Goal: Task Accomplishment & Management: Use online tool/utility

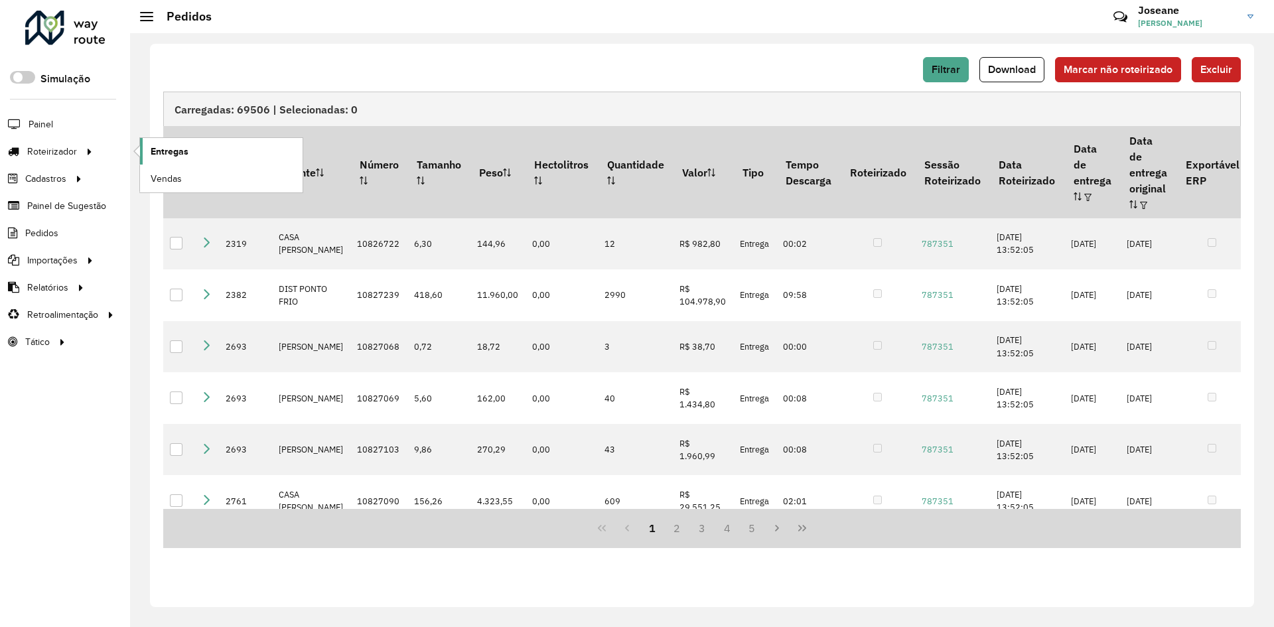
click at [153, 145] on span "Entregas" at bounding box center [170, 152] width 38 height 14
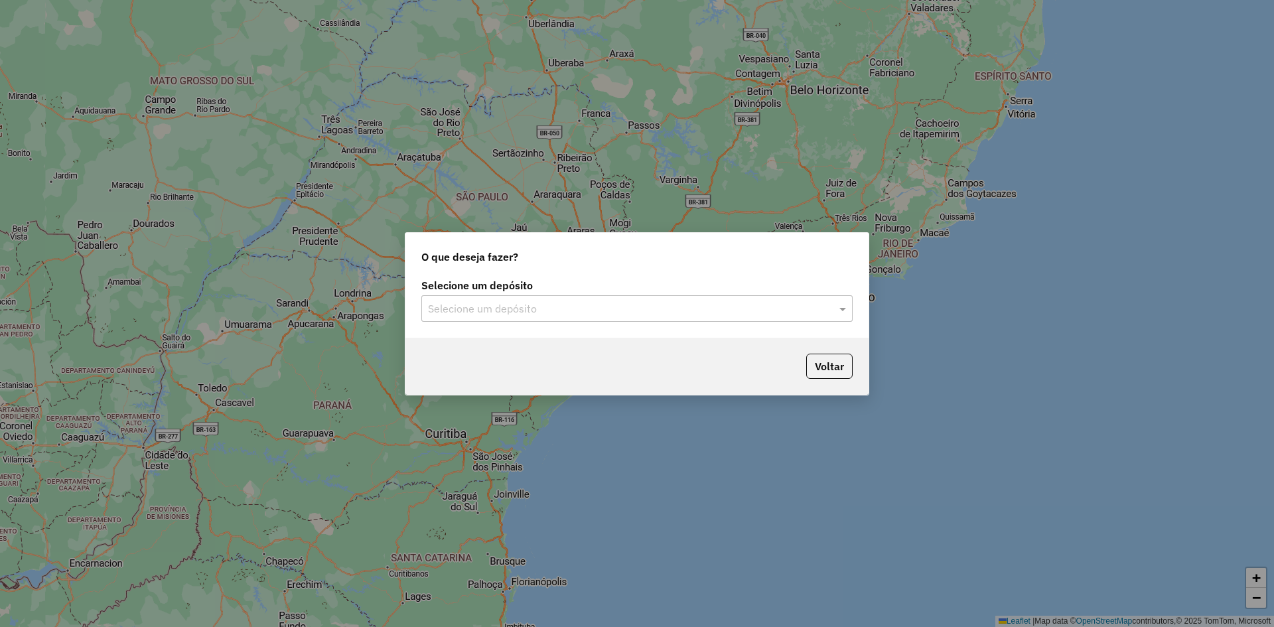
click at [681, 312] on input "text" at bounding box center [623, 309] width 391 height 16
click at [497, 354] on div "BRAMAM - ITAITUBA" at bounding box center [637, 347] width 430 height 23
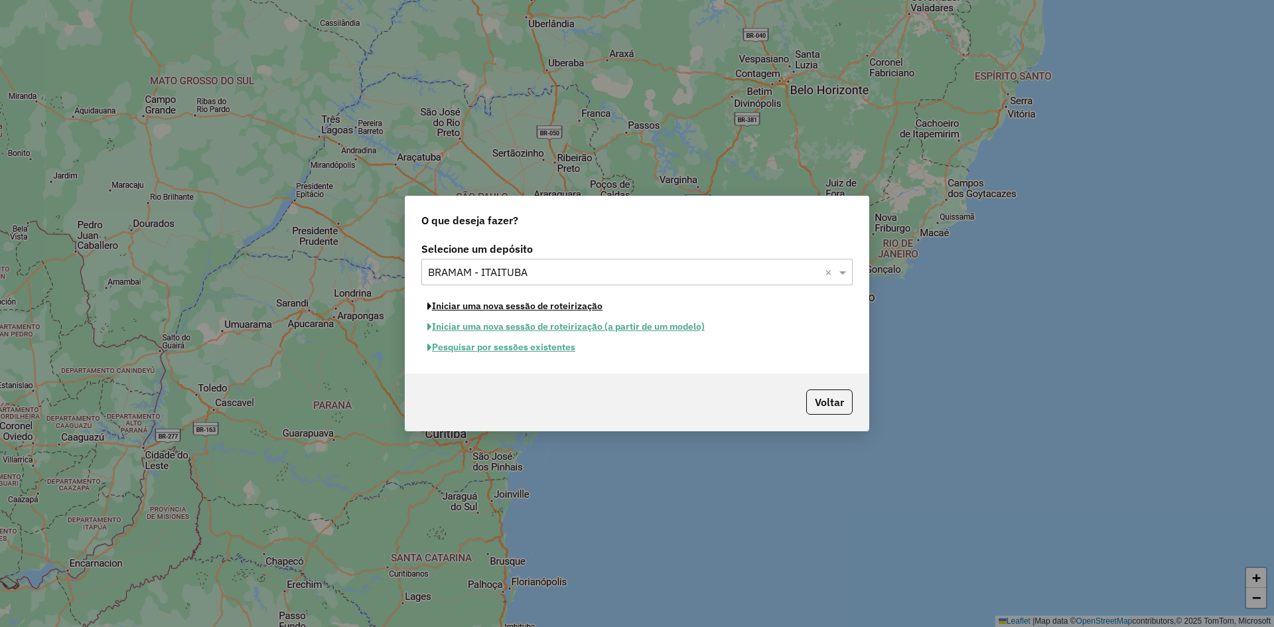
click at [542, 312] on button "Iniciar uma nova sessão de roteirização" at bounding box center [514, 306] width 187 height 21
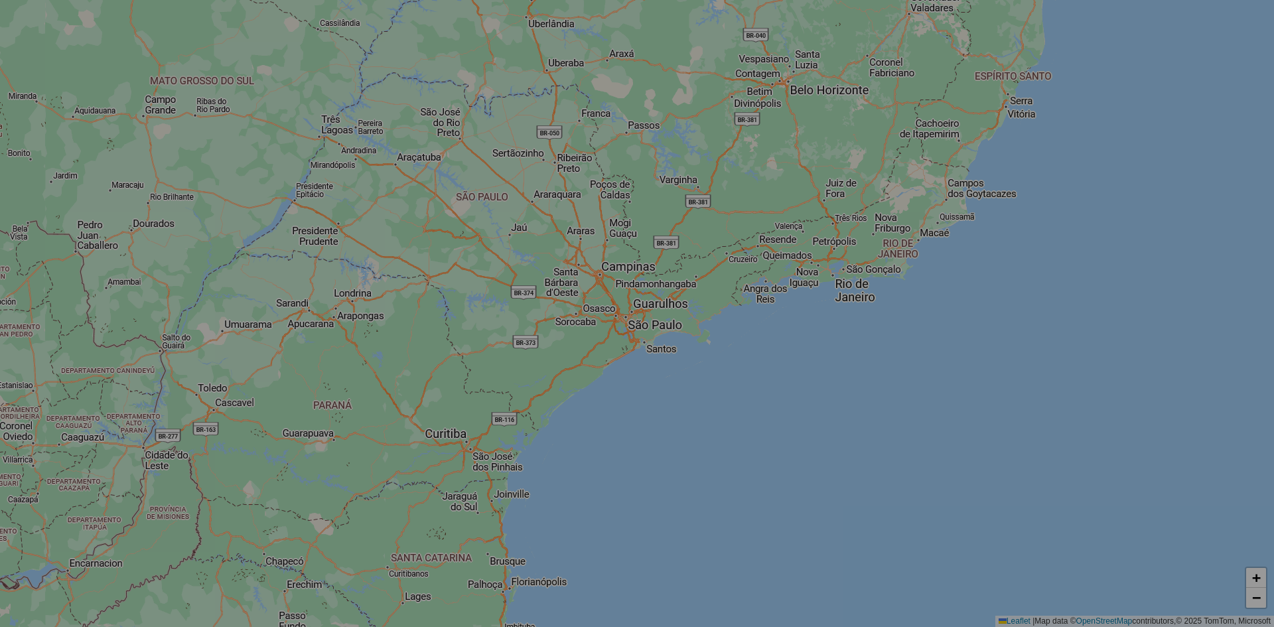
select select "*"
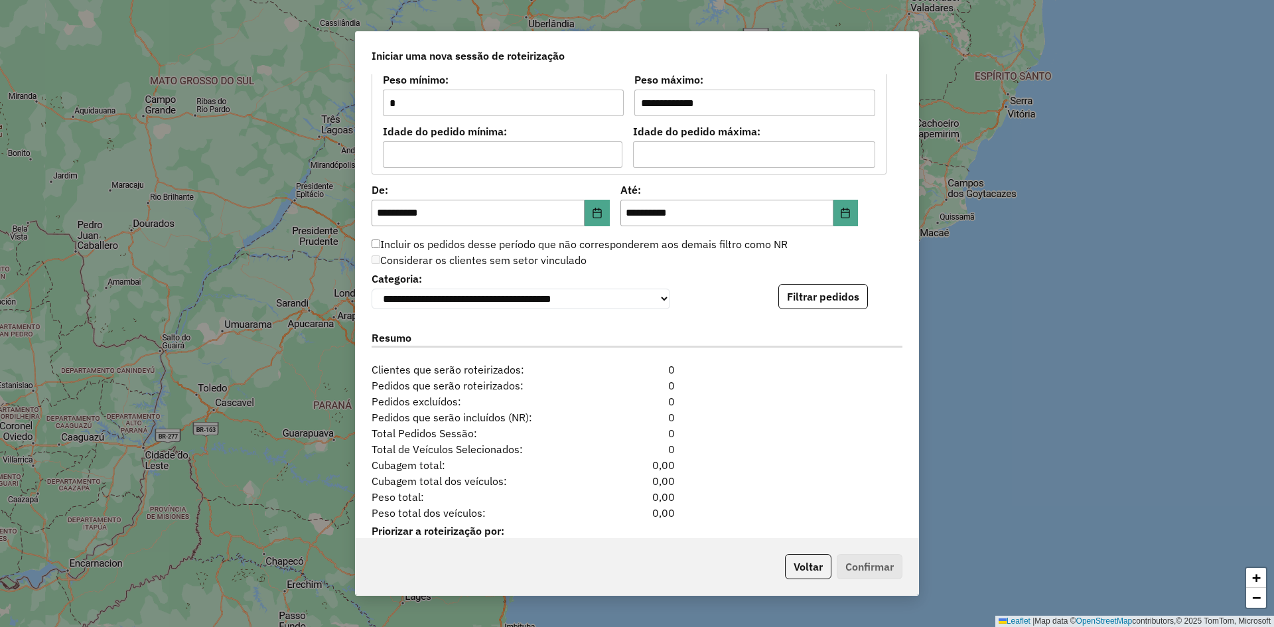
scroll to position [1219, 0]
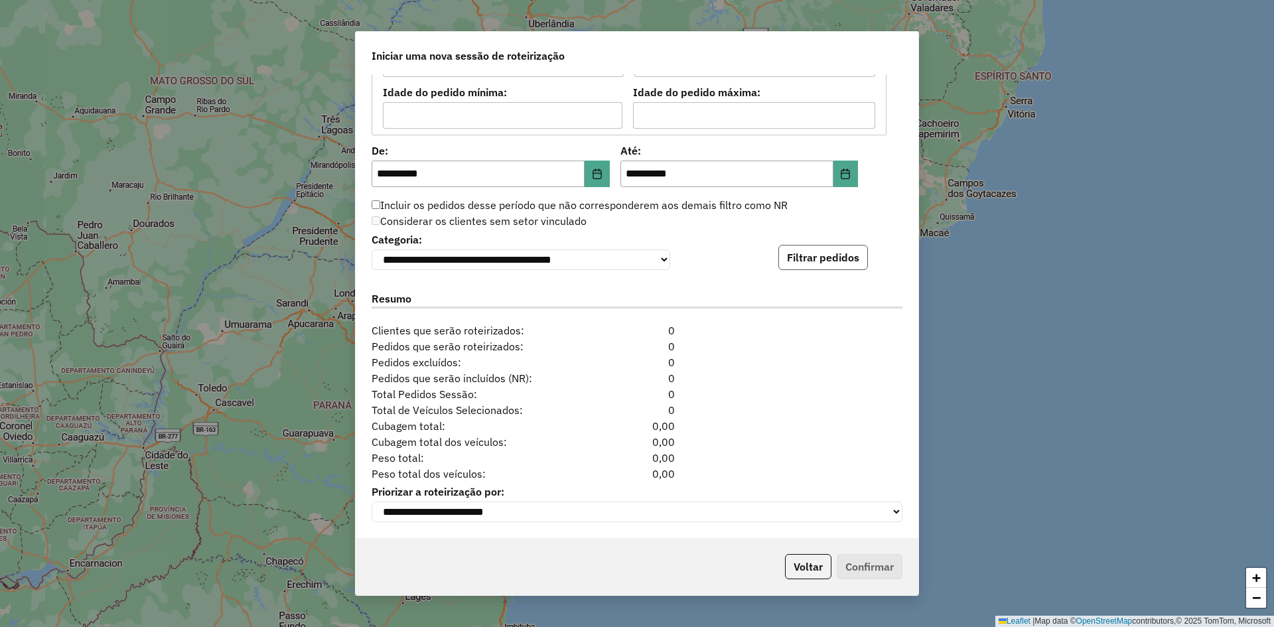
click at [789, 251] on button "Filtrar pedidos" at bounding box center [823, 257] width 90 height 25
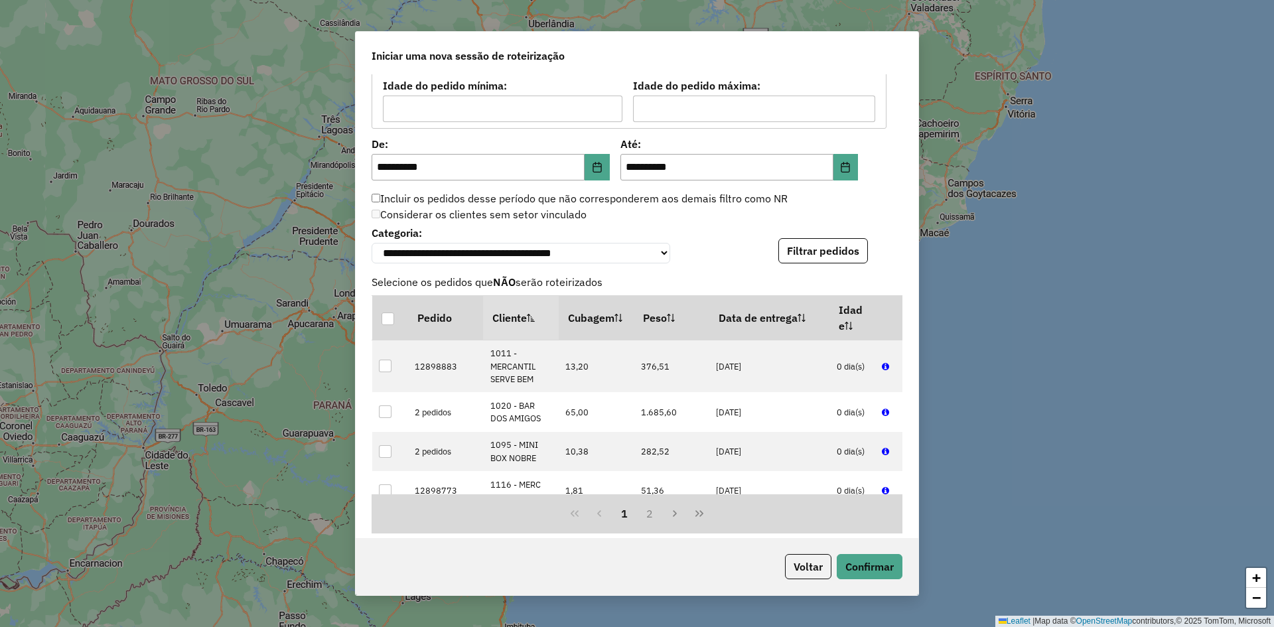
scroll to position [1493, 0]
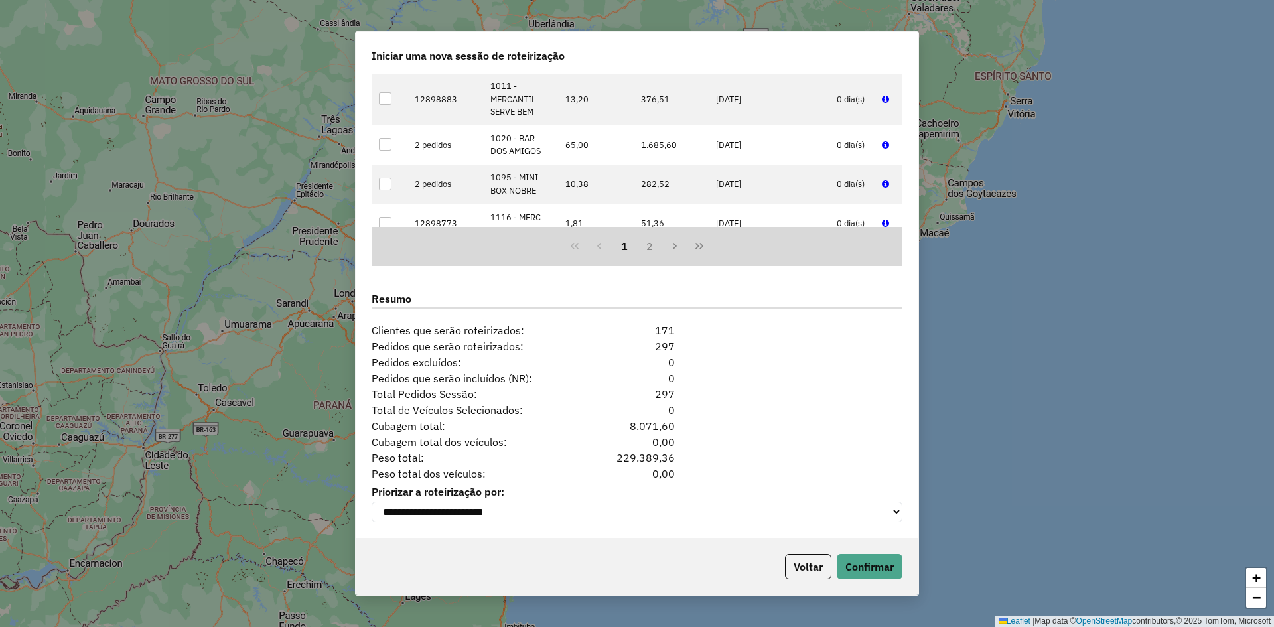
click at [724, 434] on div "Cubagem total dos veículos: 0,00" at bounding box center [637, 442] width 547 height 16
click at [886, 562] on button "Confirmar" at bounding box center [870, 566] width 66 height 25
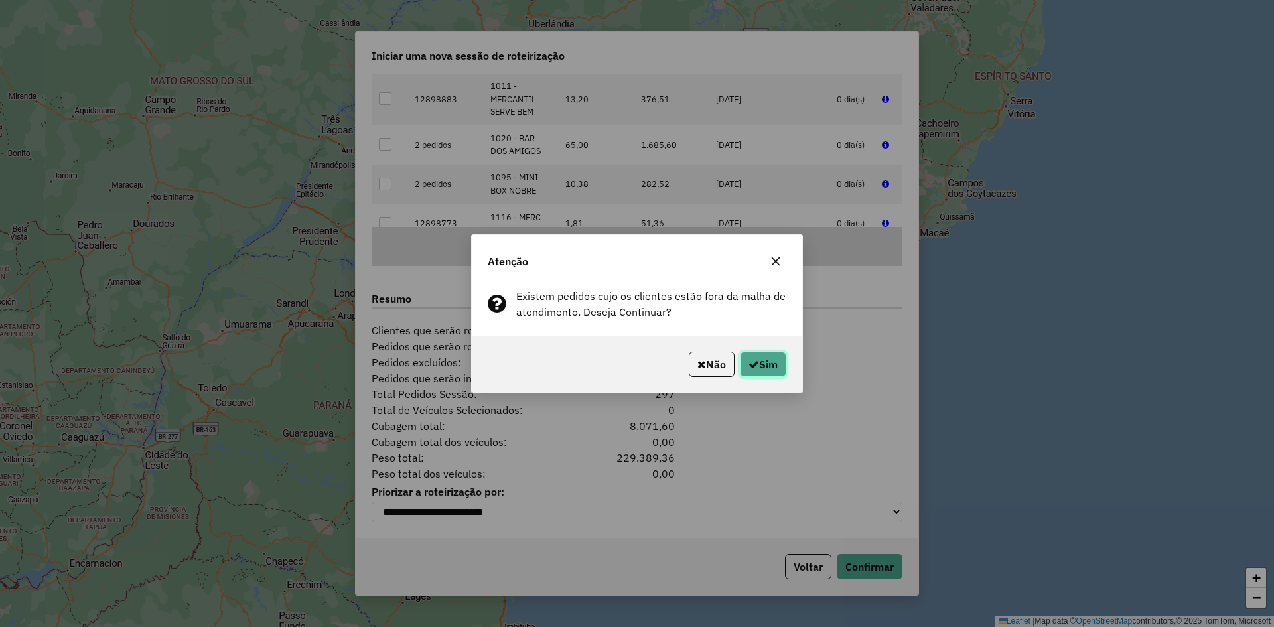
click at [773, 376] on button "Sim" at bounding box center [763, 364] width 46 height 25
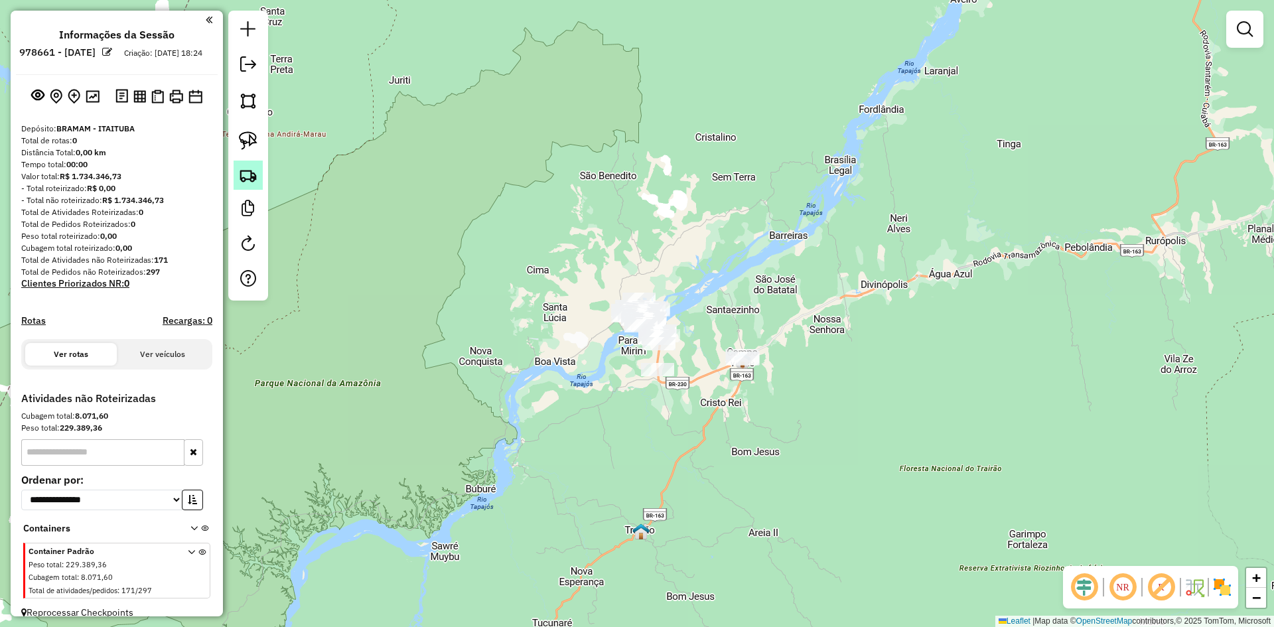
click at [255, 175] on img at bounding box center [248, 175] width 19 height 19
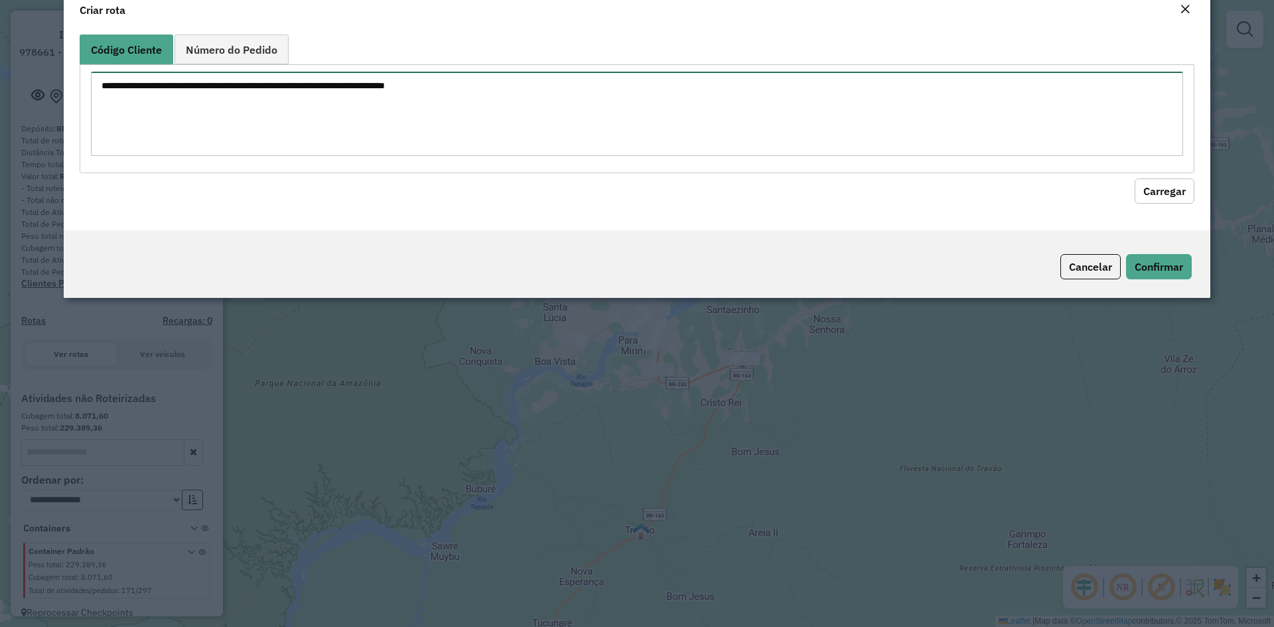
click at [299, 147] on textarea at bounding box center [637, 114] width 1092 height 84
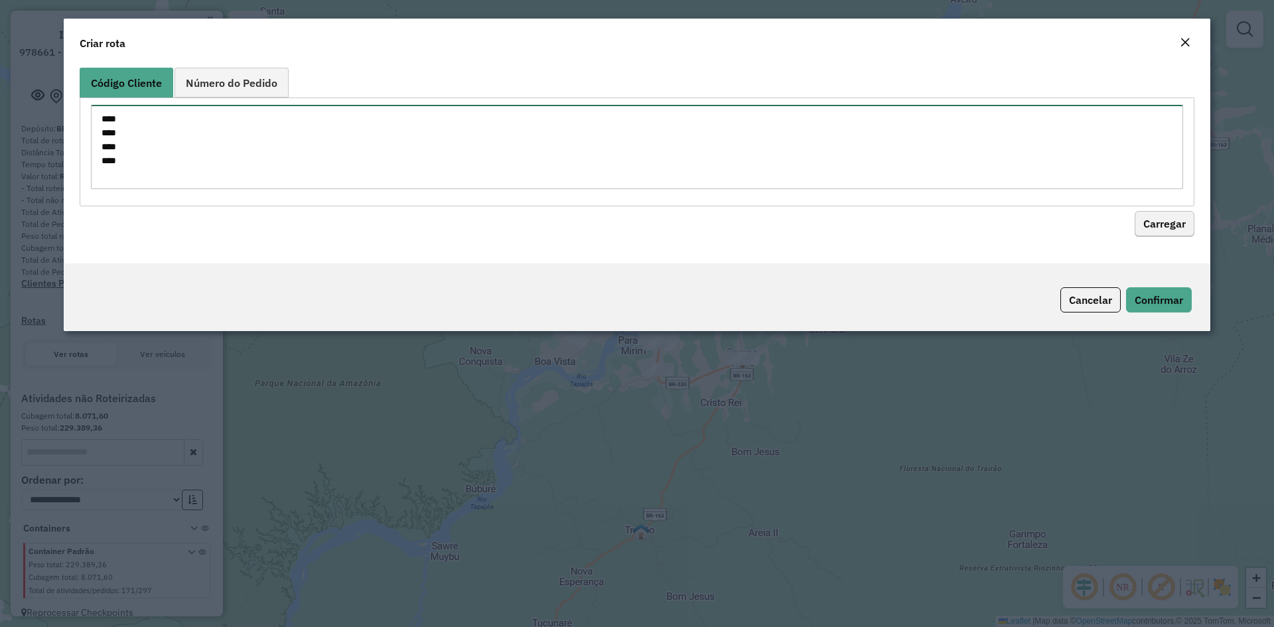
type textarea "**** **** **** ****"
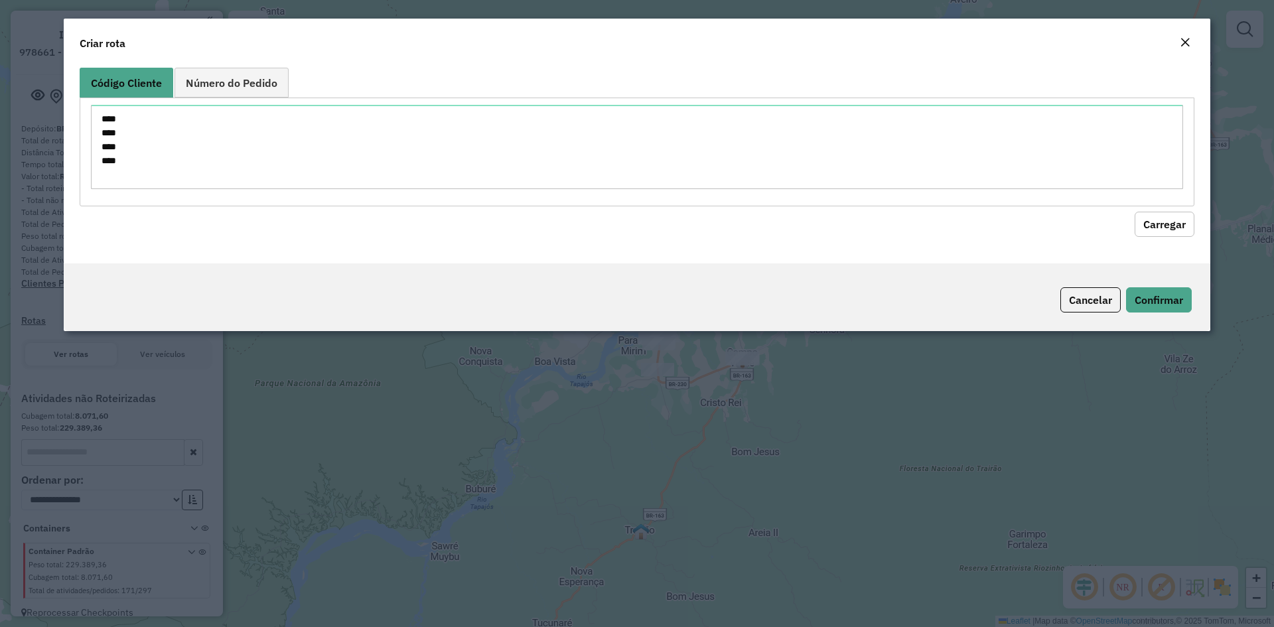
click at [1179, 225] on button "Carregar" at bounding box center [1164, 224] width 60 height 25
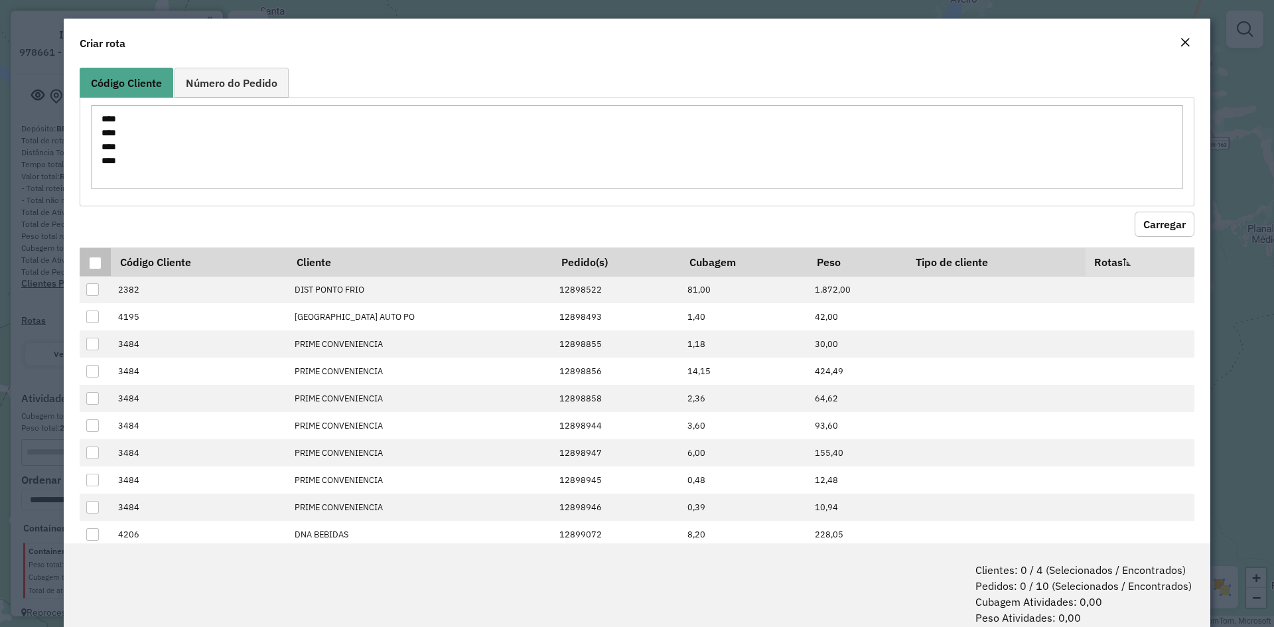
click at [96, 263] on div at bounding box center [95, 263] width 13 height 13
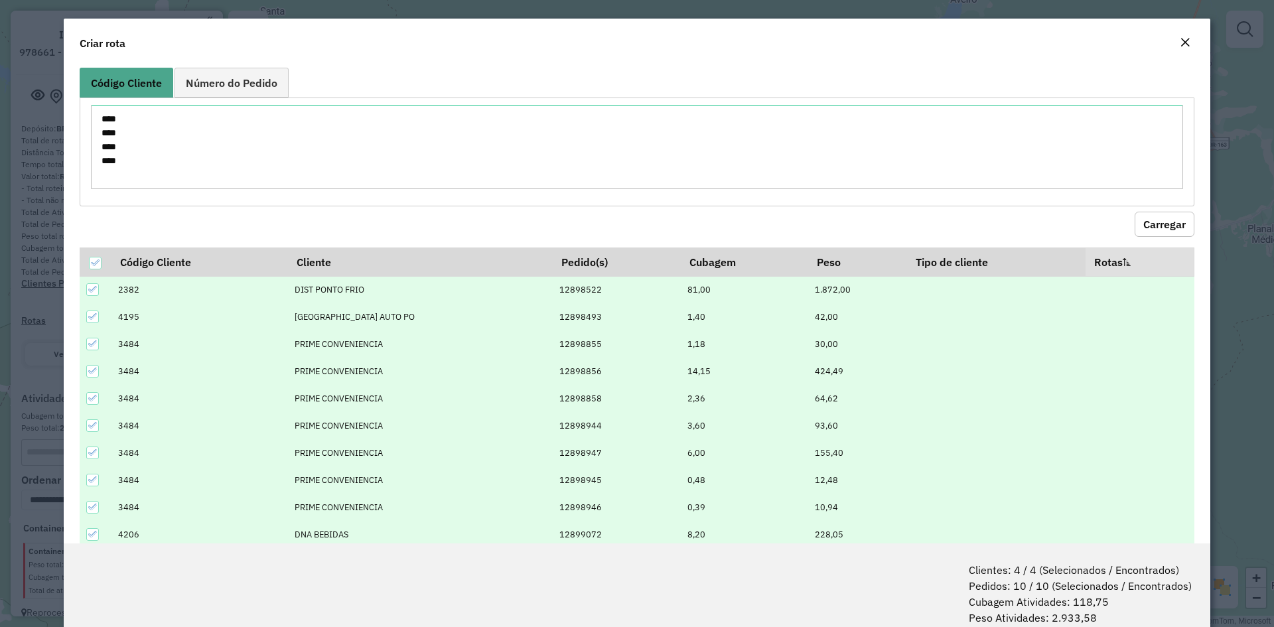
click at [94, 345] on icon at bounding box center [92, 343] width 9 height 9
click at [93, 399] on icon at bounding box center [92, 398] width 9 height 6
click at [91, 426] on icon at bounding box center [92, 425] width 9 height 9
click at [92, 454] on icon at bounding box center [92, 453] width 9 height 6
click at [94, 482] on icon at bounding box center [92, 479] width 9 height 9
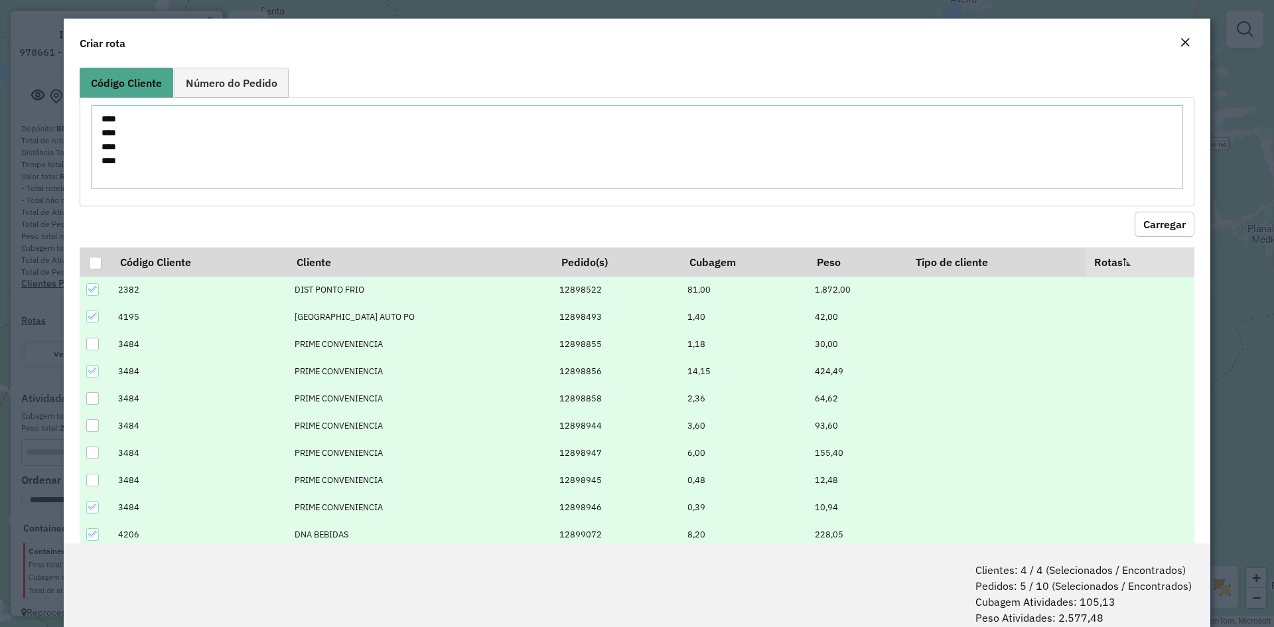
click at [92, 506] on icon at bounding box center [92, 506] width 9 height 9
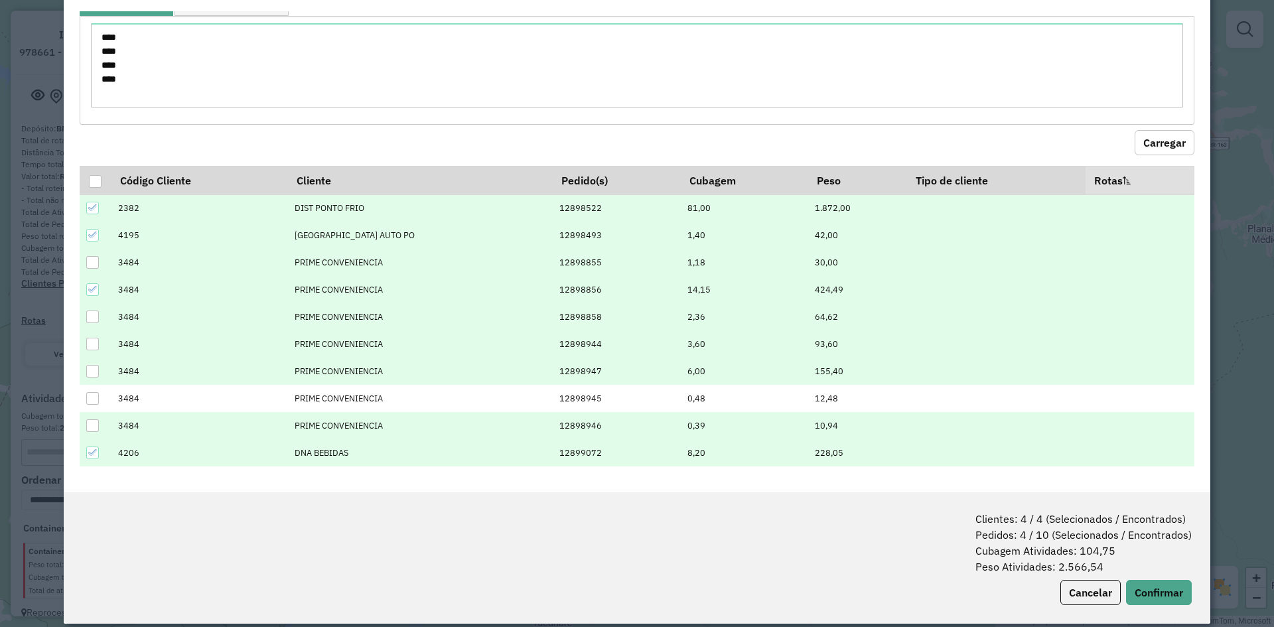
scroll to position [66, 0]
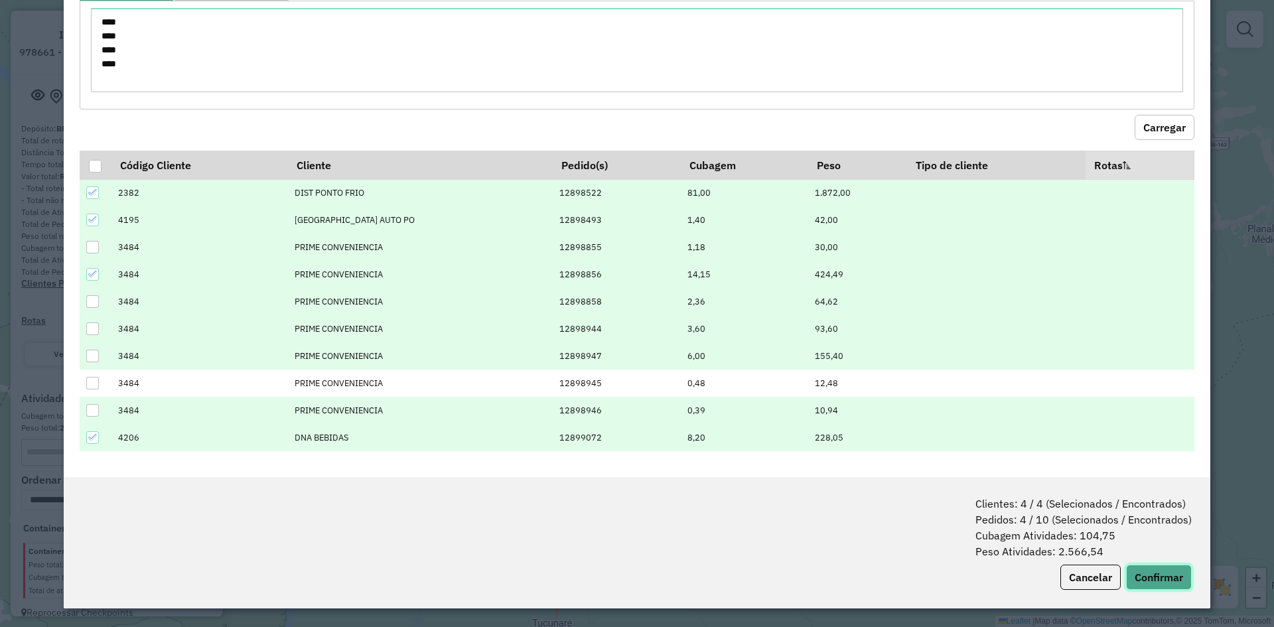
click at [1146, 582] on button "Confirmar" at bounding box center [1159, 577] width 66 height 25
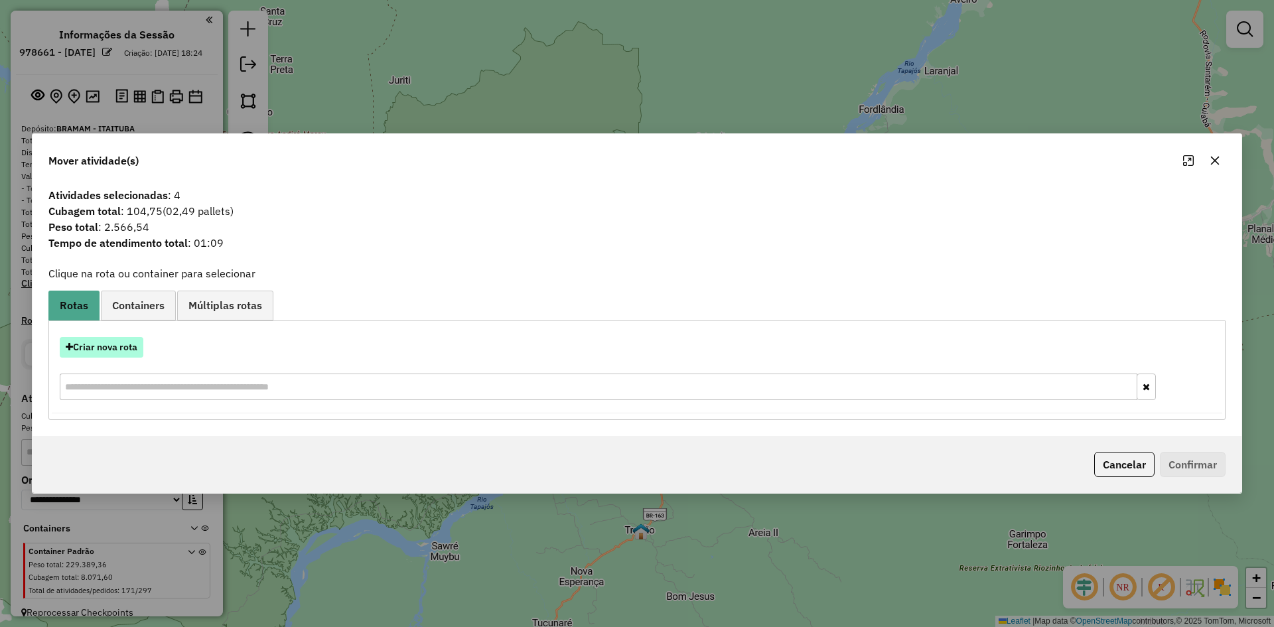
click at [114, 346] on button "Criar nova rota" at bounding box center [102, 347] width 84 height 21
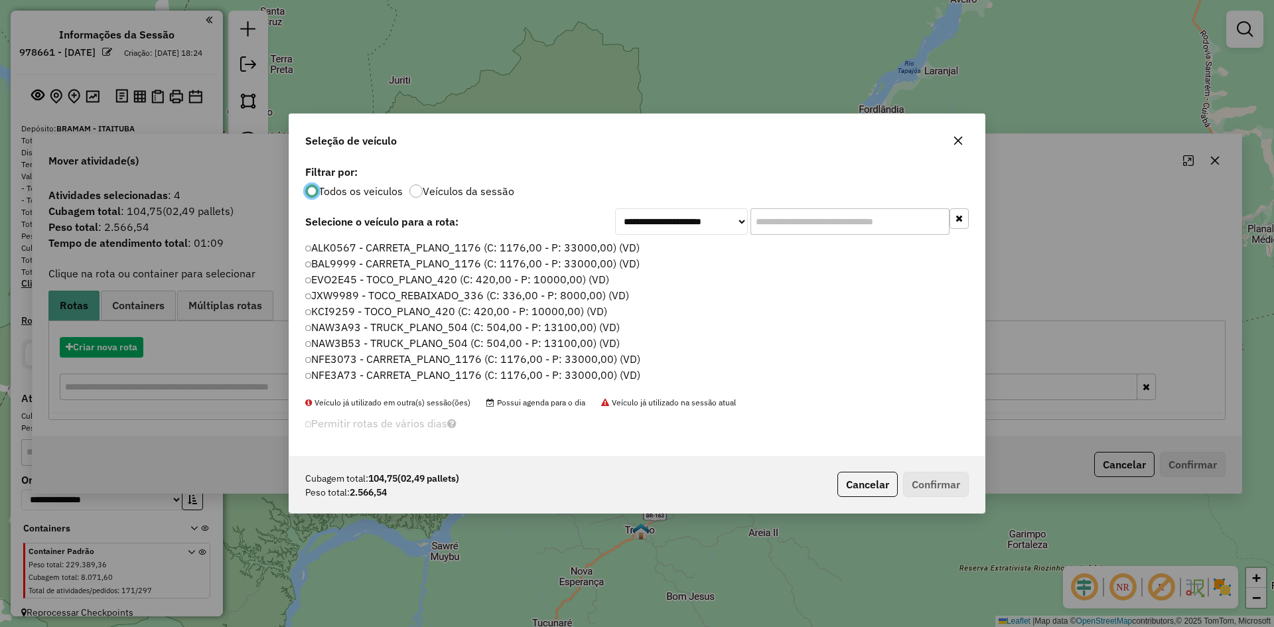
scroll to position [7, 4]
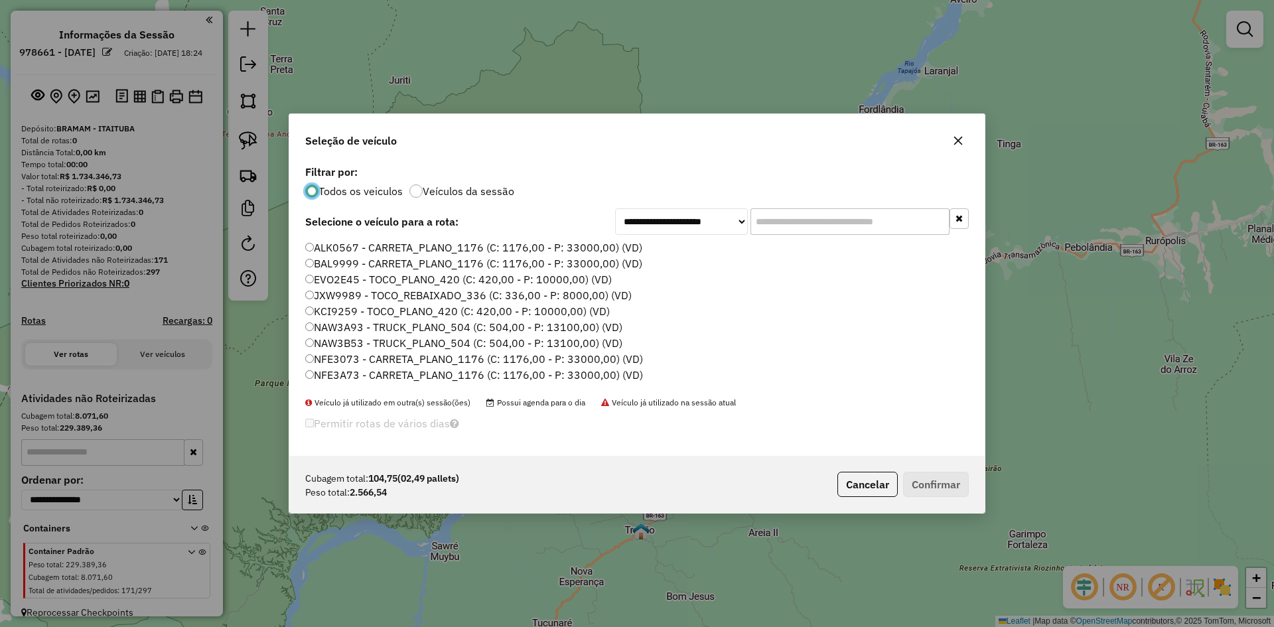
click at [358, 259] on label "BAL9999 - CARRETA_PLANO_1176 (C: 1176,00 - P: 33000,00) (VD)" at bounding box center [473, 263] width 337 height 16
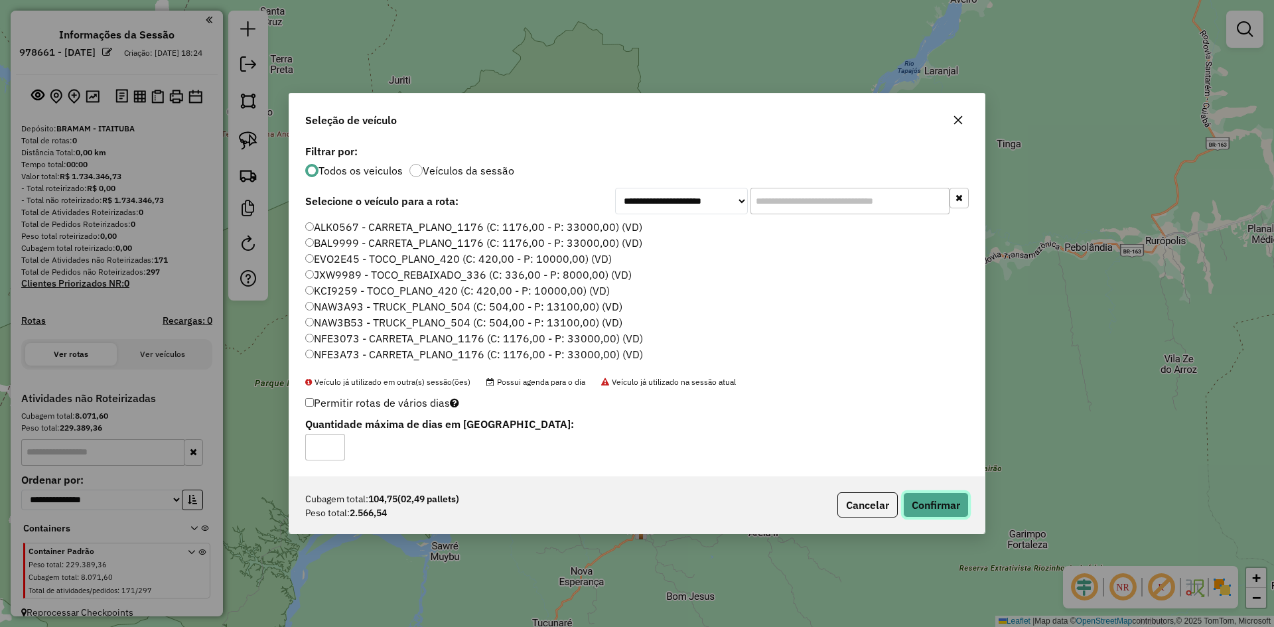
click at [929, 504] on button "Confirmar" at bounding box center [936, 504] width 66 height 25
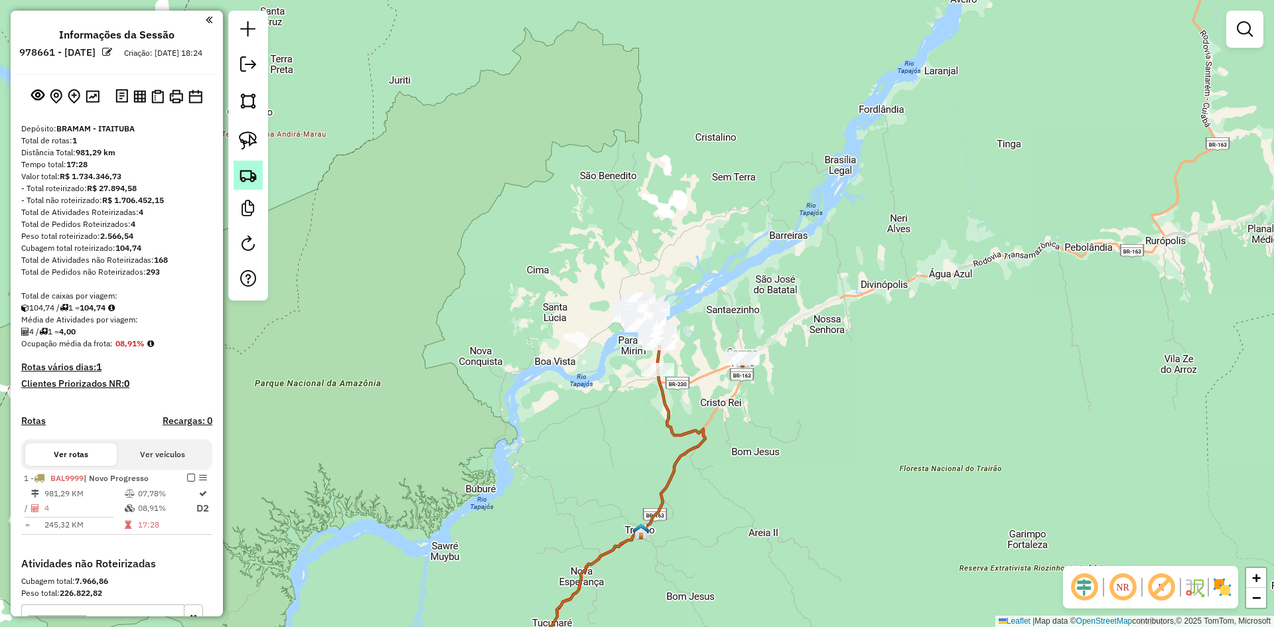
click at [249, 174] on img at bounding box center [248, 175] width 19 height 19
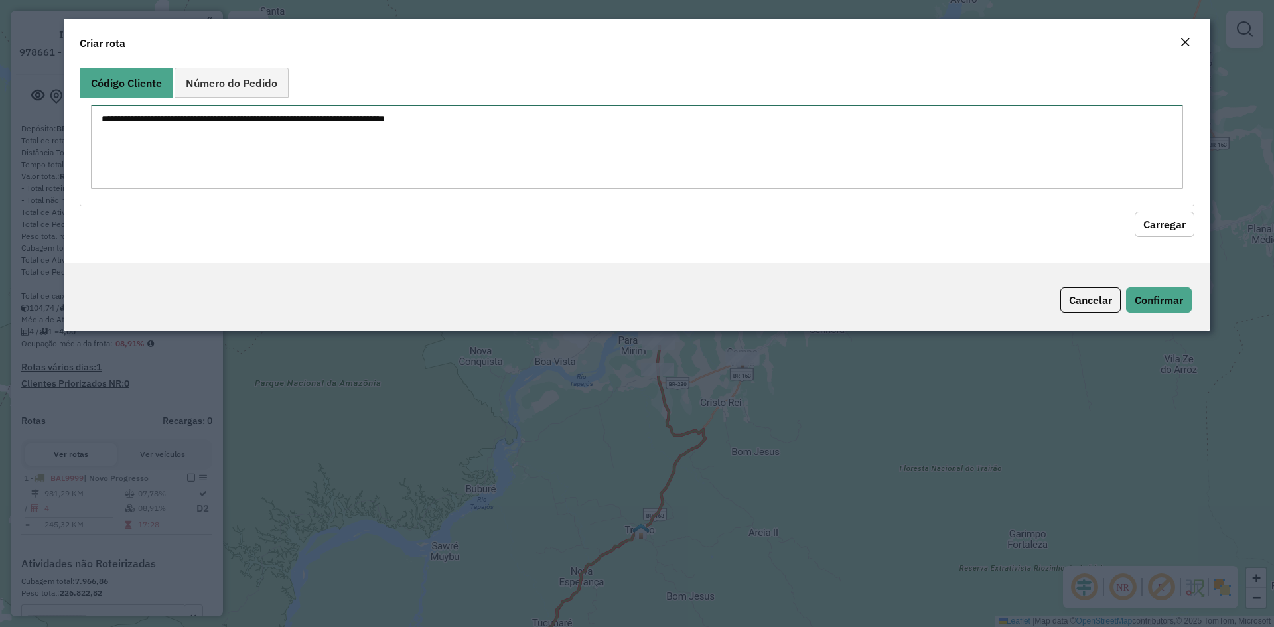
click at [358, 158] on textarea at bounding box center [637, 147] width 1092 height 84
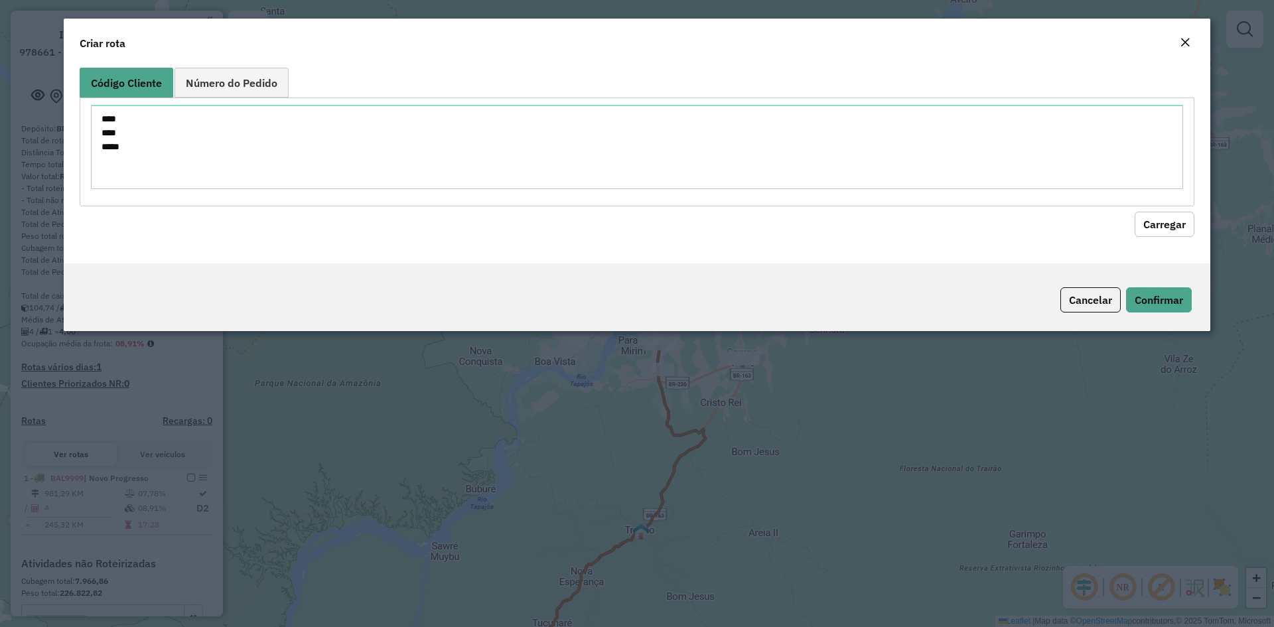
click at [1188, 215] on button "Carregar" at bounding box center [1164, 224] width 60 height 25
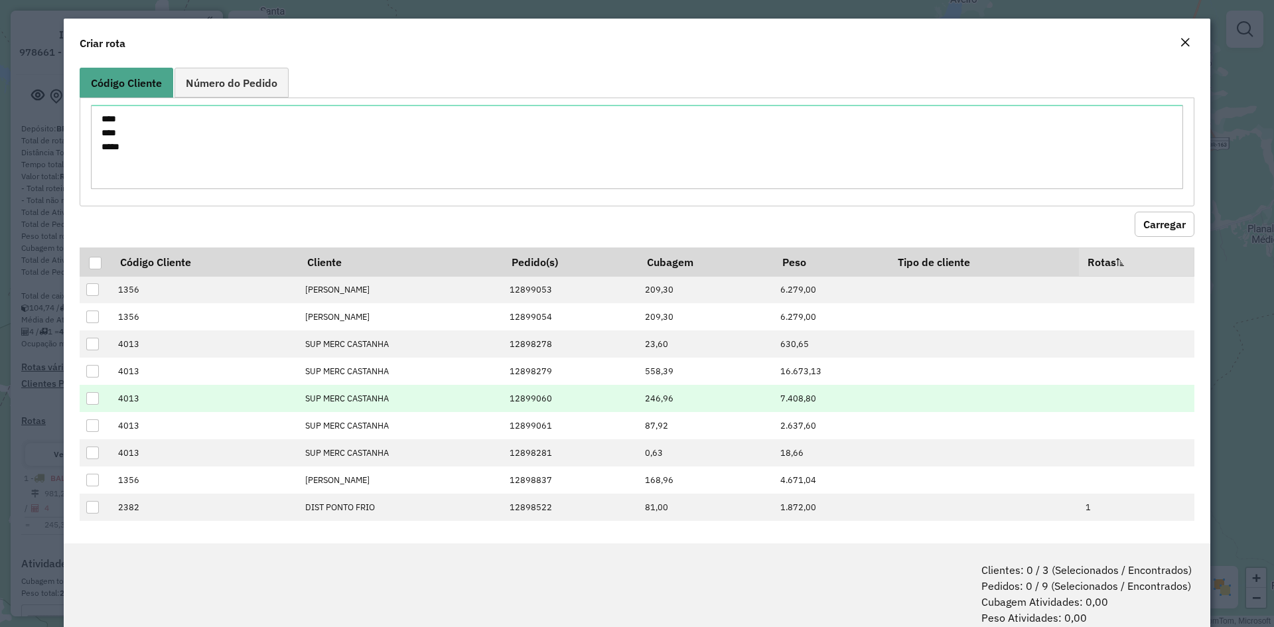
click at [93, 397] on div at bounding box center [92, 398] width 13 height 13
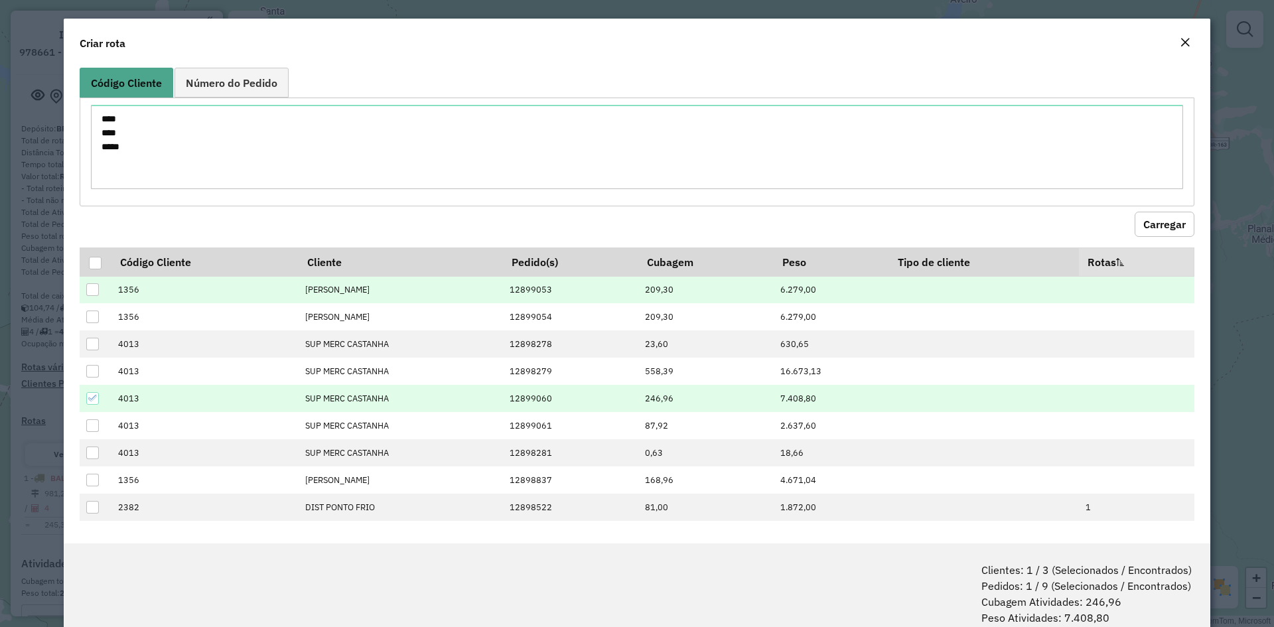
click at [95, 288] on div at bounding box center [92, 289] width 13 height 13
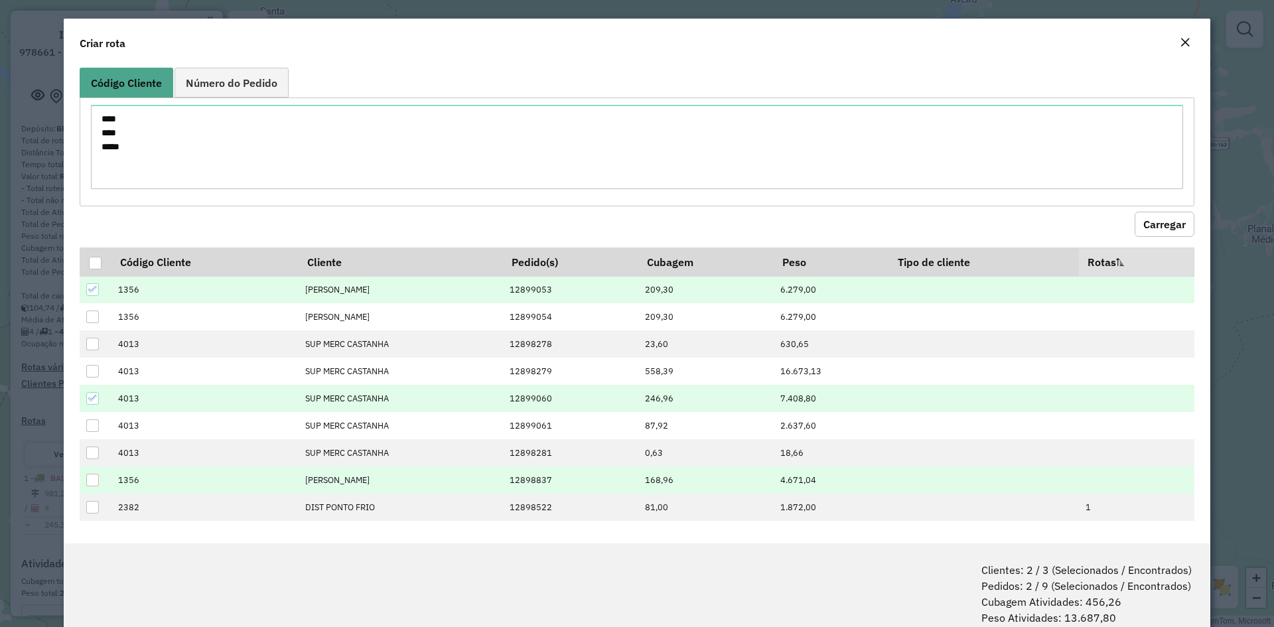
click at [95, 476] on div at bounding box center [92, 480] width 13 height 13
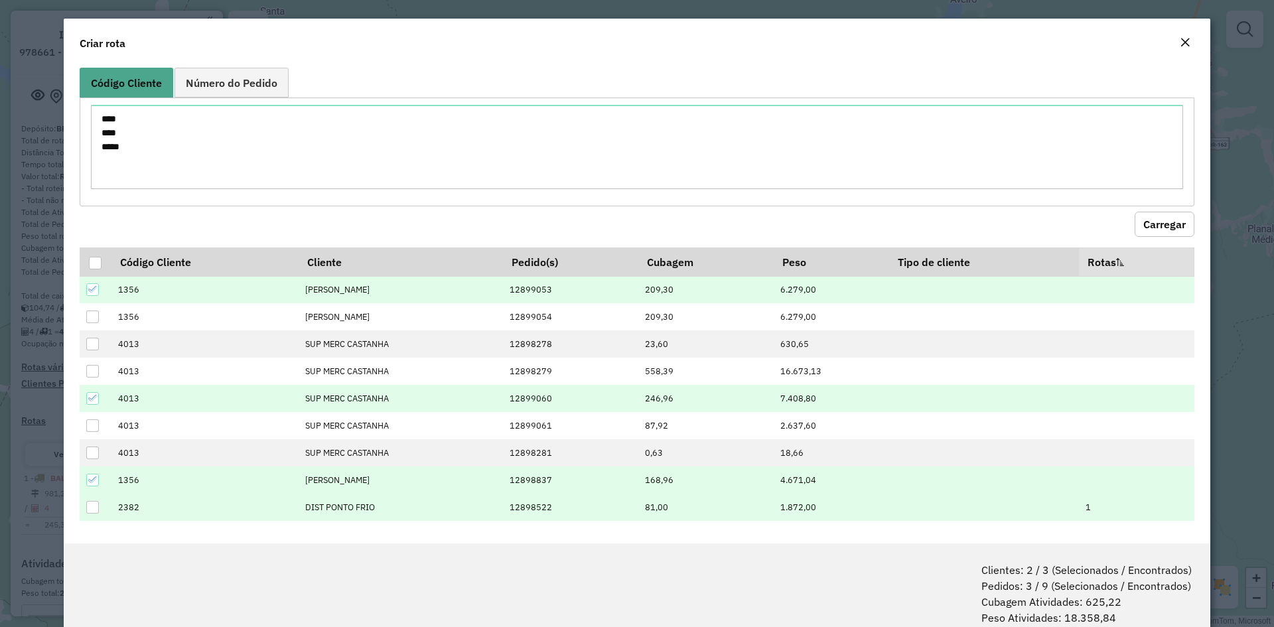
click at [94, 509] on div at bounding box center [92, 507] width 13 height 13
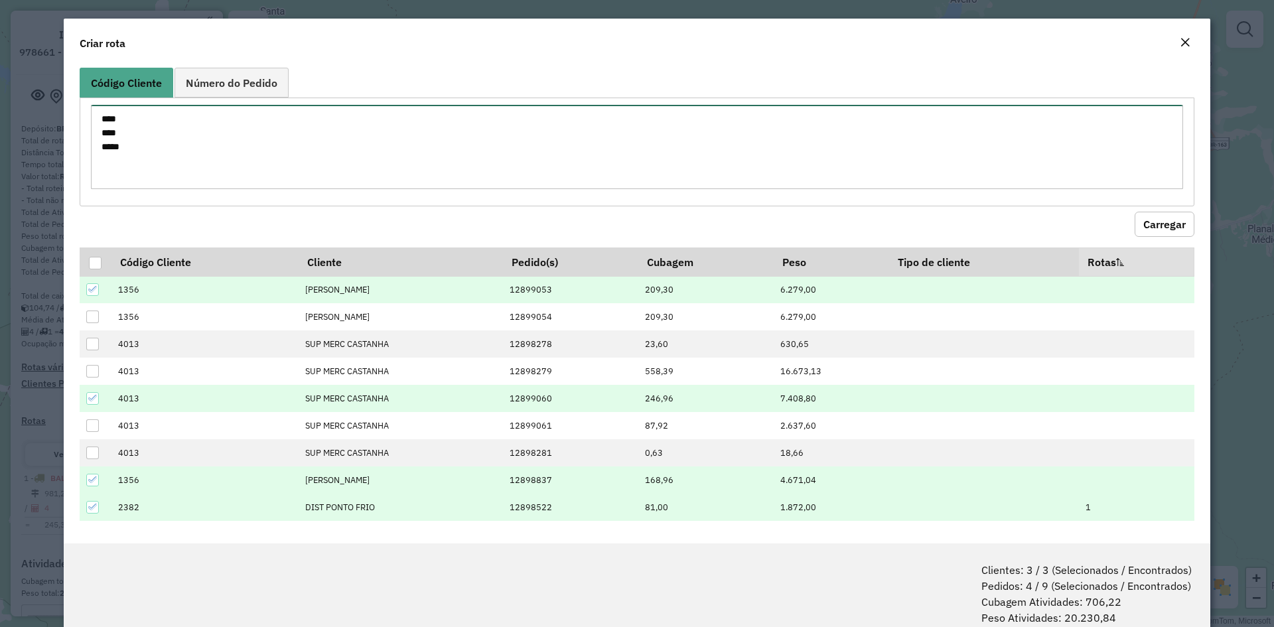
click at [153, 164] on textarea "**** **** ****" at bounding box center [637, 147] width 1092 height 84
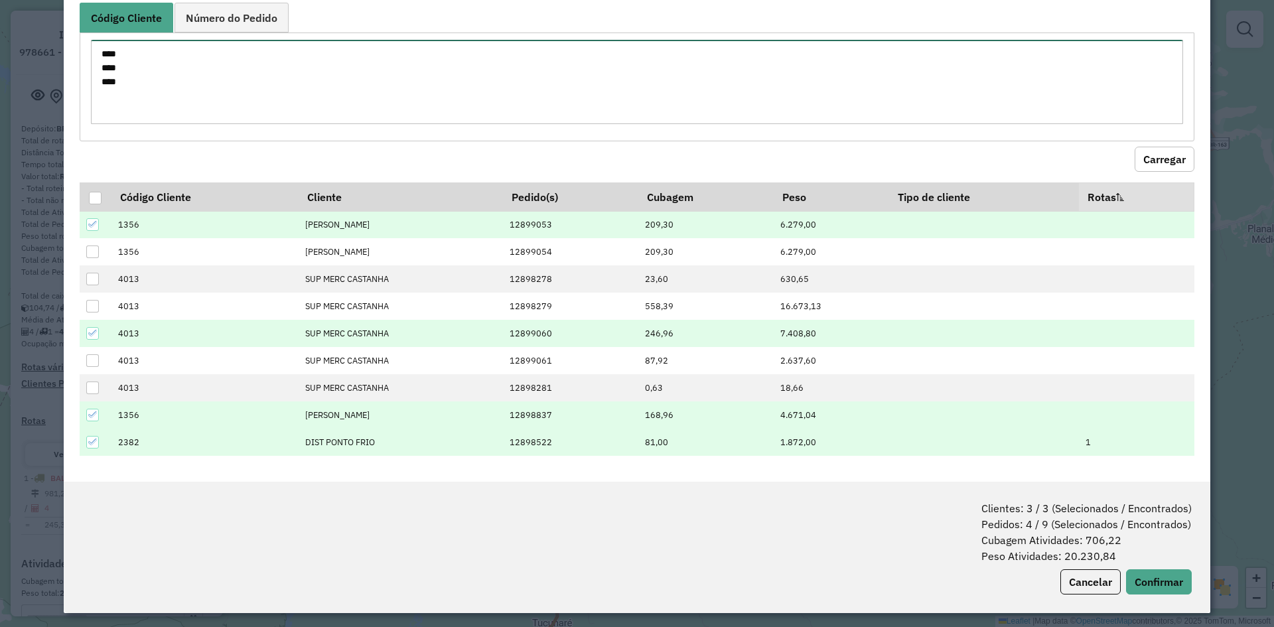
scroll to position [66, 0]
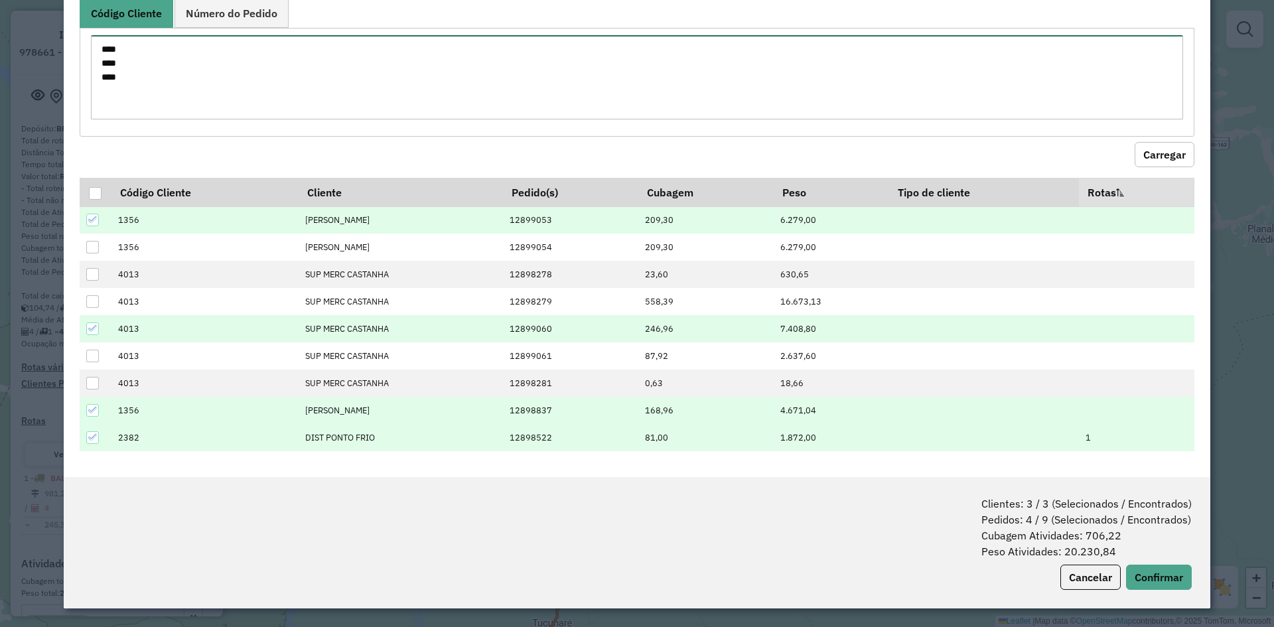
type textarea "**** **** ****"
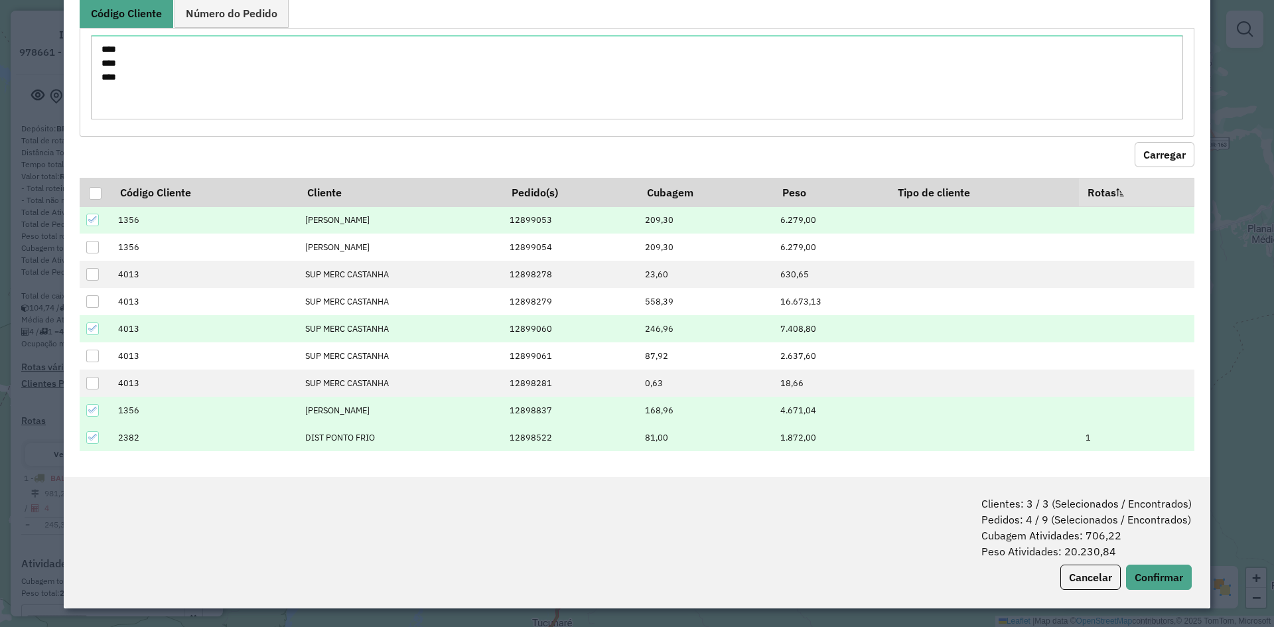
click at [94, 436] on icon at bounding box center [92, 438] width 9 height 6
click at [1146, 575] on button "Confirmar" at bounding box center [1159, 577] width 66 height 25
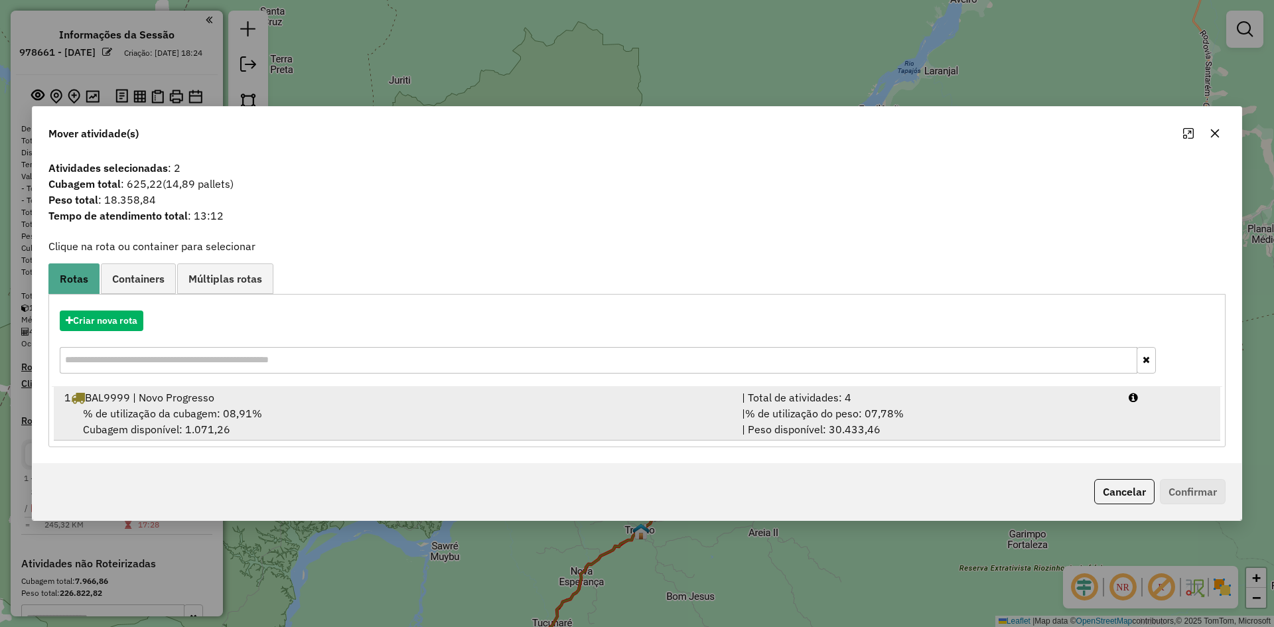
click at [239, 407] on span "% de utilização da cubagem: 08,91%" at bounding box center [172, 413] width 179 height 13
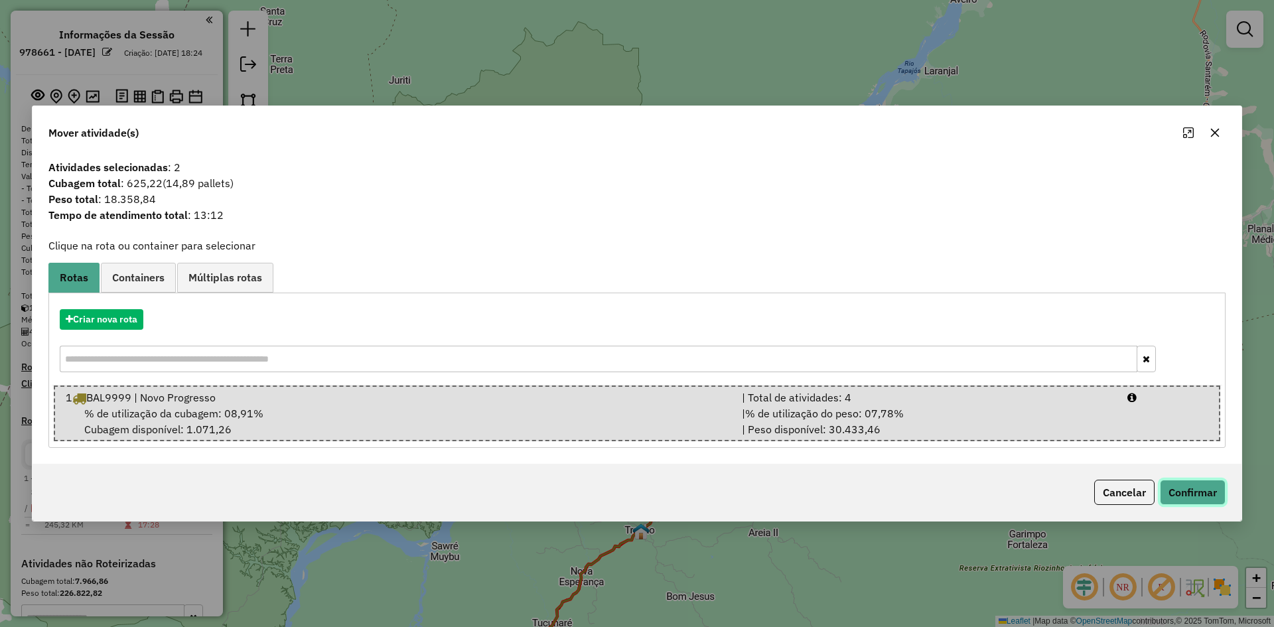
click at [1193, 497] on button "Confirmar" at bounding box center [1193, 492] width 66 height 25
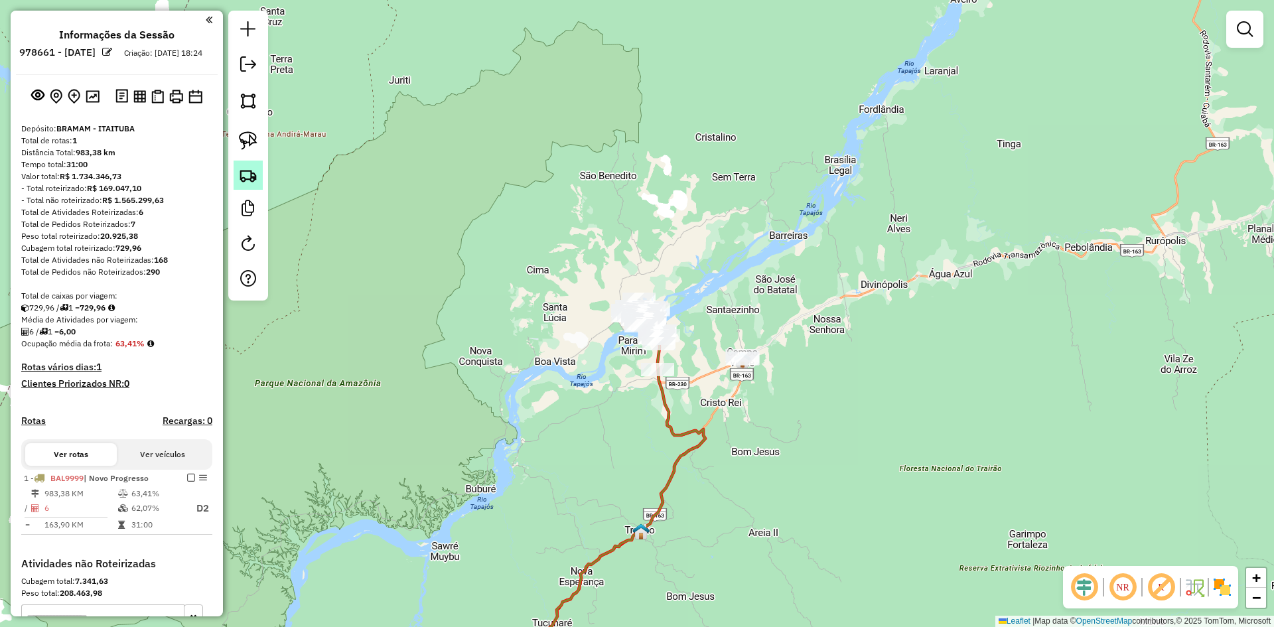
click at [247, 165] on link at bounding box center [248, 175] width 29 height 29
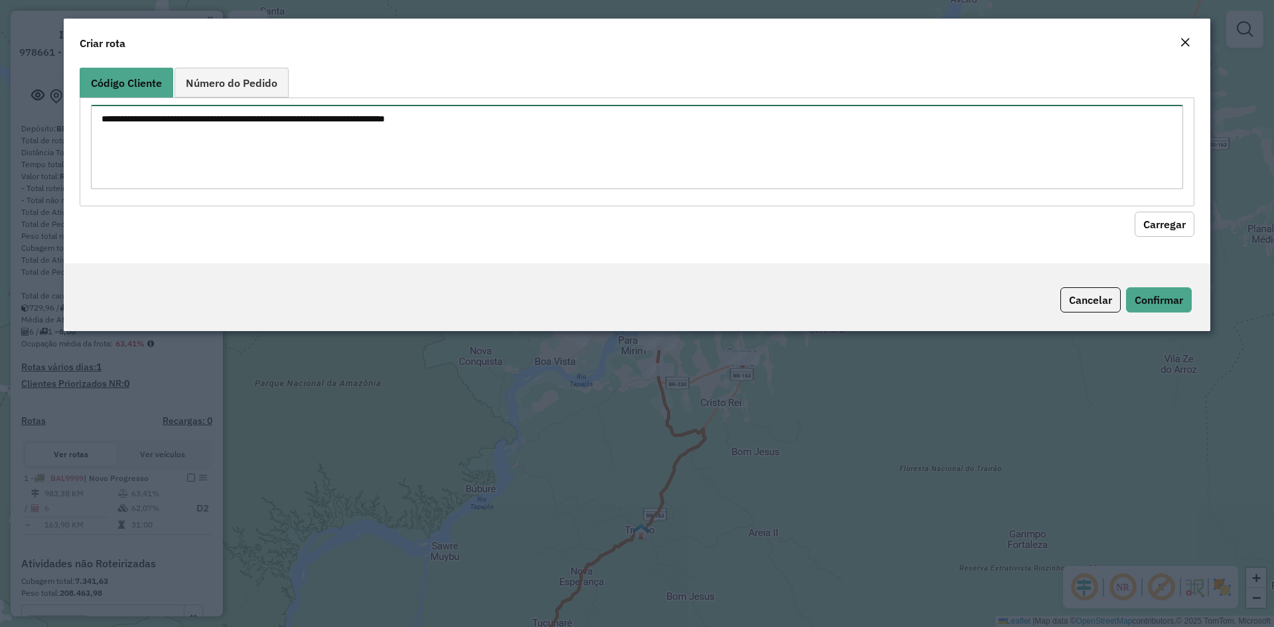
click at [286, 144] on textarea at bounding box center [637, 147] width 1092 height 84
type textarea "**** ****"
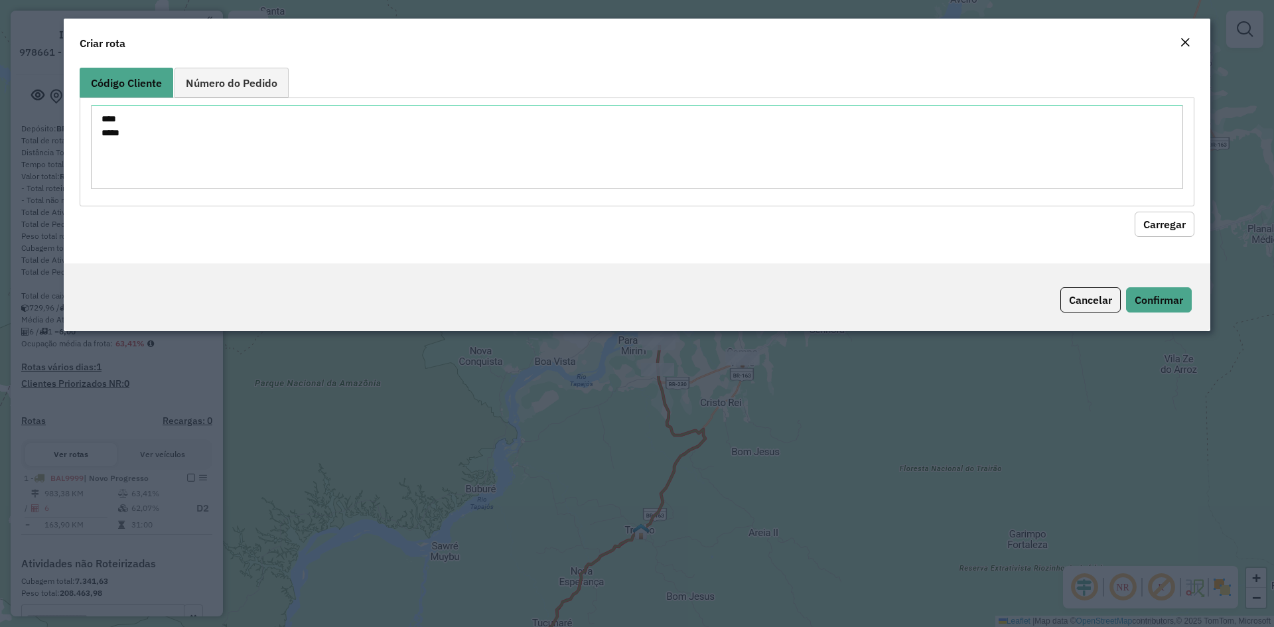
click at [1152, 224] on button "Carregar" at bounding box center [1164, 224] width 60 height 25
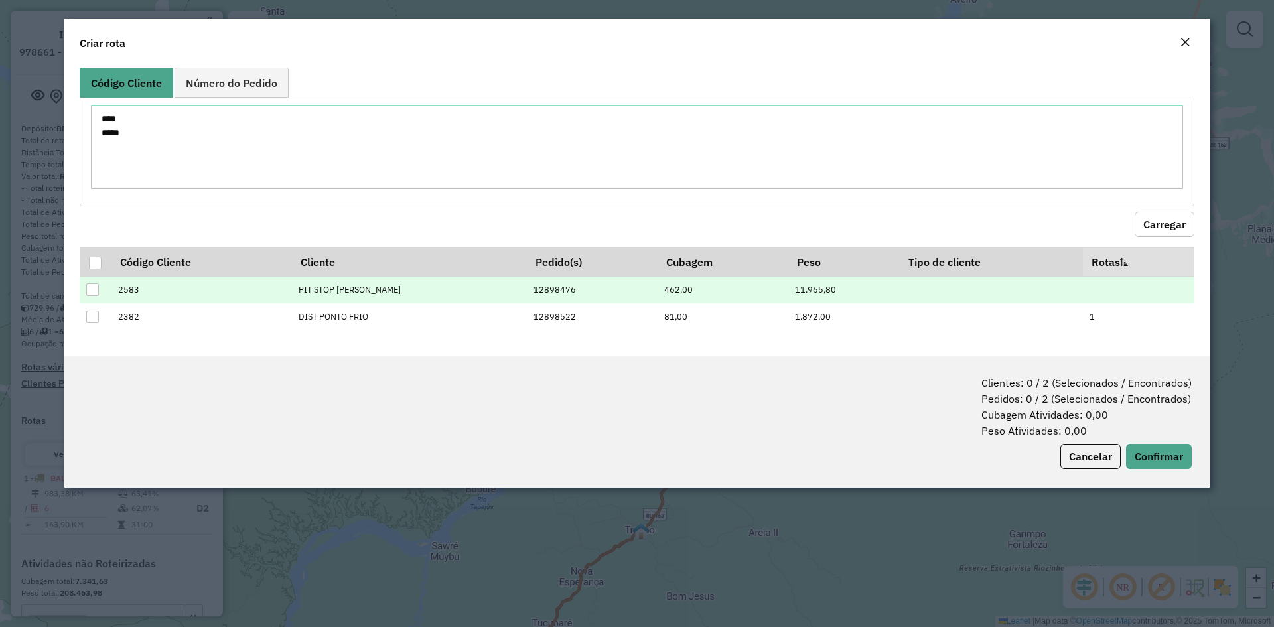
click at [98, 289] on div at bounding box center [92, 289] width 13 height 13
click at [1152, 454] on button "Confirmar" at bounding box center [1159, 456] width 66 height 25
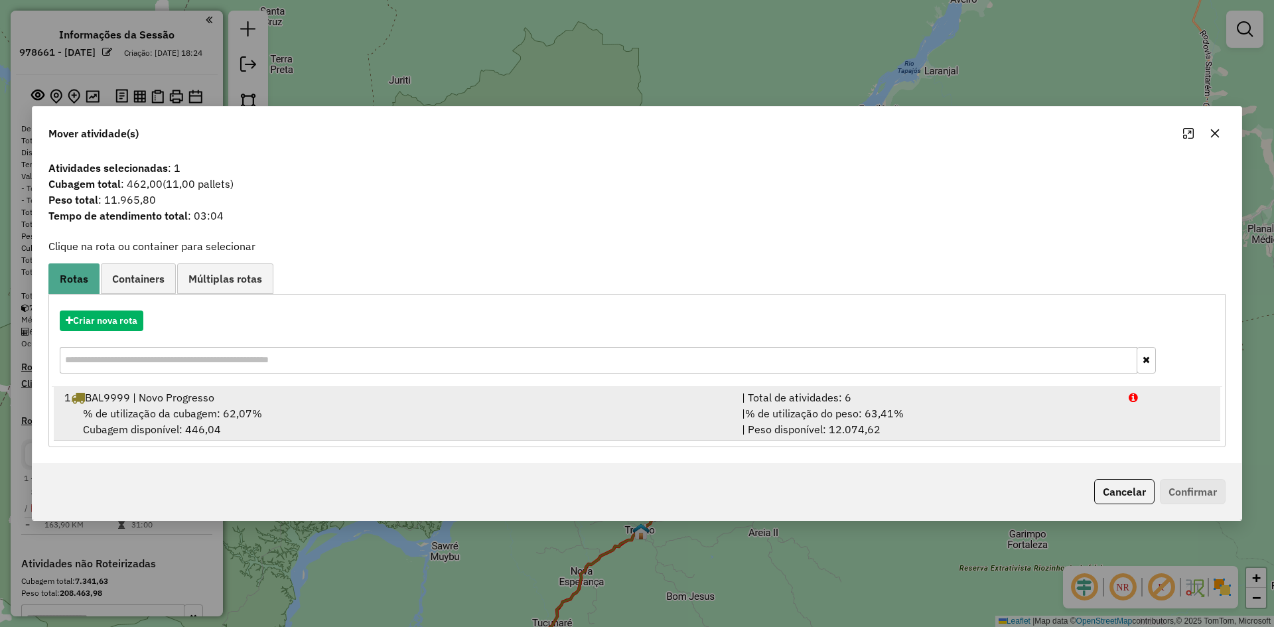
click at [151, 417] on span "% de utilização da cubagem: 62,07%" at bounding box center [172, 413] width 179 height 13
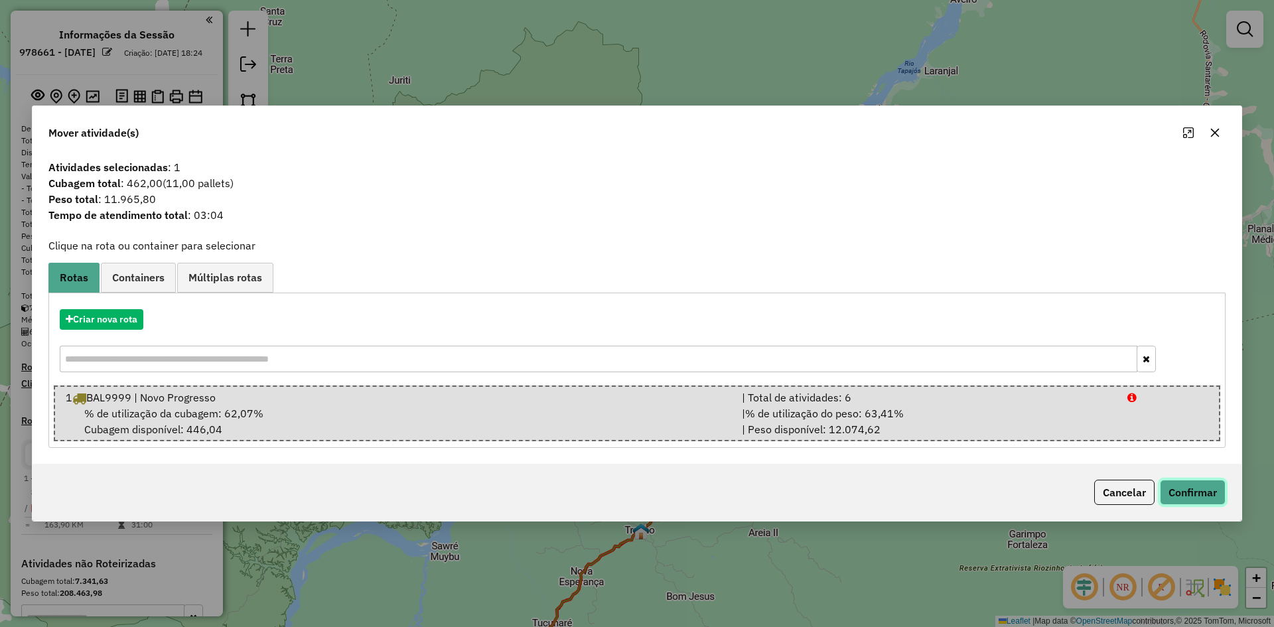
click at [1164, 486] on button "Confirmar" at bounding box center [1193, 492] width 66 height 25
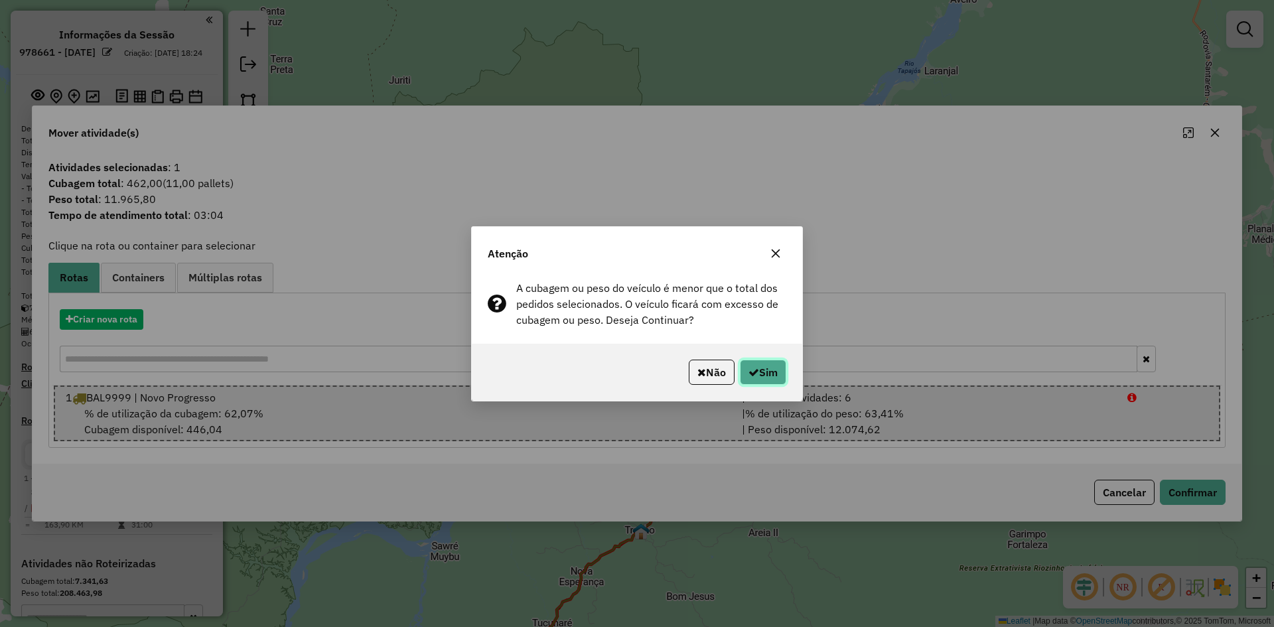
click at [748, 367] on icon "button" at bounding box center [753, 372] width 11 height 11
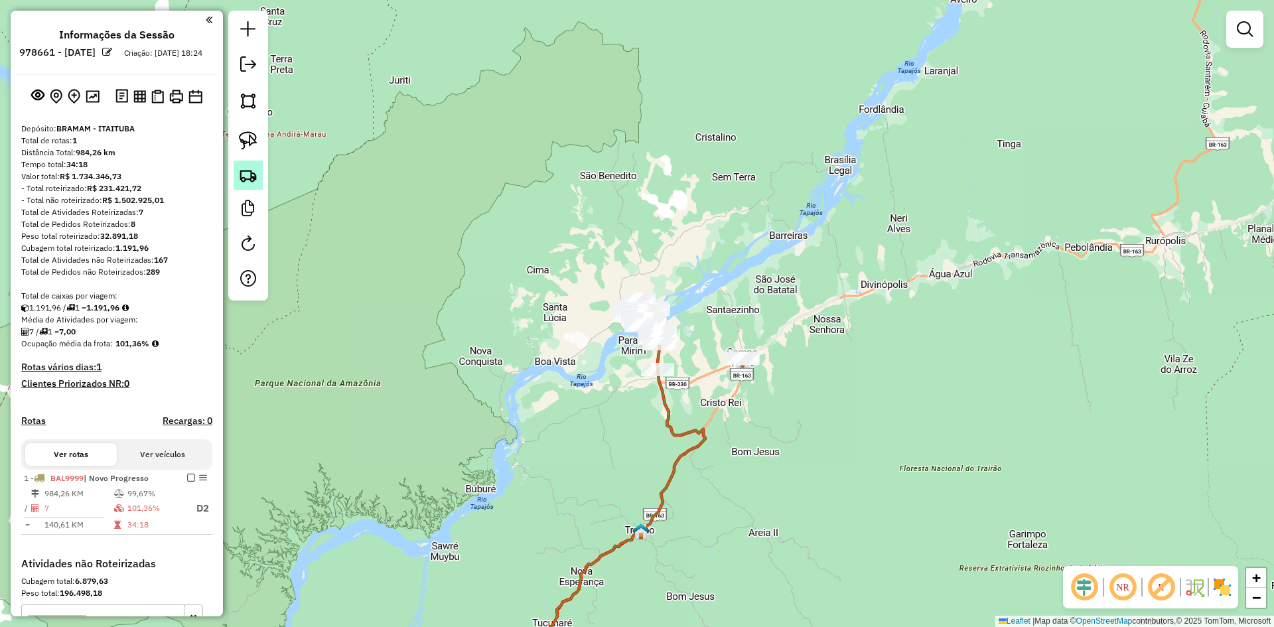
click at [249, 170] on img at bounding box center [248, 175] width 19 height 19
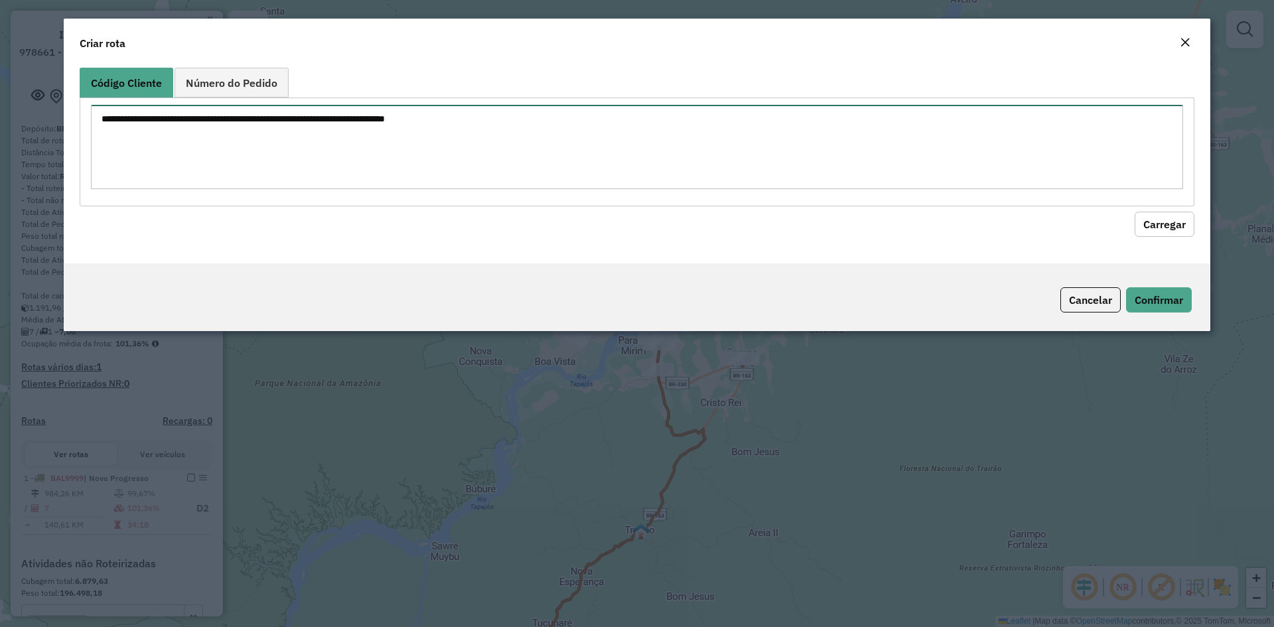
click at [313, 161] on textarea at bounding box center [637, 147] width 1092 height 84
type textarea "**** **** **** **** ****"
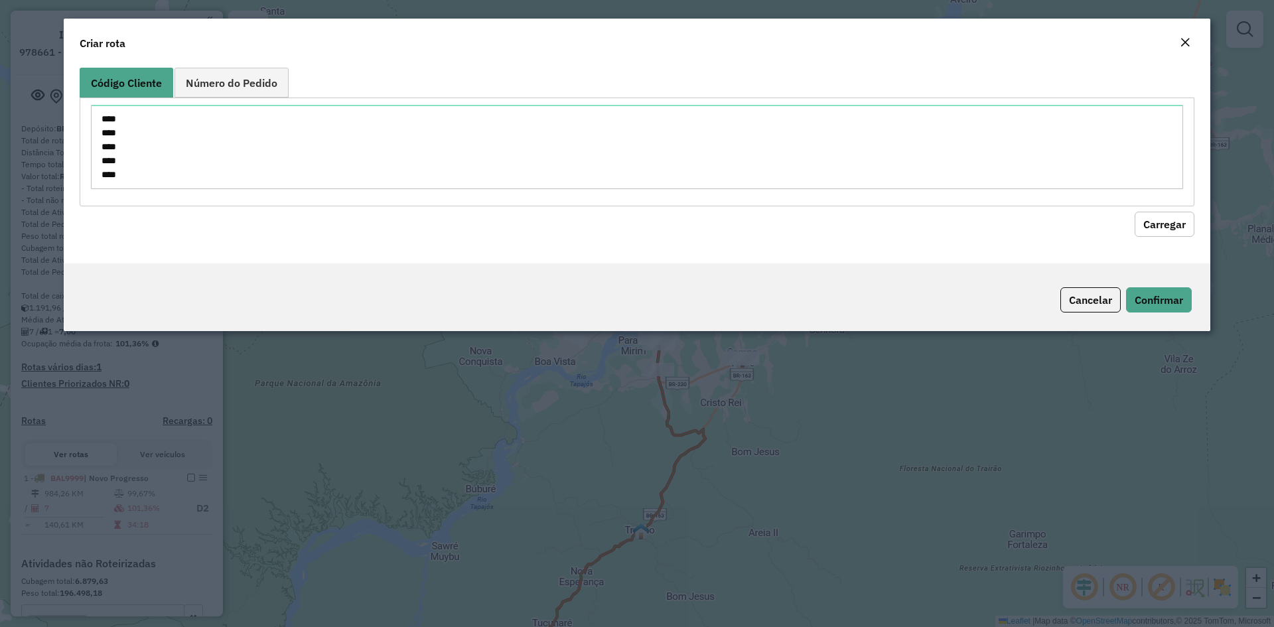
click at [1153, 233] on button "Carregar" at bounding box center [1164, 224] width 60 height 25
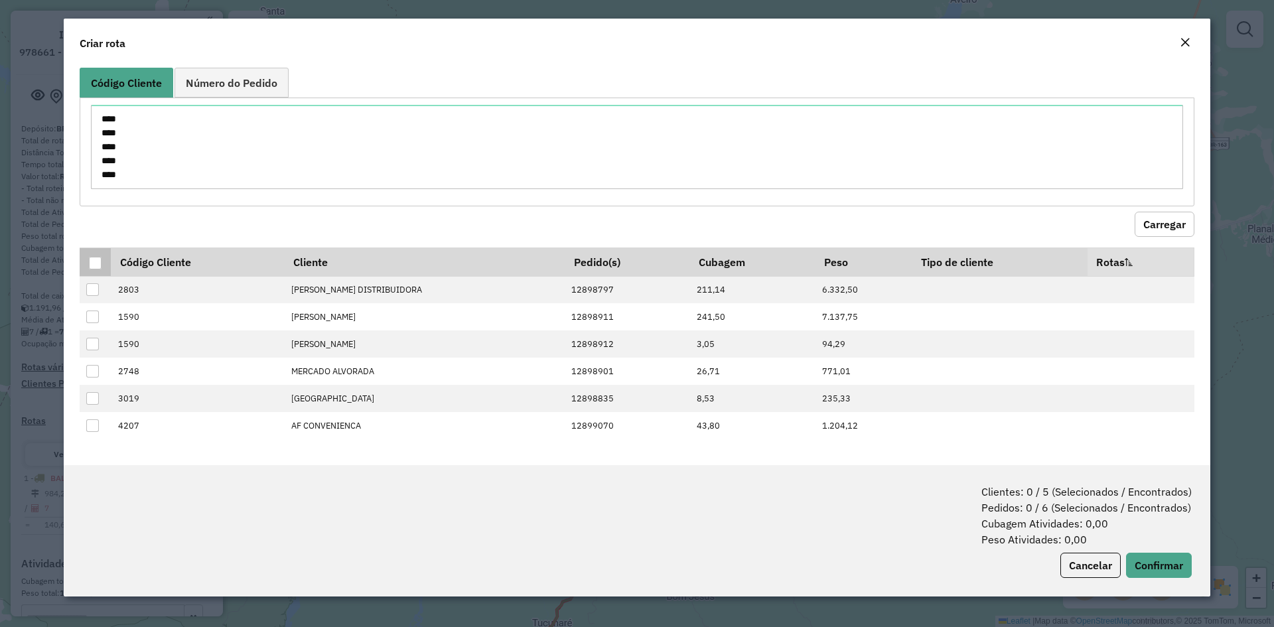
click at [94, 265] on div at bounding box center [95, 263] width 13 height 13
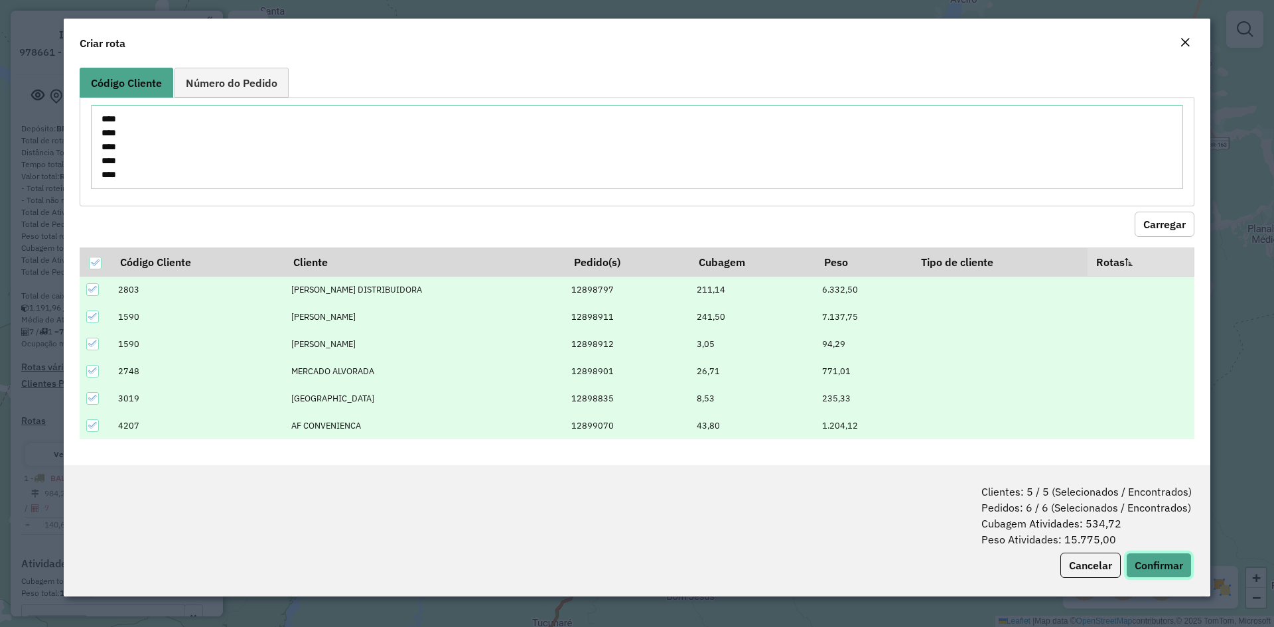
click at [1151, 557] on button "Confirmar" at bounding box center [1159, 565] width 66 height 25
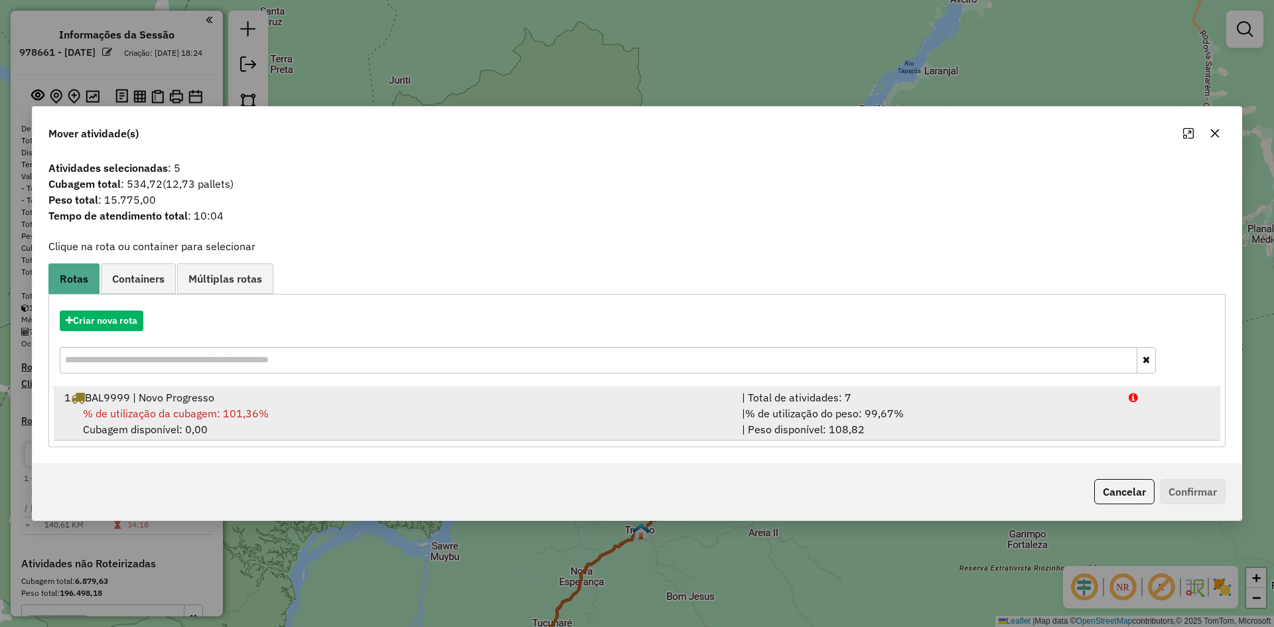
click at [162, 399] on div "1 BAL9999 | Novo Progresso" at bounding box center [394, 397] width 677 height 16
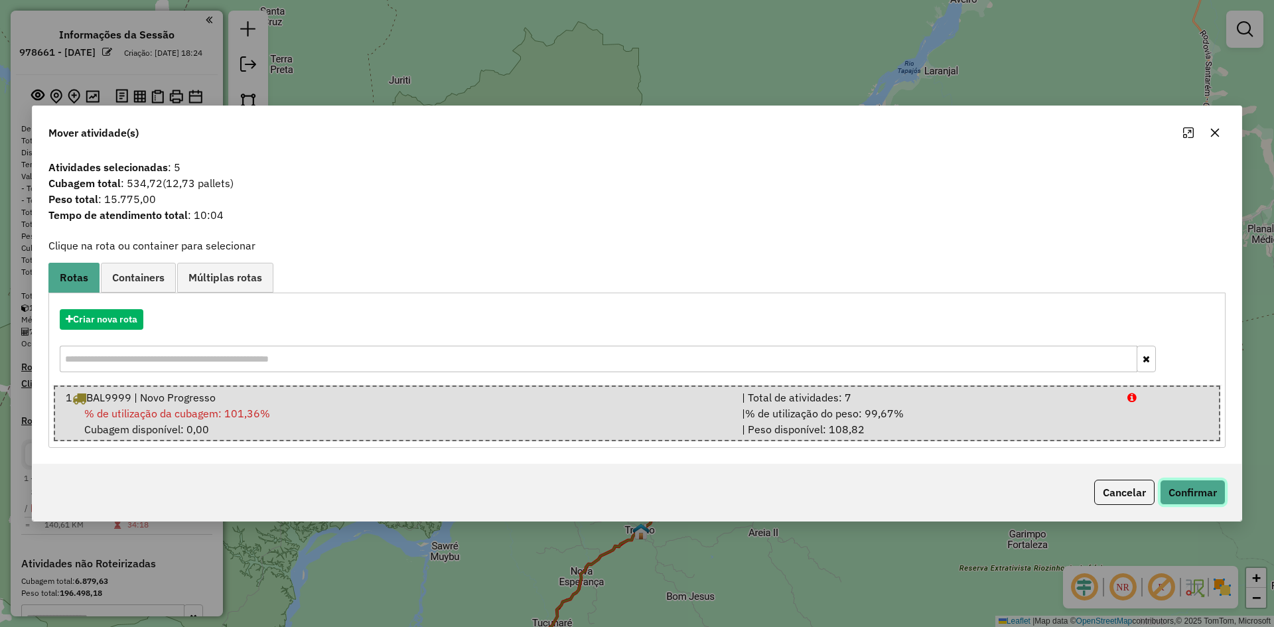
click at [1189, 490] on button "Confirmar" at bounding box center [1193, 492] width 66 height 25
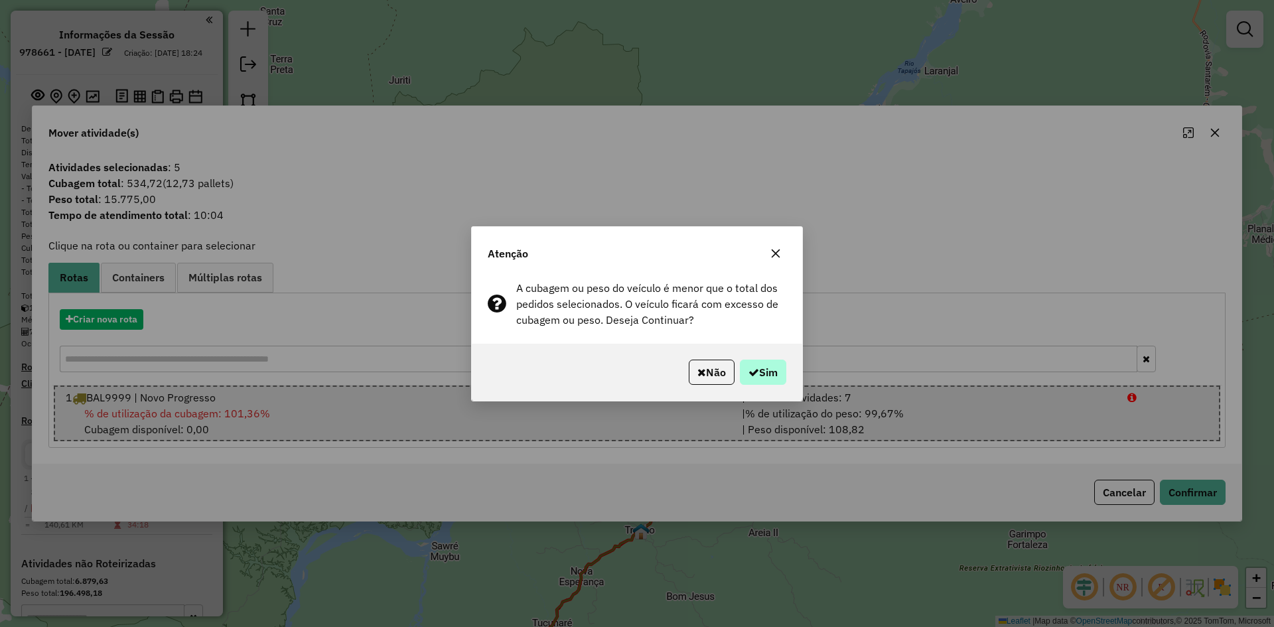
drag, startPoint x: 762, startPoint y: 358, endPoint x: 758, endPoint y: 370, distance: 13.0
click at [760, 364] on div "Não Sim" at bounding box center [637, 372] width 330 height 57
click at [758, 370] on button "Sim" at bounding box center [763, 372] width 46 height 25
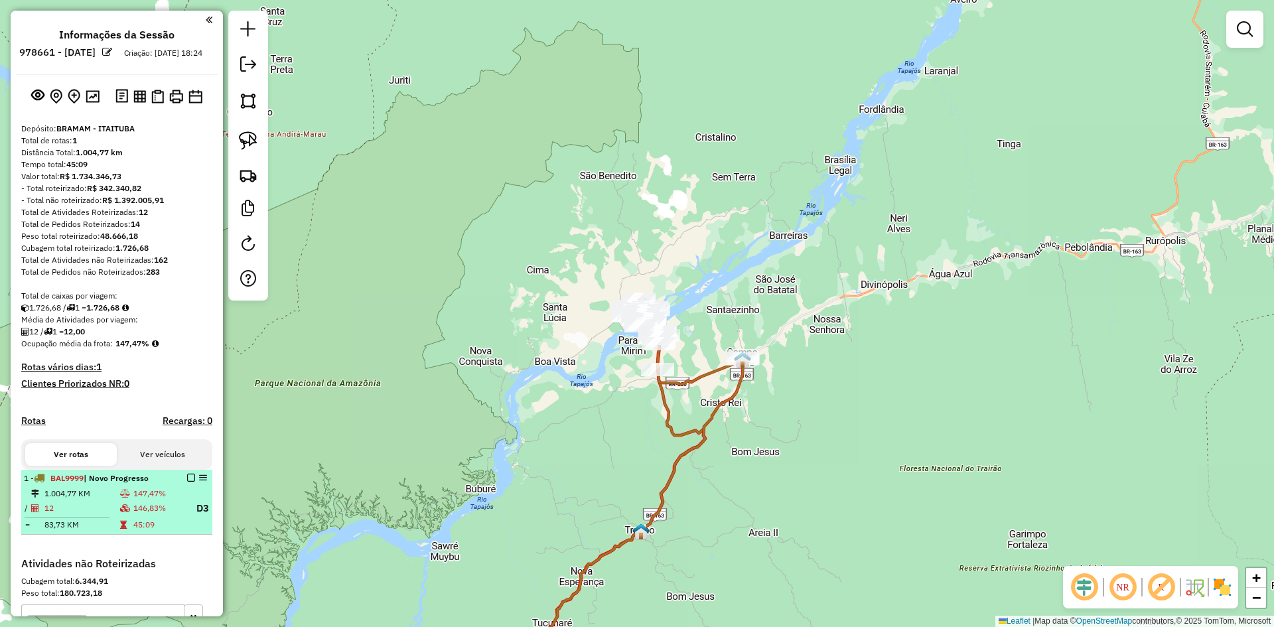
click at [188, 482] on em at bounding box center [191, 478] width 8 height 8
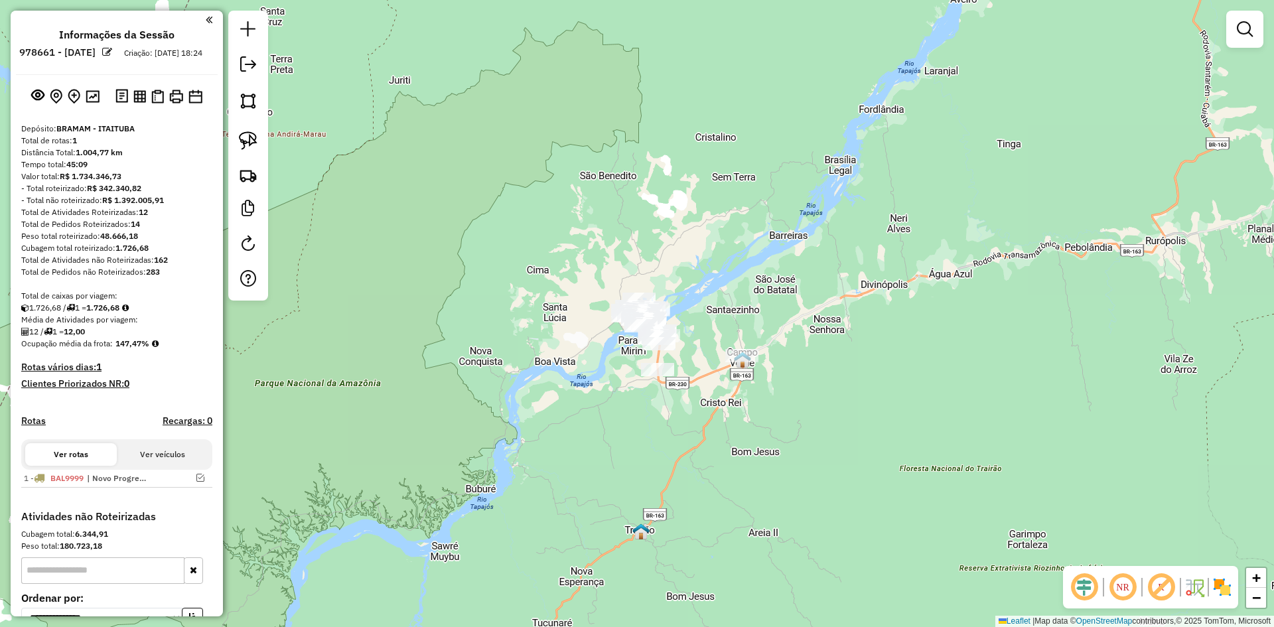
click at [706, 302] on div "Janela de atendimento Grade de atendimento Capacidade Transportadoras Veículos …" at bounding box center [637, 313] width 1274 height 627
click at [255, 176] on img at bounding box center [248, 175] width 19 height 19
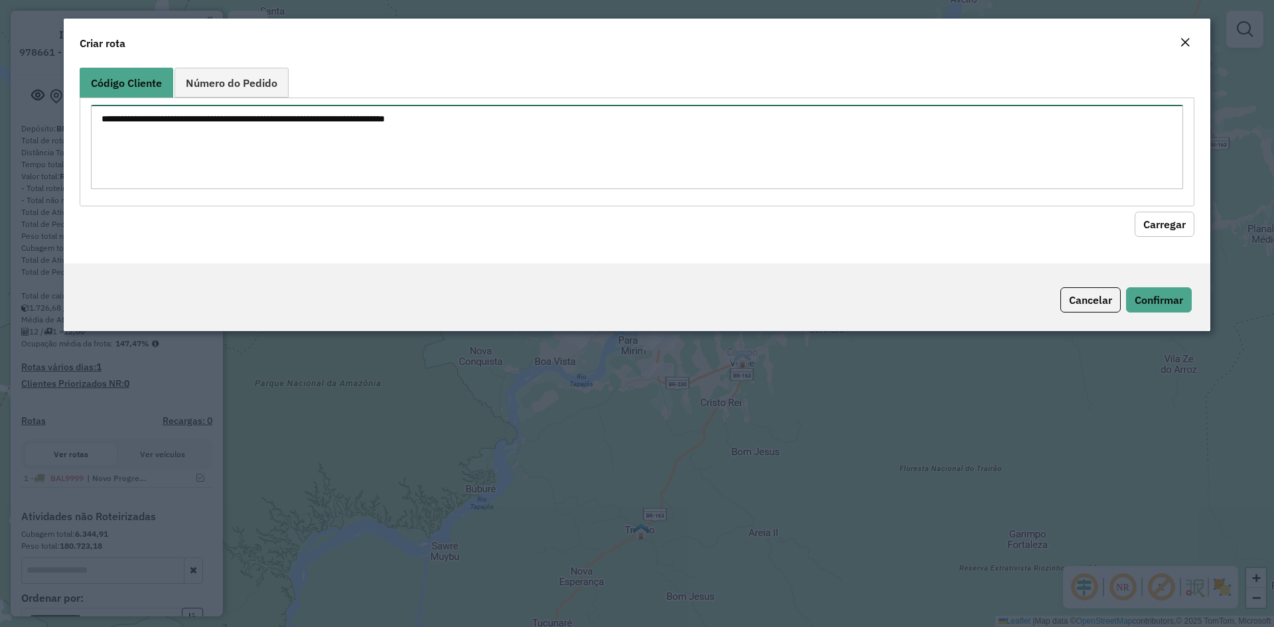
click at [283, 165] on textarea at bounding box center [637, 147] width 1092 height 84
type textarea "****"
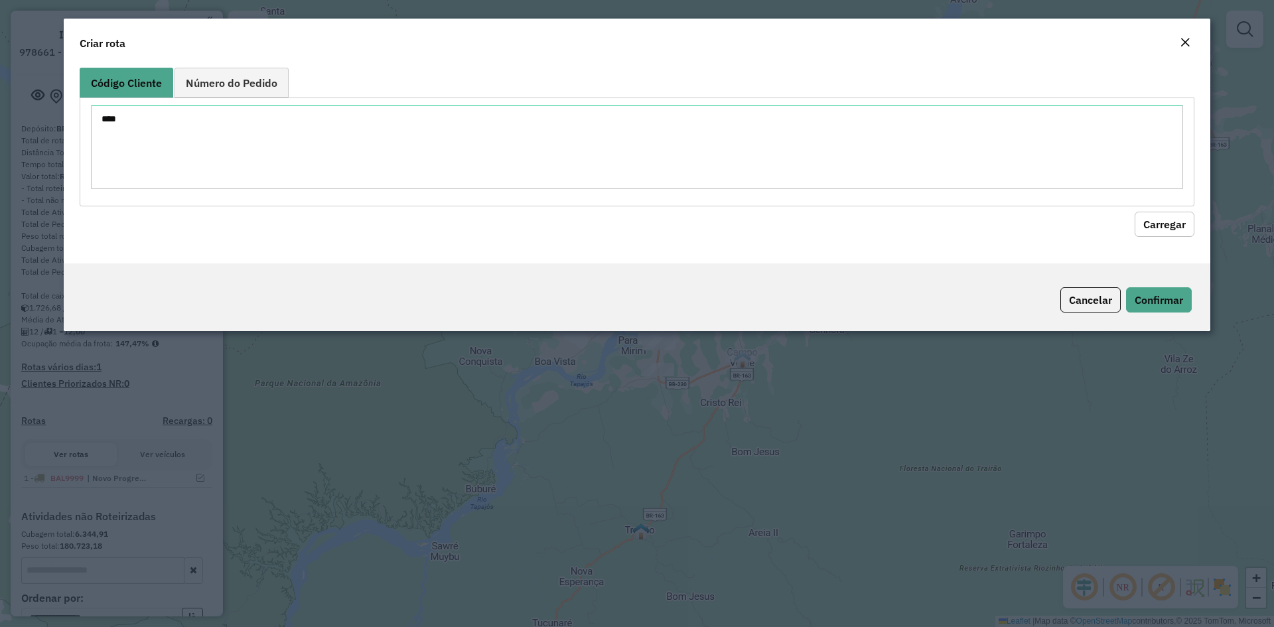
click at [1187, 222] on button "Carregar" at bounding box center [1164, 224] width 60 height 25
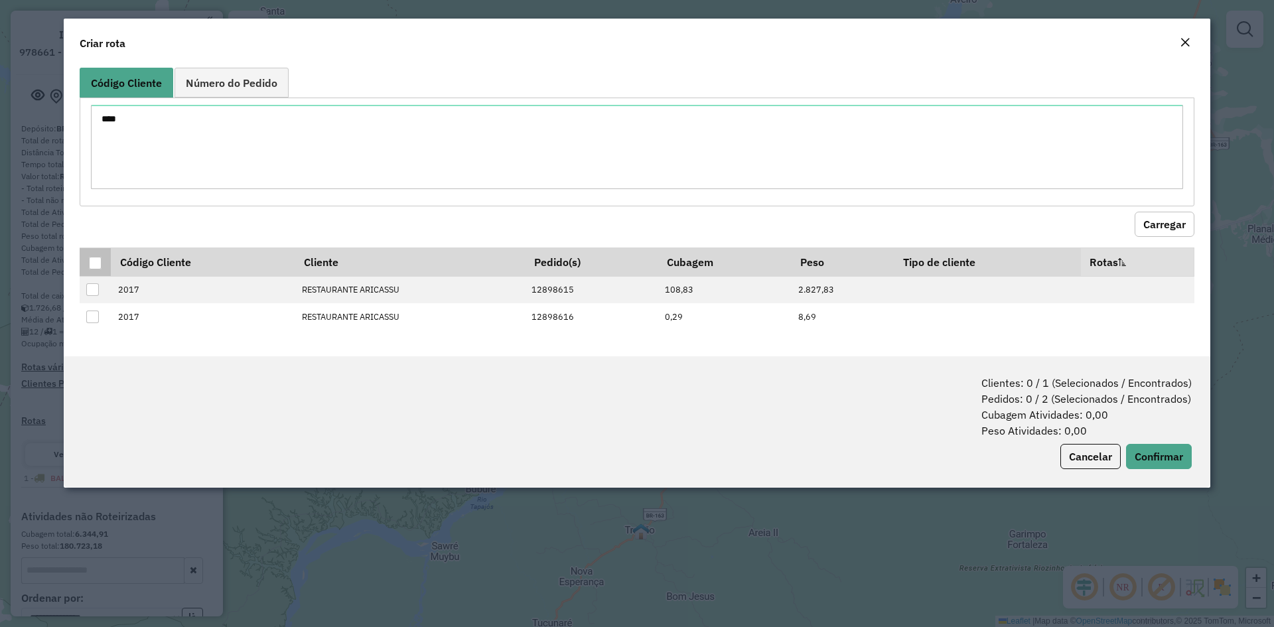
click at [97, 257] on div at bounding box center [95, 263] width 13 height 13
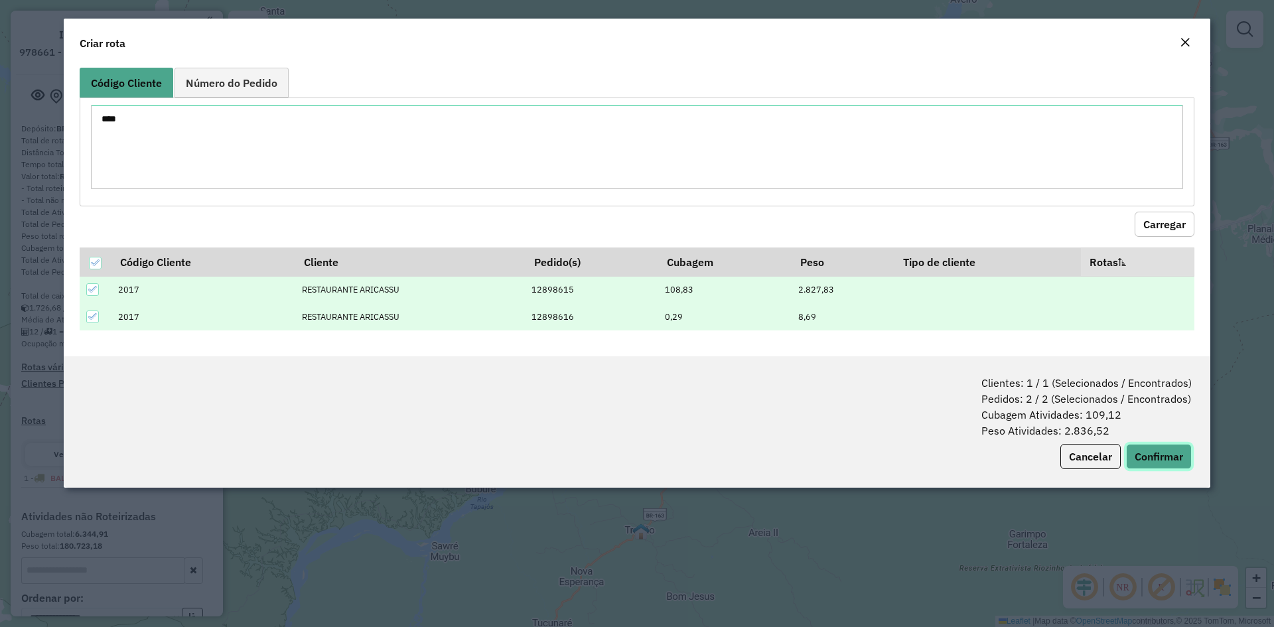
click at [1156, 456] on button "Confirmar" at bounding box center [1159, 456] width 66 height 25
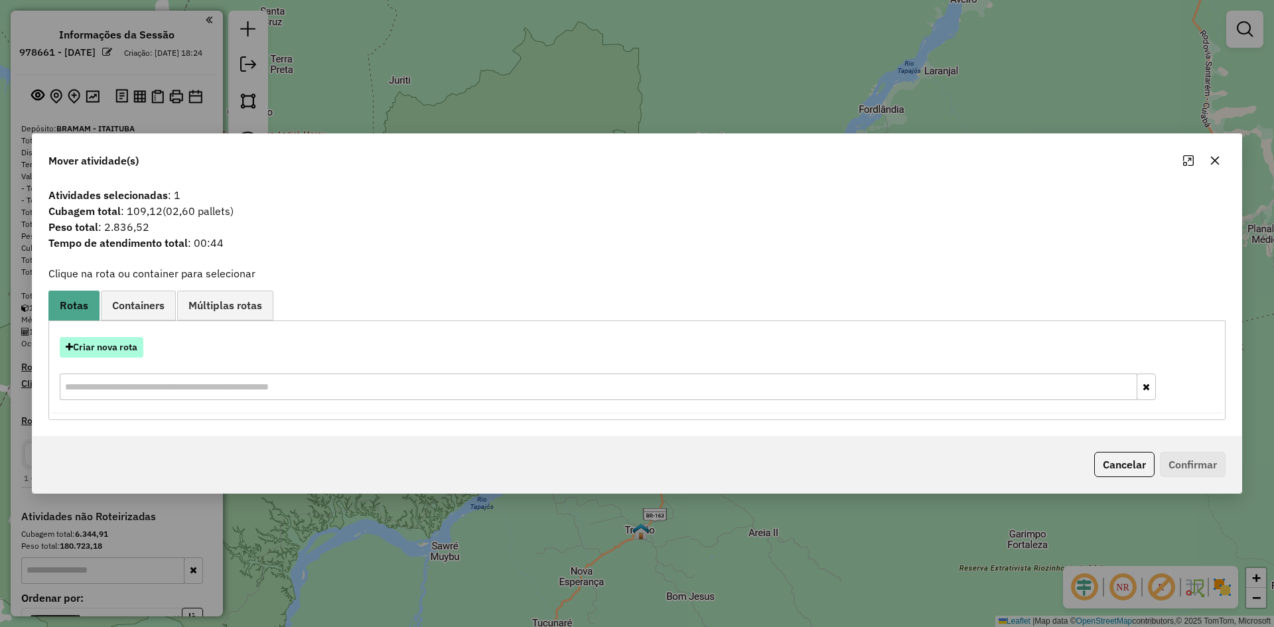
click at [94, 349] on button "Criar nova rota" at bounding box center [102, 347] width 84 height 21
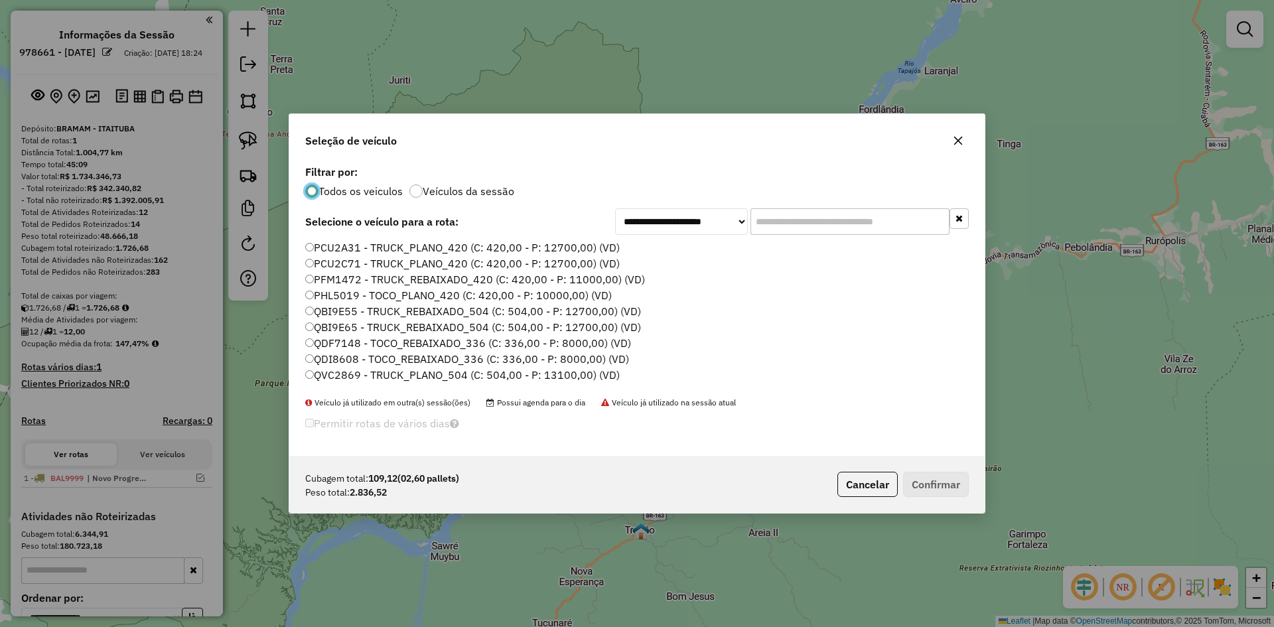
scroll to position [236, 0]
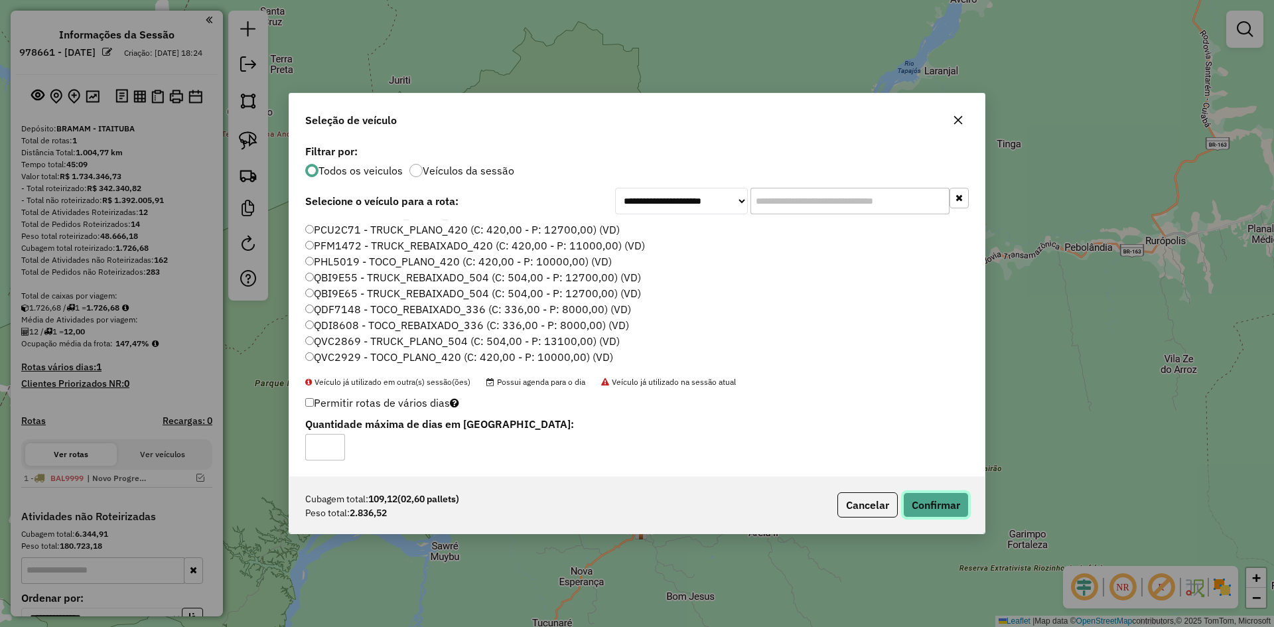
click at [928, 505] on button "Confirmar" at bounding box center [936, 504] width 66 height 25
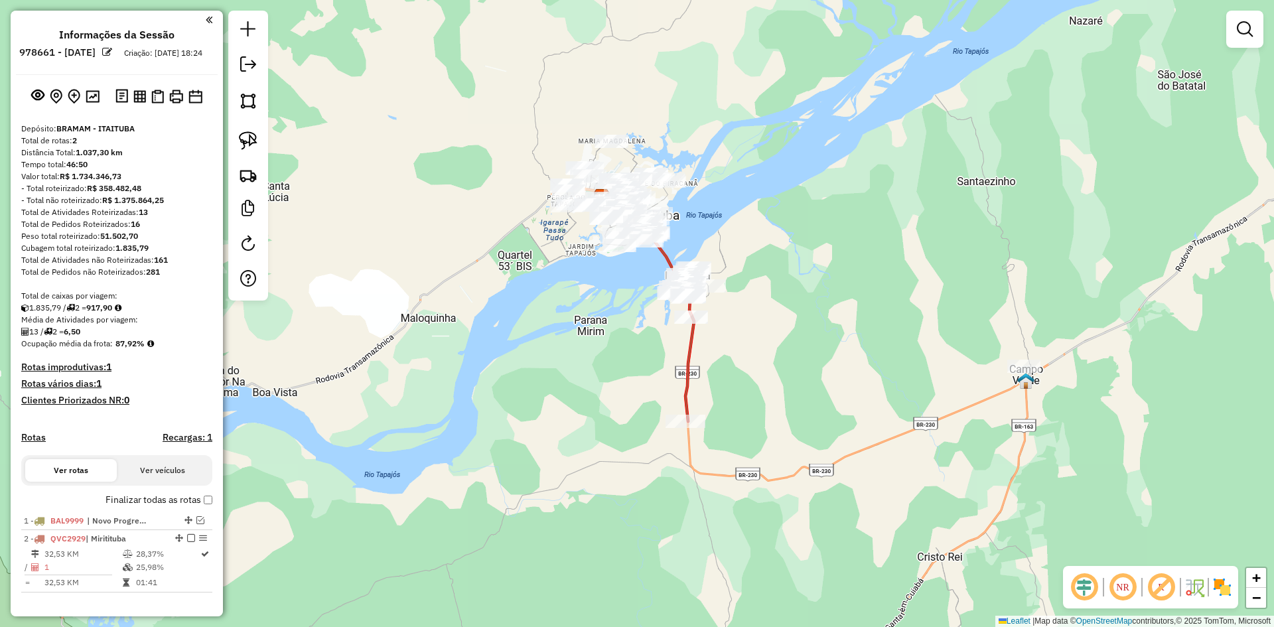
drag, startPoint x: 254, startPoint y: 131, endPoint x: 405, endPoint y: 168, distance: 154.9
click at [254, 131] on img at bounding box center [248, 140] width 19 height 19
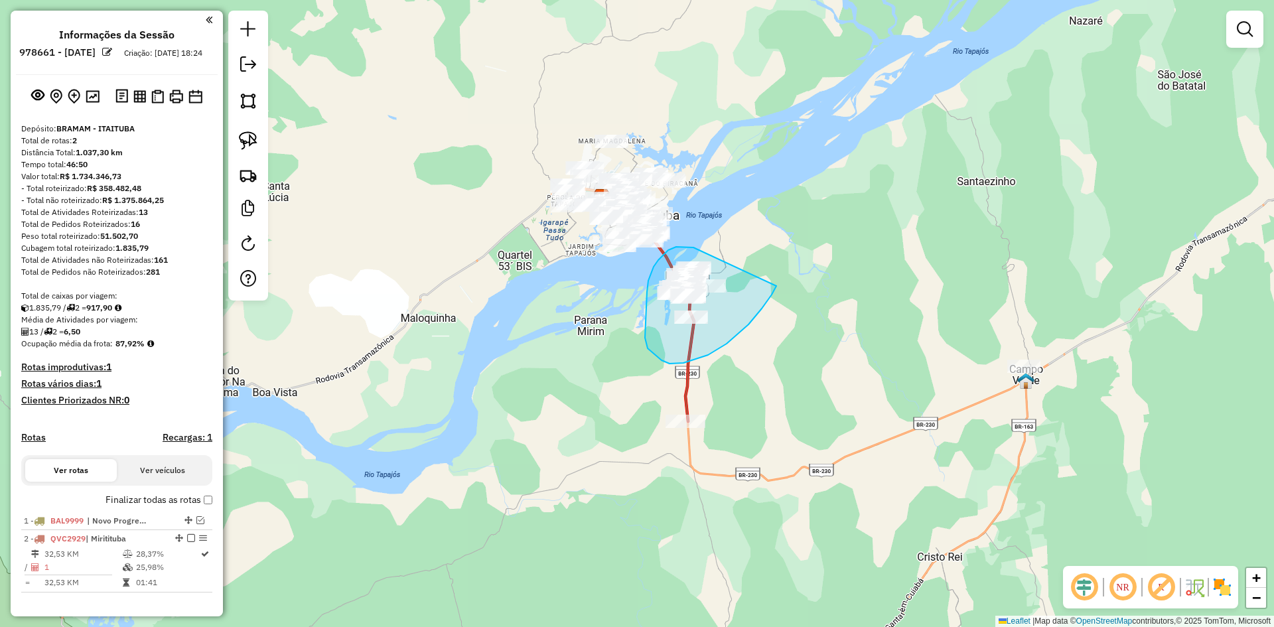
drag, startPoint x: 693, startPoint y: 247, endPoint x: 776, endPoint y: 286, distance: 91.4
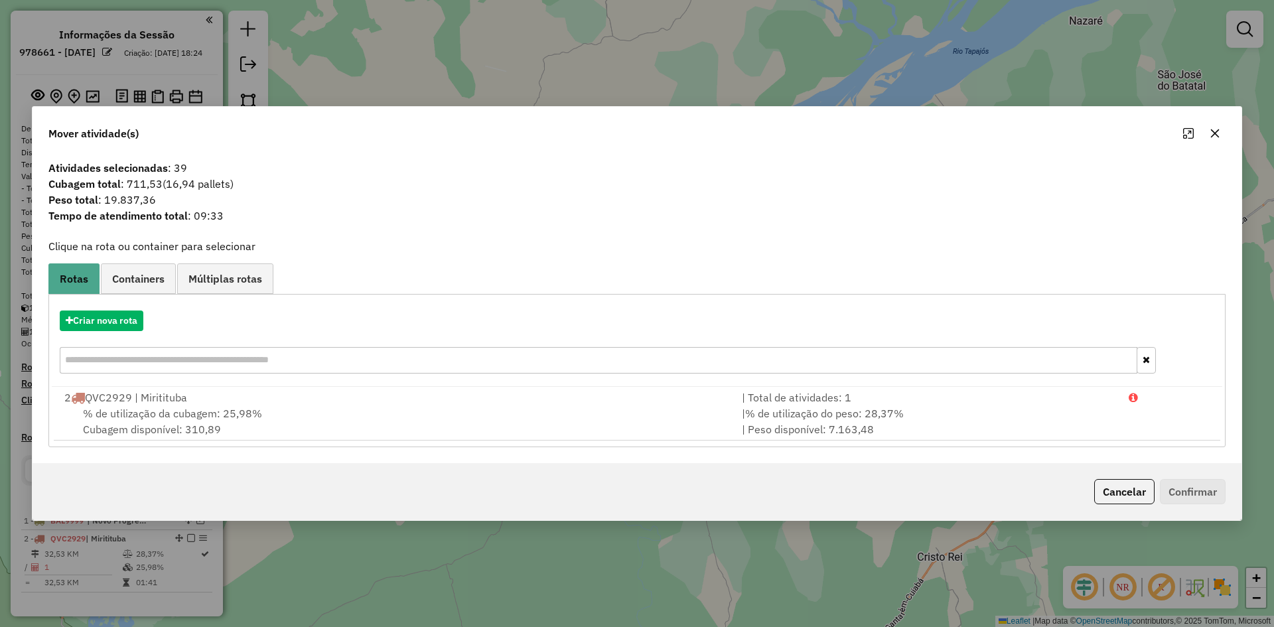
click at [185, 405] on div "% de utilização da cubagem: 25,98% Cubagem disponível: 310,89" at bounding box center [394, 421] width 677 height 32
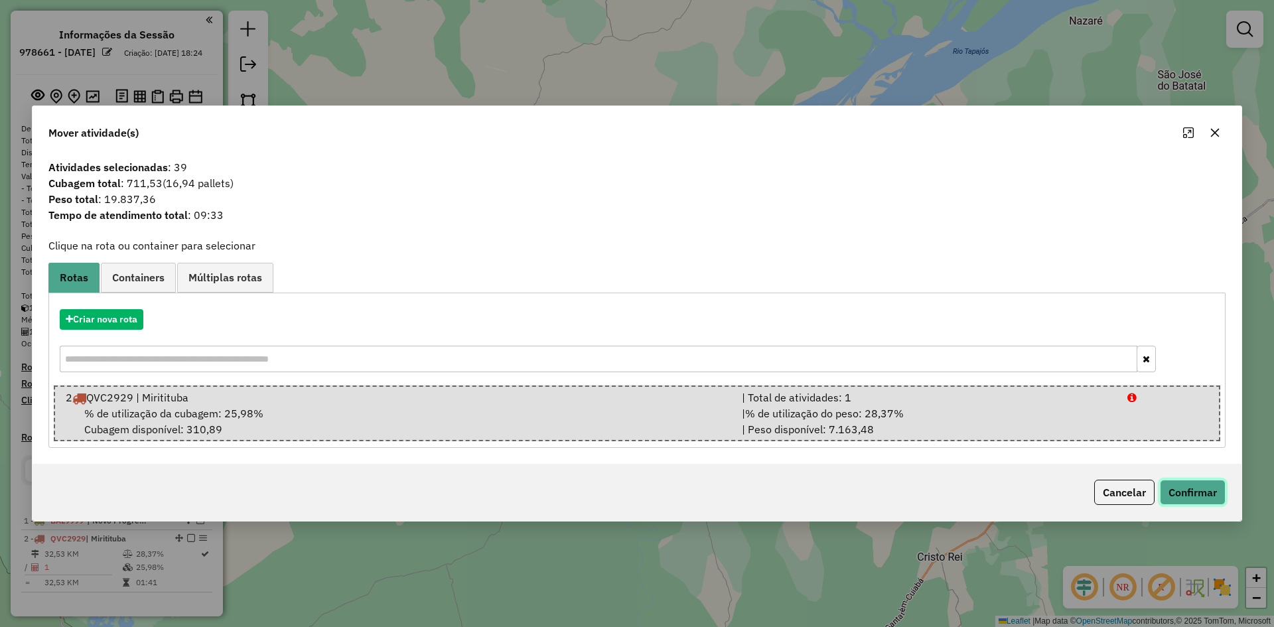
click at [1207, 493] on button "Confirmar" at bounding box center [1193, 492] width 66 height 25
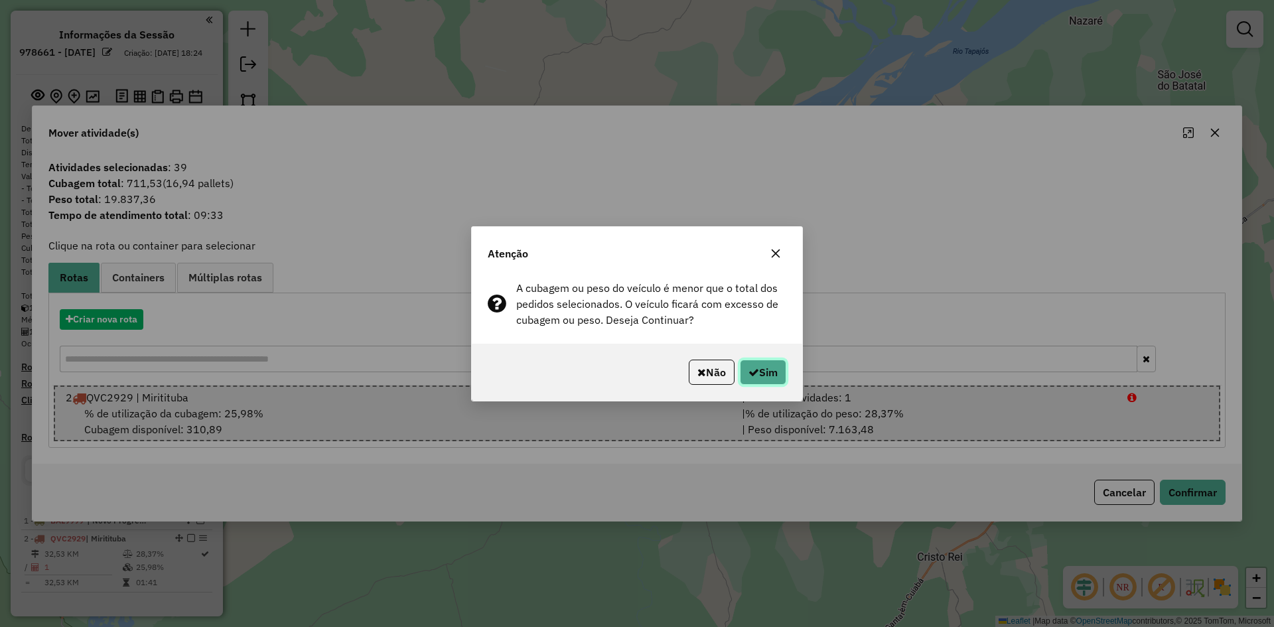
click at [775, 366] on button "Sim" at bounding box center [763, 372] width 46 height 25
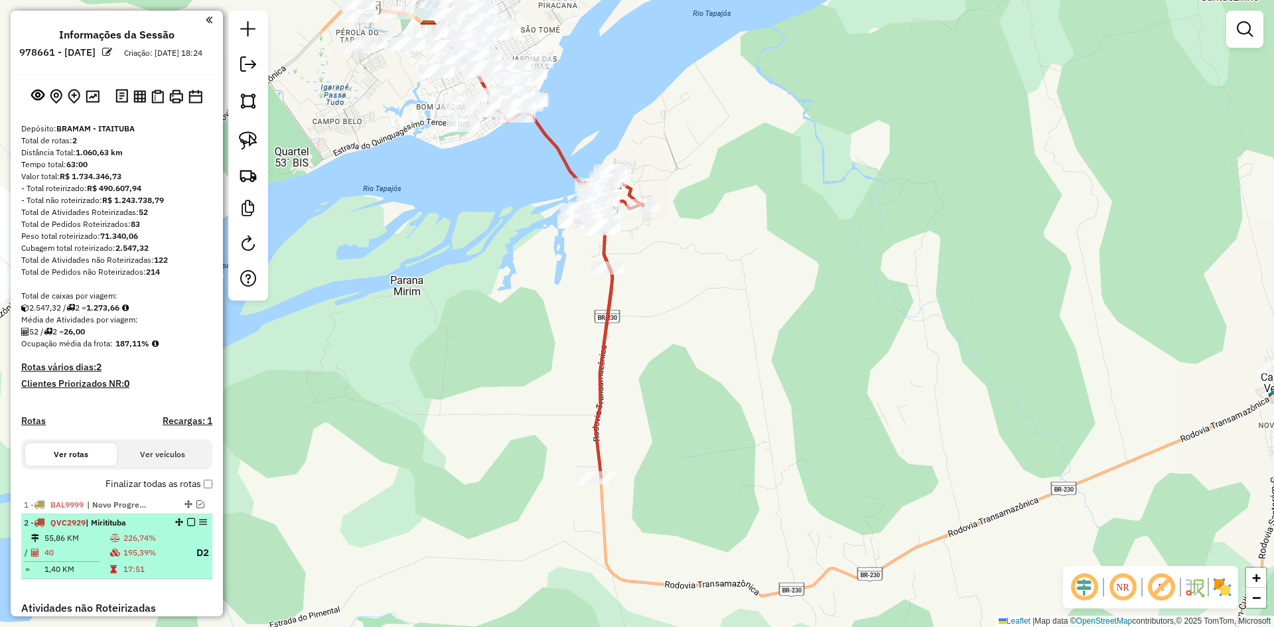
click at [149, 545] on td "226,74%" at bounding box center [154, 537] width 62 height 13
select select "**********"
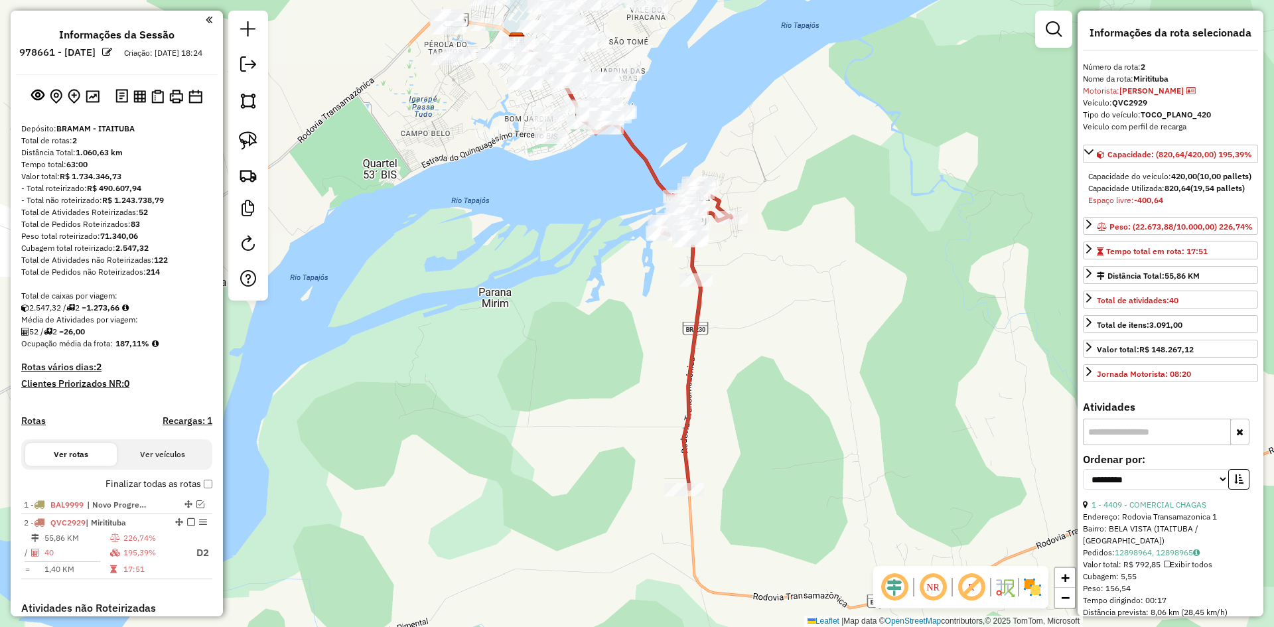
drag, startPoint x: 585, startPoint y: 364, endPoint x: 507, endPoint y: 214, distance: 169.1
click at [487, 188] on div "Janela de atendimento Grade de atendimento Capacidade Transportadoras Veículos …" at bounding box center [637, 313] width 1274 height 627
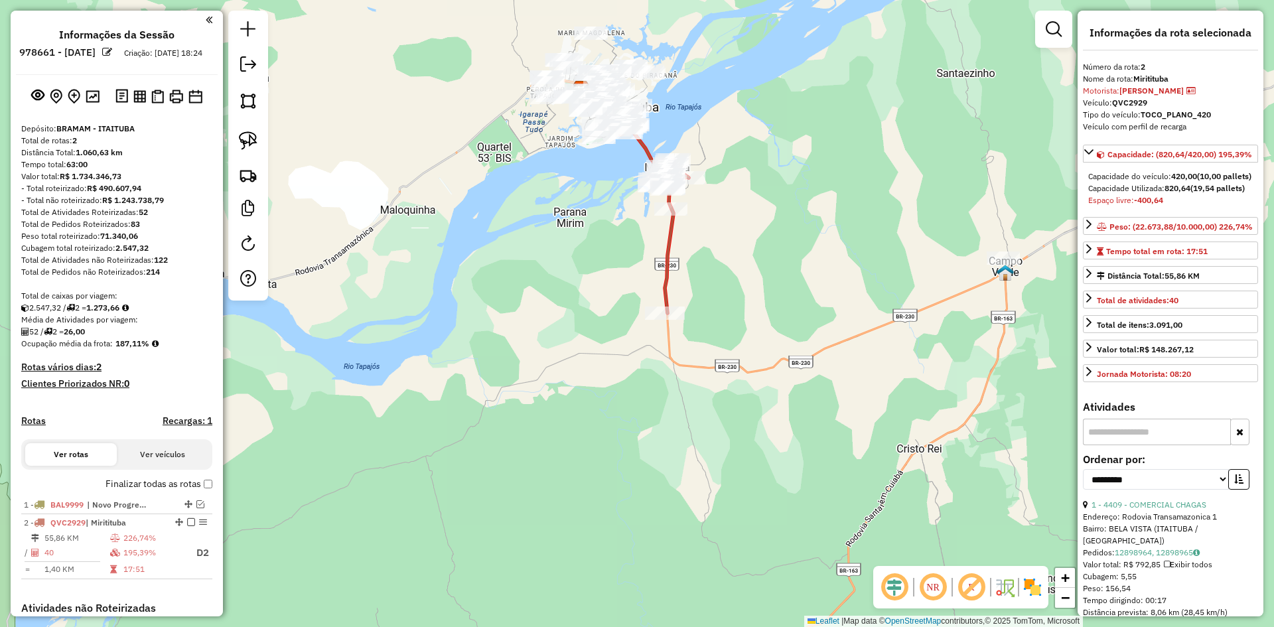
click at [667, 255] on icon at bounding box center [671, 236] width 34 height 153
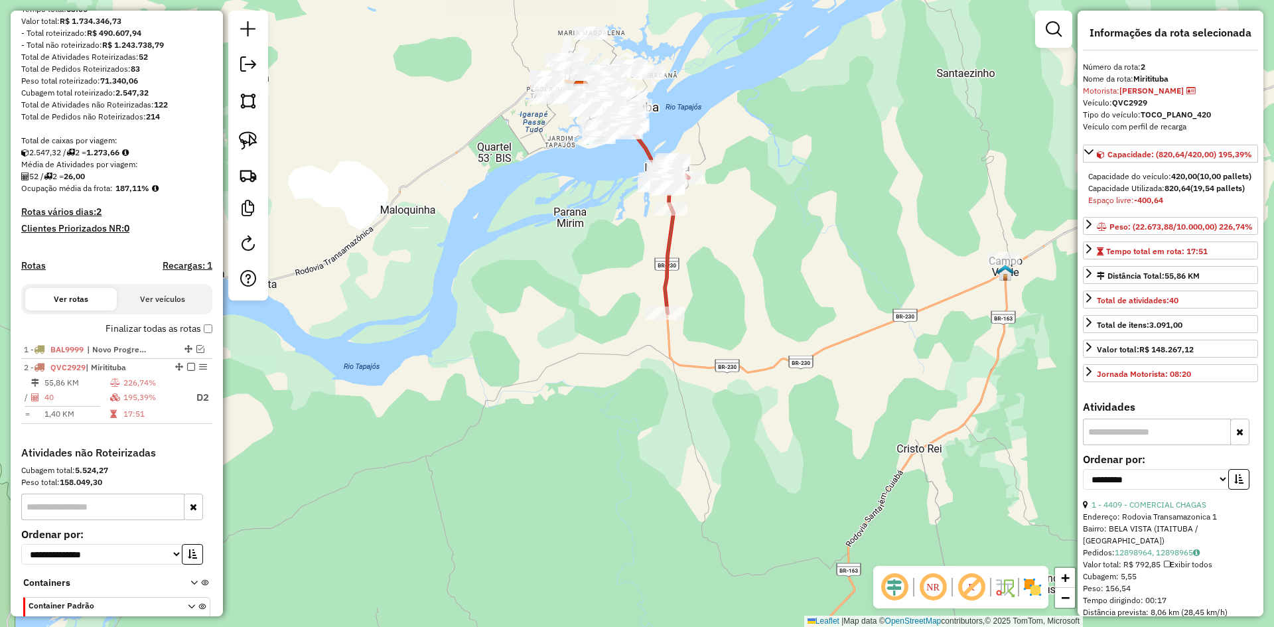
click at [667, 255] on icon at bounding box center [671, 236] width 34 height 153
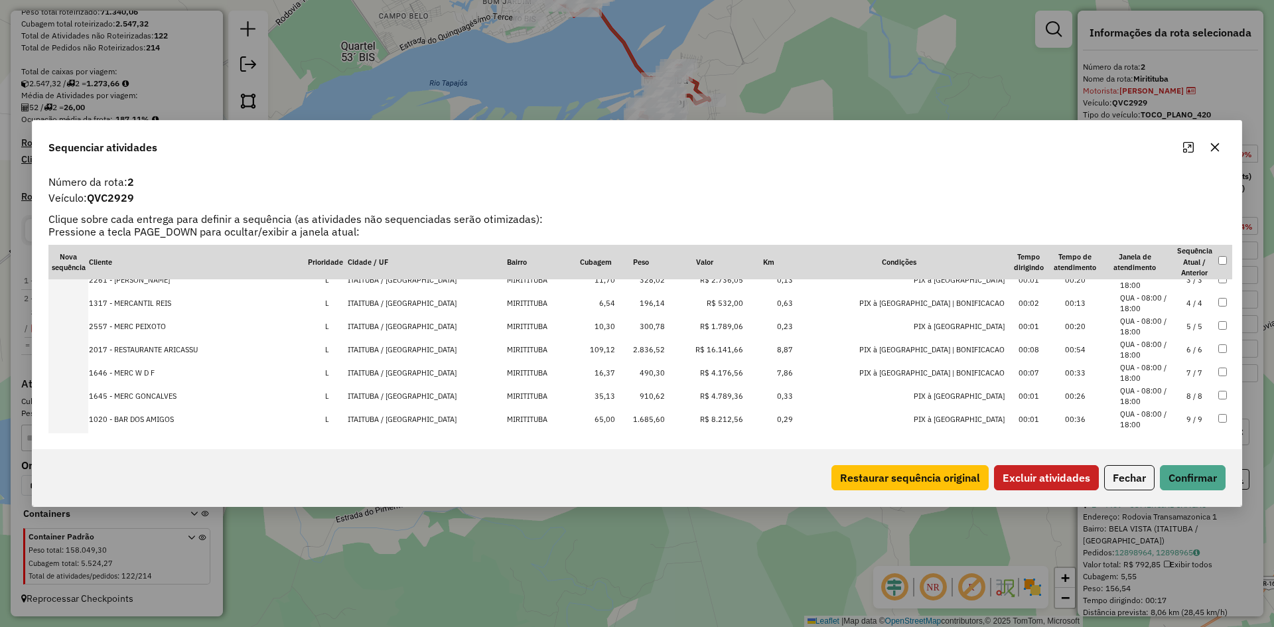
scroll to position [0, 0]
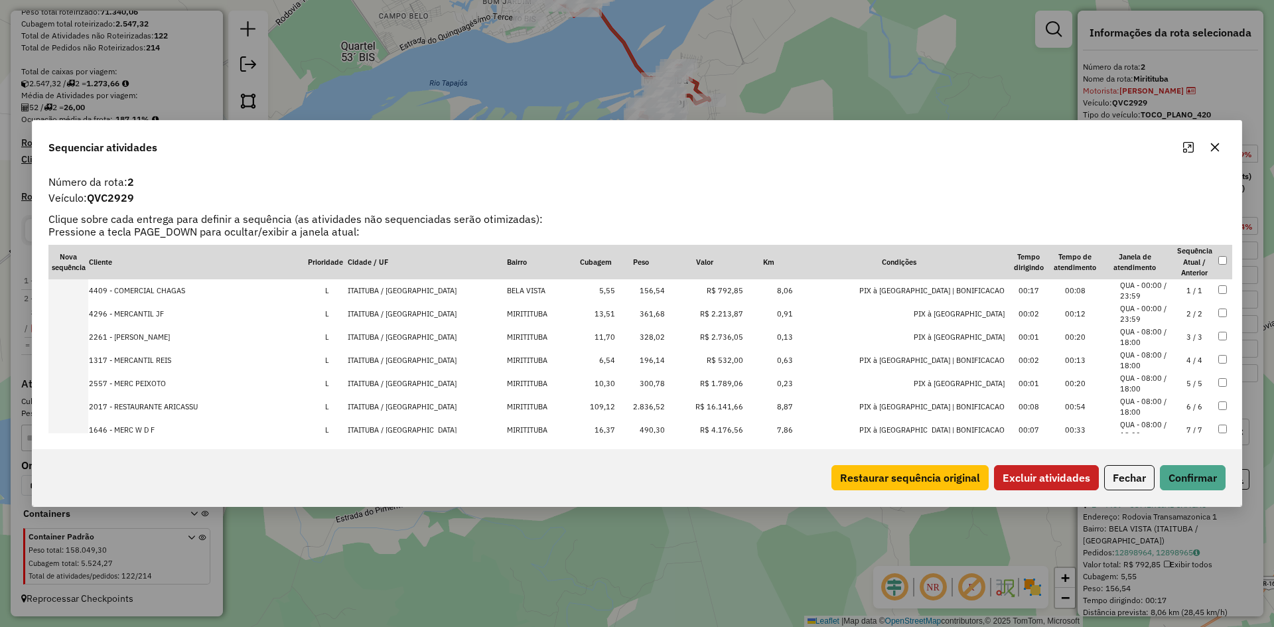
click at [1218, 314] on td at bounding box center [1224, 313] width 15 height 23
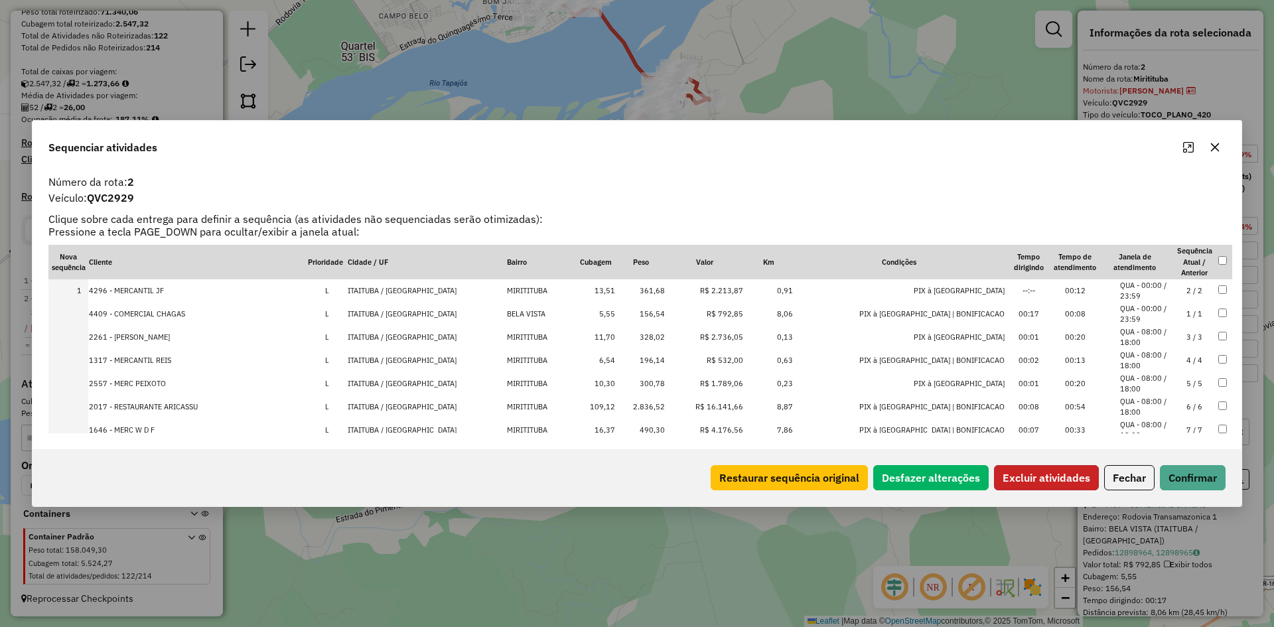
click at [1039, 472] on button "Excluir atividades" at bounding box center [1046, 477] width 105 height 25
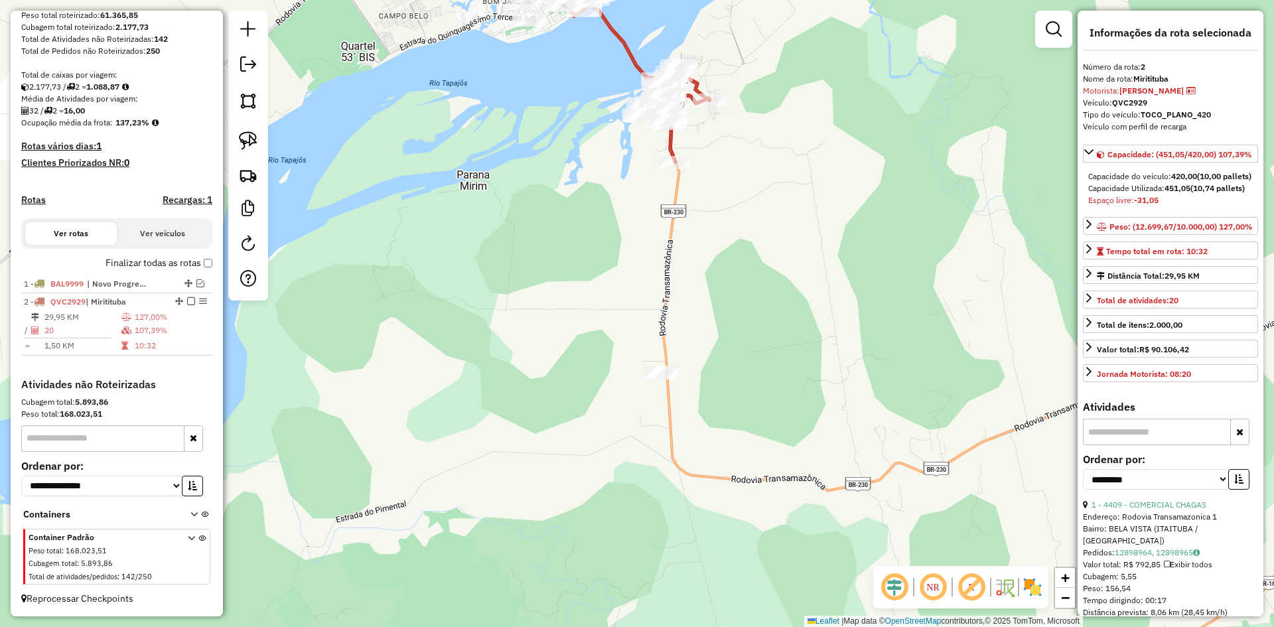
scroll to position [233, 0]
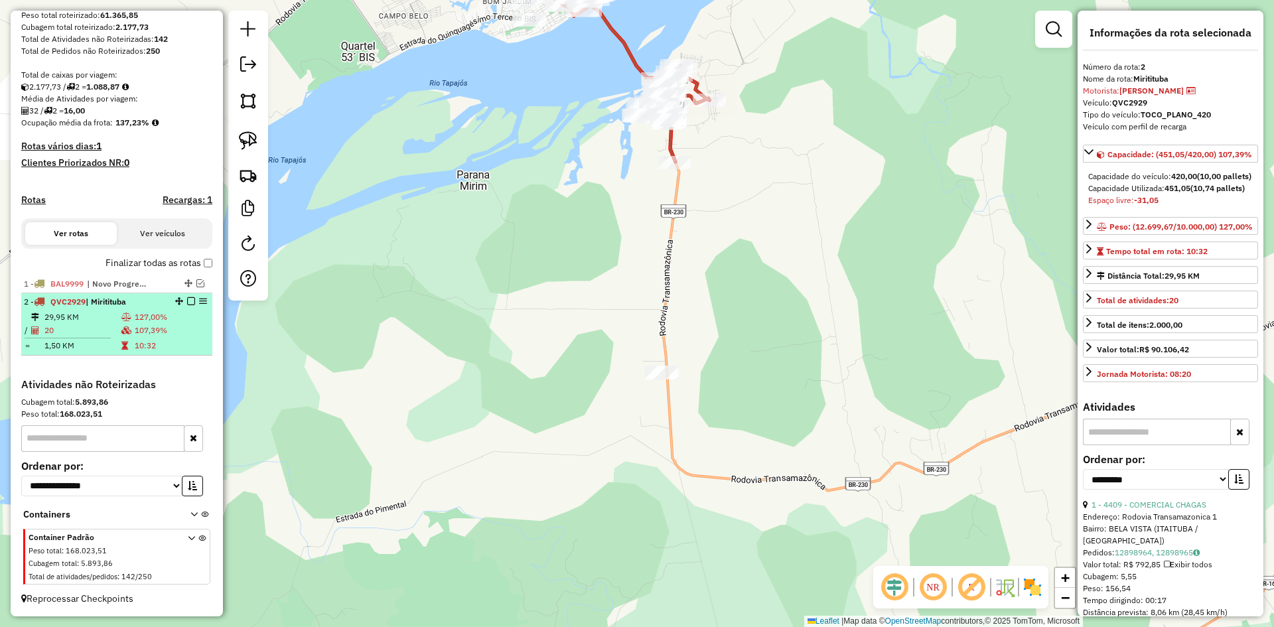
click at [129, 316] on icon at bounding box center [126, 317] width 10 height 8
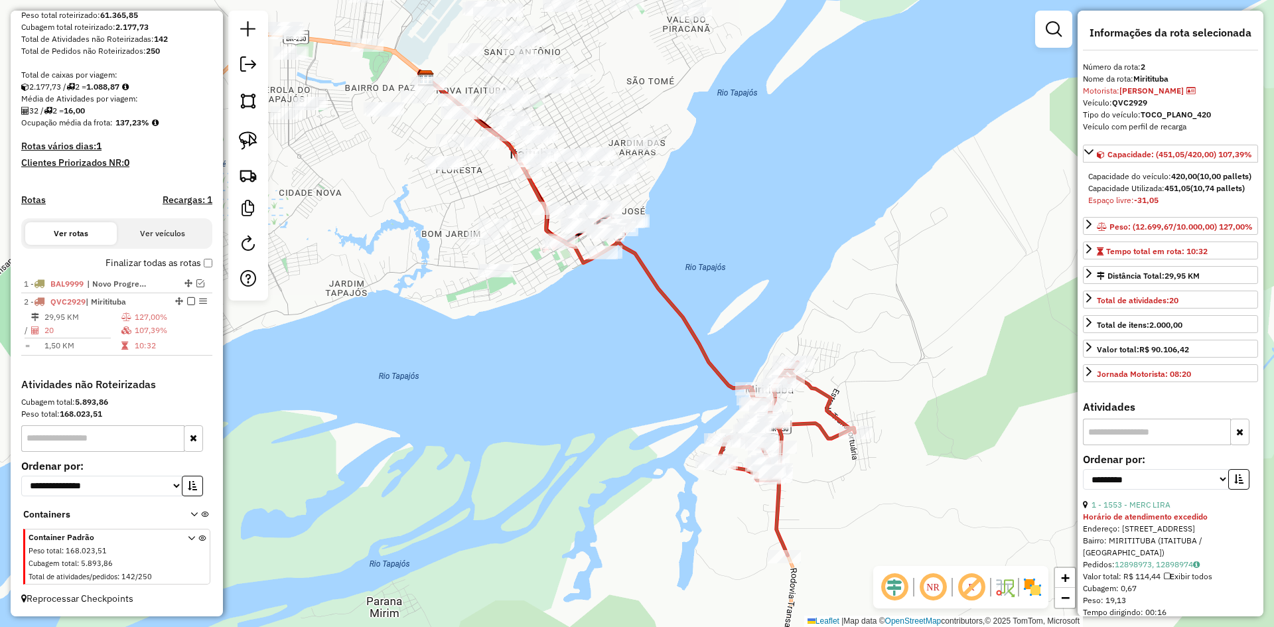
click at [812, 422] on icon at bounding box center [785, 458] width 137 height 193
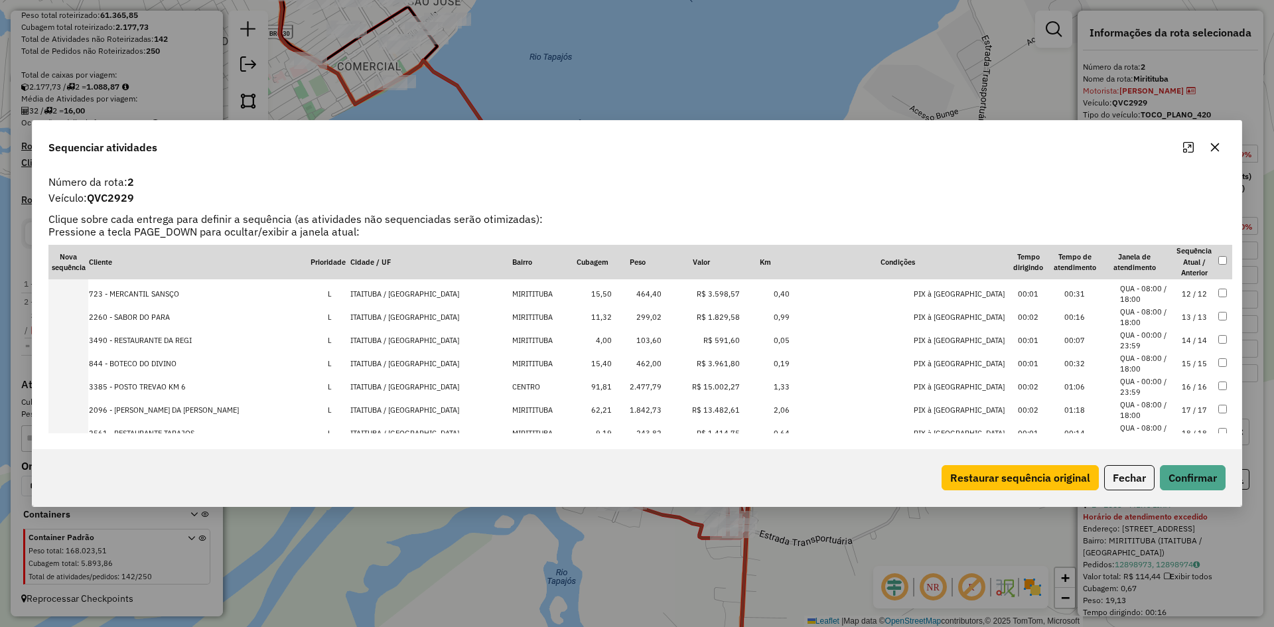
scroll to position [190, 0]
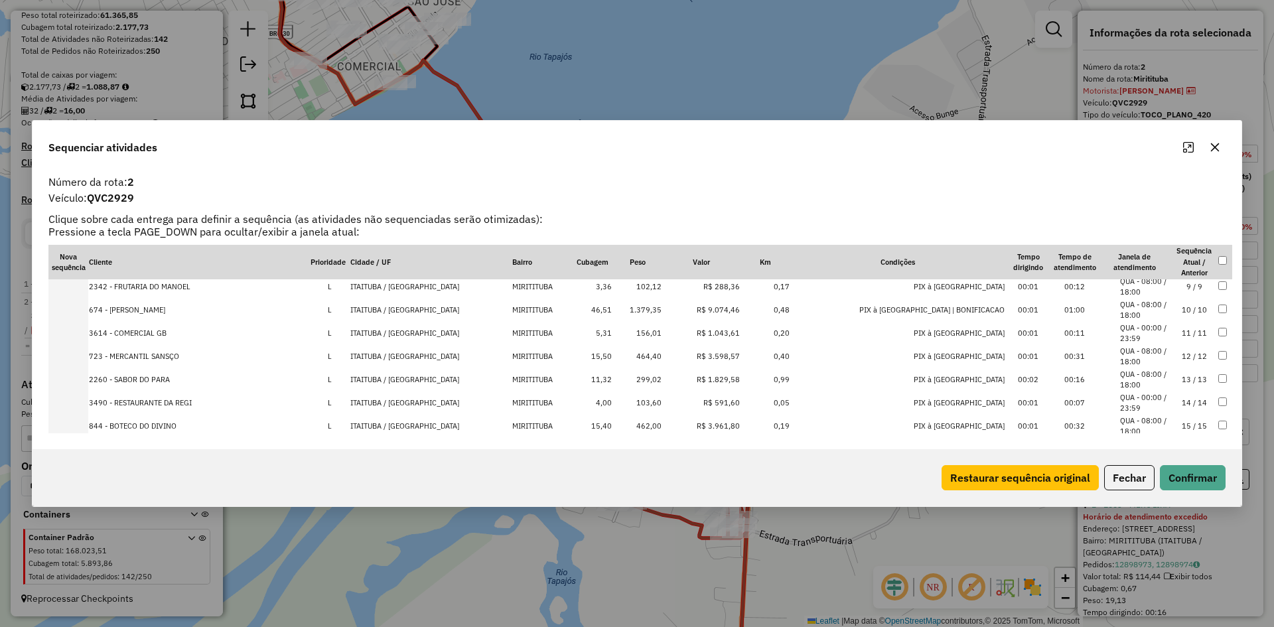
click at [655, 303] on td "1.379,35" at bounding box center [637, 310] width 50 height 23
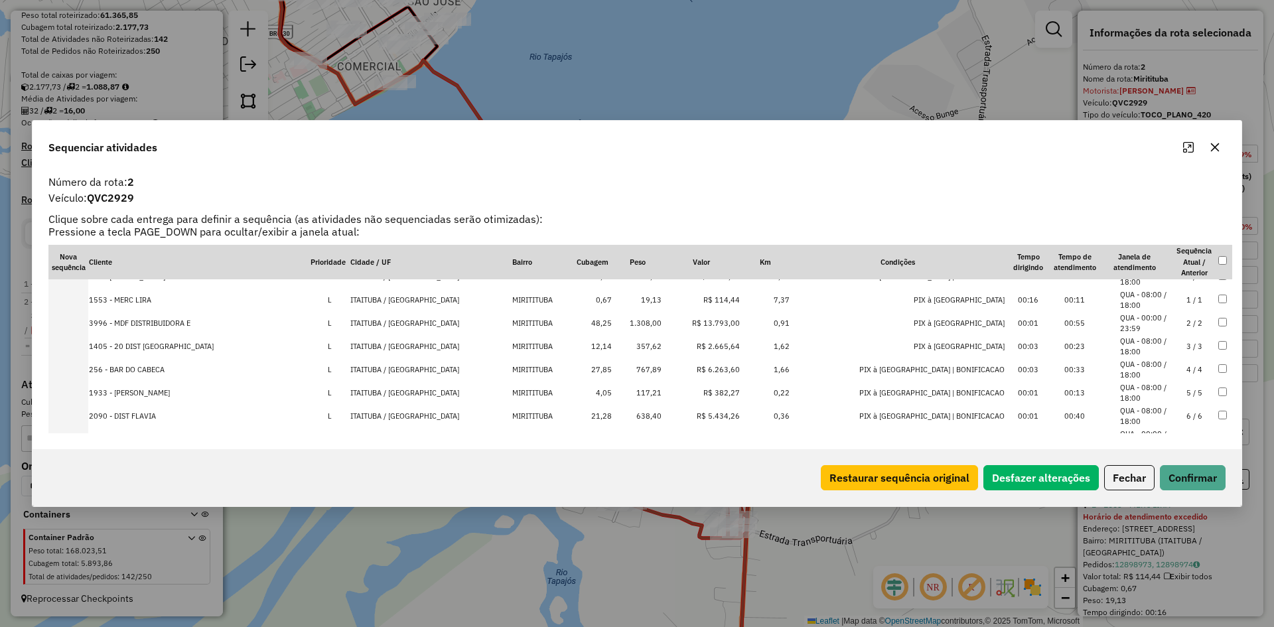
scroll to position [0, 0]
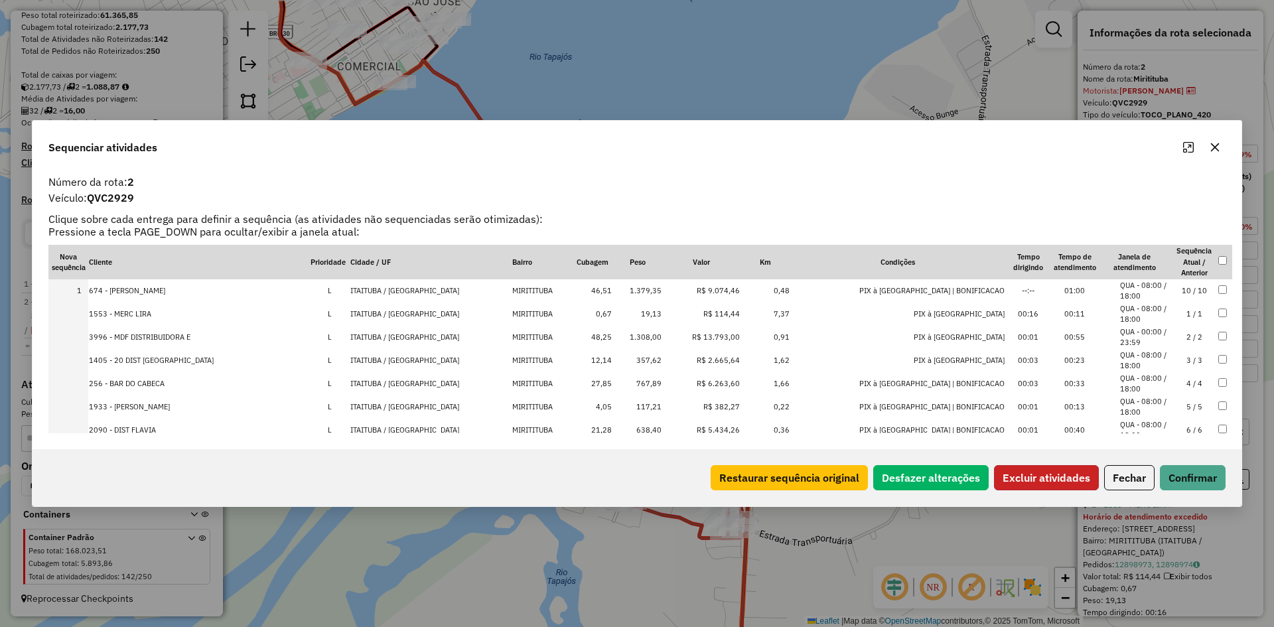
click at [1030, 475] on button "Excluir atividades" at bounding box center [1046, 477] width 105 height 25
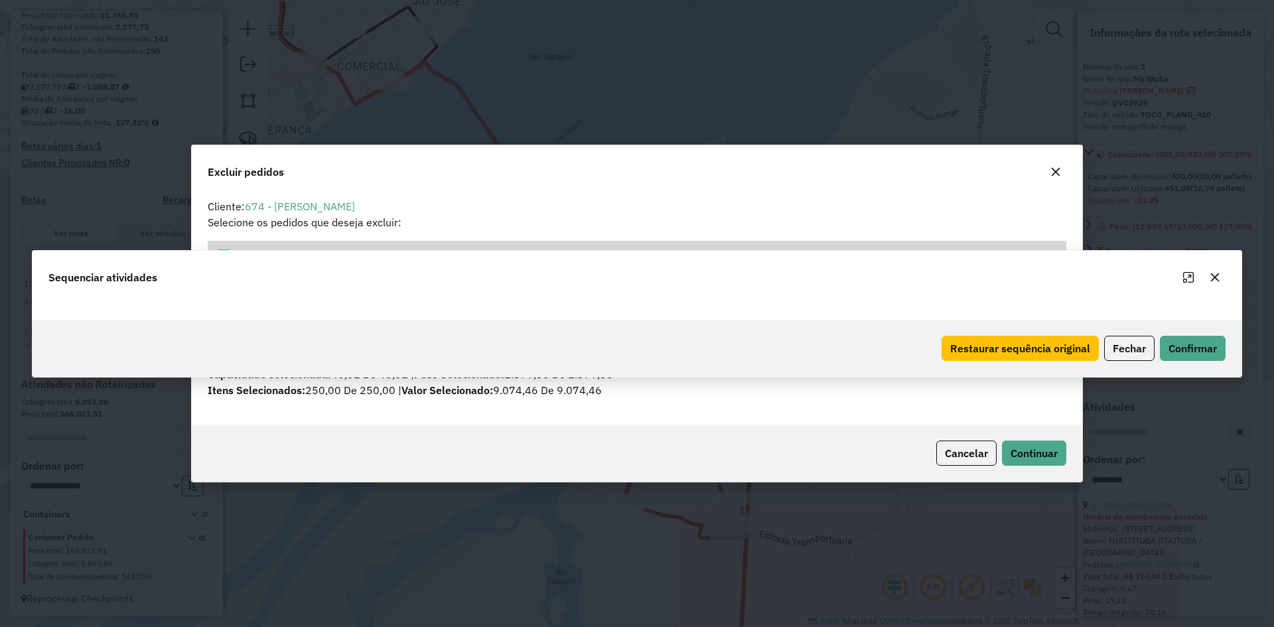
scroll to position [7, 4]
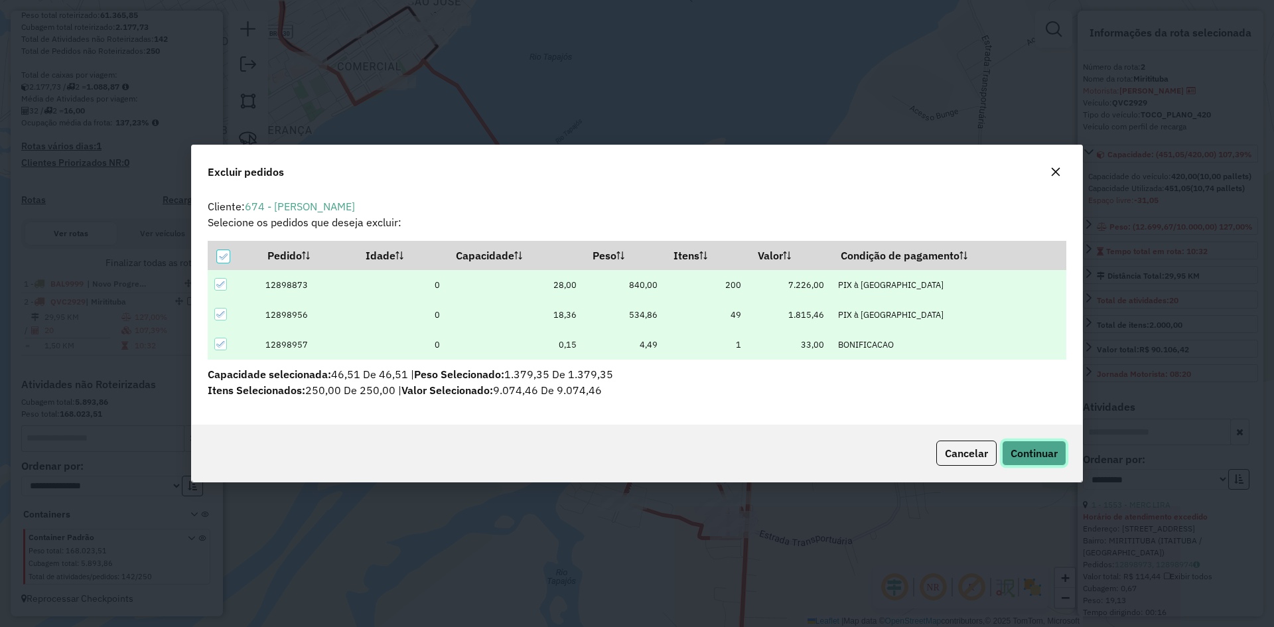
click at [1023, 457] on span "Continuar" at bounding box center [1033, 452] width 47 height 13
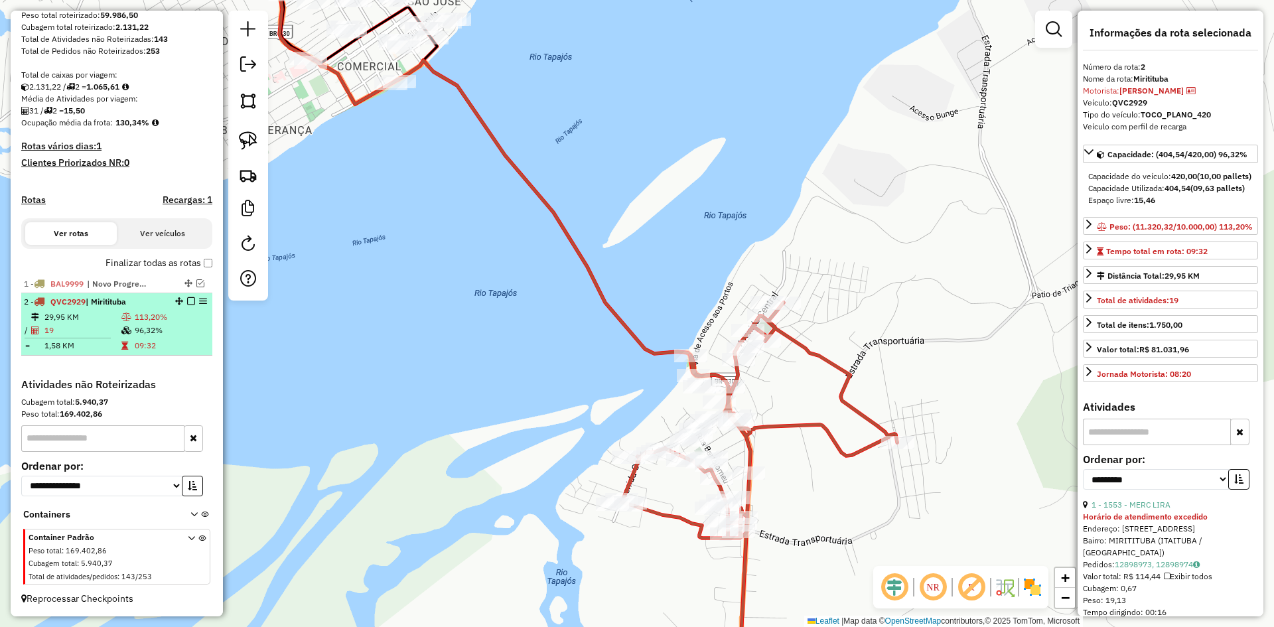
click at [187, 301] on em at bounding box center [191, 301] width 8 height 8
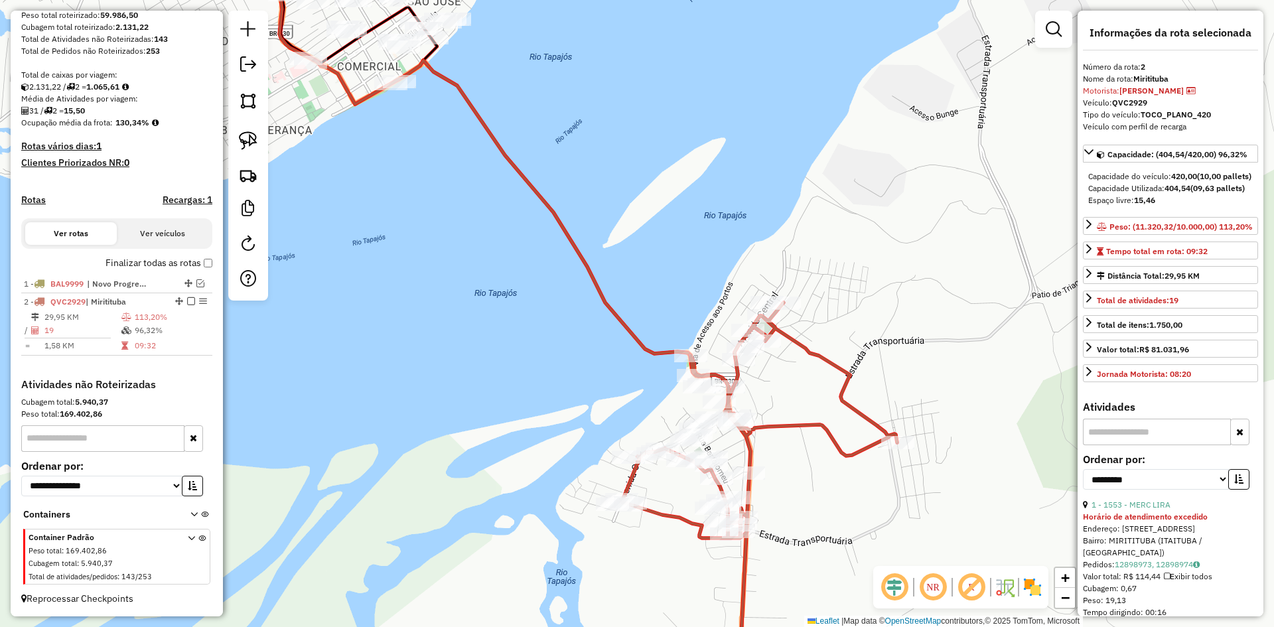
scroll to position [188, 0]
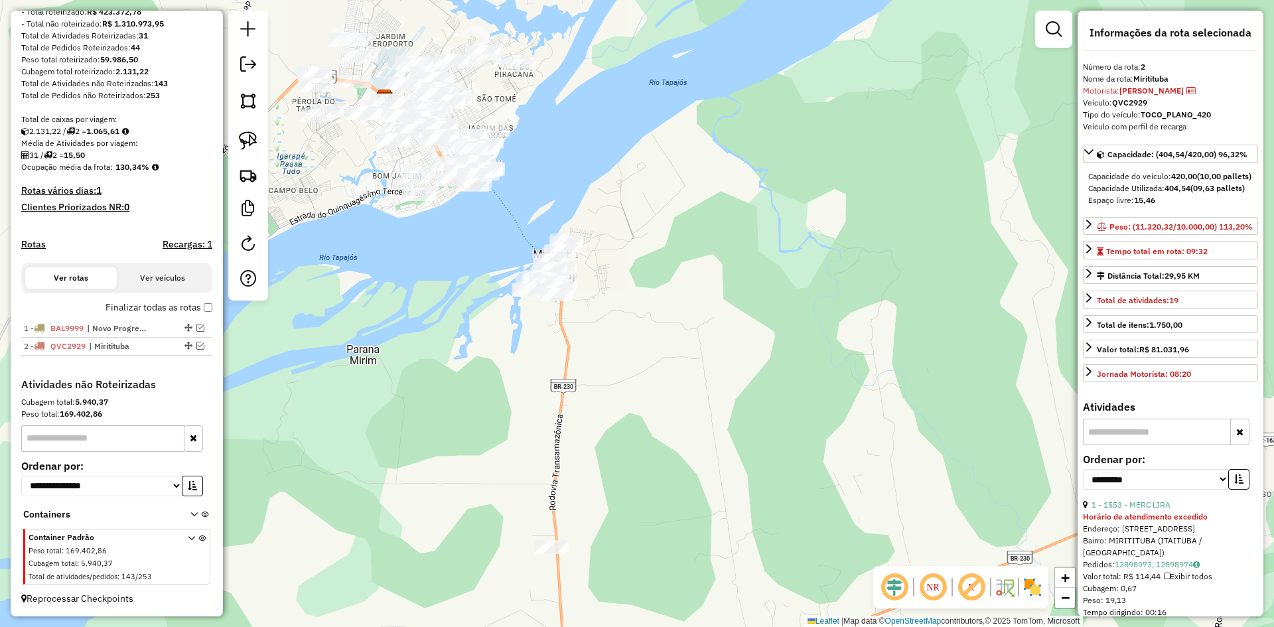
drag, startPoint x: 653, startPoint y: 416, endPoint x: 708, endPoint y: 348, distance: 87.8
click at [708, 348] on div "Janela de atendimento Grade de atendimento Capacidade Transportadoras Veículos …" at bounding box center [637, 313] width 1274 height 627
drag, startPoint x: 257, startPoint y: 137, endPoint x: 320, endPoint y: 170, distance: 70.6
click at [257, 137] on link at bounding box center [248, 140] width 29 height 29
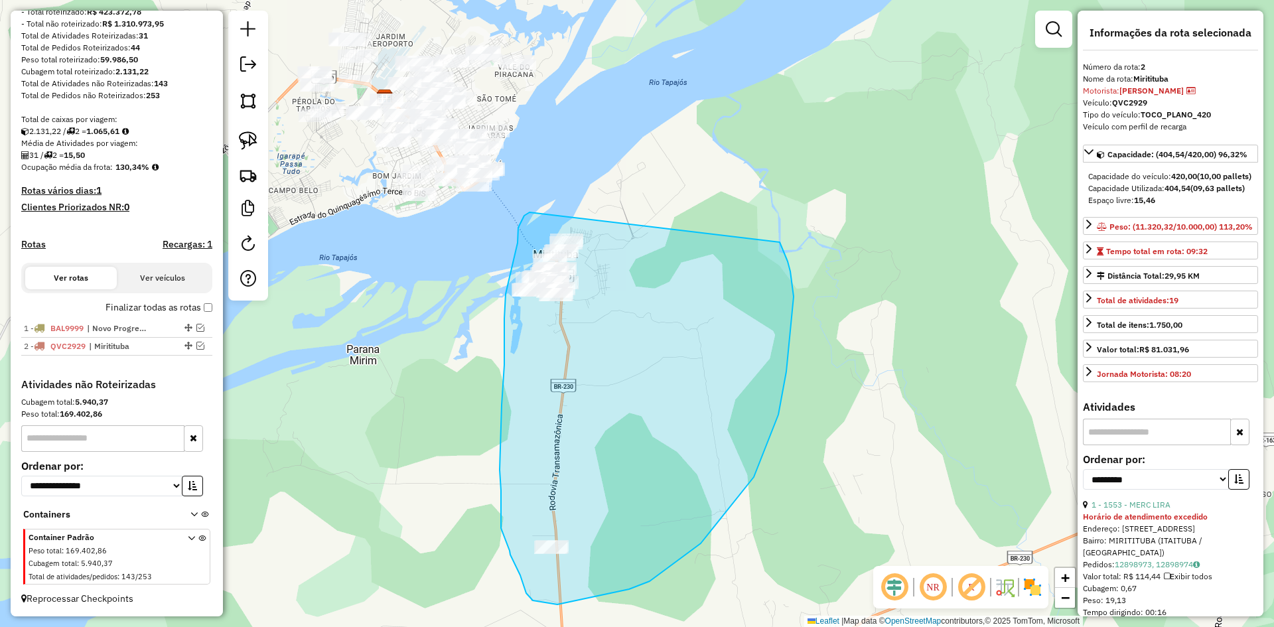
drag, startPoint x: 529, startPoint y: 212, endPoint x: 773, endPoint y: 235, distance: 244.5
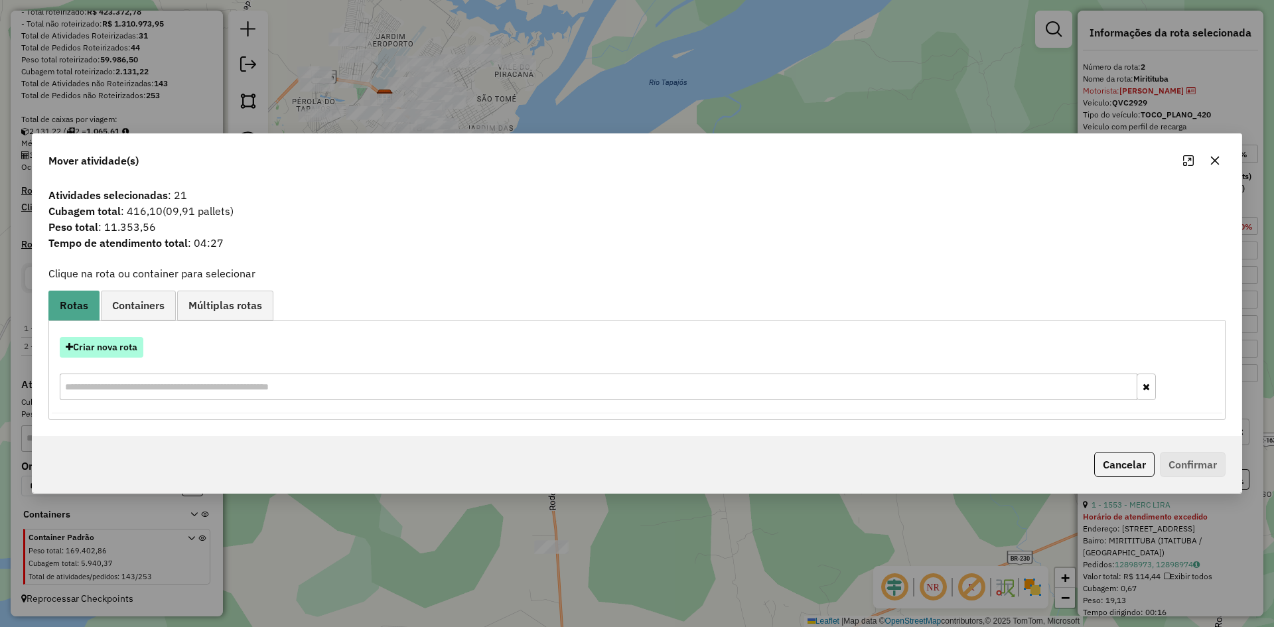
click at [115, 344] on button "Criar nova rota" at bounding box center [102, 347] width 84 height 21
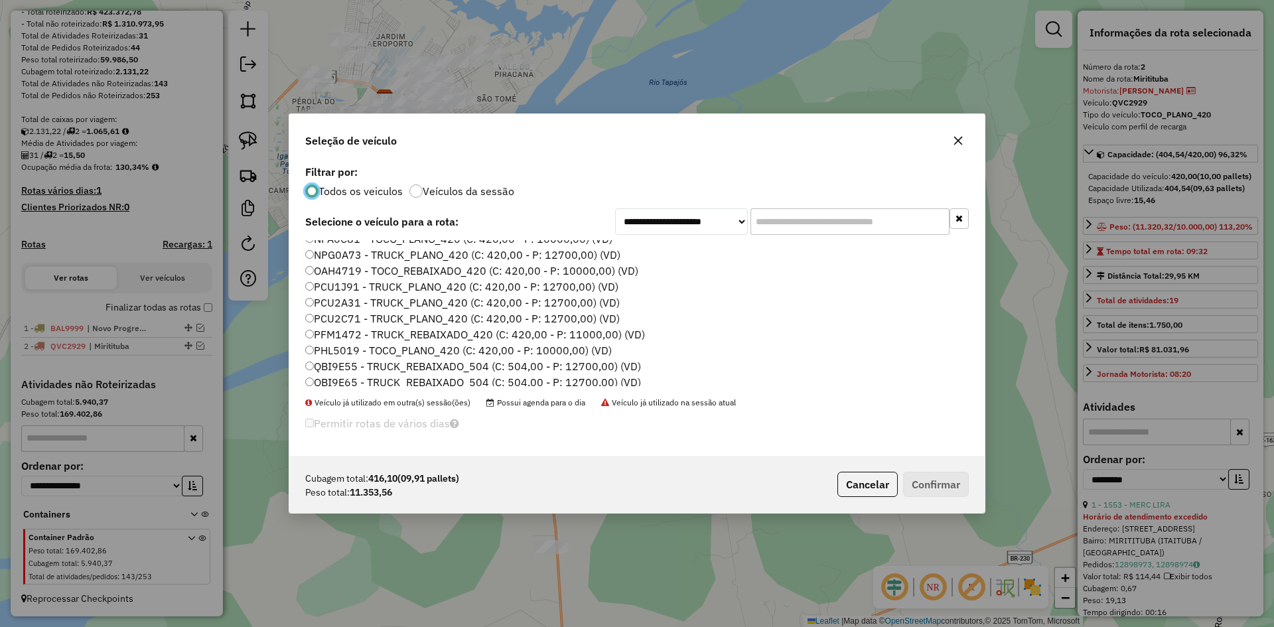
scroll to position [103, 0]
click at [348, 301] on label "NPA0C81 - TOCO_PLANO_420 (C: 420,00 - P: 10000,00) (VD)" at bounding box center [458, 303] width 307 height 16
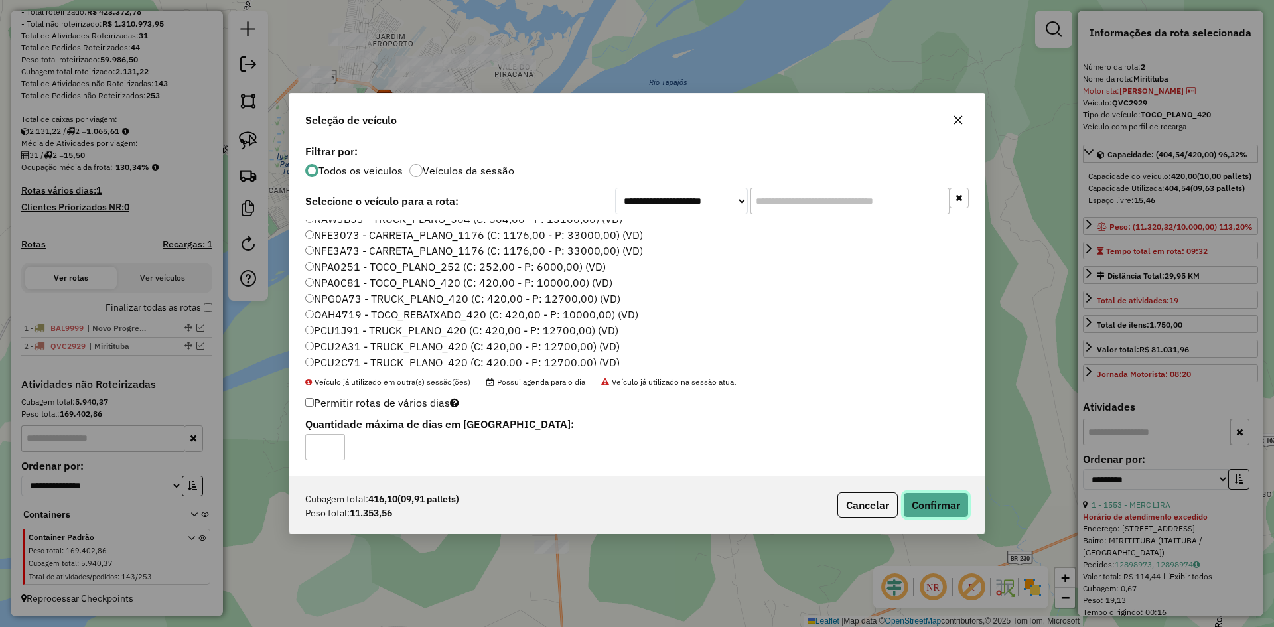
click at [944, 507] on button "Confirmar" at bounding box center [936, 504] width 66 height 25
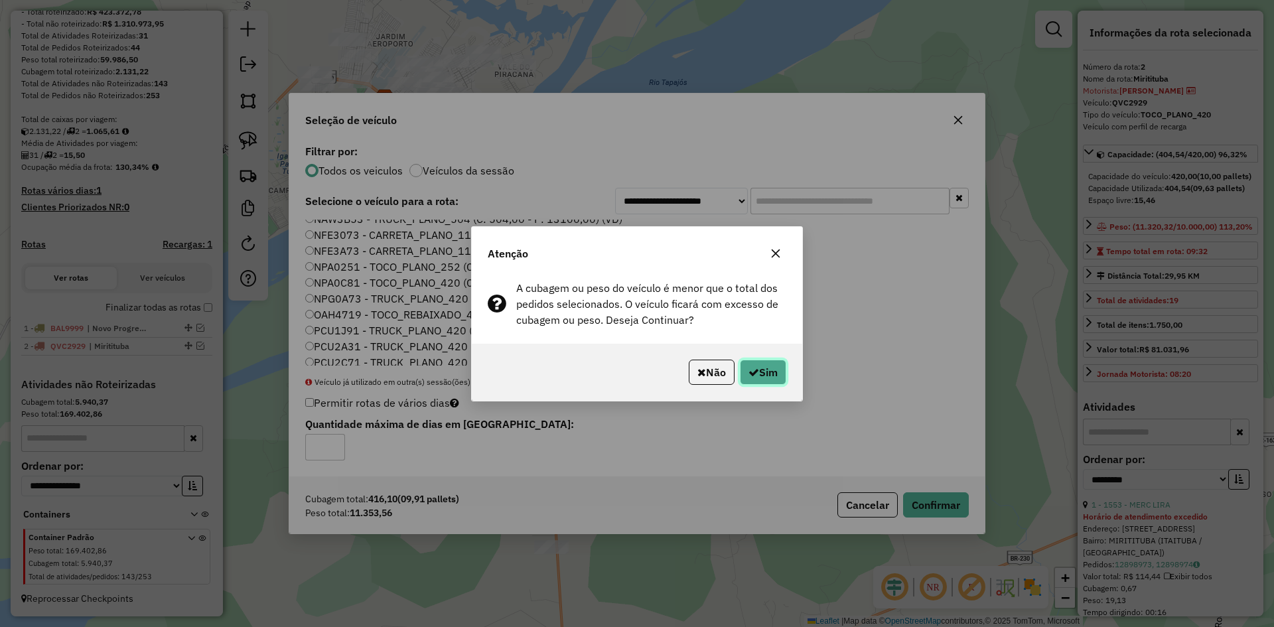
click at [767, 368] on button "Sim" at bounding box center [763, 372] width 46 height 25
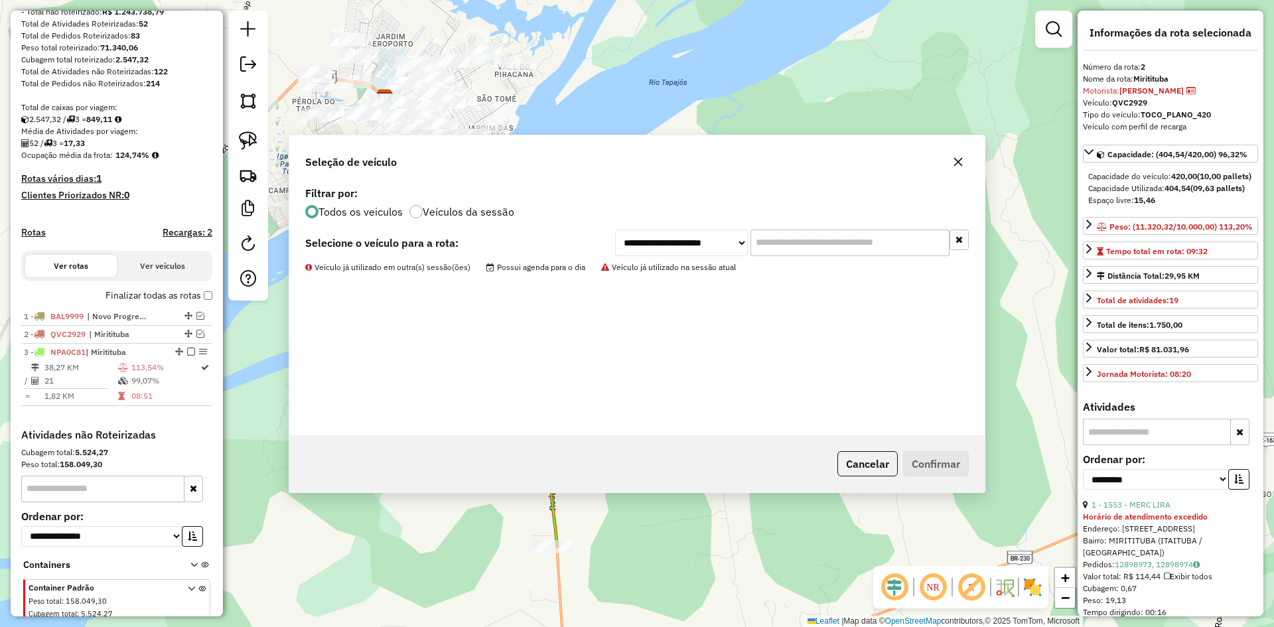
scroll to position [251, 0]
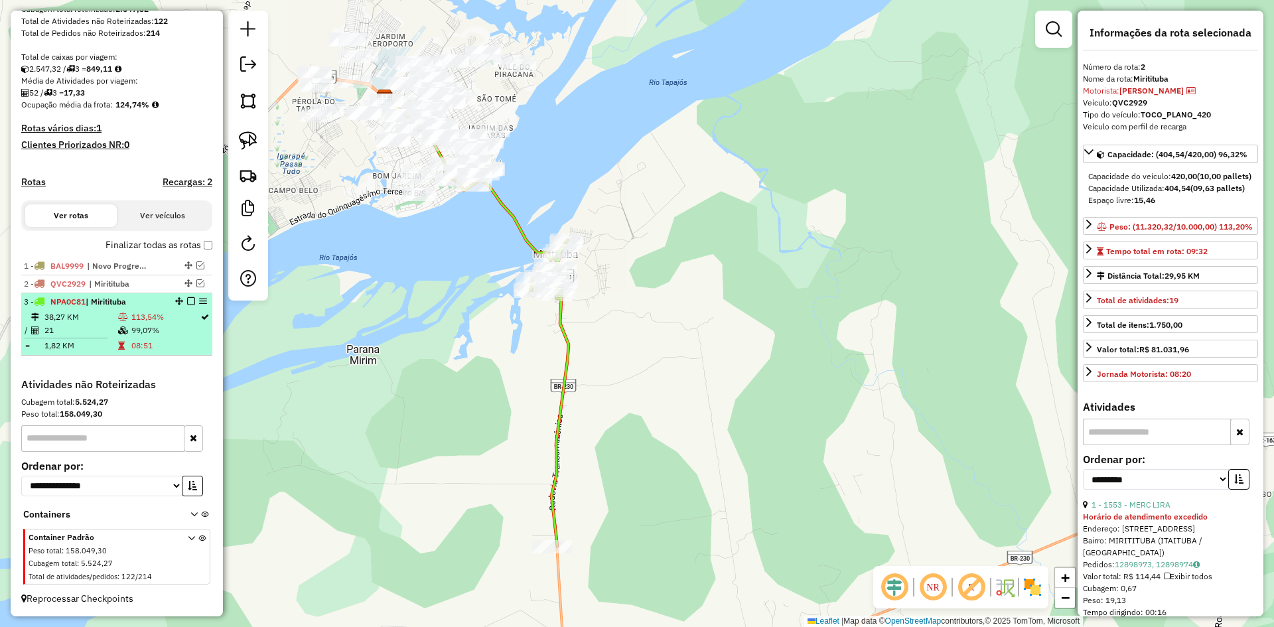
click at [165, 314] on td "113,54%" at bounding box center [165, 316] width 69 height 13
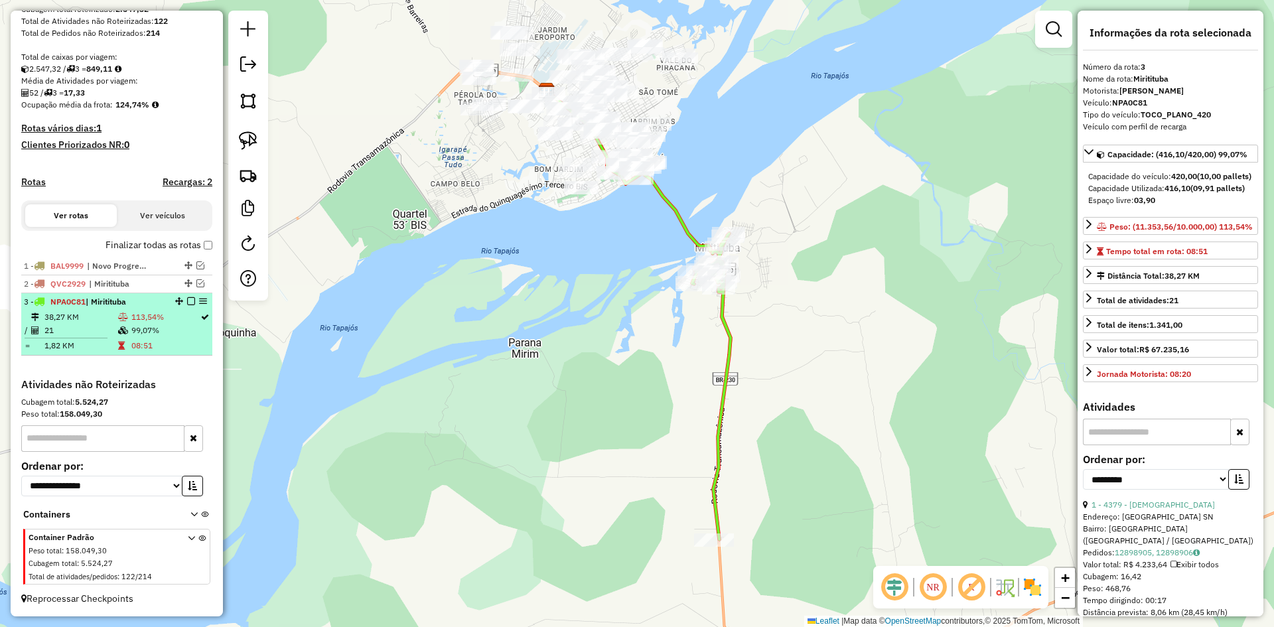
click at [187, 301] on em at bounding box center [191, 301] width 8 height 8
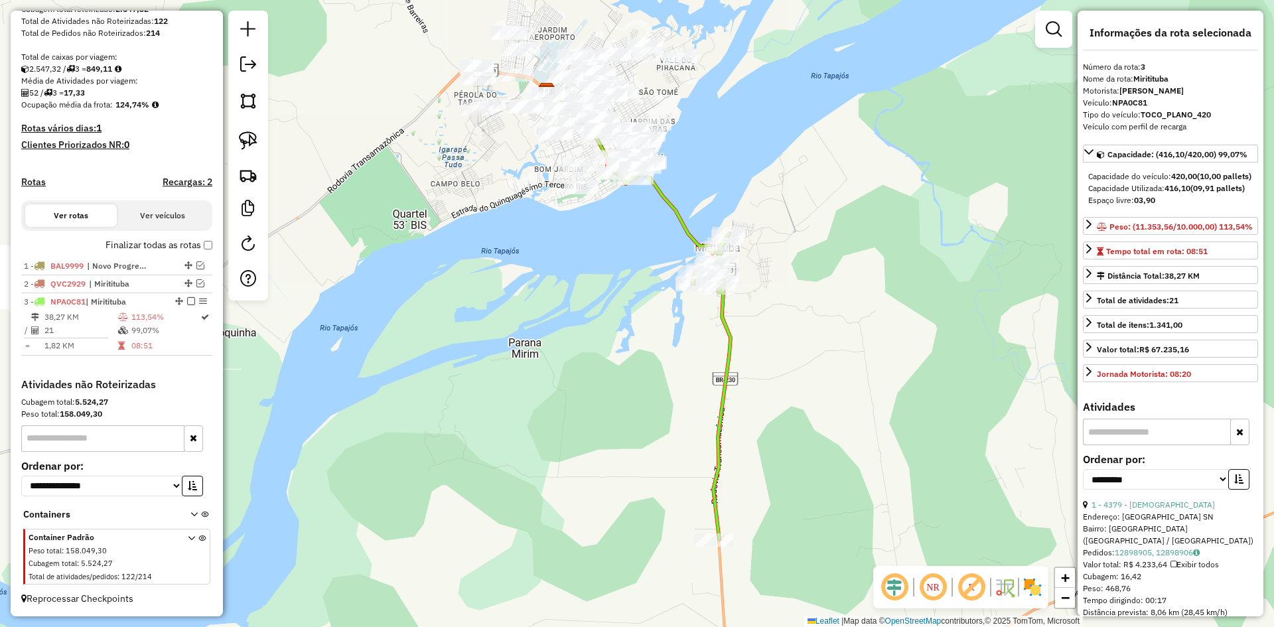
scroll to position [206, 0]
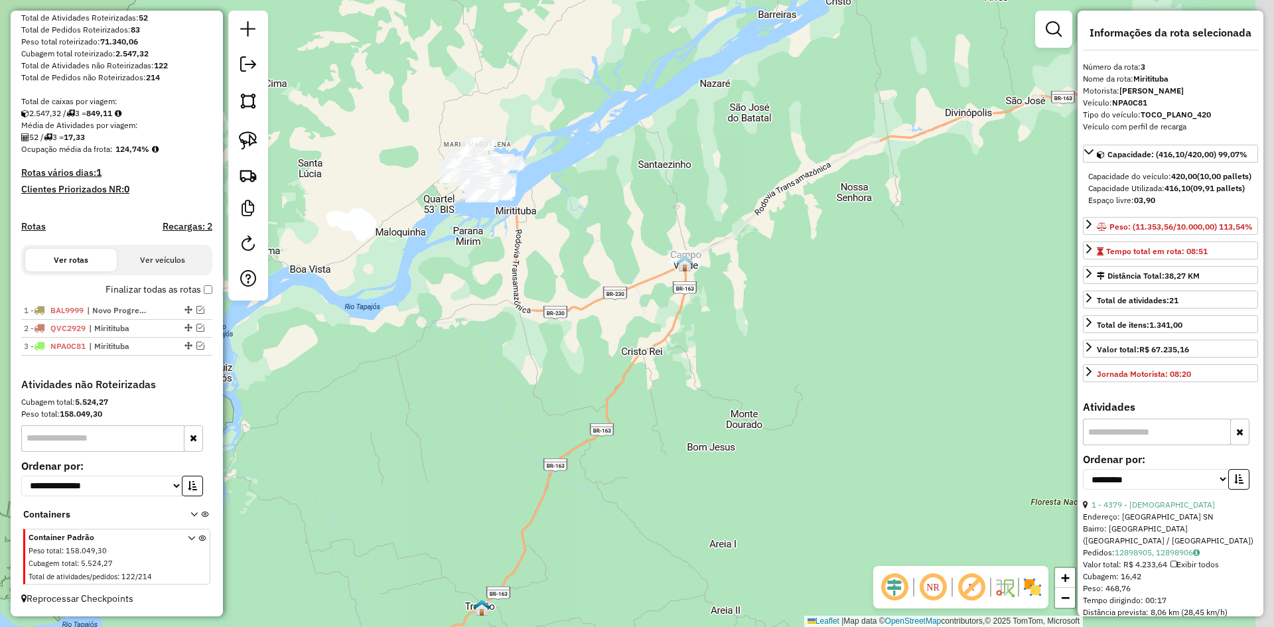
drag, startPoint x: 669, startPoint y: 363, endPoint x: 605, endPoint y: 193, distance: 181.6
click at [605, 193] on div "Janela de atendimento Grade de atendimento Capacidade Transportadoras Veículos …" at bounding box center [637, 313] width 1274 height 627
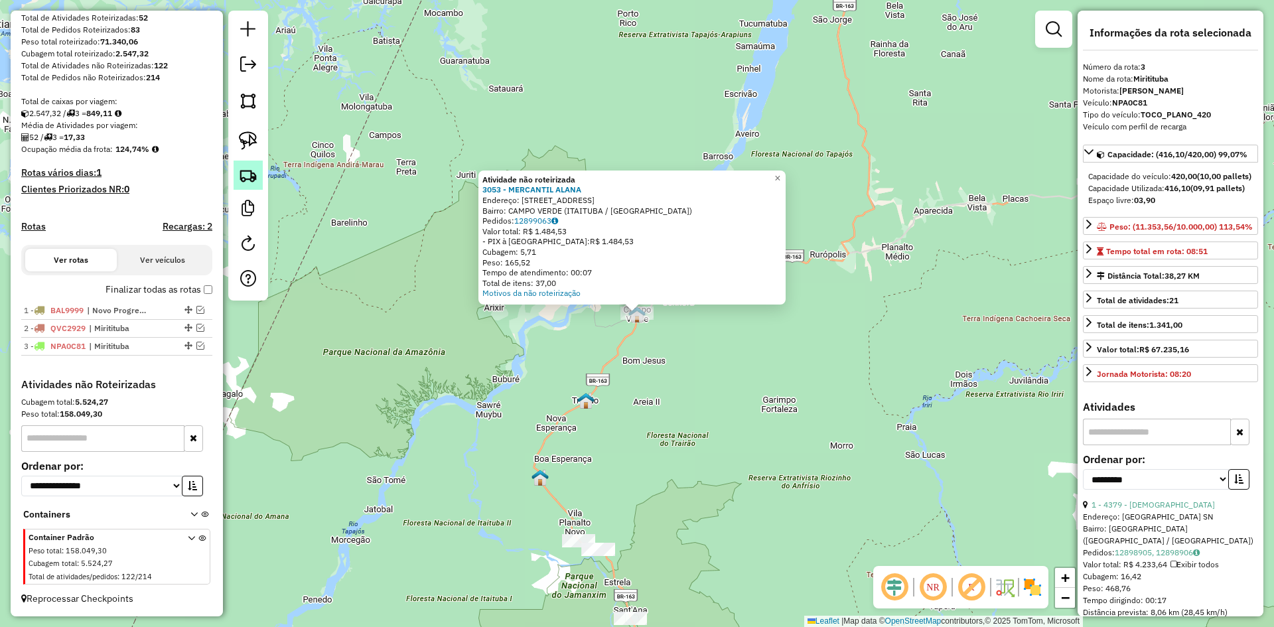
click at [244, 169] on img at bounding box center [248, 175] width 19 height 19
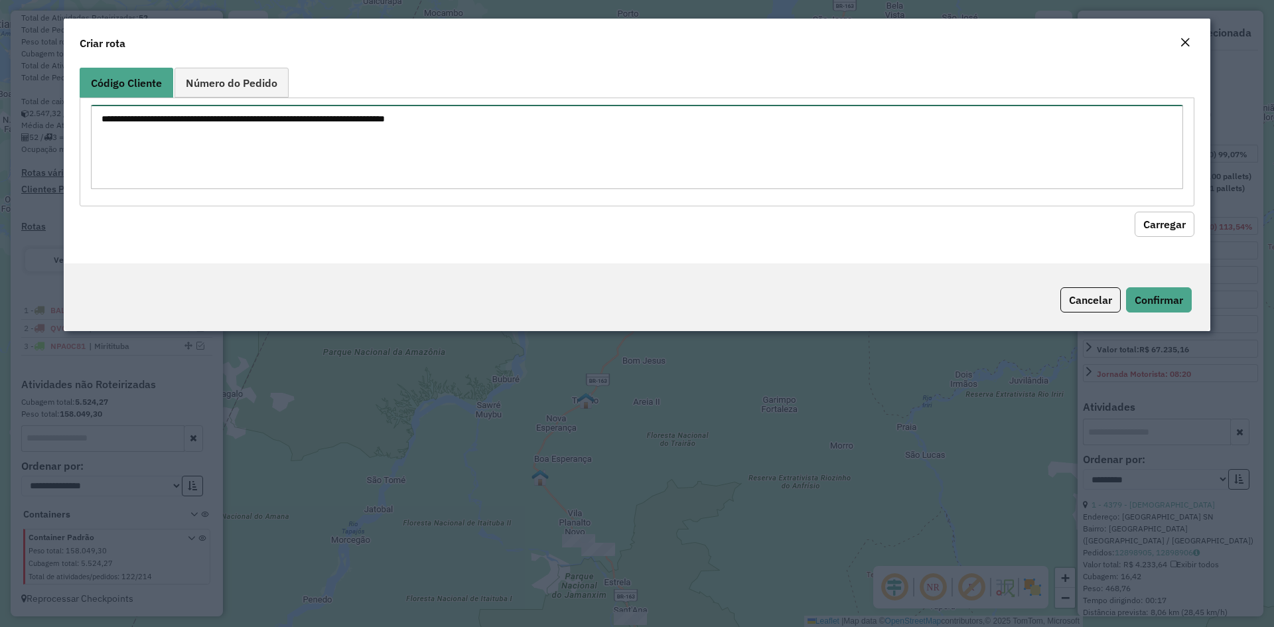
click at [405, 137] on textarea at bounding box center [637, 147] width 1092 height 84
type textarea "**** ***"
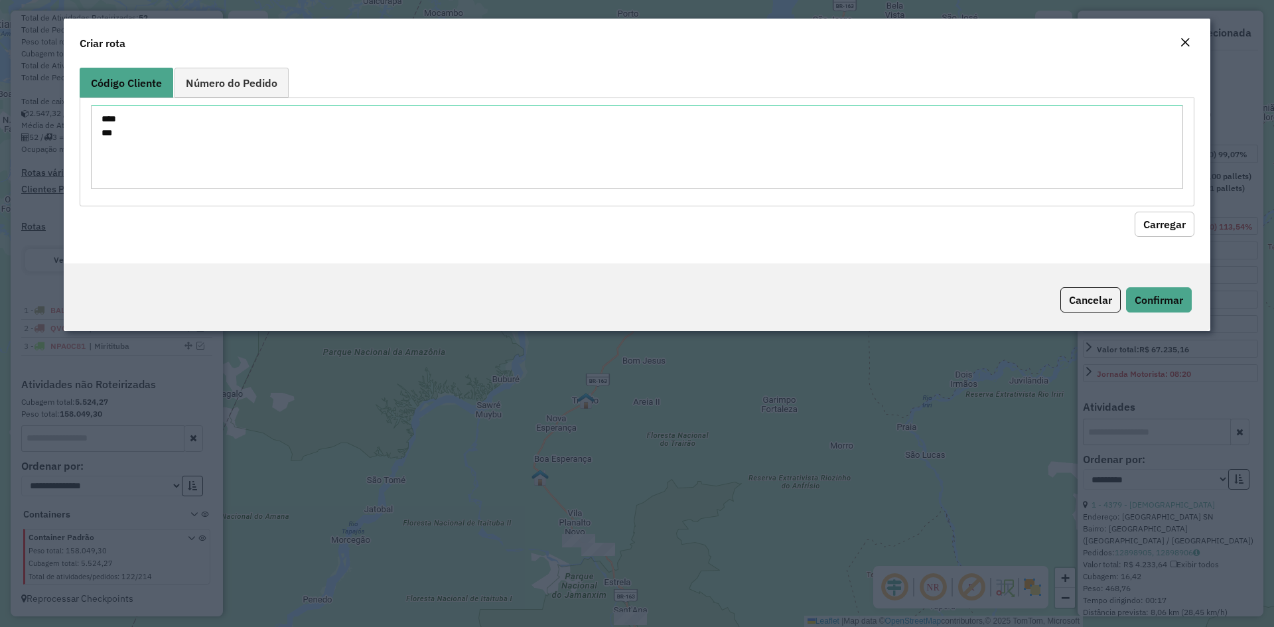
click at [1166, 222] on button "Carregar" at bounding box center [1164, 224] width 60 height 25
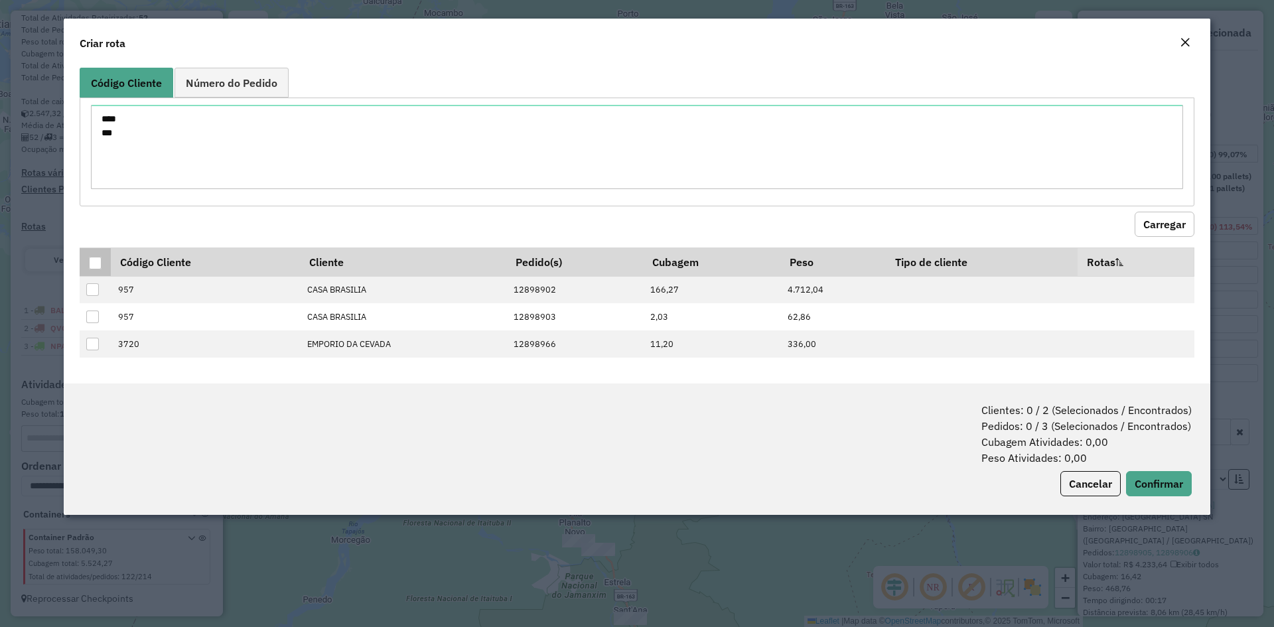
click at [94, 260] on div at bounding box center [95, 263] width 13 height 13
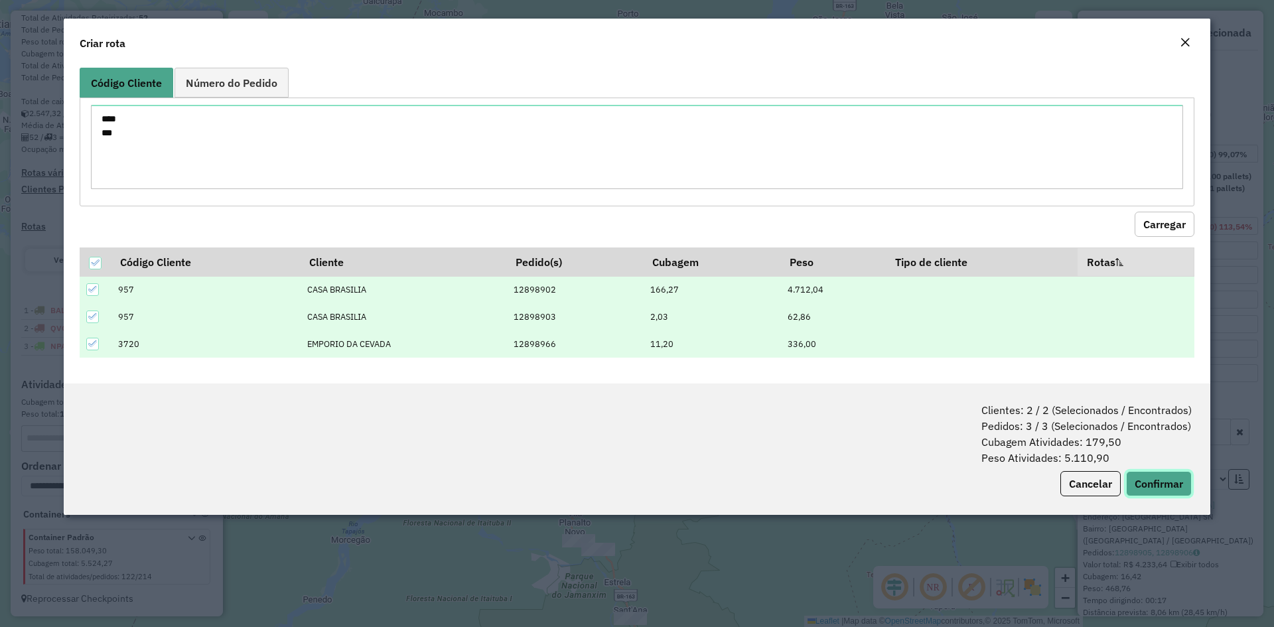
click at [1146, 474] on button "Confirmar" at bounding box center [1159, 483] width 66 height 25
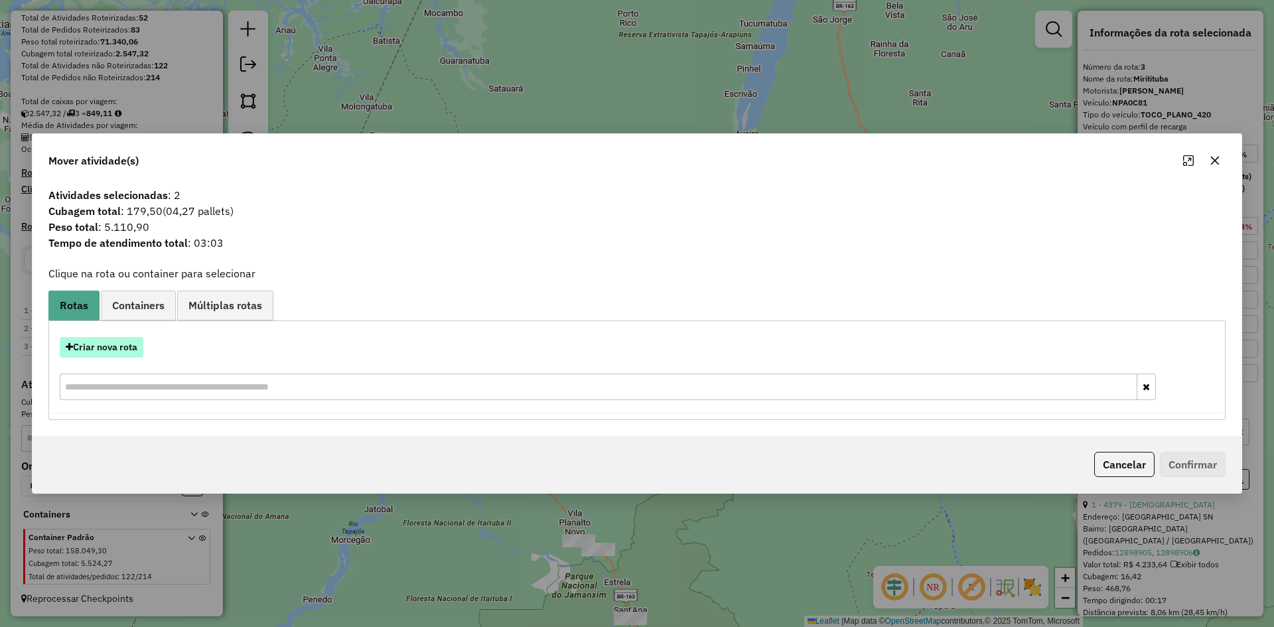
click at [84, 348] on button "Criar nova rota" at bounding box center [102, 347] width 84 height 21
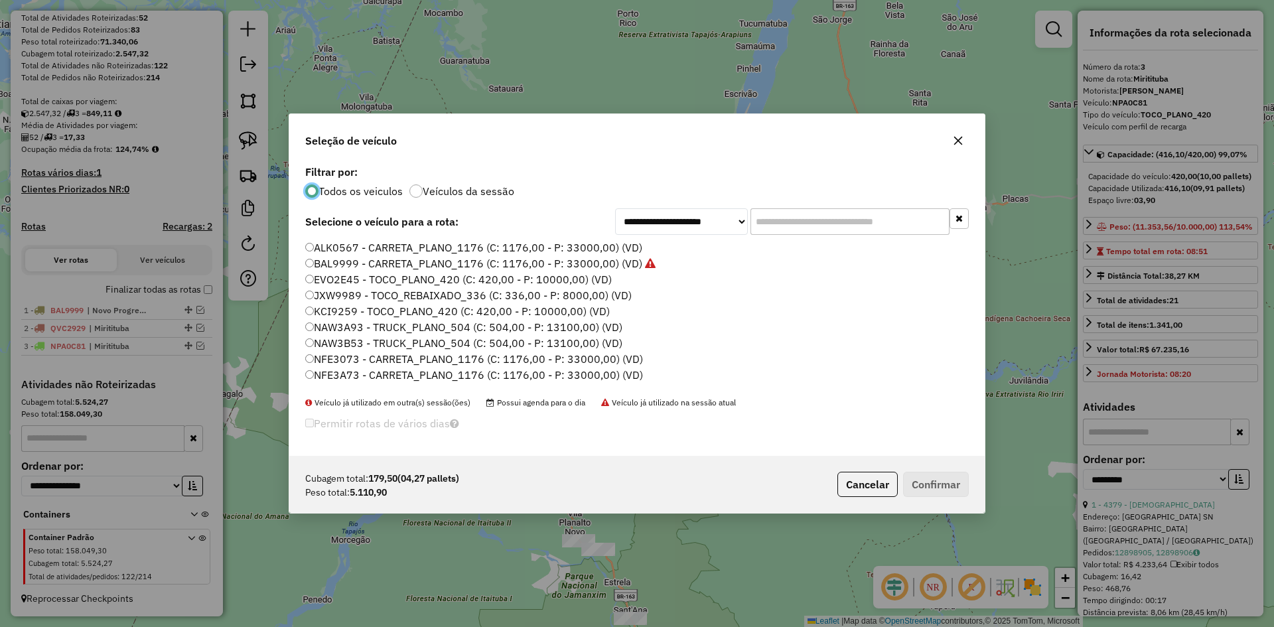
scroll to position [7, 4]
click at [337, 261] on label "BAL9999 - CARRETA_PLANO_1176 (C: 1176,00 - P: 33000,00) (VD)" at bounding box center [480, 263] width 350 height 16
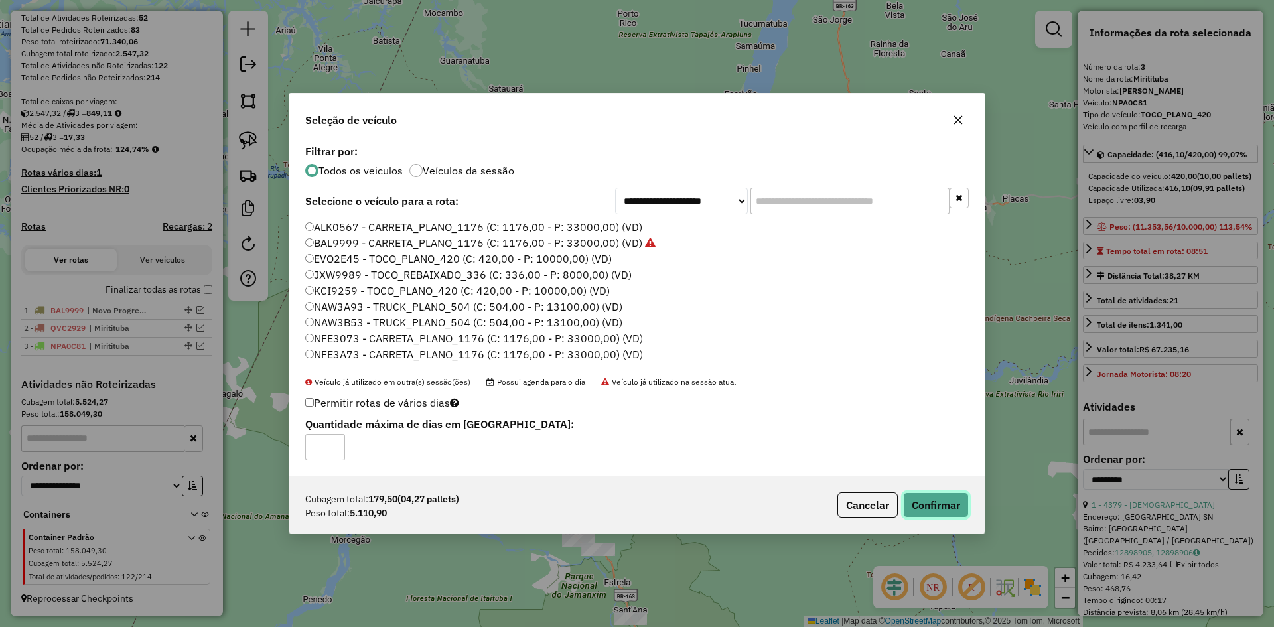
click at [938, 503] on button "Confirmar" at bounding box center [936, 504] width 66 height 25
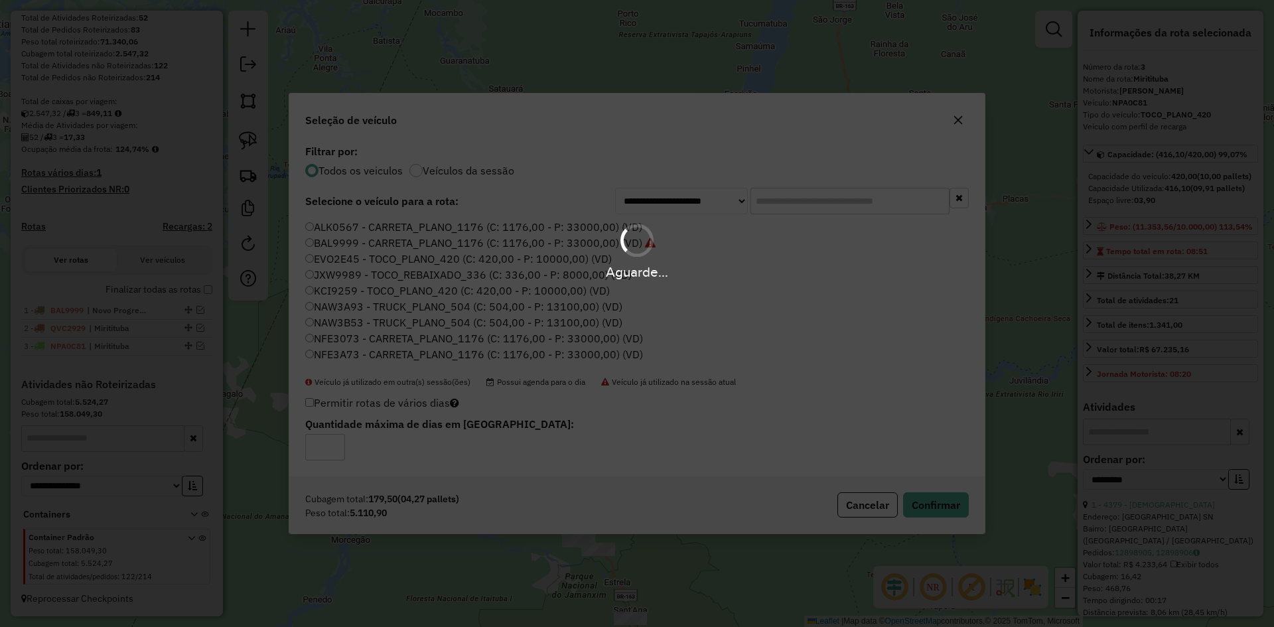
scroll to position [297, 0]
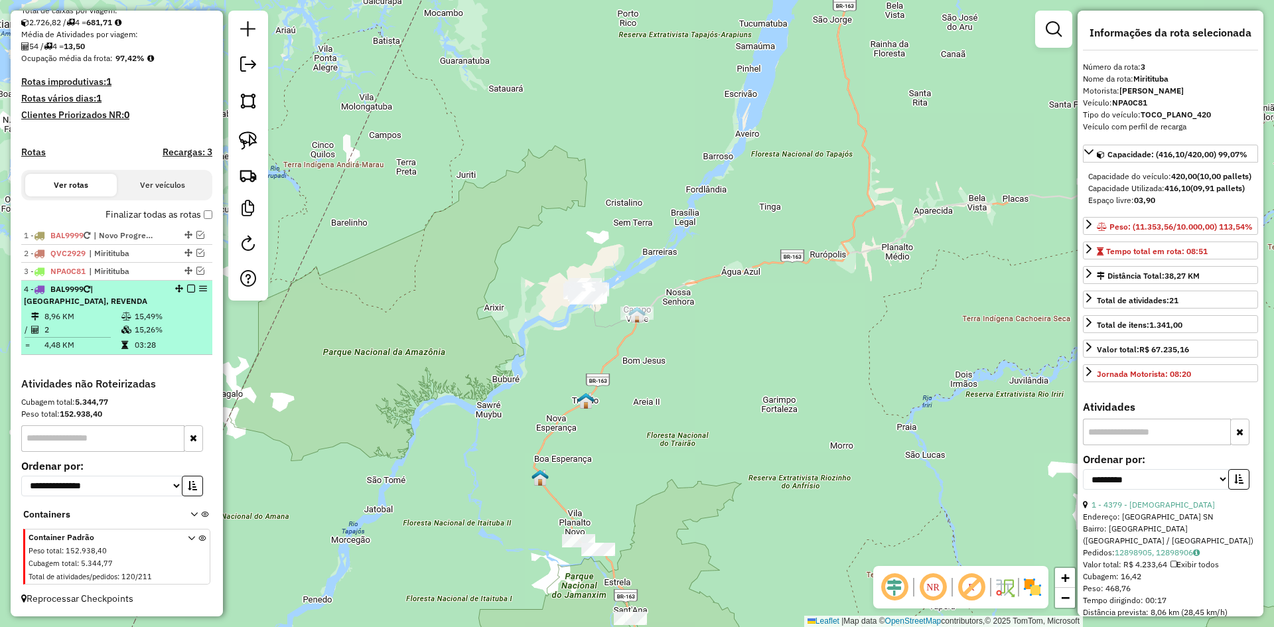
click at [101, 314] on td "8,96 KM" at bounding box center [82, 316] width 77 height 13
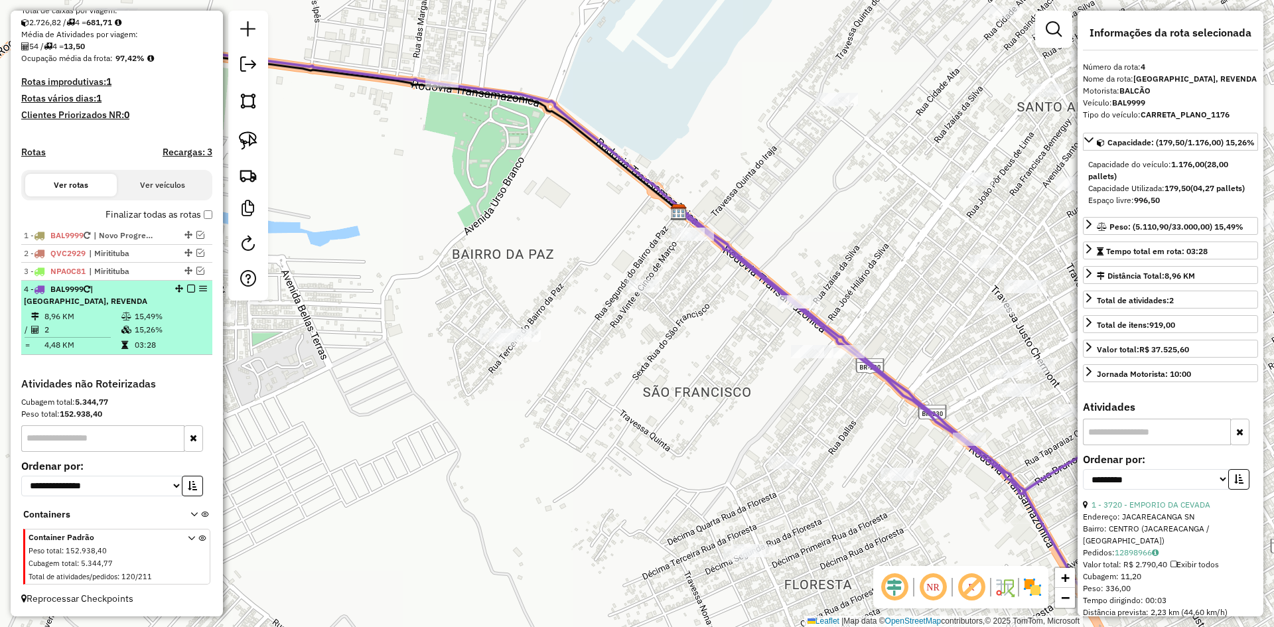
click at [187, 289] on em at bounding box center [191, 289] width 8 height 8
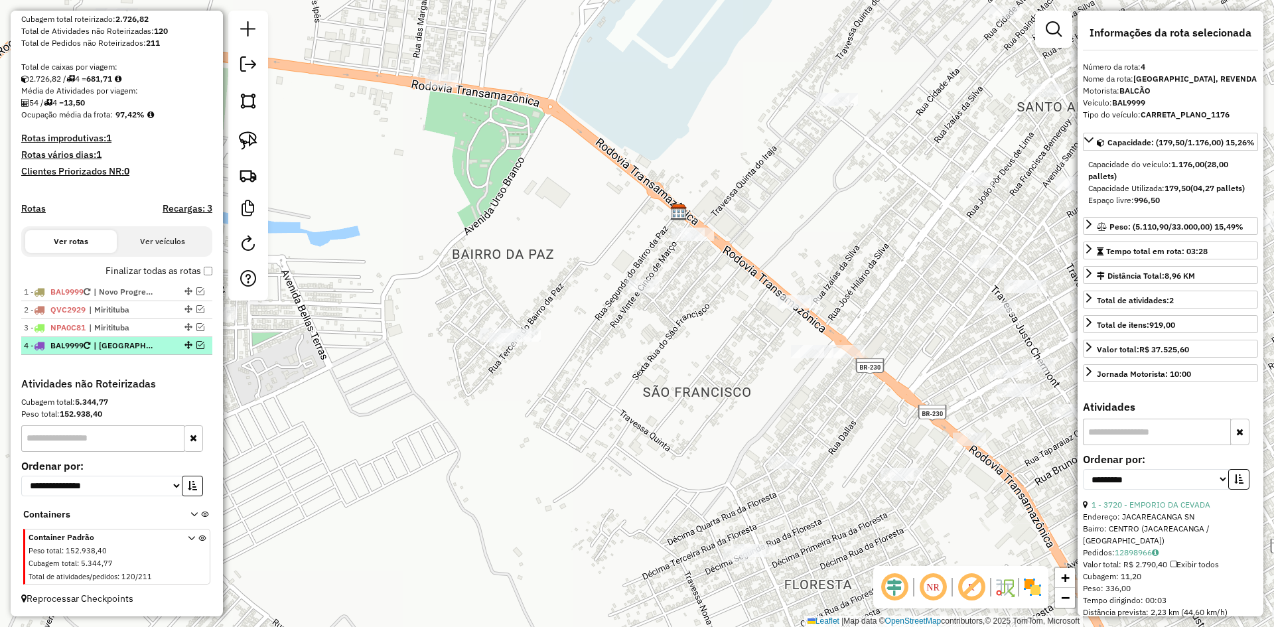
scroll to position [241, 0]
click at [167, 342] on div at bounding box center [187, 345] width 40 height 8
click at [251, 174] on img at bounding box center [248, 175] width 19 height 19
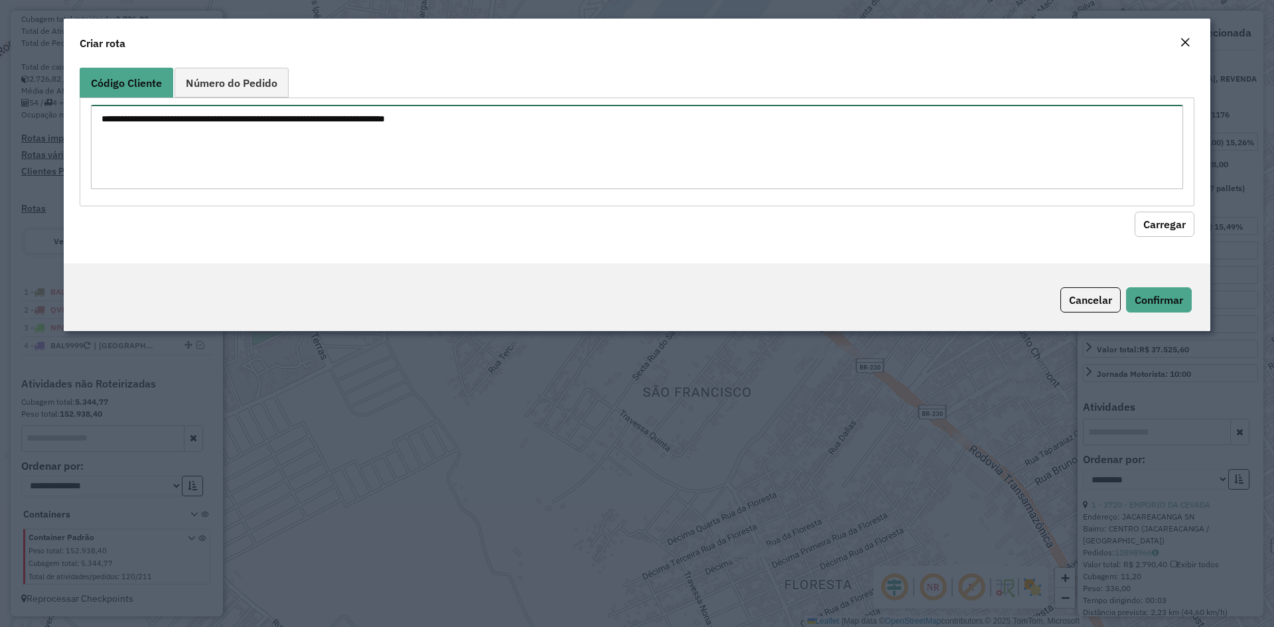
click at [287, 144] on textarea at bounding box center [637, 147] width 1092 height 84
type textarea "***"
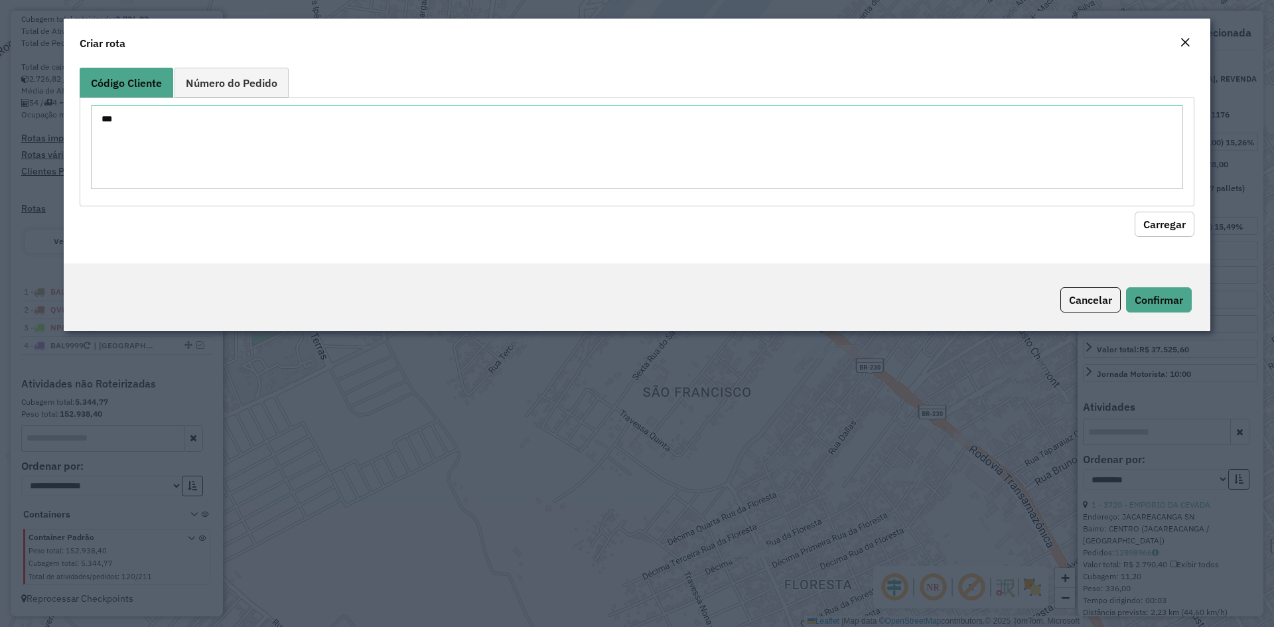
click at [1167, 223] on button "Carregar" at bounding box center [1164, 224] width 60 height 25
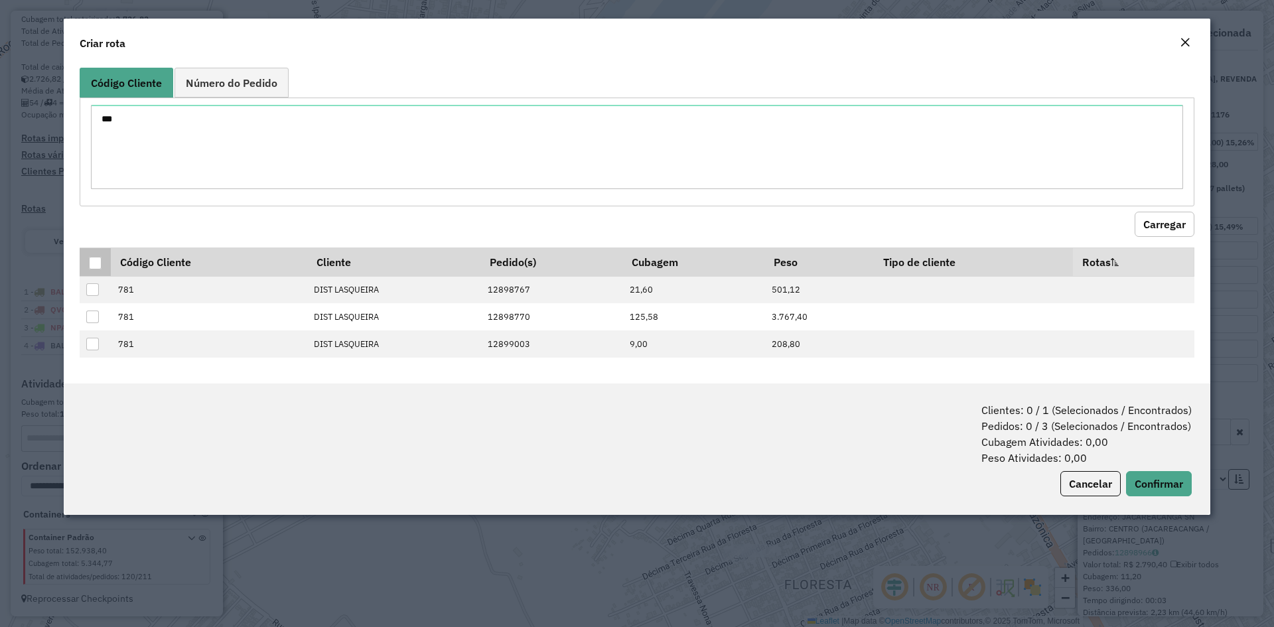
click at [99, 264] on div at bounding box center [95, 263] width 13 height 13
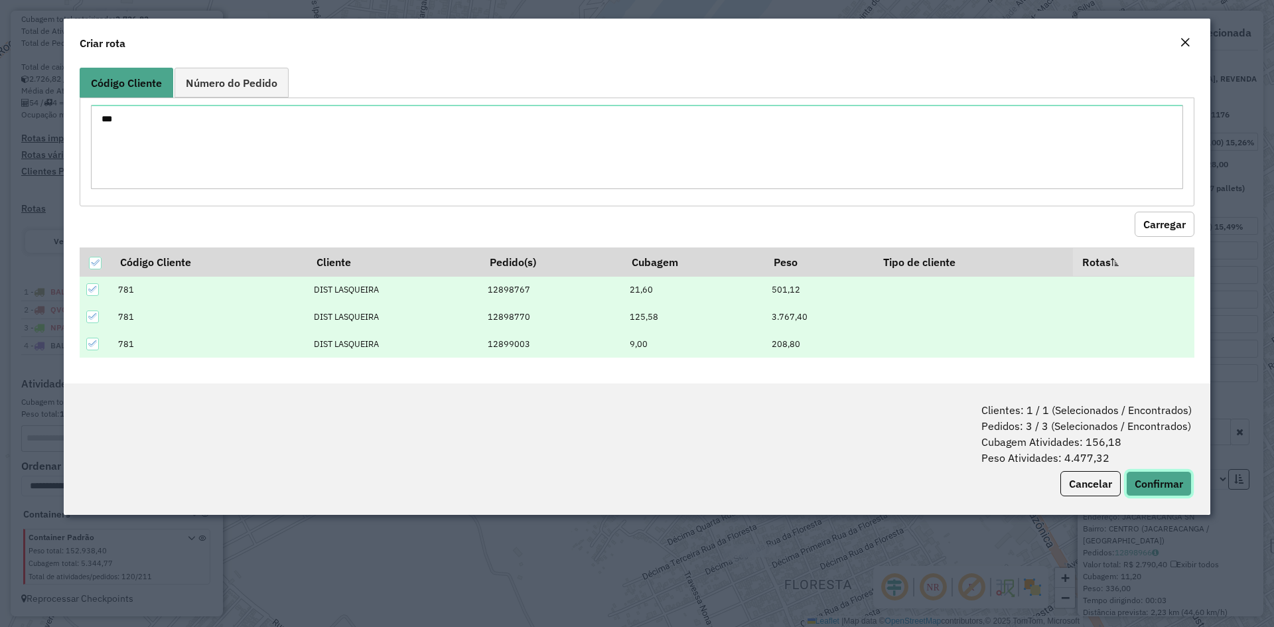
click at [1158, 481] on button "Confirmar" at bounding box center [1159, 483] width 66 height 25
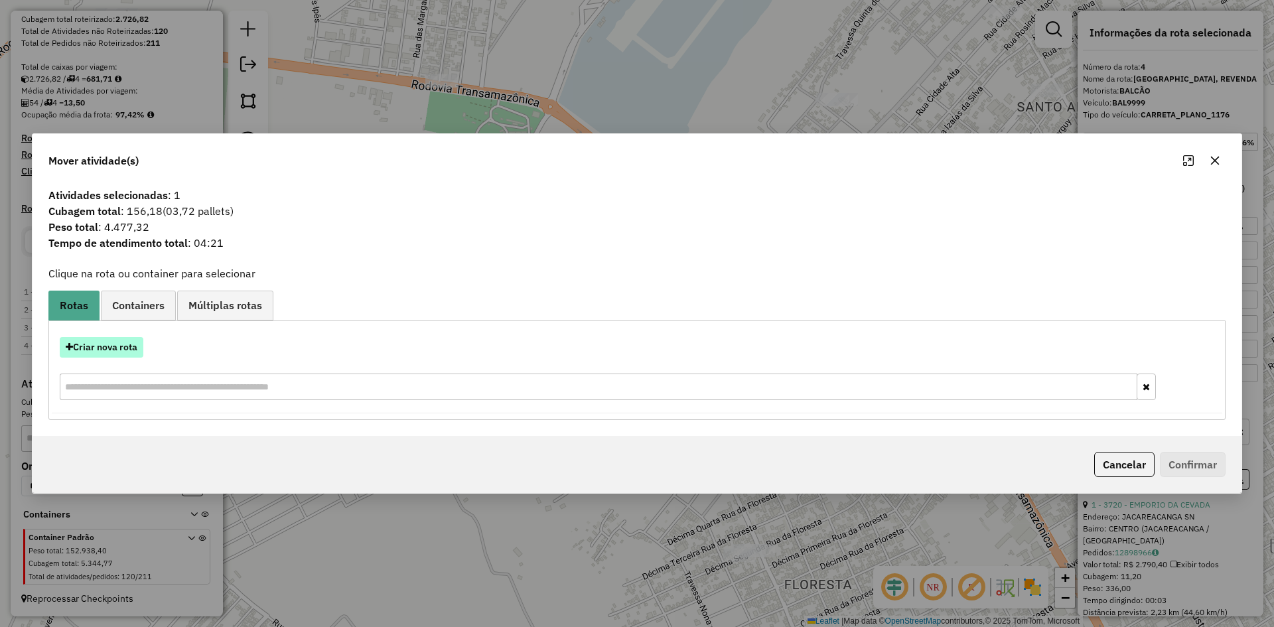
click at [121, 348] on button "Criar nova rota" at bounding box center [102, 347] width 84 height 21
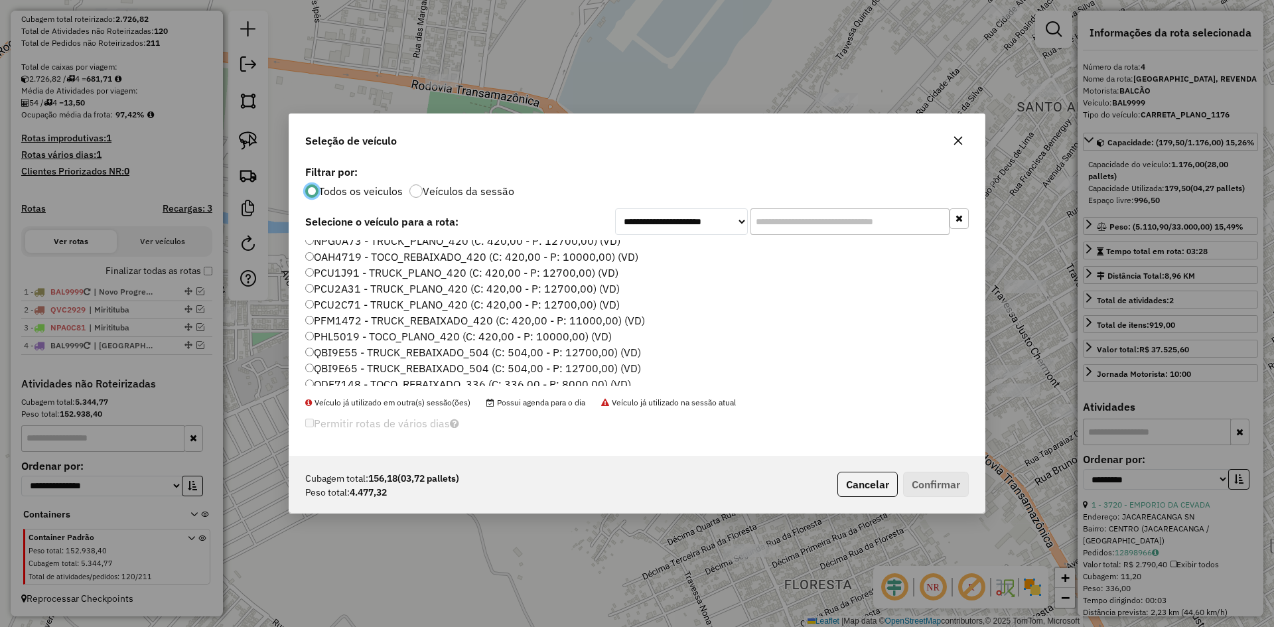
scroll to position [236, 0]
click at [360, 332] on label "QDF7148 - TOCO_REBAIXADO_336 (C: 336,00 - P: 8000,00) (VD)" at bounding box center [468, 330] width 326 height 16
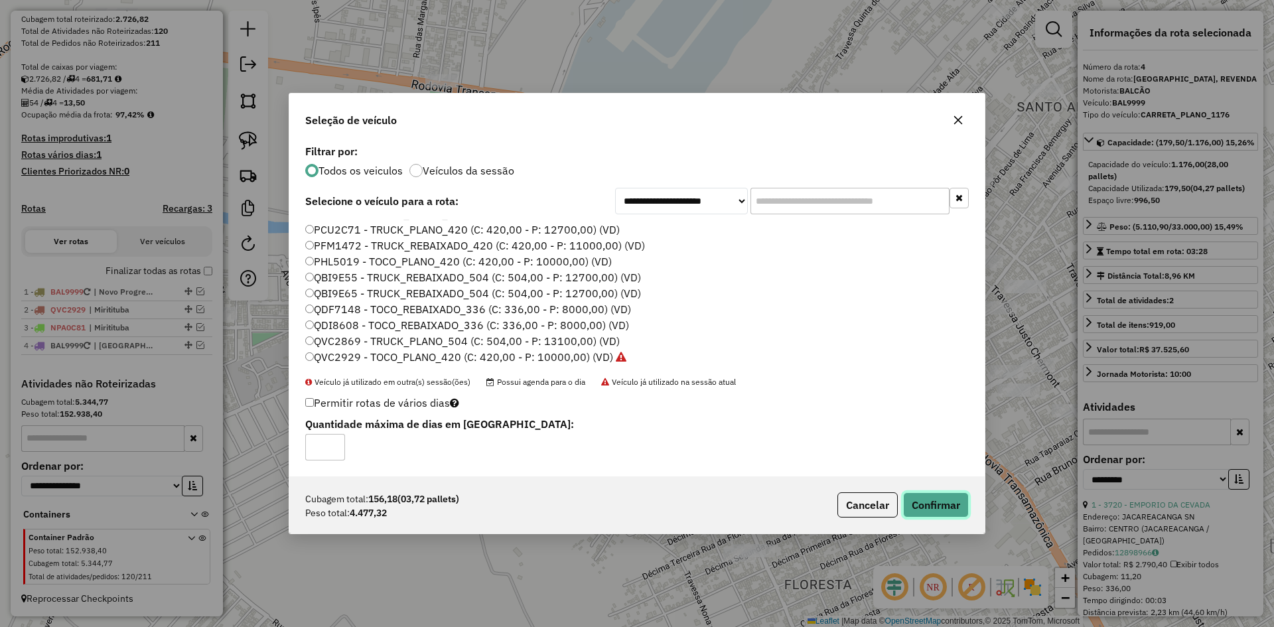
click at [955, 512] on button "Confirmar" at bounding box center [936, 504] width 66 height 25
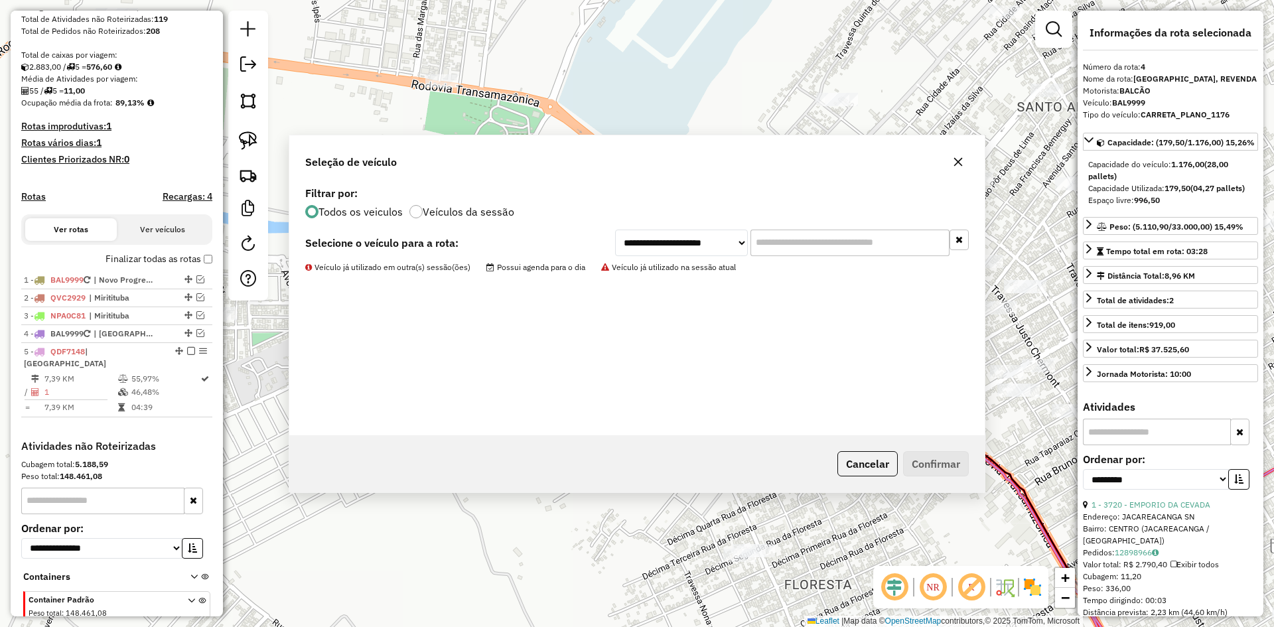
scroll to position [315, 0]
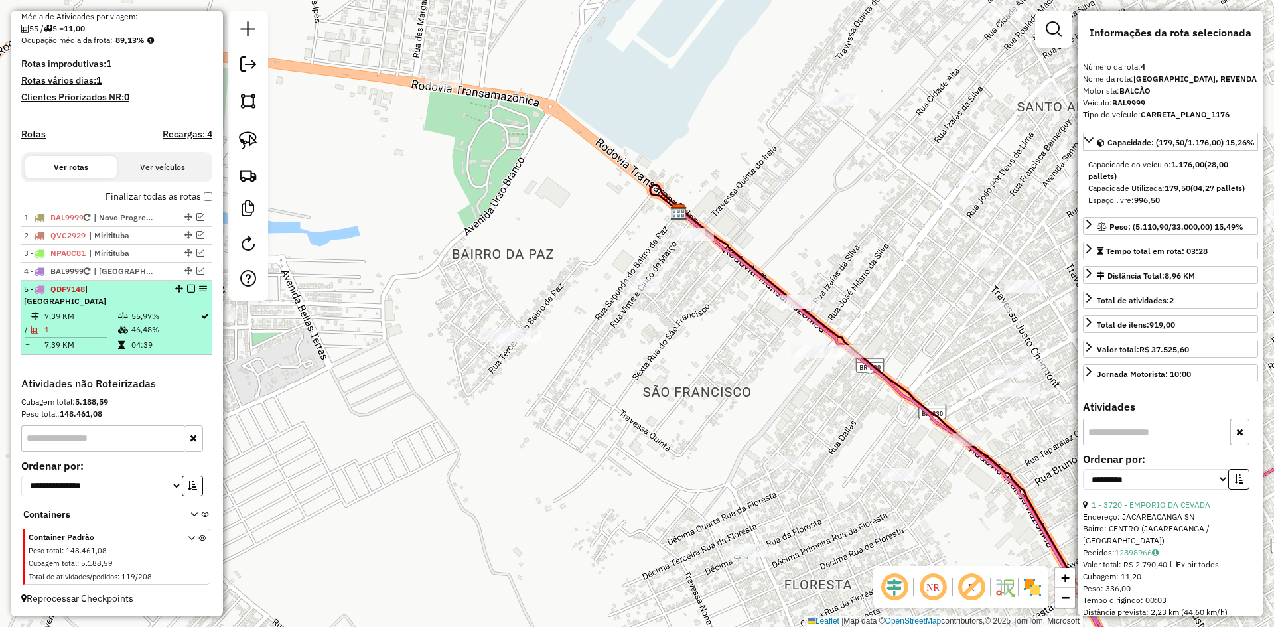
click at [152, 302] on div "5 - QDF7148 | [GEOGRAPHIC_DATA]" at bounding box center [94, 295] width 141 height 24
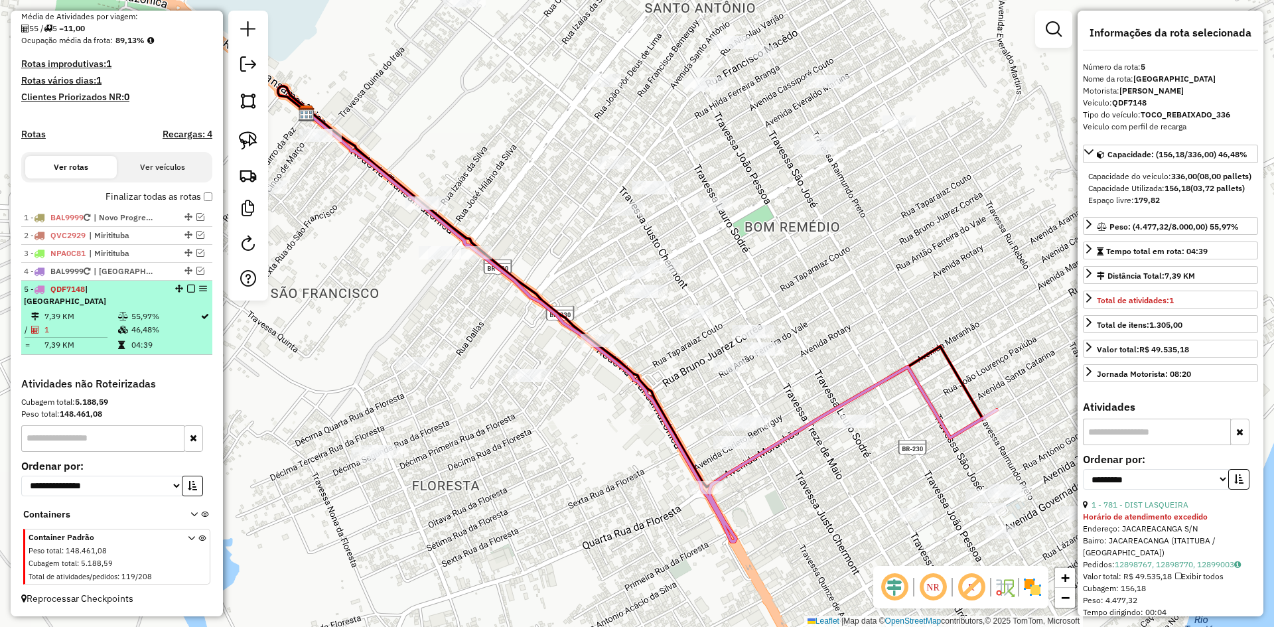
click at [187, 289] on em at bounding box center [191, 289] width 8 height 8
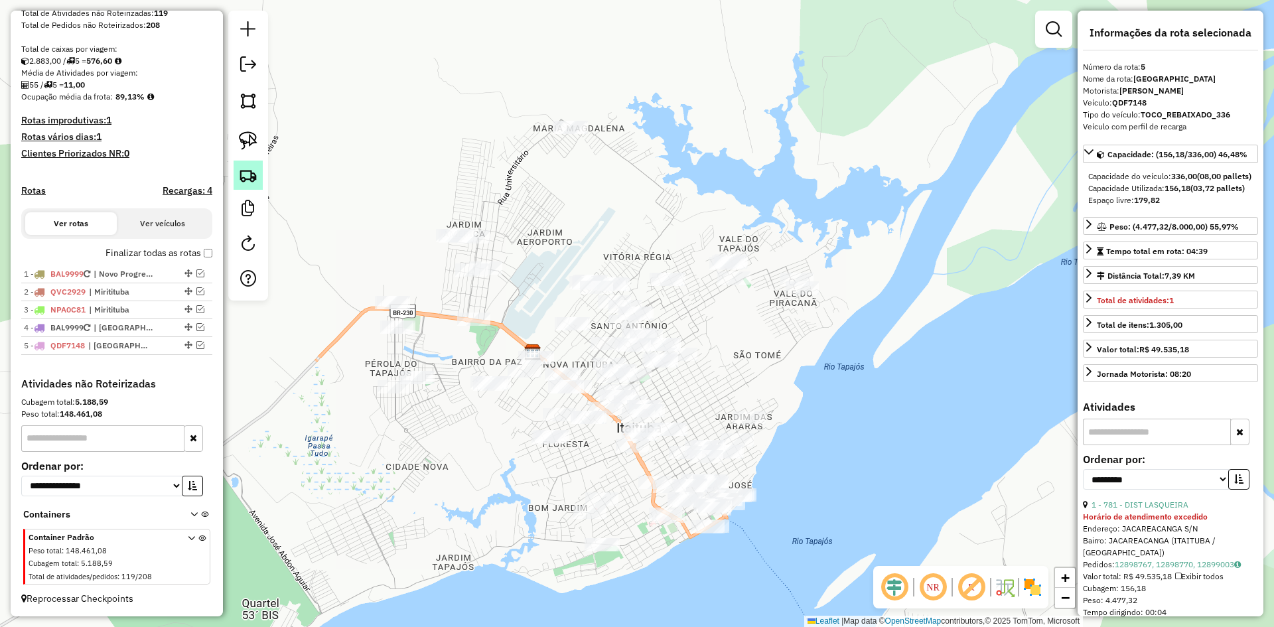
click at [255, 165] on link at bounding box center [248, 175] width 29 height 29
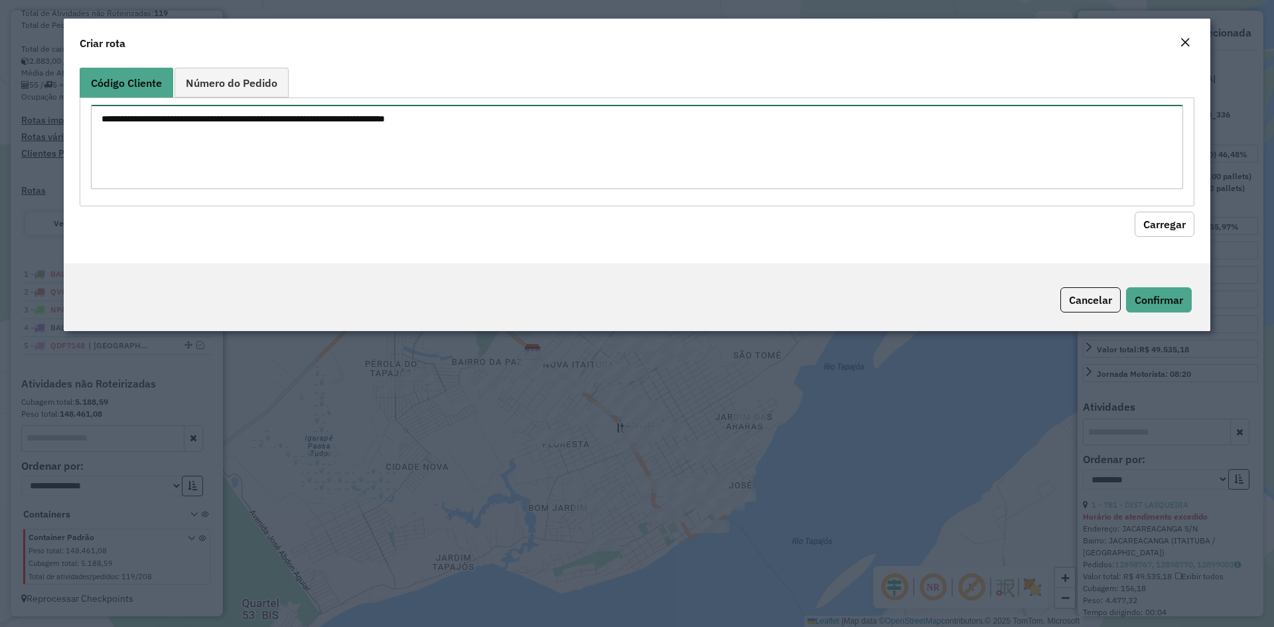
click at [363, 148] on textarea at bounding box center [637, 147] width 1092 height 84
type textarea "***"
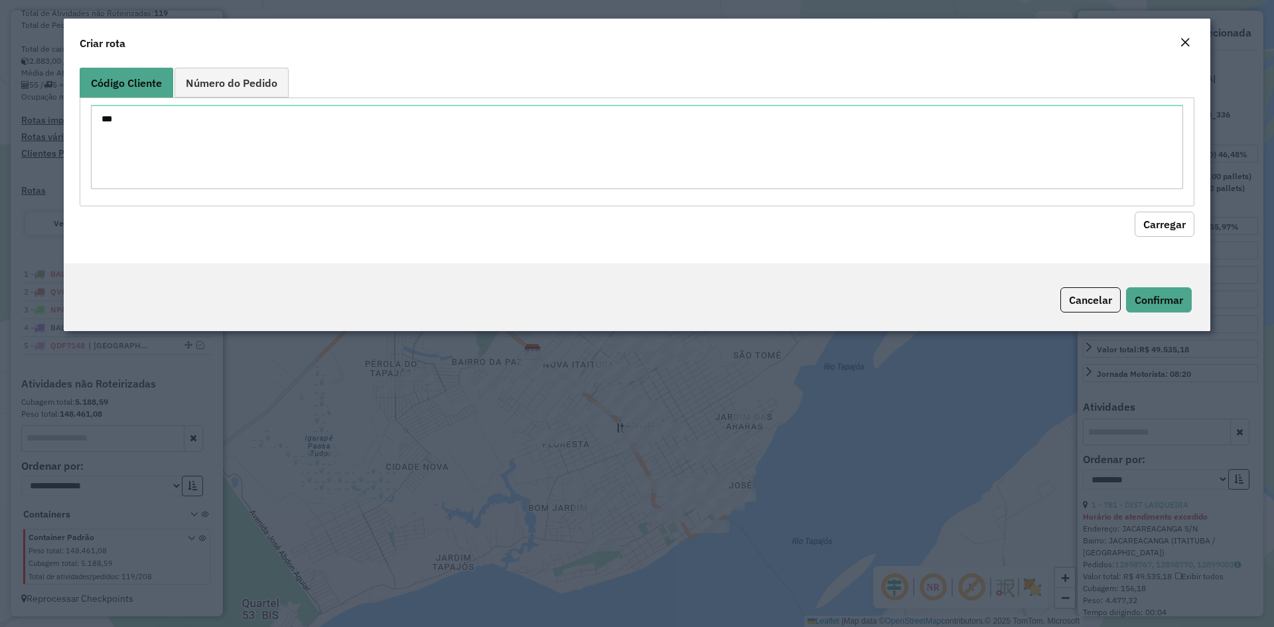
click at [1160, 224] on button "Carregar" at bounding box center [1164, 224] width 60 height 25
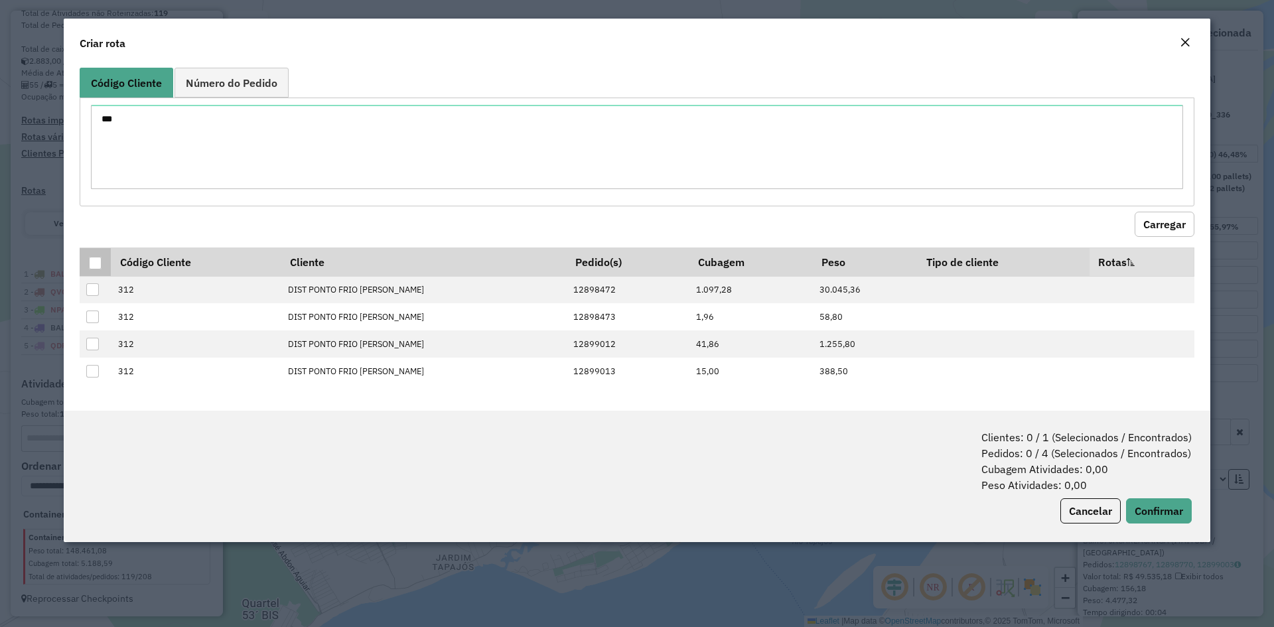
click at [96, 257] on div at bounding box center [95, 263] width 13 height 13
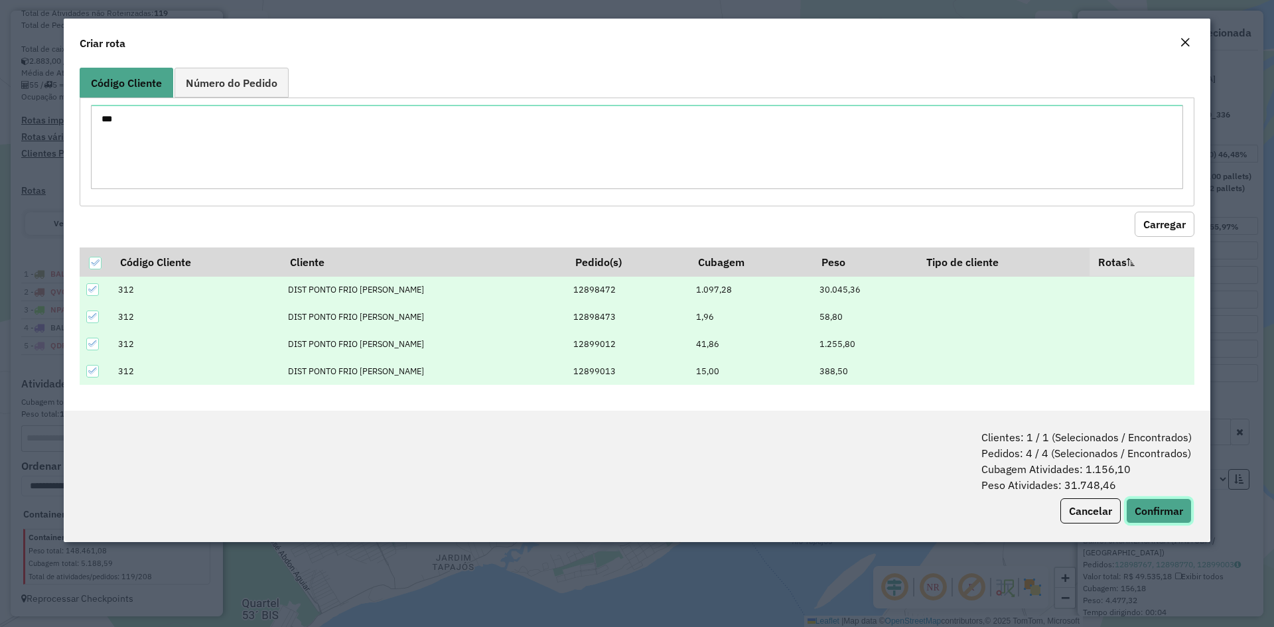
click at [1150, 511] on button "Confirmar" at bounding box center [1159, 510] width 66 height 25
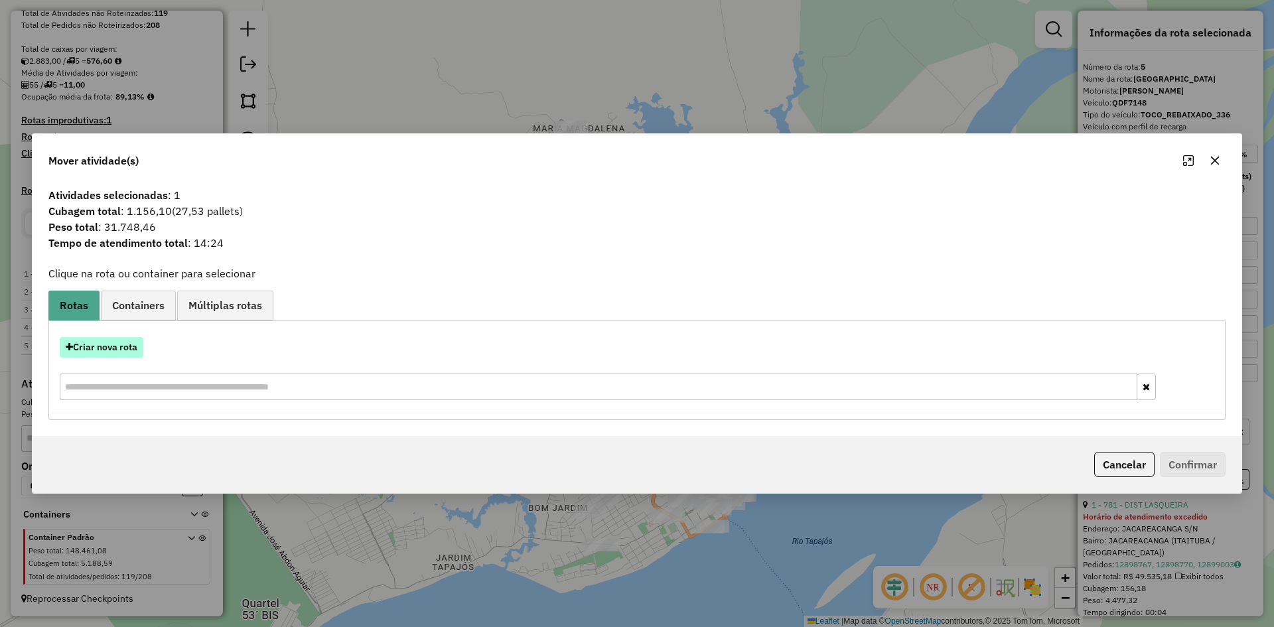
click at [124, 341] on button "Criar nova rota" at bounding box center [102, 347] width 84 height 21
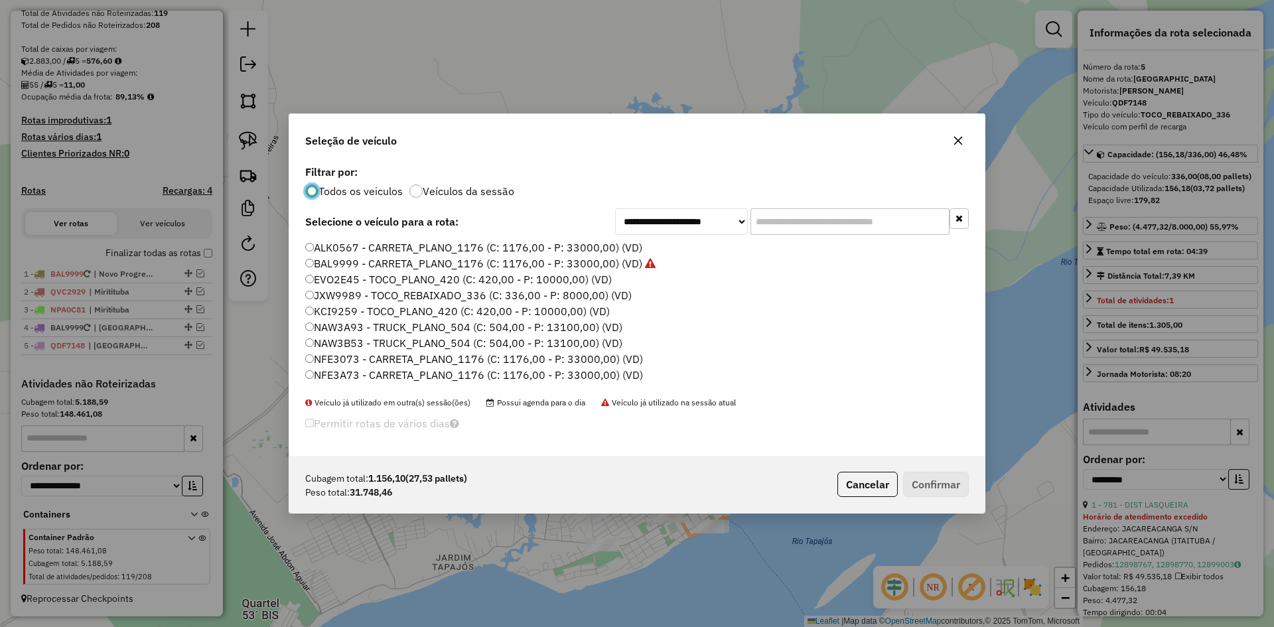
scroll to position [7, 4]
click at [344, 248] on label "ALK0567 - CARRETA_PLANO_1176 (C: 1176,00 - P: 33000,00) (VD)" at bounding box center [473, 247] width 337 height 16
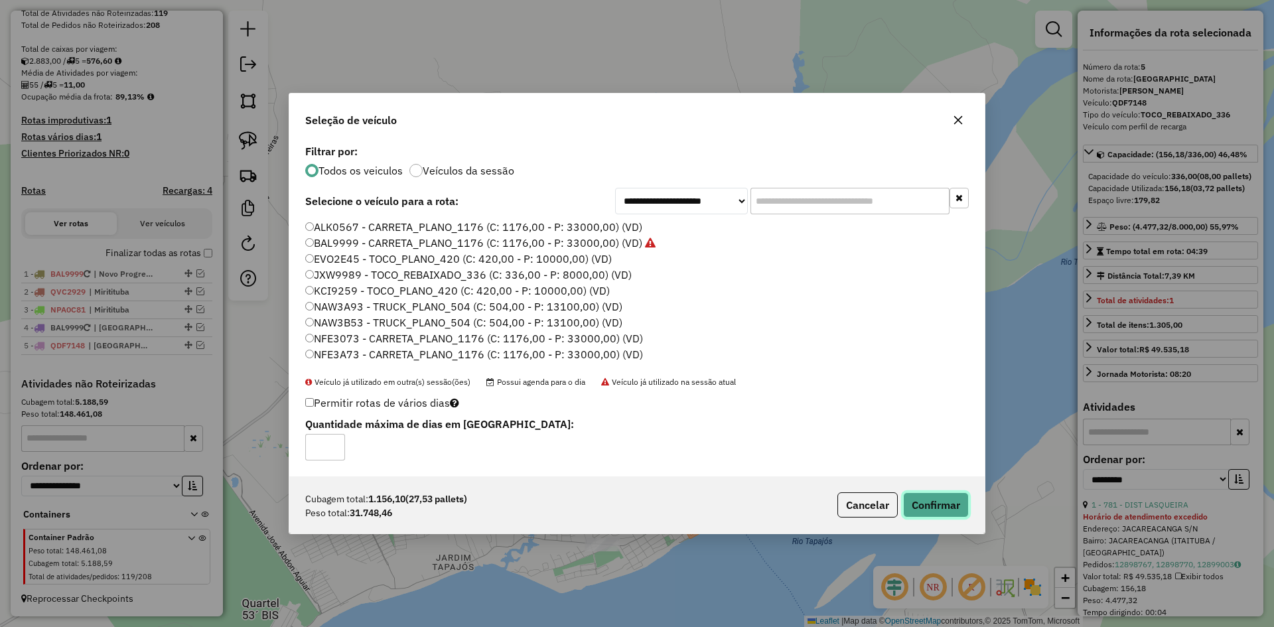
click at [926, 502] on button "Confirmar" at bounding box center [936, 504] width 66 height 25
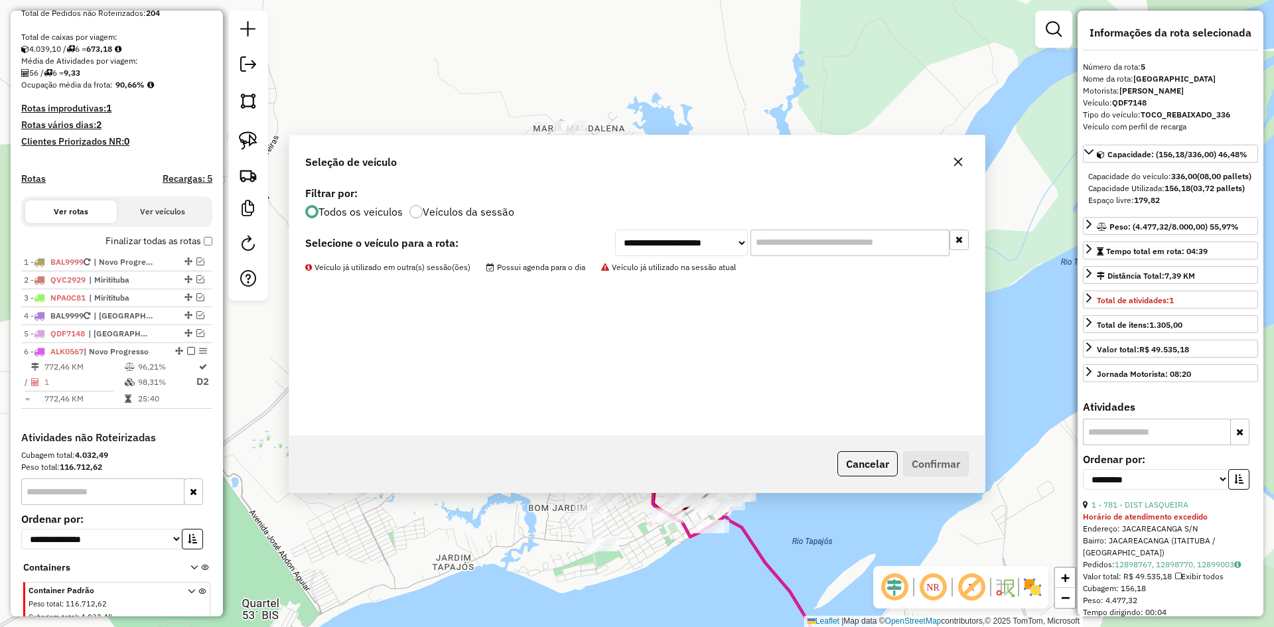
scroll to position [324, 0]
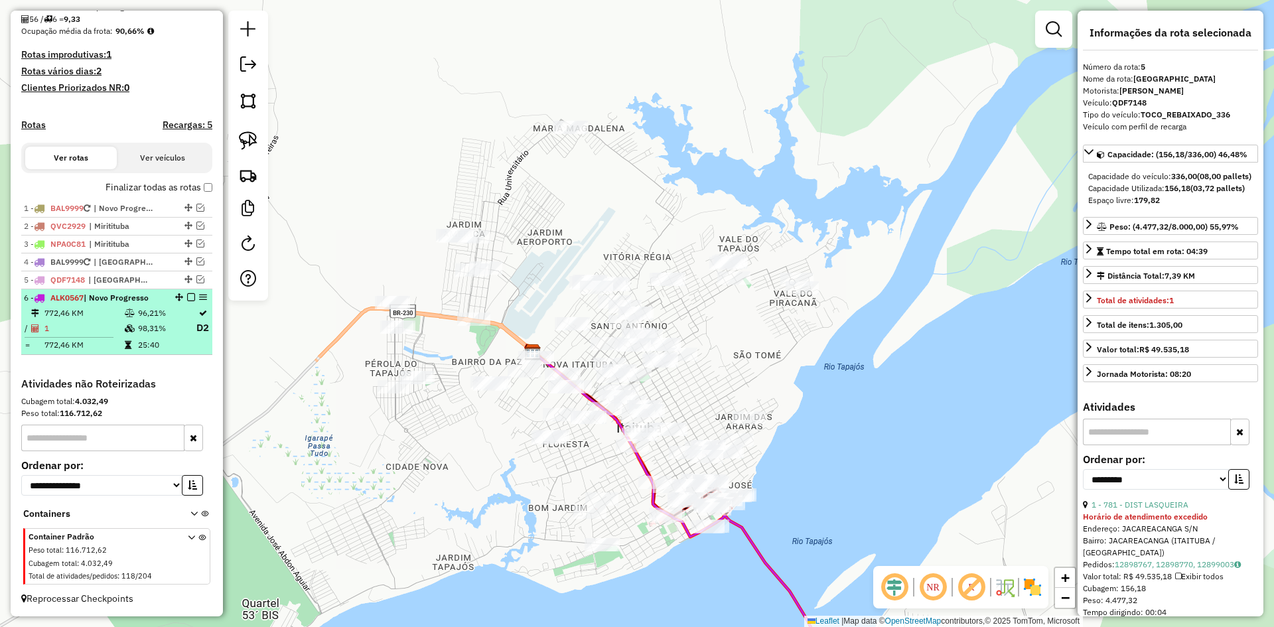
click at [151, 333] on td "98,31%" at bounding box center [166, 328] width 58 height 17
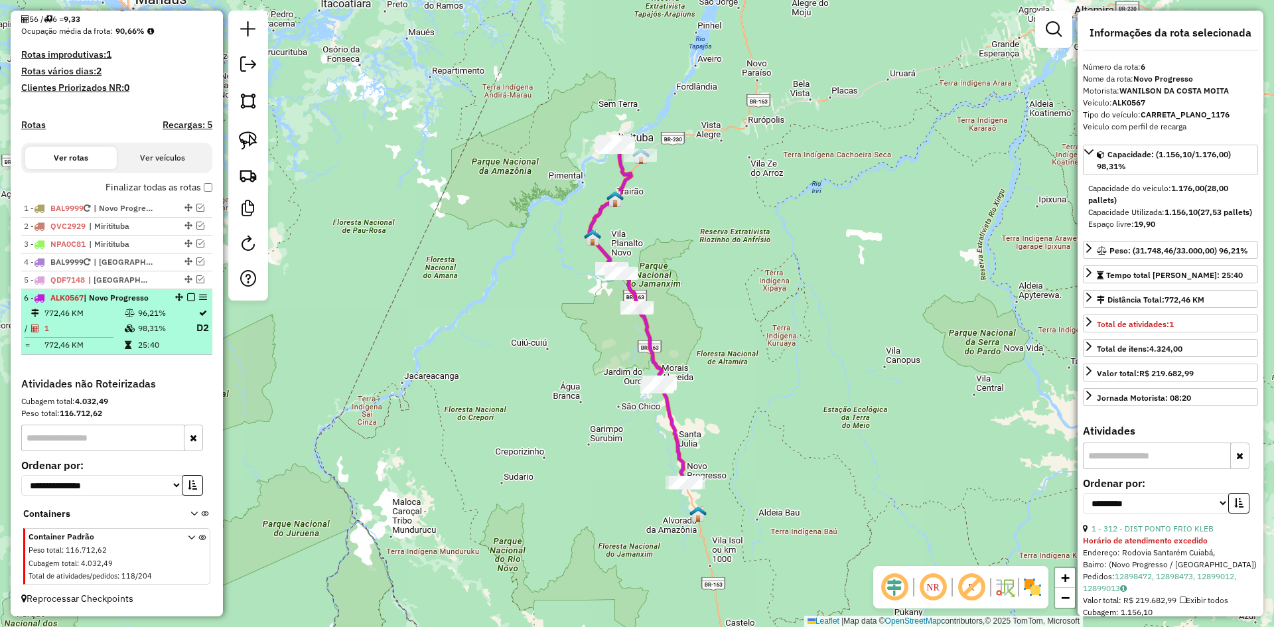
click at [187, 297] on em at bounding box center [191, 297] width 8 height 8
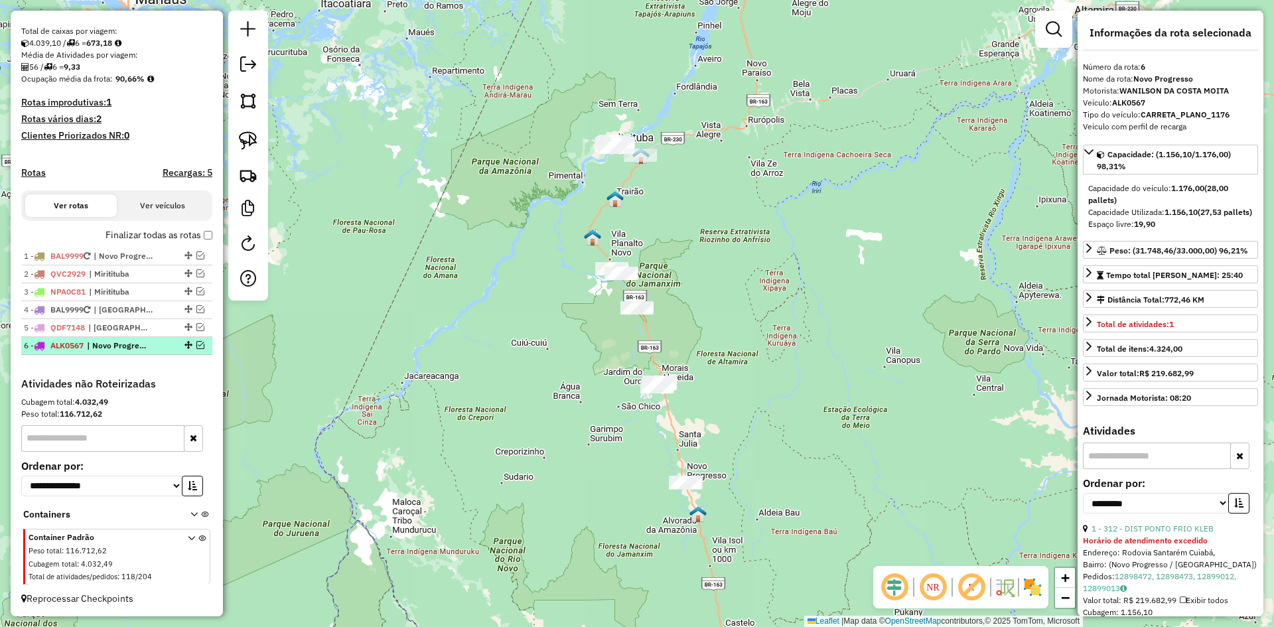
scroll to position [277, 0]
click at [239, 166] on img at bounding box center [248, 175] width 19 height 19
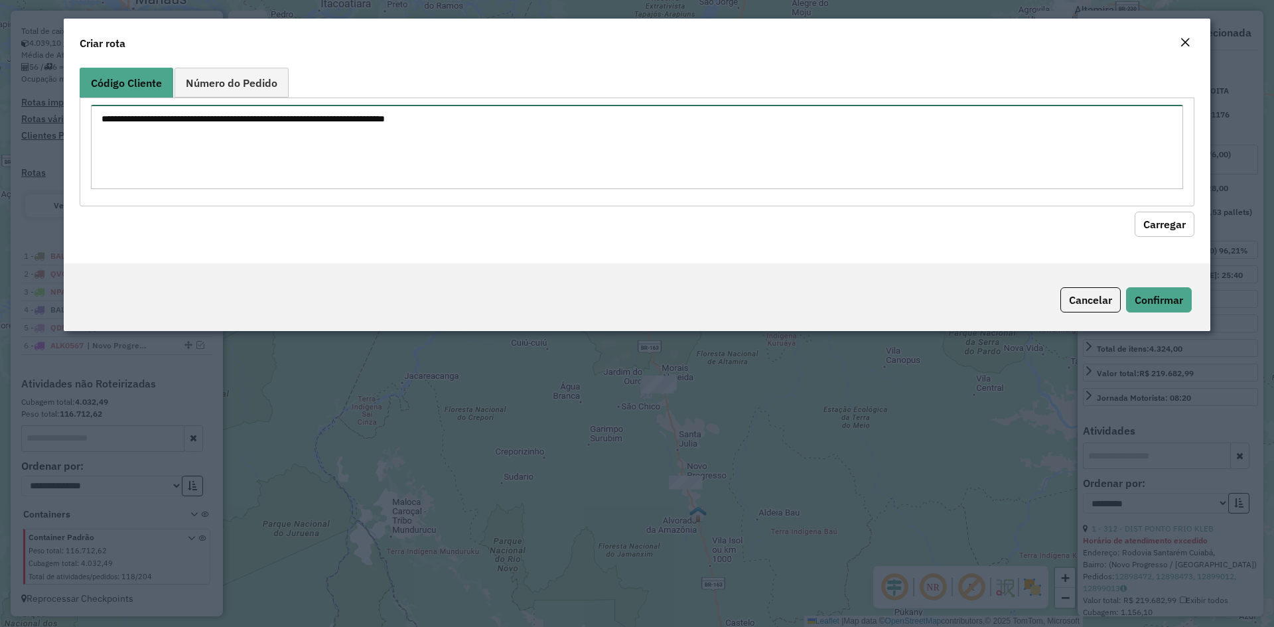
click at [281, 148] on textarea at bounding box center [637, 147] width 1092 height 84
type textarea "**** ****"
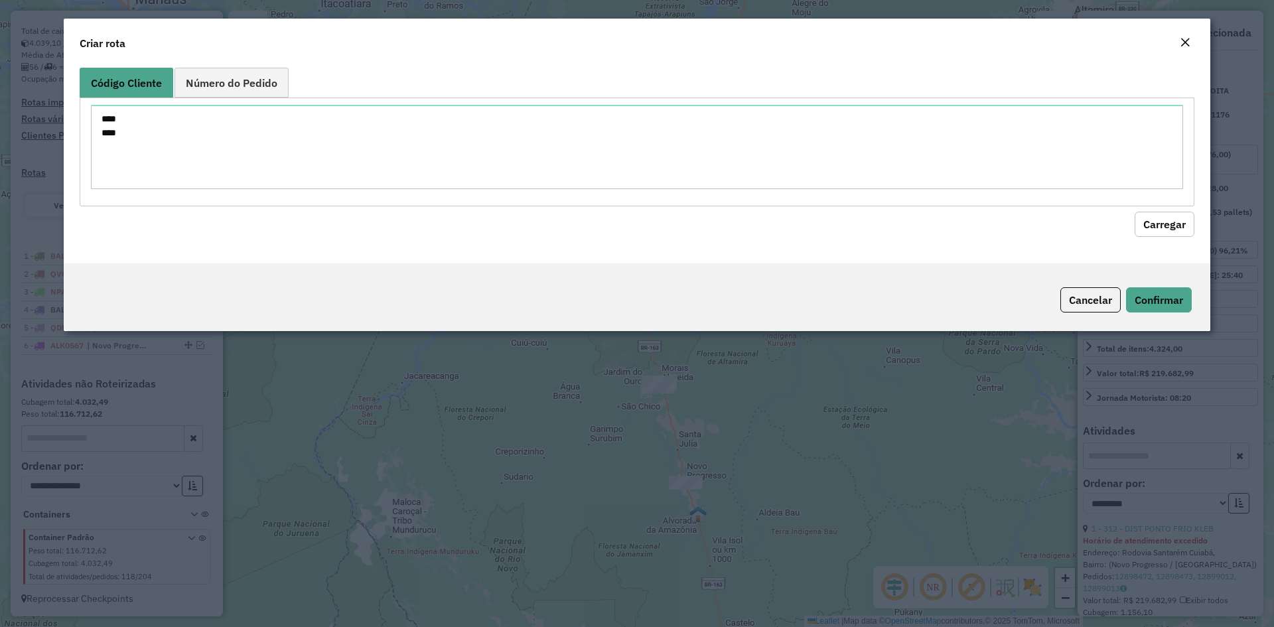
click at [1160, 221] on button "Carregar" at bounding box center [1164, 224] width 60 height 25
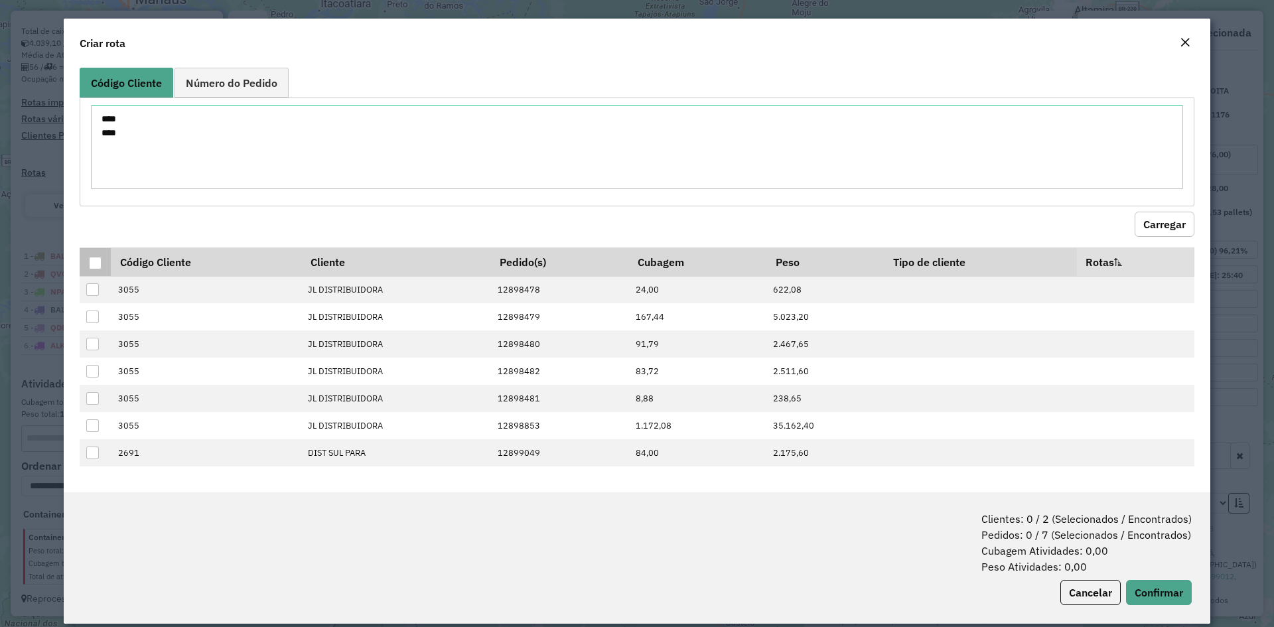
click at [89, 261] on div at bounding box center [95, 263] width 13 height 13
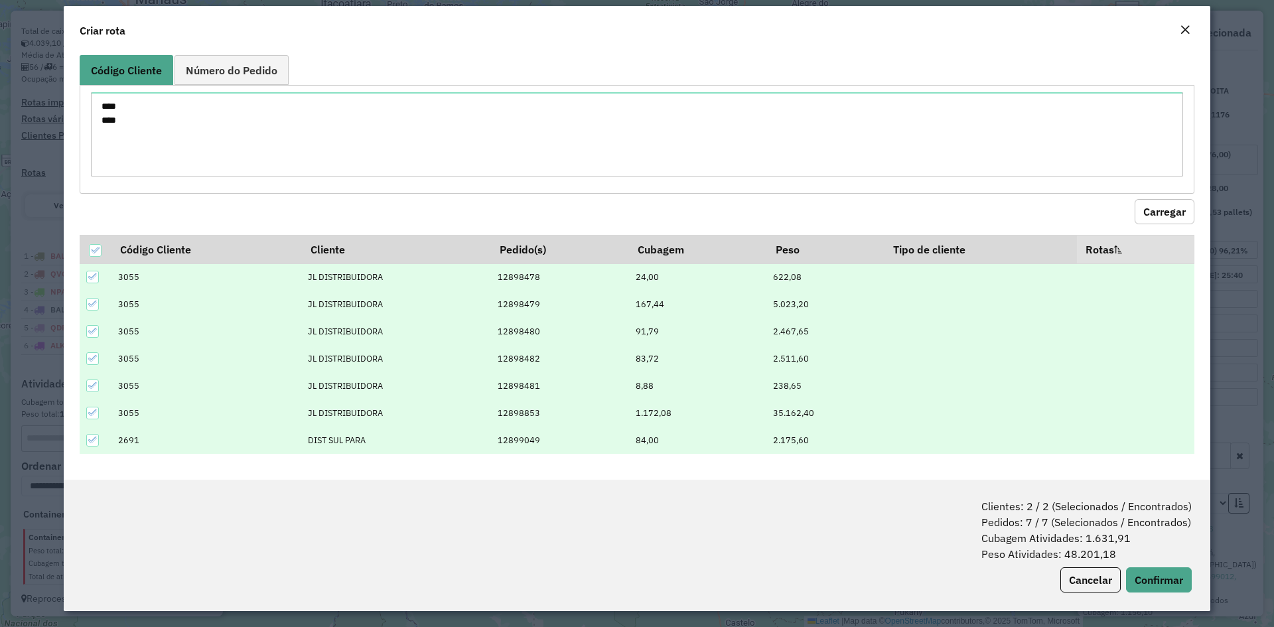
scroll to position [15, 0]
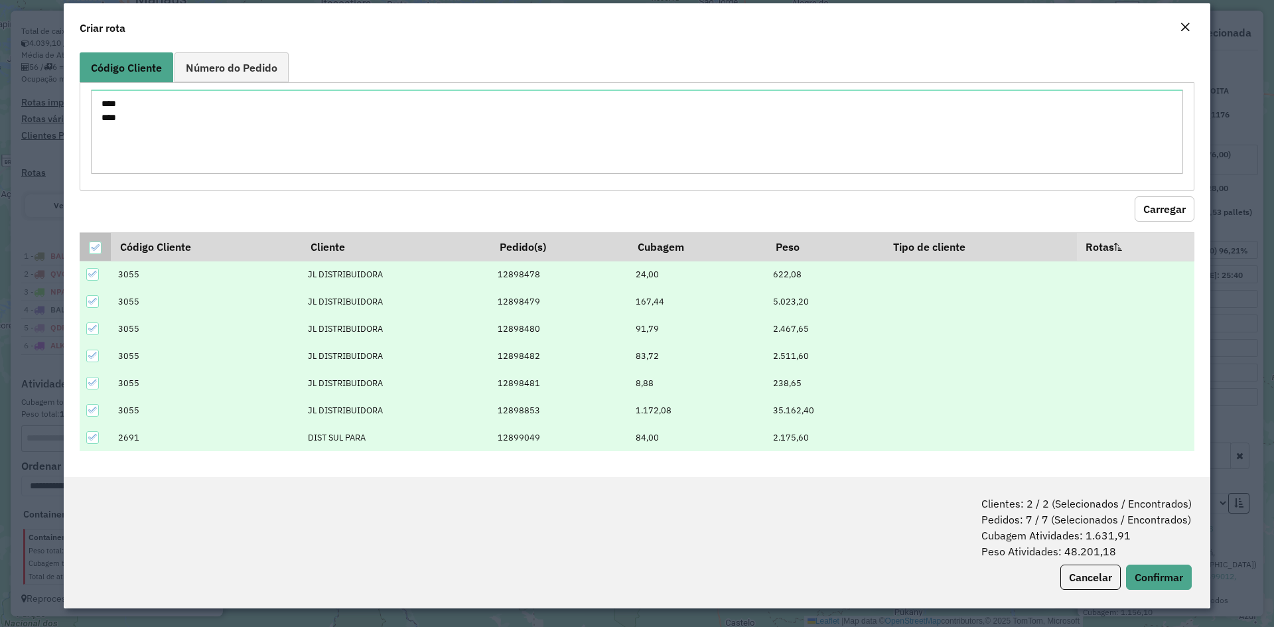
click at [94, 247] on icon at bounding box center [94, 247] width 9 height 9
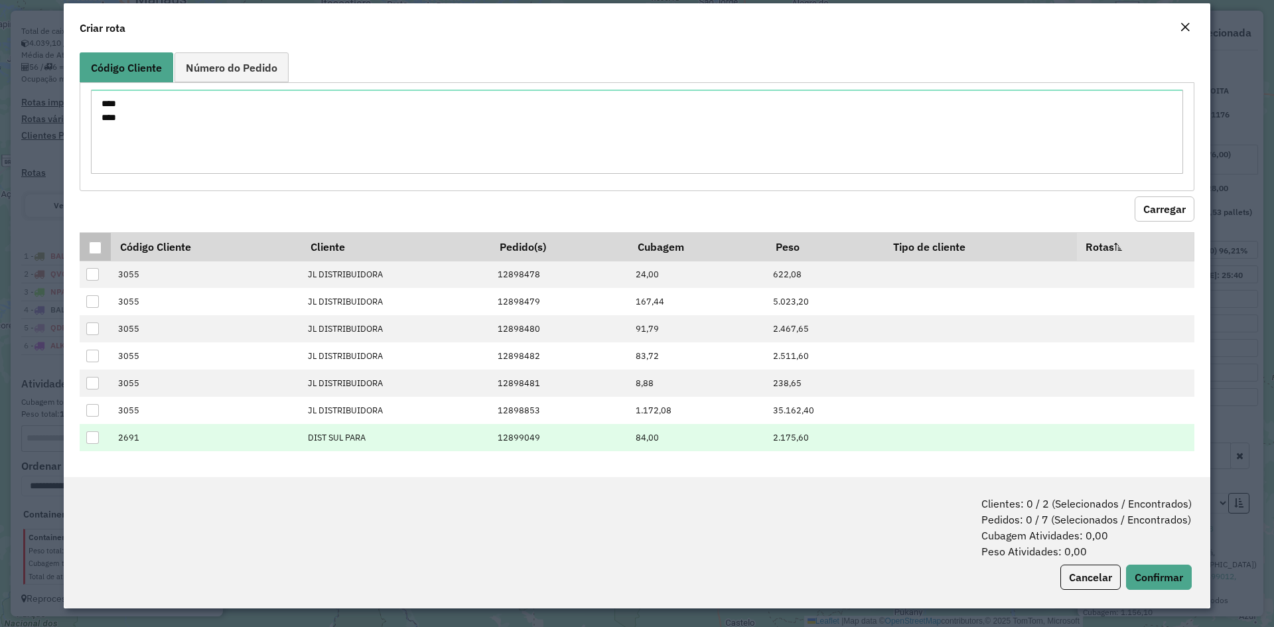
click at [88, 436] on div at bounding box center [92, 437] width 13 height 13
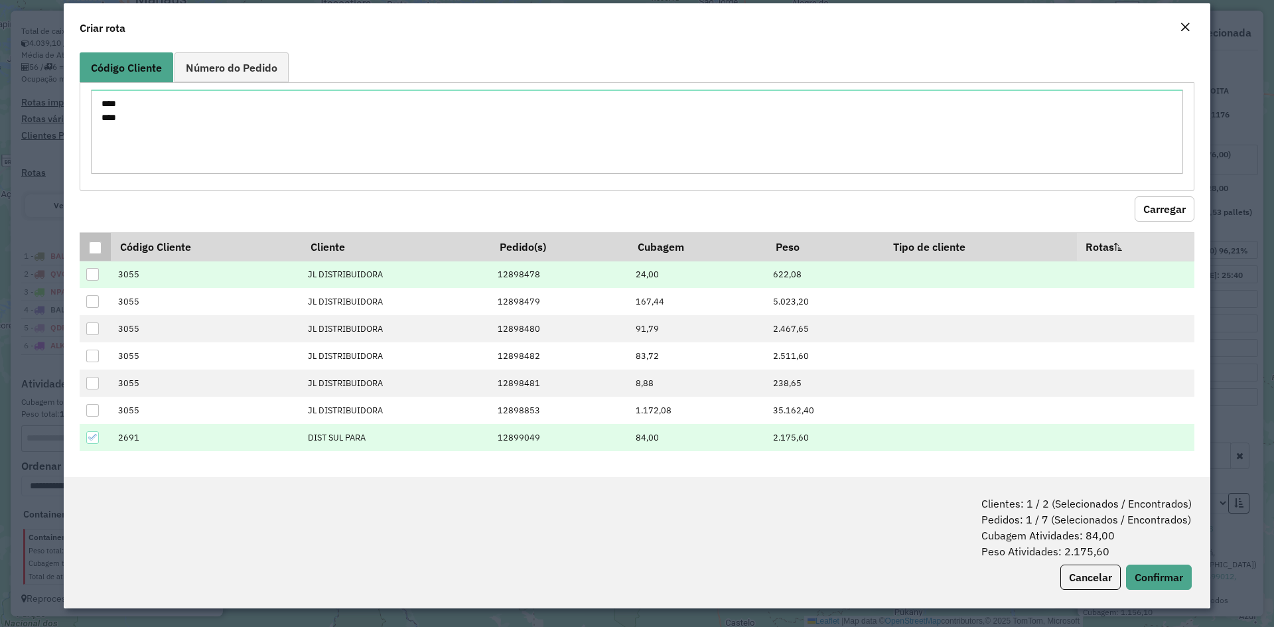
click at [95, 271] on div at bounding box center [92, 274] width 13 height 13
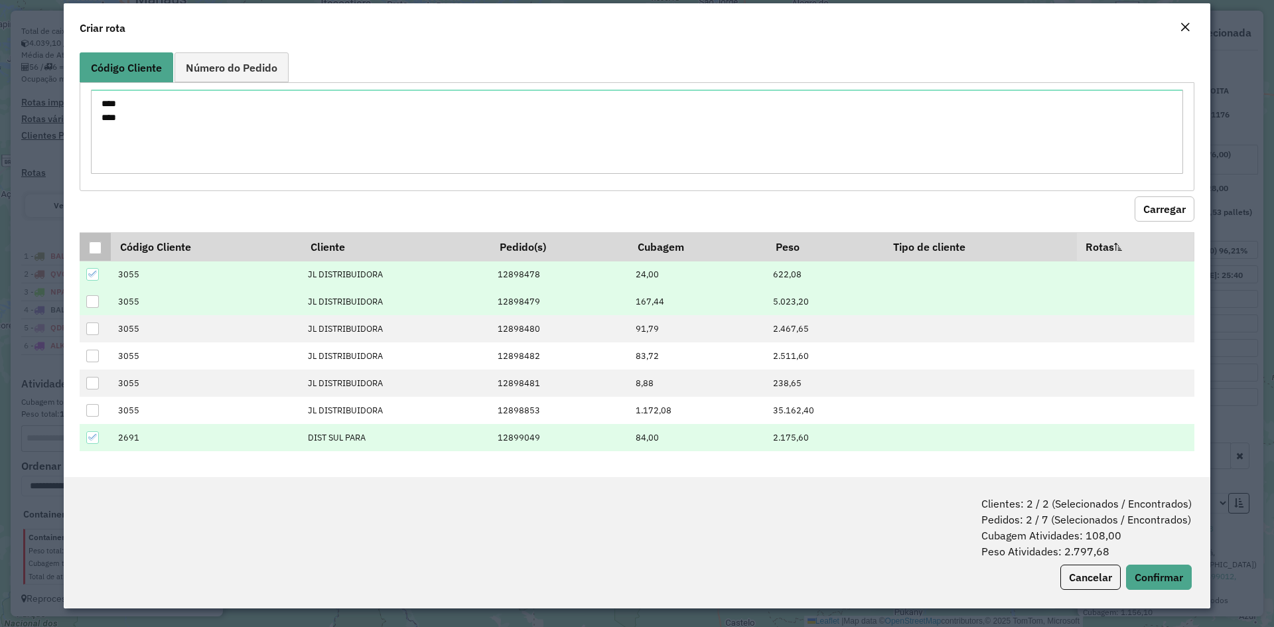
click at [90, 302] on div at bounding box center [92, 301] width 13 height 13
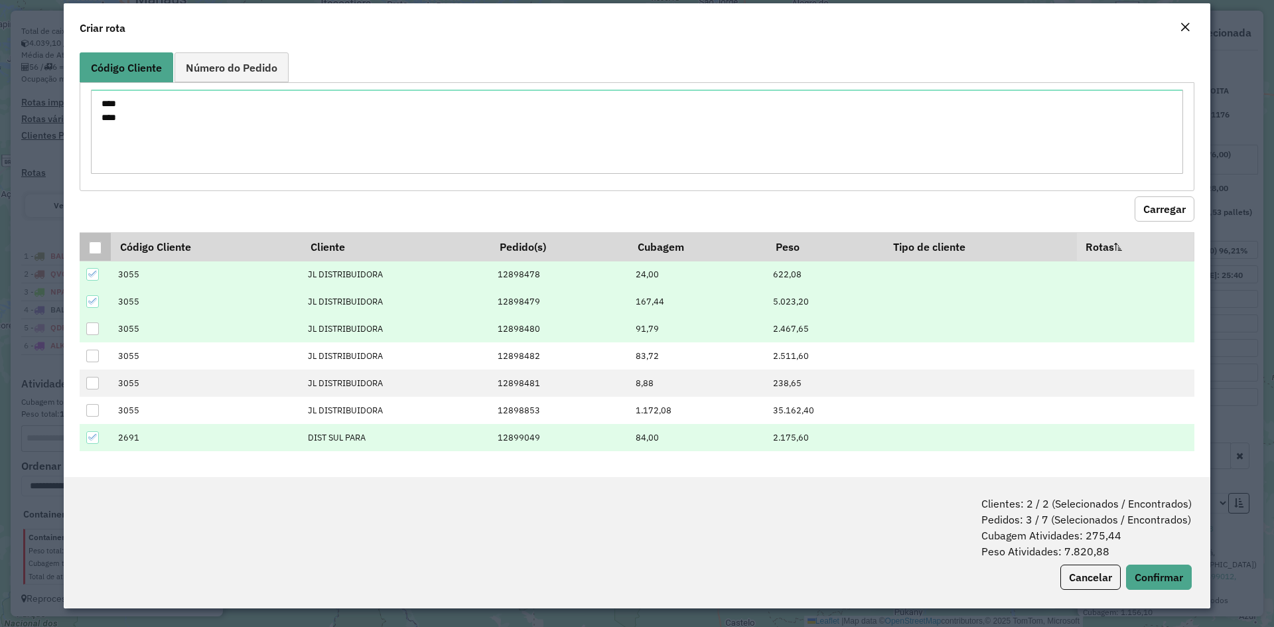
click at [90, 326] on div at bounding box center [92, 328] width 13 height 13
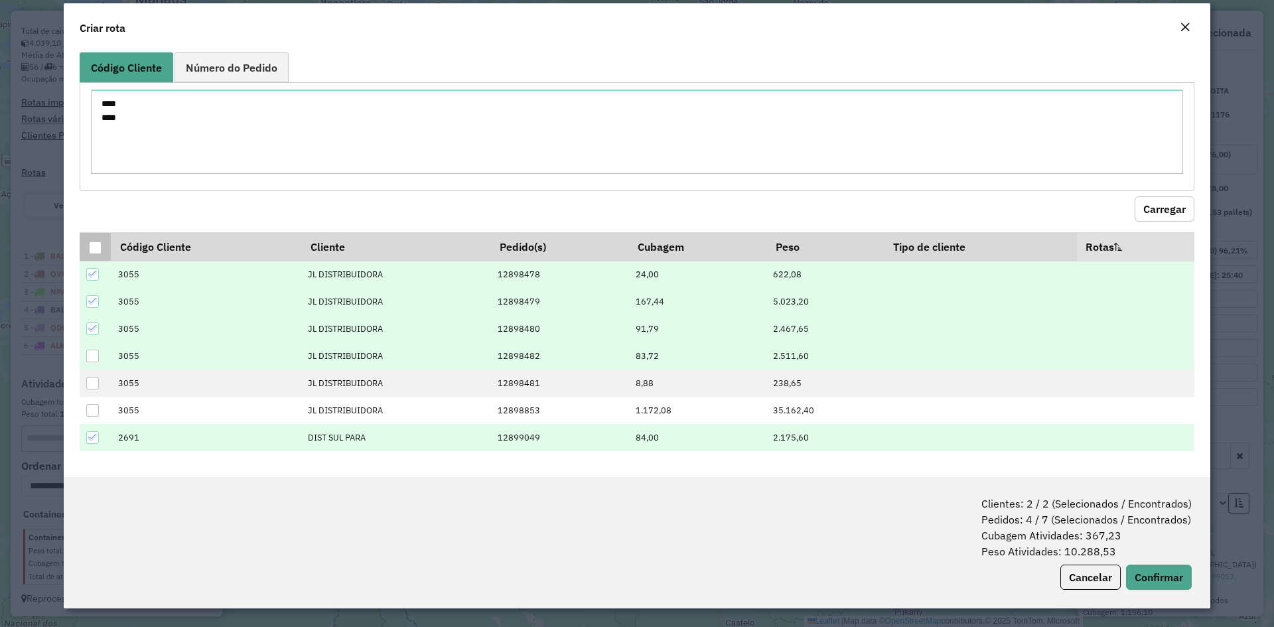
click at [90, 352] on div at bounding box center [92, 356] width 13 height 13
click at [1146, 572] on button "Confirmar" at bounding box center [1159, 577] width 66 height 25
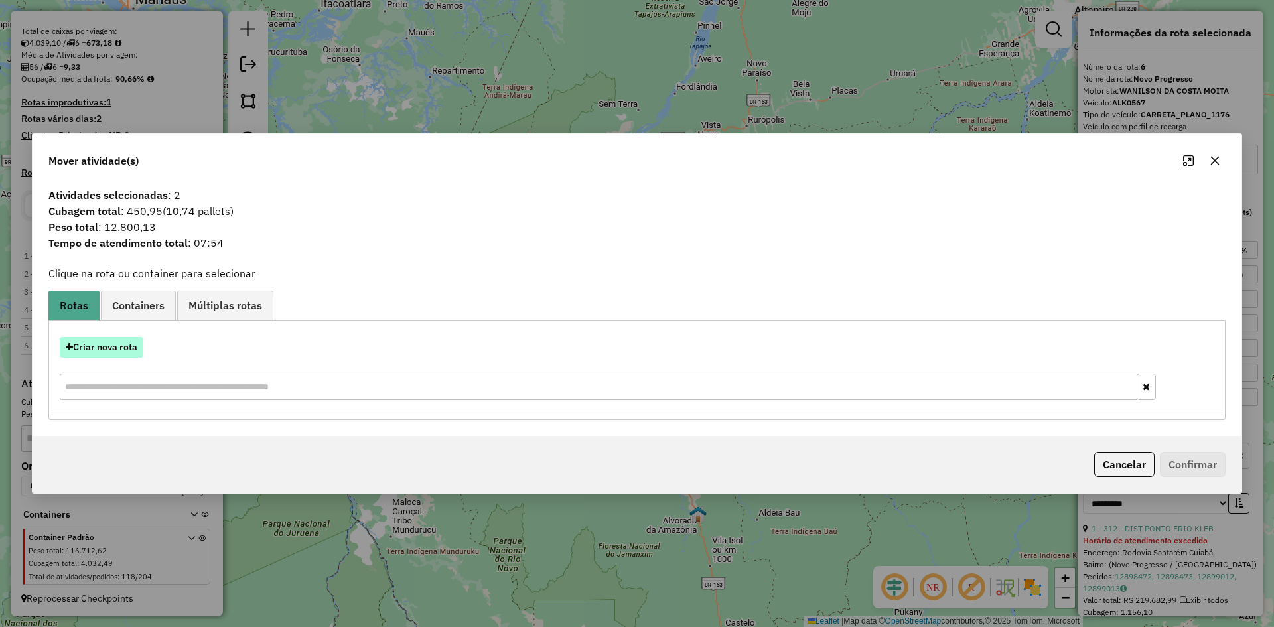
click at [103, 351] on button "Criar nova rota" at bounding box center [102, 347] width 84 height 21
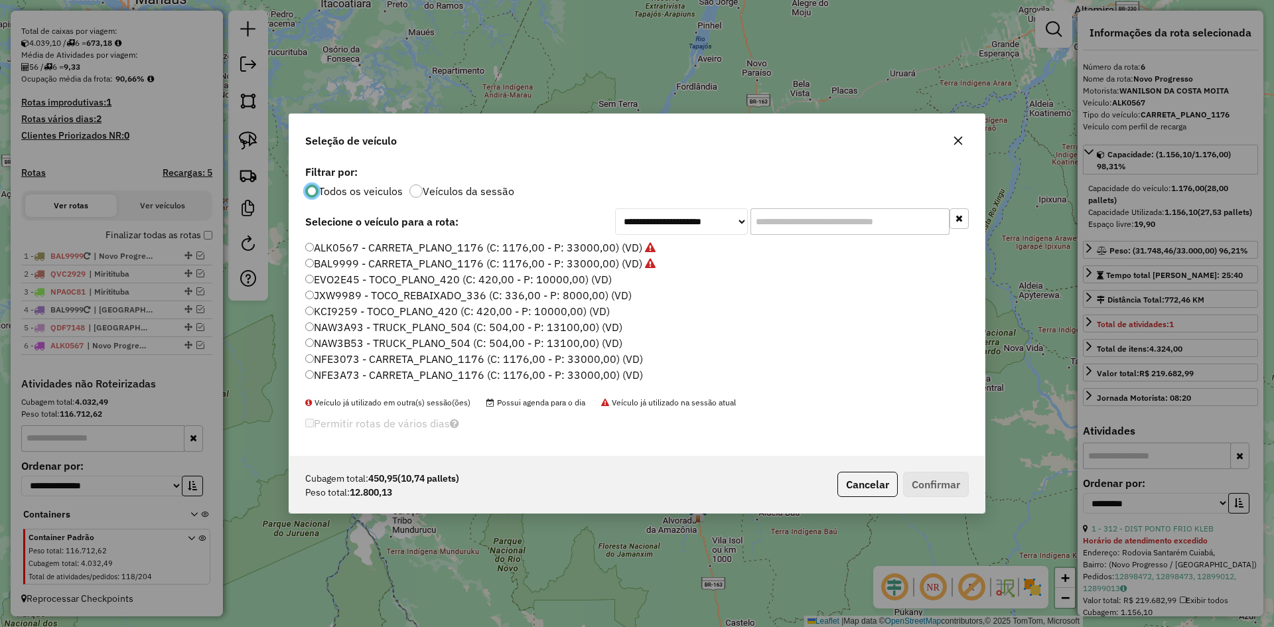
scroll to position [7, 4]
click at [362, 345] on label "NAW3B53 - TRUCK_PLANO_504 (C: 504,00 - P: 13100,00) (VD)" at bounding box center [463, 343] width 317 height 16
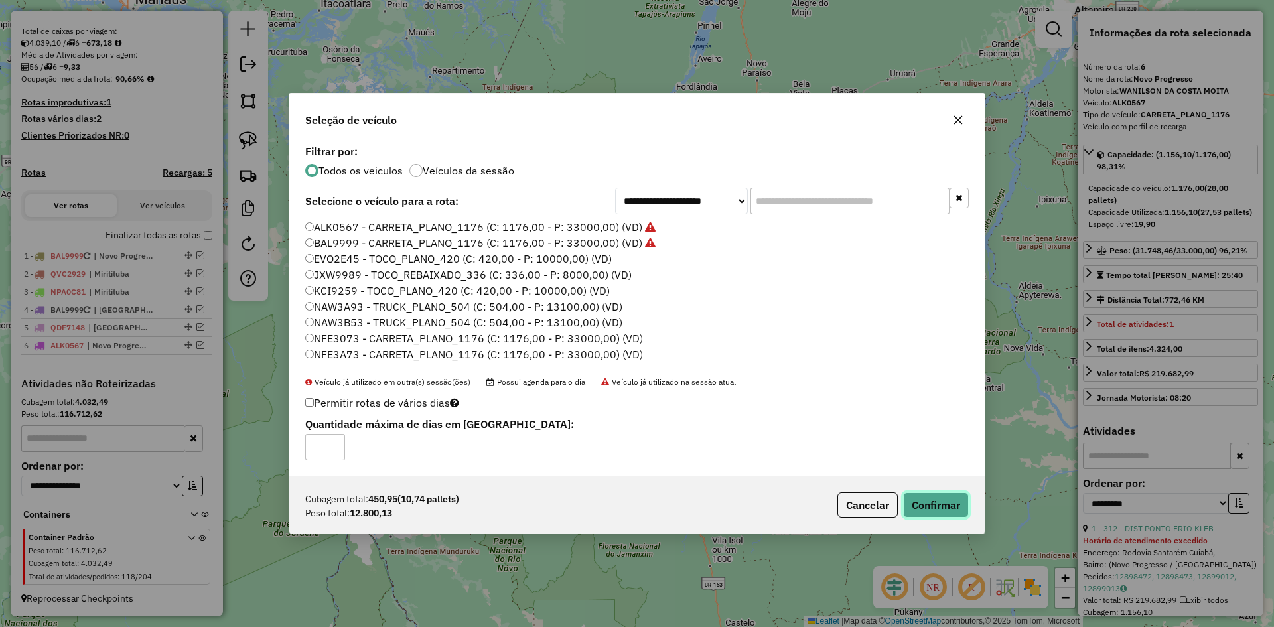
click at [957, 499] on button "Confirmar" at bounding box center [936, 504] width 66 height 25
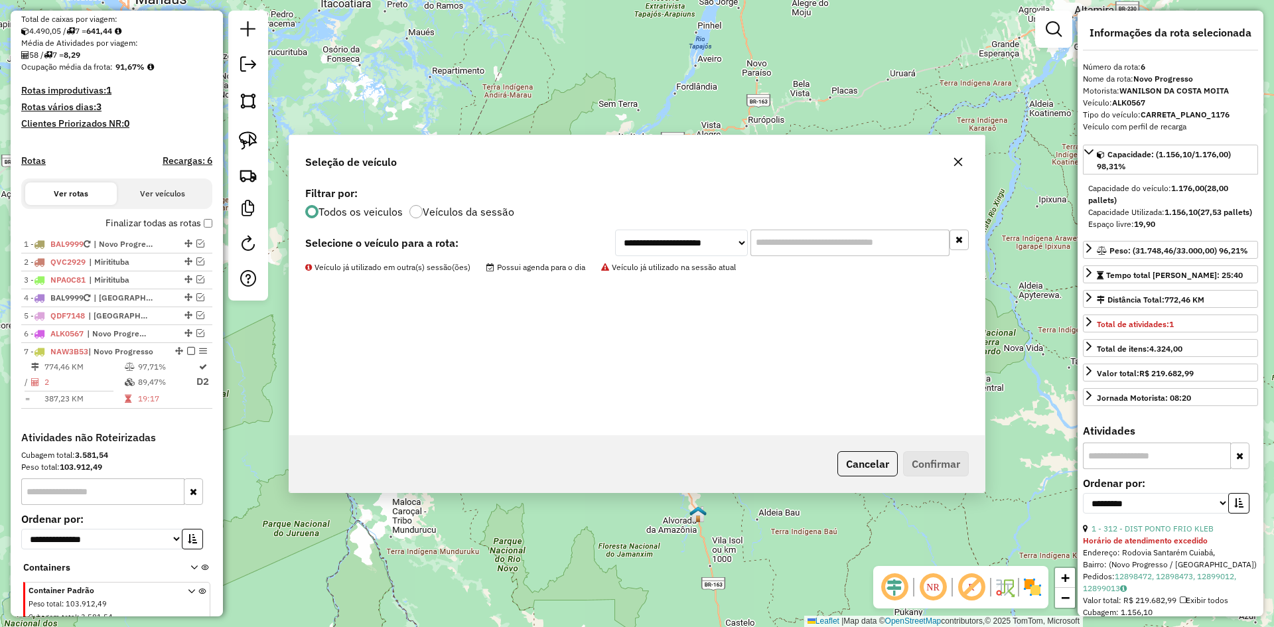
scroll to position [342, 0]
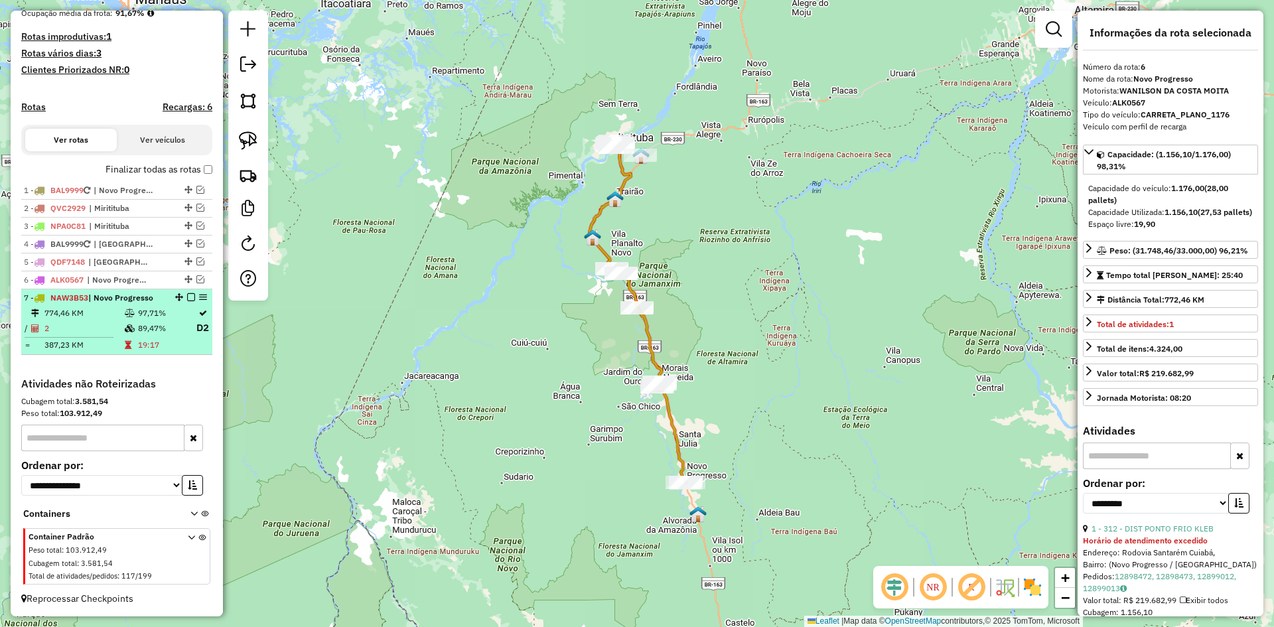
click at [125, 332] on icon at bounding box center [130, 328] width 10 height 8
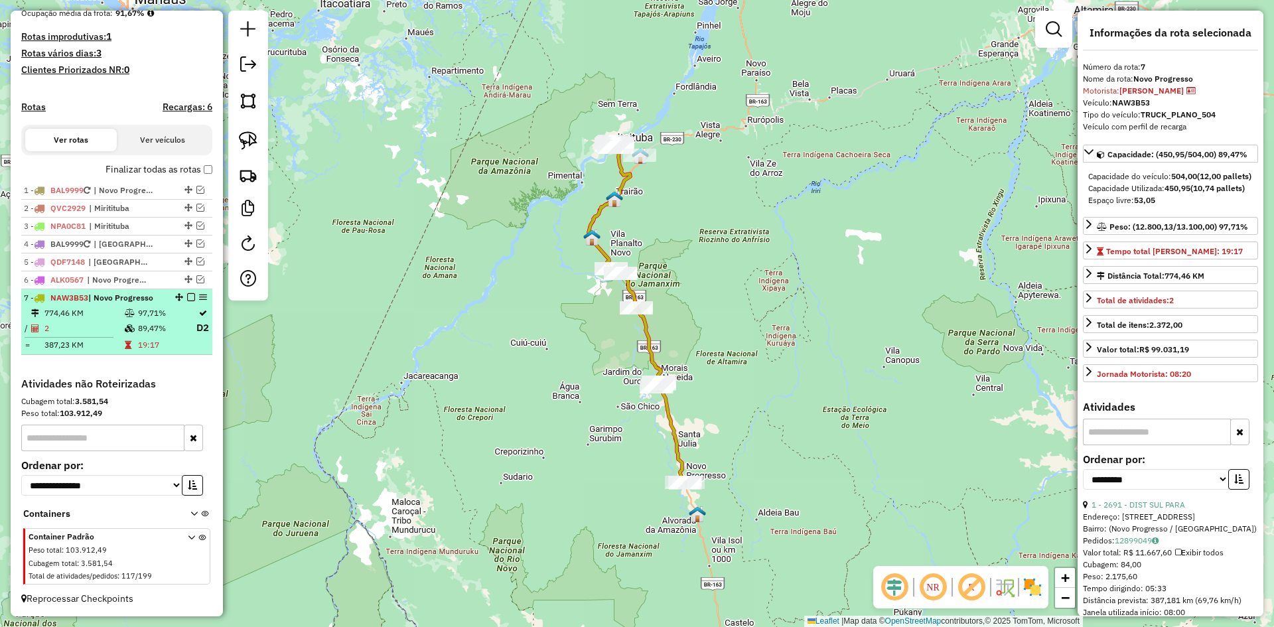
click at [188, 299] on em at bounding box center [191, 297] width 8 height 8
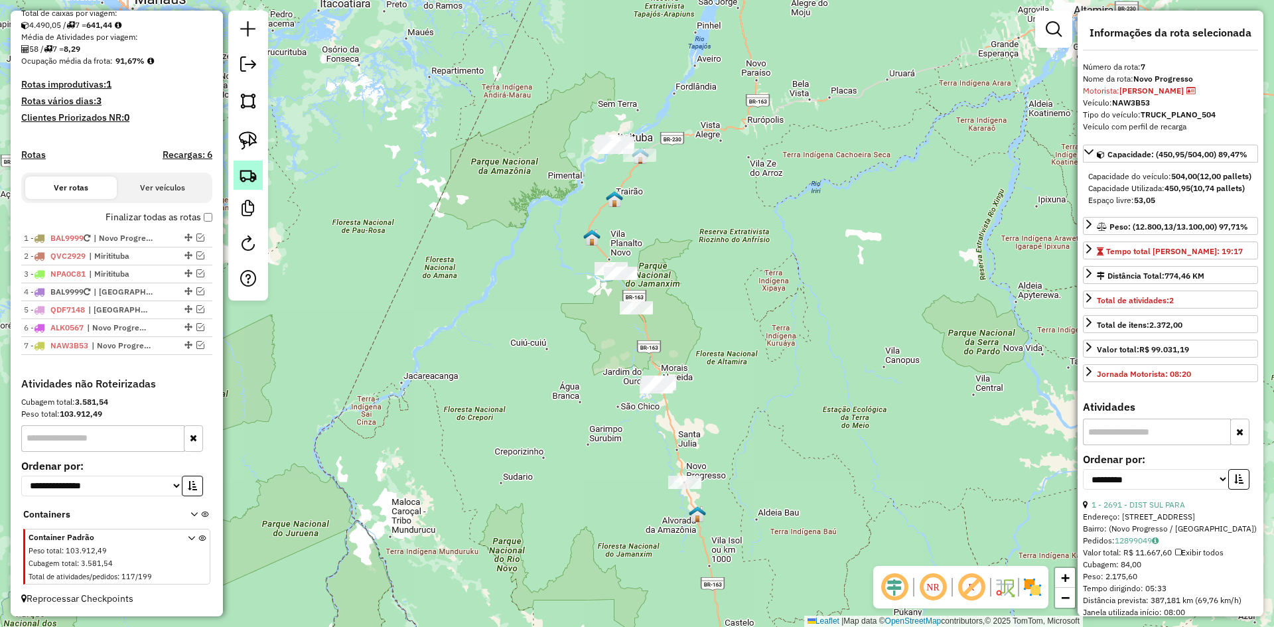
click at [242, 168] on img at bounding box center [248, 175] width 19 height 19
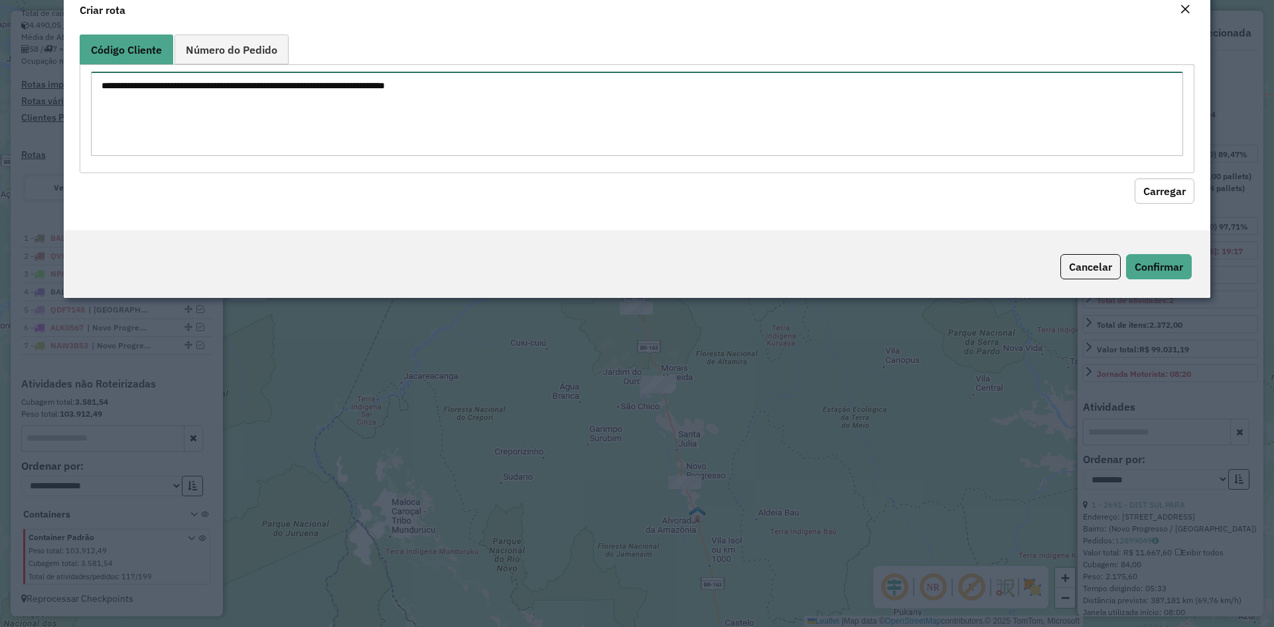
click at [302, 153] on textarea at bounding box center [637, 114] width 1092 height 84
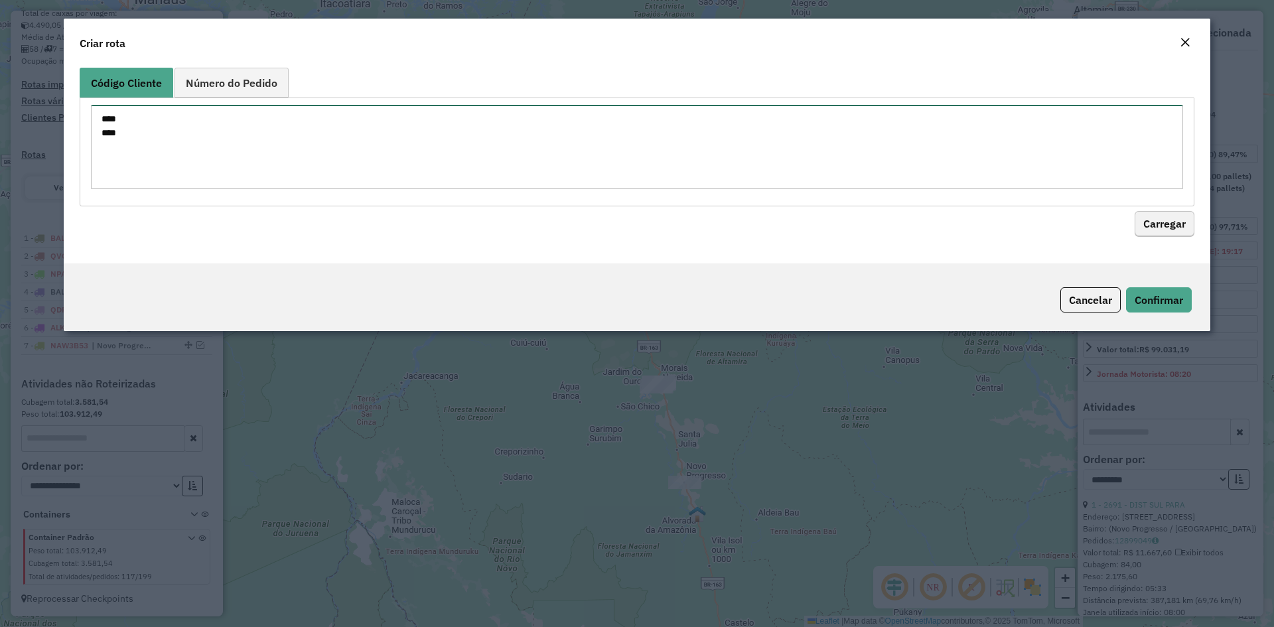
type textarea "**** ****"
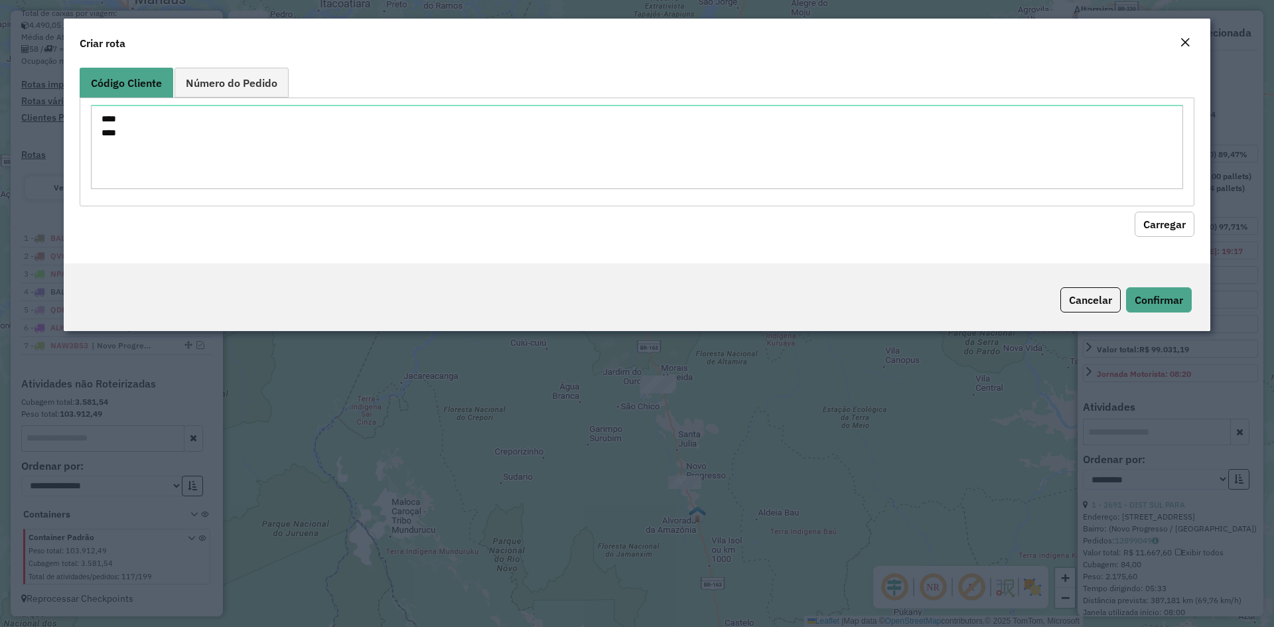
click at [1185, 224] on button "Carregar" at bounding box center [1164, 224] width 60 height 25
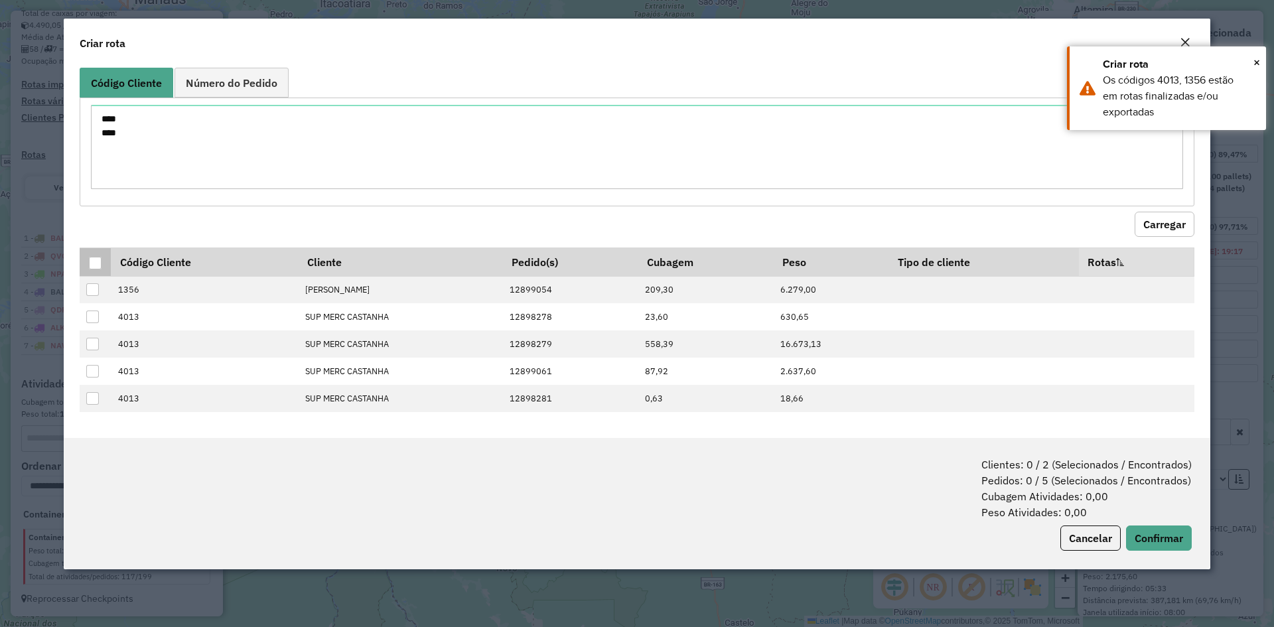
click at [98, 263] on div at bounding box center [95, 263] width 13 height 13
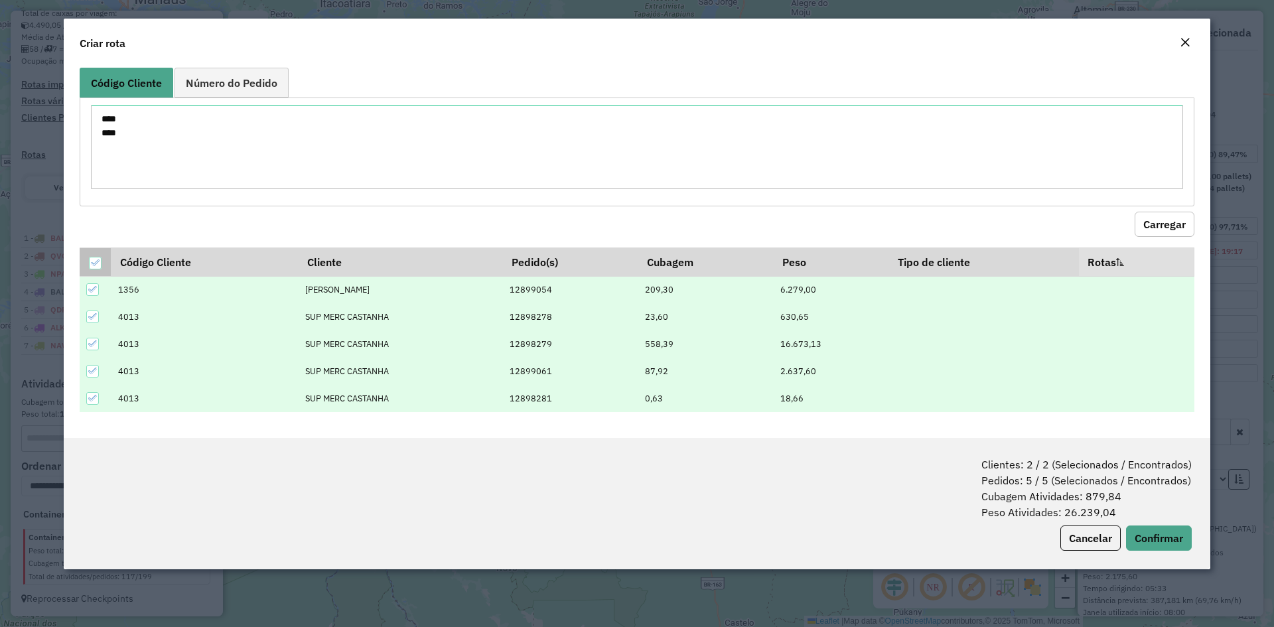
click at [92, 262] on icon at bounding box center [94, 262] width 9 height 9
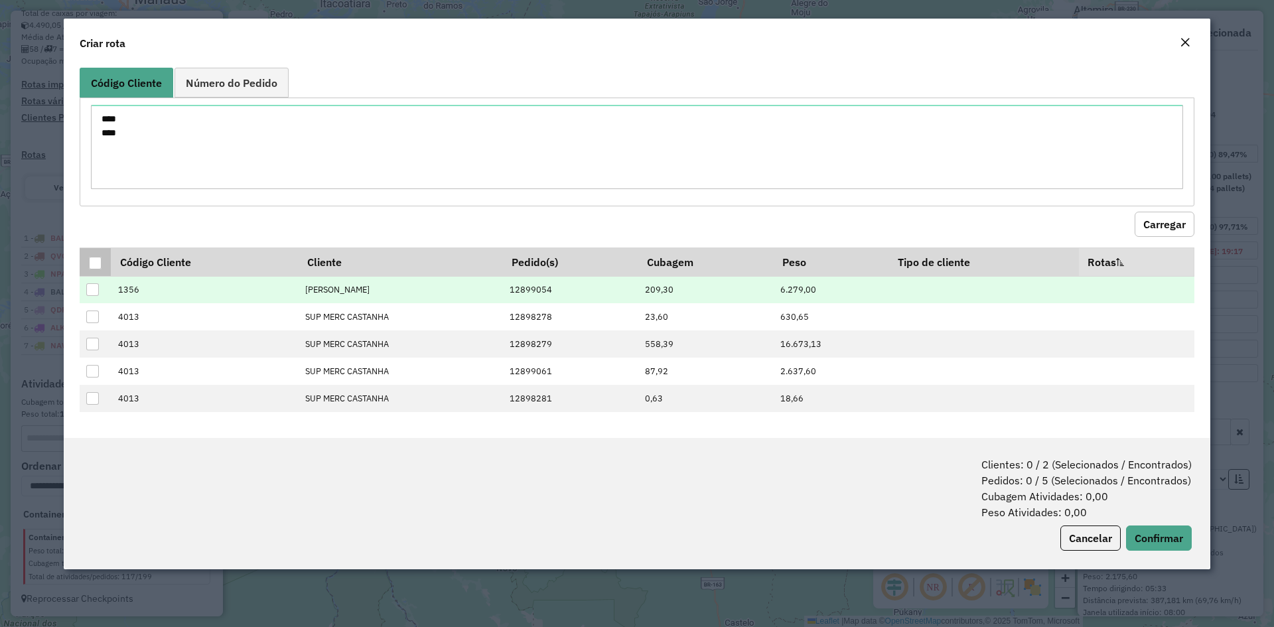
click at [92, 288] on div at bounding box center [92, 289] width 13 height 13
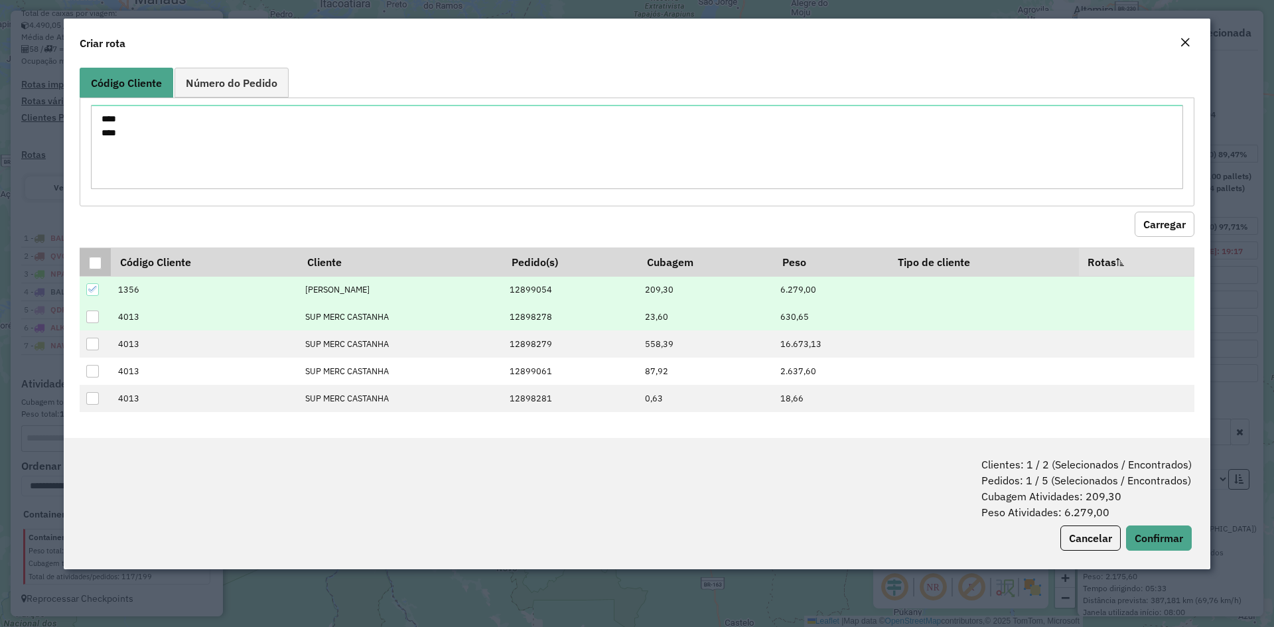
click at [97, 314] on div at bounding box center [92, 316] width 13 height 13
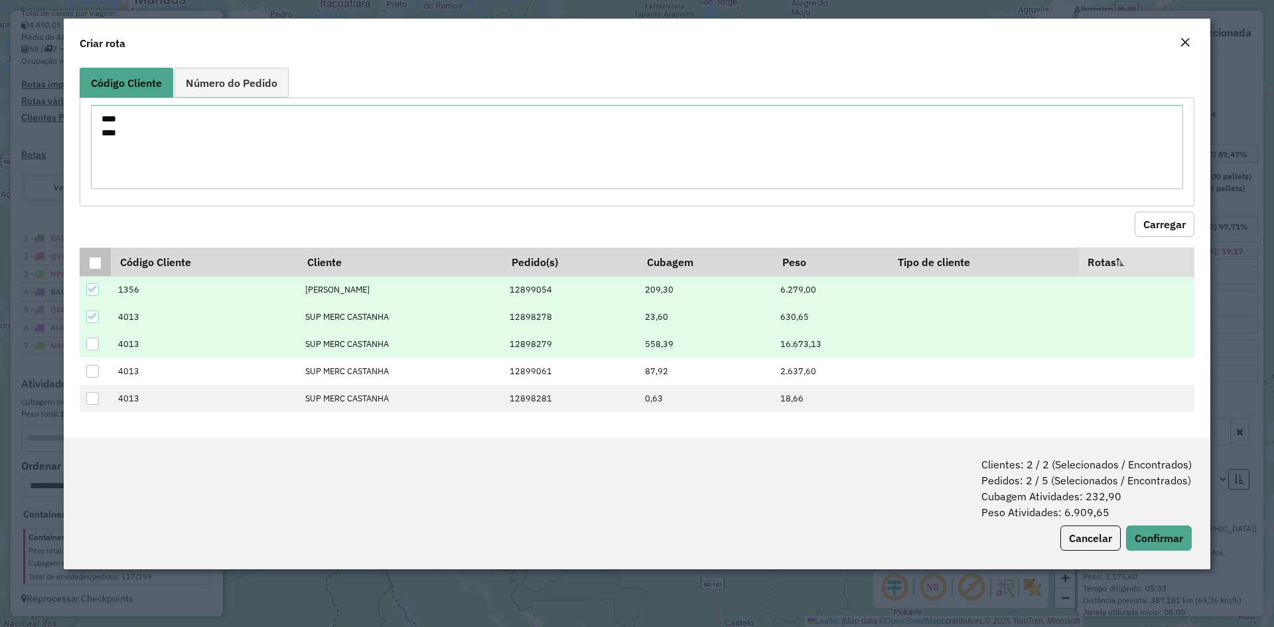
click at [94, 347] on div at bounding box center [92, 344] width 13 height 13
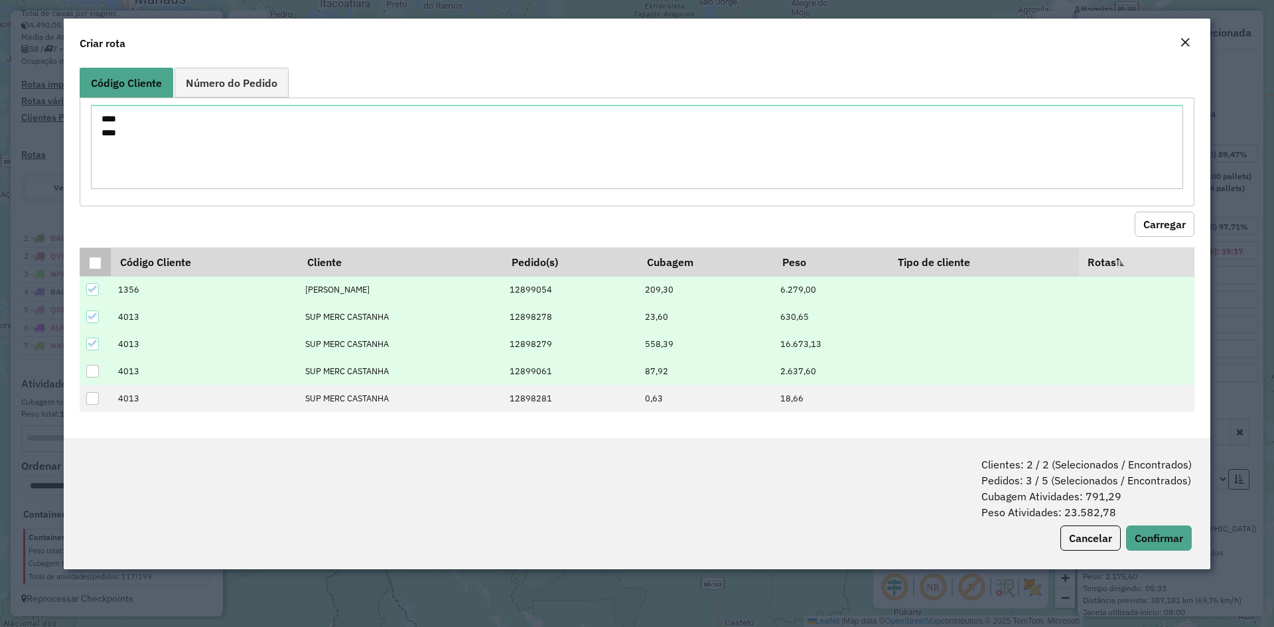
click at [96, 366] on div at bounding box center [92, 371] width 13 height 13
click at [94, 344] on icon at bounding box center [92, 344] width 9 height 6
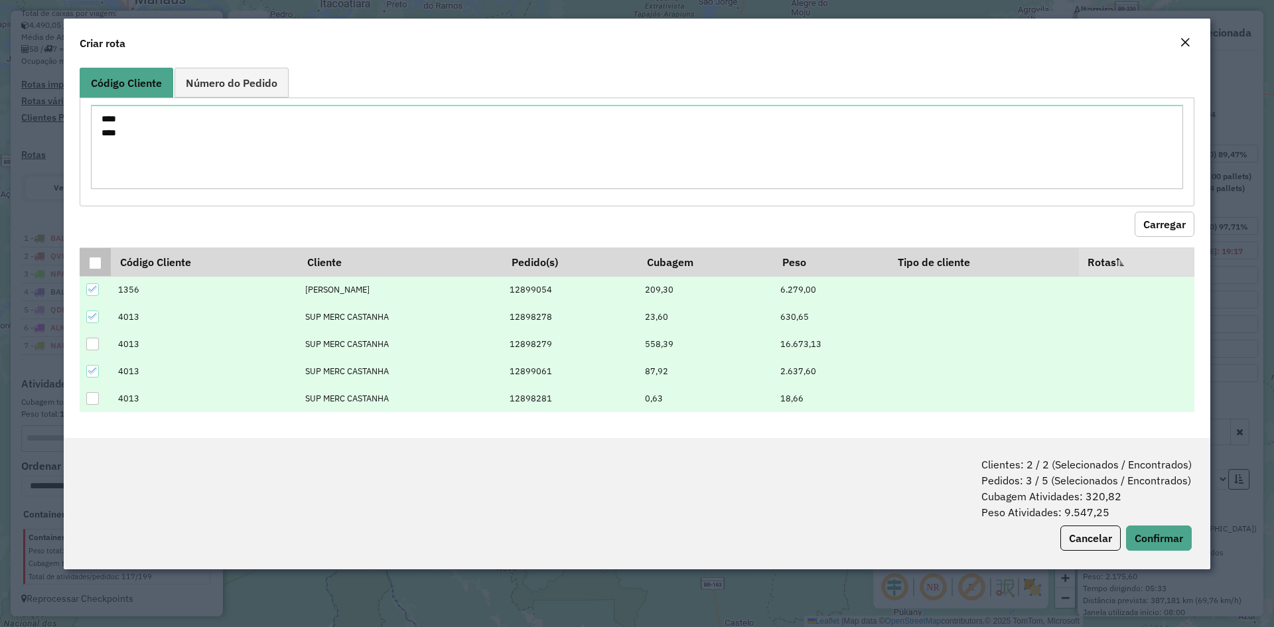
click at [93, 394] on div at bounding box center [92, 398] width 13 height 13
click at [1168, 536] on button "Confirmar" at bounding box center [1159, 537] width 66 height 25
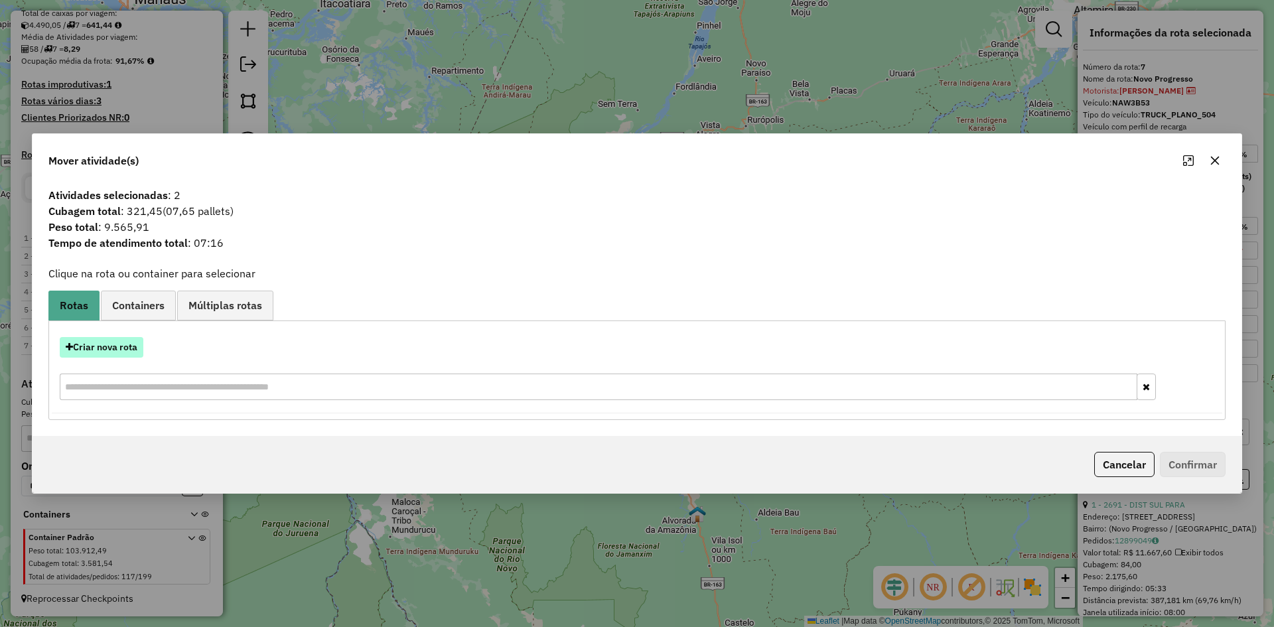
click at [125, 350] on button "Criar nova rota" at bounding box center [102, 347] width 84 height 21
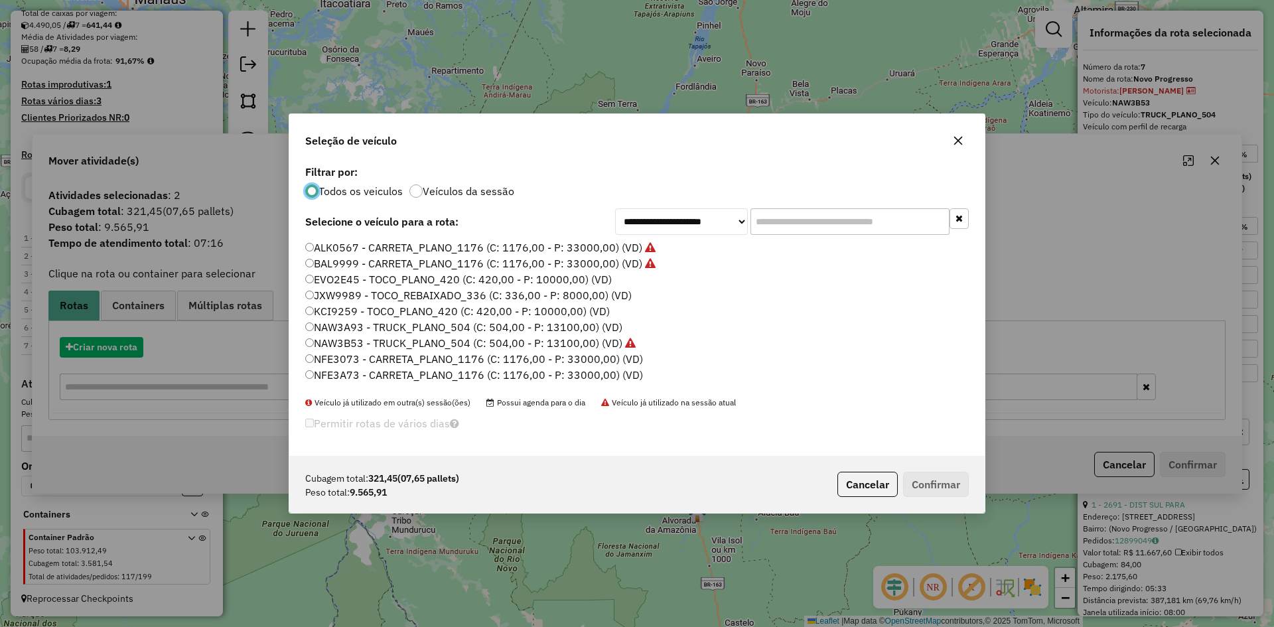
scroll to position [7, 4]
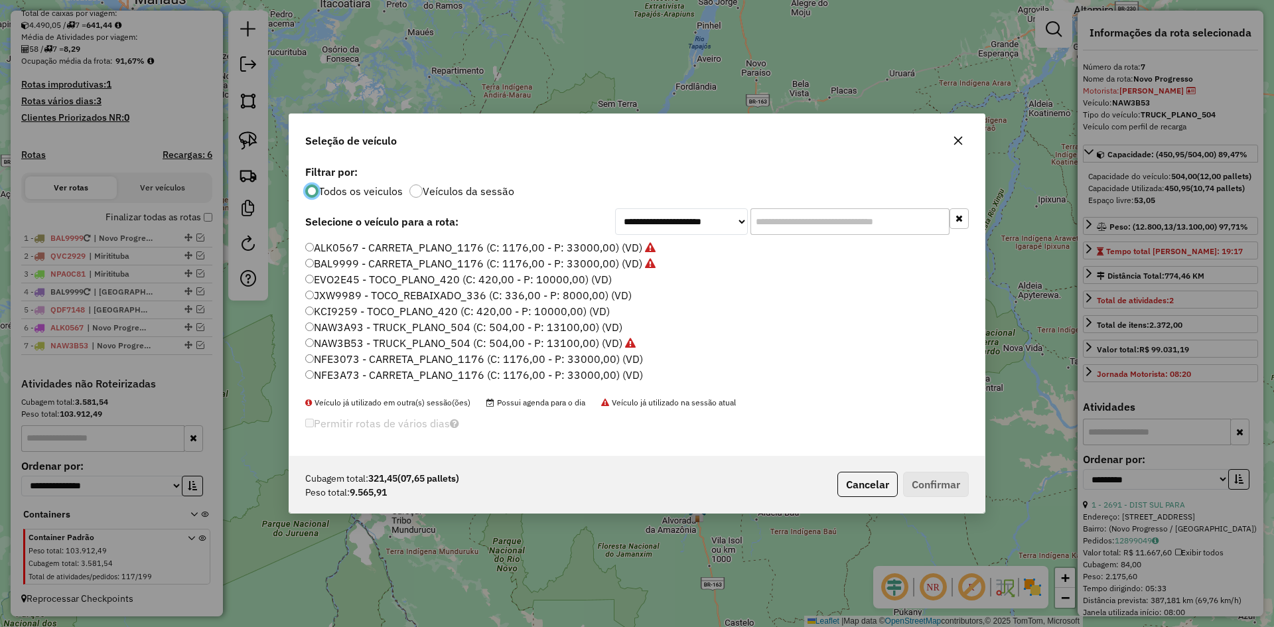
click at [360, 326] on label "NAW3A93 - TRUCK_PLANO_504 (C: 504,00 - P: 13100,00) (VD)" at bounding box center [463, 327] width 317 height 16
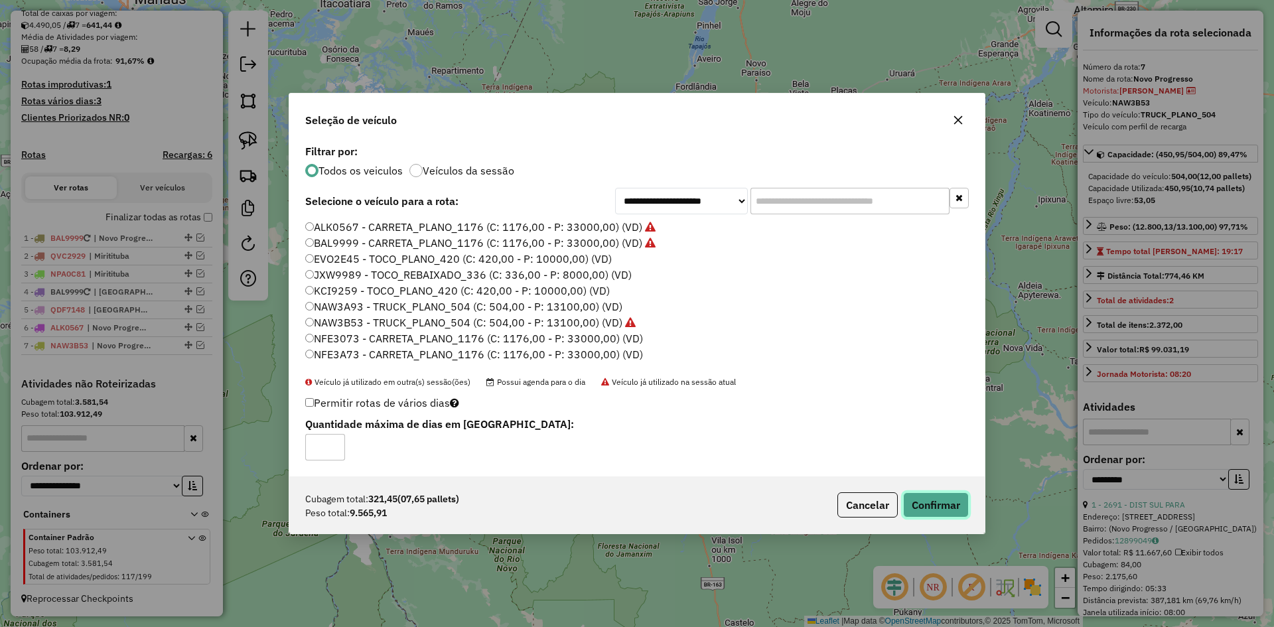
click at [923, 500] on button "Confirmar" at bounding box center [936, 504] width 66 height 25
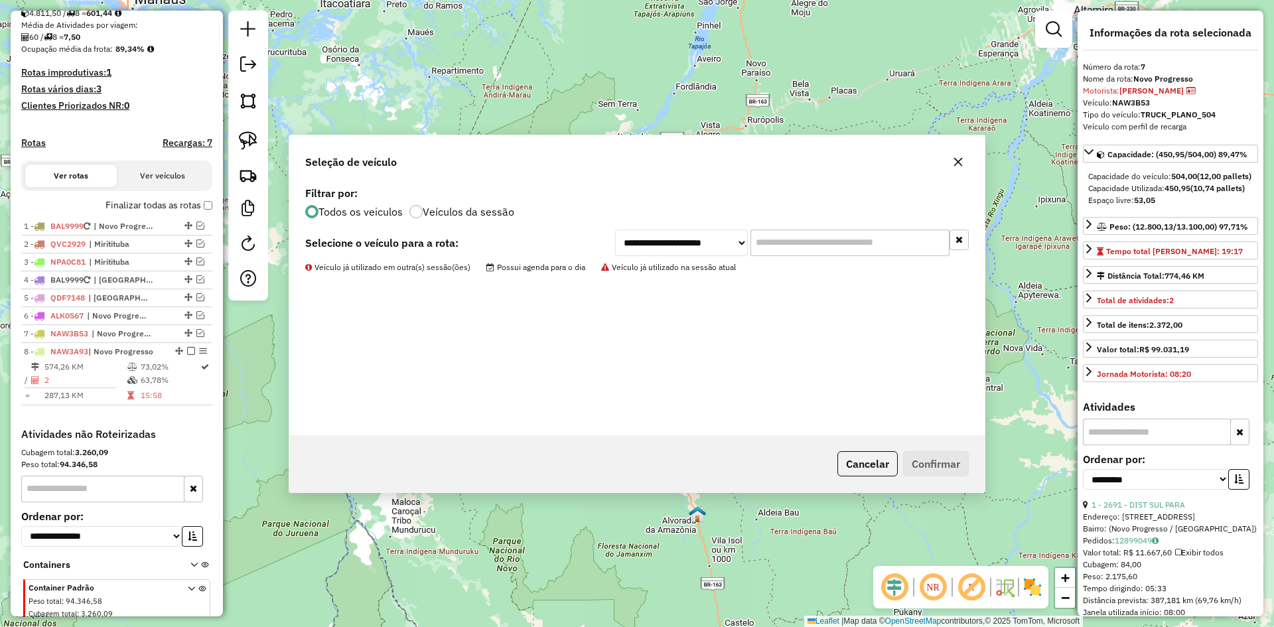
scroll to position [357, 0]
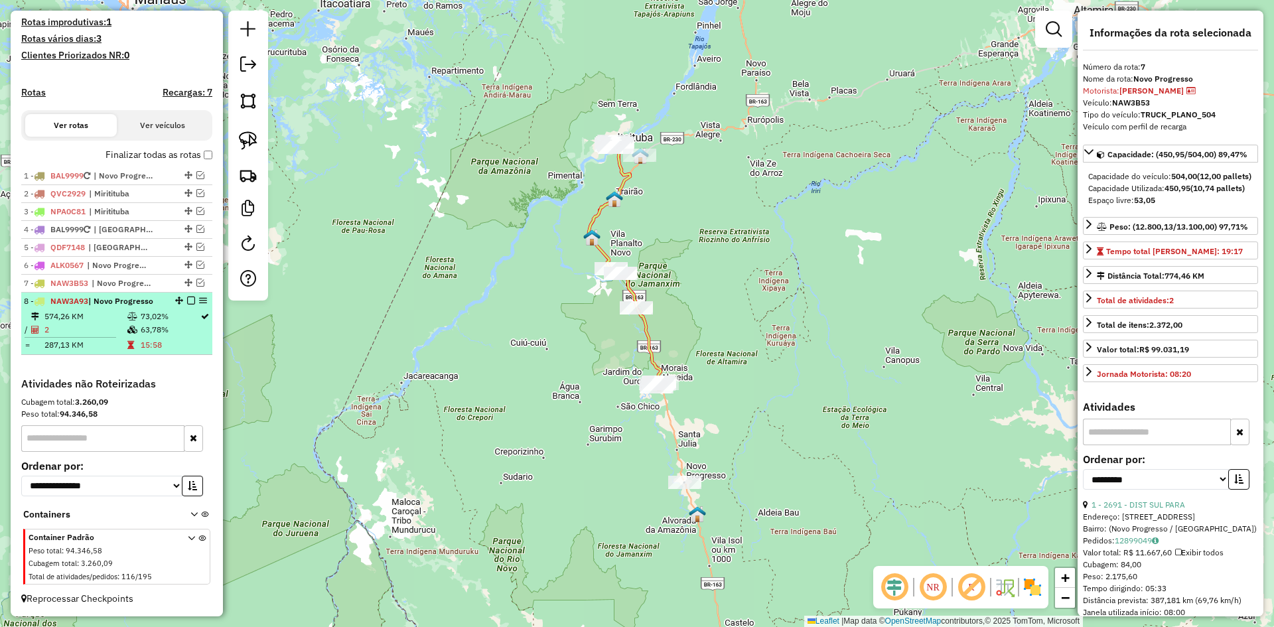
click at [133, 312] on icon at bounding box center [132, 316] width 10 height 8
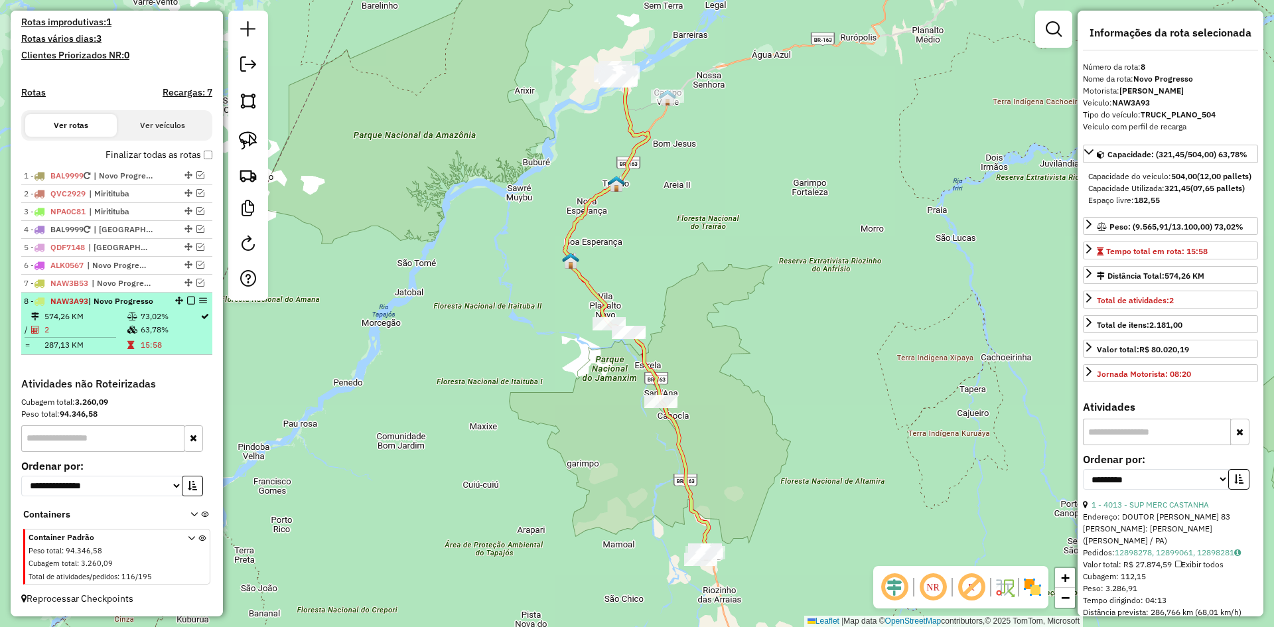
click at [187, 299] on em at bounding box center [191, 301] width 8 height 8
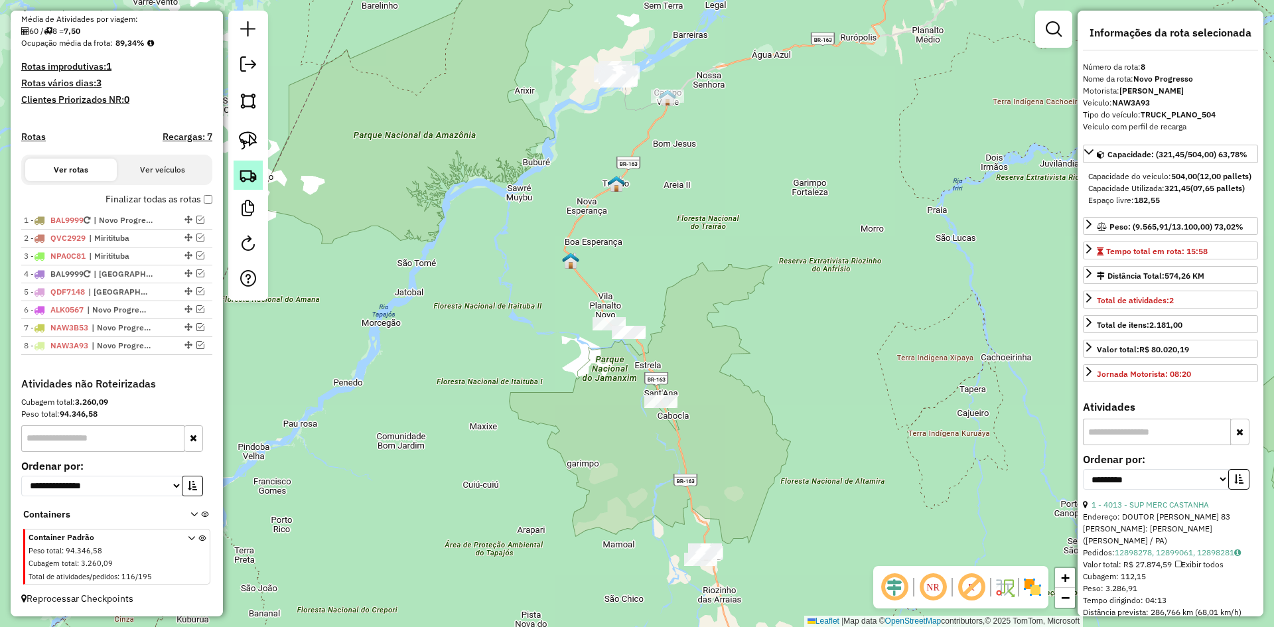
click at [241, 167] on img at bounding box center [248, 175] width 19 height 19
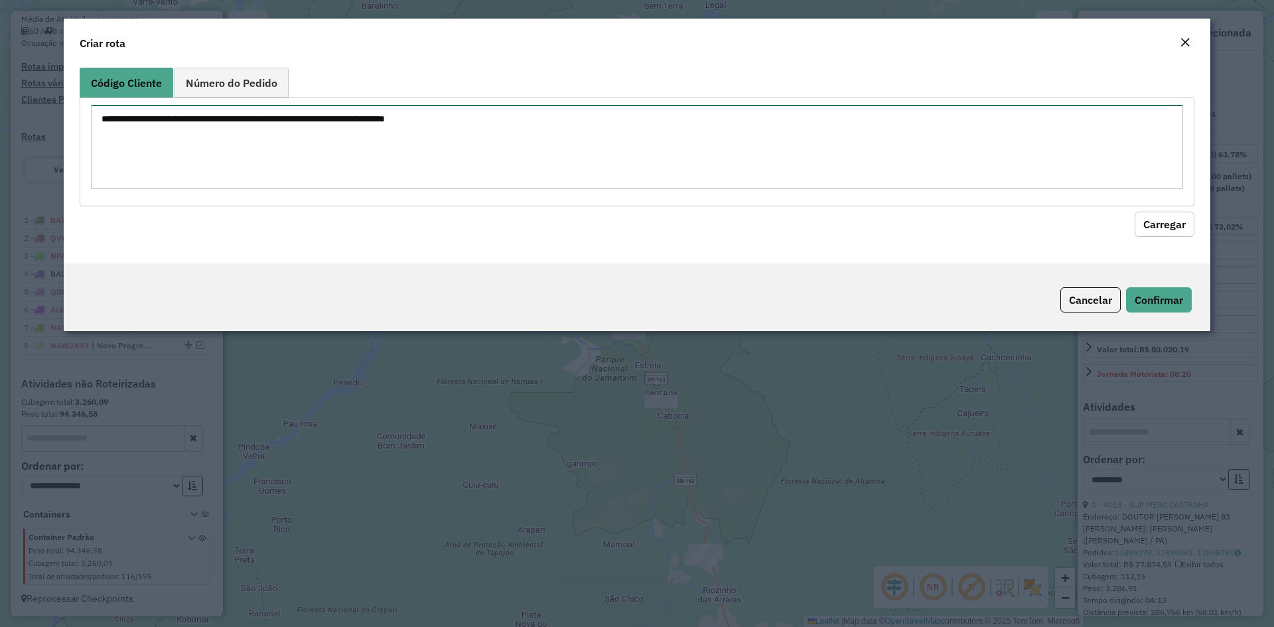
click at [282, 153] on textarea at bounding box center [637, 147] width 1092 height 84
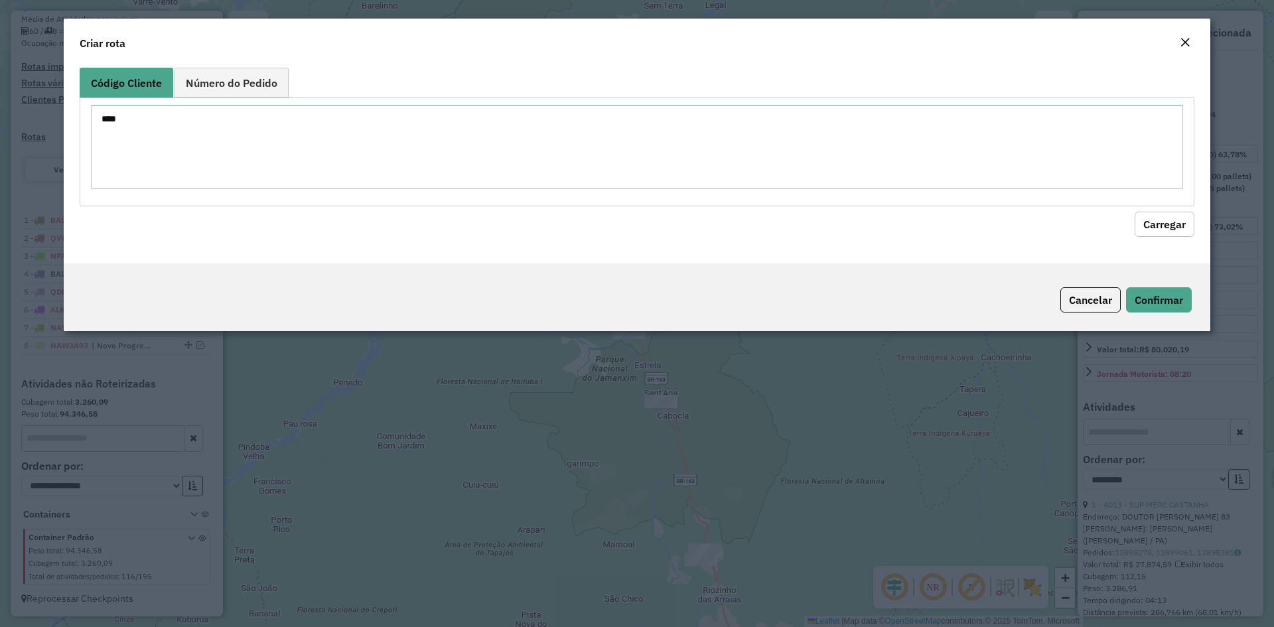
click at [1172, 230] on button "Carregar" at bounding box center [1164, 224] width 60 height 25
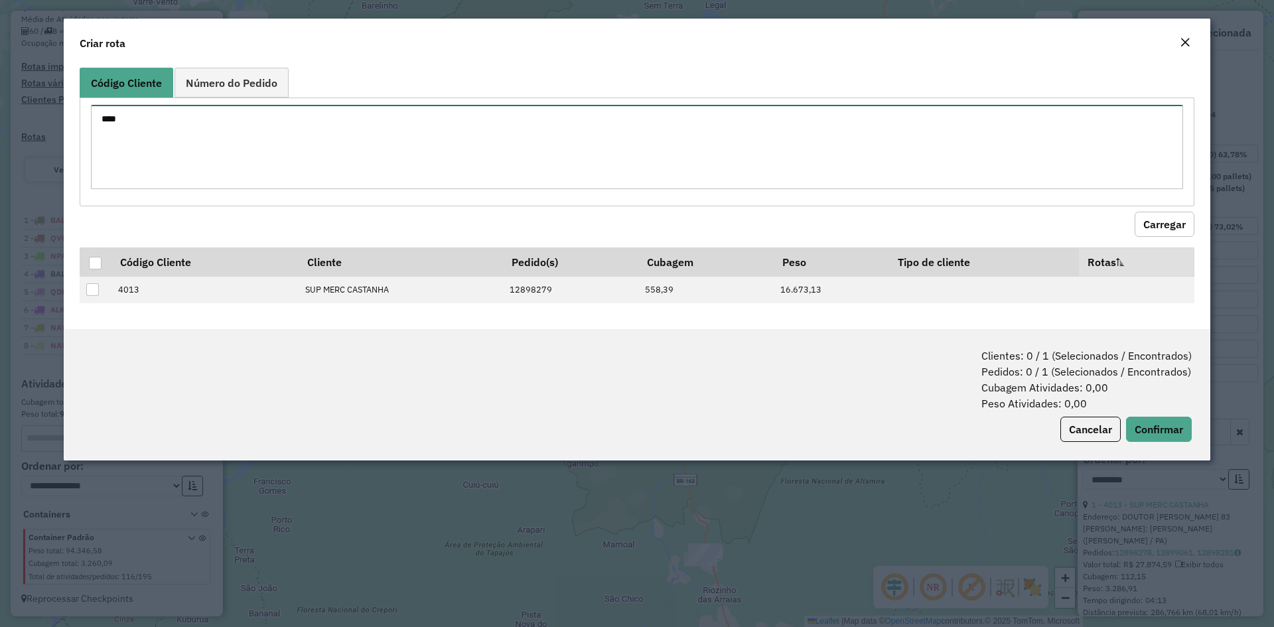
click at [146, 119] on textarea "****" at bounding box center [637, 147] width 1092 height 84
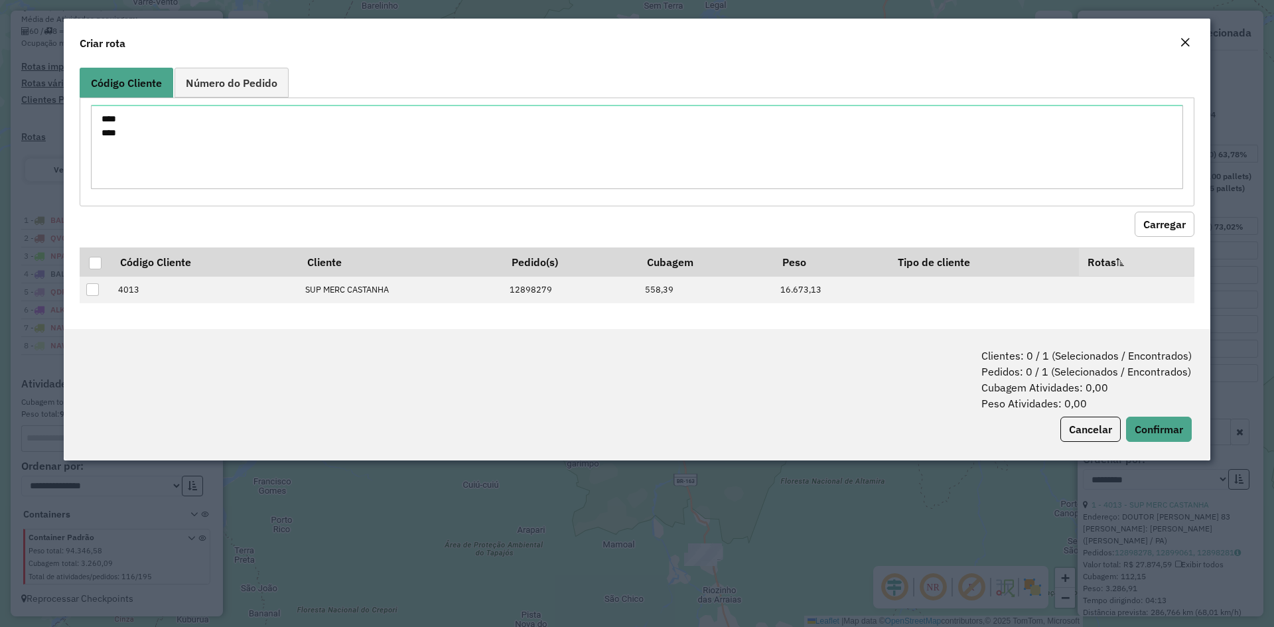
click at [1166, 228] on button "Carregar" at bounding box center [1164, 224] width 60 height 25
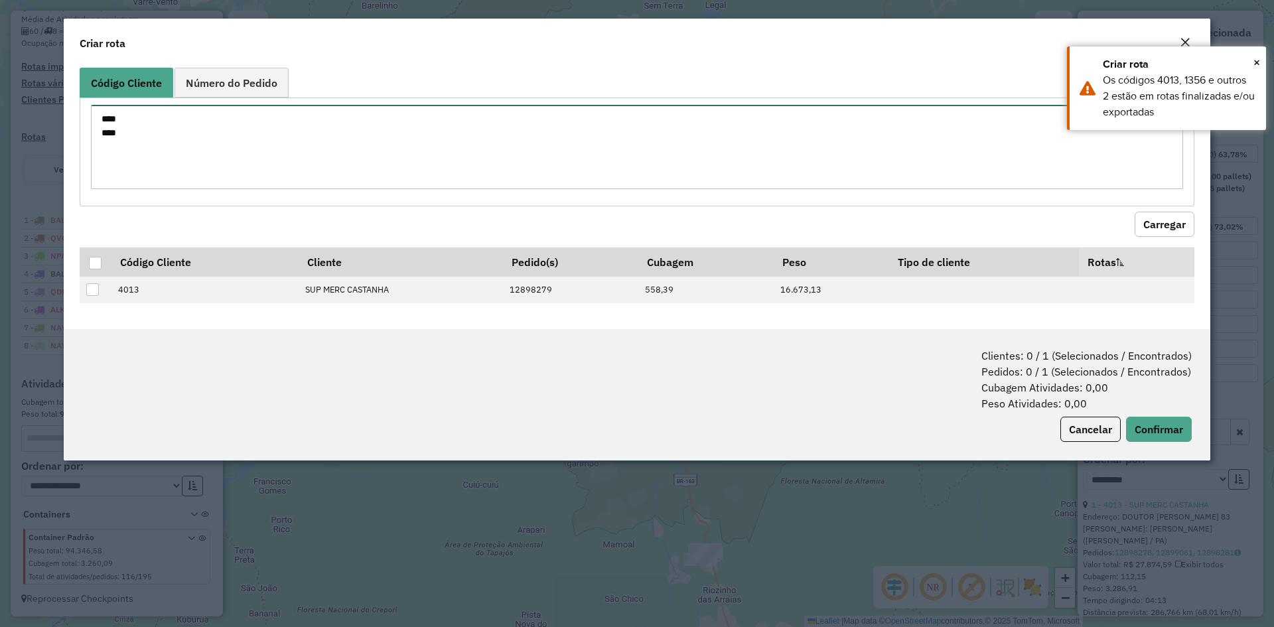
drag, startPoint x: 155, startPoint y: 133, endPoint x: 75, endPoint y: 134, distance: 80.3
click at [75, 134] on div "Código Cliente Número do Pedido **** **** Carregar Código Cliente Cliente Pedid…" at bounding box center [637, 195] width 1146 height 267
type textarea "****"
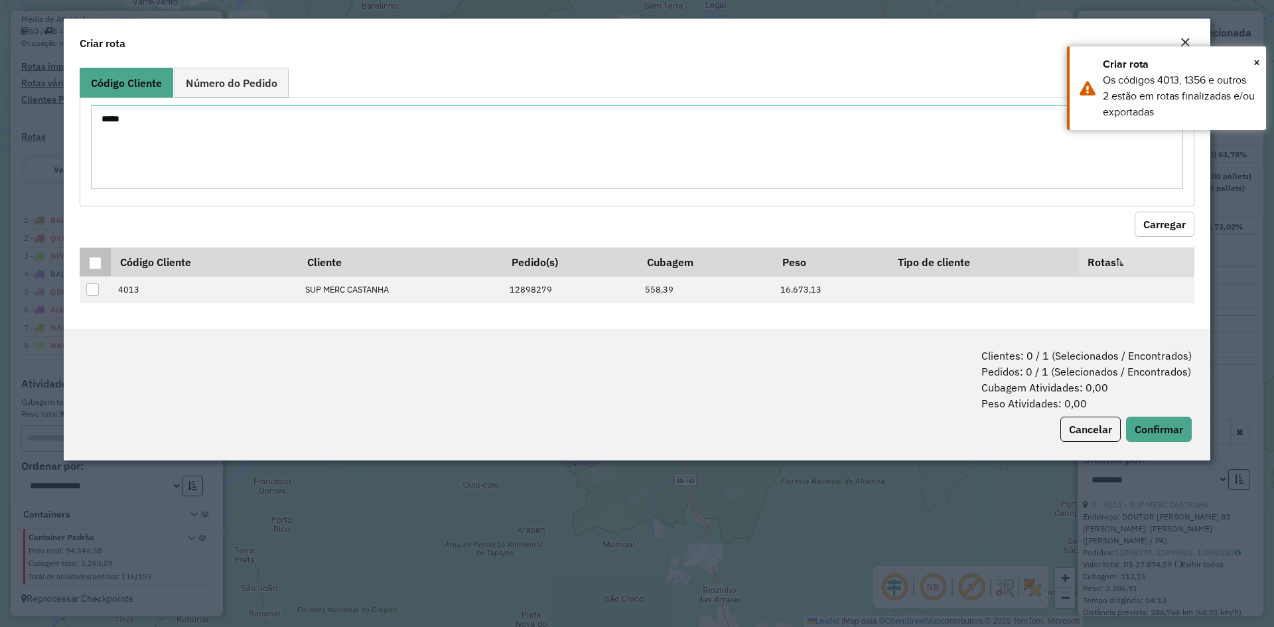
click at [97, 261] on div at bounding box center [95, 263] width 13 height 13
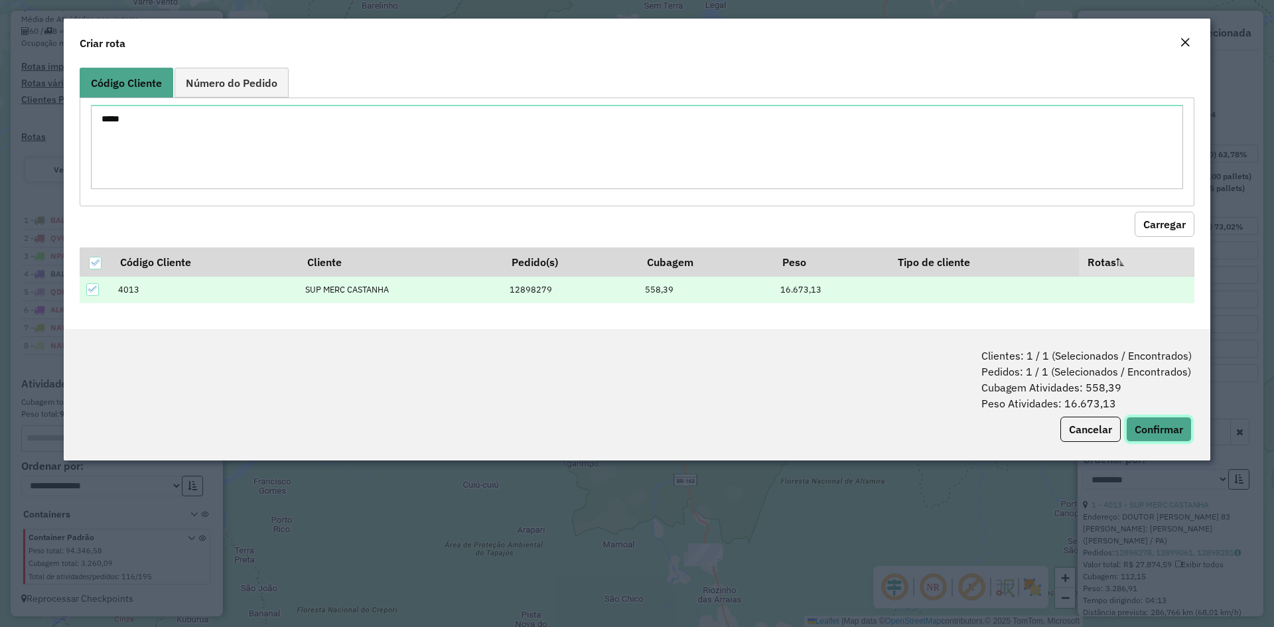
click at [1168, 430] on button "Confirmar" at bounding box center [1159, 429] width 66 height 25
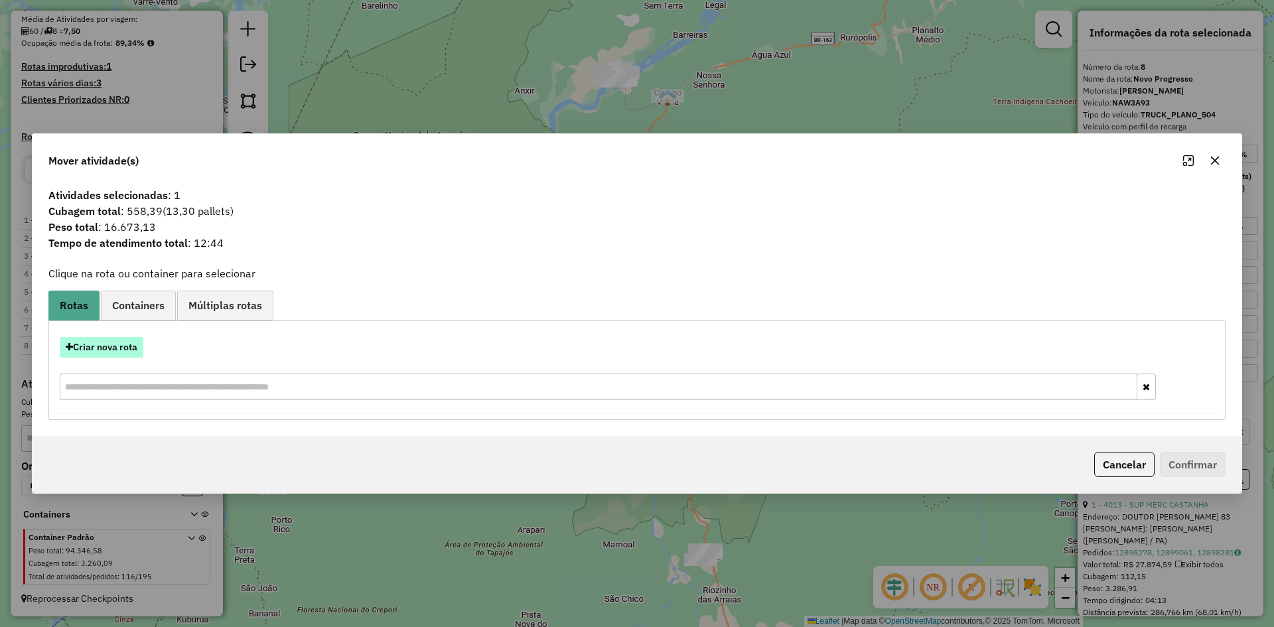
click at [129, 345] on button "Criar nova rota" at bounding box center [102, 347] width 84 height 21
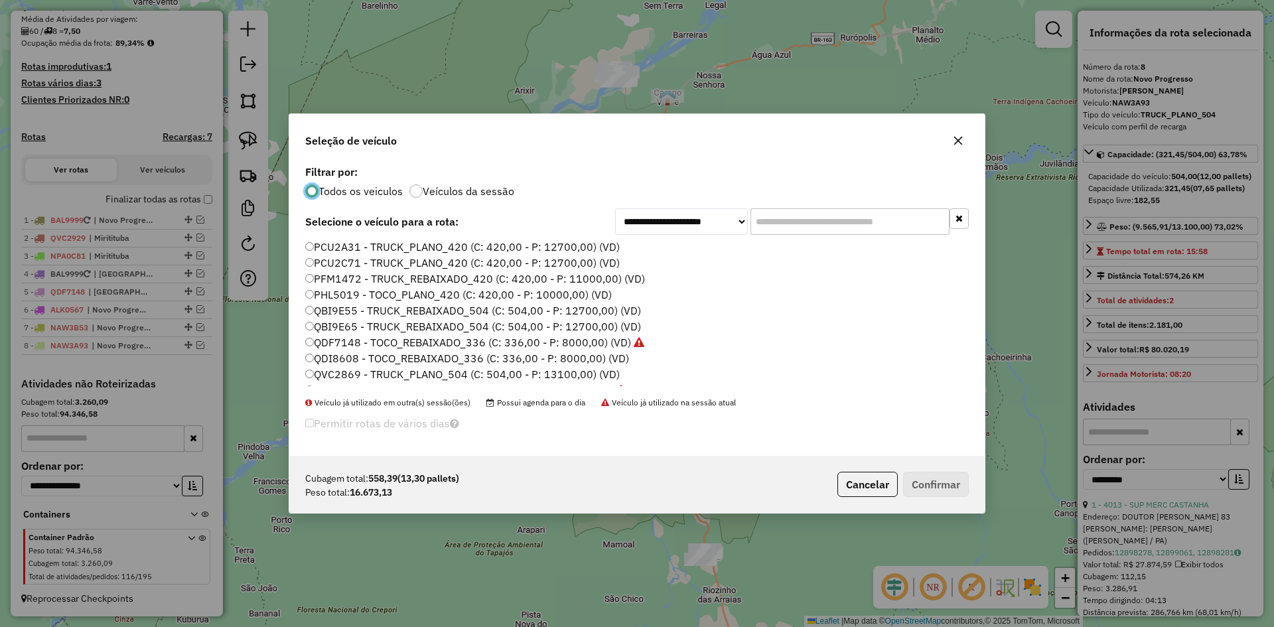
scroll to position [236, 0]
click at [360, 361] on label "QVC2869 - TRUCK_PLANO_504 (C: 504,00 - P: 13100,00) (VD)" at bounding box center [462, 362] width 314 height 16
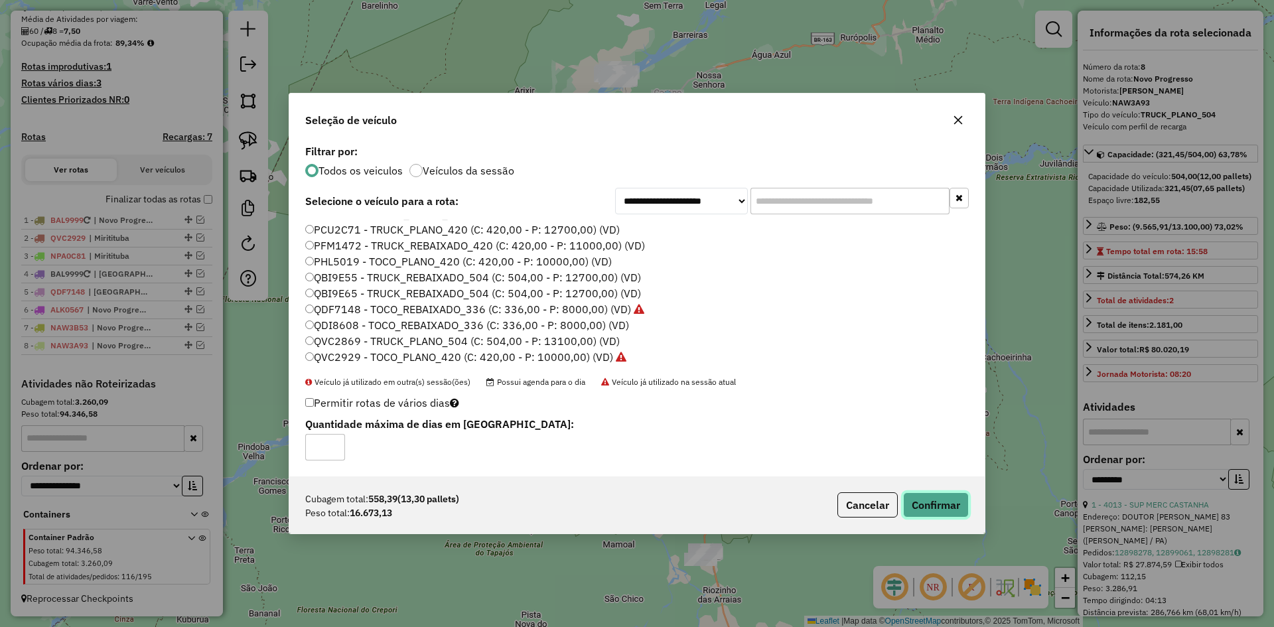
click at [938, 504] on button "Confirmar" at bounding box center [936, 504] width 66 height 25
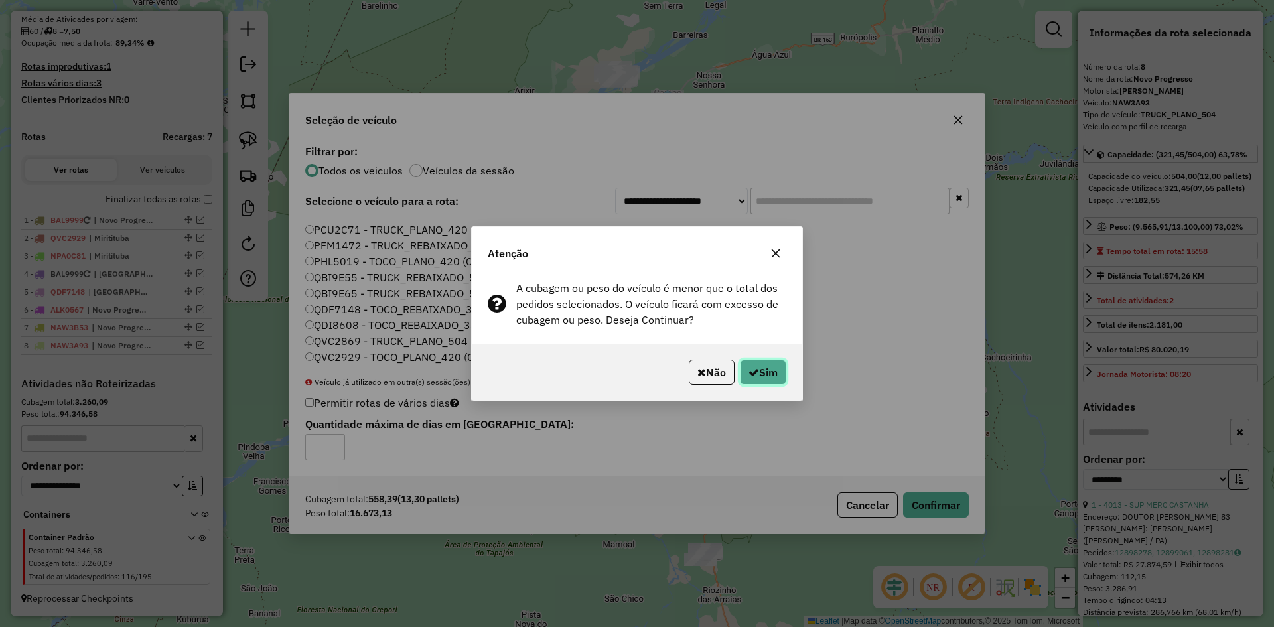
click at [755, 370] on icon "button" at bounding box center [753, 372] width 11 height 11
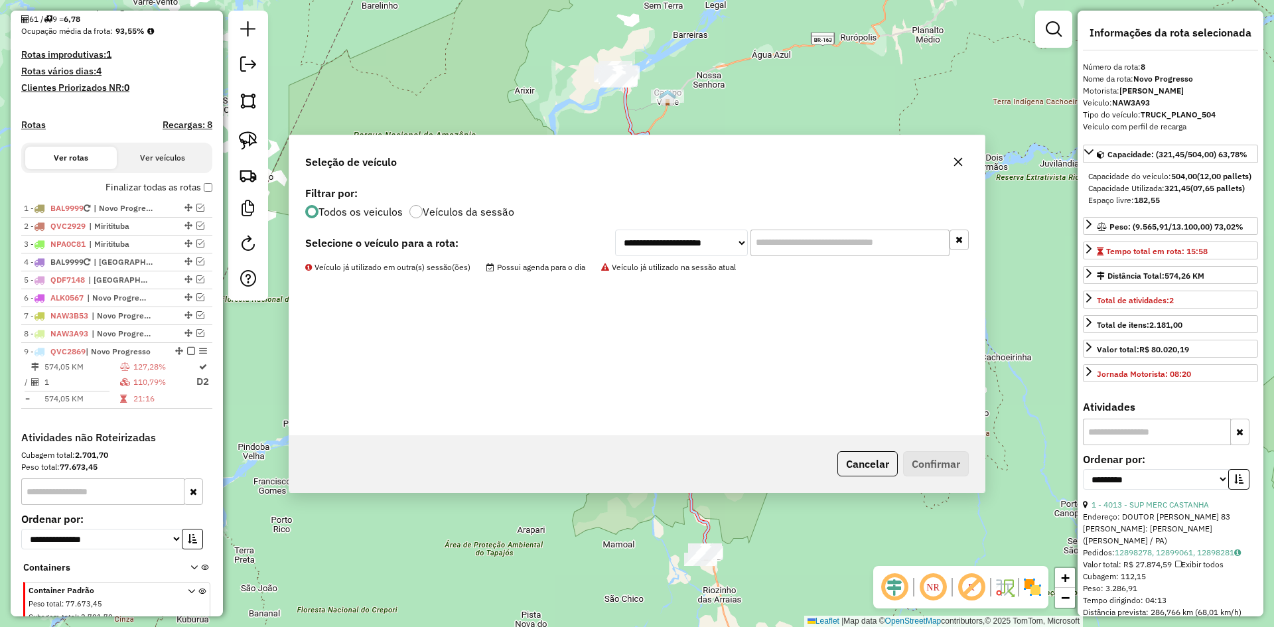
scroll to position [378, 0]
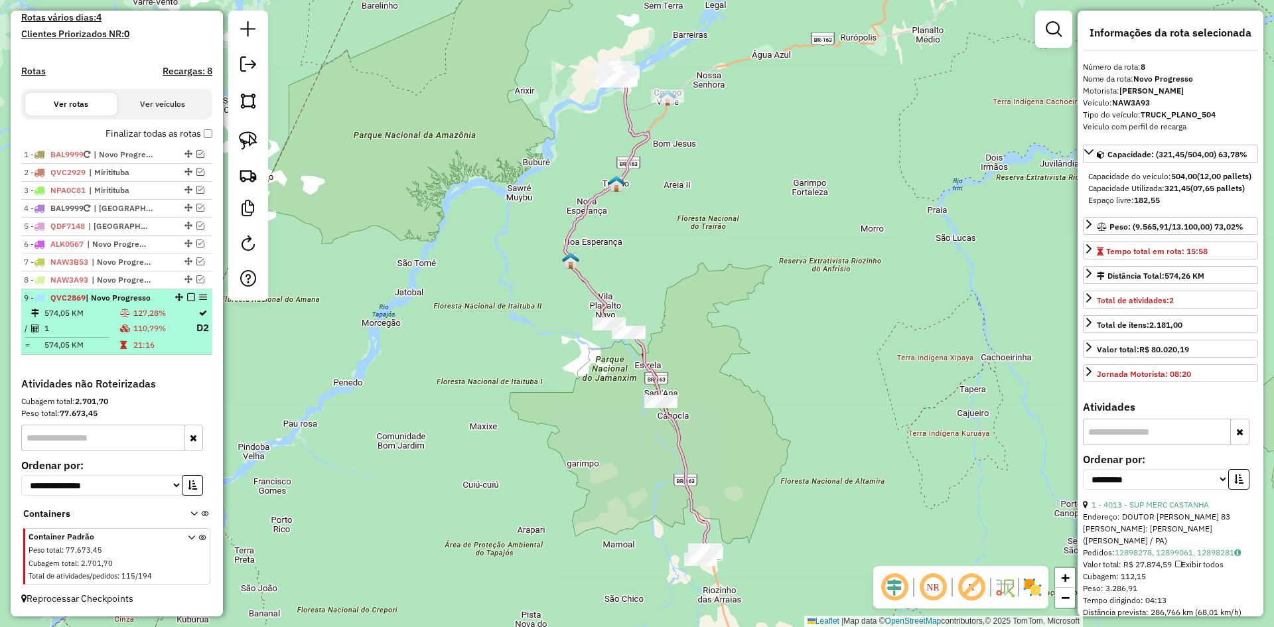
click at [133, 312] on td "127,28%" at bounding box center [164, 312] width 63 height 13
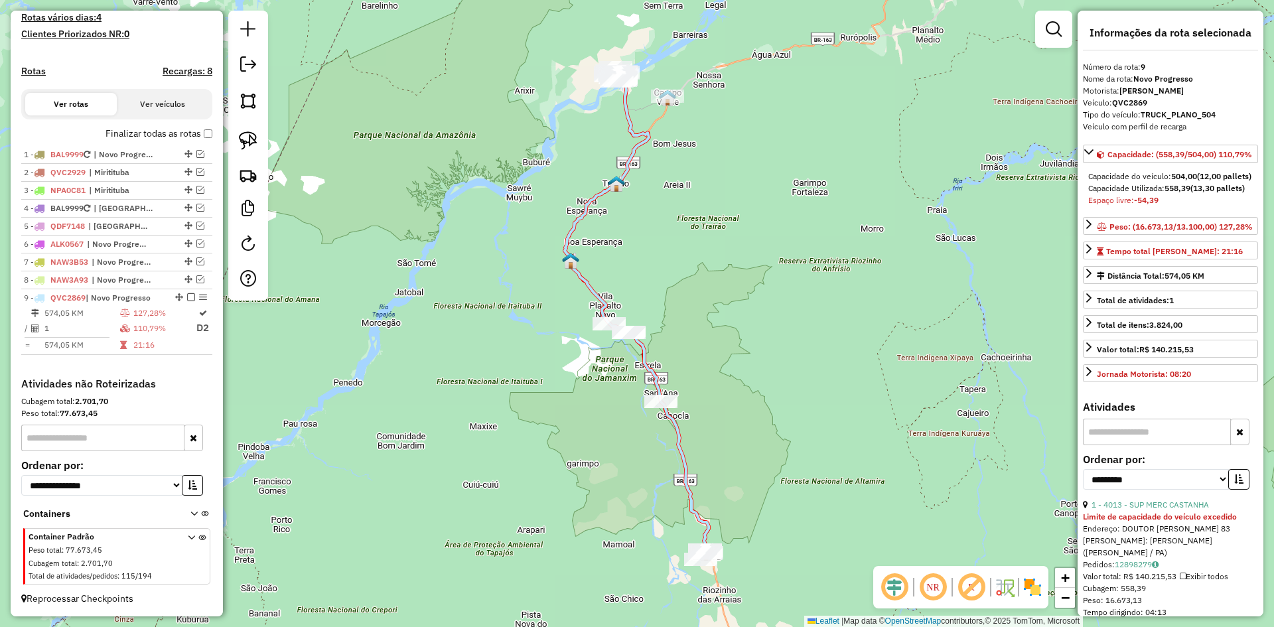
click at [605, 302] on icon at bounding box center [637, 314] width 144 height 478
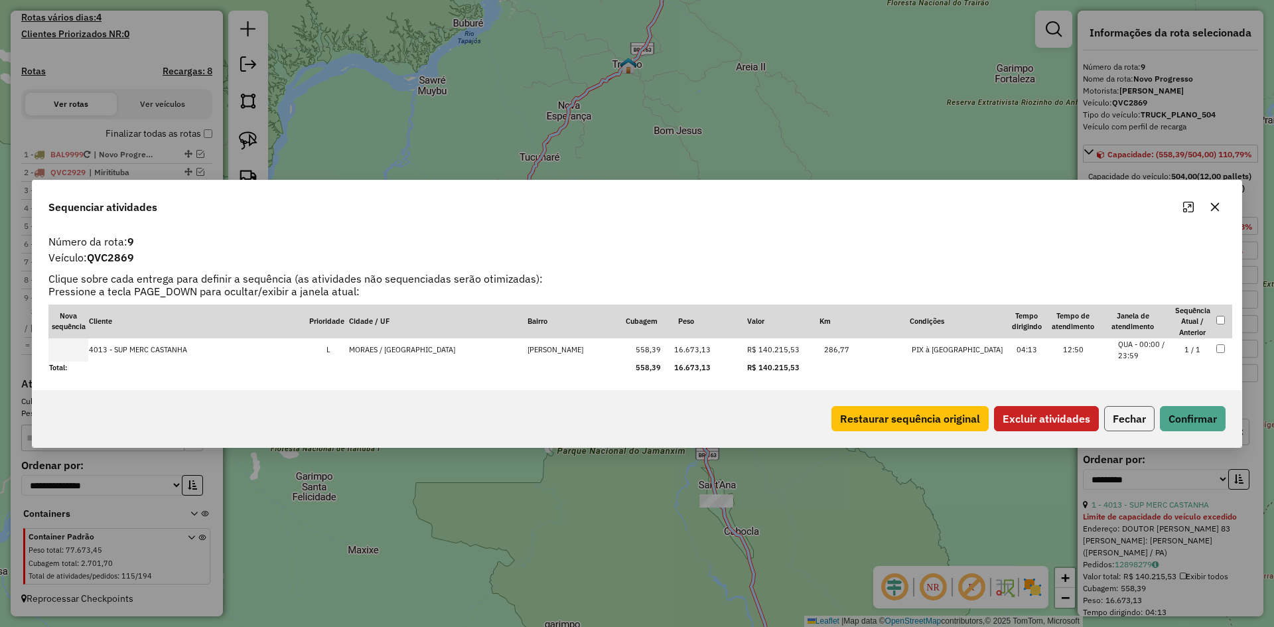
click at [1122, 417] on button "Fechar" at bounding box center [1129, 418] width 50 height 25
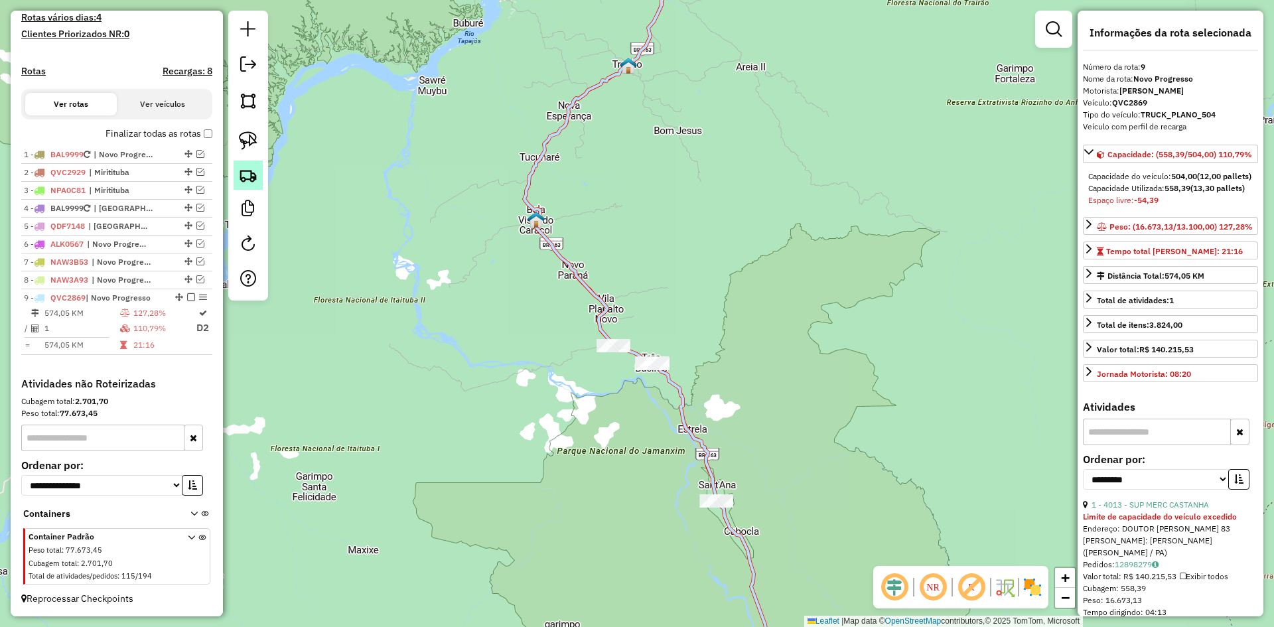
click at [250, 175] on img at bounding box center [248, 175] width 19 height 19
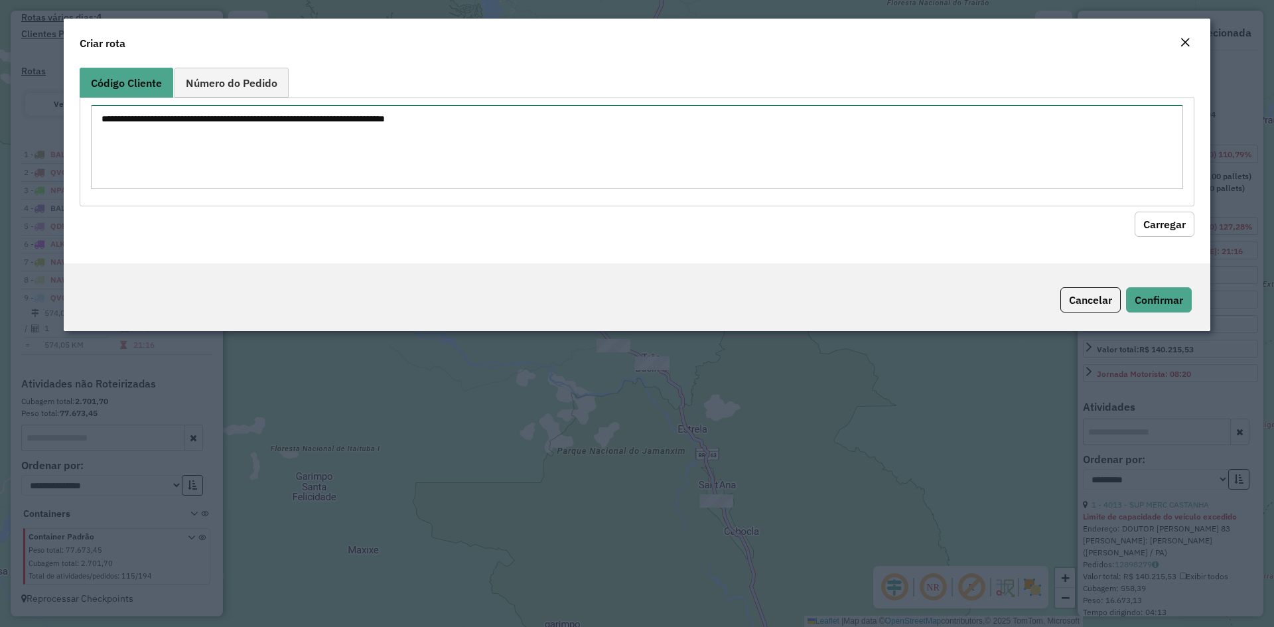
click at [313, 137] on textarea at bounding box center [637, 147] width 1092 height 84
type textarea "*"
type textarea "****"
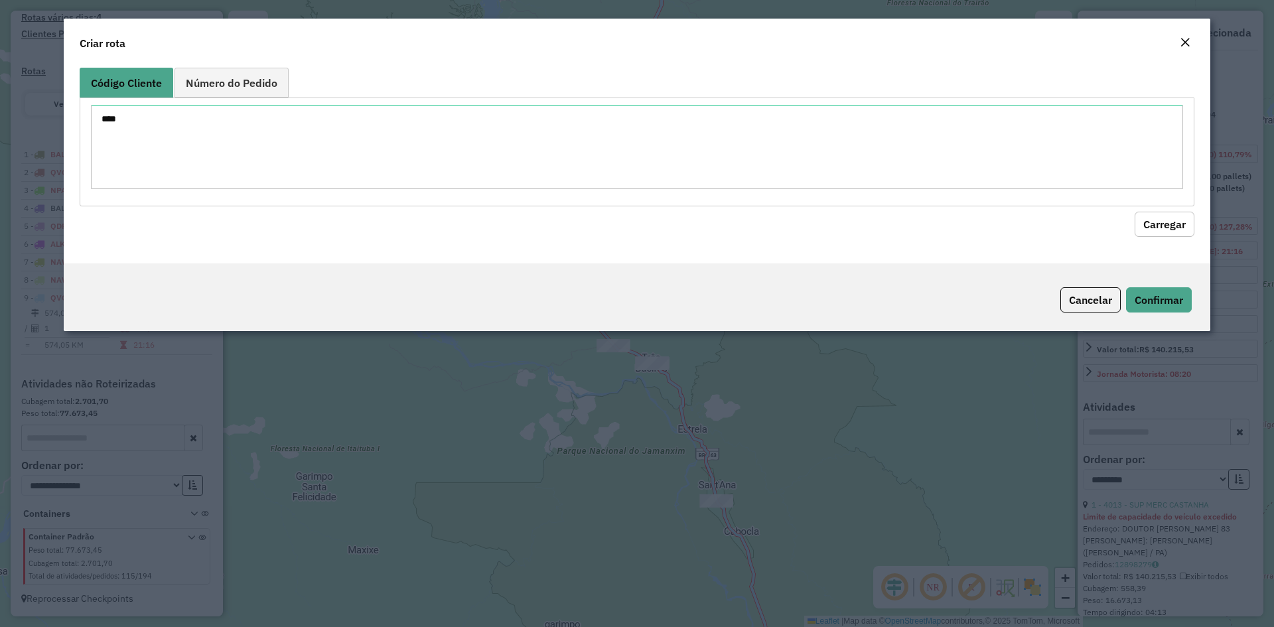
click at [1155, 218] on button "Carregar" at bounding box center [1164, 224] width 60 height 25
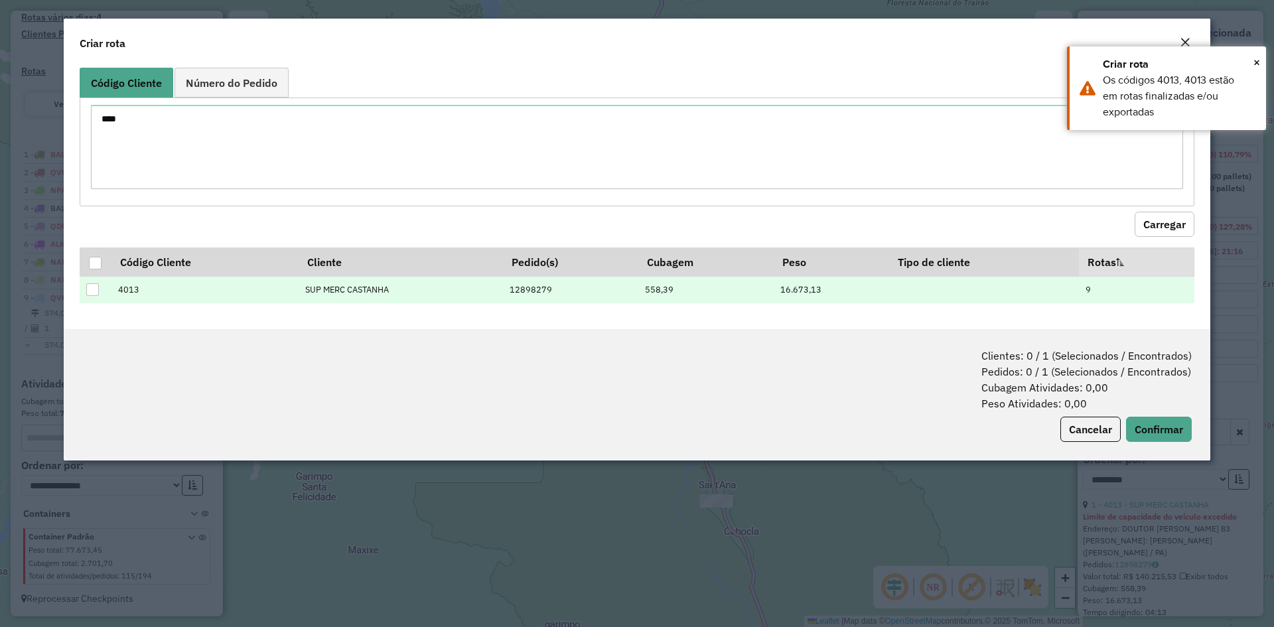
click at [829, 291] on td "16.673,13" at bounding box center [830, 289] width 115 height 27
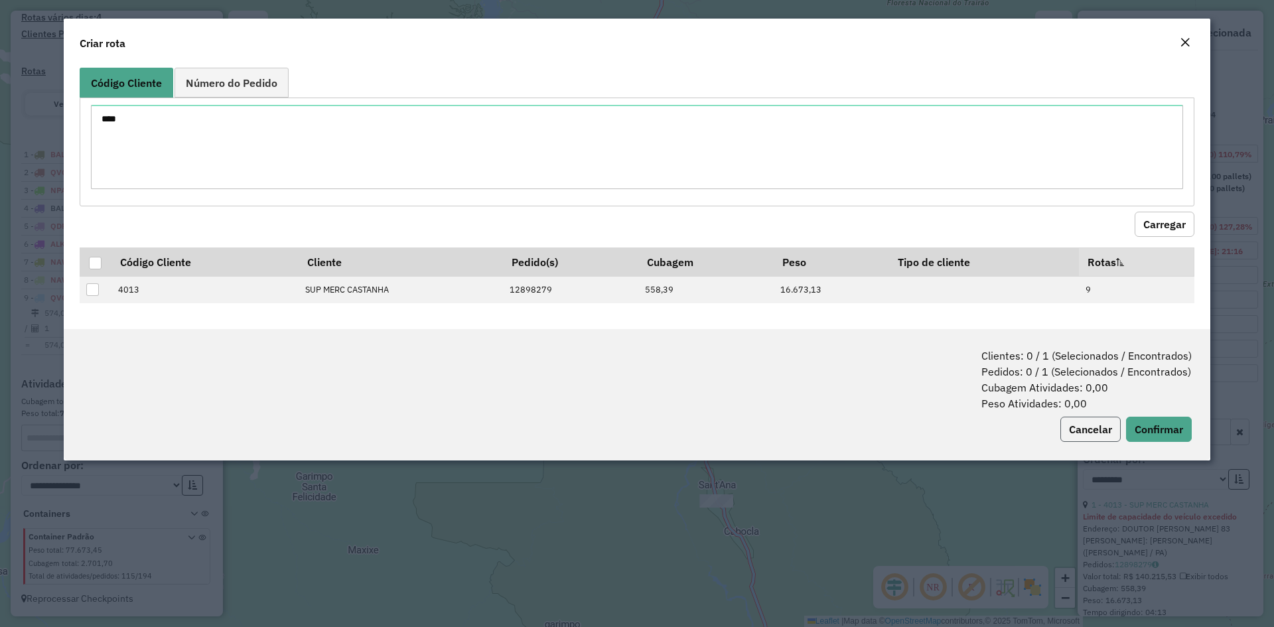
click at [1065, 427] on button "Cancelar" at bounding box center [1090, 429] width 60 height 25
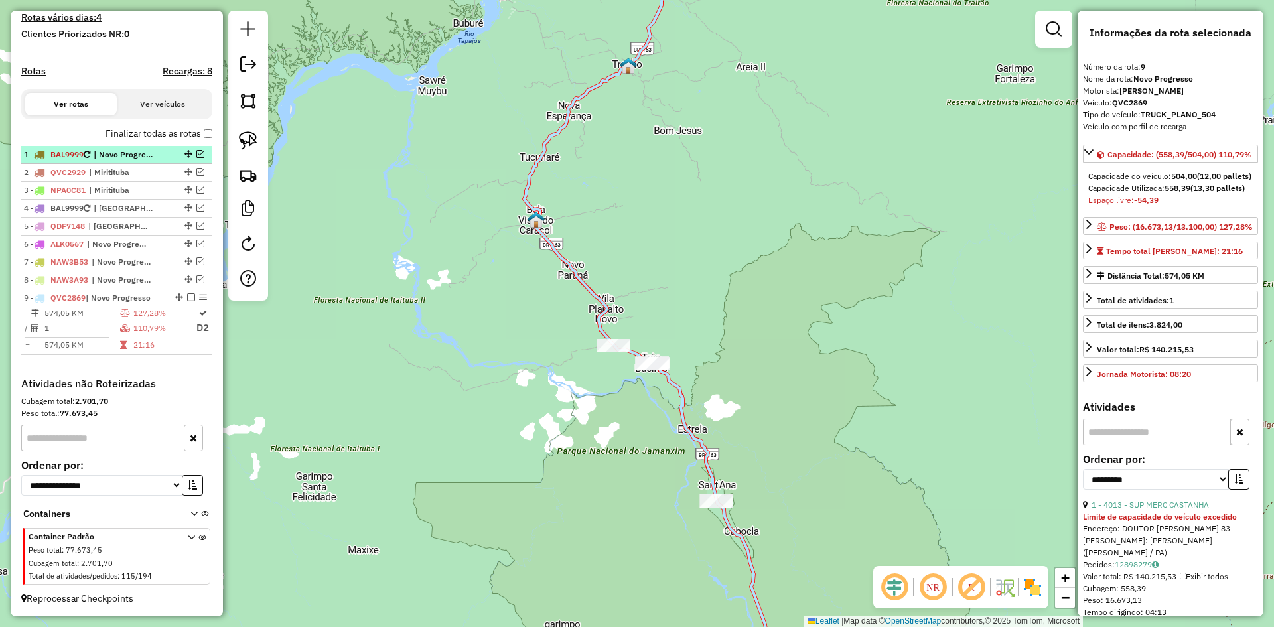
click at [196, 153] on em at bounding box center [200, 154] width 8 height 8
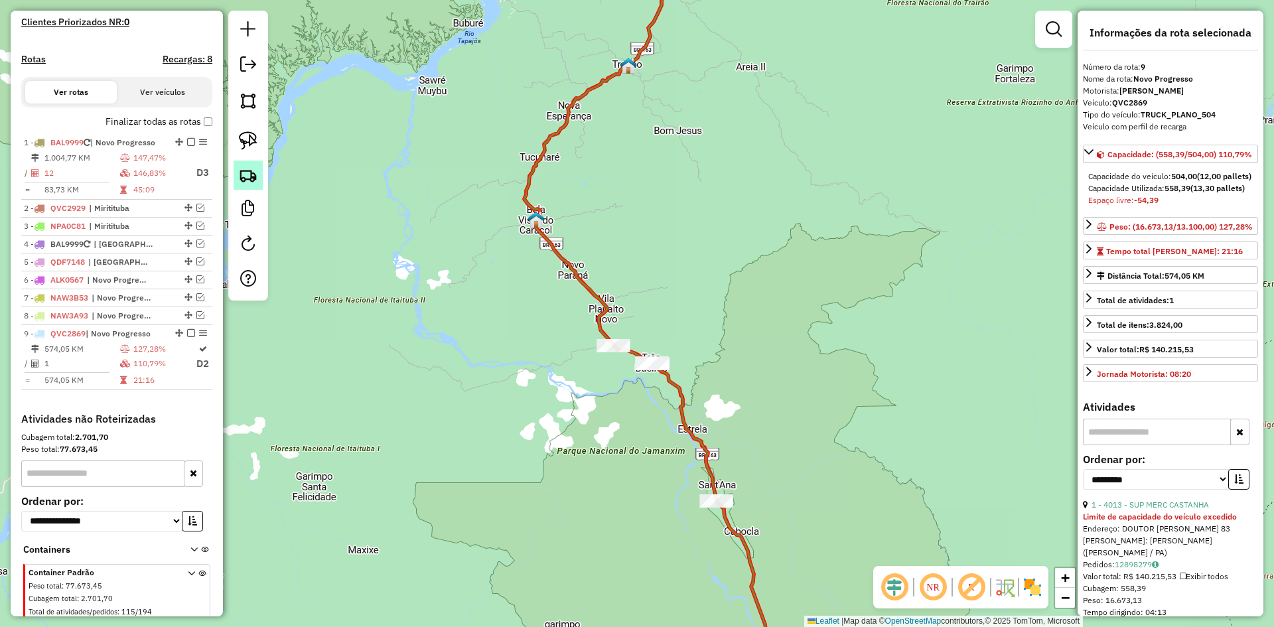
click at [253, 172] on img at bounding box center [248, 175] width 19 height 19
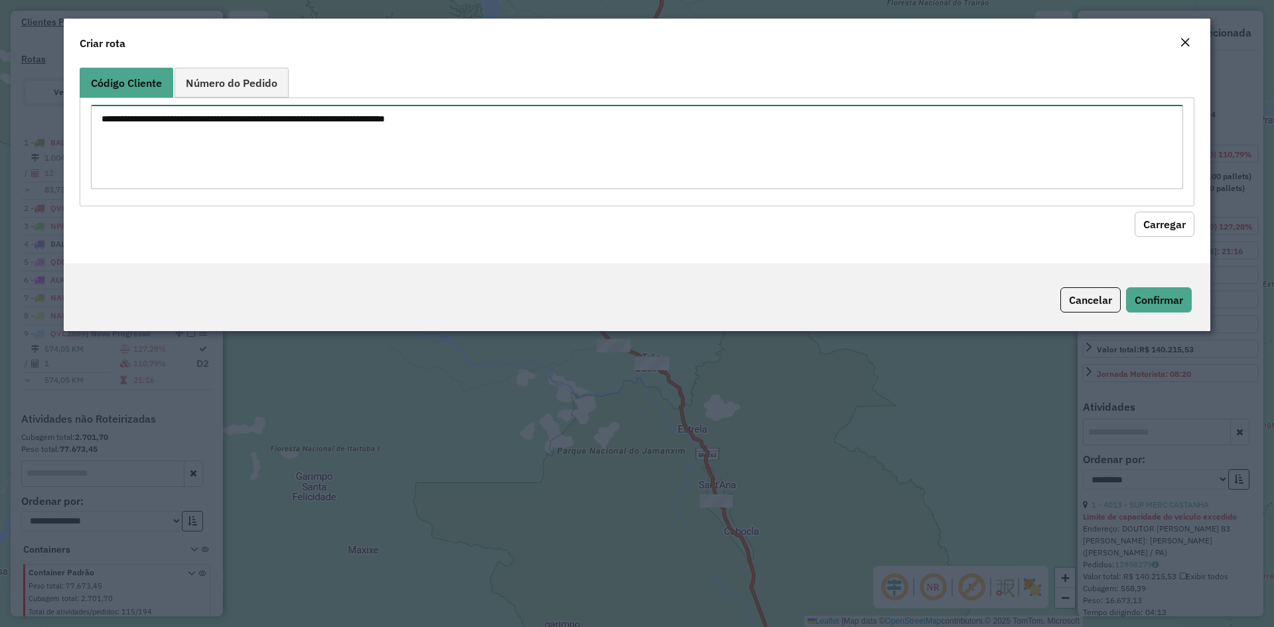
click at [328, 134] on textarea at bounding box center [637, 147] width 1092 height 84
type textarea "****"
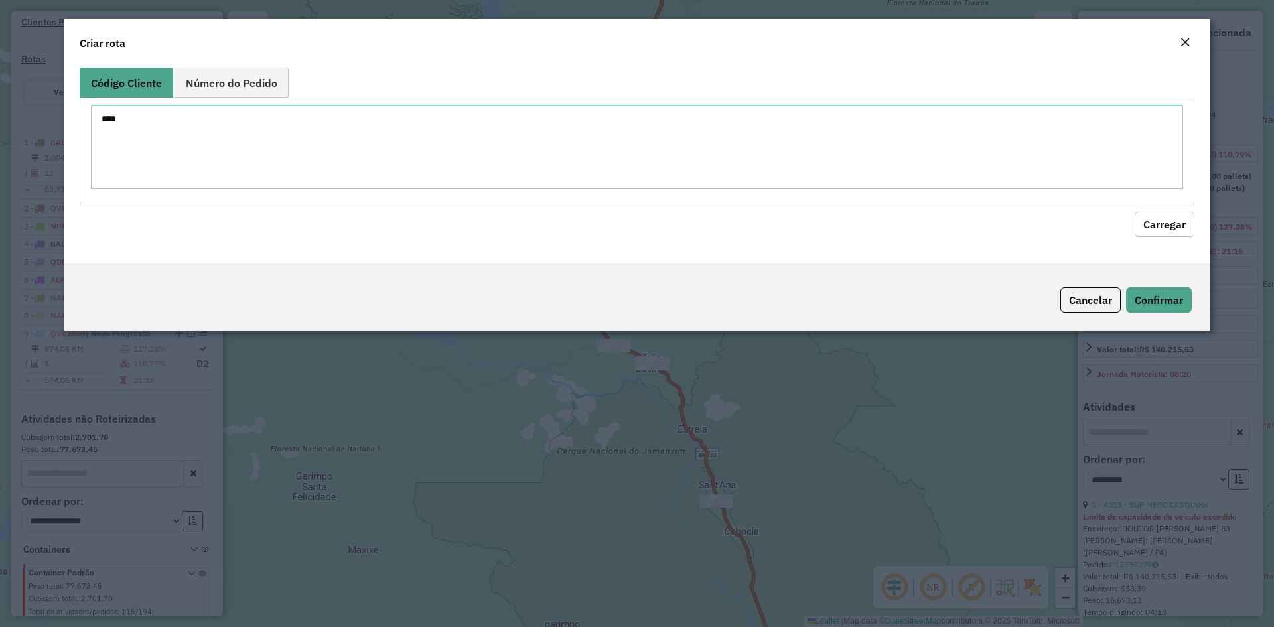
click at [1181, 228] on button "Carregar" at bounding box center [1164, 224] width 60 height 25
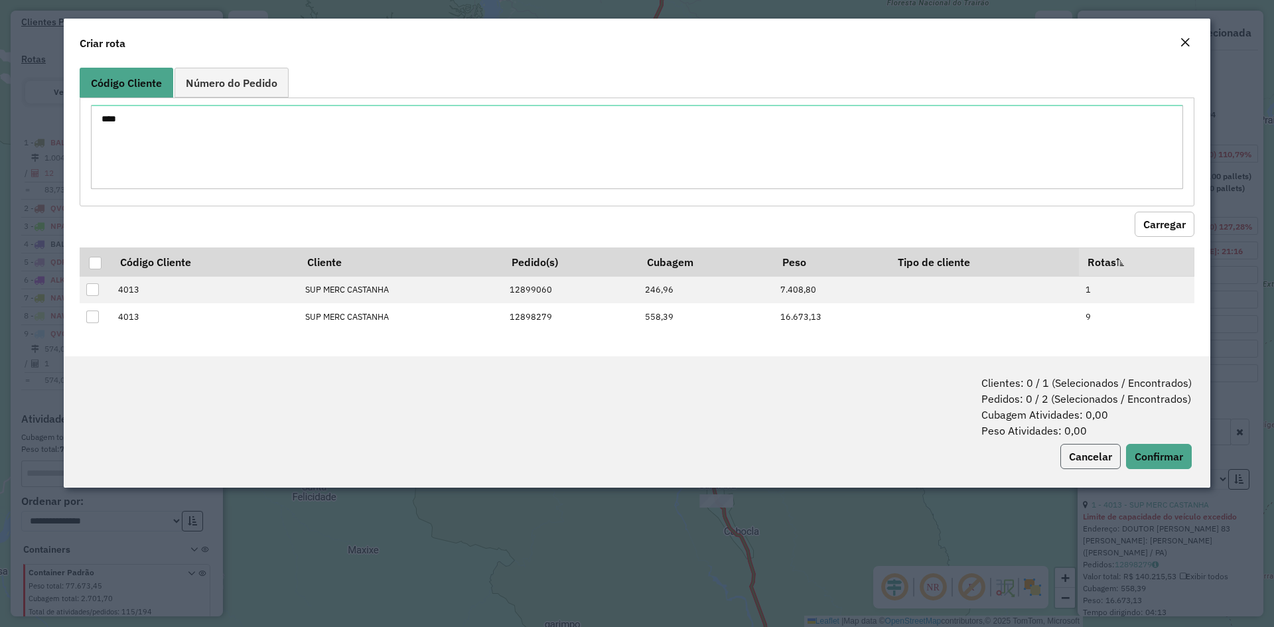
click at [1075, 452] on button "Cancelar" at bounding box center [1090, 456] width 60 height 25
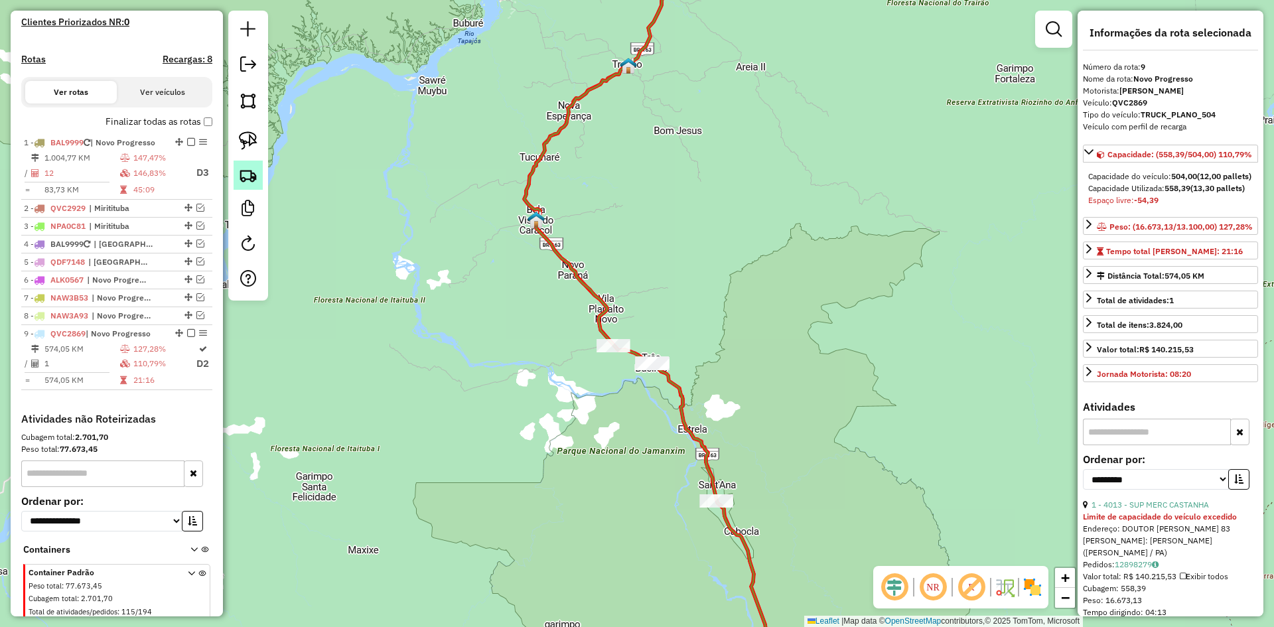
click at [257, 179] on img at bounding box center [248, 175] width 19 height 19
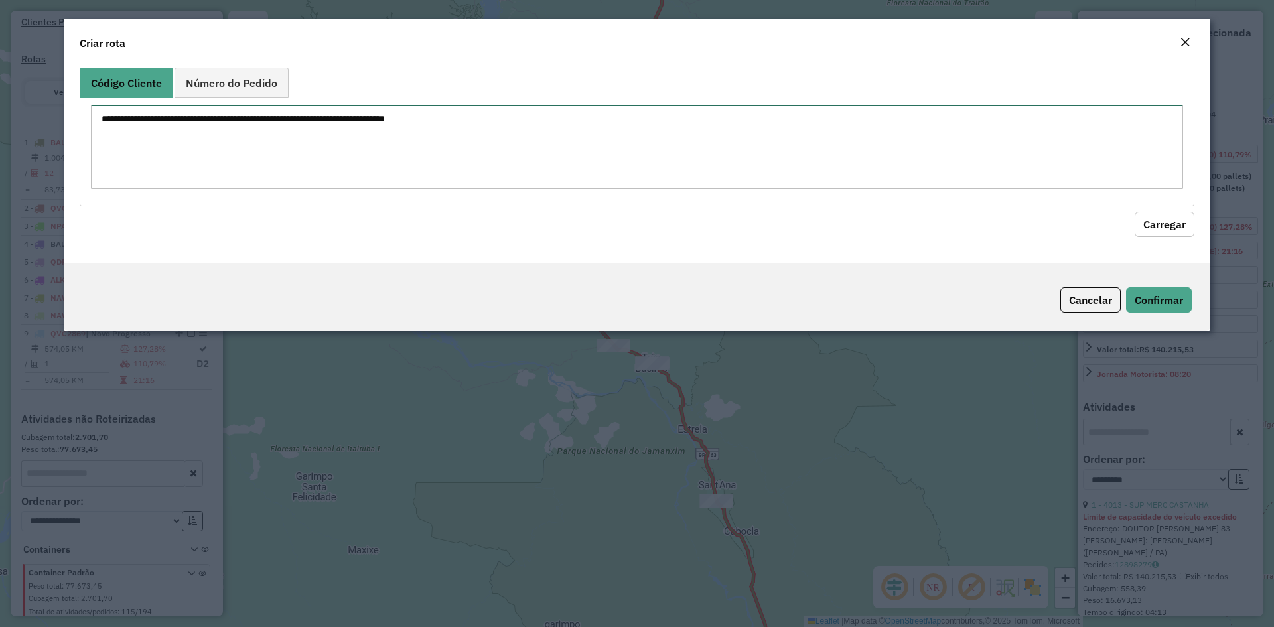
click at [334, 143] on textarea at bounding box center [637, 147] width 1092 height 84
type textarea "****"
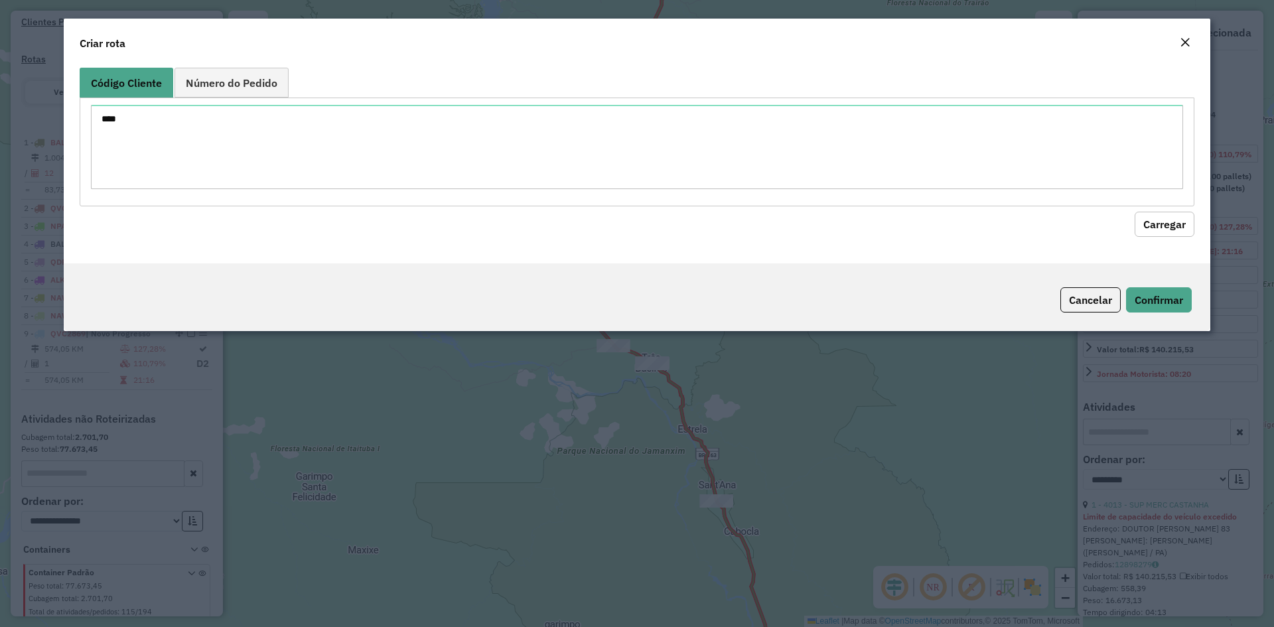
click at [1140, 216] on button "Carregar" at bounding box center [1164, 224] width 60 height 25
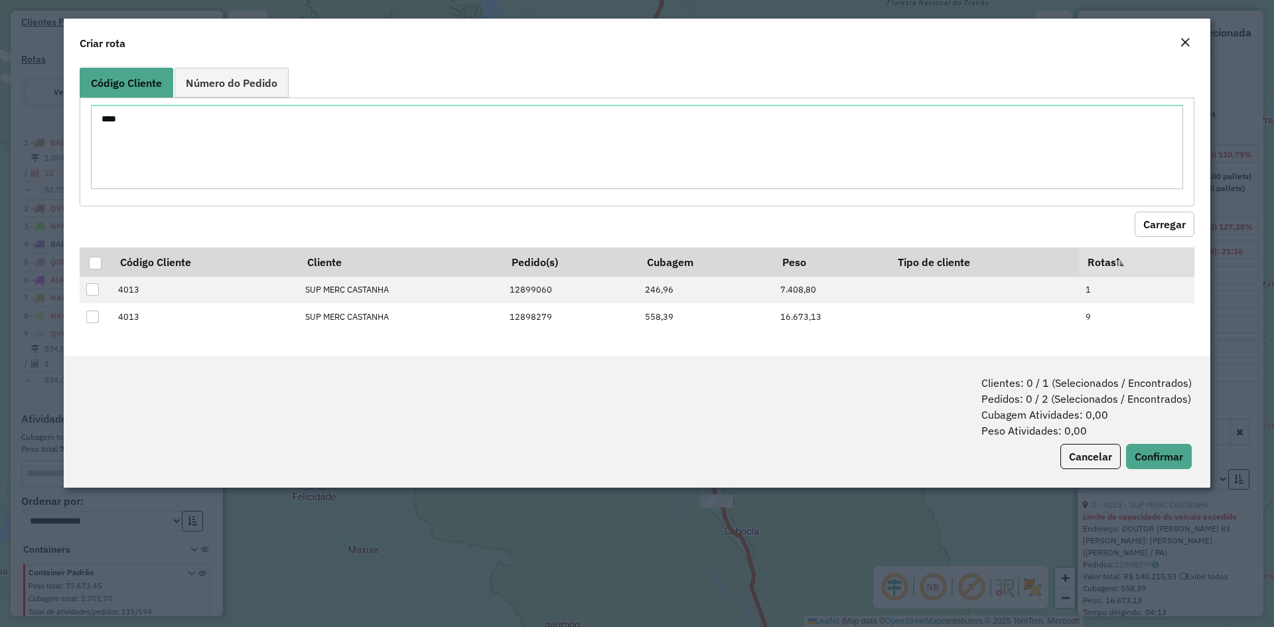
click at [1185, 38] on em "Close" at bounding box center [1184, 42] width 11 height 11
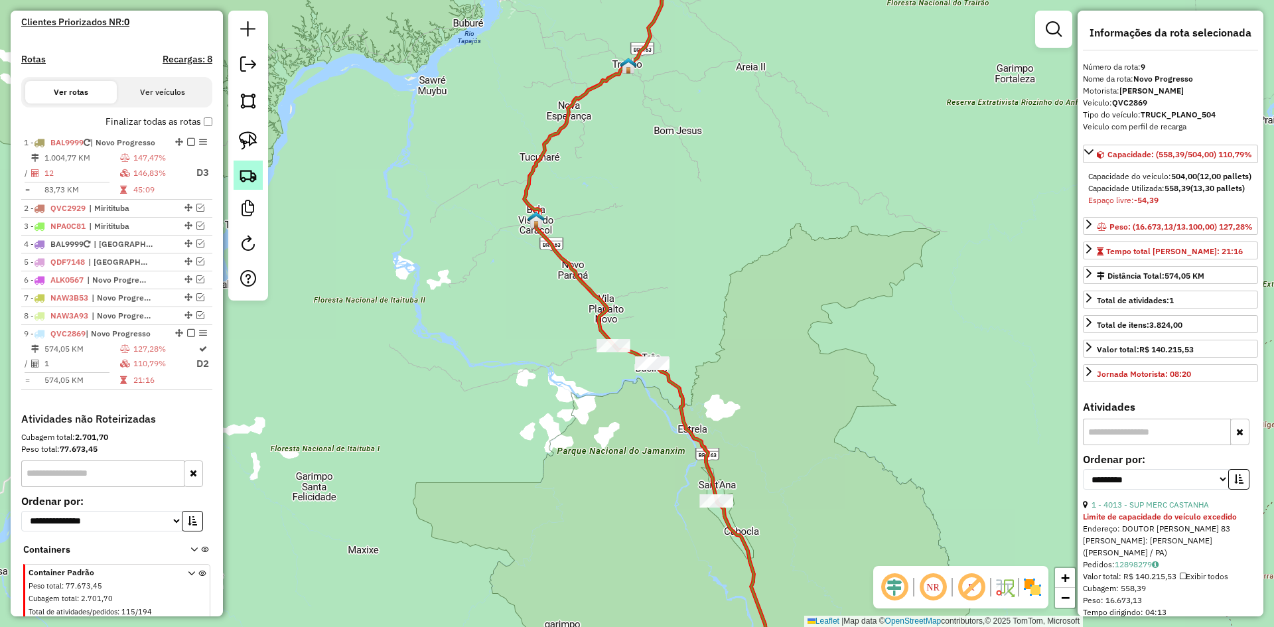
click at [257, 176] on img at bounding box center [248, 175] width 19 height 19
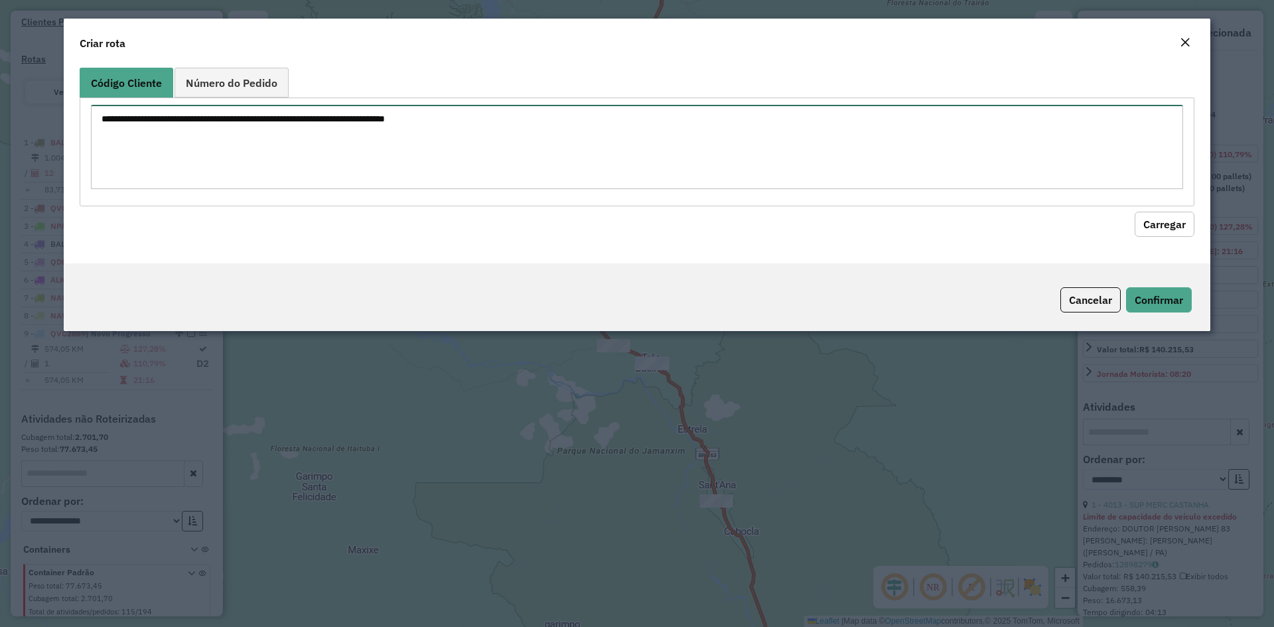
click at [401, 171] on textarea at bounding box center [637, 147] width 1092 height 84
type textarea "****"
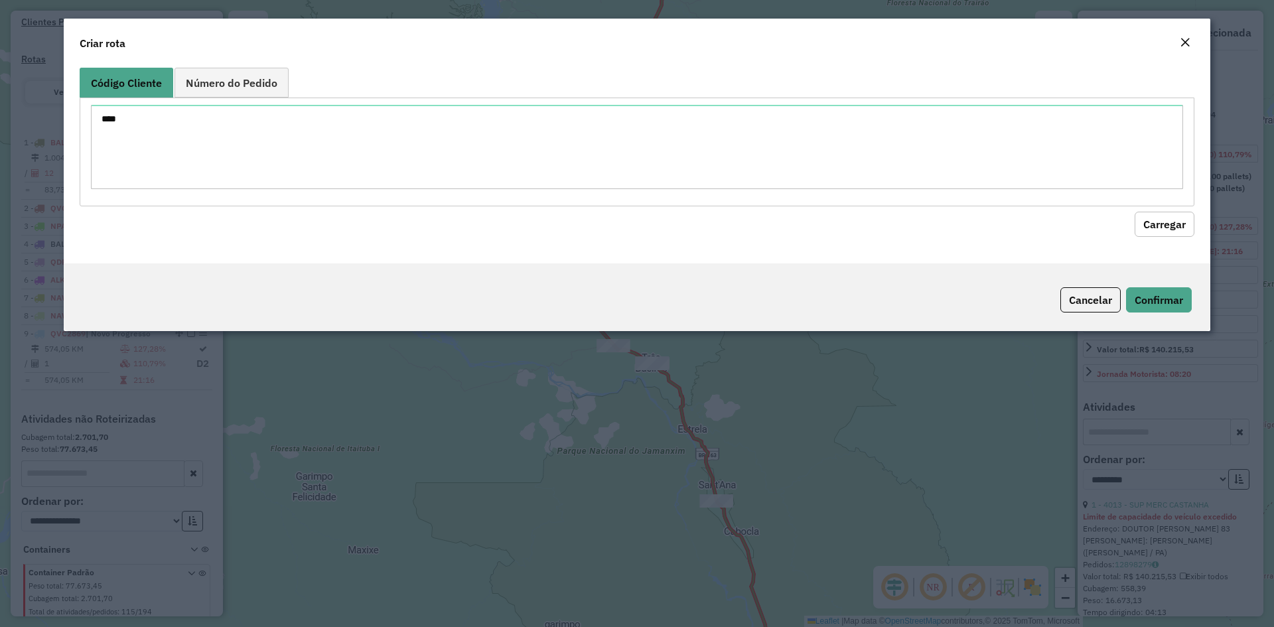
click at [1172, 226] on button "Carregar" at bounding box center [1164, 224] width 60 height 25
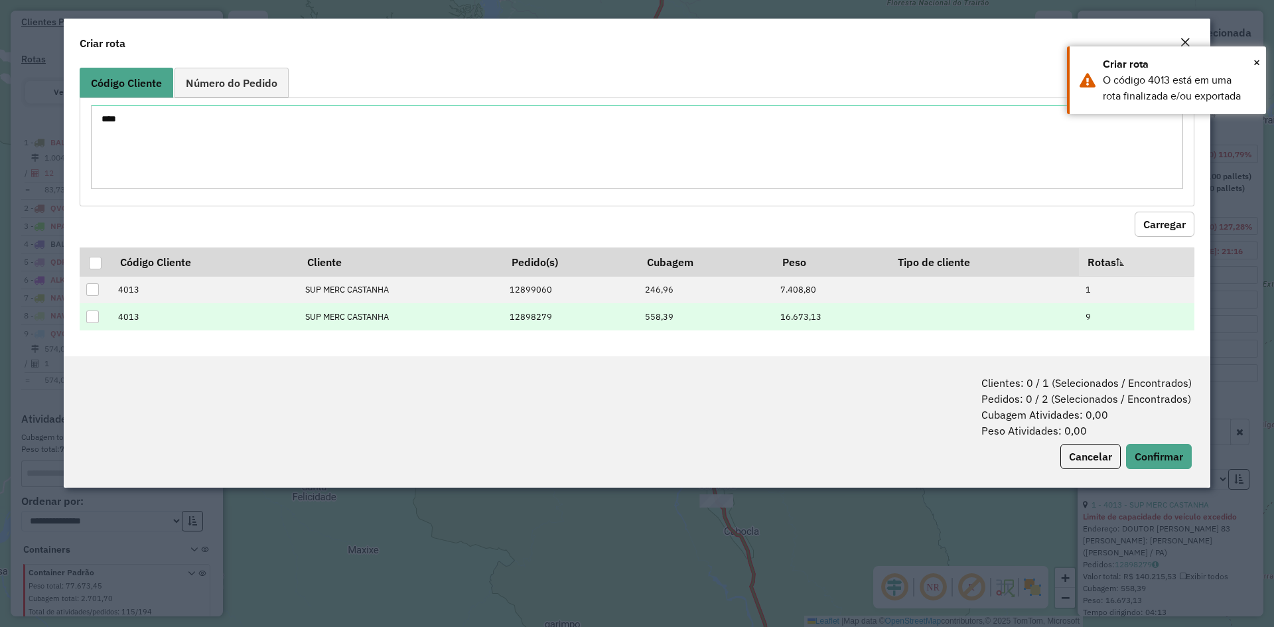
drag, startPoint x: 526, startPoint y: 320, endPoint x: 554, endPoint y: 322, distance: 27.9
click at [554, 322] on td "12898279" at bounding box center [569, 316] width 135 height 27
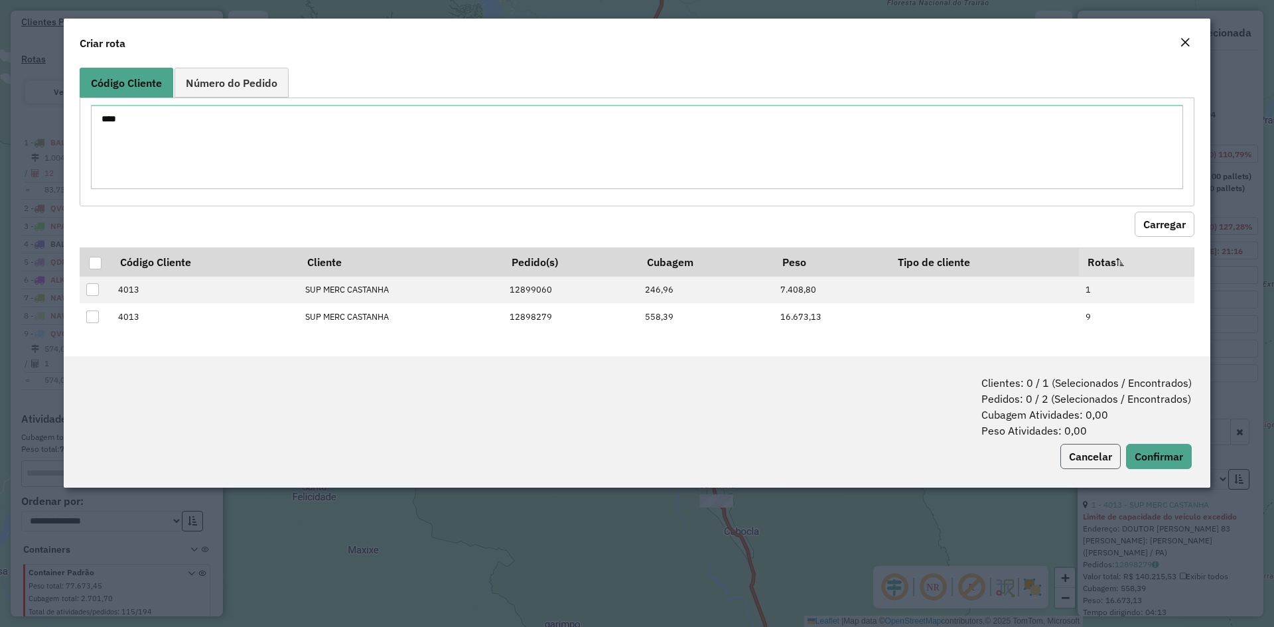
click at [1076, 448] on button "Cancelar" at bounding box center [1090, 456] width 60 height 25
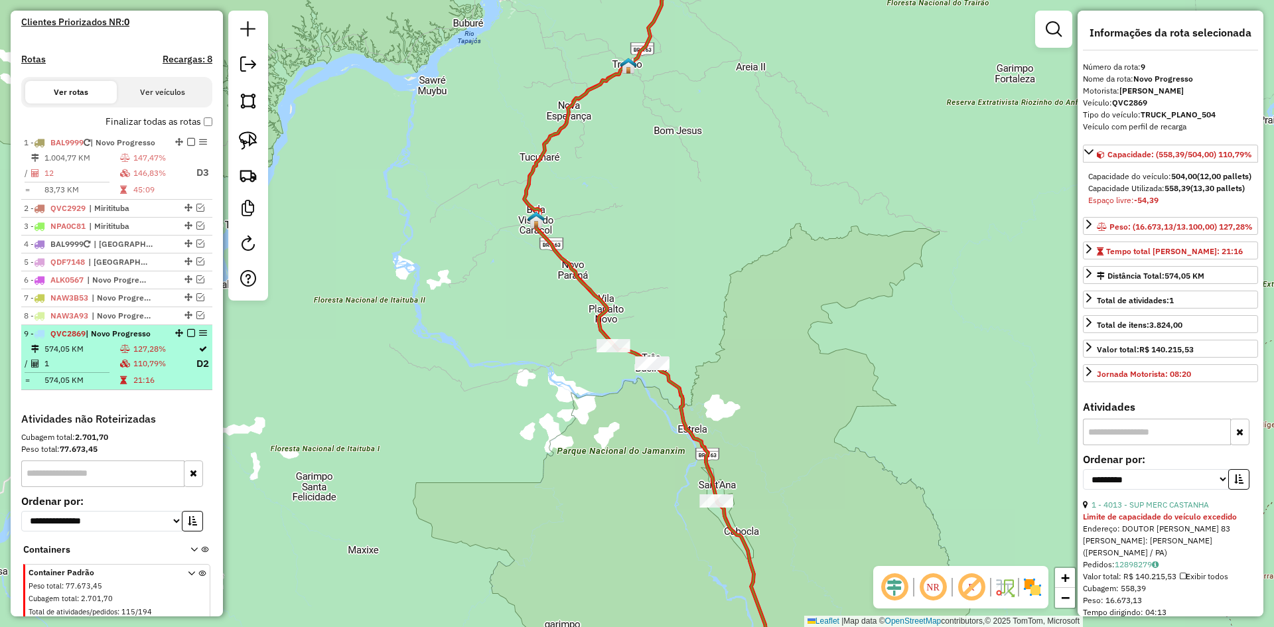
click at [126, 355] on td at bounding box center [125, 348] width 13 height 13
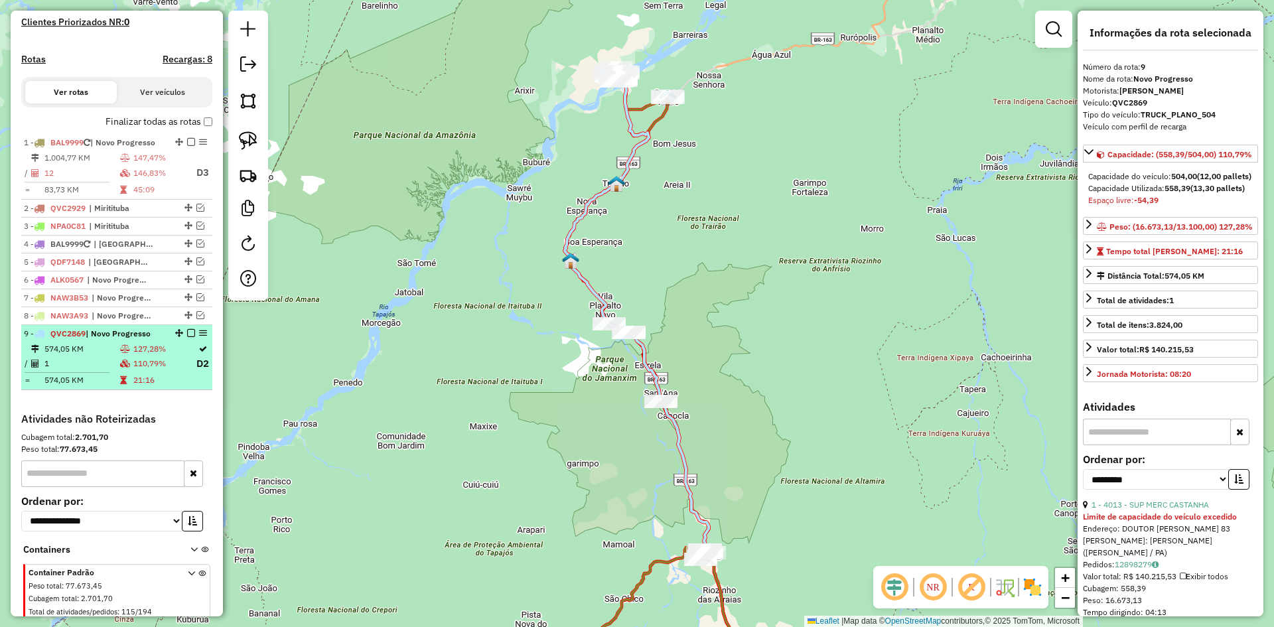
drag, startPoint x: 82, startPoint y: 389, endPoint x: 91, endPoint y: 385, distance: 9.9
click at [91, 385] on td "574,05 KM" at bounding box center [82, 379] width 76 height 13
click at [113, 372] on td "1" at bounding box center [82, 364] width 76 height 17
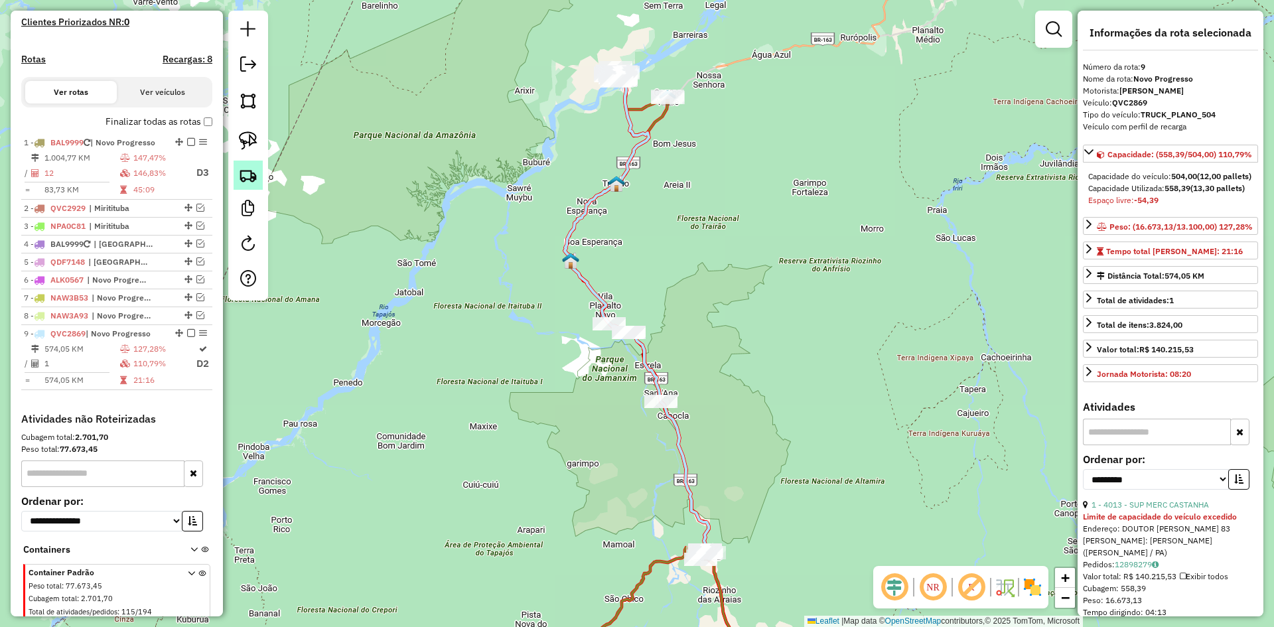
click at [239, 171] on img at bounding box center [248, 175] width 19 height 19
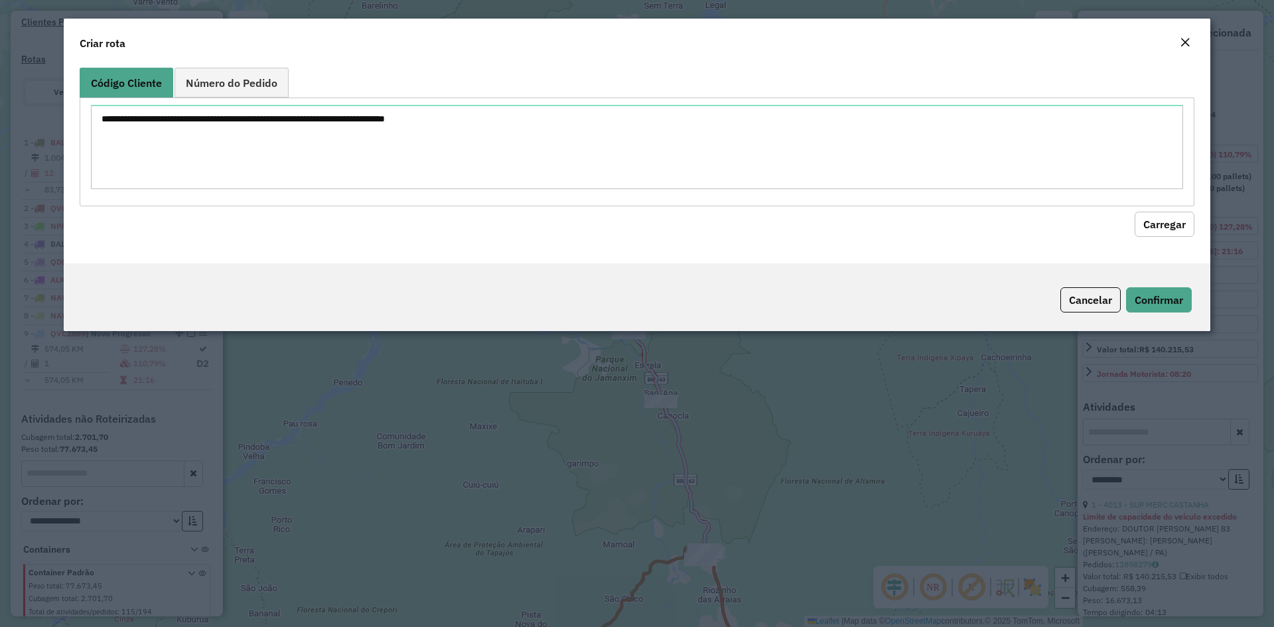
click at [1181, 39] on em "Close" at bounding box center [1184, 42] width 11 height 11
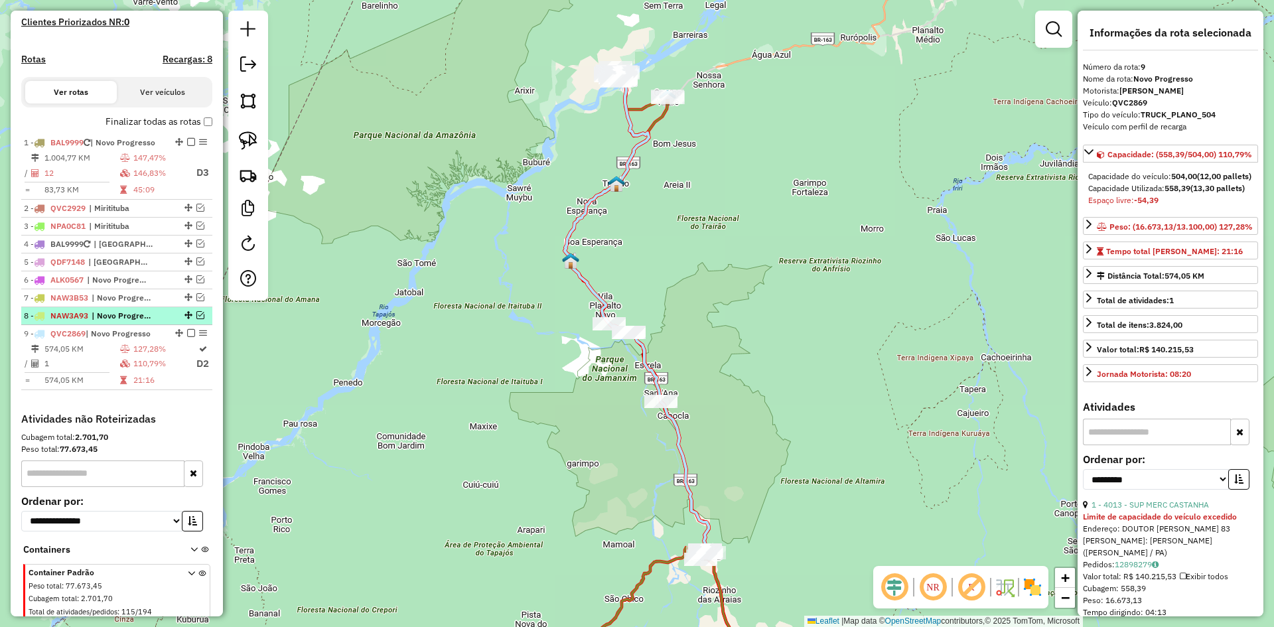
click at [125, 322] on span "| Novo Progresso" at bounding box center [122, 316] width 61 height 12
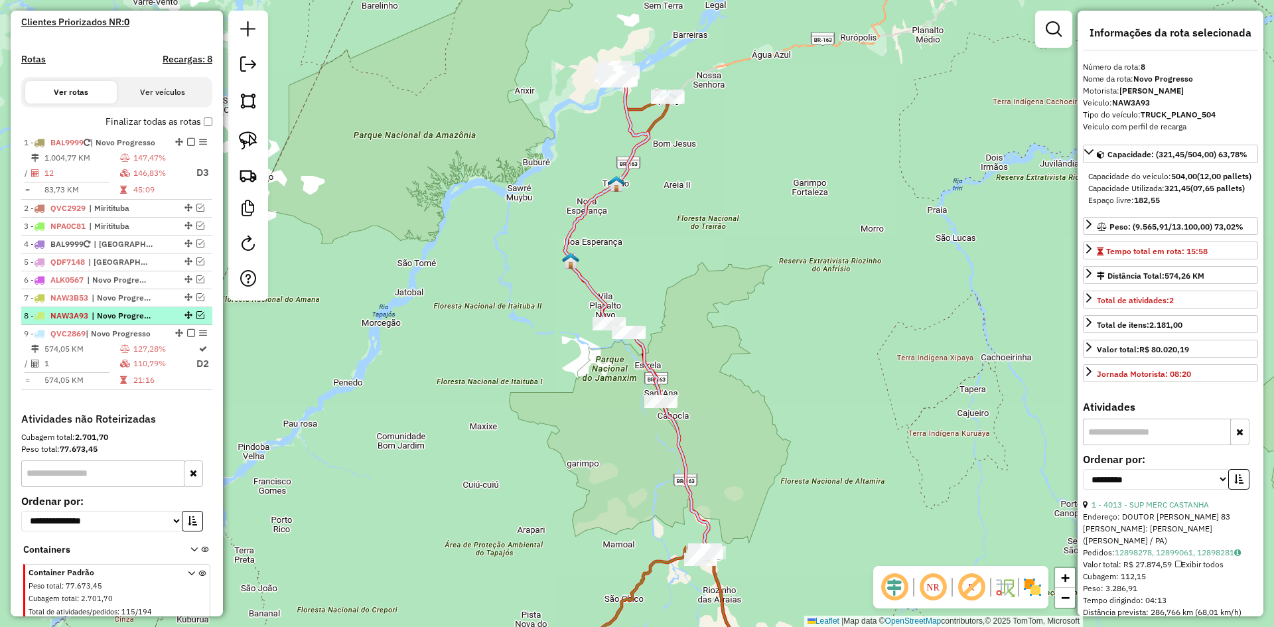
click at [105, 322] on span "| Novo Progresso" at bounding box center [122, 316] width 61 height 12
click at [143, 304] on span "| Novo Progresso" at bounding box center [122, 298] width 61 height 12
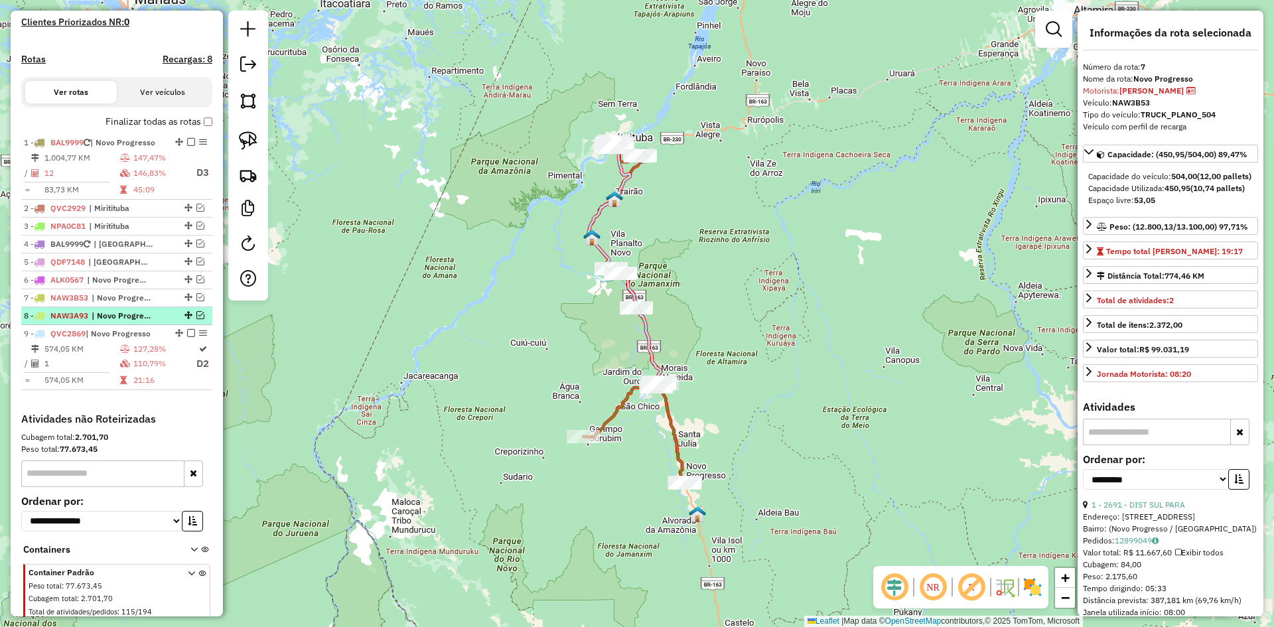
click at [126, 322] on span "| Novo Progresso" at bounding box center [122, 316] width 61 height 12
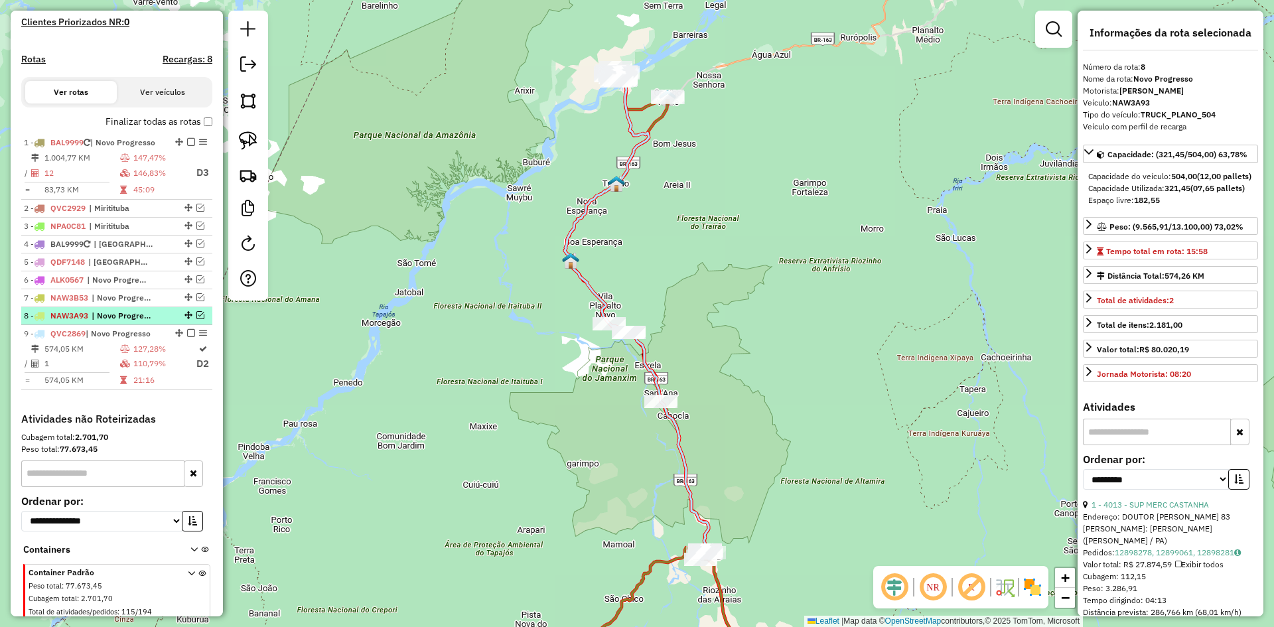
click at [174, 319] on div at bounding box center [187, 315] width 40 height 8
click at [241, 172] on img at bounding box center [248, 175] width 19 height 19
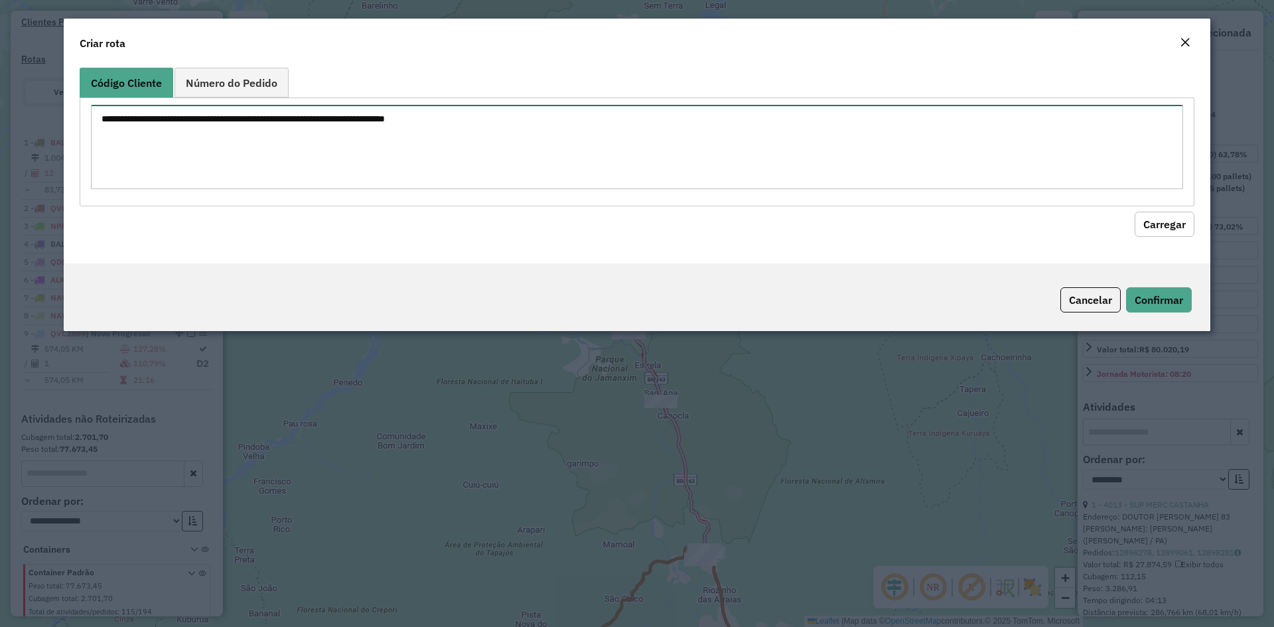
click at [276, 148] on textarea at bounding box center [637, 147] width 1092 height 84
type textarea "**** ****"
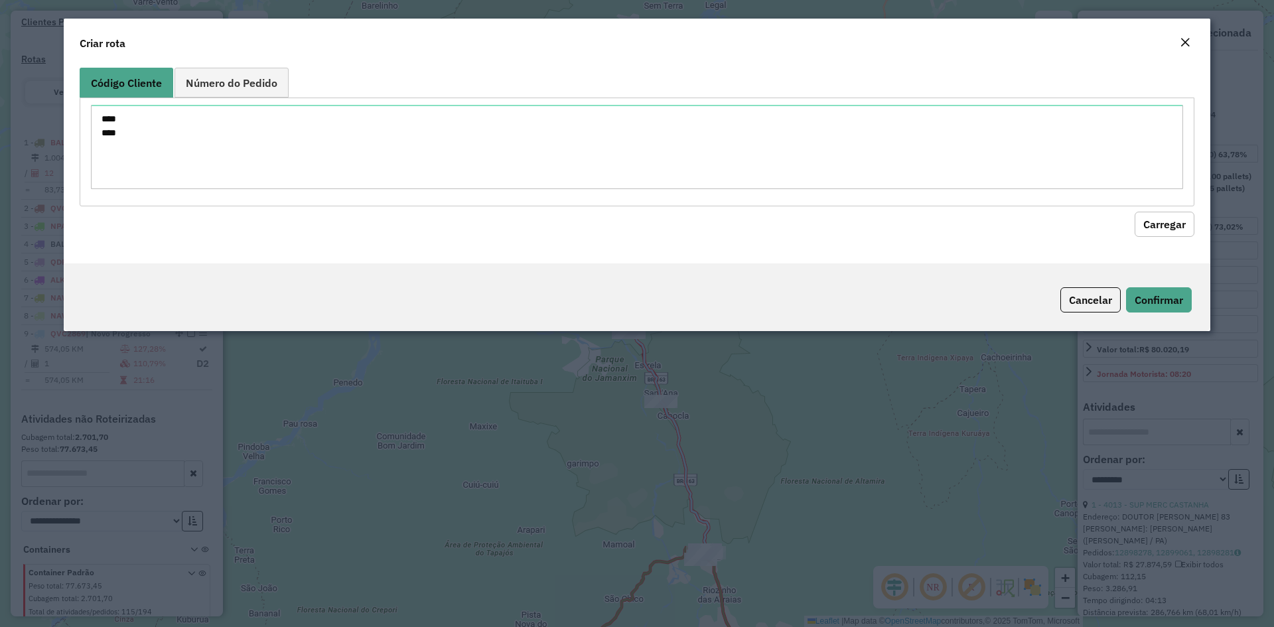
click at [1167, 212] on button "Carregar" at bounding box center [1164, 224] width 60 height 25
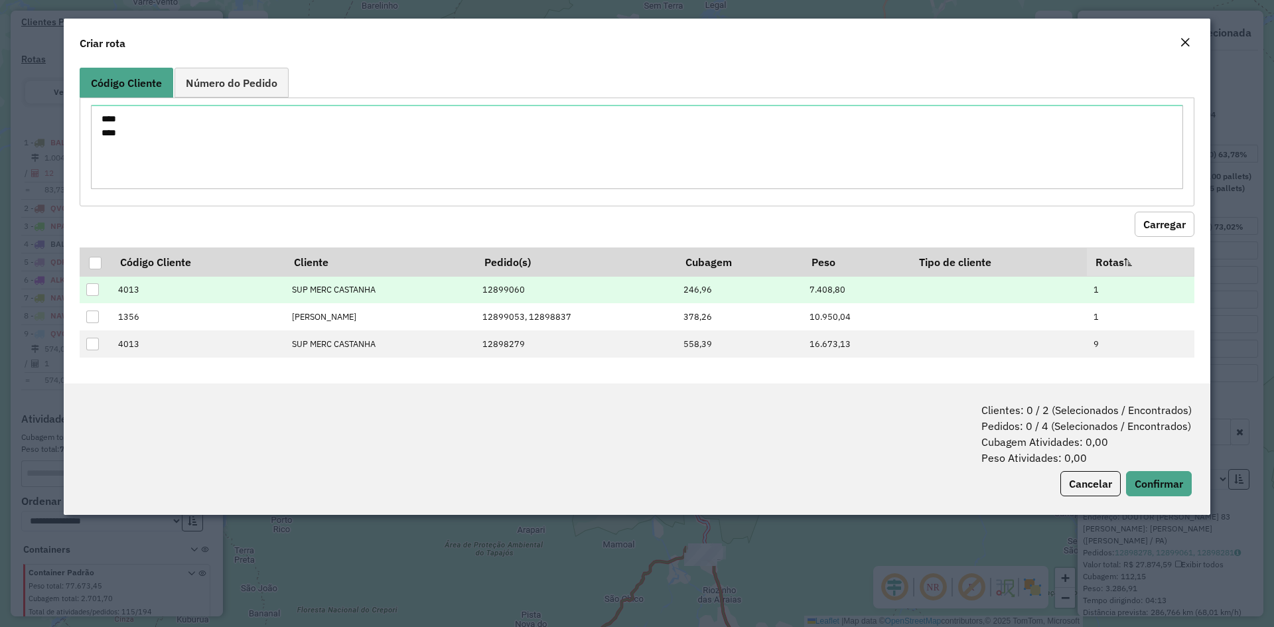
click at [96, 289] on div at bounding box center [92, 289] width 13 height 13
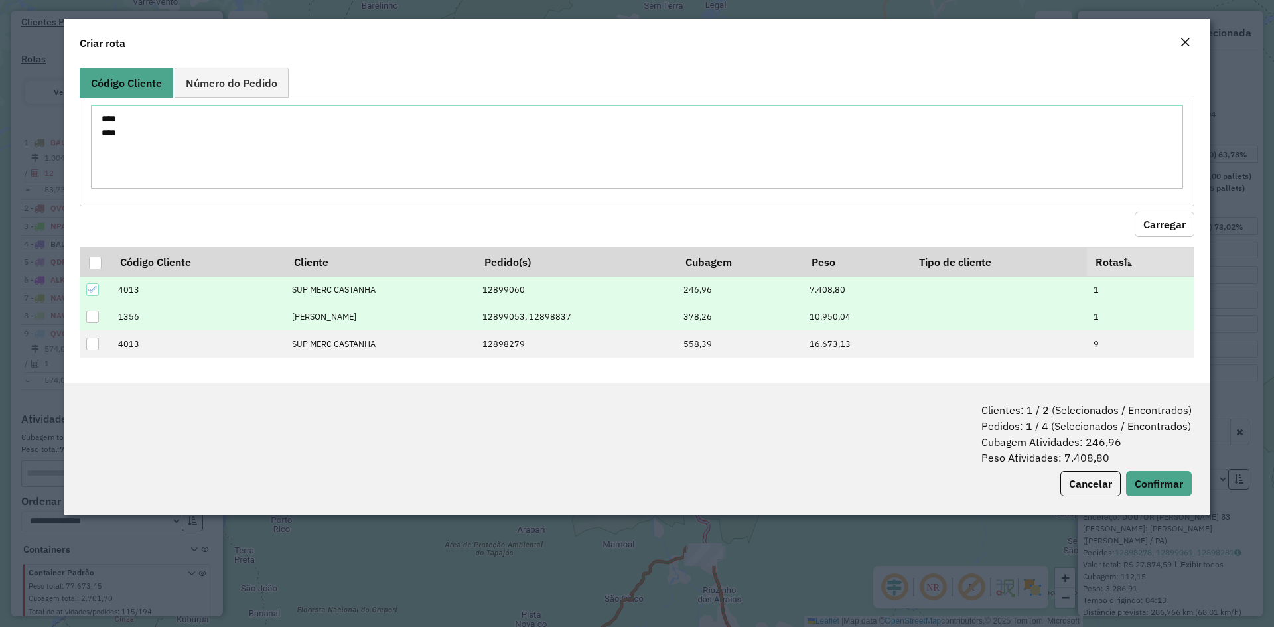
click at [95, 318] on div at bounding box center [92, 316] width 13 height 13
click at [1157, 485] on button "Confirmar" at bounding box center [1159, 483] width 66 height 25
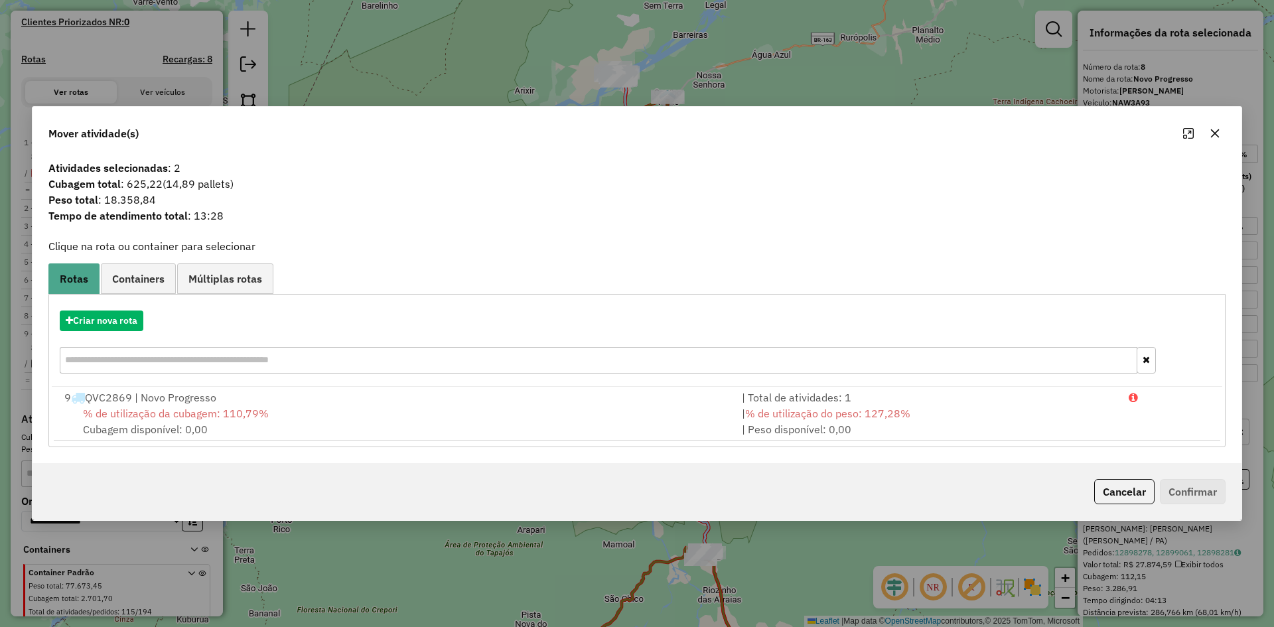
click at [194, 403] on div "9 QVC2869 | Novo Progresso" at bounding box center [394, 397] width 677 height 16
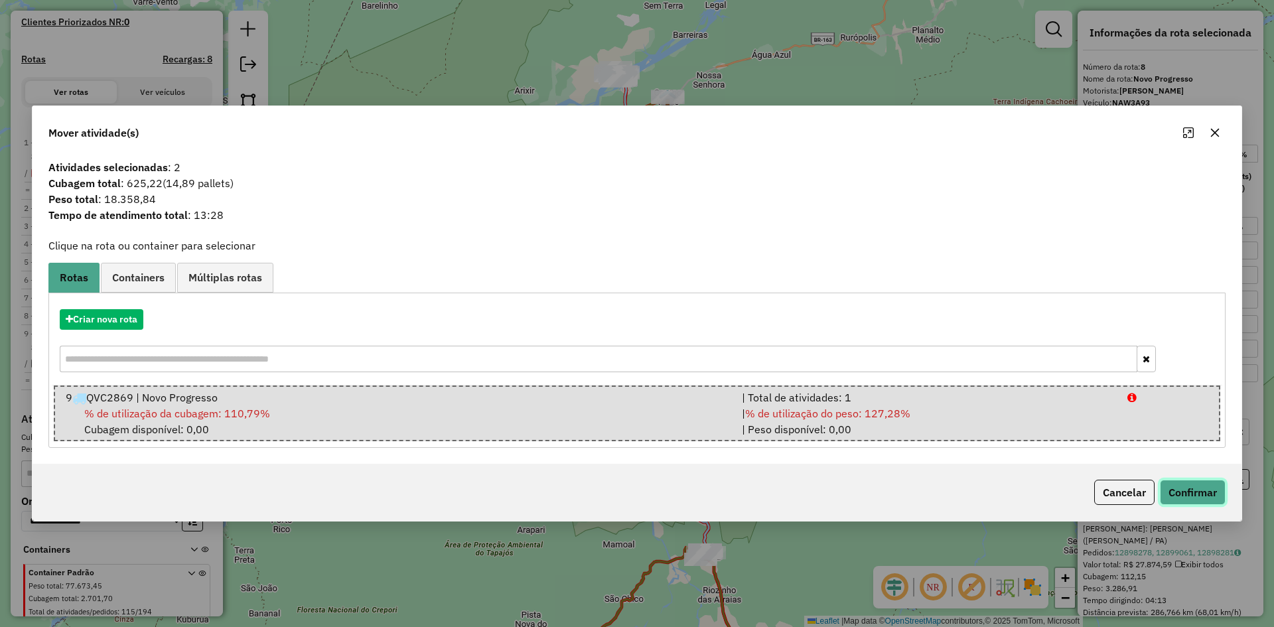
click at [1179, 488] on button "Confirmar" at bounding box center [1193, 492] width 66 height 25
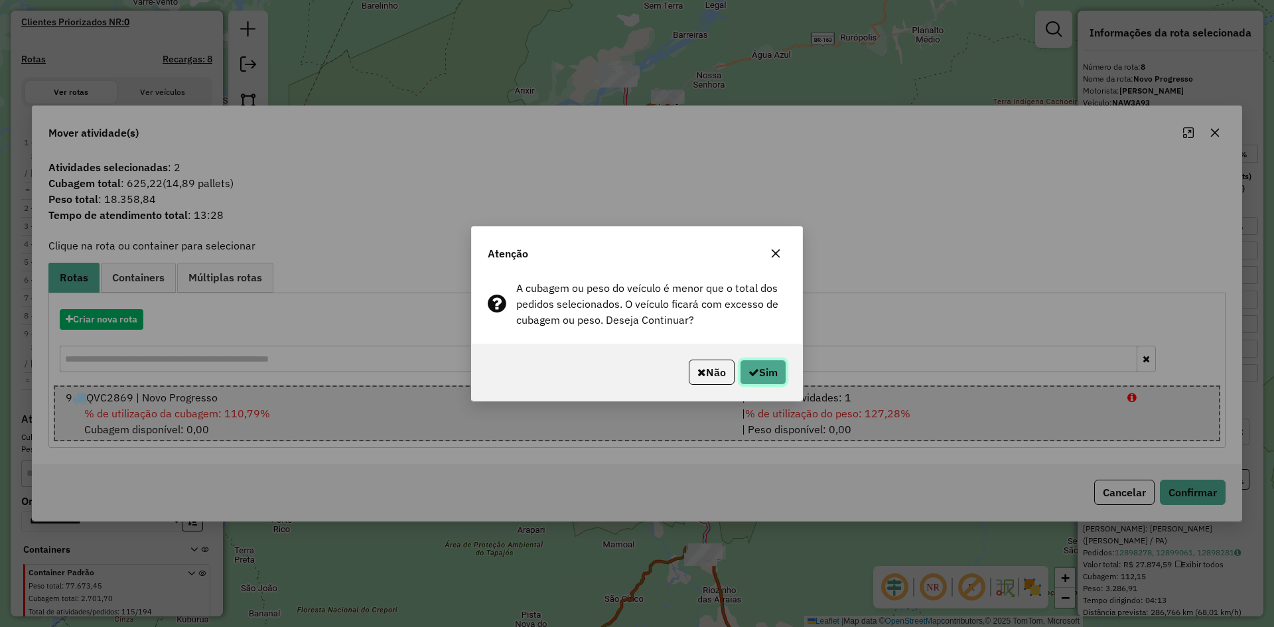
click at [768, 371] on button "Sim" at bounding box center [763, 372] width 46 height 25
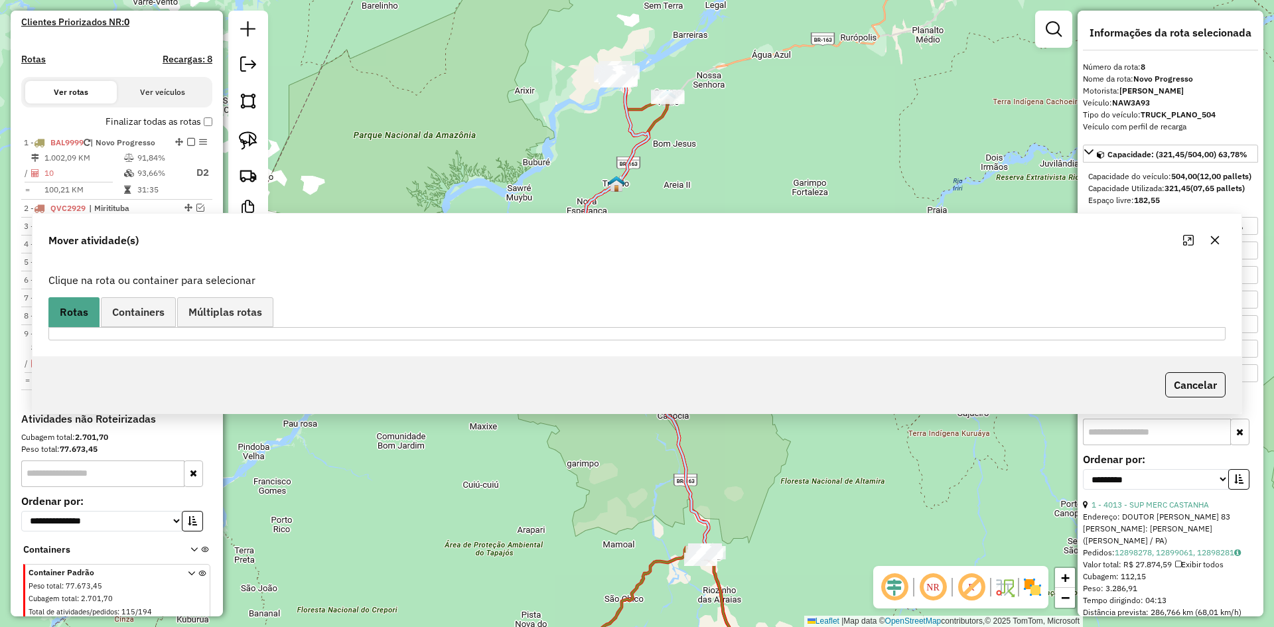
scroll to position [425, 0]
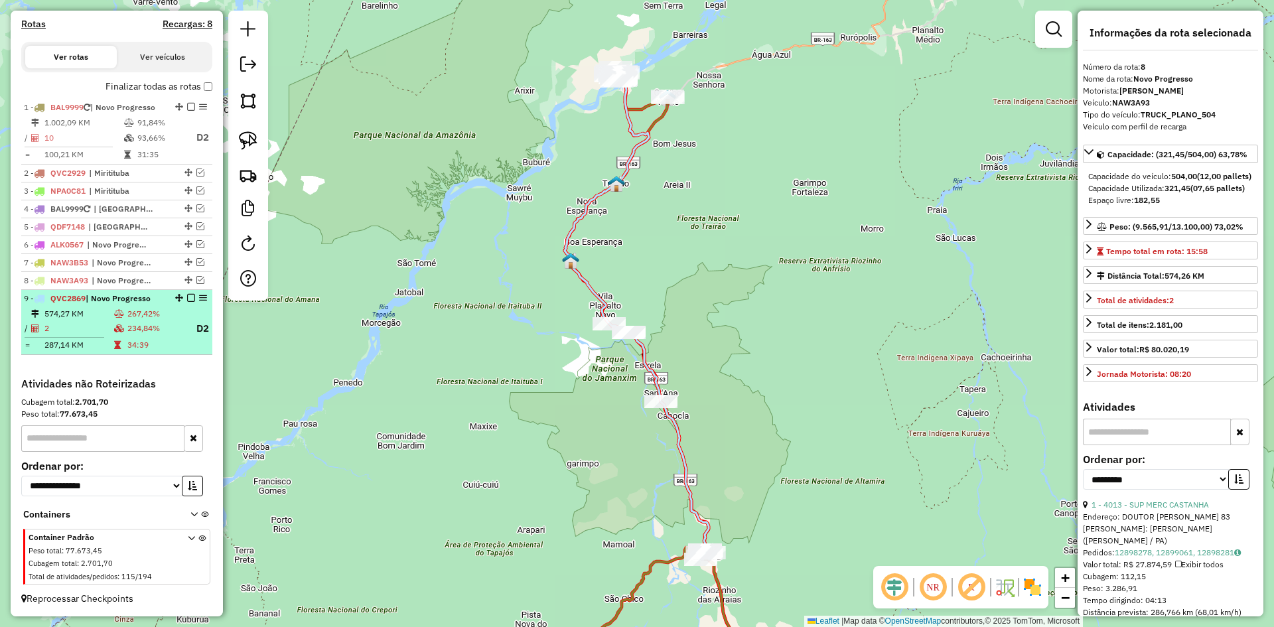
click at [136, 320] on td "234,84%" at bounding box center [156, 328] width 58 height 17
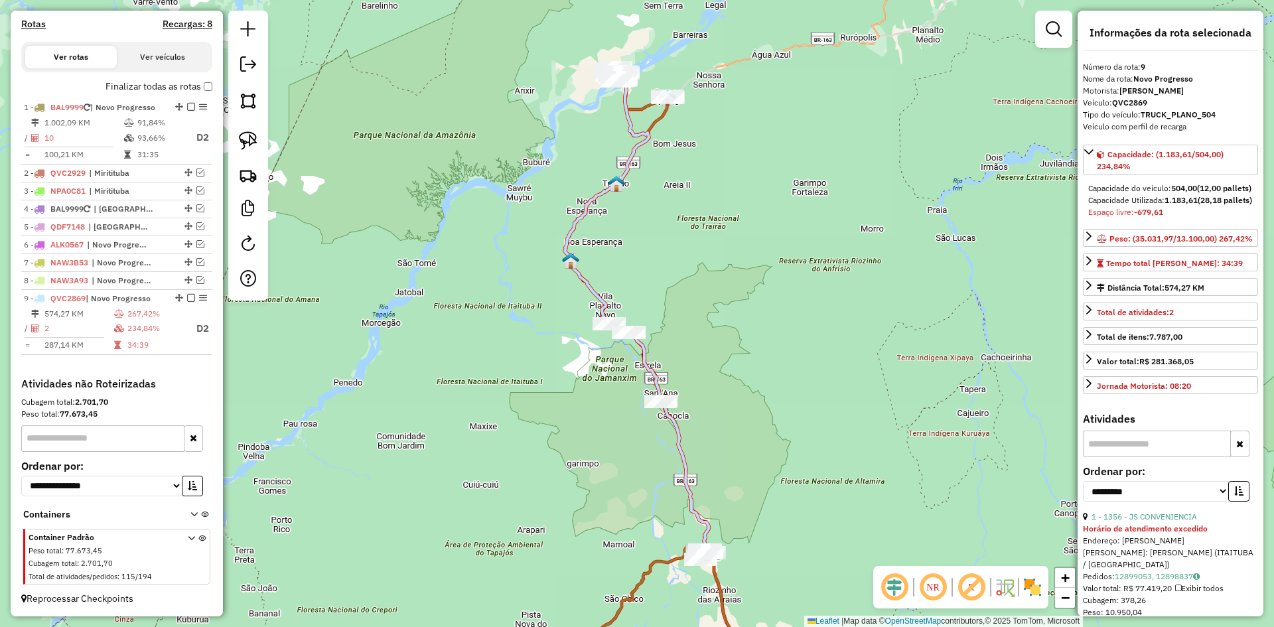
click at [594, 300] on icon at bounding box center [637, 314] width 144 height 478
click at [594, 299] on icon at bounding box center [637, 314] width 144 height 478
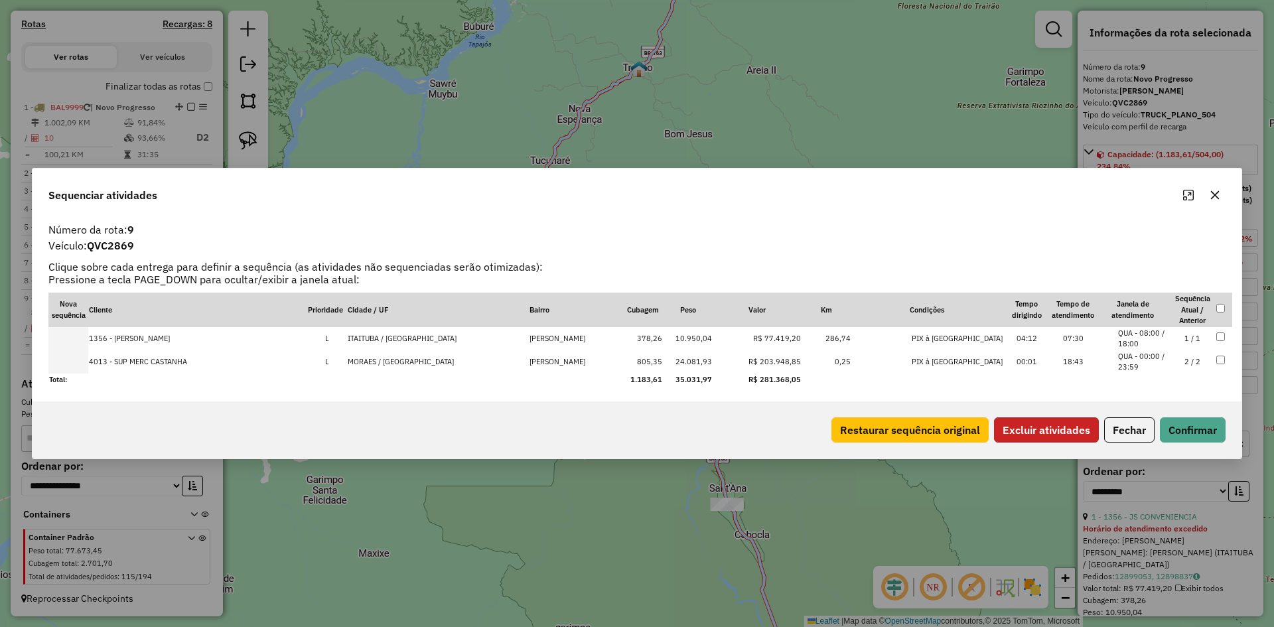
click at [1024, 429] on button "Excluir atividades" at bounding box center [1046, 429] width 105 height 25
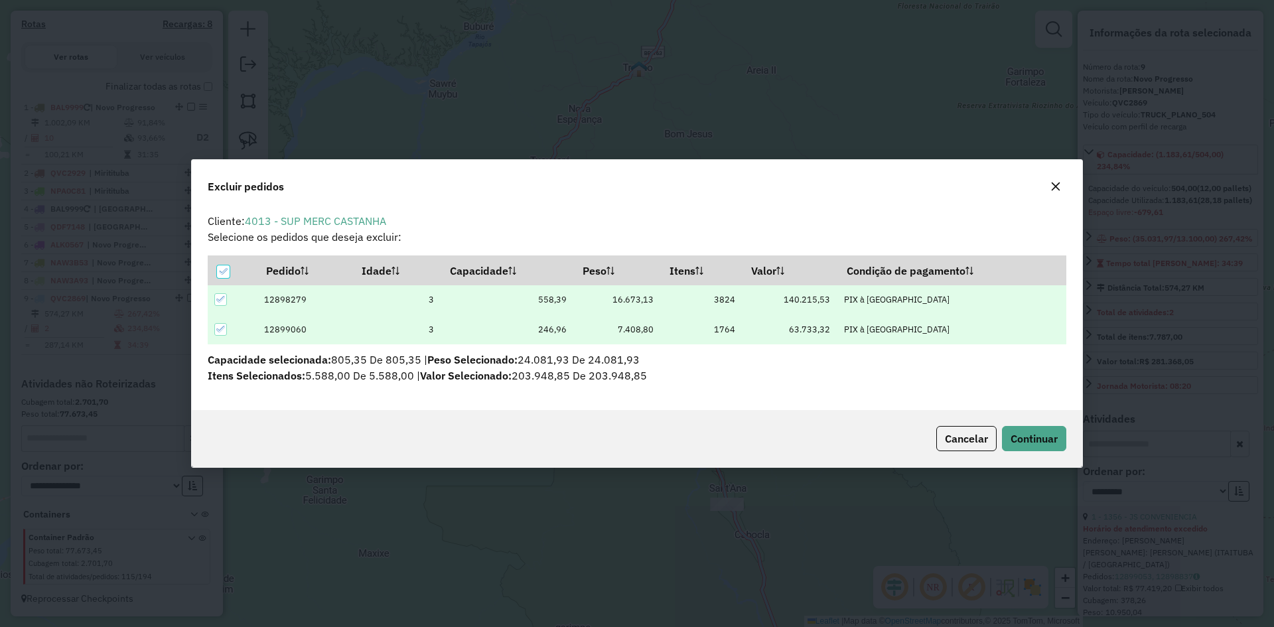
scroll to position [0, 0]
click at [222, 328] on icon at bounding box center [220, 329] width 9 height 6
click at [1036, 438] on span "Continuar" at bounding box center [1033, 438] width 47 height 13
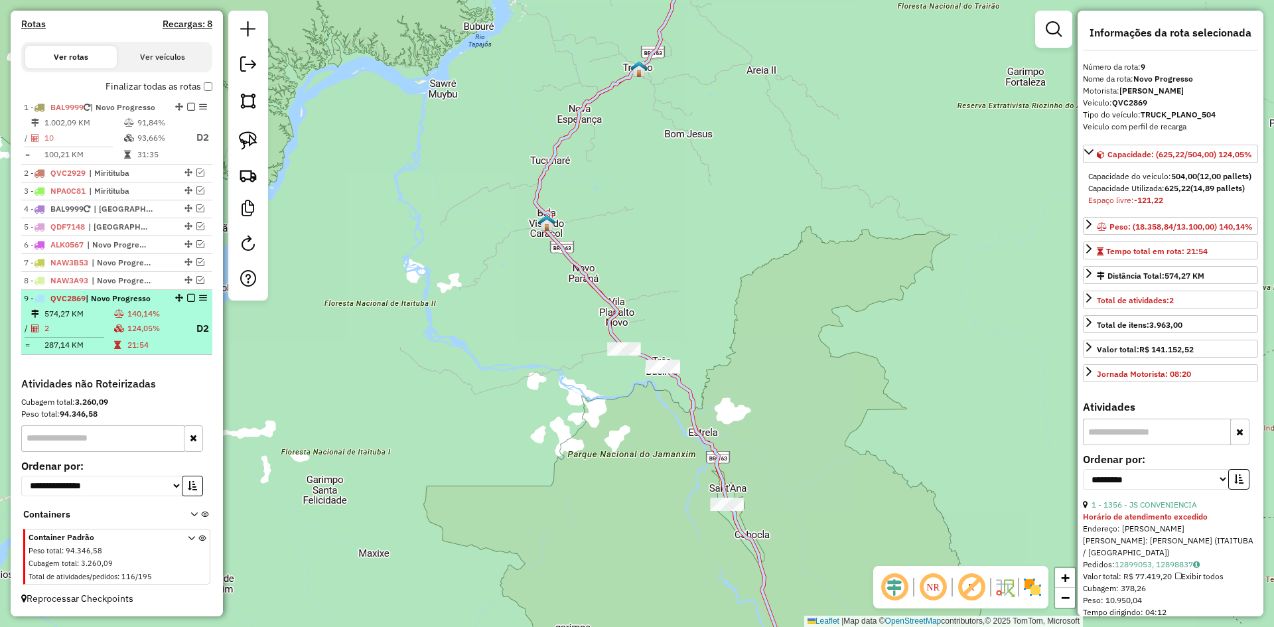
click at [127, 322] on td "124,05%" at bounding box center [156, 328] width 58 height 17
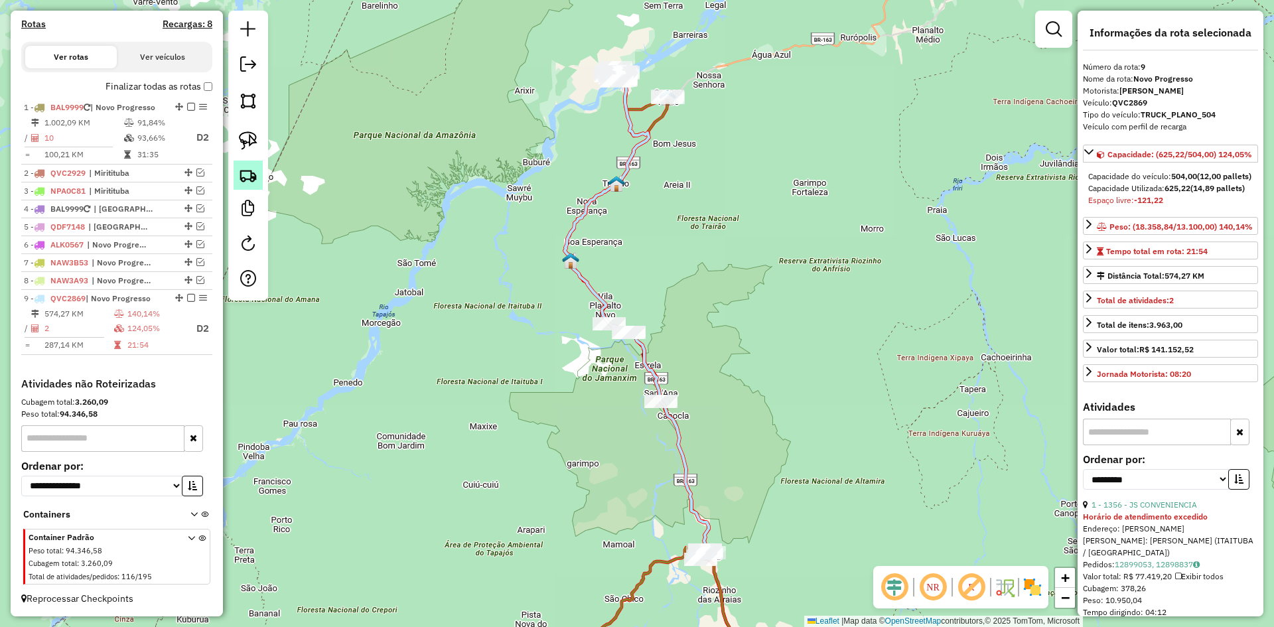
click at [252, 179] on img at bounding box center [248, 175] width 19 height 19
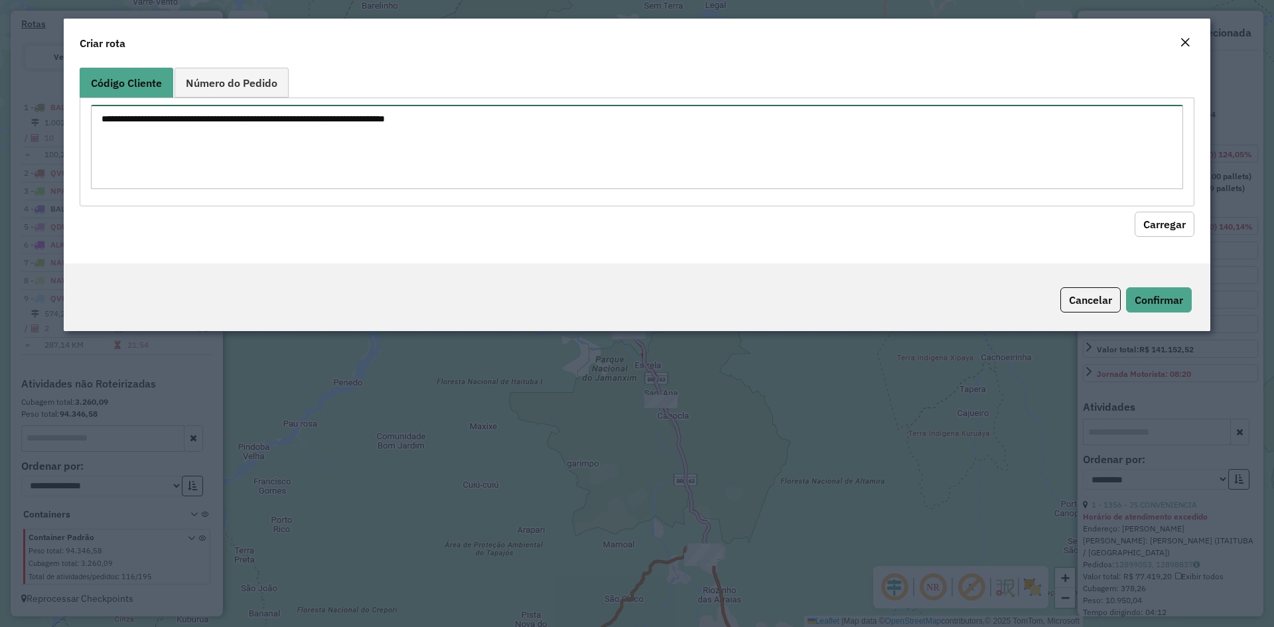
click at [284, 151] on textarea at bounding box center [637, 147] width 1092 height 84
type textarea "****"
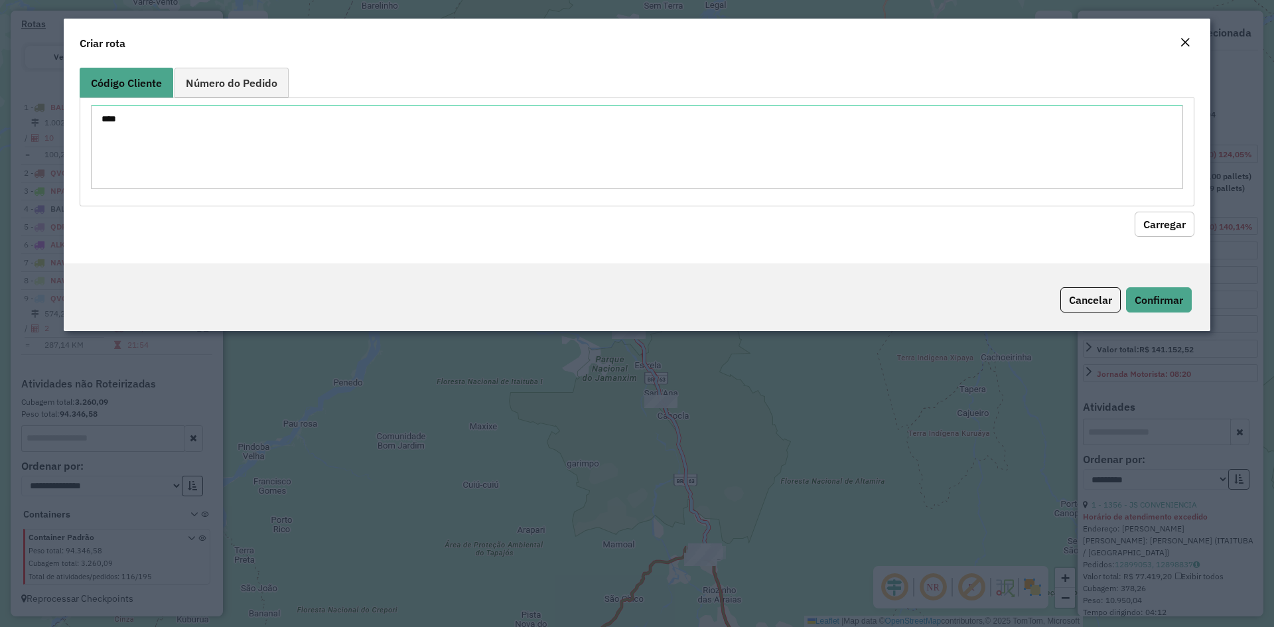
click at [1167, 216] on button "Carregar" at bounding box center [1164, 224] width 60 height 25
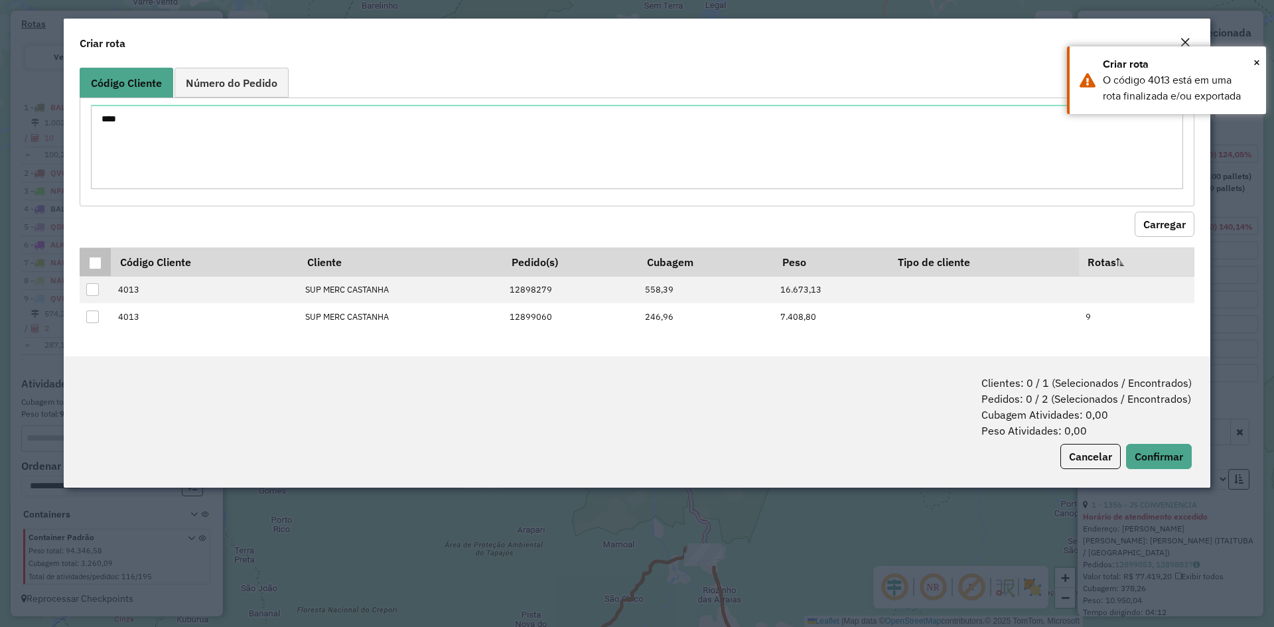
click at [96, 265] on div at bounding box center [95, 263] width 13 height 13
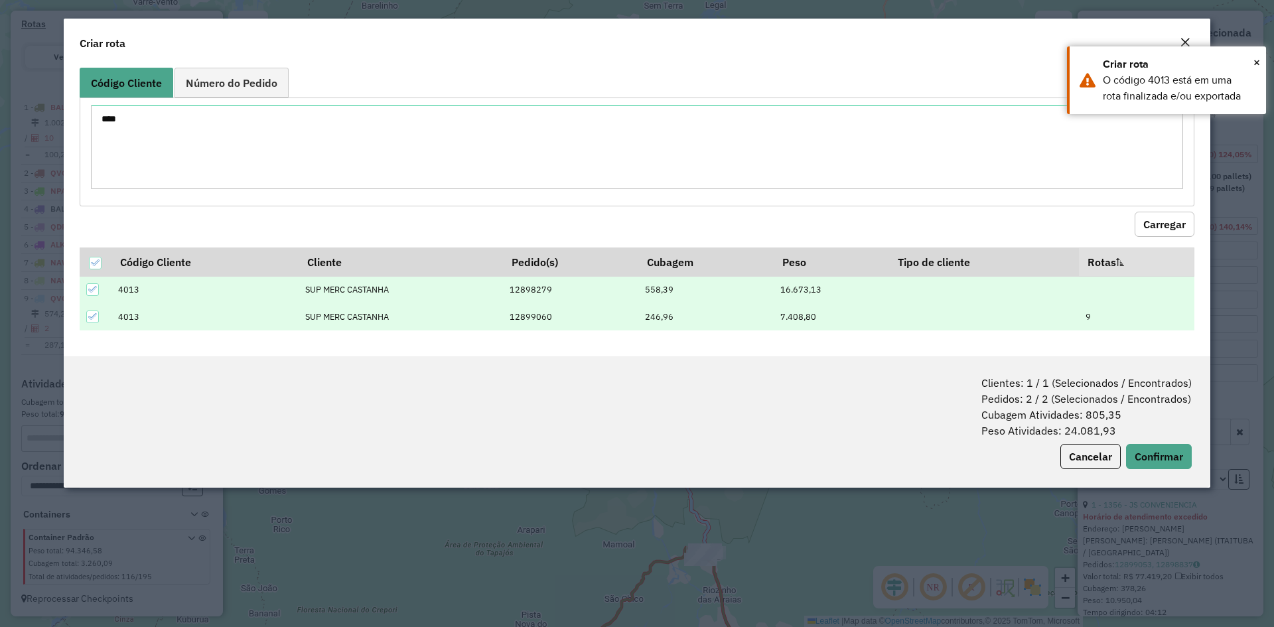
click at [94, 314] on icon at bounding box center [92, 316] width 9 height 9
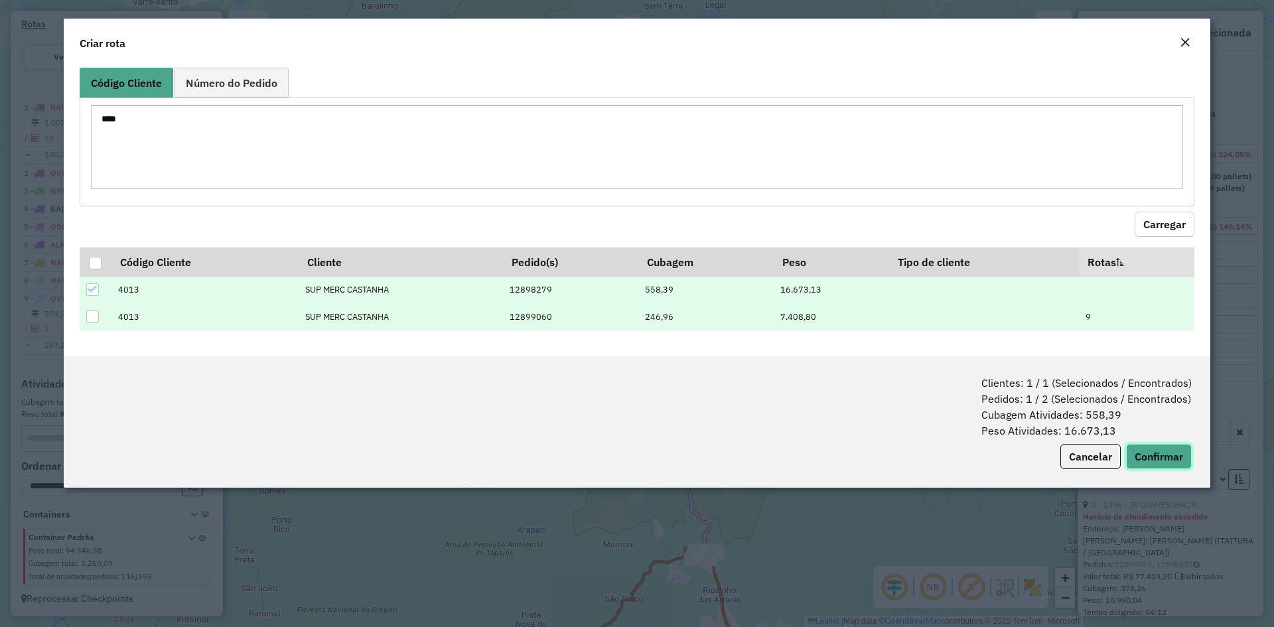
click at [1179, 453] on button "Confirmar" at bounding box center [1159, 456] width 66 height 25
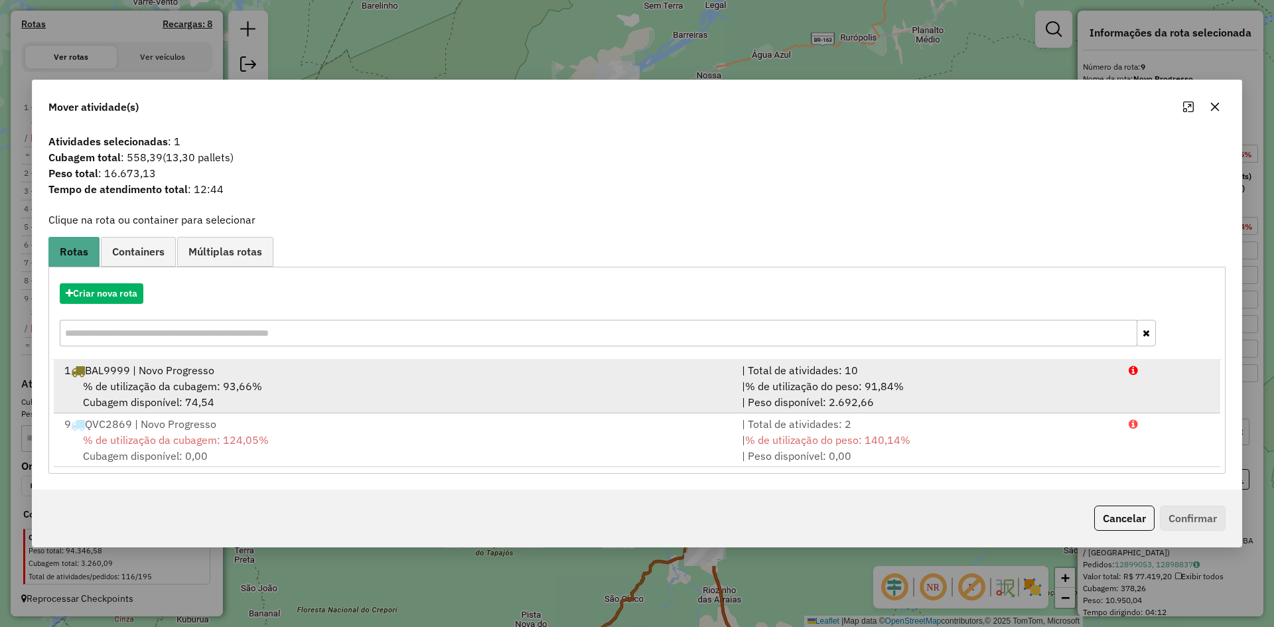
click at [216, 371] on div "1 BAL9999 | Novo Progresso" at bounding box center [394, 370] width 677 height 16
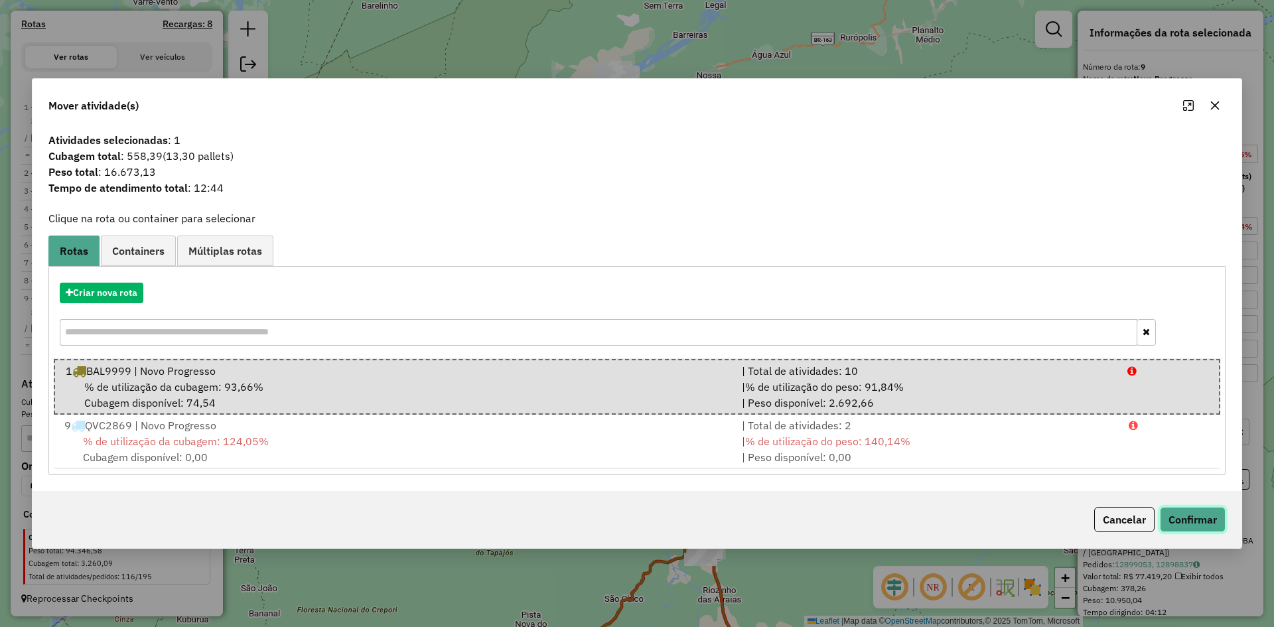
click at [1193, 523] on button "Confirmar" at bounding box center [1193, 519] width 66 height 25
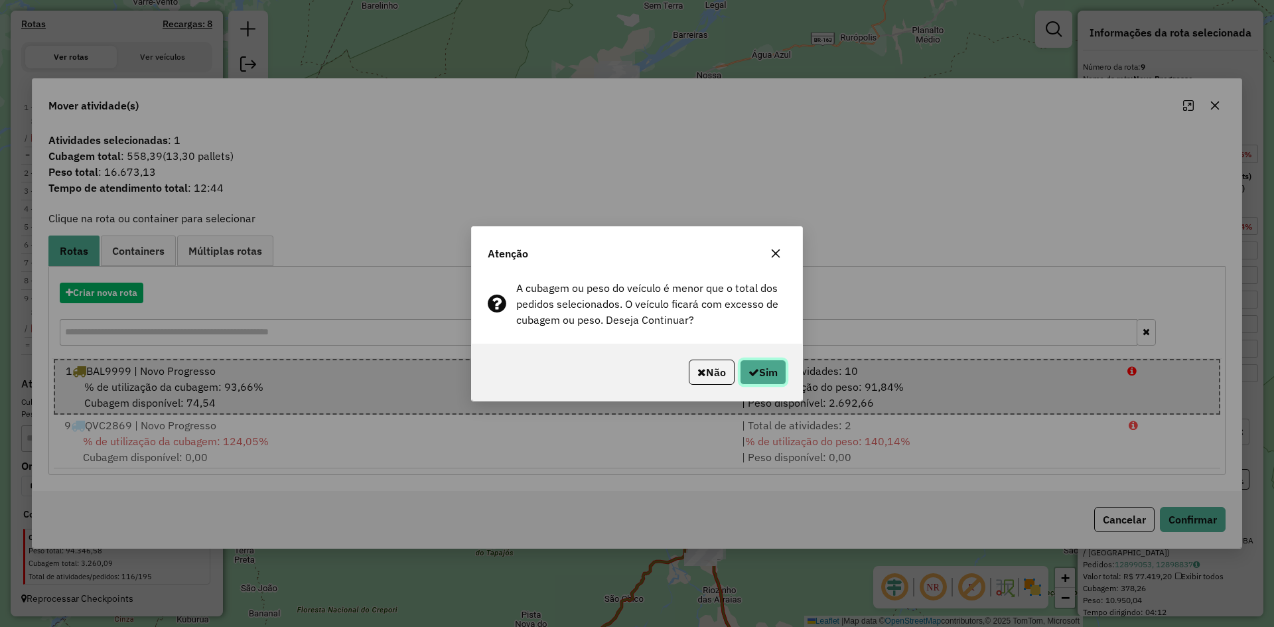
click at [776, 371] on button "Sim" at bounding box center [763, 372] width 46 height 25
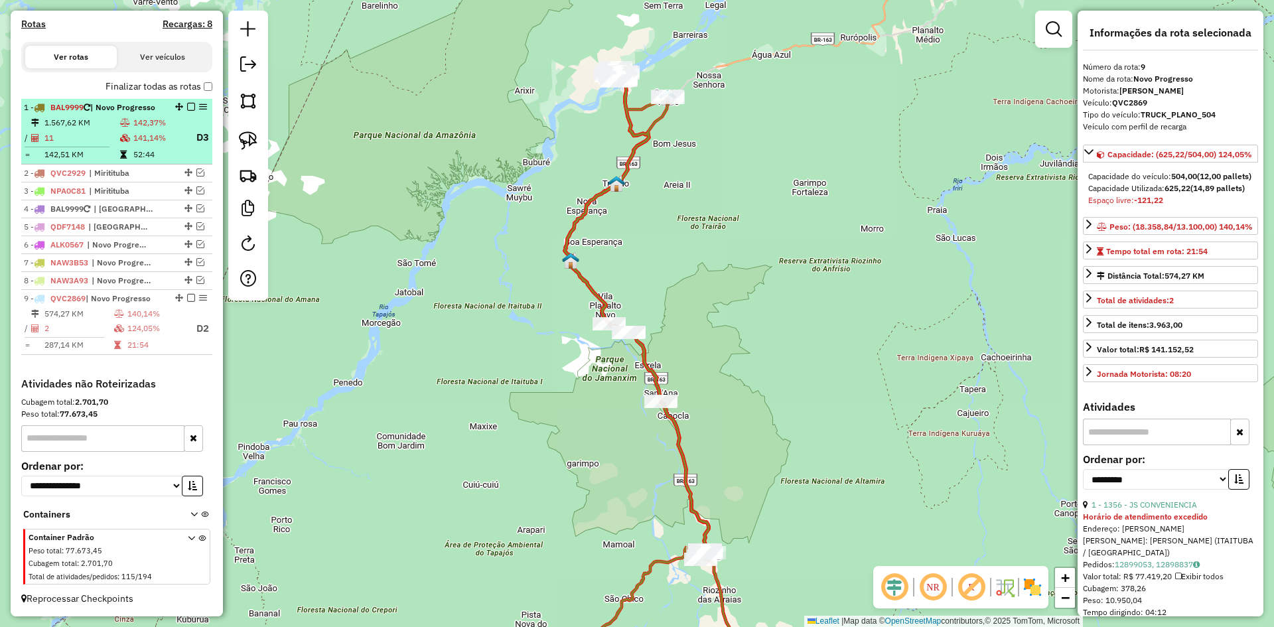
click at [188, 105] on em at bounding box center [191, 107] width 8 height 8
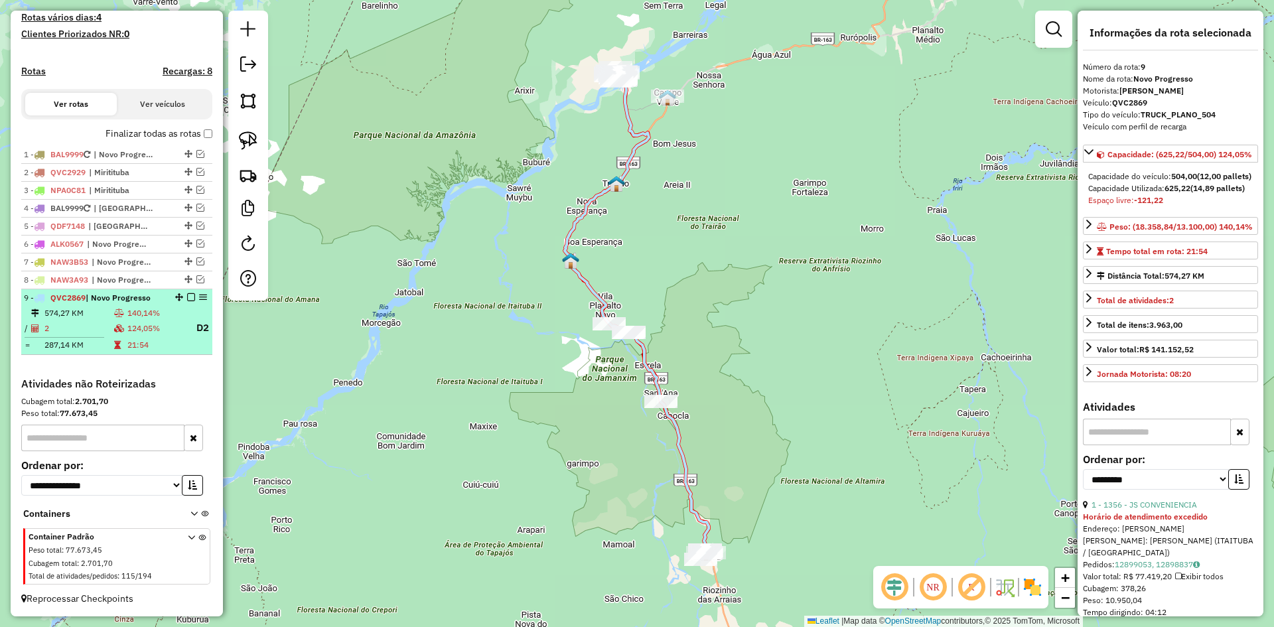
click at [158, 312] on td "140,14%" at bounding box center [156, 312] width 58 height 13
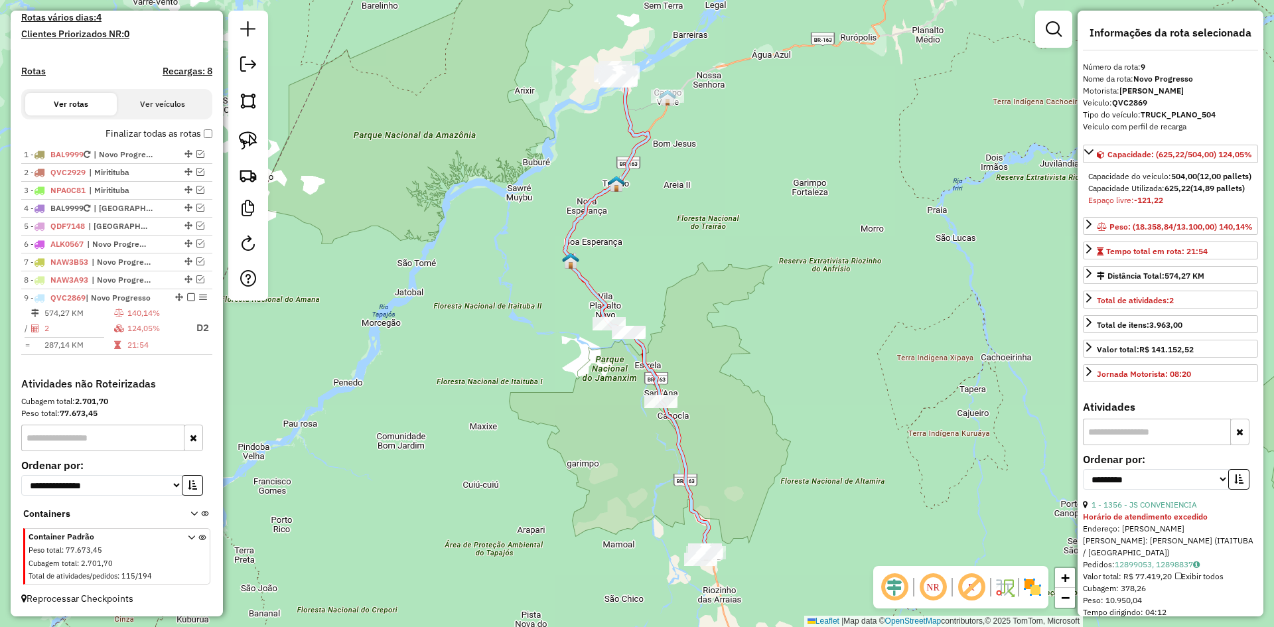
click at [655, 378] on icon at bounding box center [637, 314] width 144 height 478
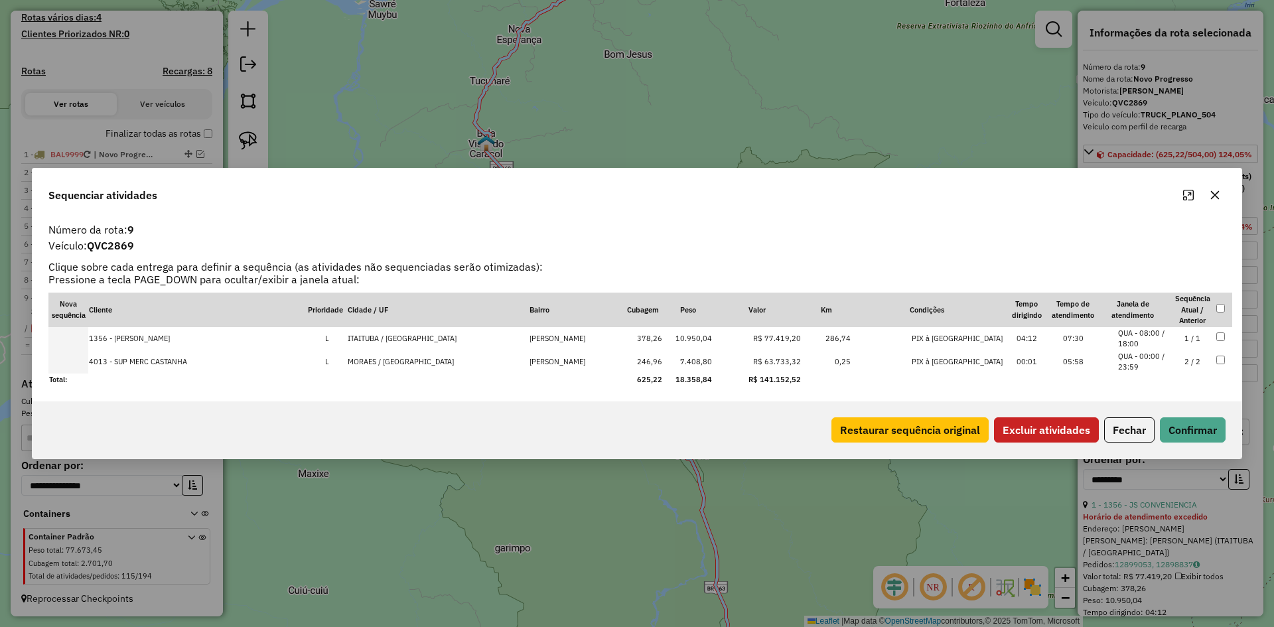
click at [1029, 425] on button "Excluir atividades" at bounding box center [1046, 429] width 105 height 25
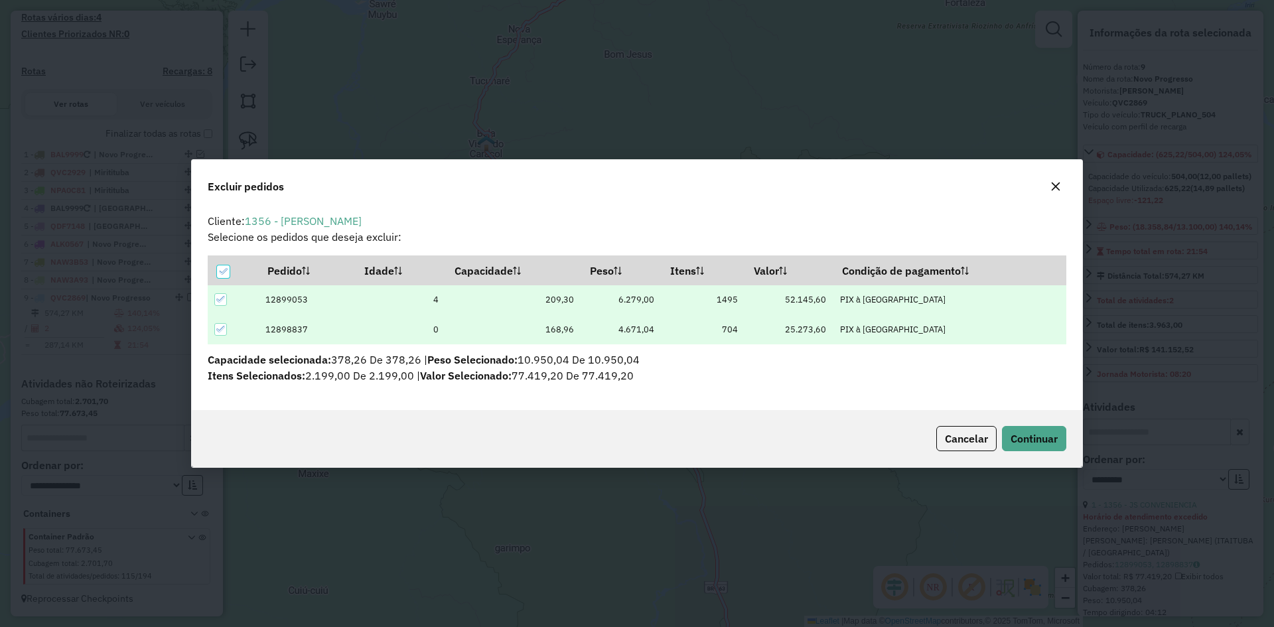
scroll to position [0, 0]
click at [224, 273] on icon at bounding box center [222, 271] width 9 height 9
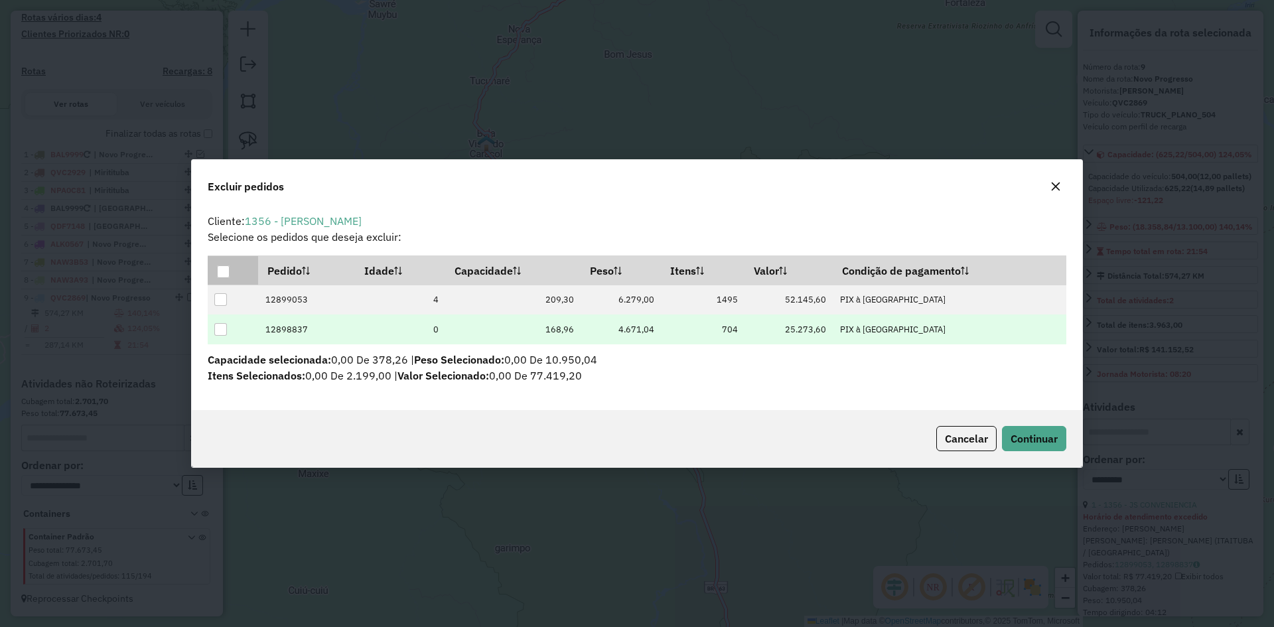
click at [220, 333] on div at bounding box center [220, 329] width 13 height 13
click at [1041, 438] on span "Continuar" at bounding box center [1033, 438] width 47 height 13
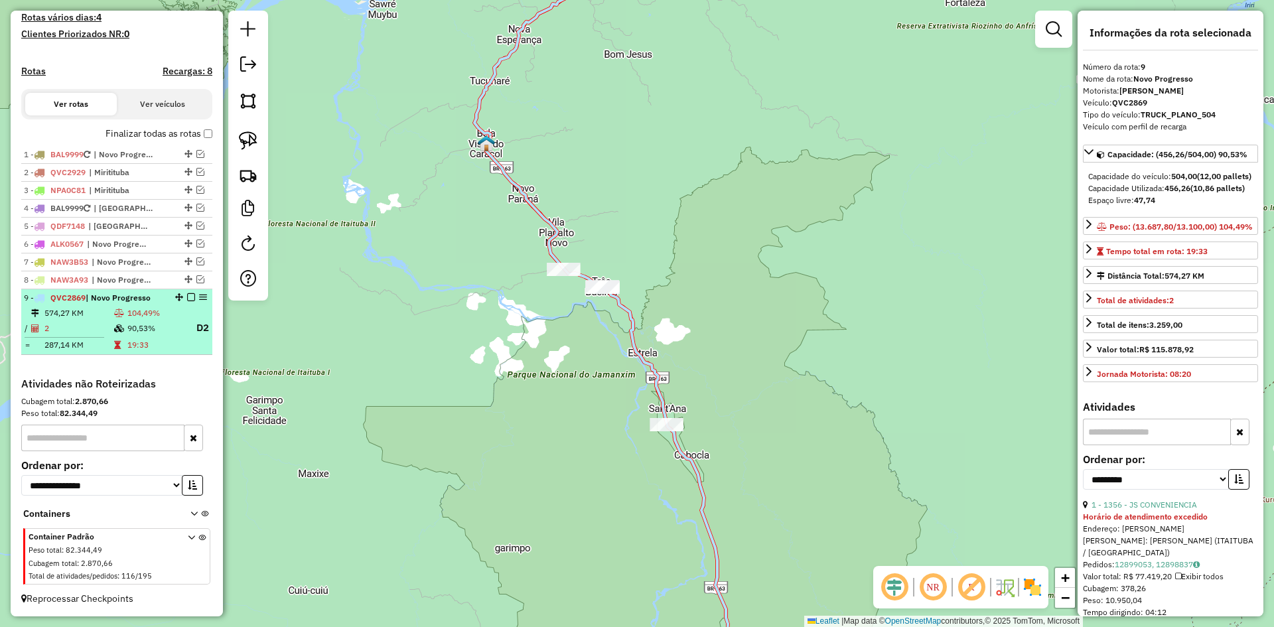
click at [104, 316] on td "574,27 KM" at bounding box center [79, 312] width 70 height 13
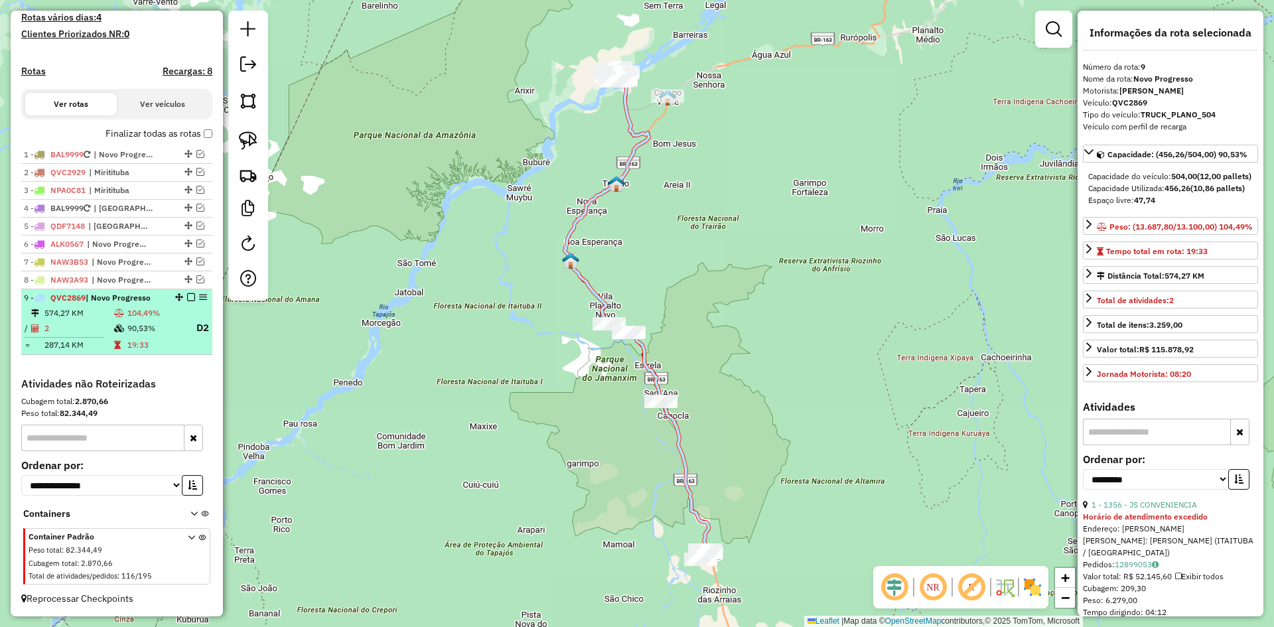
click at [188, 301] on em at bounding box center [191, 297] width 8 height 8
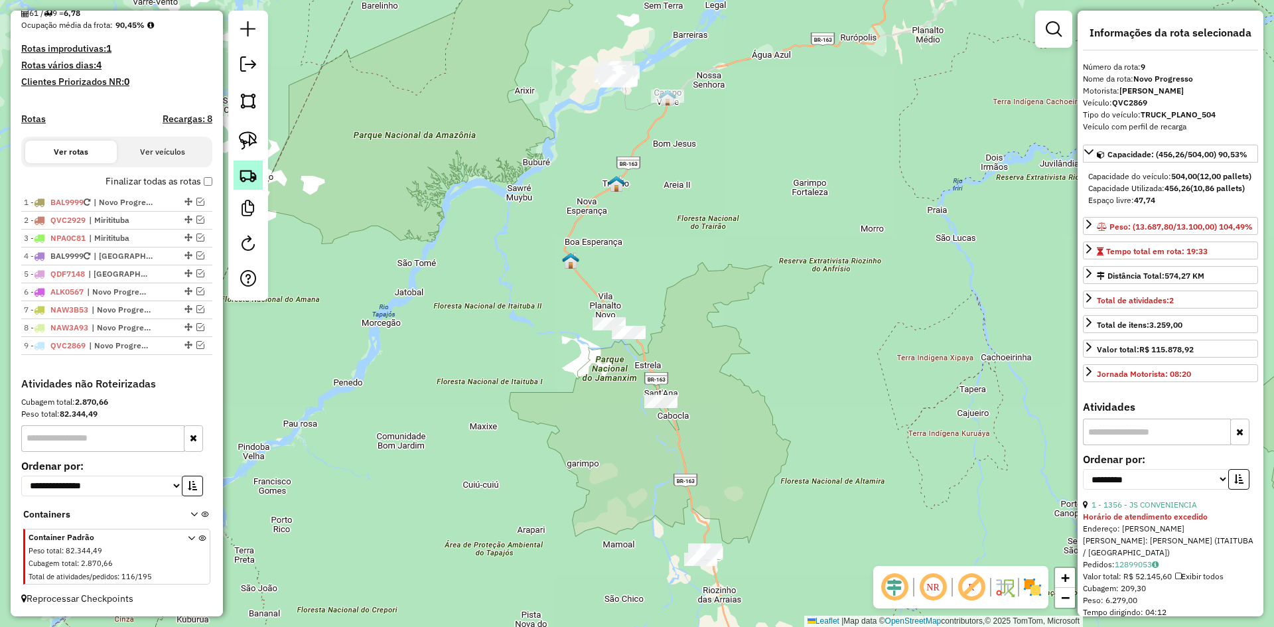
click at [250, 172] on img at bounding box center [248, 175] width 19 height 19
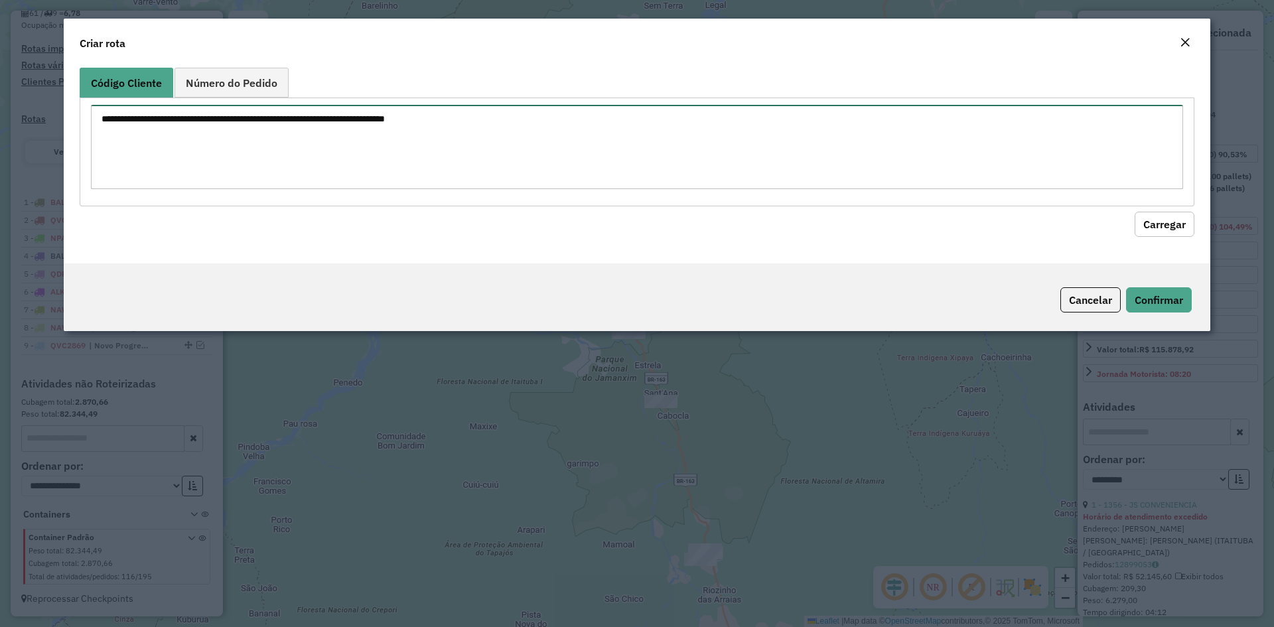
click at [314, 155] on textarea at bounding box center [637, 147] width 1092 height 84
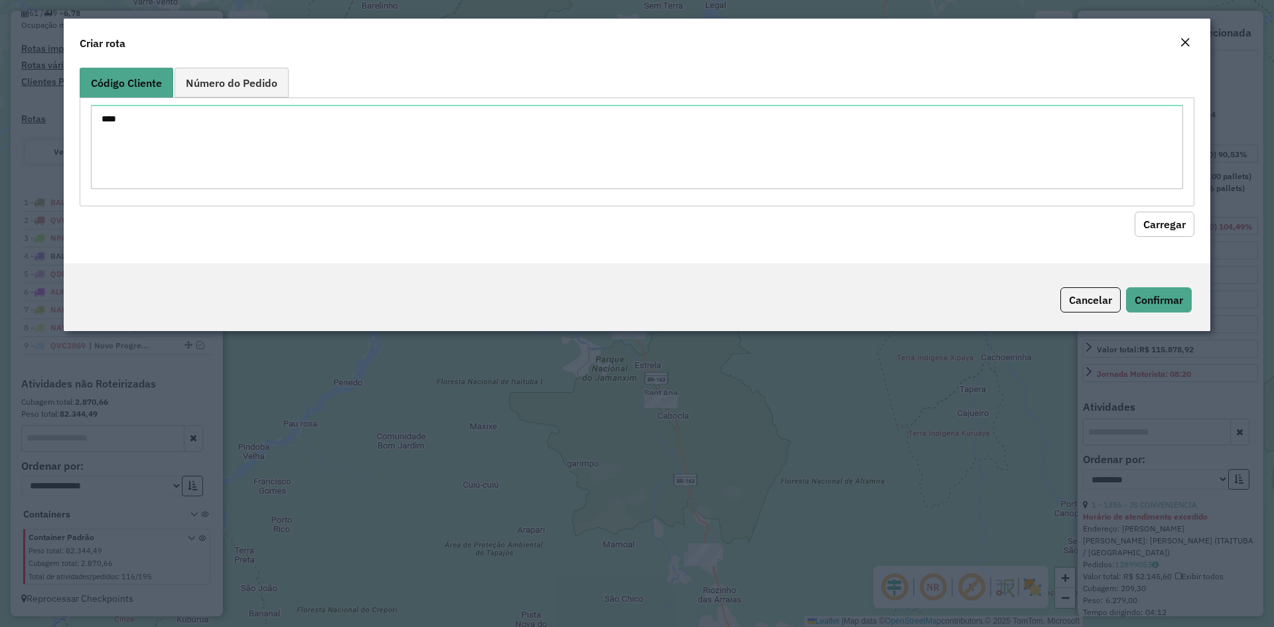
click at [1169, 226] on button "Carregar" at bounding box center [1164, 224] width 60 height 25
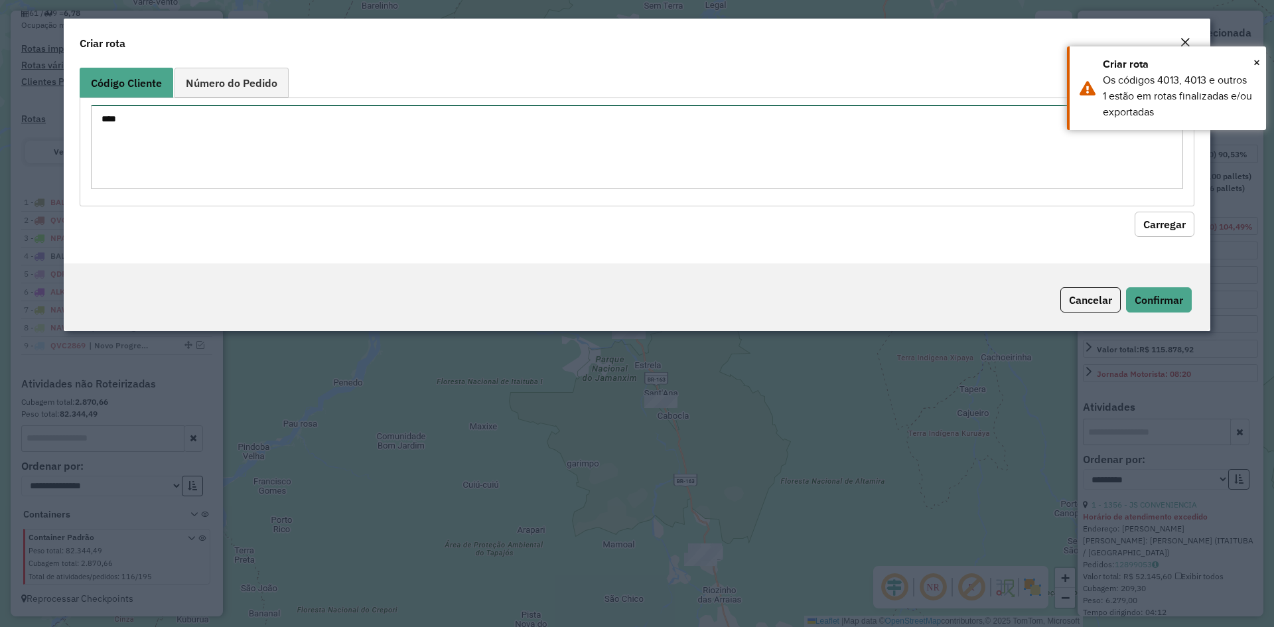
drag, startPoint x: 182, startPoint y: 131, endPoint x: 42, endPoint y: 133, distance: 140.0
click at [42, 133] on modal-container "Criar rota Código Cliente Número do Pedido **** Carregar Cancelar Confirmar" at bounding box center [637, 313] width 1274 height 627
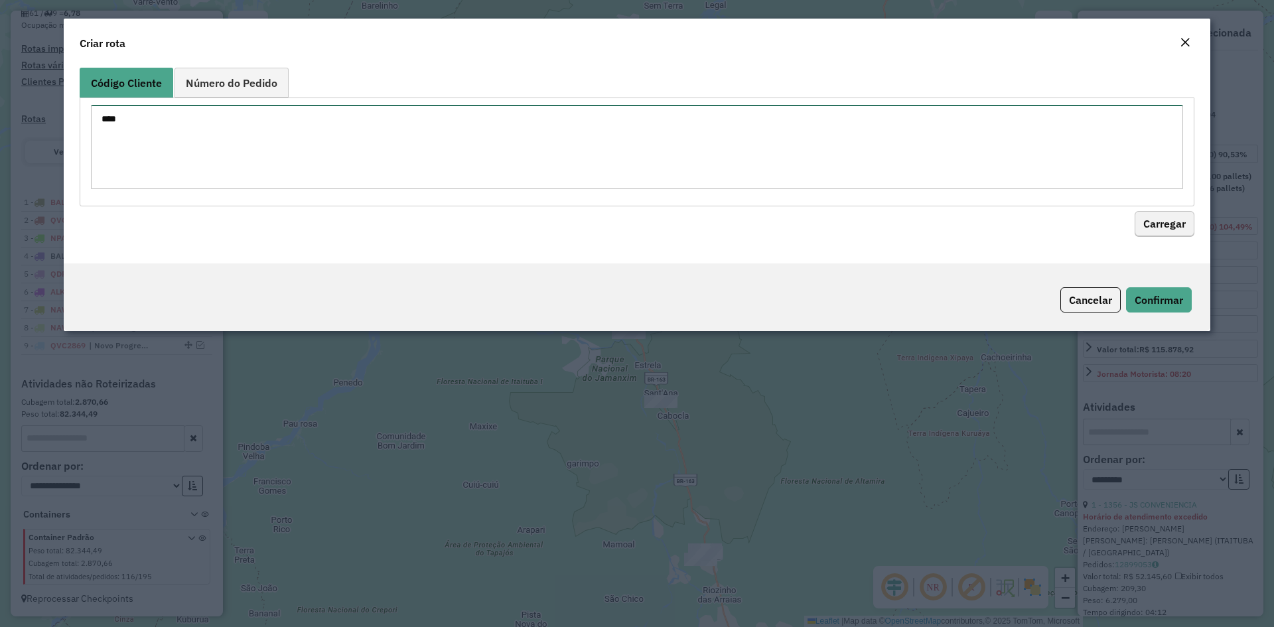
type textarea "****"
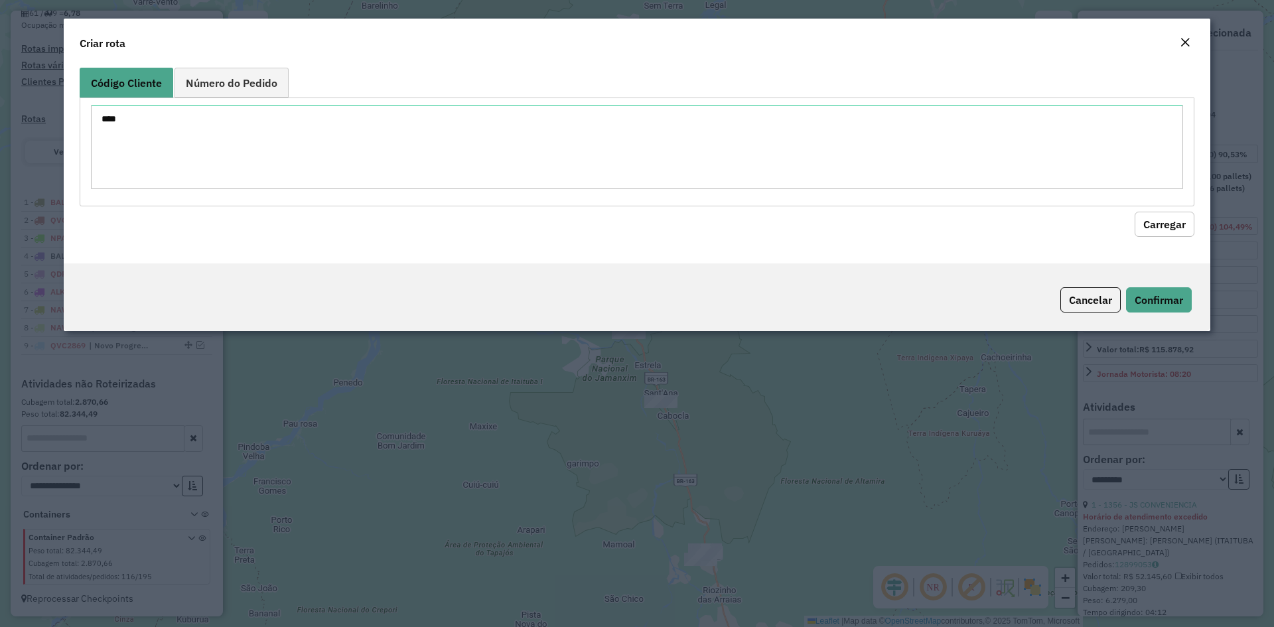
click at [1184, 224] on button "Carregar" at bounding box center [1164, 224] width 60 height 25
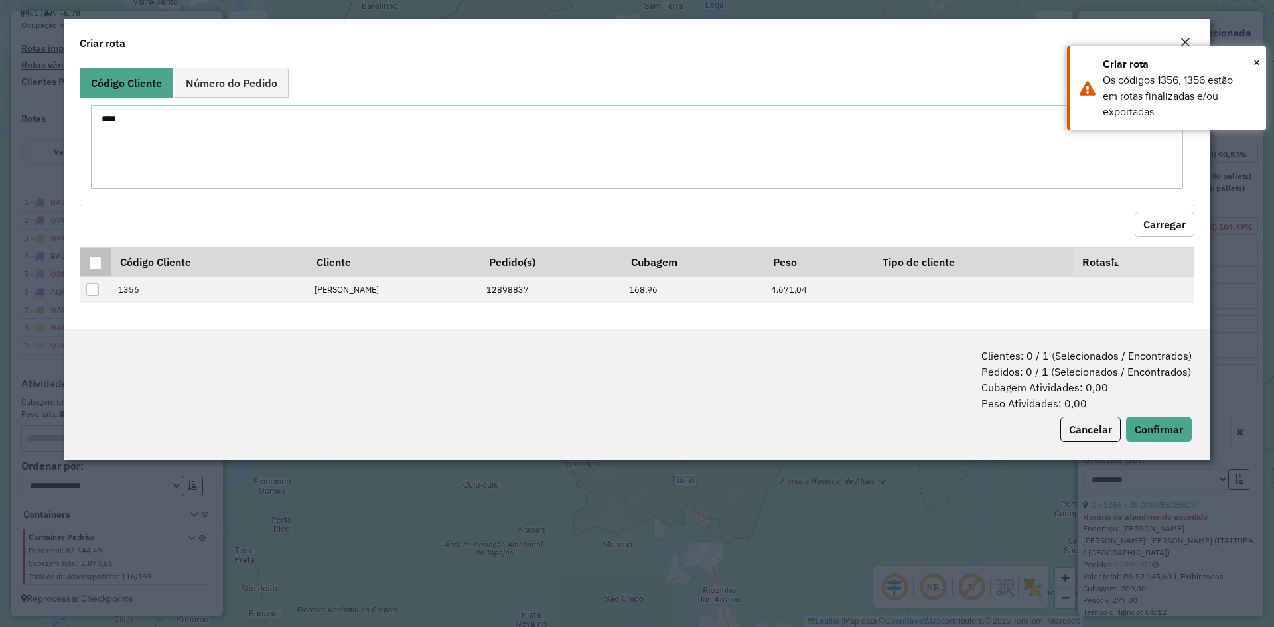
click at [92, 264] on div at bounding box center [95, 263] width 13 height 13
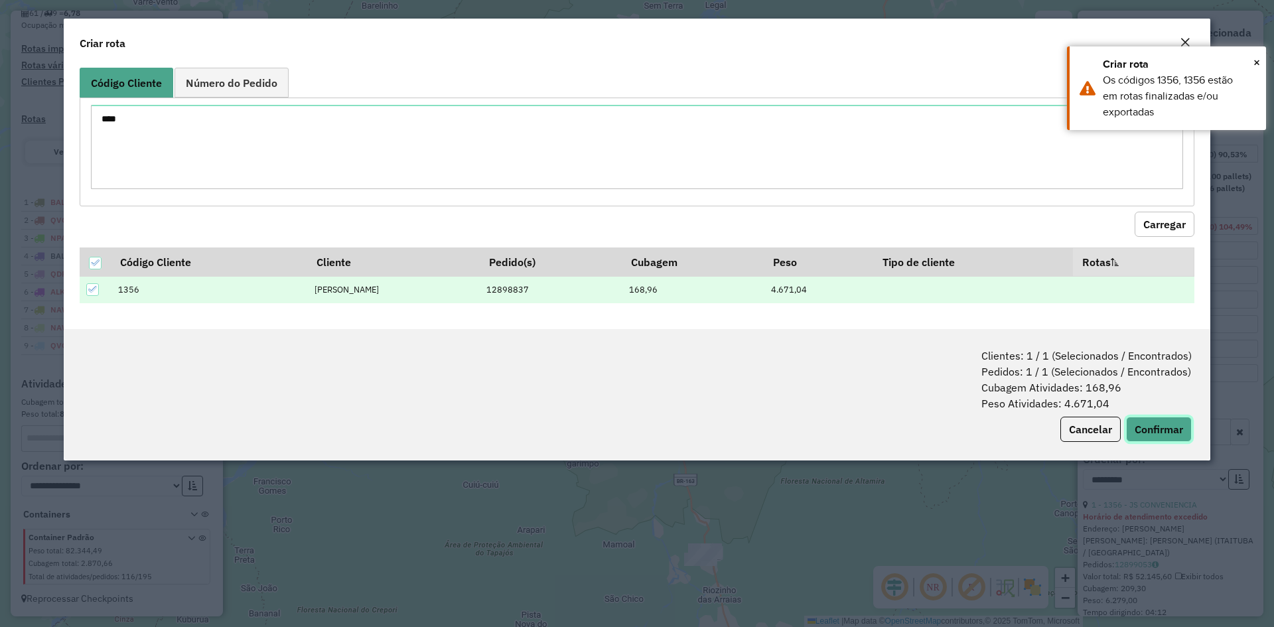
click at [1145, 423] on button "Confirmar" at bounding box center [1159, 429] width 66 height 25
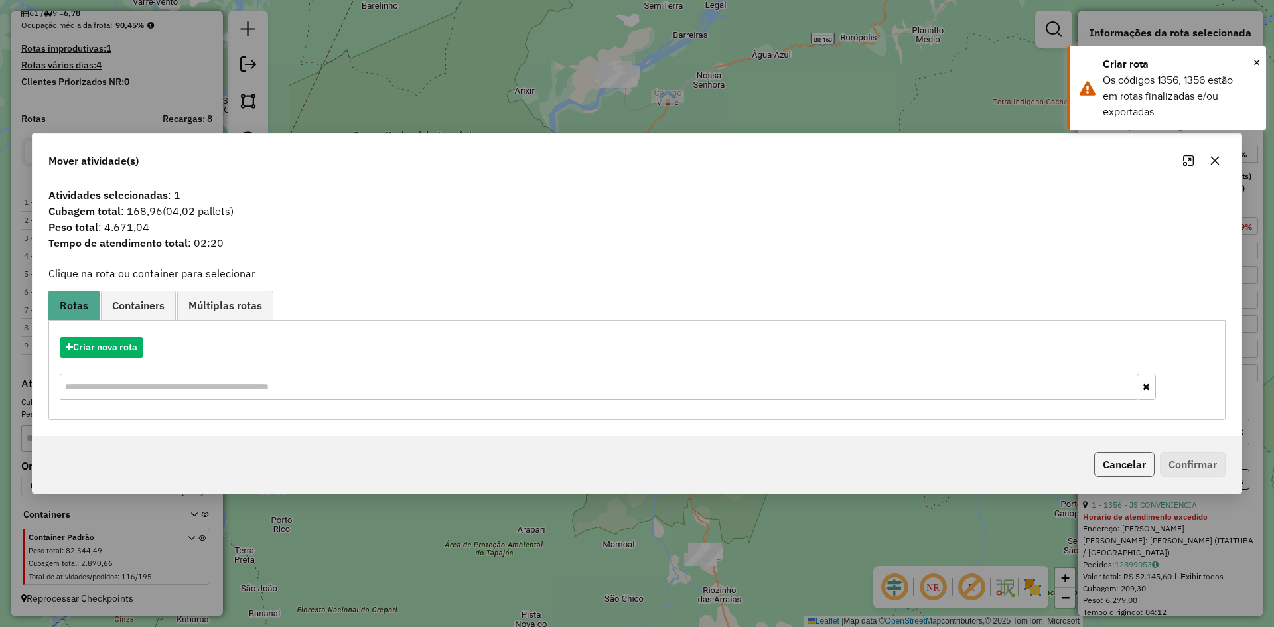
click at [1134, 469] on button "Cancelar" at bounding box center [1124, 464] width 60 height 25
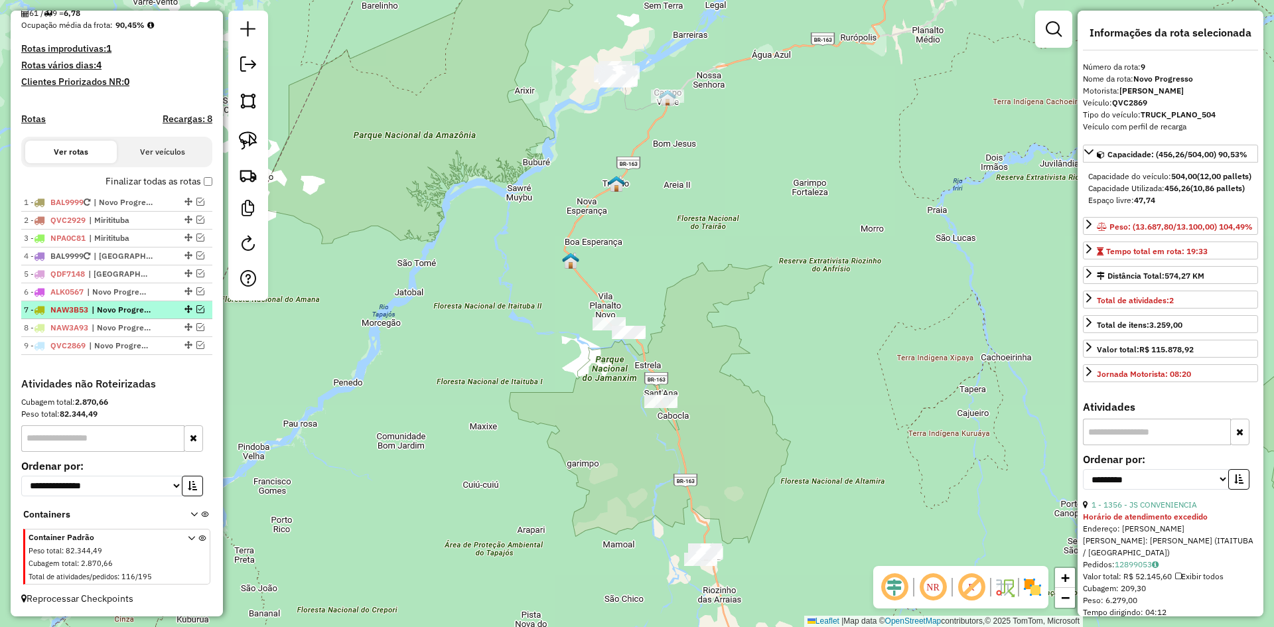
click at [113, 306] on span "| Novo Progresso" at bounding box center [122, 310] width 61 height 12
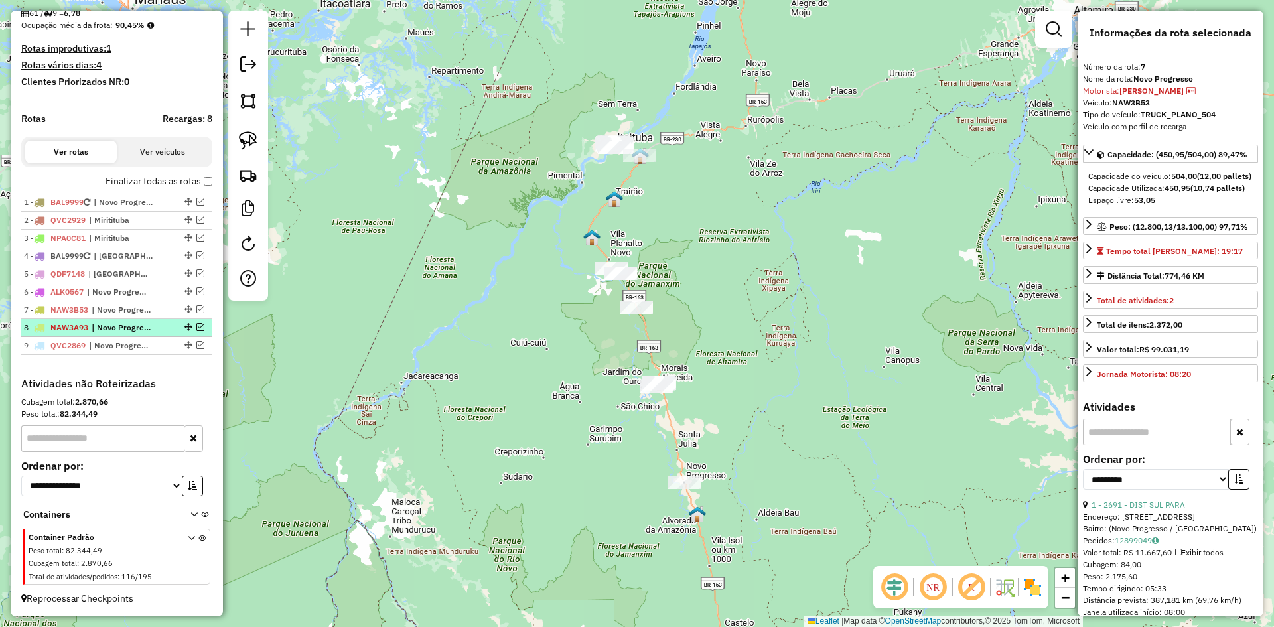
click at [103, 325] on span "| Novo Progresso" at bounding box center [122, 328] width 61 height 12
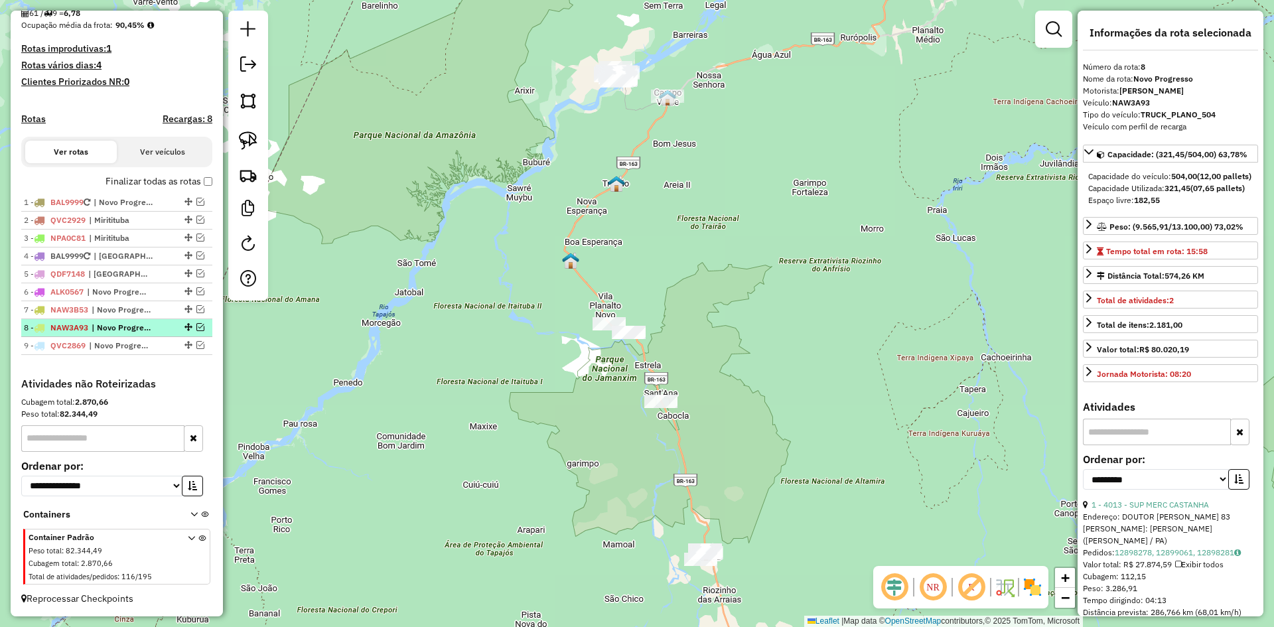
click at [196, 324] on em at bounding box center [200, 327] width 8 height 8
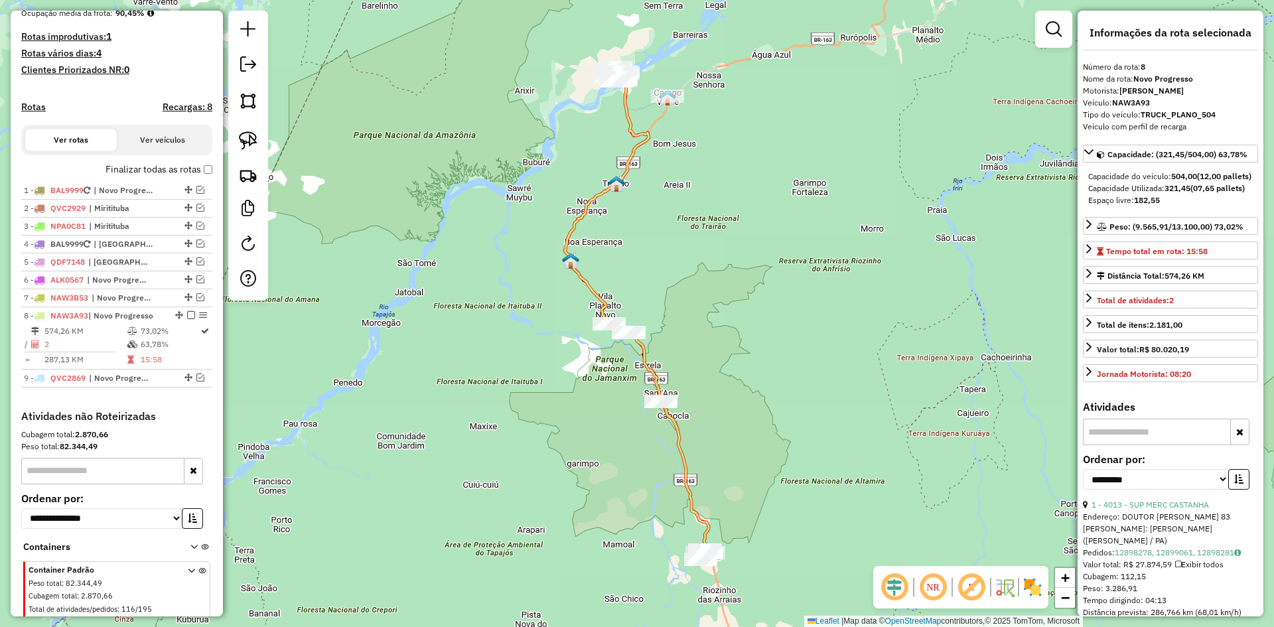
scroll to position [375, 0]
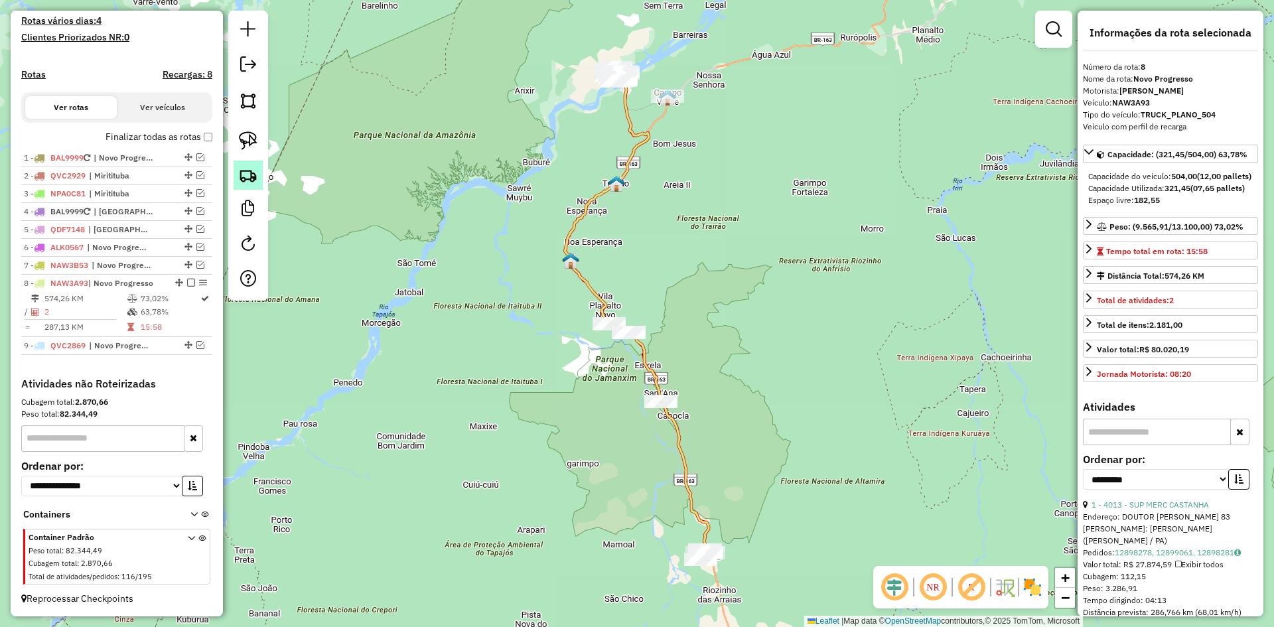
click at [243, 170] on img at bounding box center [248, 175] width 19 height 19
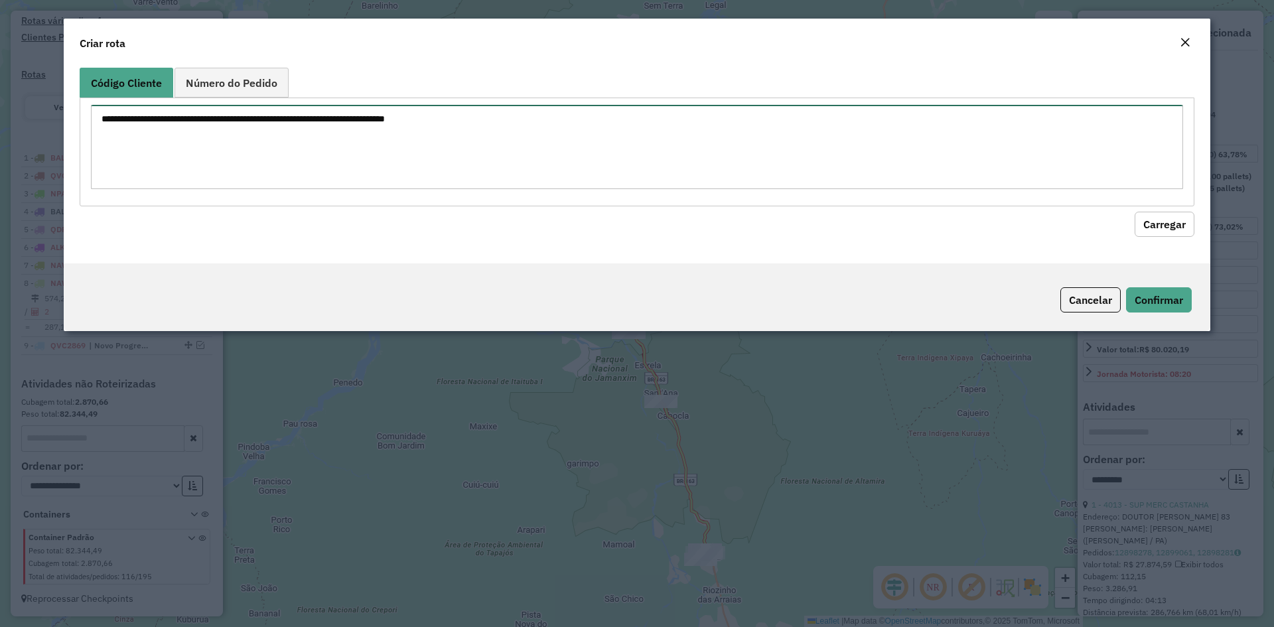
click at [324, 139] on textarea at bounding box center [637, 147] width 1092 height 84
type textarea "****"
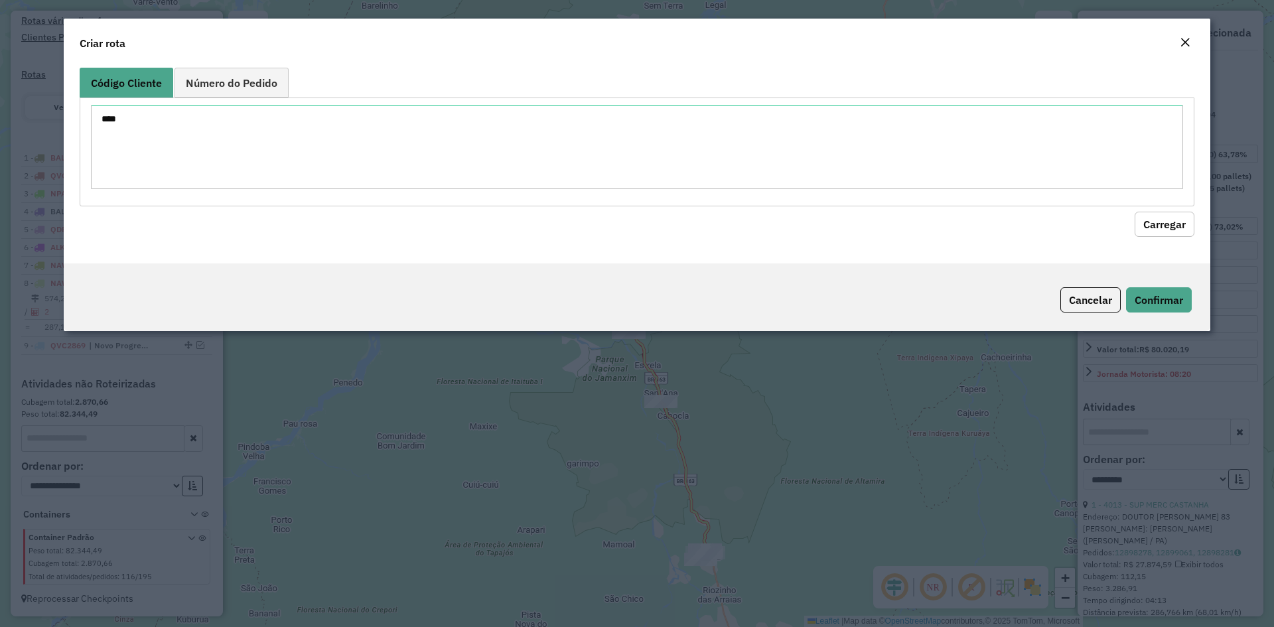
click at [1164, 223] on button "Carregar" at bounding box center [1164, 224] width 60 height 25
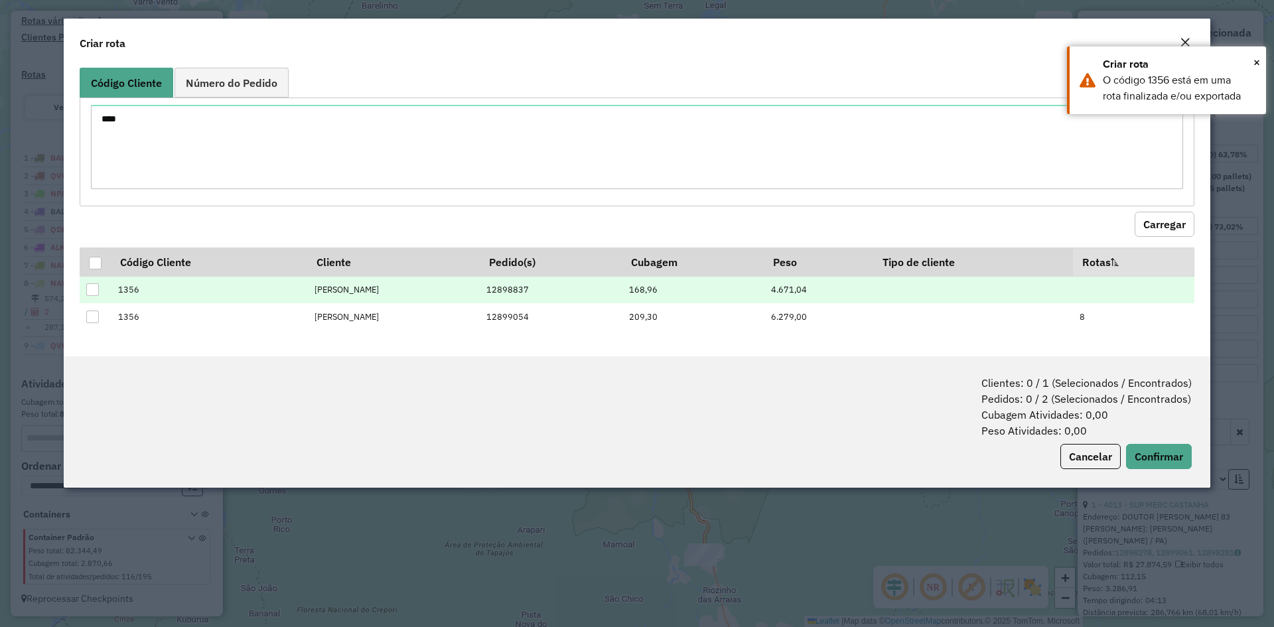
drag, startPoint x: 94, startPoint y: 287, endPoint x: 139, endPoint y: 288, distance: 45.1
click at [96, 287] on div at bounding box center [92, 289] width 13 height 13
click at [1139, 455] on button "Confirmar" at bounding box center [1159, 456] width 66 height 25
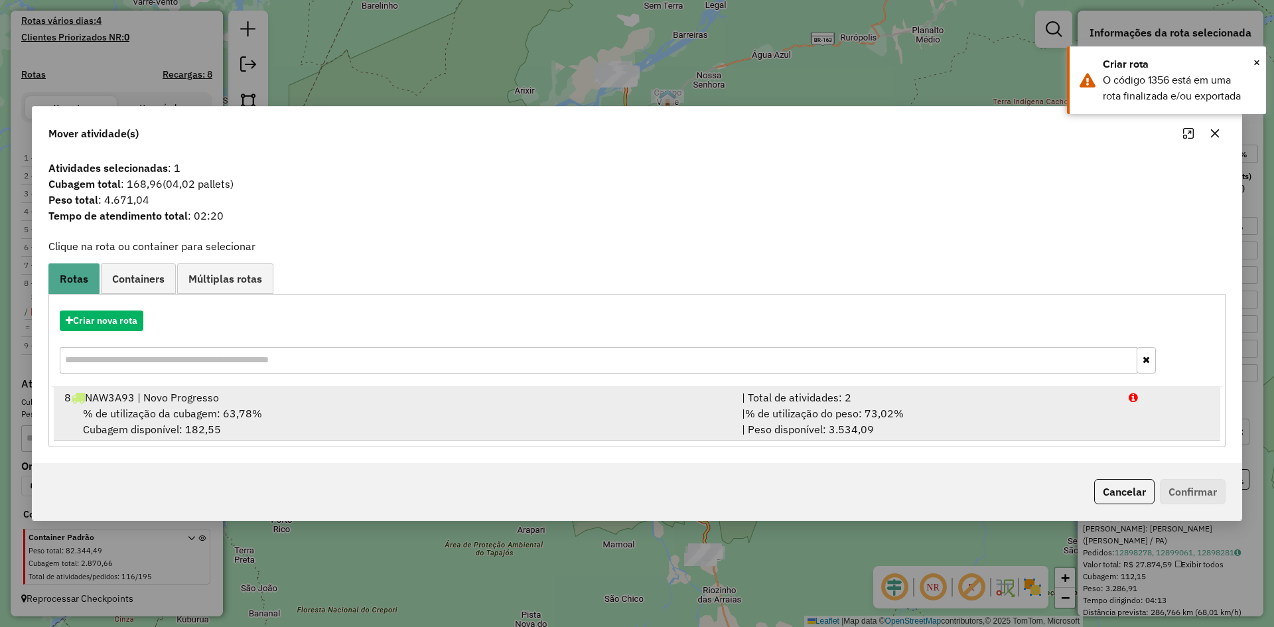
click at [235, 405] on div "% de utilização da cubagem: 63,78% Cubagem disponível: 182,55" at bounding box center [394, 421] width 677 height 32
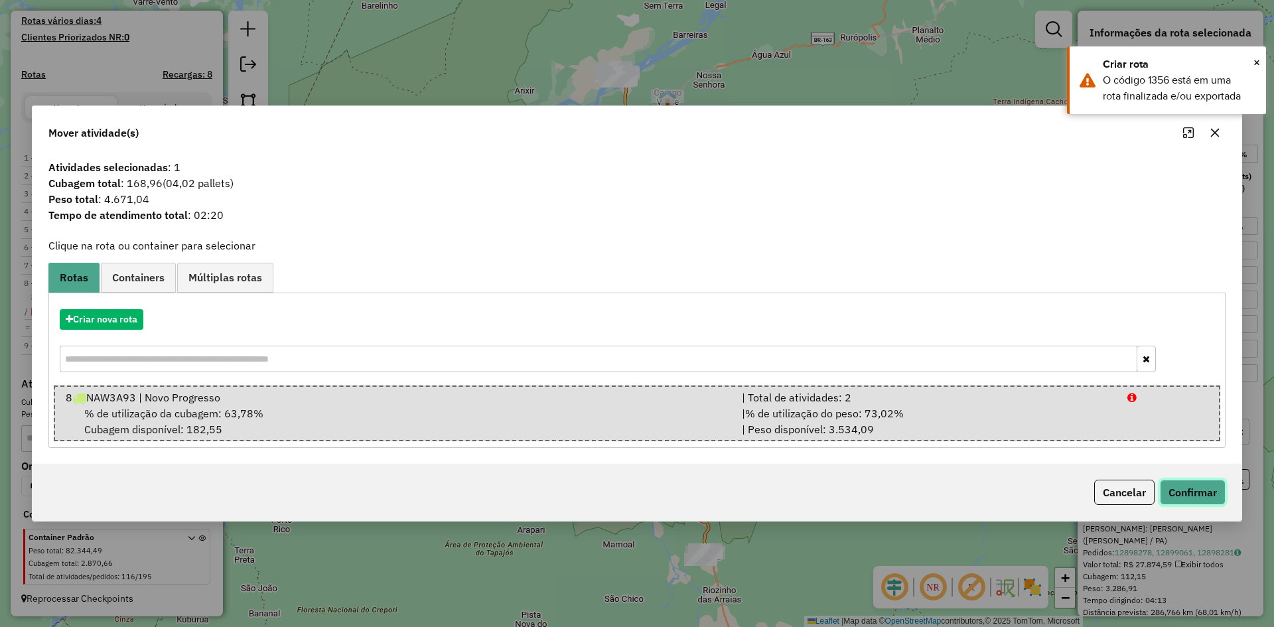
click at [1197, 492] on button "Confirmar" at bounding box center [1193, 492] width 66 height 25
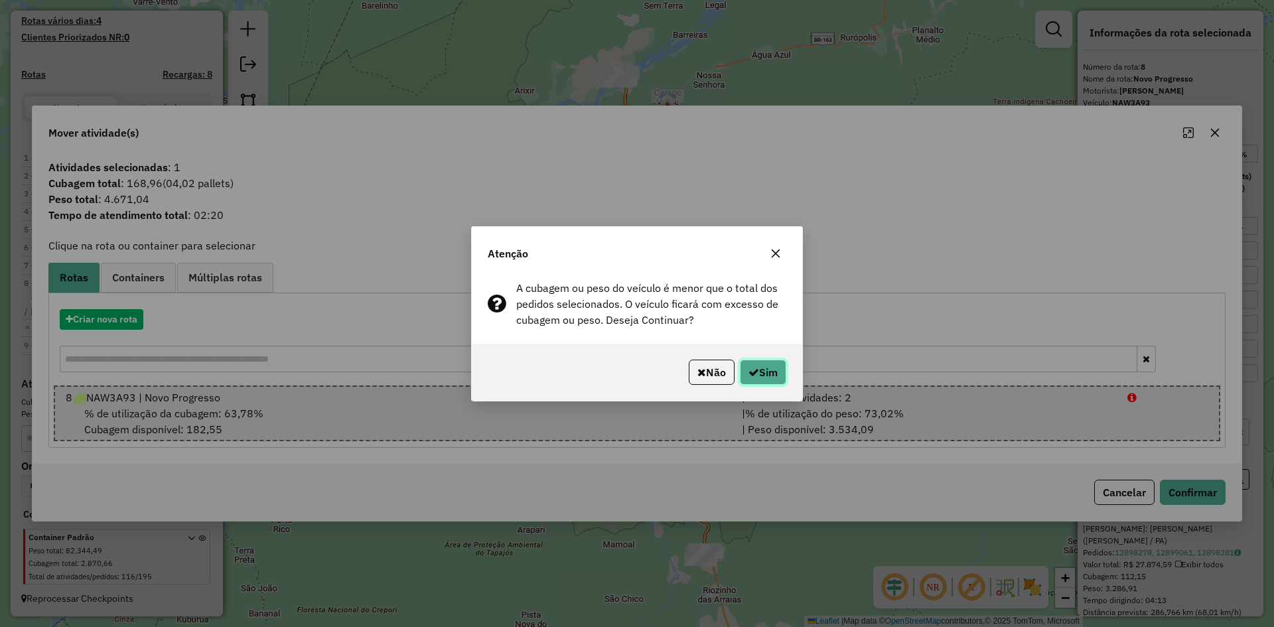
click at [753, 362] on button "Sim" at bounding box center [763, 372] width 46 height 25
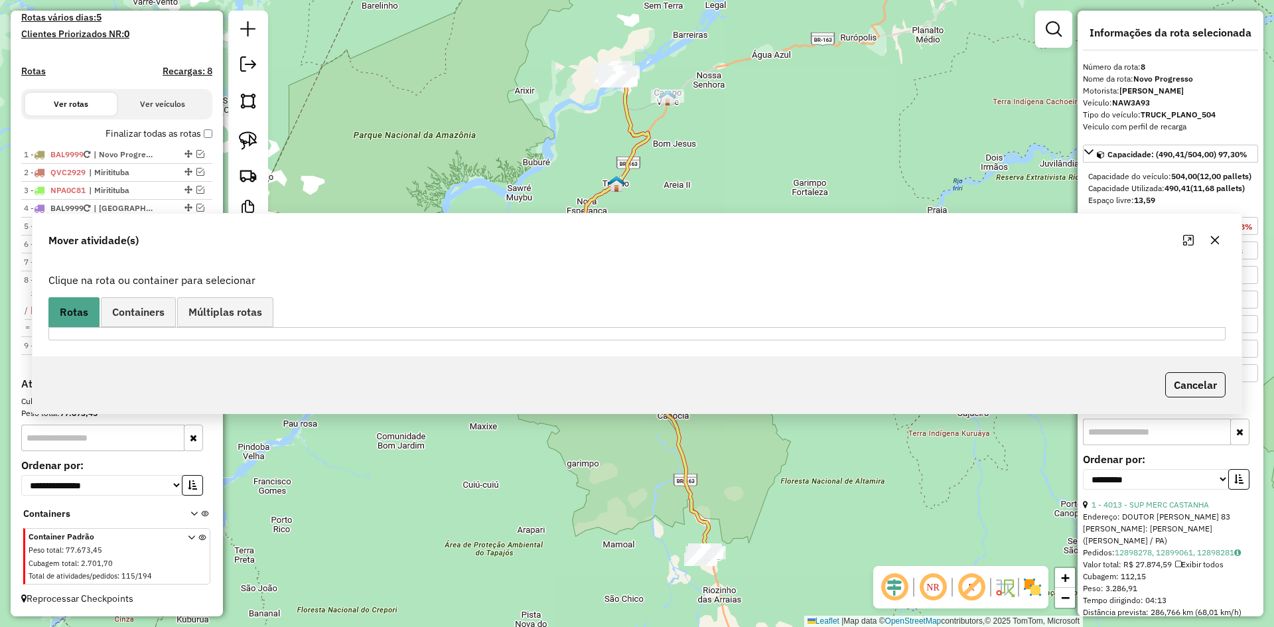
scroll to position [378, 0]
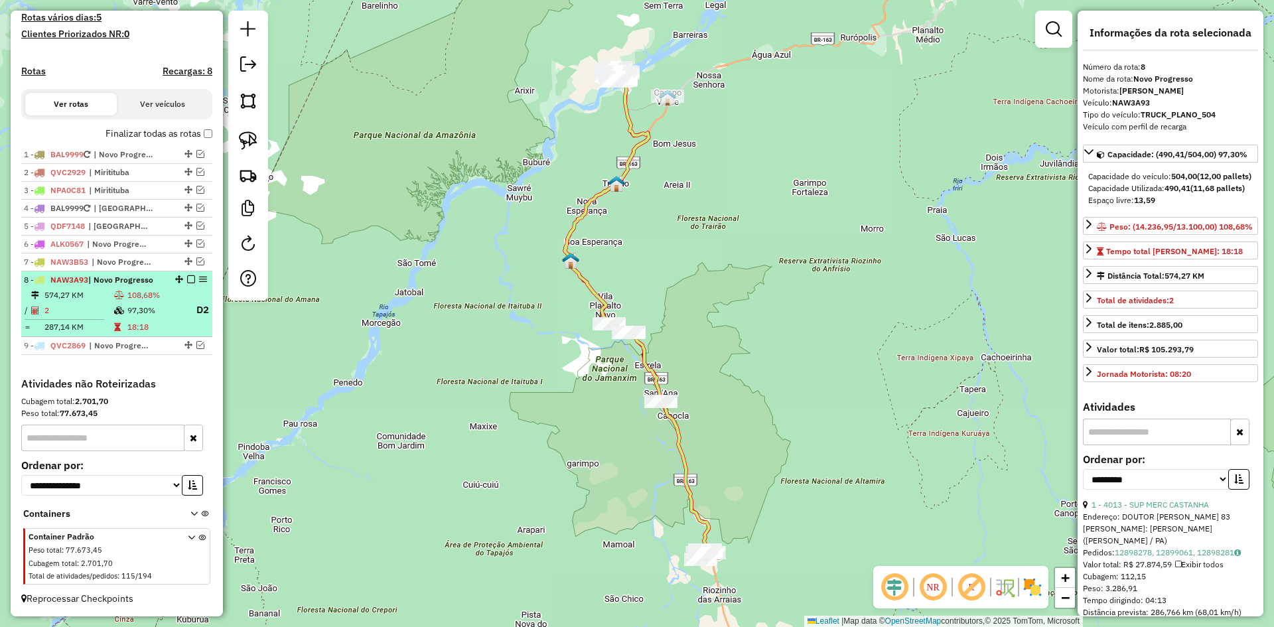
click at [187, 277] on em at bounding box center [191, 279] width 8 height 8
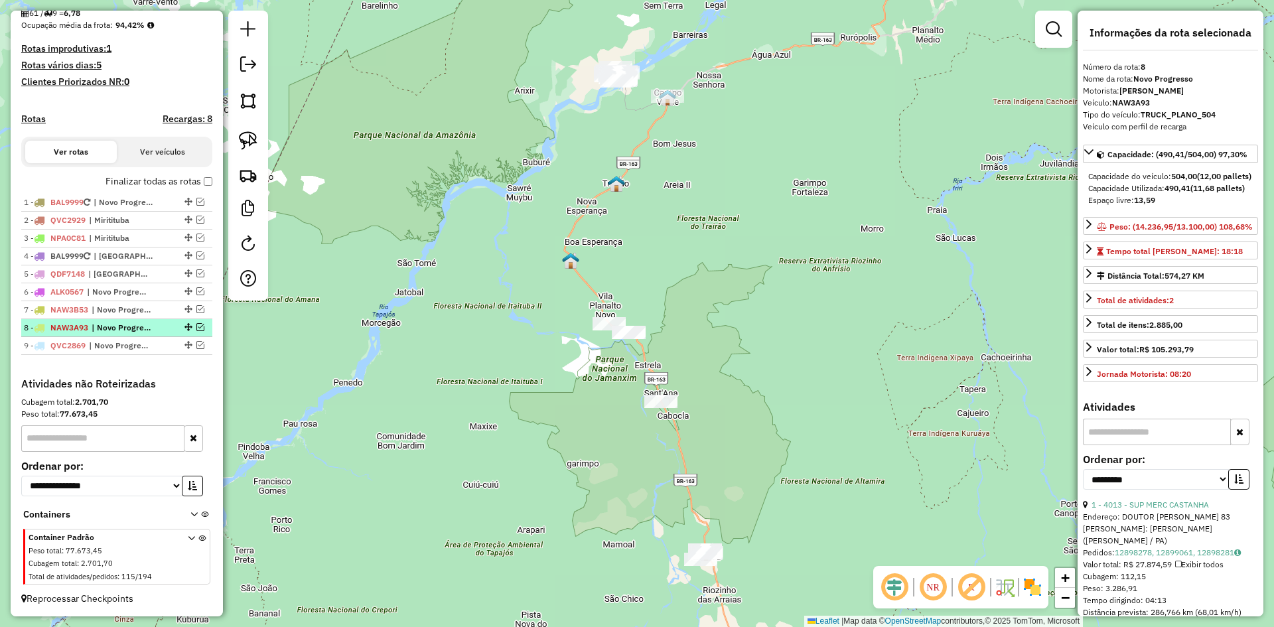
click at [107, 321] on li "8 - NAW3A93 | Novo Progresso" at bounding box center [116, 328] width 191 height 18
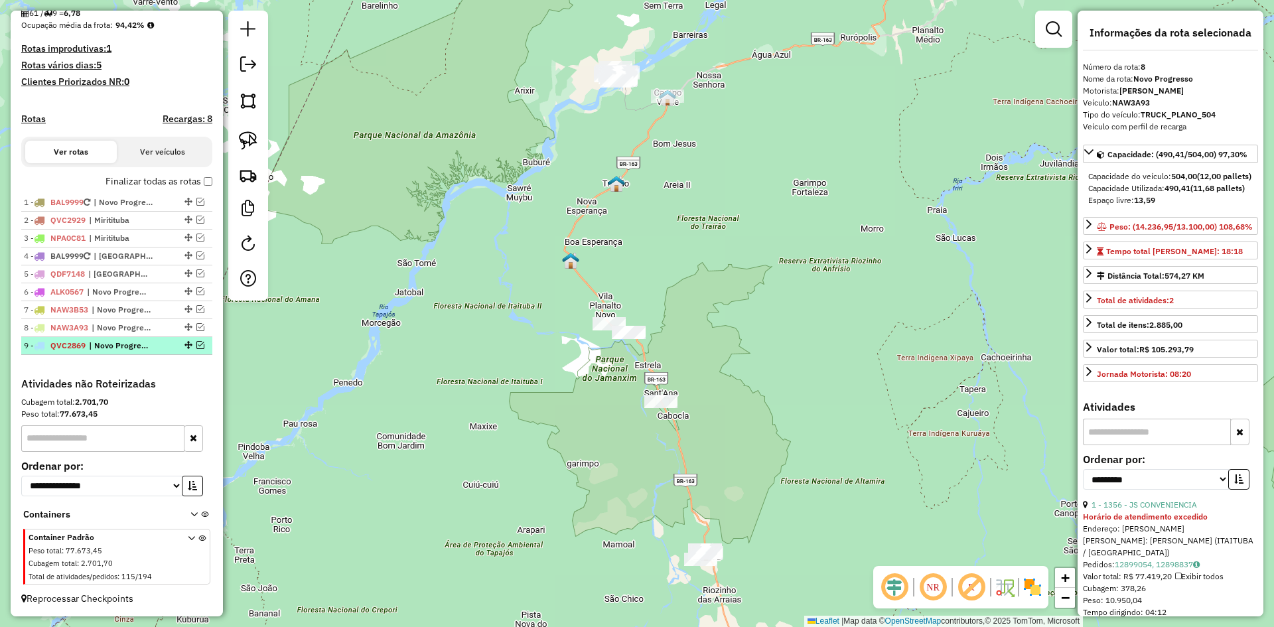
click at [113, 342] on span "| Novo Progresso" at bounding box center [119, 346] width 61 height 12
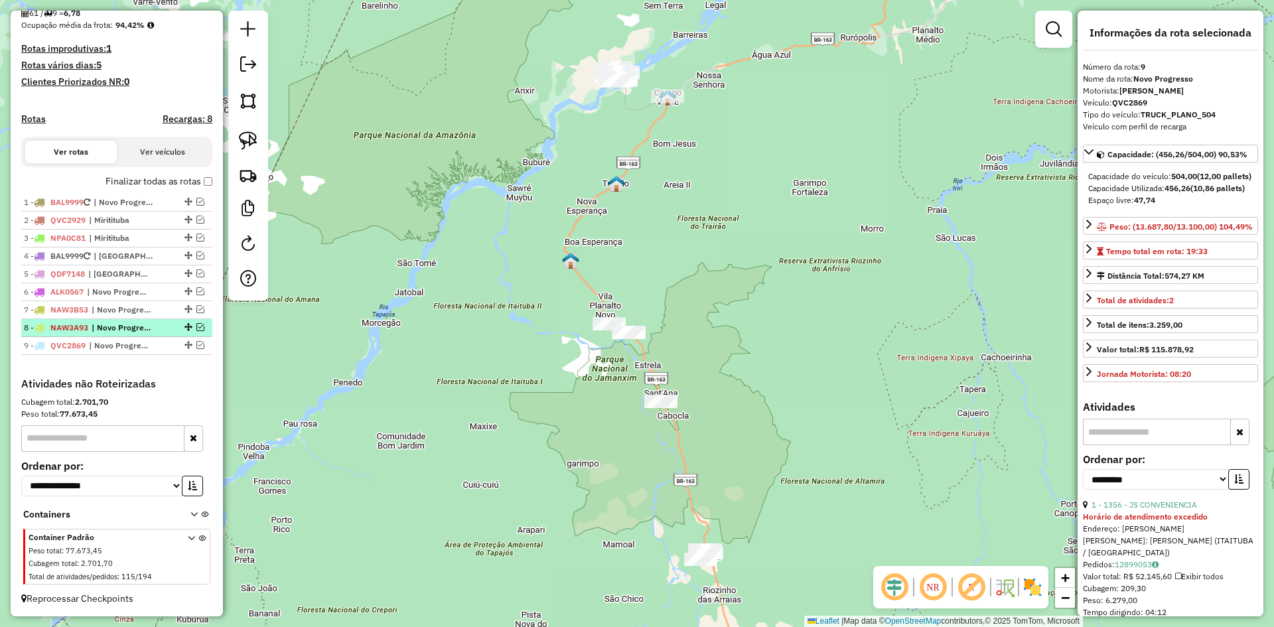
click at [113, 329] on span "| Novo Progresso" at bounding box center [122, 328] width 61 height 12
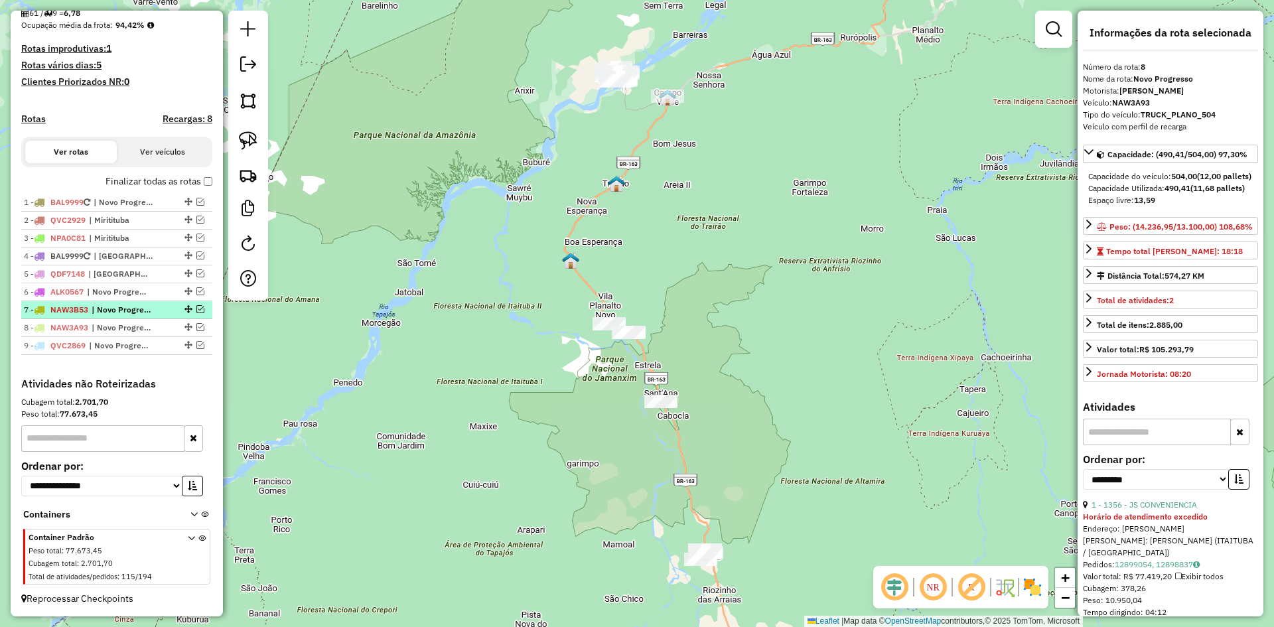
click at [116, 305] on span "| Novo Progresso" at bounding box center [122, 310] width 61 height 12
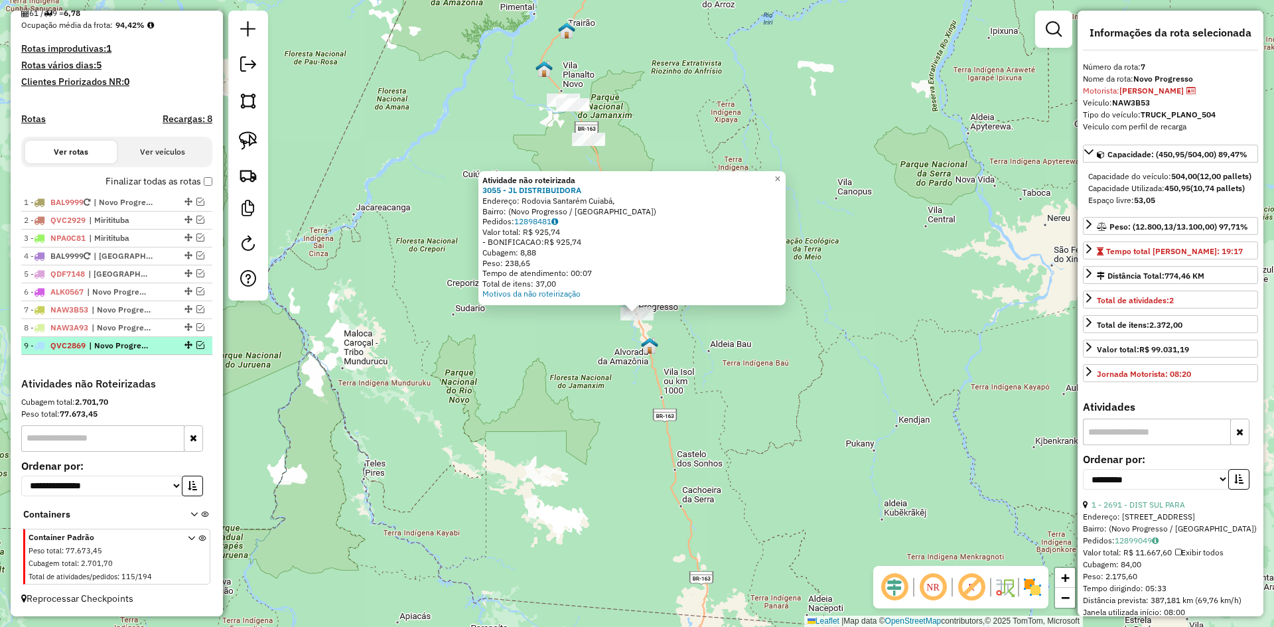
click at [137, 347] on span "| Novo Progresso" at bounding box center [119, 346] width 61 height 12
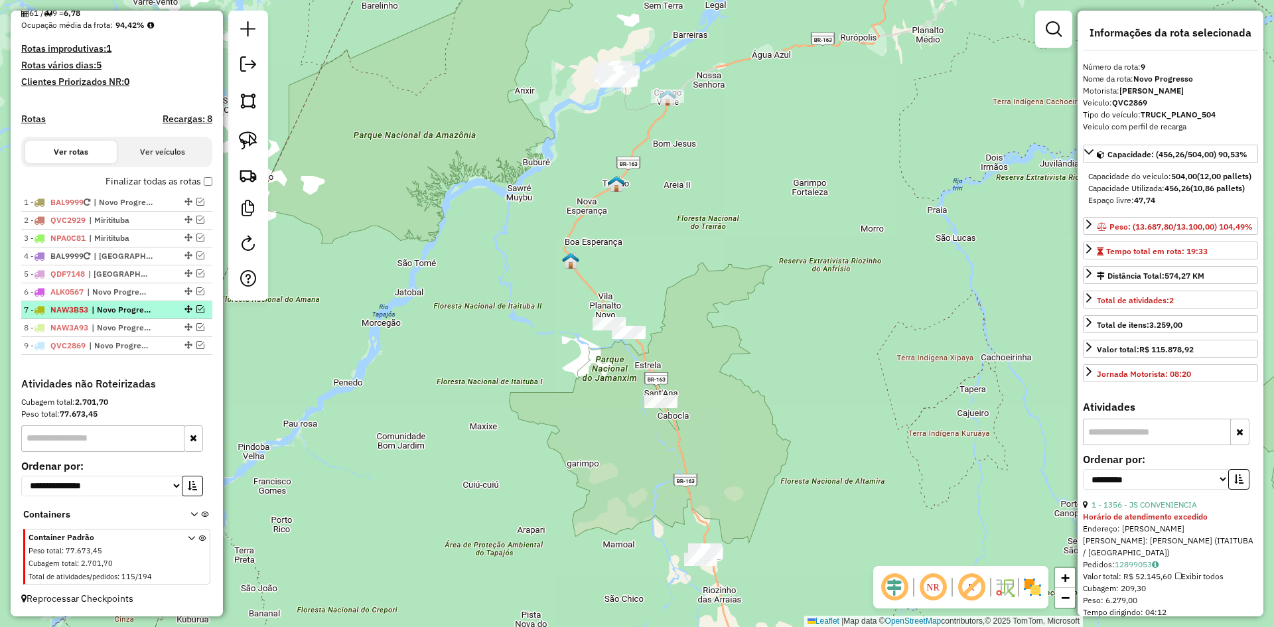
click at [117, 311] on span "| Novo Progresso" at bounding box center [122, 310] width 61 height 12
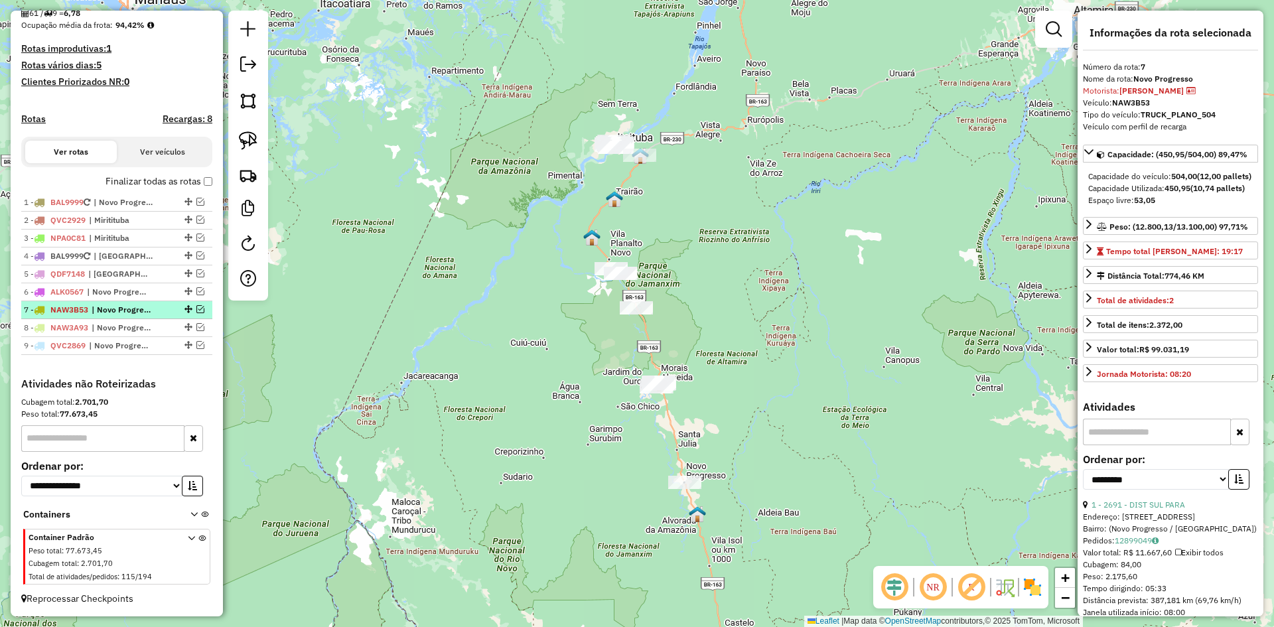
click at [198, 308] on em at bounding box center [200, 309] width 8 height 8
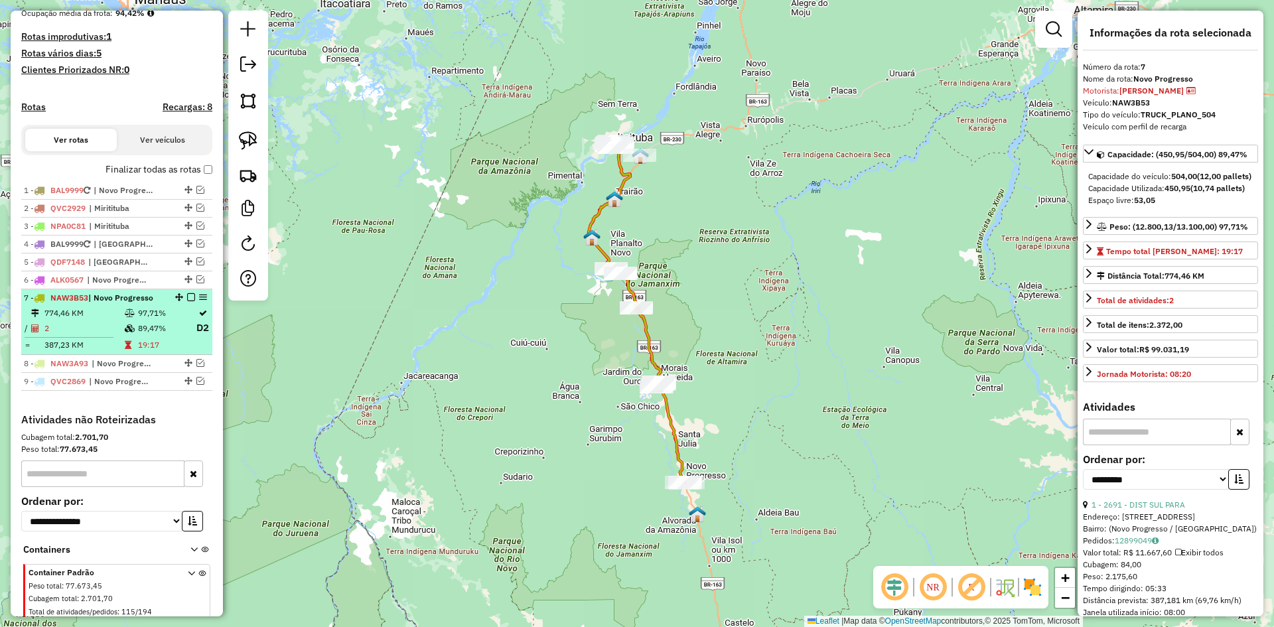
scroll to position [378, 0]
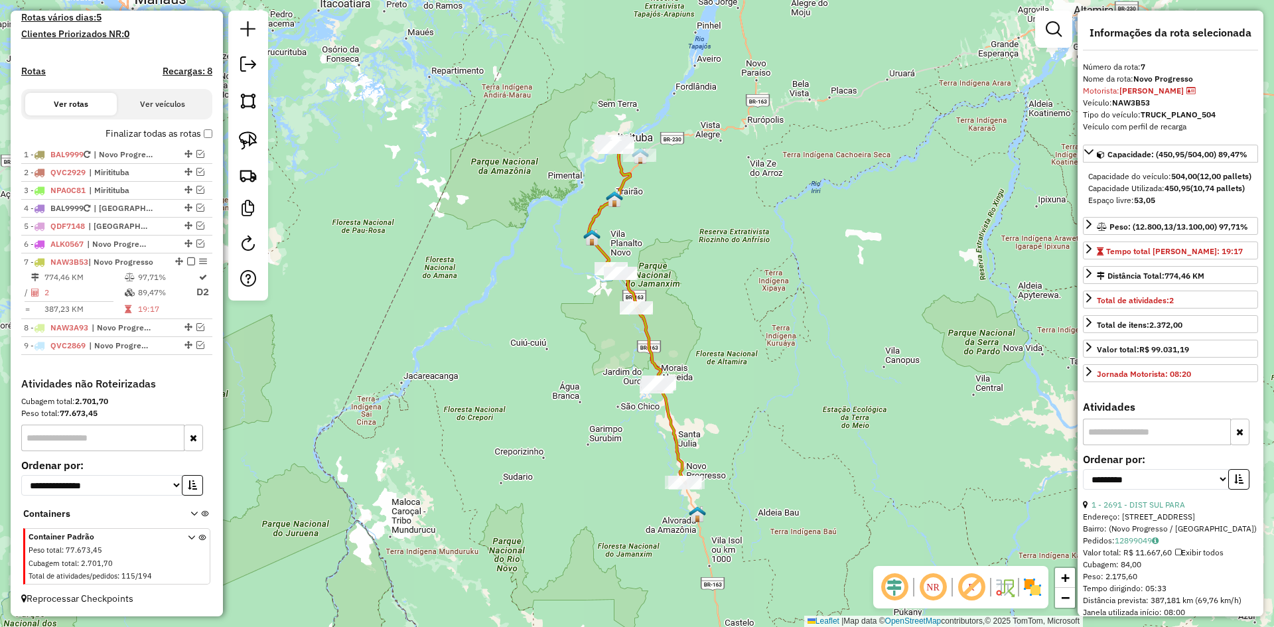
click at [649, 360] on icon at bounding box center [636, 314] width 97 height 338
click at [660, 355] on div "Janela de atendimento Grade de atendimento Capacidade Transportadoras Veículos …" at bounding box center [637, 313] width 1274 height 627
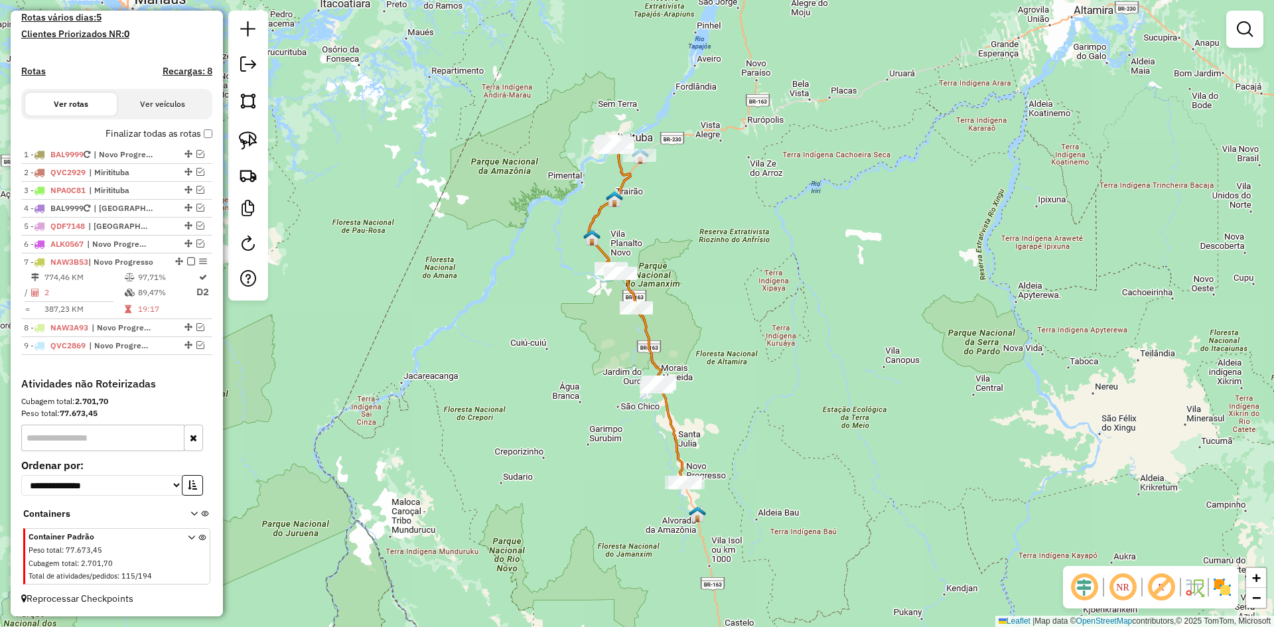
click at [647, 358] on icon at bounding box center [636, 314] width 97 height 338
select select "**********"
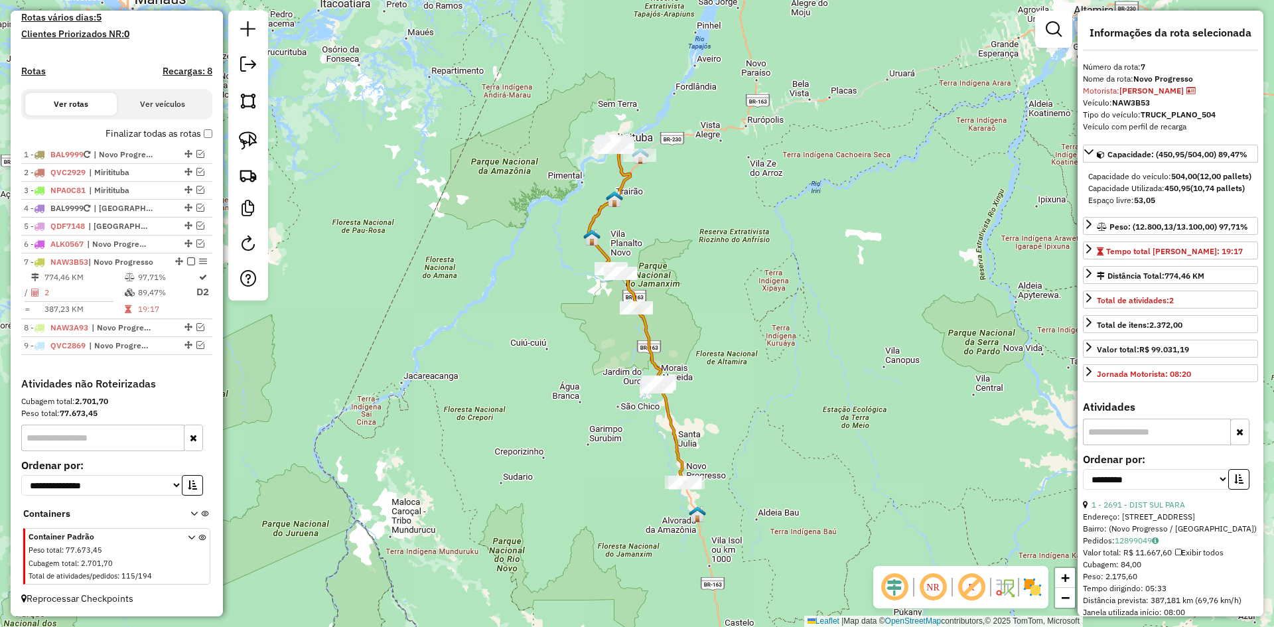
click at [647, 358] on icon at bounding box center [636, 314] width 97 height 338
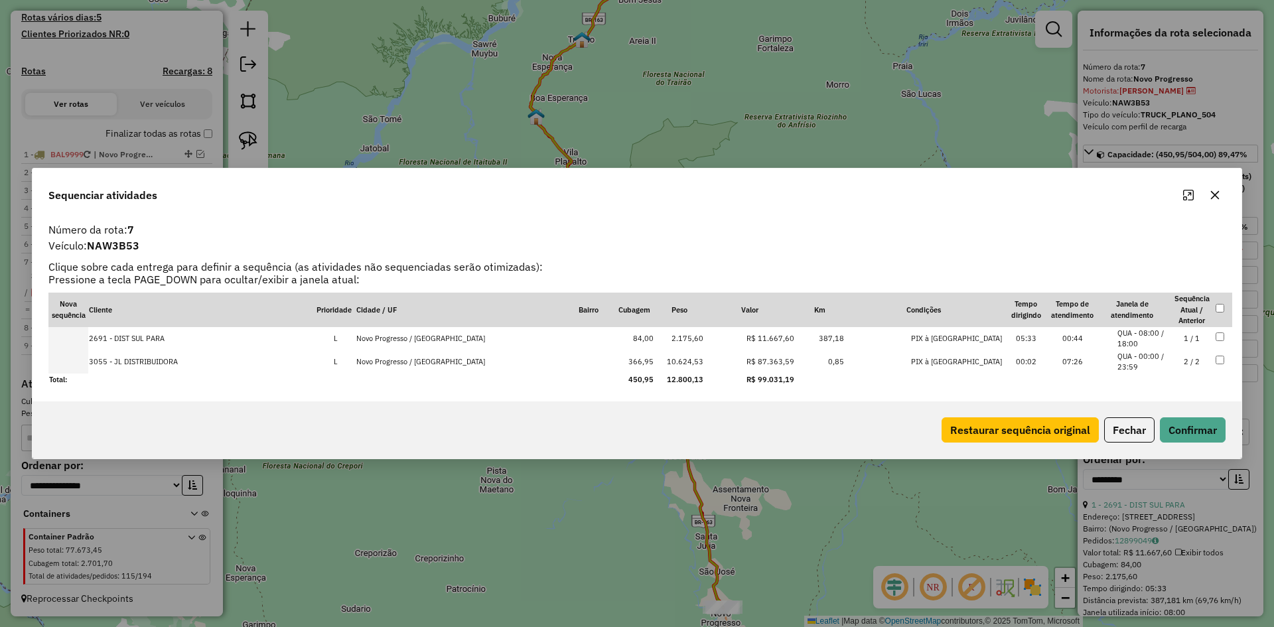
click at [1215, 198] on icon "button" at bounding box center [1214, 195] width 11 height 11
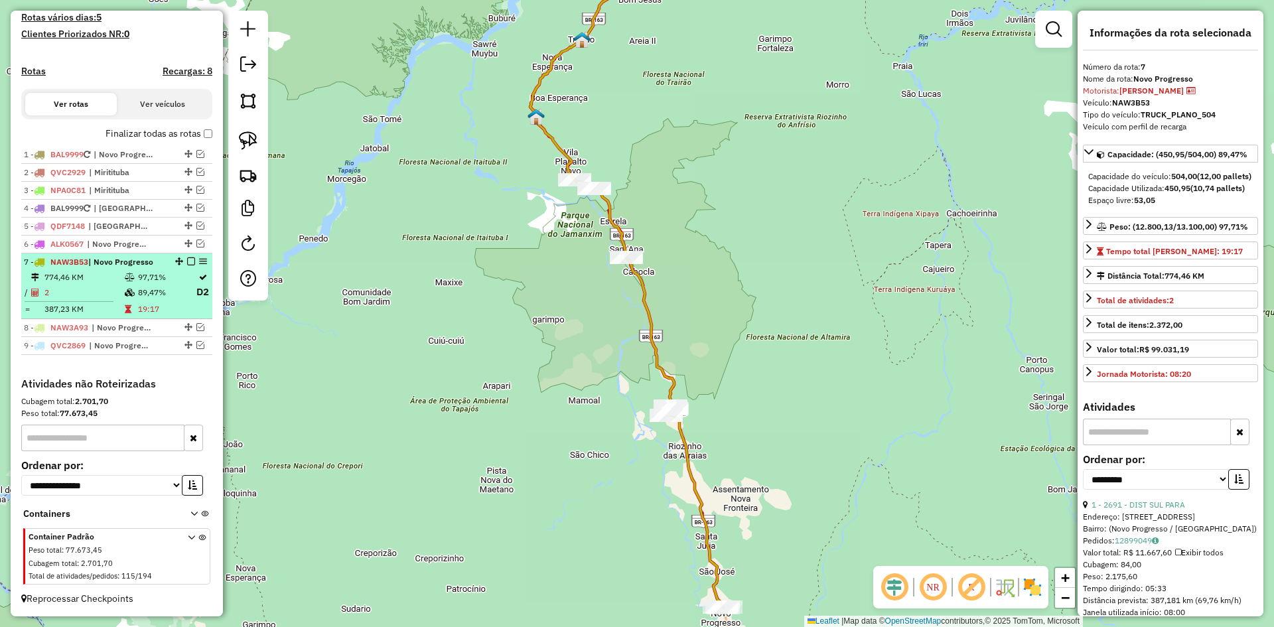
click at [188, 261] on em at bounding box center [191, 261] width 8 height 8
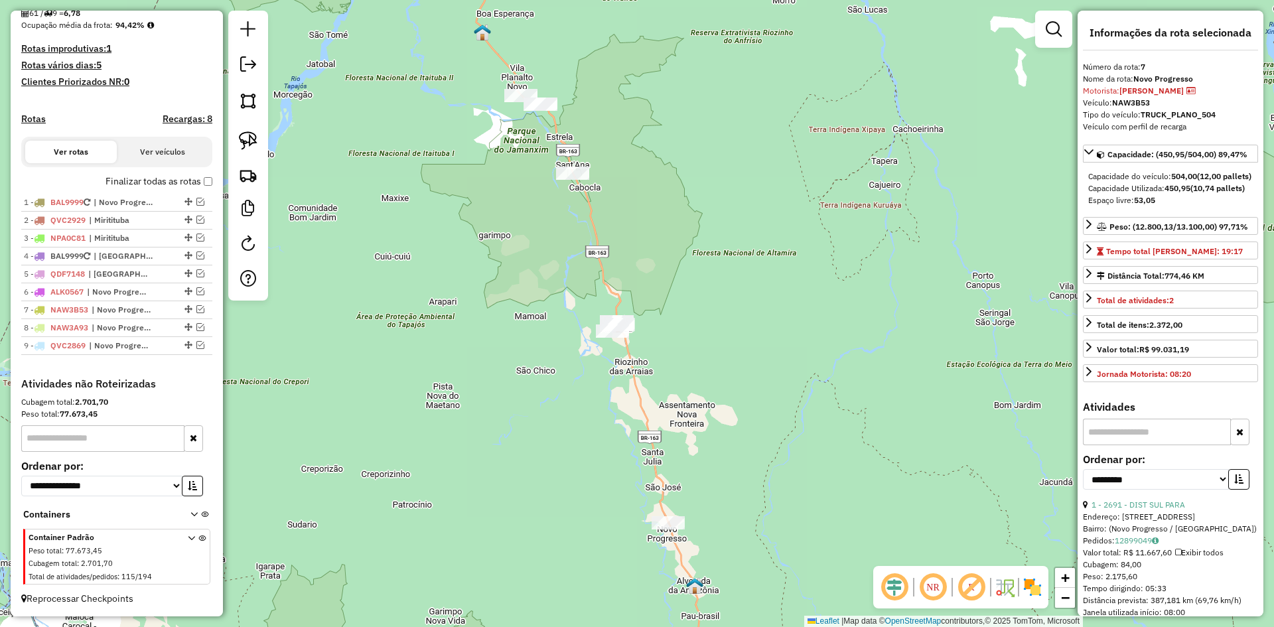
drag, startPoint x: 579, startPoint y: 393, endPoint x: 523, endPoint y: 297, distance: 111.5
click at [524, 300] on div "Janela de atendimento Grade de atendimento Capacidade Transportadoras Veículos …" at bounding box center [637, 313] width 1274 height 627
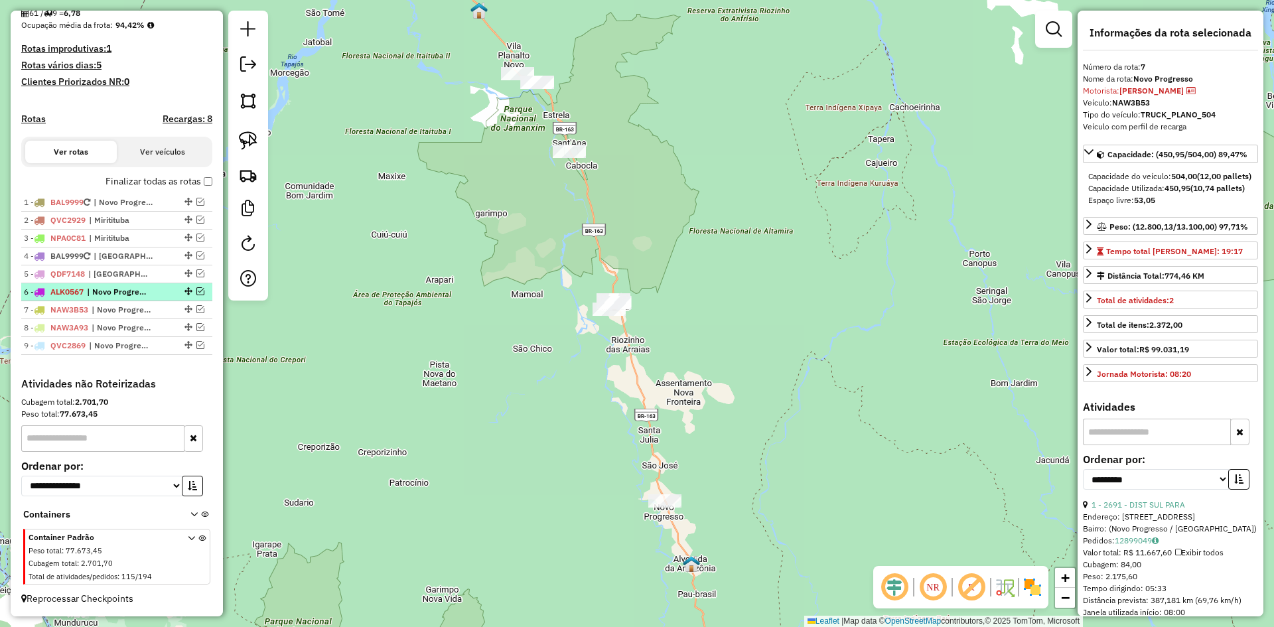
click at [107, 290] on span "| Novo Progresso" at bounding box center [117, 292] width 61 height 12
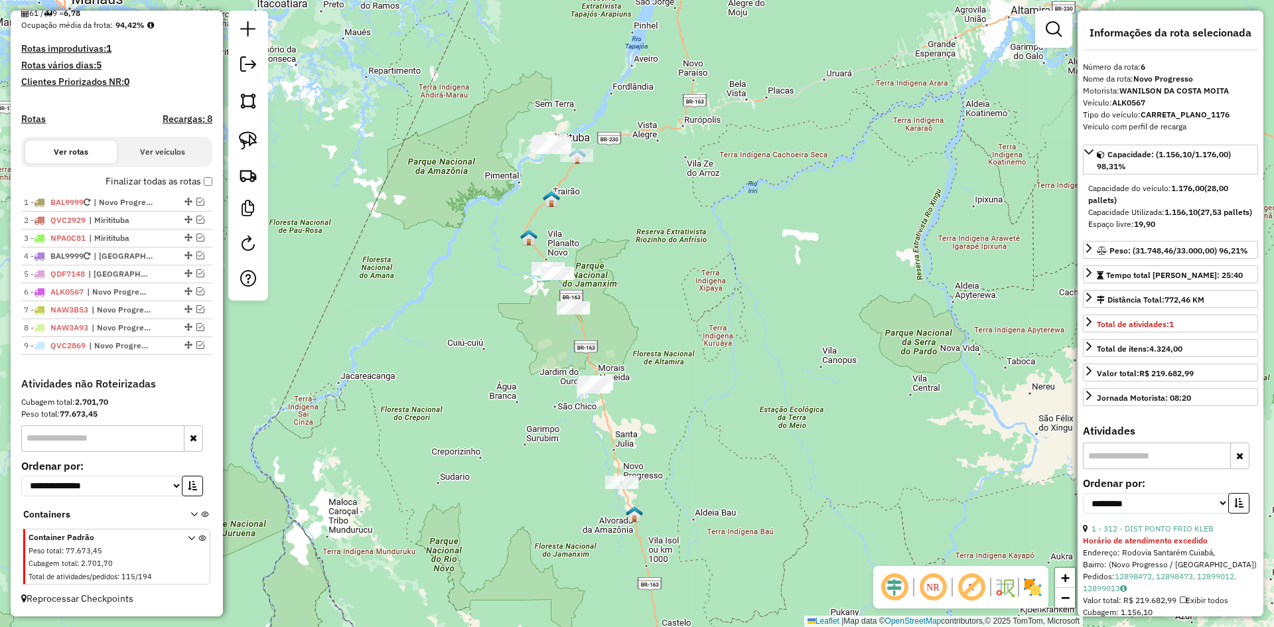
drag, startPoint x: 596, startPoint y: 387, endPoint x: 532, endPoint y: 387, distance: 63.7
click at [532, 387] on div "Janela de atendimento Grade de atendimento Capacidade Transportadoras Veículos …" at bounding box center [637, 313] width 1274 height 627
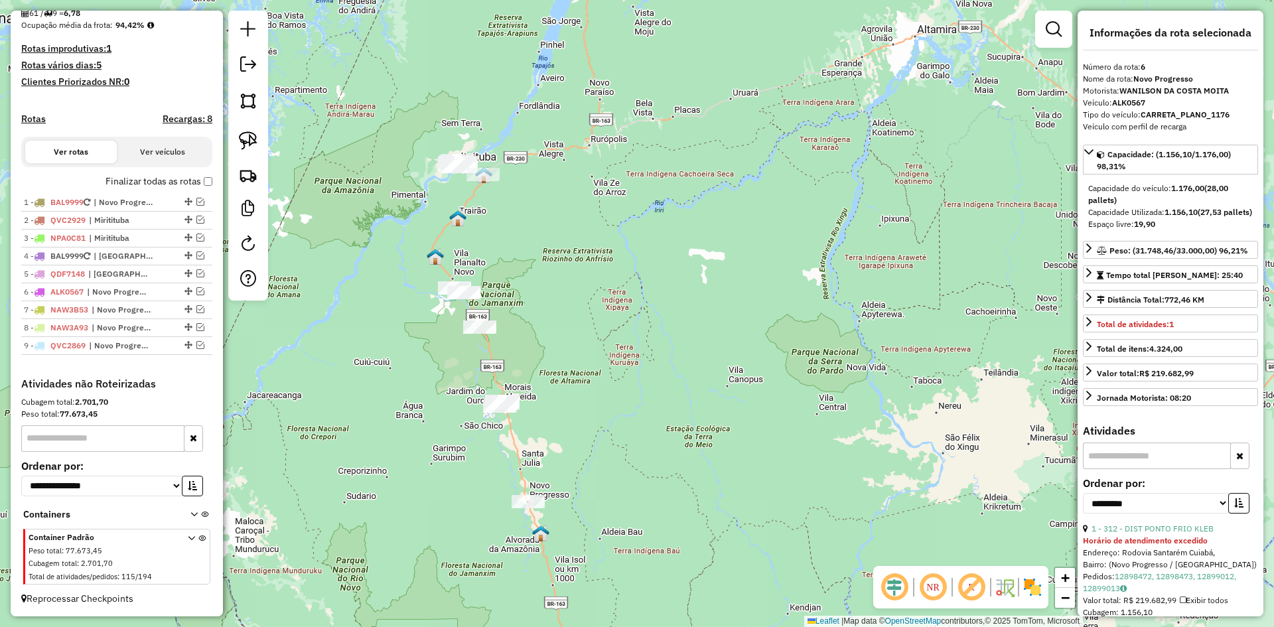
drag, startPoint x: 512, startPoint y: 446, endPoint x: 490, endPoint y: 448, distance: 22.6
click at [490, 448] on div "Janela de atendimento Grade de atendimento Capacidade Transportadoras Veículos …" at bounding box center [637, 313] width 1274 height 627
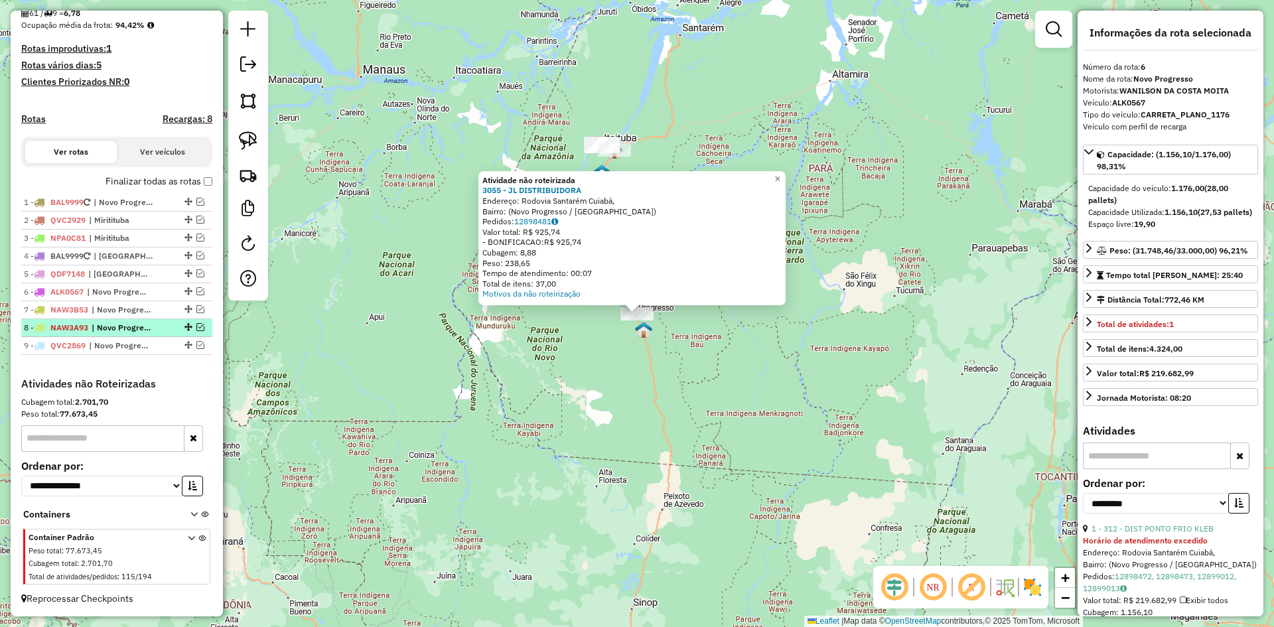
click at [103, 324] on span "| Novo Progresso" at bounding box center [122, 328] width 61 height 12
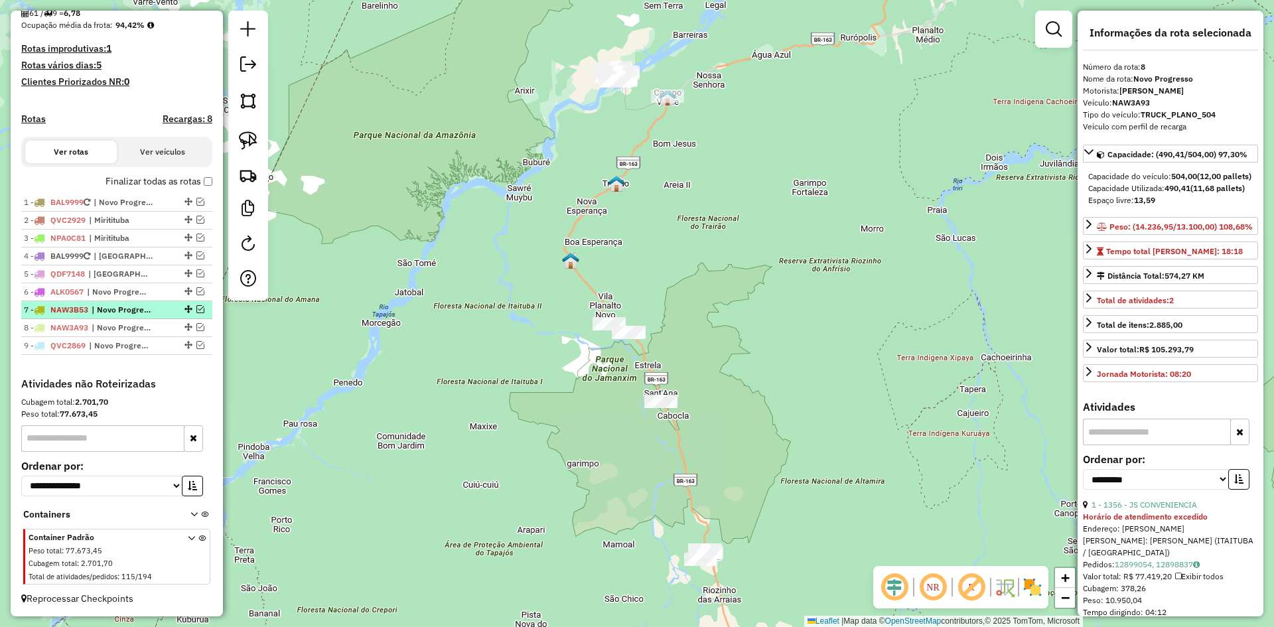
click at [121, 306] on span "| Novo Progresso" at bounding box center [122, 310] width 61 height 12
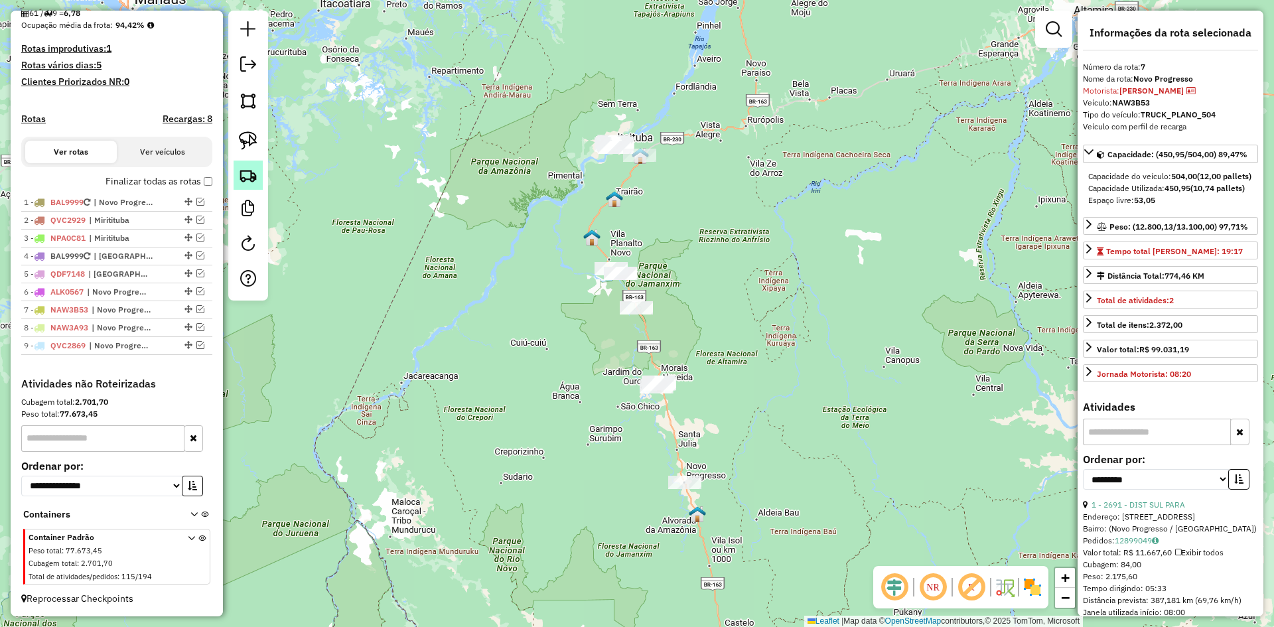
click at [247, 167] on img at bounding box center [248, 175] width 19 height 19
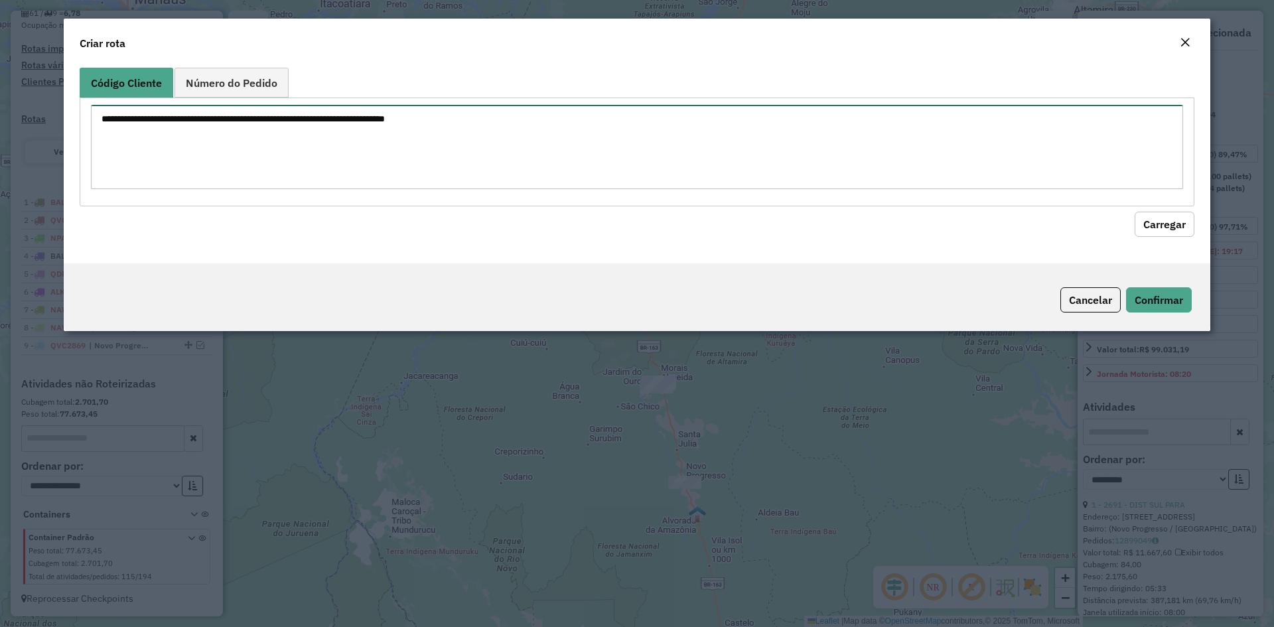
click at [778, 126] on textarea at bounding box center [637, 147] width 1092 height 84
type textarea "****"
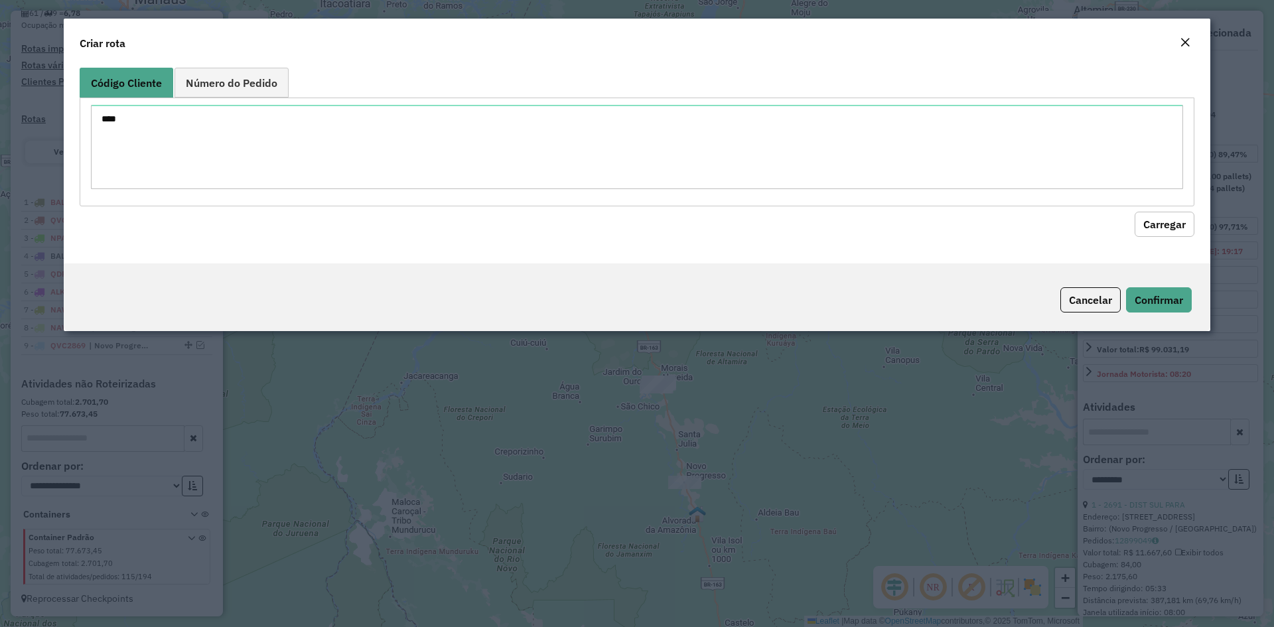
click at [565, 390] on modal-container "Criar rota Código Cliente Número do Pedido **** Carregar Cancelar Confirmar" at bounding box center [637, 313] width 1274 height 627
click at [1063, 292] on button "Cancelar" at bounding box center [1090, 299] width 60 height 25
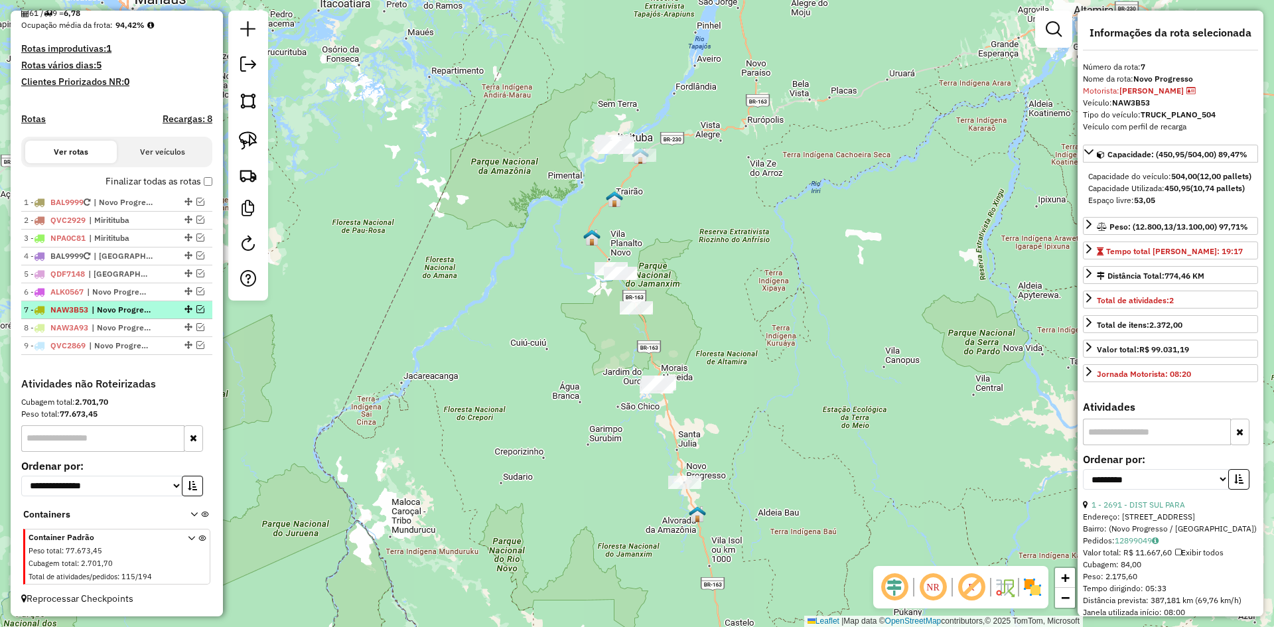
click at [196, 306] on em at bounding box center [200, 309] width 8 height 8
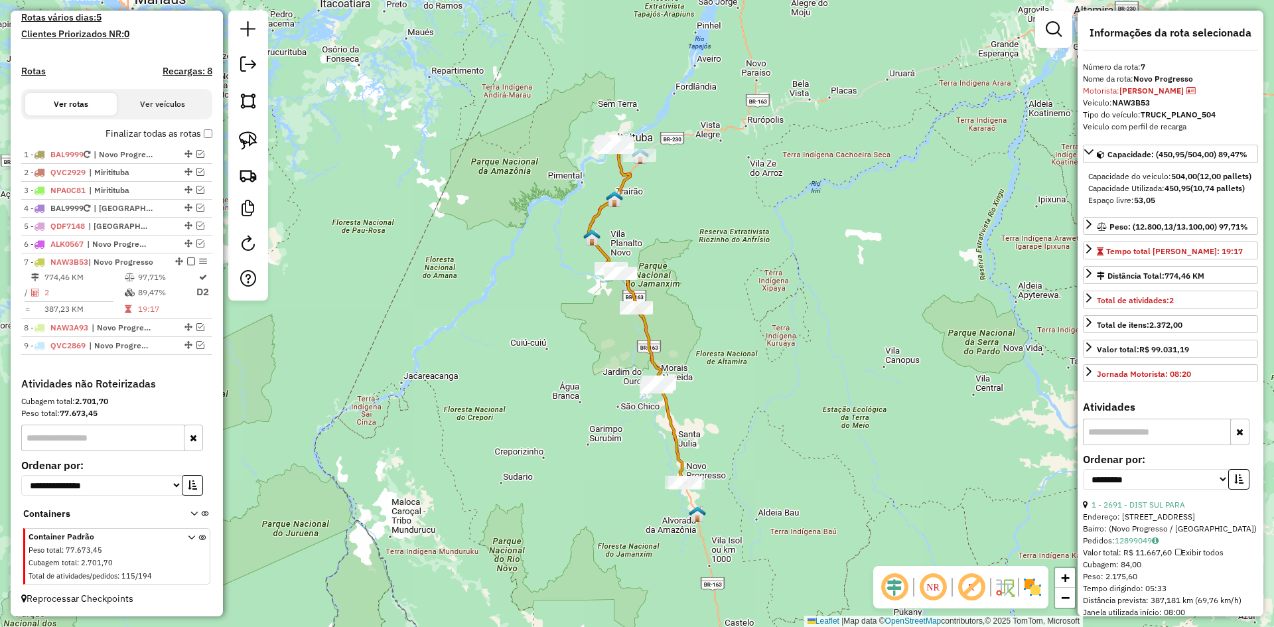
click at [651, 338] on icon at bounding box center [636, 314] width 97 height 338
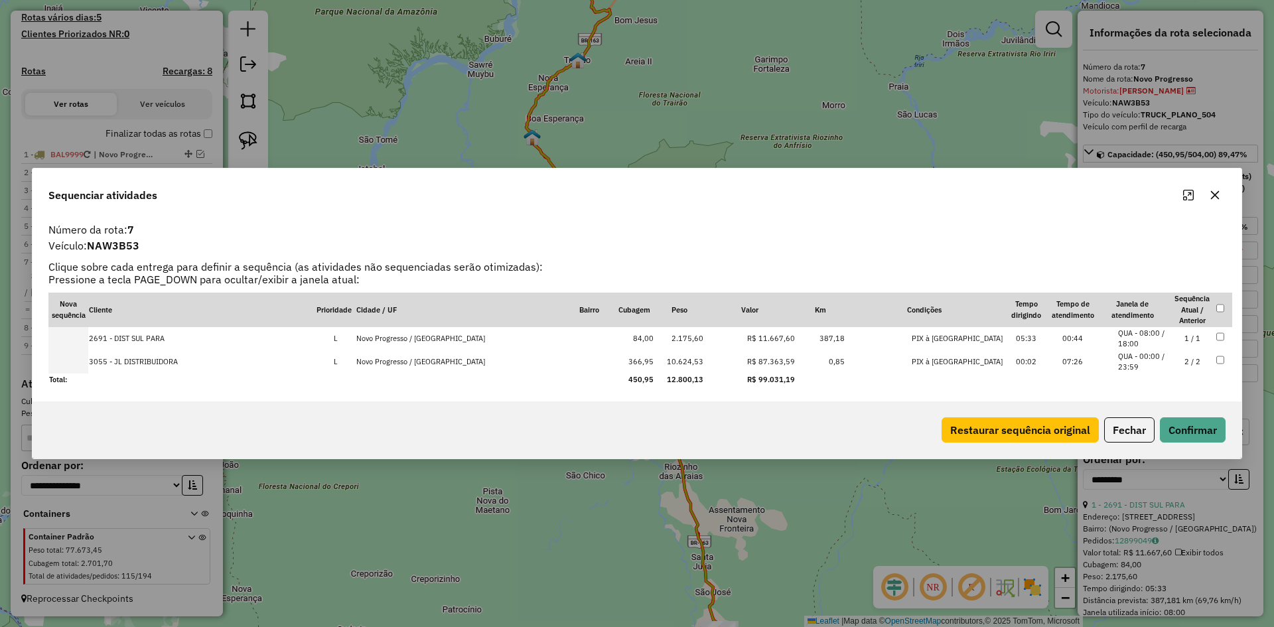
click at [1222, 192] on button "button" at bounding box center [1214, 194] width 21 height 21
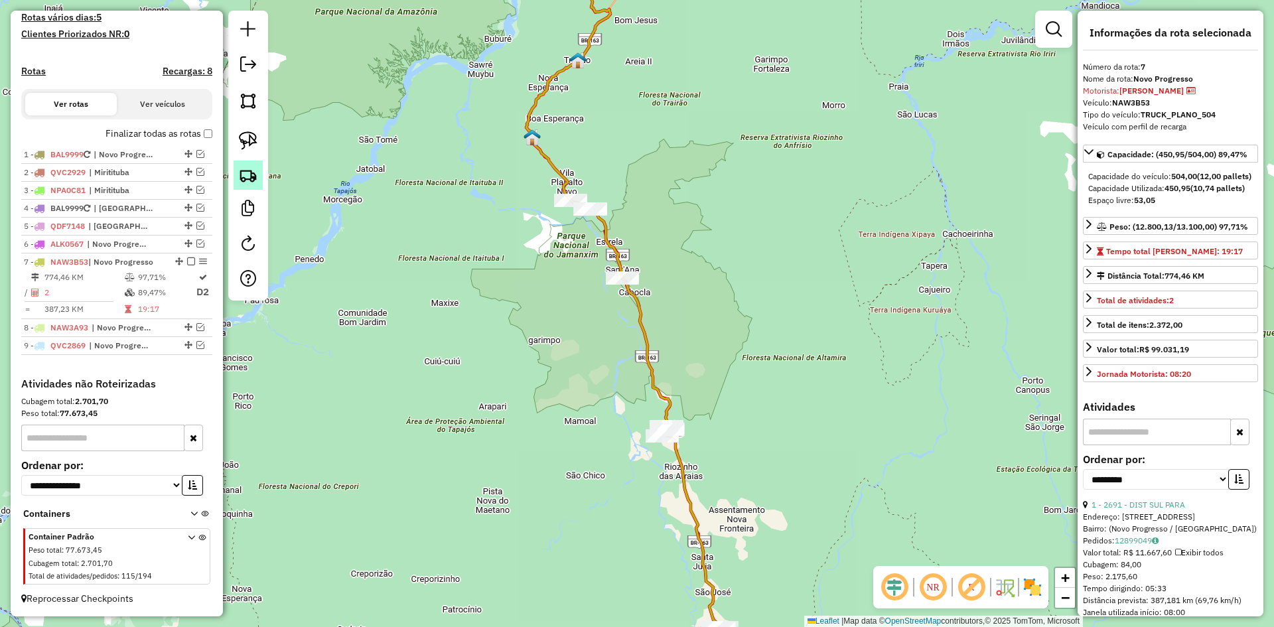
click at [255, 171] on img at bounding box center [248, 175] width 19 height 19
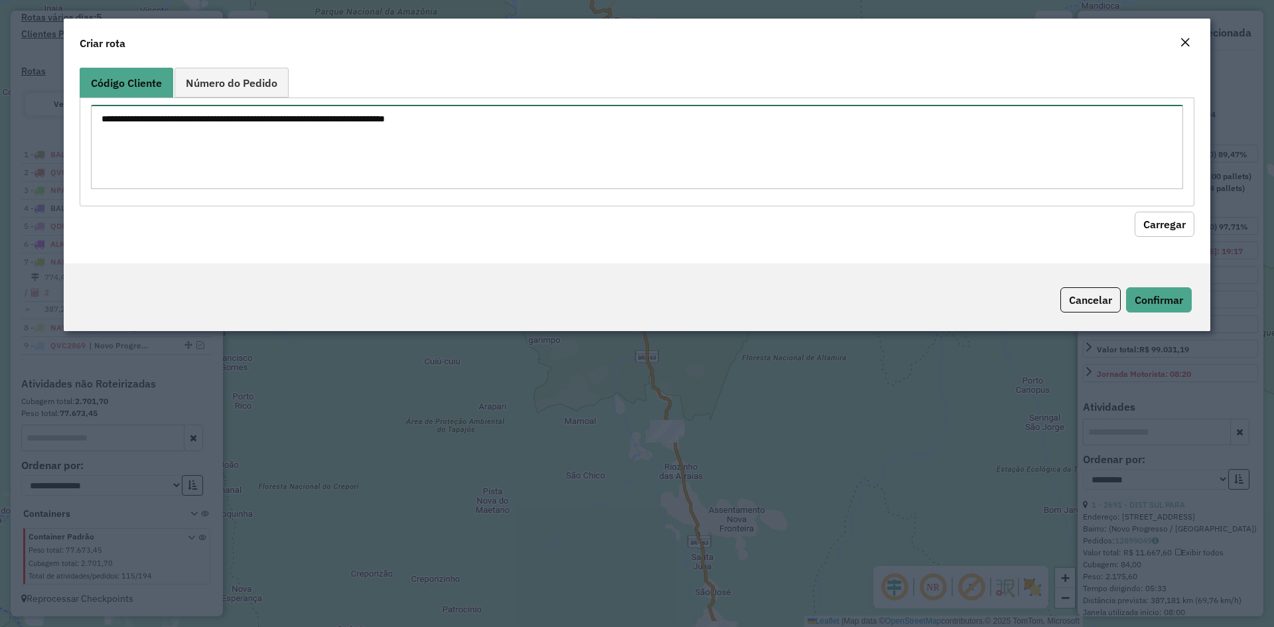
click at [318, 151] on textarea at bounding box center [637, 147] width 1092 height 84
type textarea "****"
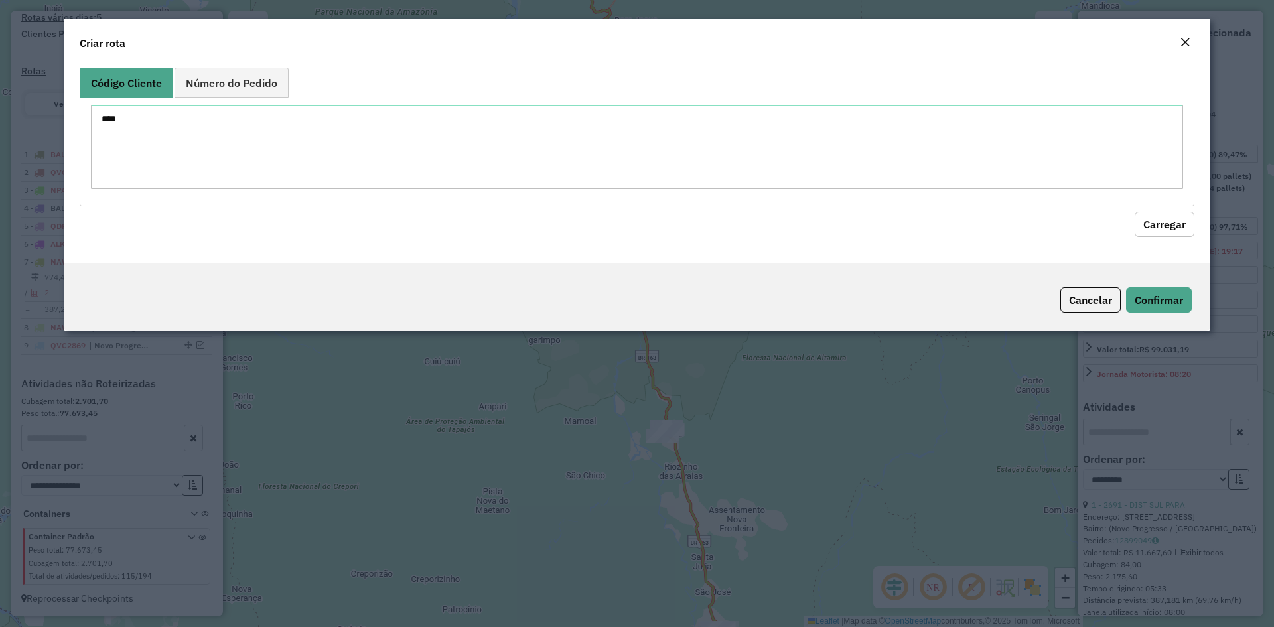
click at [1152, 227] on button "Carregar" at bounding box center [1164, 224] width 60 height 25
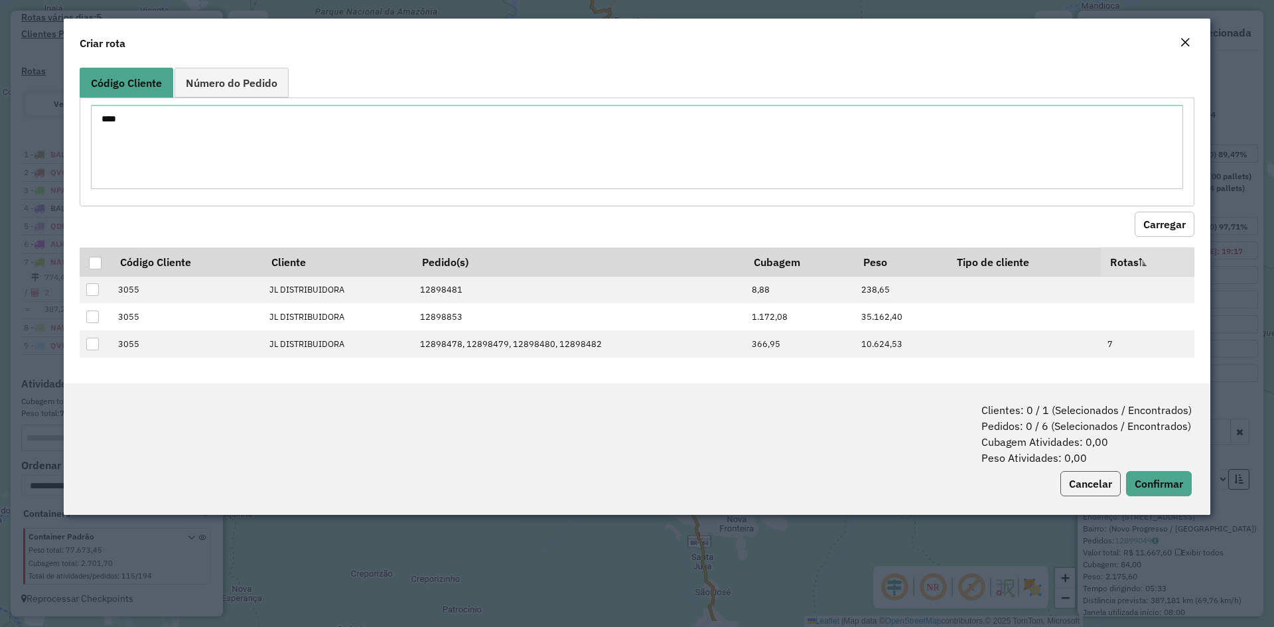
click at [1095, 476] on button "Cancelar" at bounding box center [1090, 483] width 60 height 25
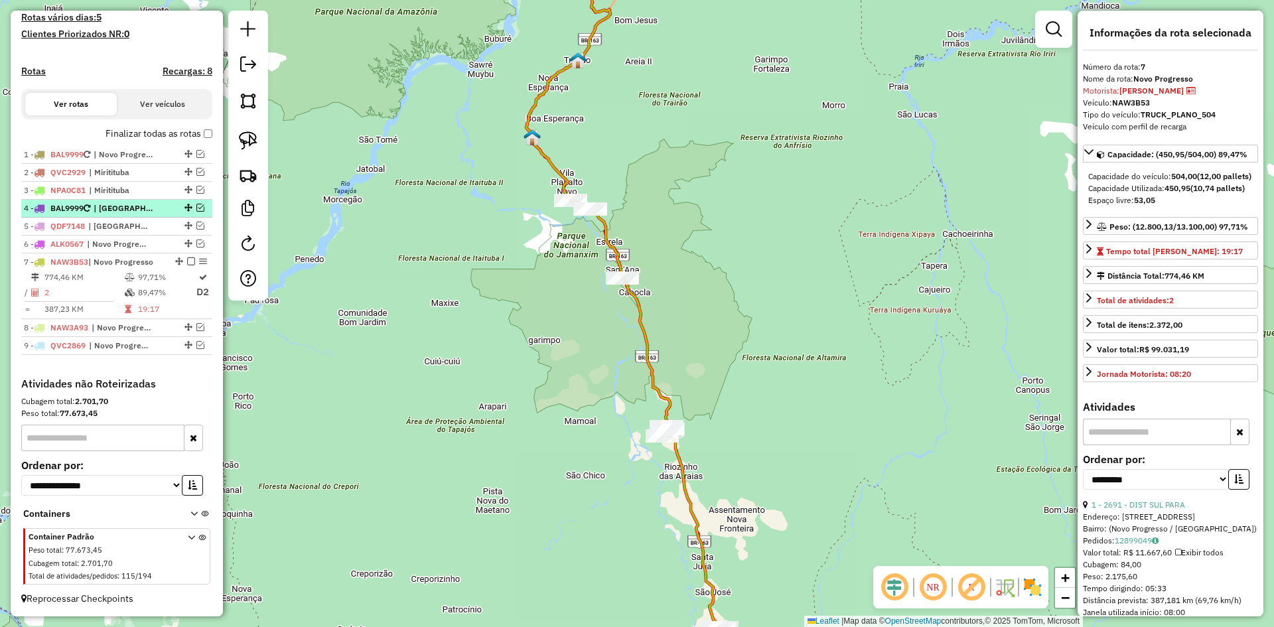
click at [190, 262] on em at bounding box center [191, 261] width 8 height 8
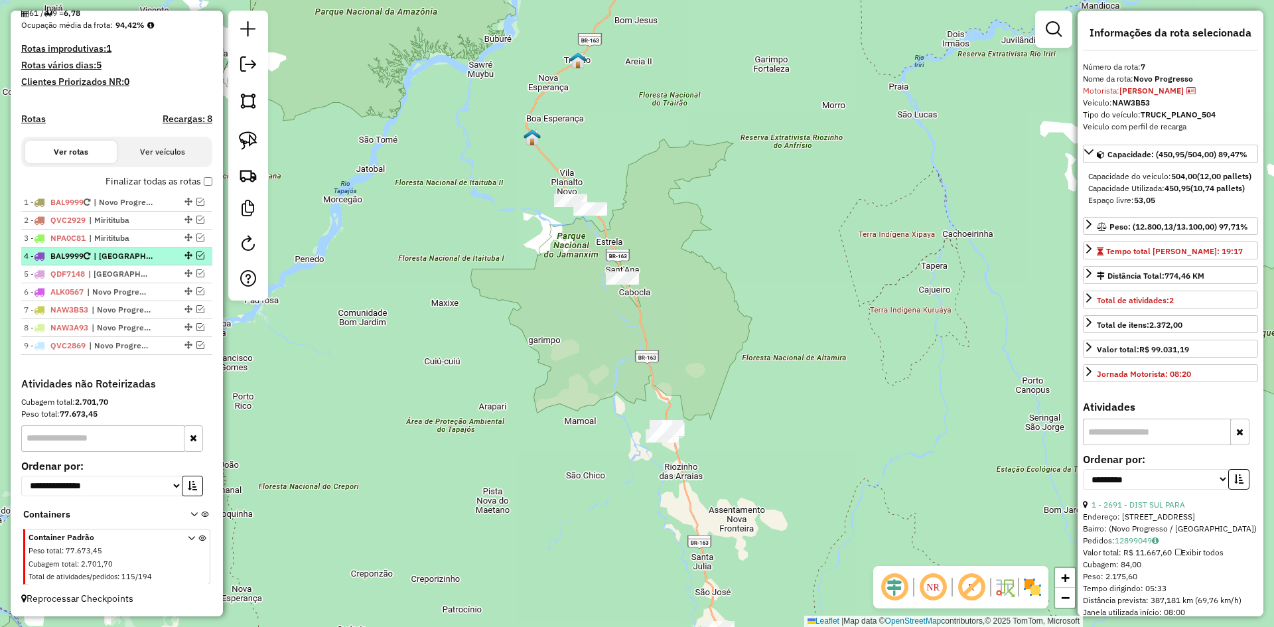
scroll to position [330, 0]
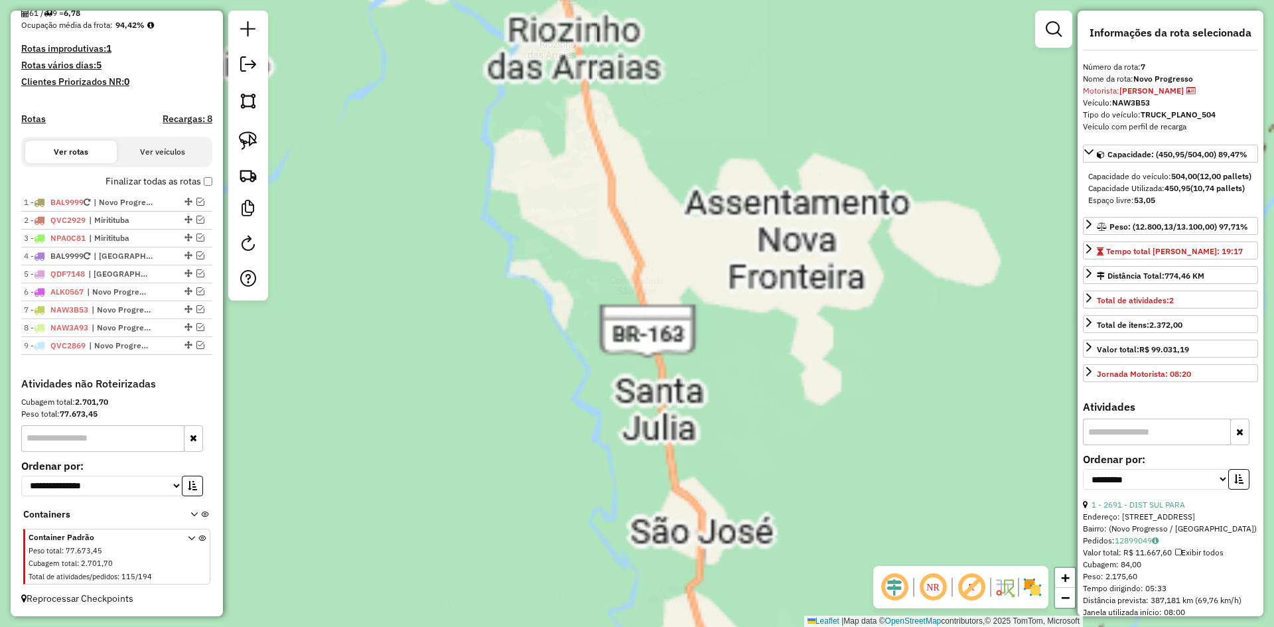
drag, startPoint x: 651, startPoint y: 400, endPoint x: 645, endPoint y: 393, distance: 9.4
click at [645, 393] on div "Janela de atendimento Grade de atendimento Capacidade Transportadoras Veículos …" at bounding box center [637, 313] width 1274 height 627
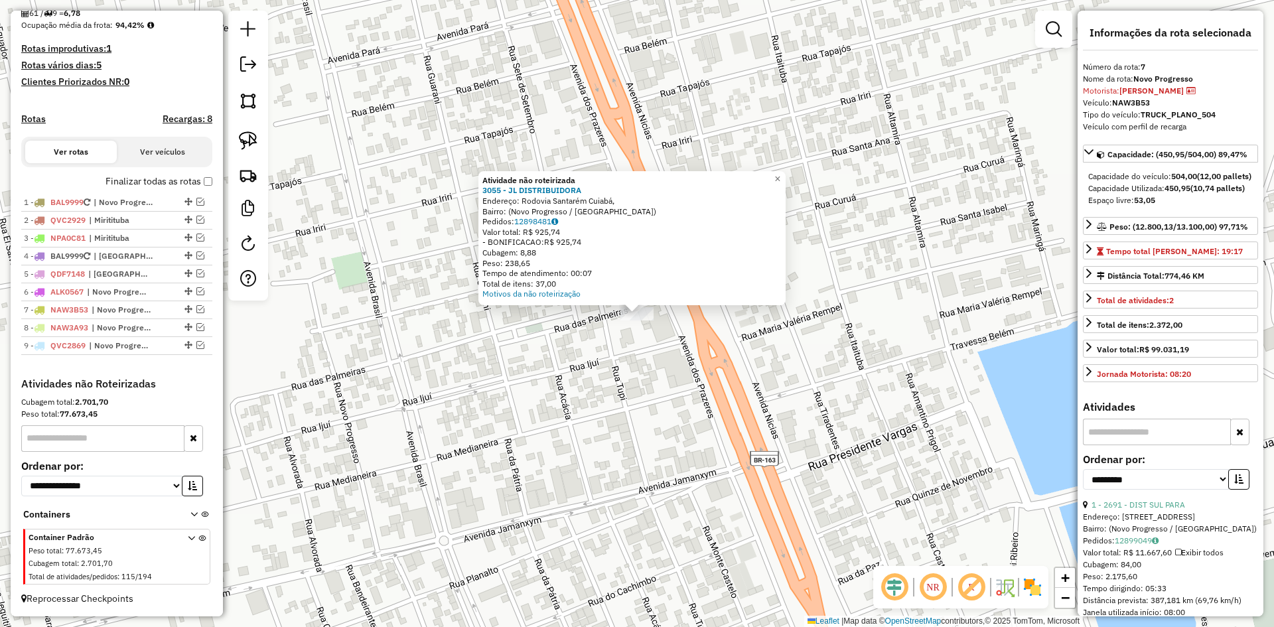
click at [452, 350] on div "Atividade não roteirizada 3055 - JL DISTRIBUIDORA Endereço: Rodovia Santarém Cu…" at bounding box center [637, 313] width 1274 height 627
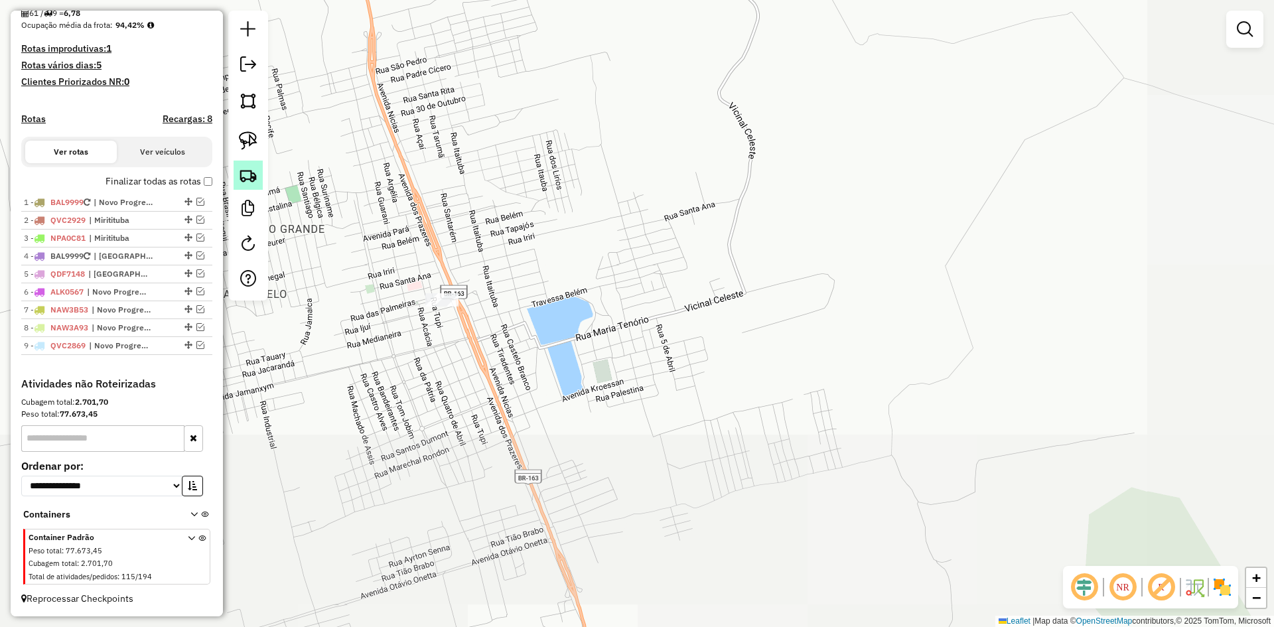
click at [253, 168] on img at bounding box center [248, 175] width 19 height 19
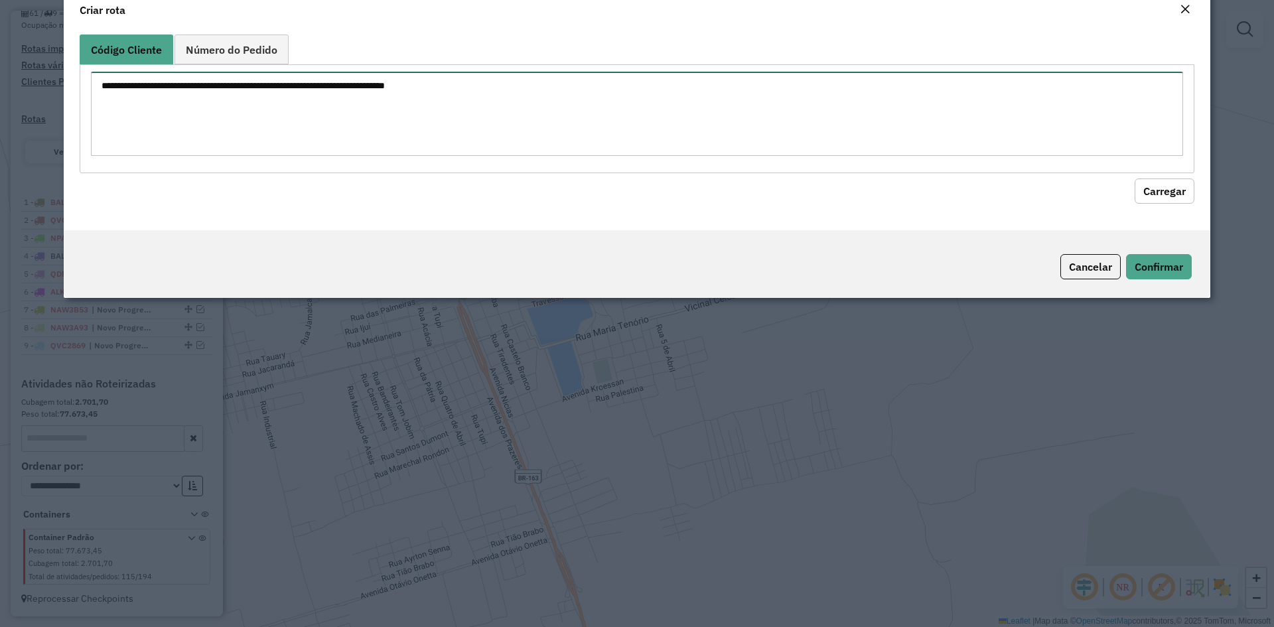
click at [346, 156] on textarea at bounding box center [637, 114] width 1092 height 84
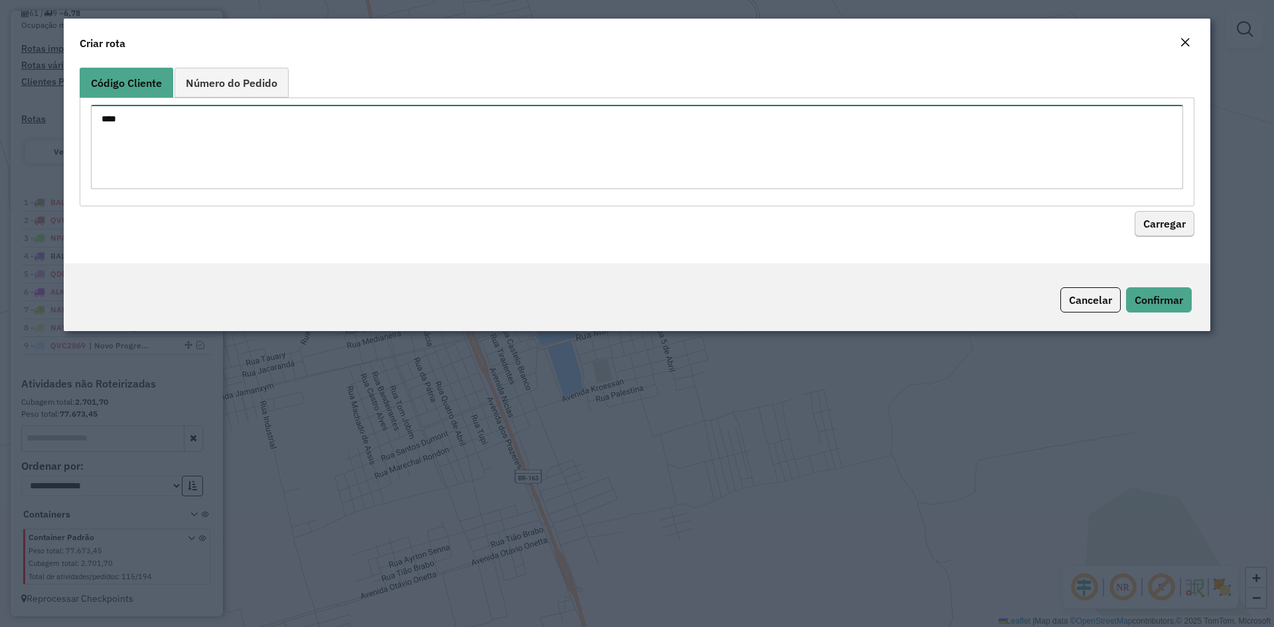
type textarea "****"
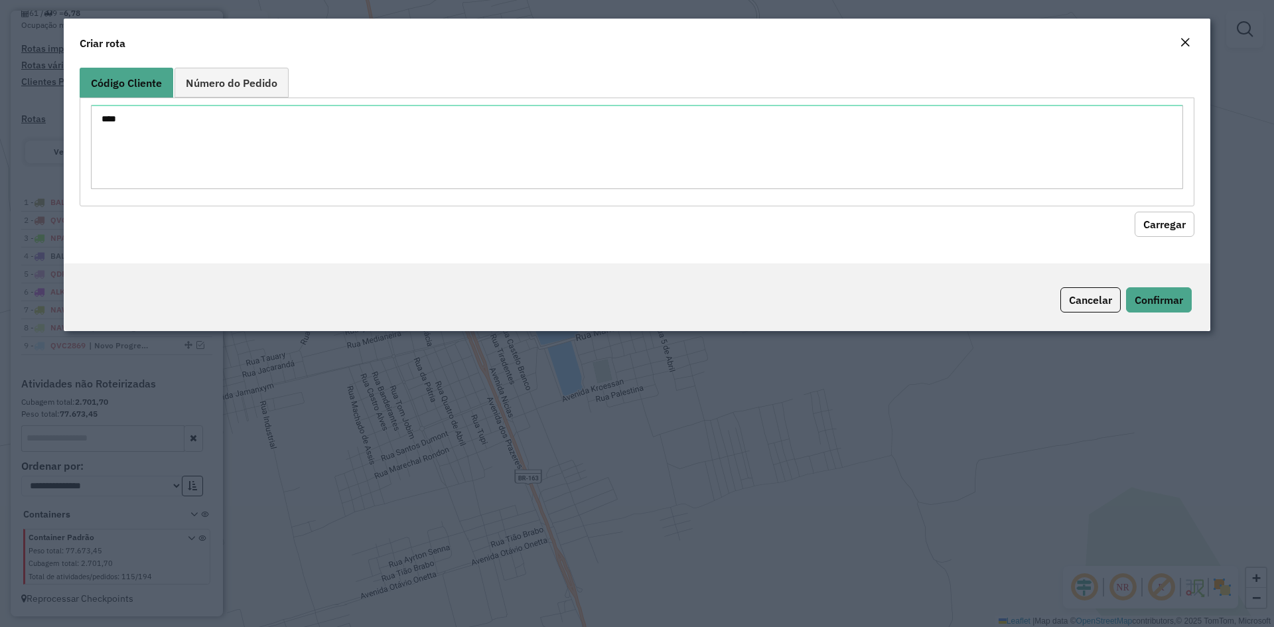
click at [1158, 222] on button "Carregar" at bounding box center [1164, 224] width 60 height 25
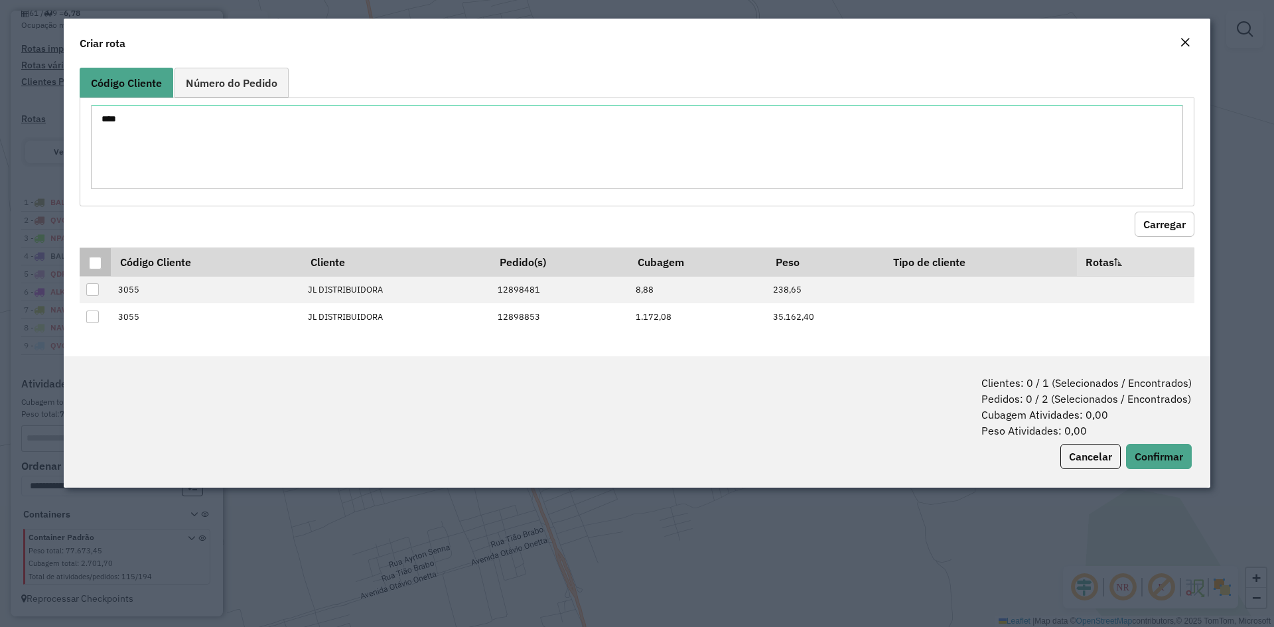
click at [98, 261] on div at bounding box center [95, 263] width 13 height 13
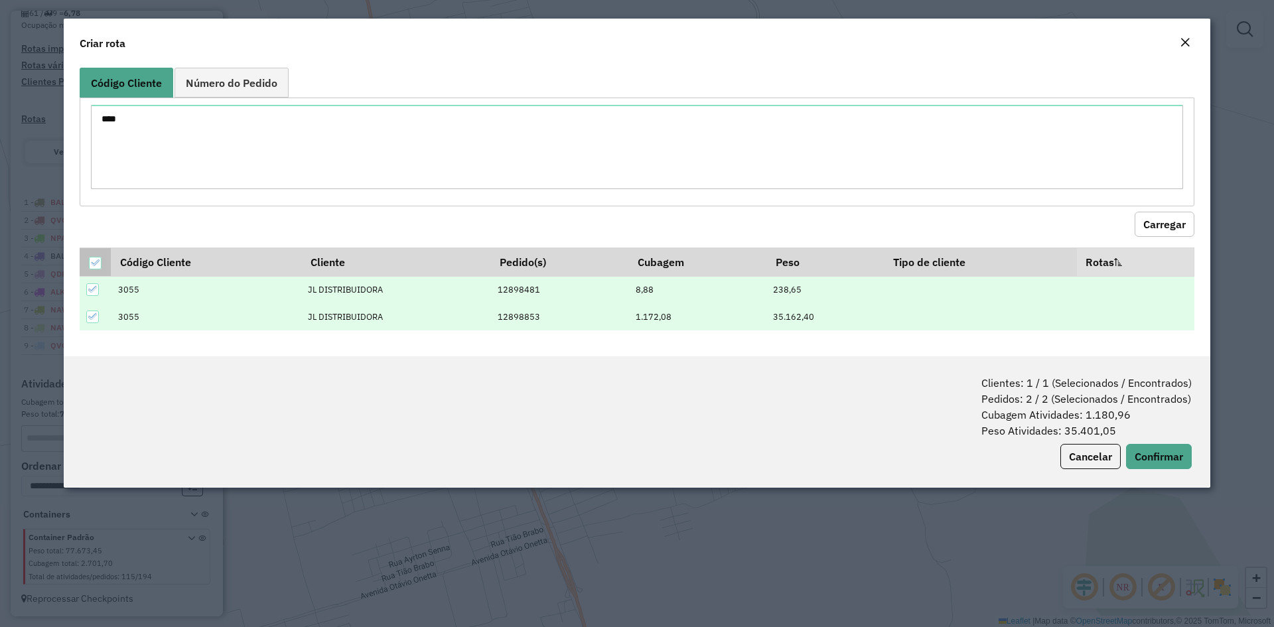
click at [95, 261] on icon at bounding box center [94, 262] width 9 height 9
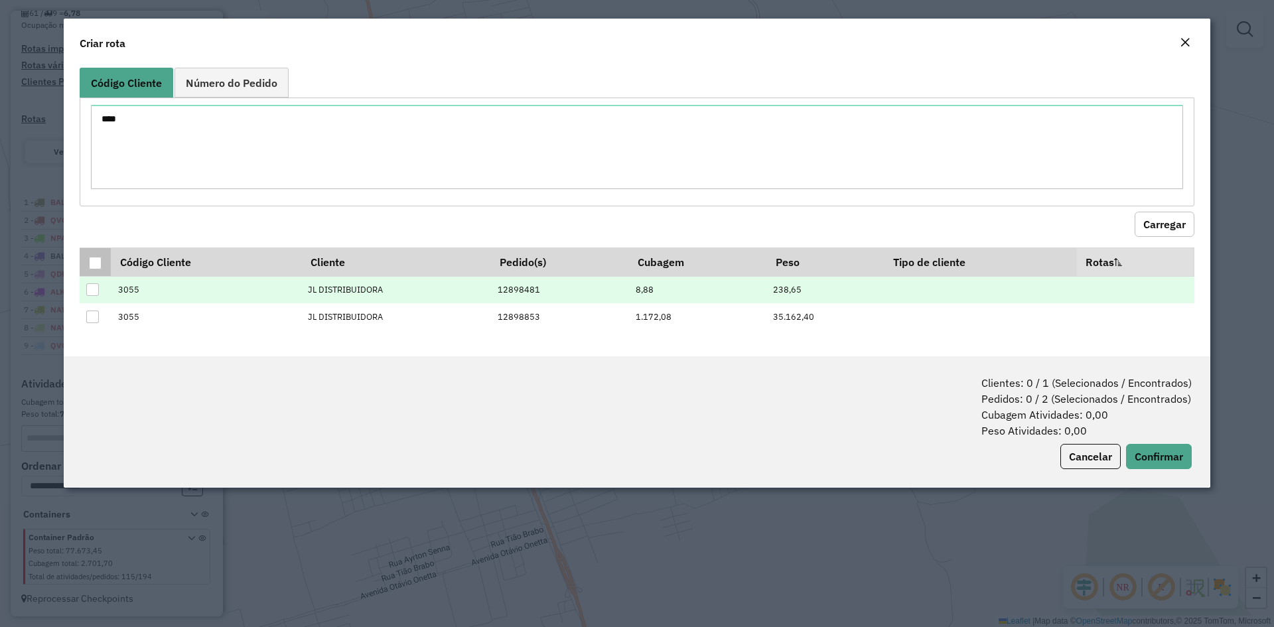
click at [94, 289] on div at bounding box center [92, 289] width 13 height 13
click at [1105, 458] on button "Cancelar" at bounding box center [1090, 456] width 60 height 25
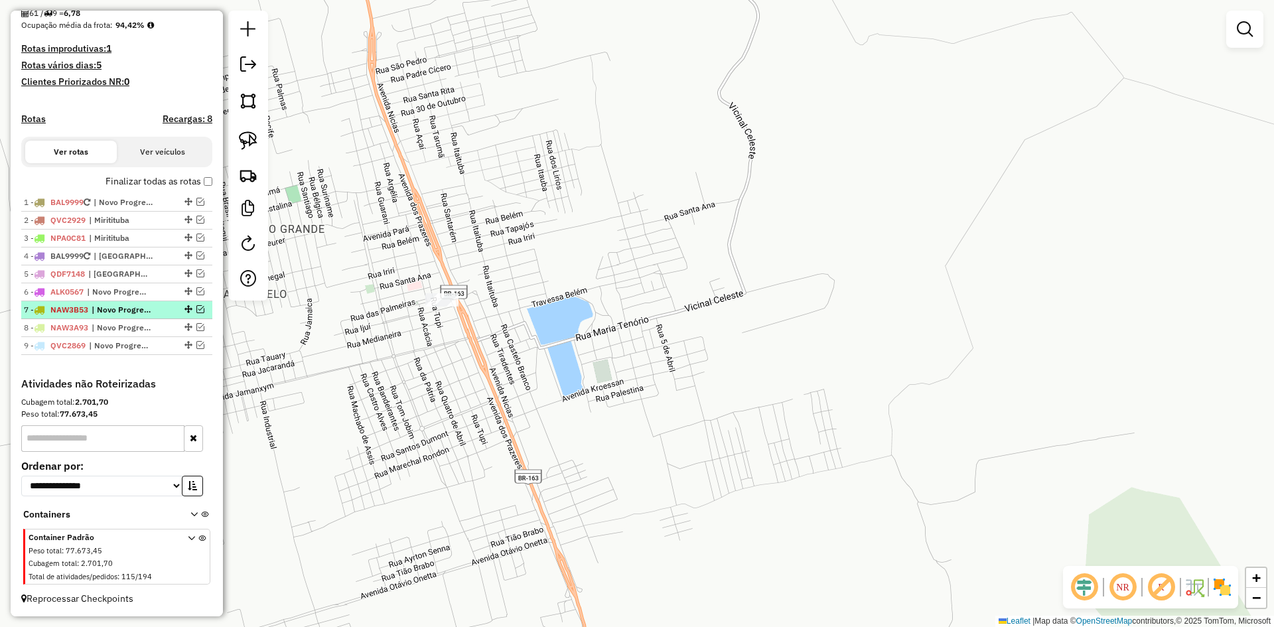
click at [198, 308] on em at bounding box center [200, 309] width 8 height 8
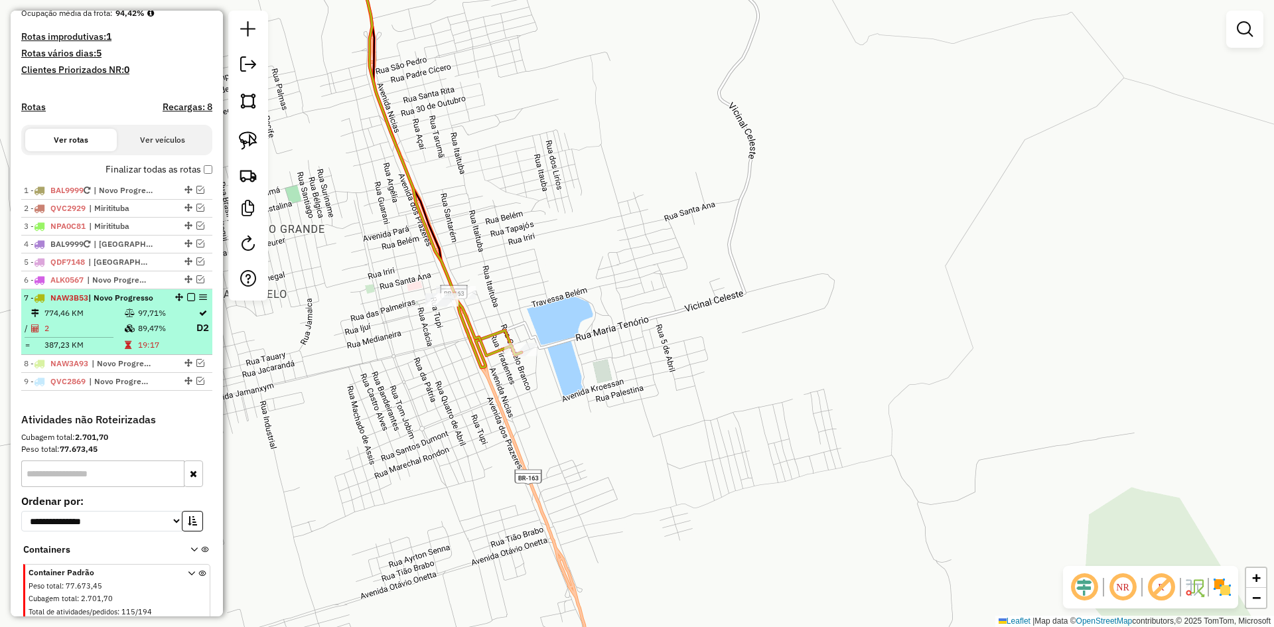
scroll to position [378, 0]
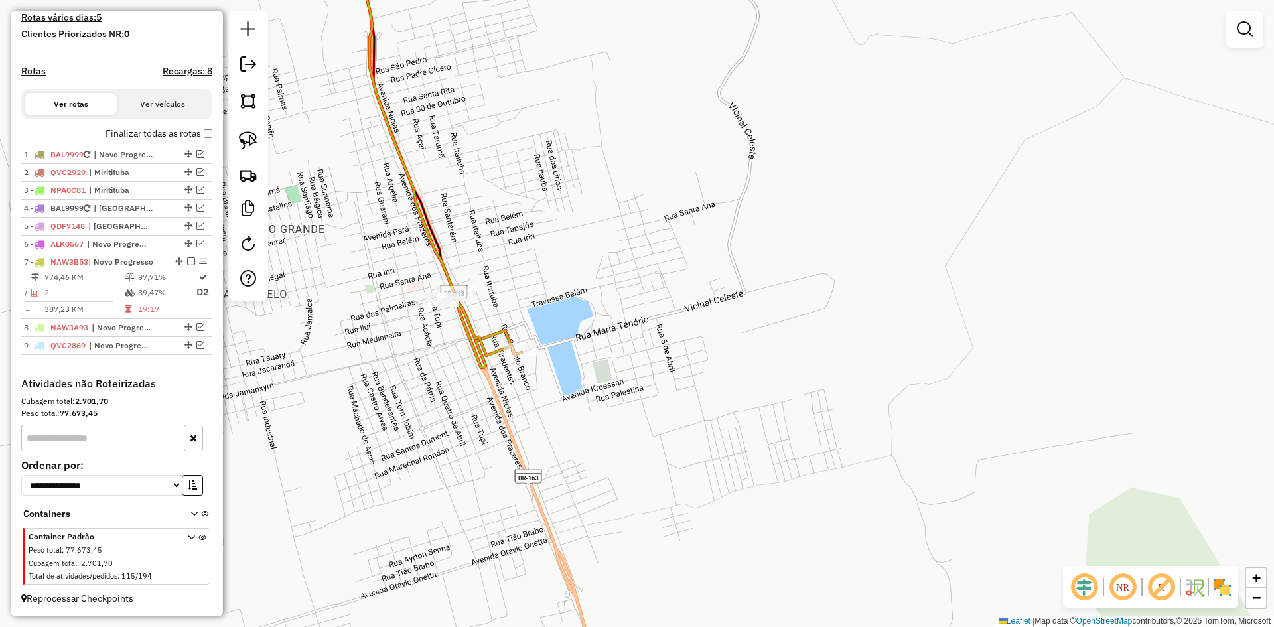
click at [448, 279] on icon at bounding box center [426, 153] width 190 height 430
select select "**********"
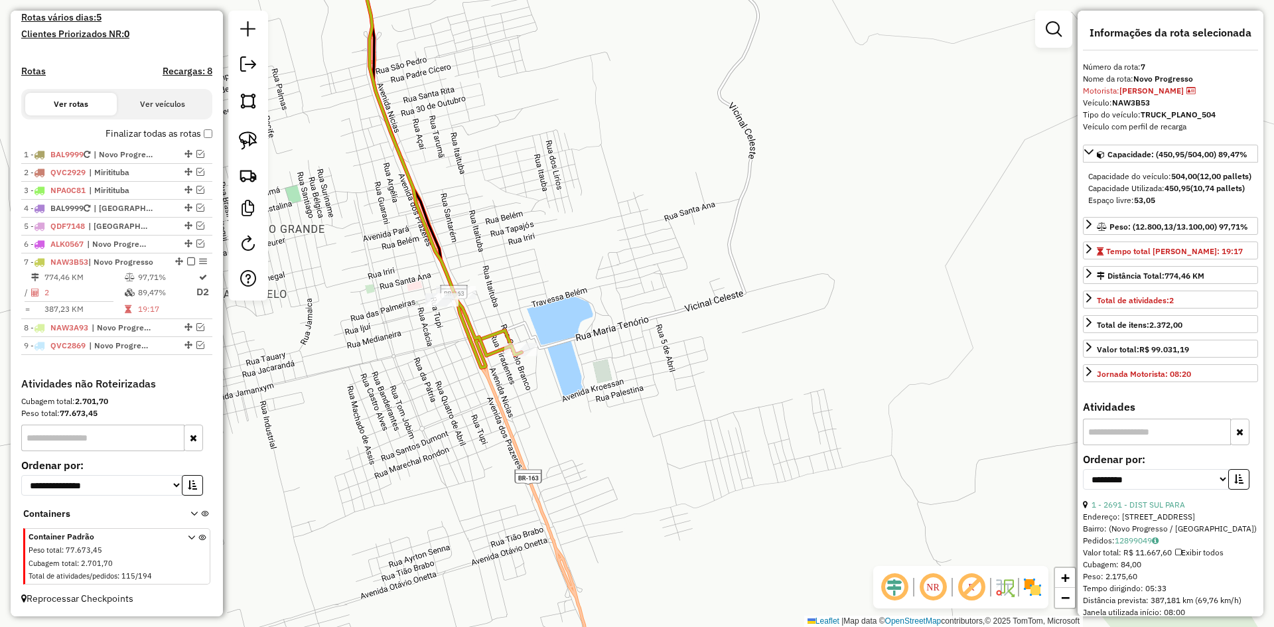
click at [448, 279] on icon at bounding box center [426, 153] width 190 height 430
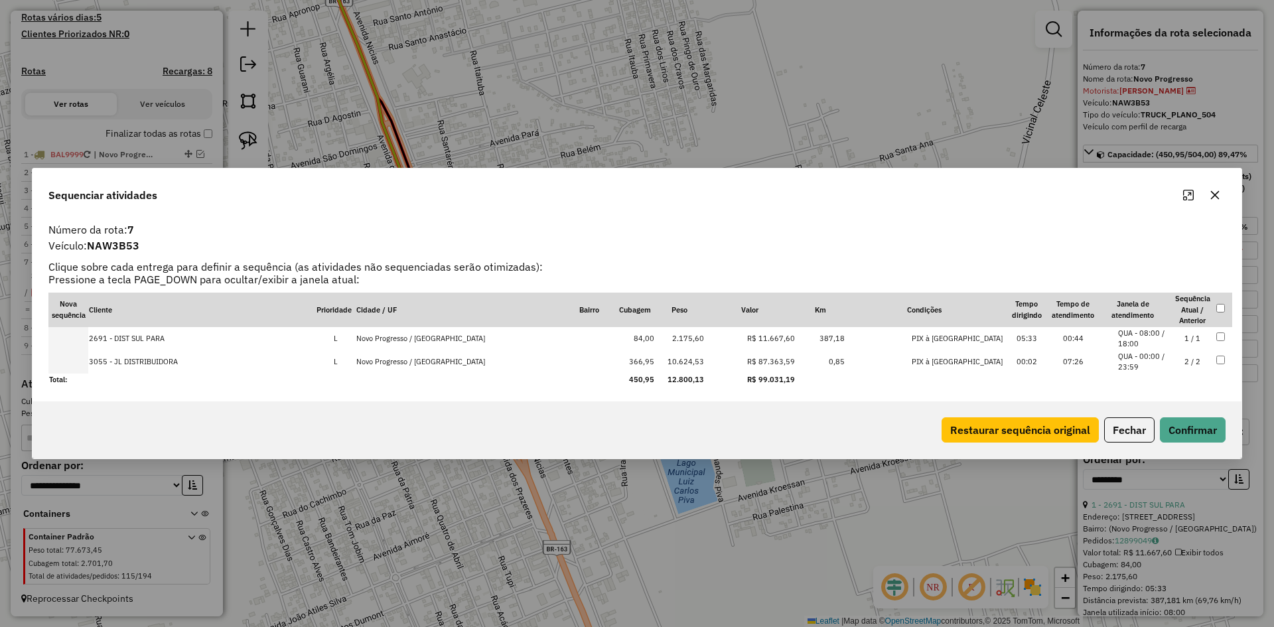
click at [1212, 187] on button "button" at bounding box center [1214, 194] width 21 height 21
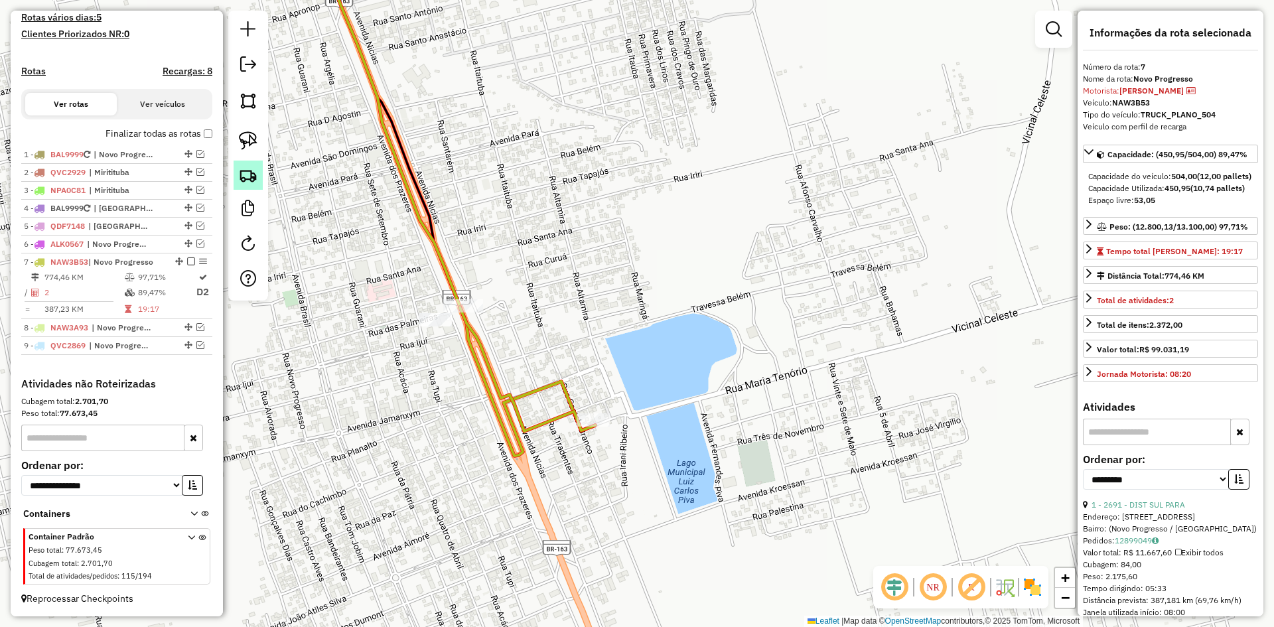
click at [244, 168] on img at bounding box center [248, 175] width 19 height 19
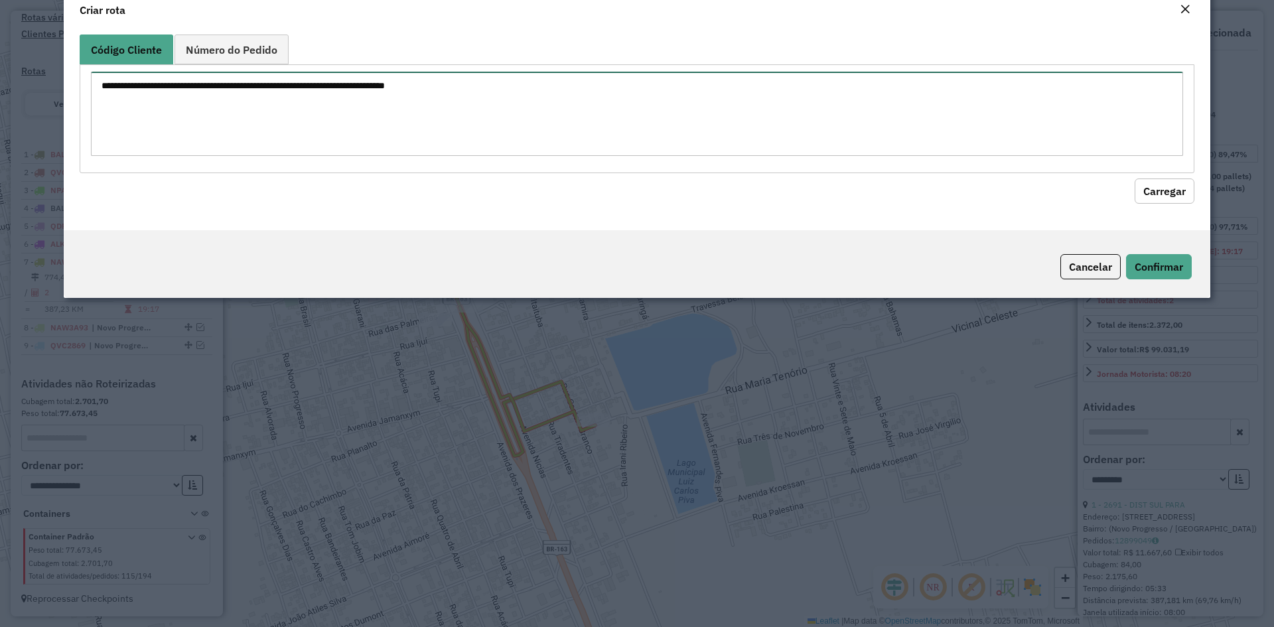
click at [259, 155] on textarea at bounding box center [637, 114] width 1092 height 84
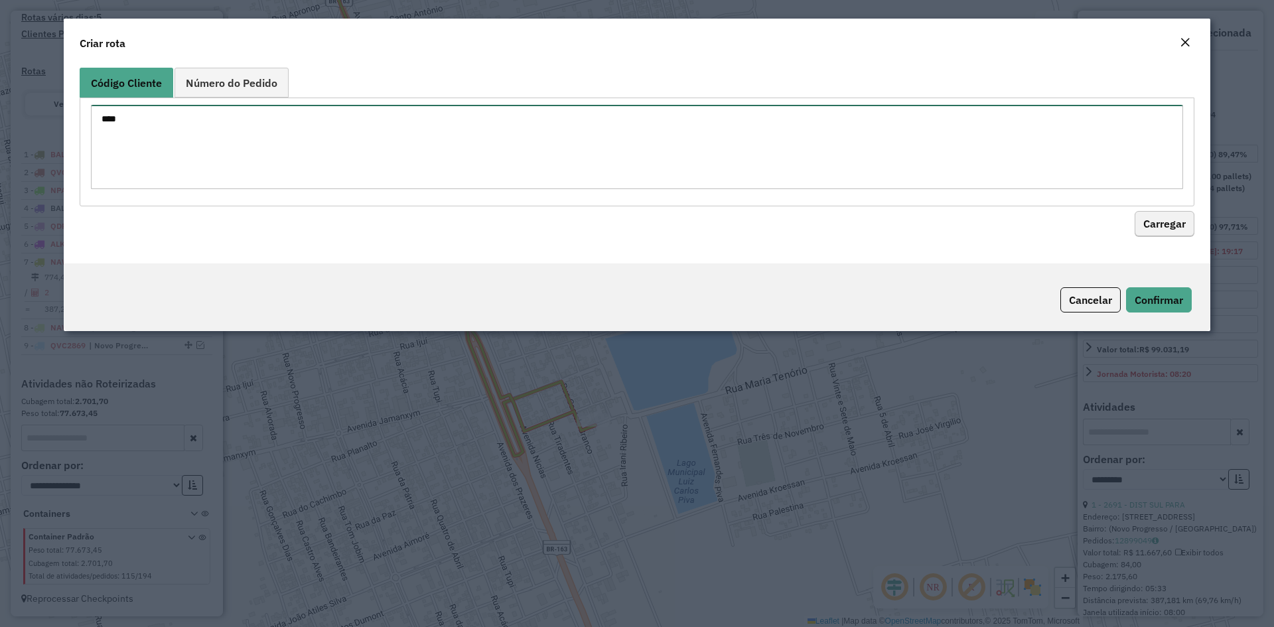
type textarea "****"
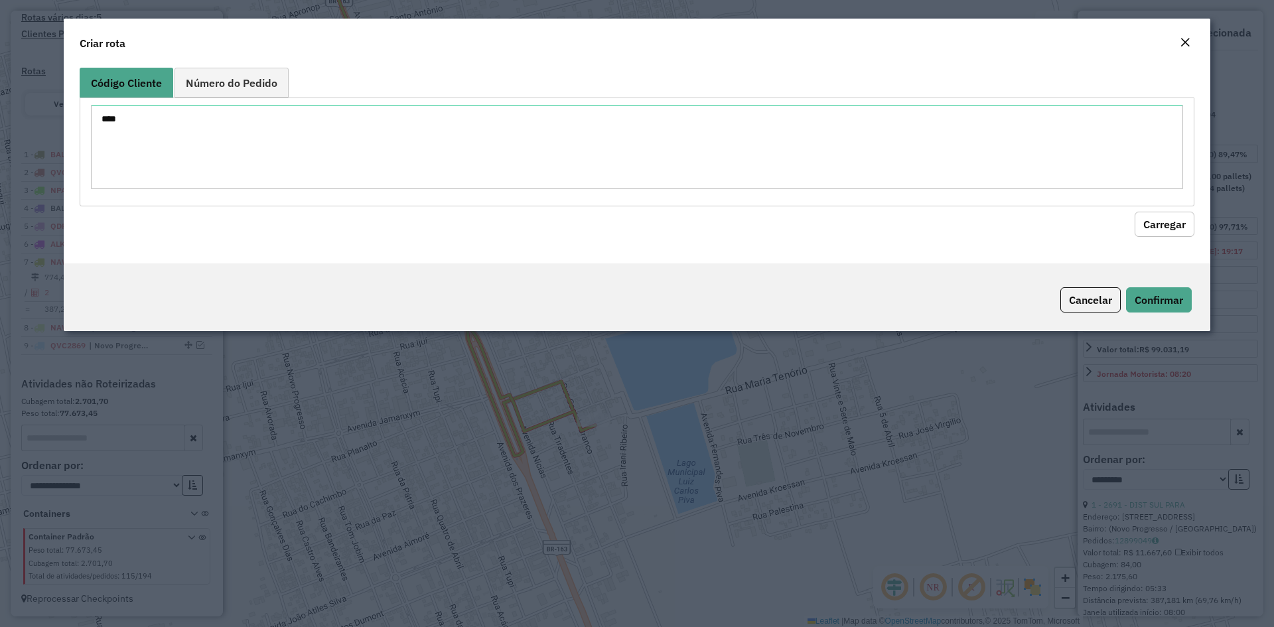
click at [1158, 229] on button "Carregar" at bounding box center [1164, 224] width 60 height 25
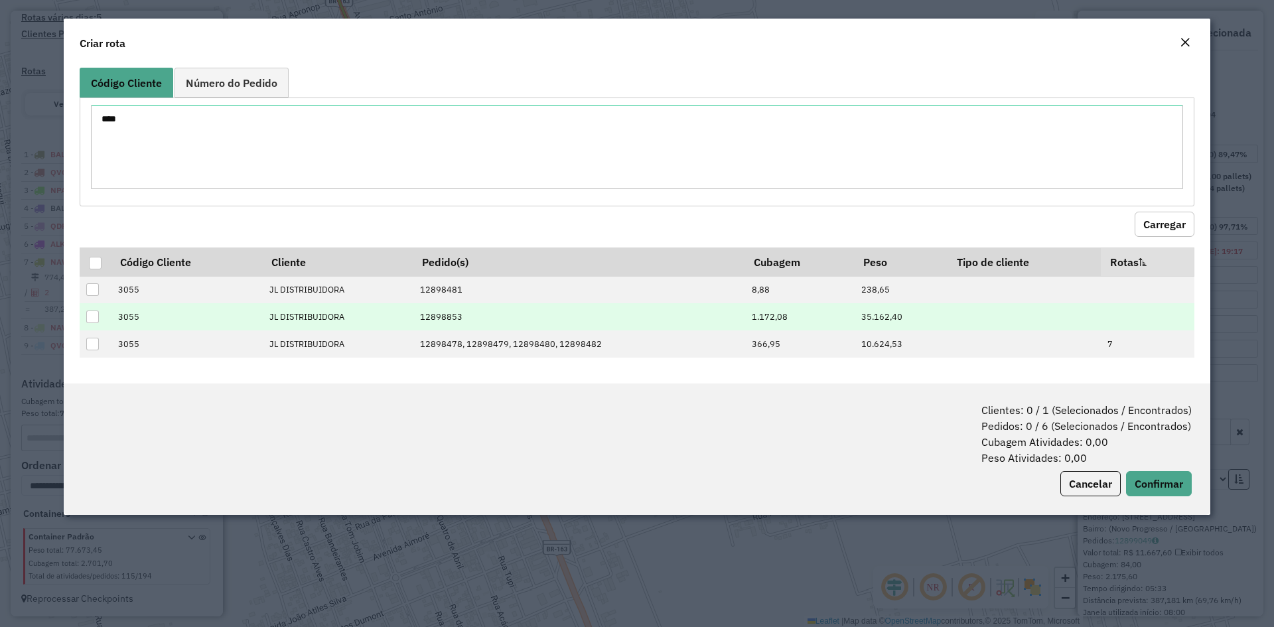
click at [94, 316] on div at bounding box center [92, 316] width 13 height 13
click at [1068, 479] on button "Cancelar" at bounding box center [1090, 483] width 60 height 25
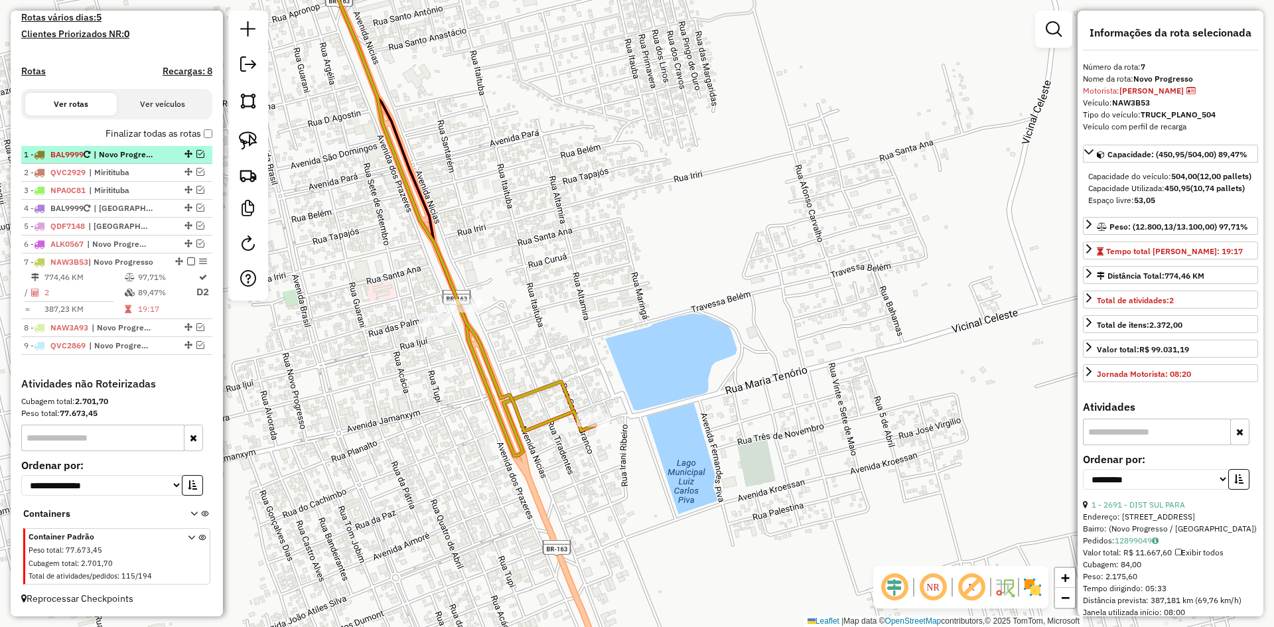
click at [196, 155] on em at bounding box center [200, 154] width 8 height 8
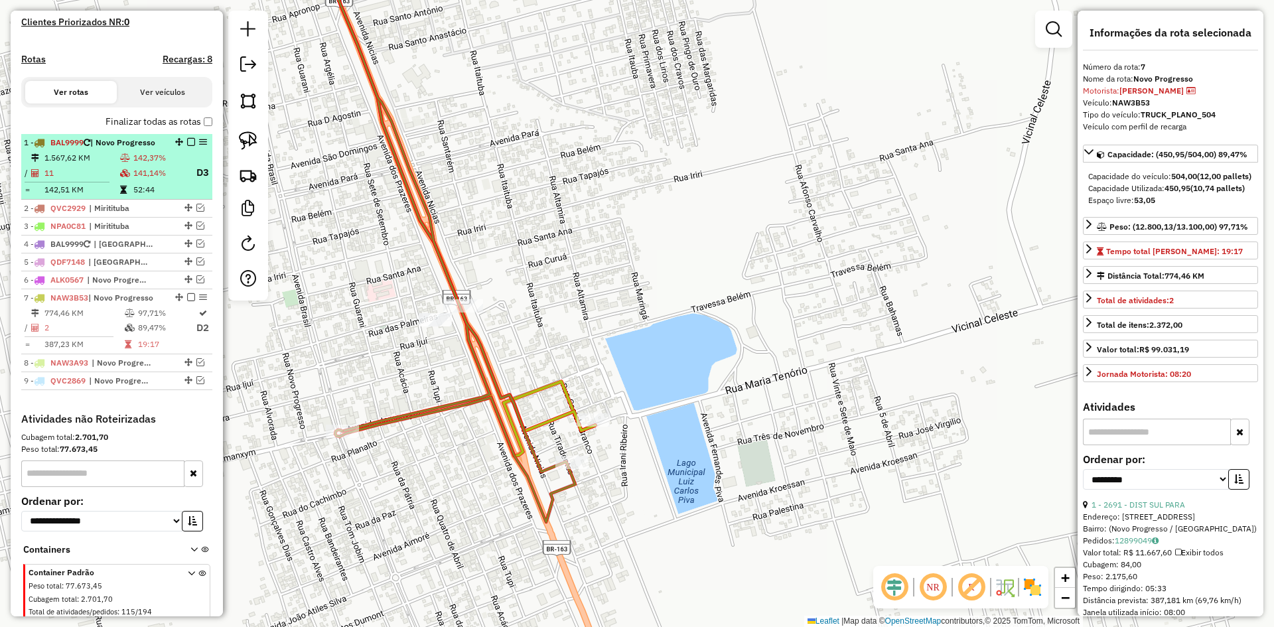
scroll to position [425, 0]
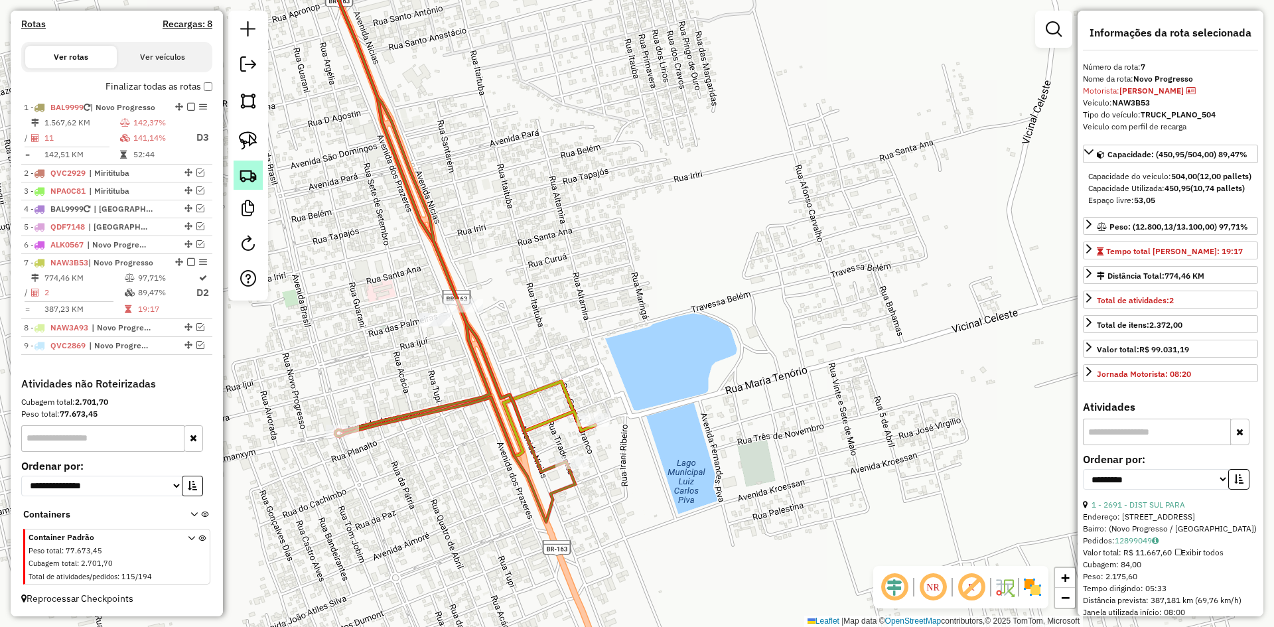
click at [246, 178] on img at bounding box center [248, 175] width 19 height 19
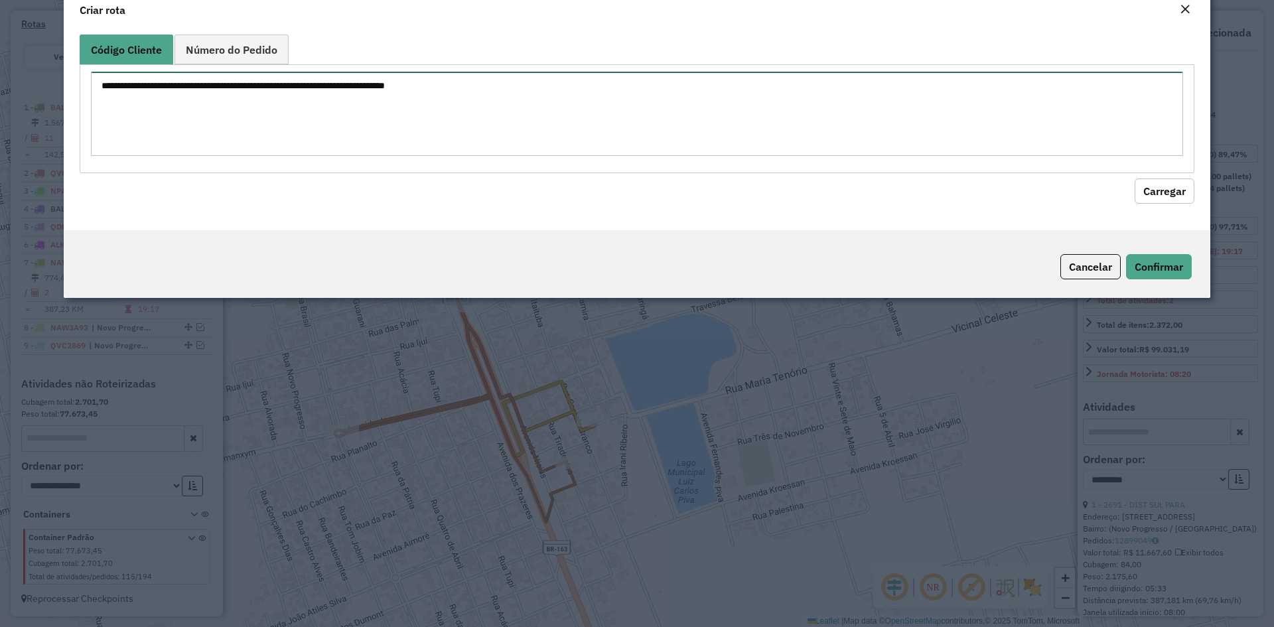
click at [277, 156] on textarea at bounding box center [637, 114] width 1092 height 84
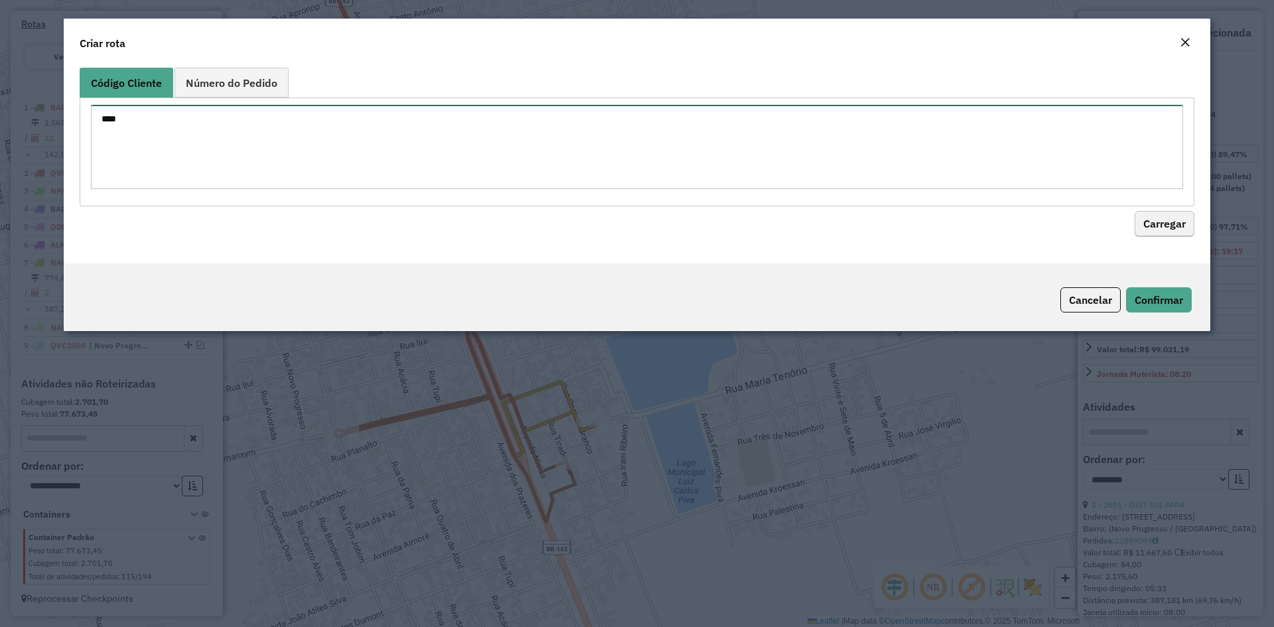
type textarea "****"
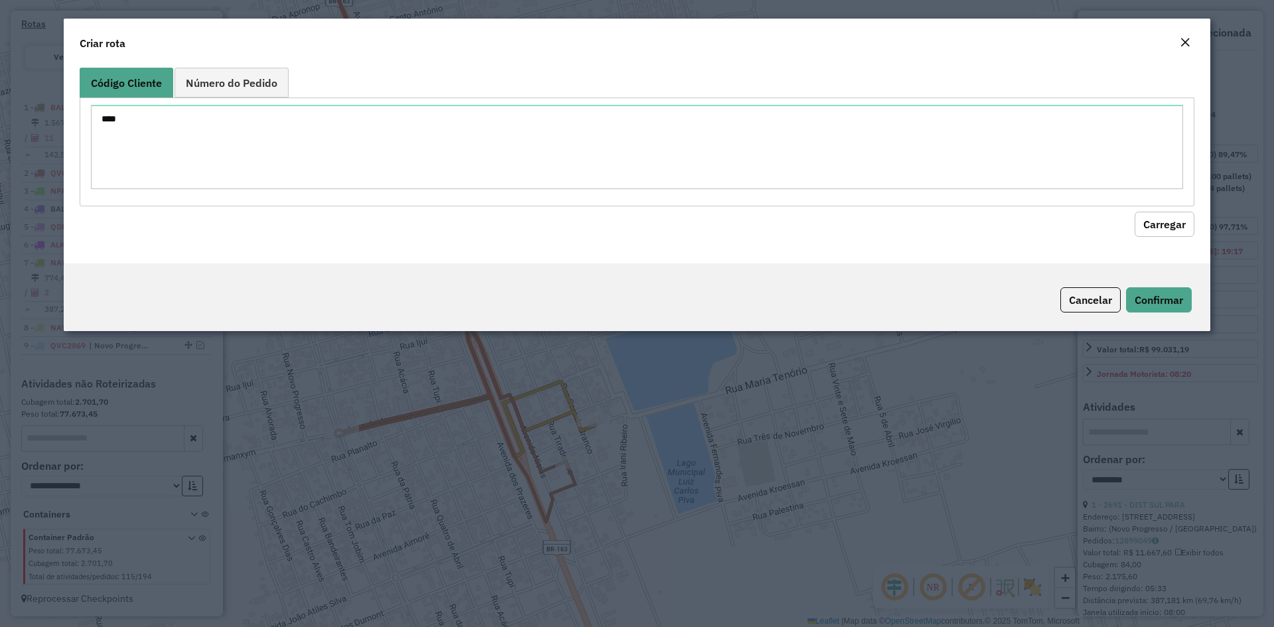
click at [1150, 222] on button "Carregar" at bounding box center [1164, 224] width 60 height 25
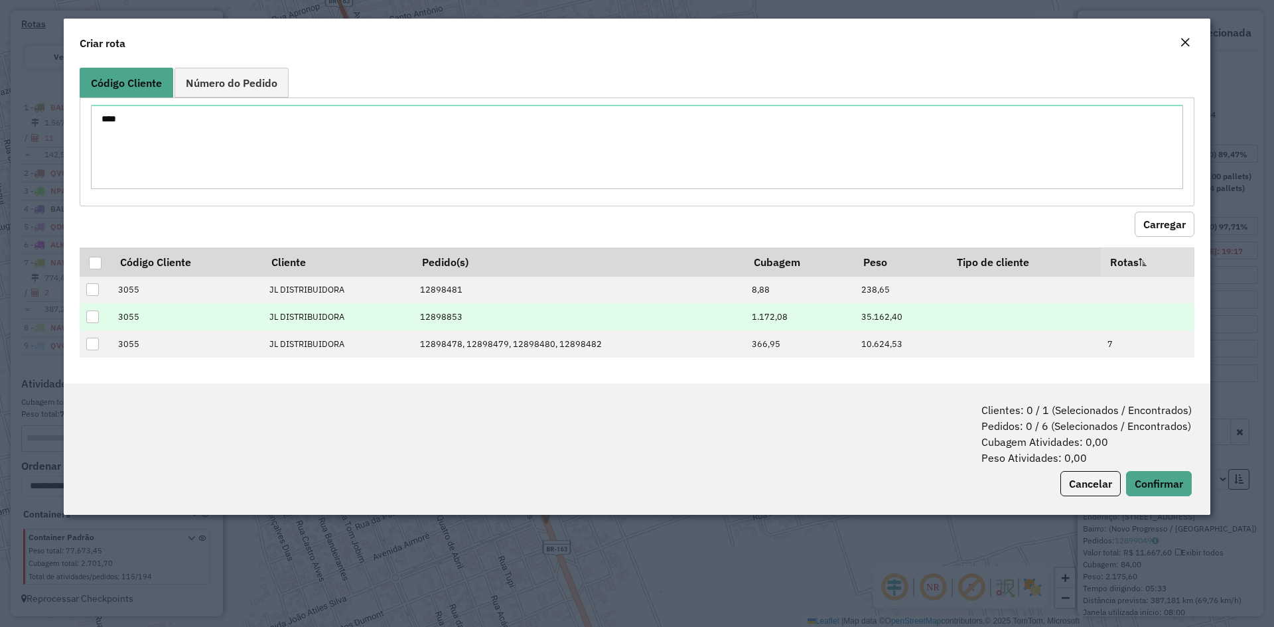
drag, startPoint x: 96, startPoint y: 316, endPoint x: 103, endPoint y: 319, distance: 7.8
click at [96, 316] on div at bounding box center [92, 316] width 13 height 13
click at [1149, 485] on button "Confirmar" at bounding box center [1159, 483] width 66 height 25
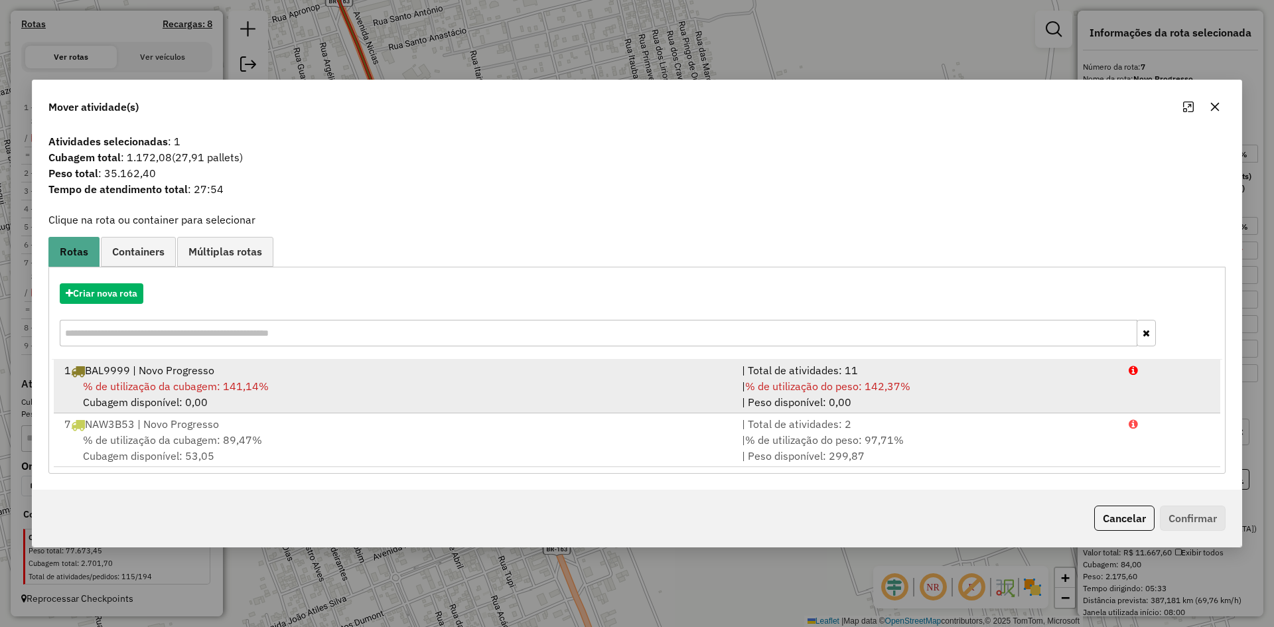
click at [161, 376] on div "1 BAL9999 | Novo Progresso" at bounding box center [394, 370] width 677 height 16
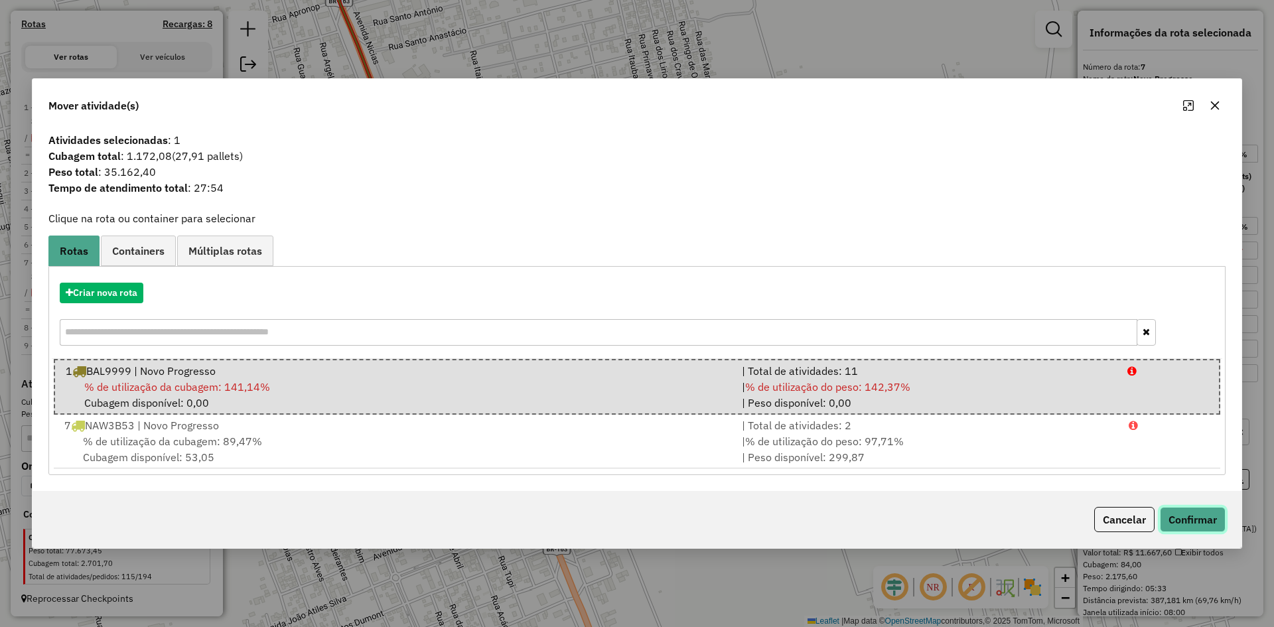
click at [1203, 517] on button "Confirmar" at bounding box center [1193, 519] width 66 height 25
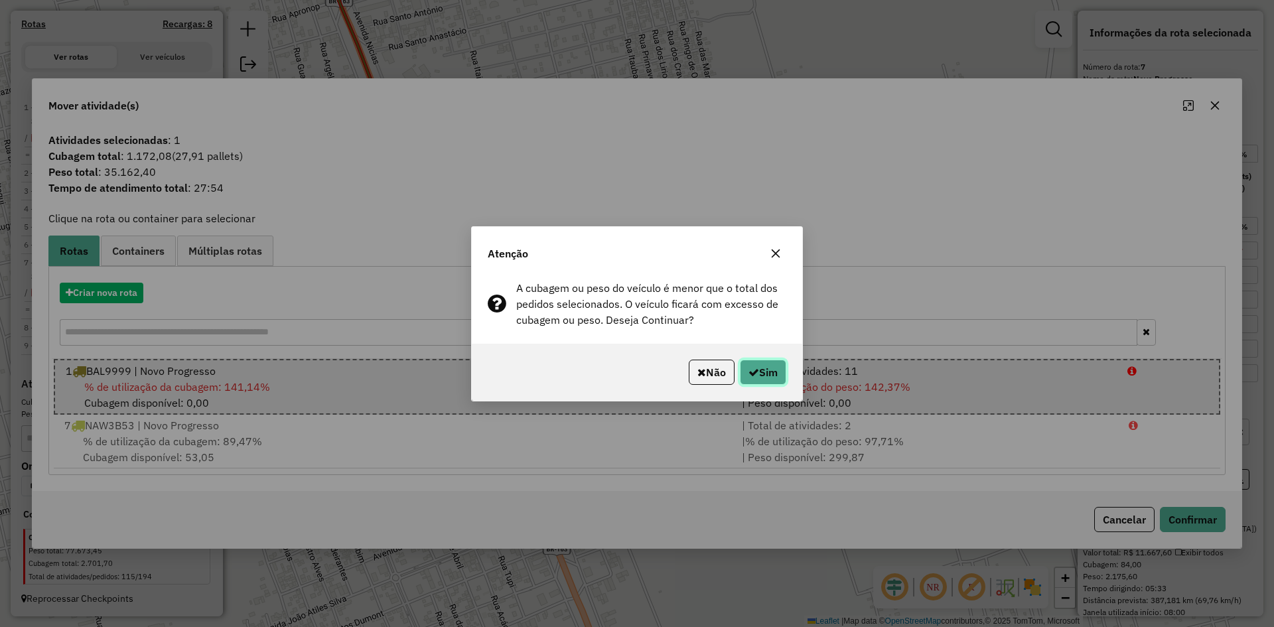
click at [756, 367] on button "Sim" at bounding box center [763, 372] width 46 height 25
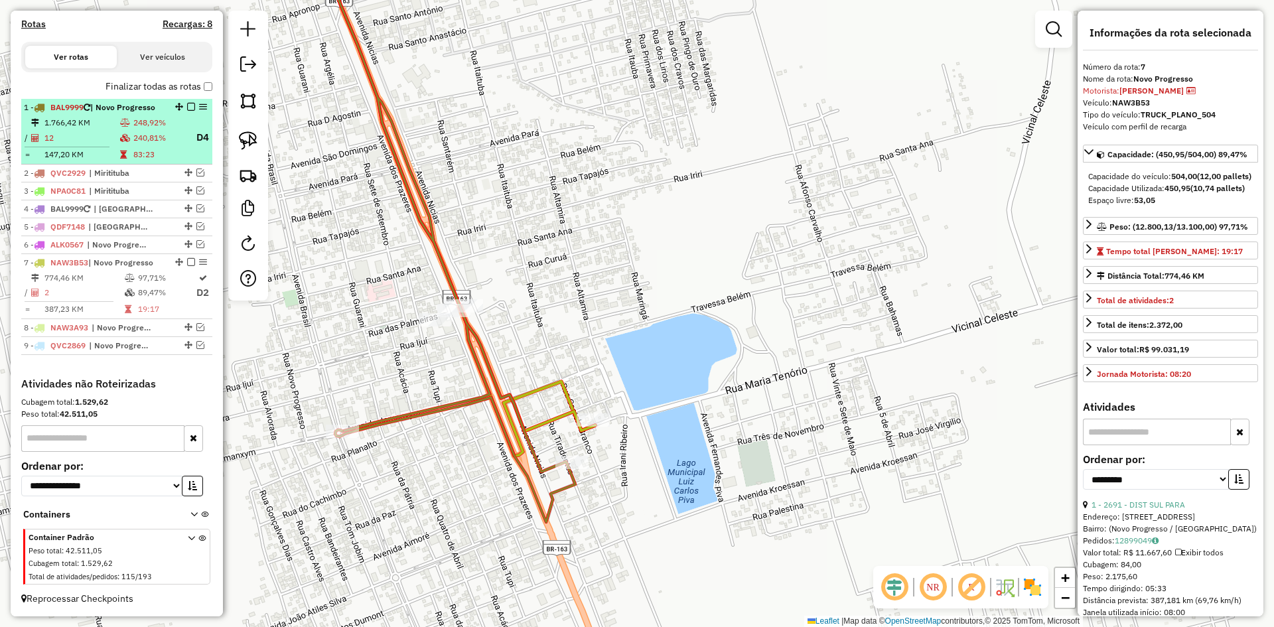
click at [188, 105] on em at bounding box center [191, 107] width 8 height 8
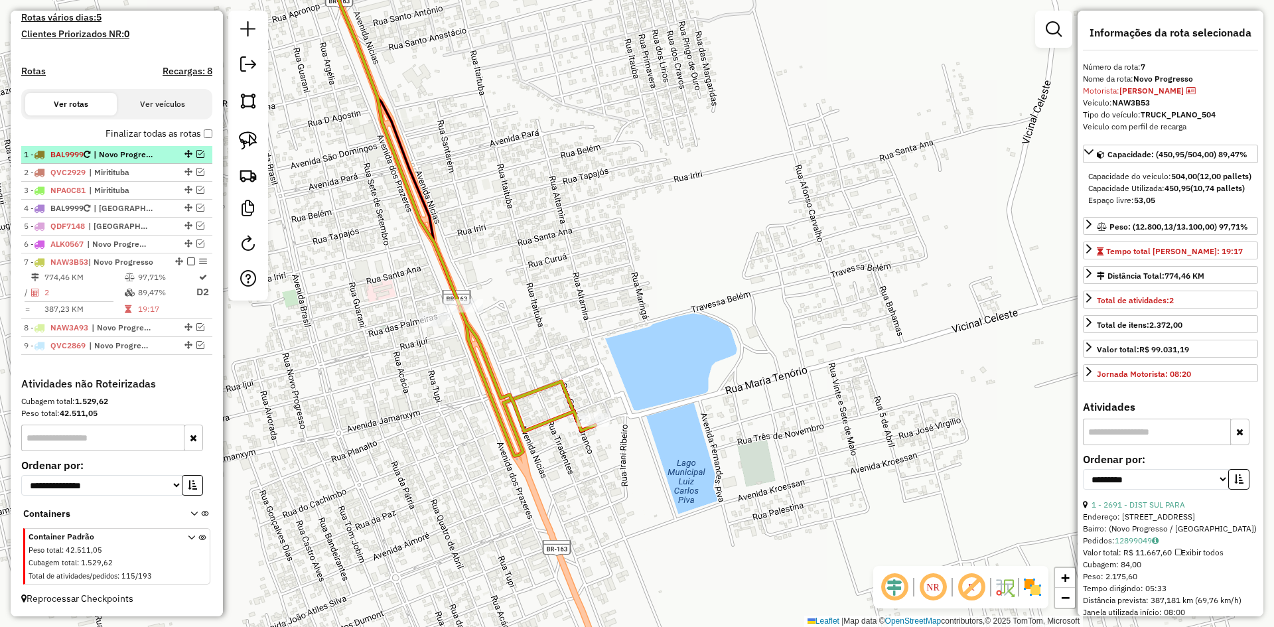
scroll to position [378, 0]
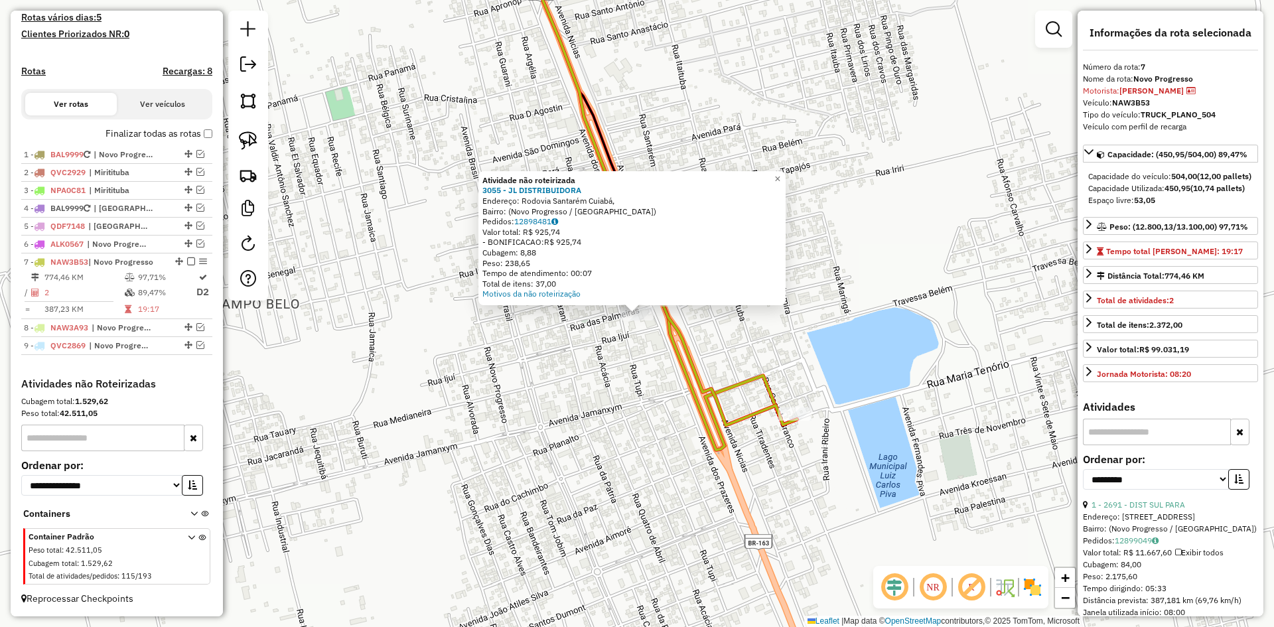
click at [604, 379] on div "Atividade não roteirizada 3055 - JL DISTRIBUIDORA Endereço: Rodovia Santarém Cu…" at bounding box center [637, 313] width 1274 height 627
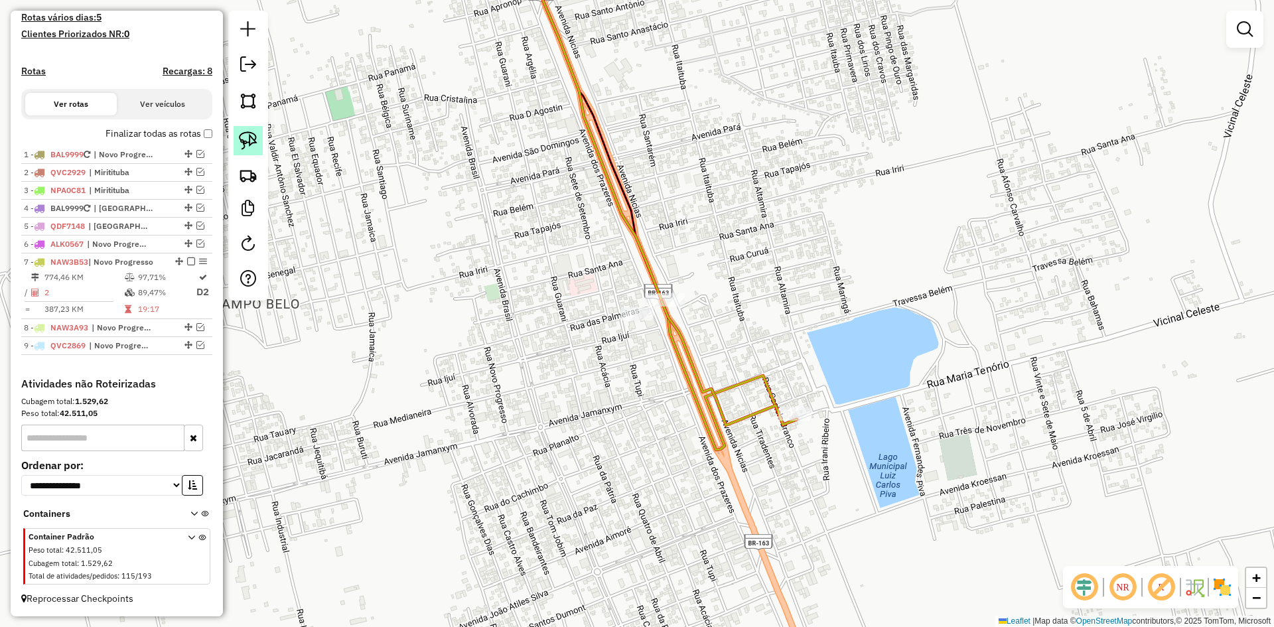
click at [250, 137] on img at bounding box center [248, 140] width 19 height 19
drag, startPoint x: 574, startPoint y: 290, endPoint x: 661, endPoint y: 316, distance: 90.9
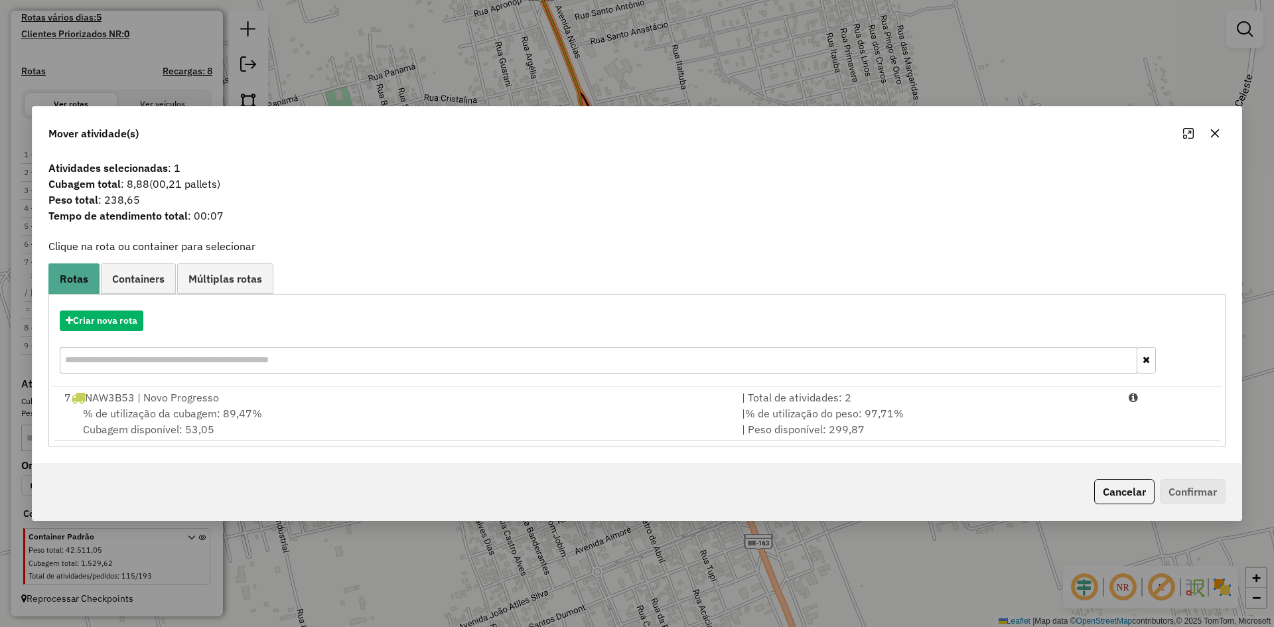
click at [170, 415] on span "% de utilização da cubagem: 89,47%" at bounding box center [172, 413] width 179 height 13
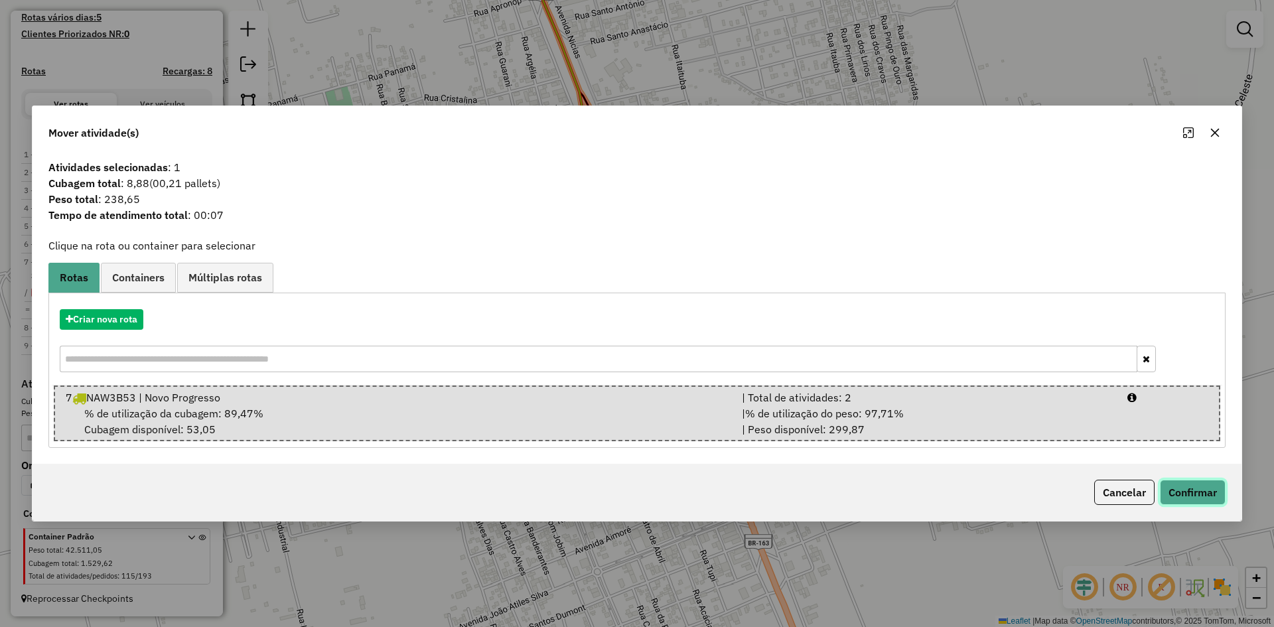
click at [1199, 482] on button "Confirmar" at bounding box center [1193, 492] width 66 height 25
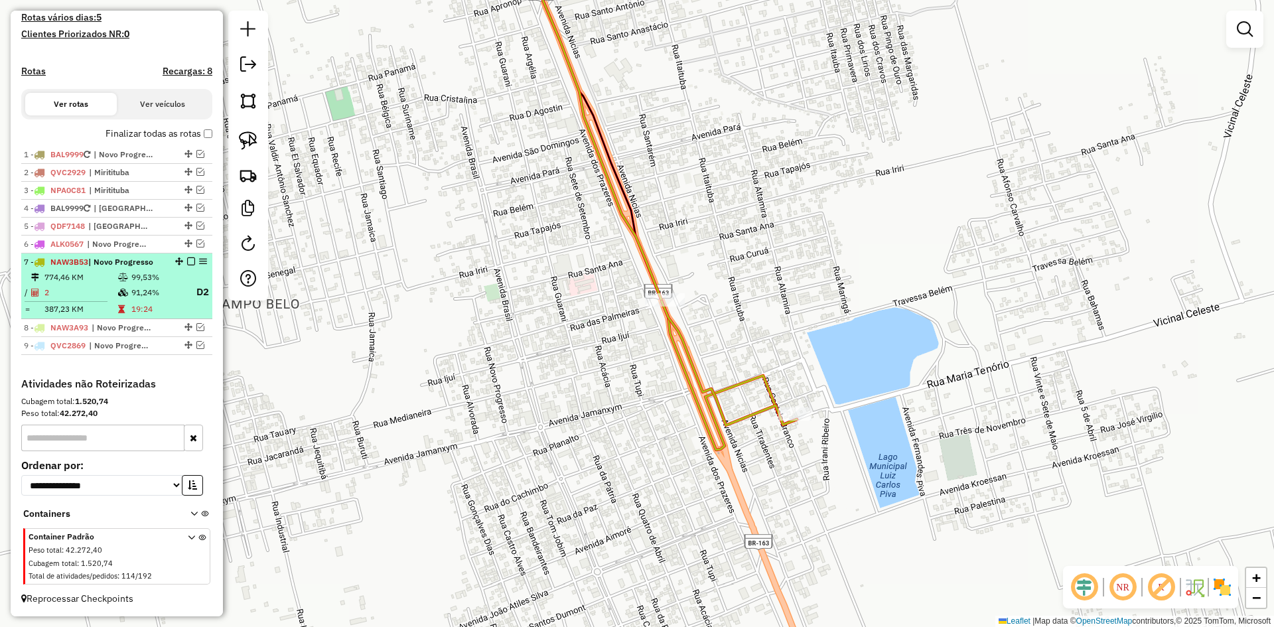
click at [110, 285] on td "2" at bounding box center [81, 292] width 74 height 17
select select "**********"
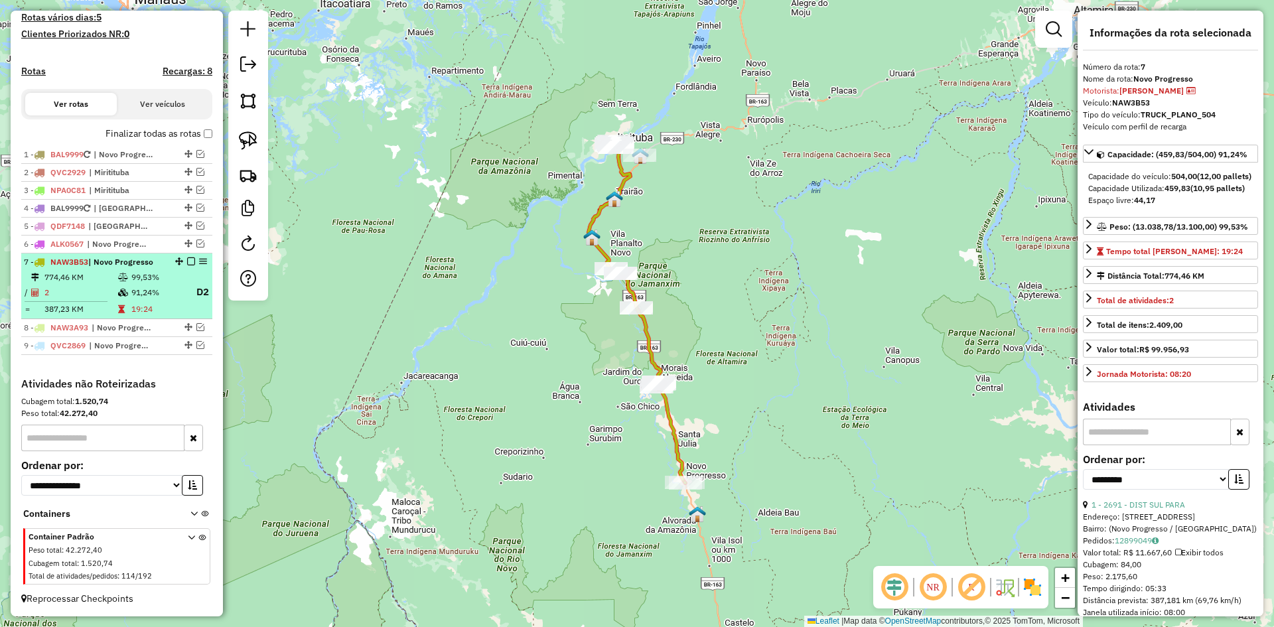
click at [187, 260] on em at bounding box center [191, 261] width 8 height 8
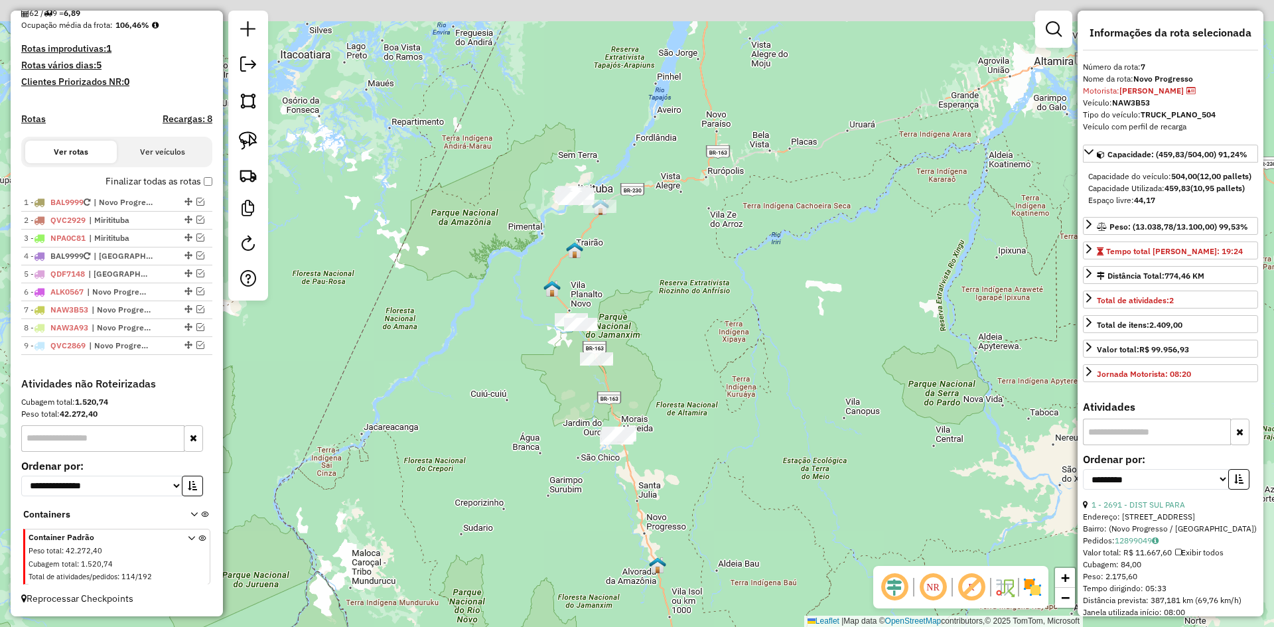
drag, startPoint x: 466, startPoint y: 387, endPoint x: 422, endPoint y: 437, distance: 66.3
click at [422, 437] on div "Janela de atendimento Grade de atendimento Capacidade Transportadoras Veículos …" at bounding box center [637, 313] width 1274 height 627
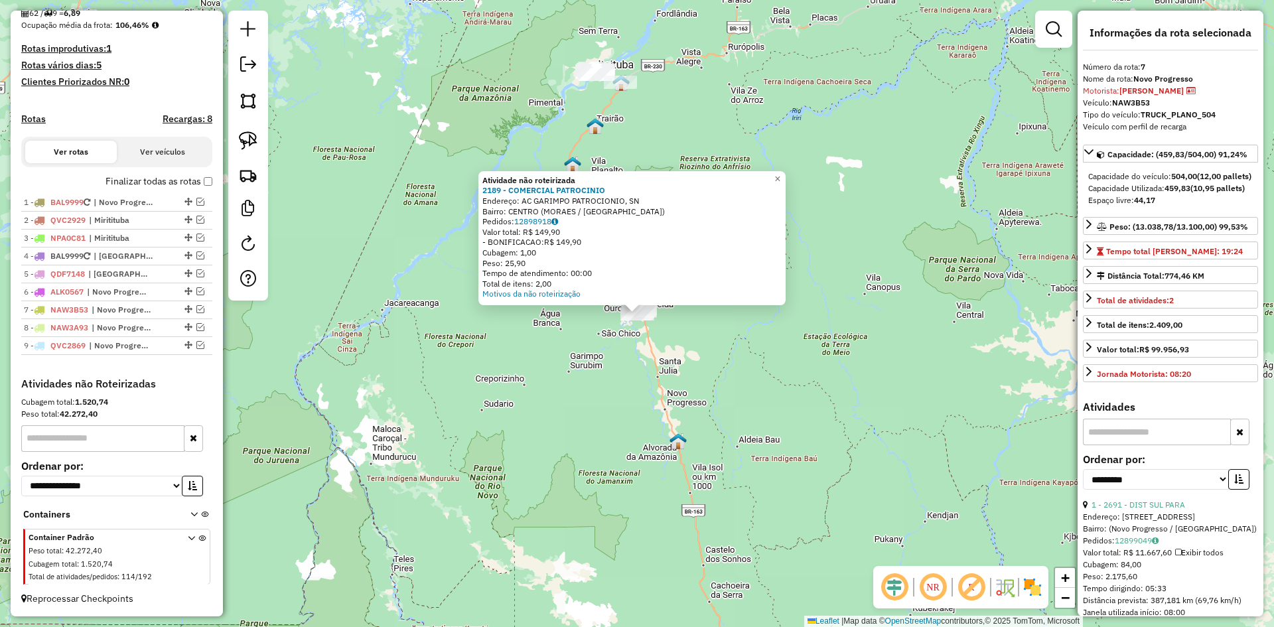
click at [569, 446] on div "Atividade não roteirizada 2189 - COMERCIAL PATROCINIO Endereço: AC GARIMPO PATR…" at bounding box center [637, 313] width 1274 height 627
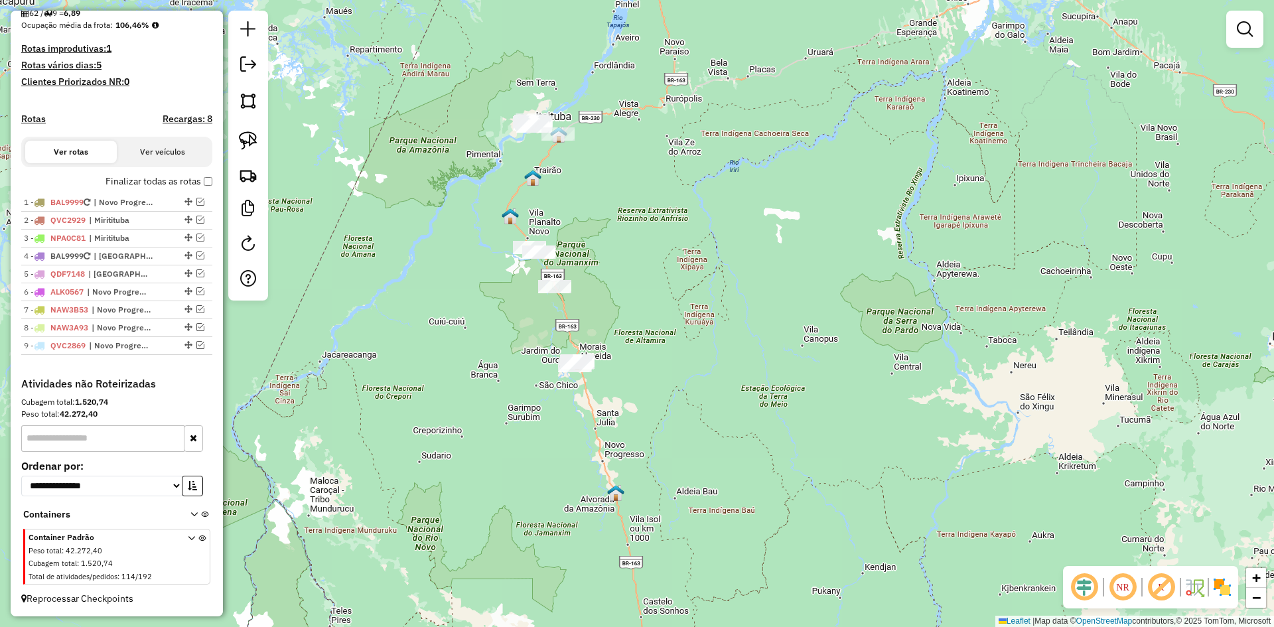
drag, startPoint x: 523, startPoint y: 413, endPoint x: 480, endPoint y: 459, distance: 62.9
click at [472, 465] on div "Janela de atendimento Grade de atendimento Capacidade Transportadoras Veículos …" at bounding box center [637, 313] width 1274 height 627
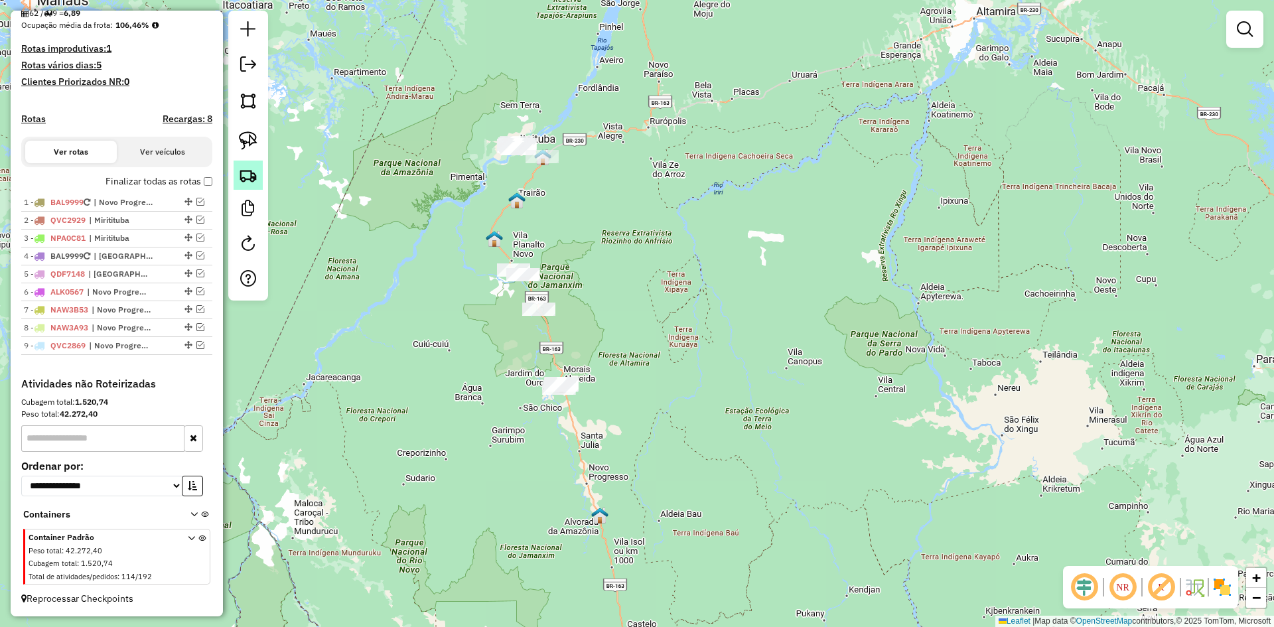
click at [255, 168] on img at bounding box center [248, 175] width 19 height 19
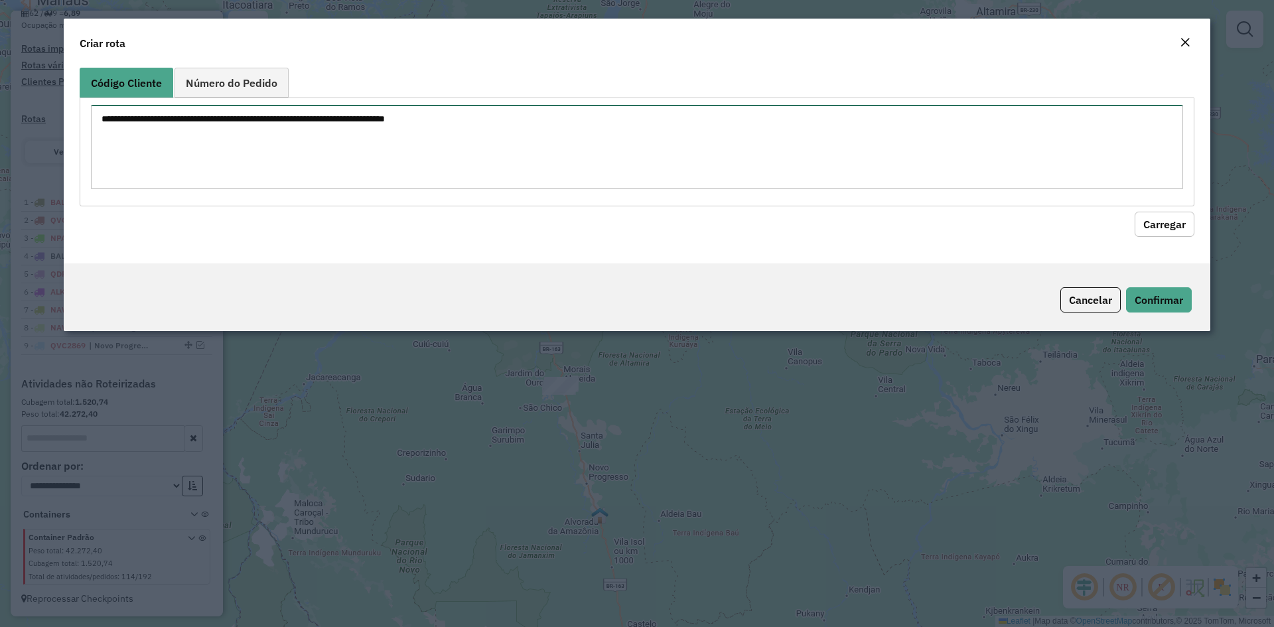
click at [266, 160] on textarea at bounding box center [637, 147] width 1092 height 84
type textarea "**** ****"
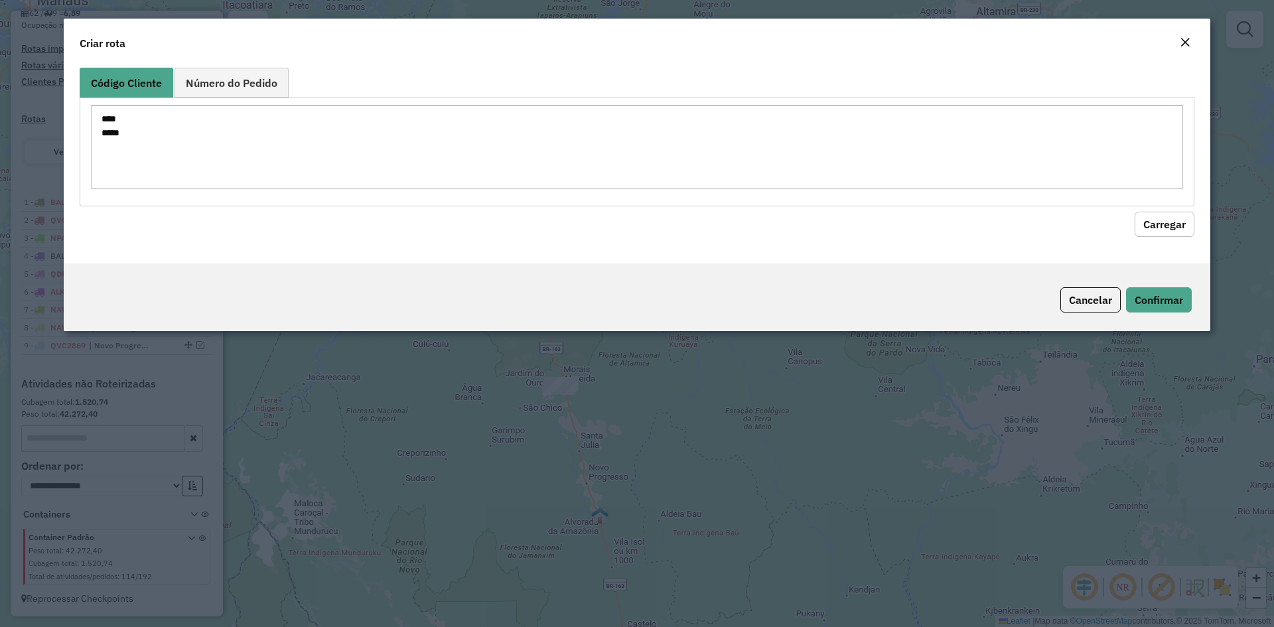
click at [1154, 223] on button "Carregar" at bounding box center [1164, 224] width 60 height 25
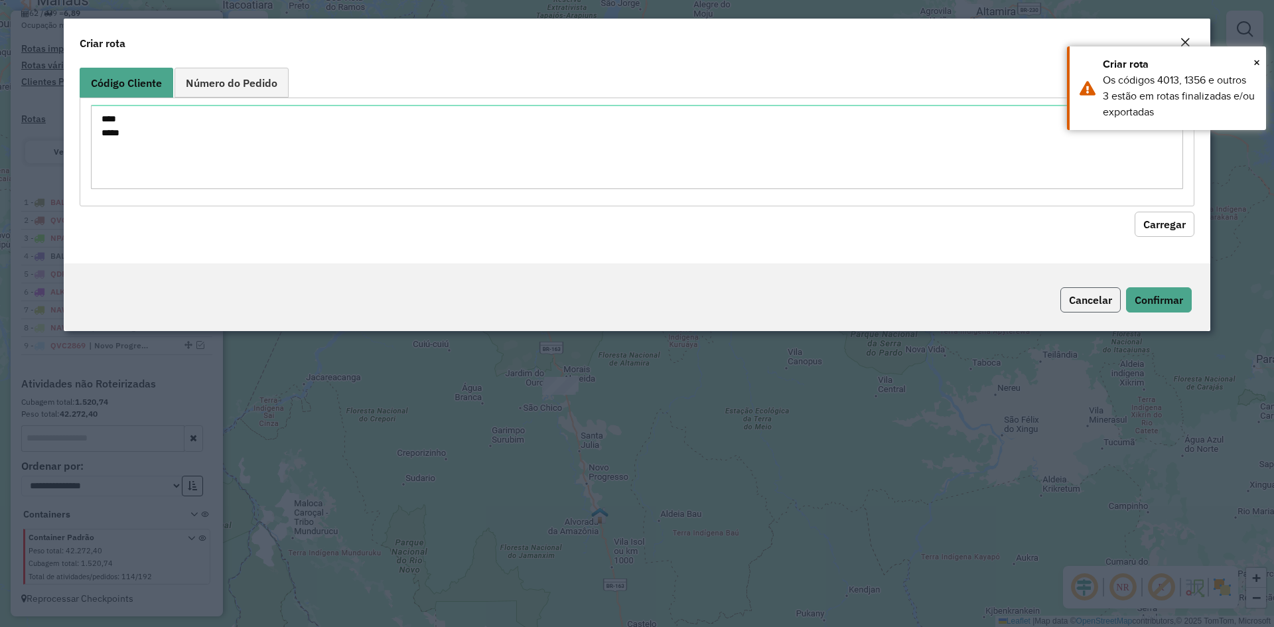
click at [1090, 304] on button "Cancelar" at bounding box center [1090, 299] width 60 height 25
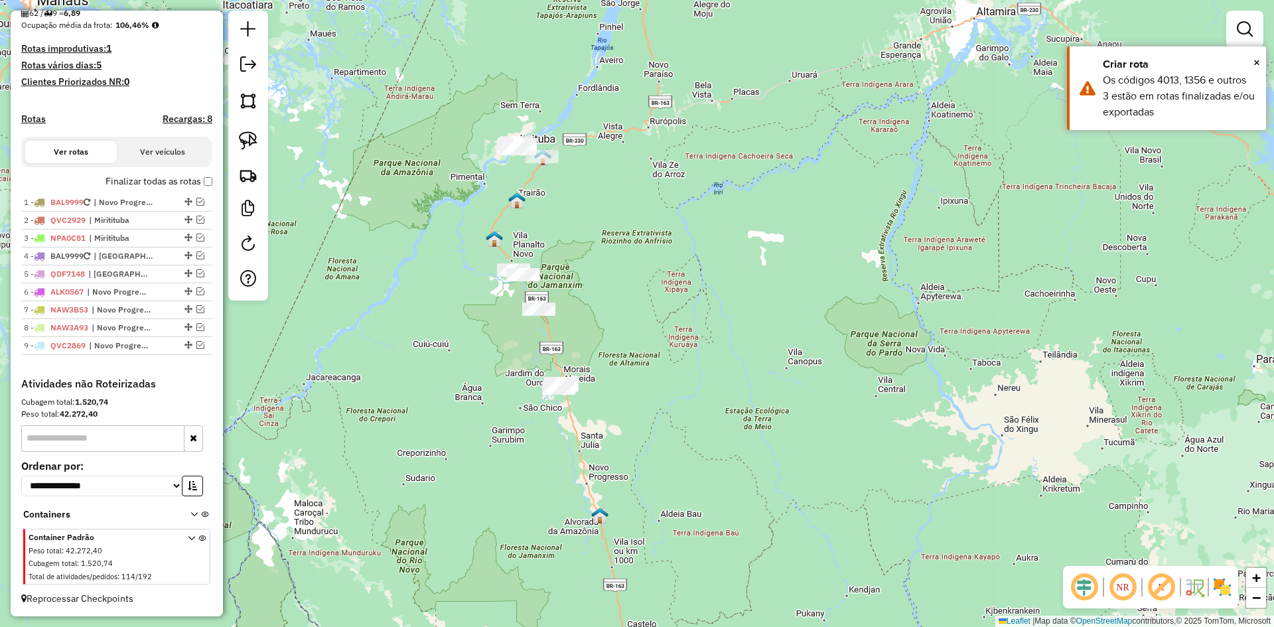
drag, startPoint x: 471, startPoint y: 326, endPoint x: 471, endPoint y: 336, distance: 10.6
click at [471, 336] on div "Janela de atendimento Grade de atendimento Capacidade Transportadoras Veículos …" at bounding box center [637, 313] width 1274 height 627
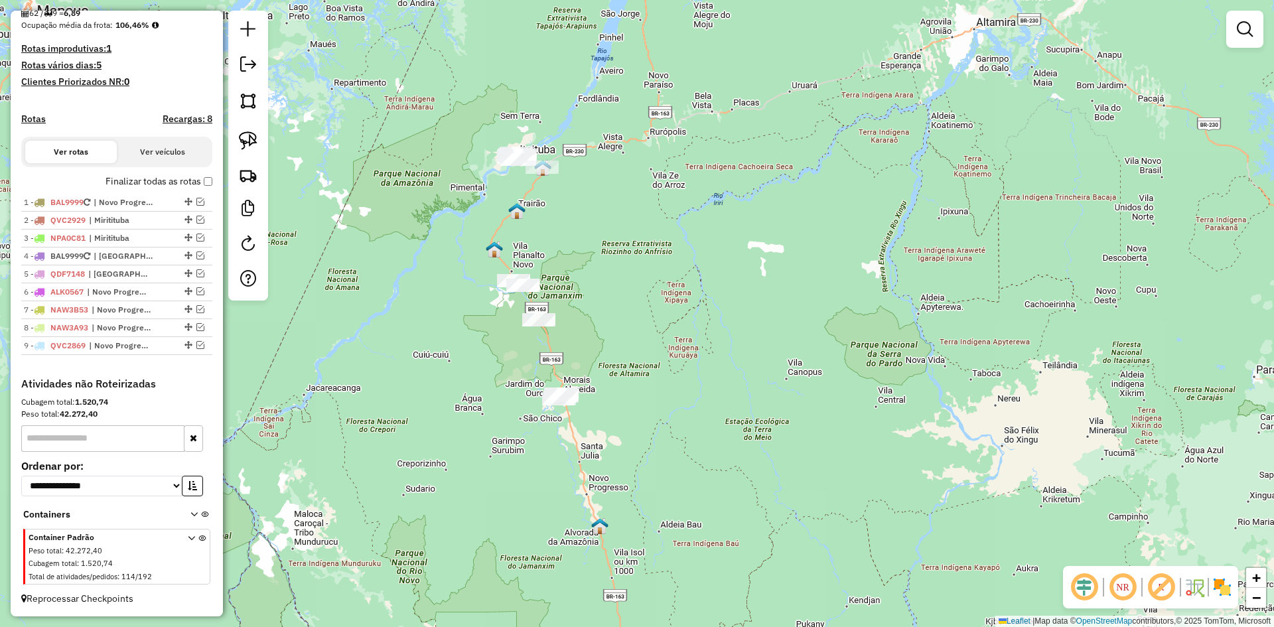
drag, startPoint x: 253, startPoint y: 138, endPoint x: 310, endPoint y: 151, distance: 58.6
click at [253, 138] on img at bounding box center [248, 140] width 19 height 19
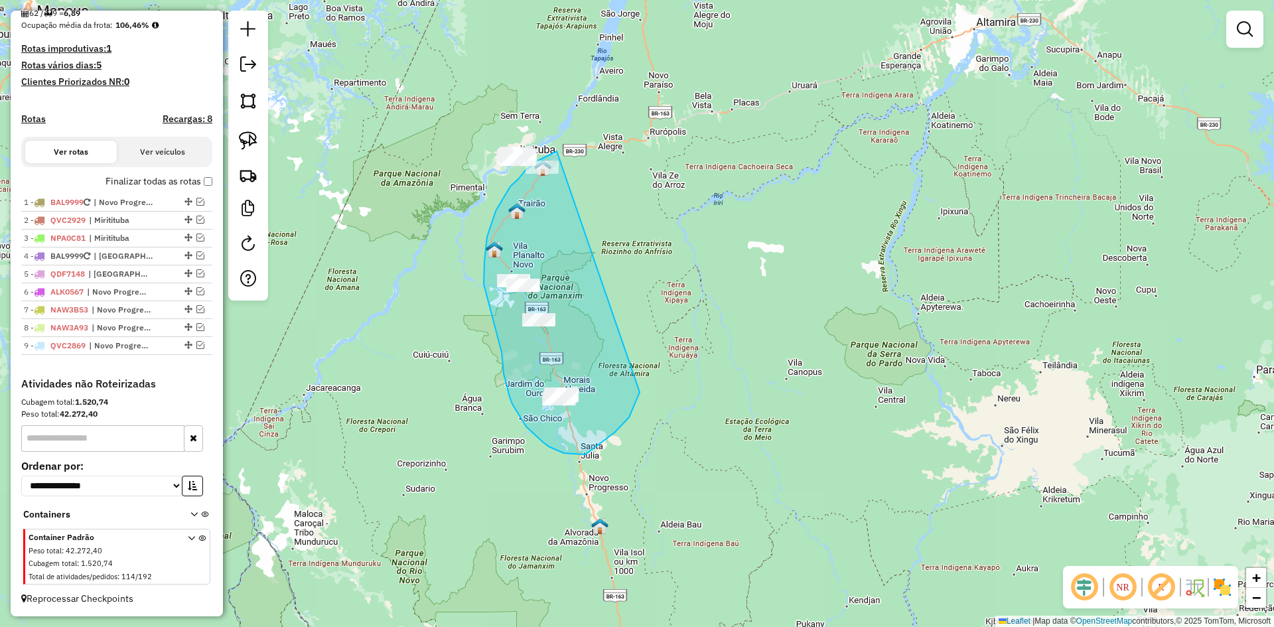
drag, startPoint x: 557, startPoint y: 151, endPoint x: 639, endPoint y: 392, distance: 254.7
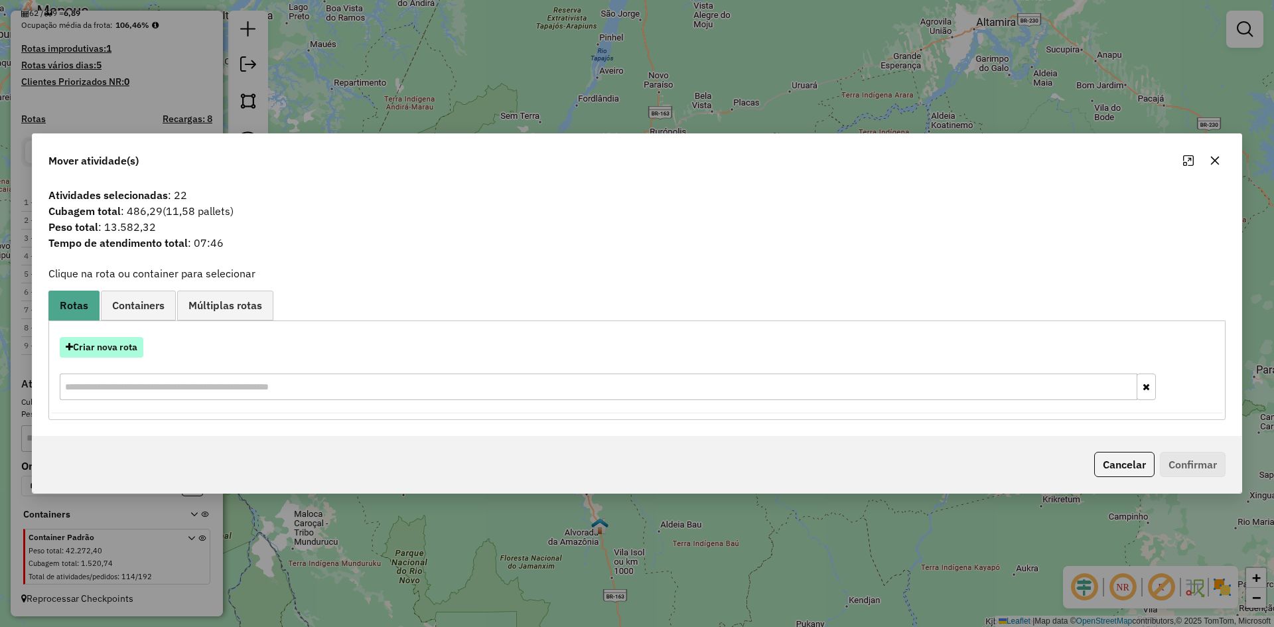
click at [106, 345] on button "Criar nova rota" at bounding box center [102, 347] width 84 height 21
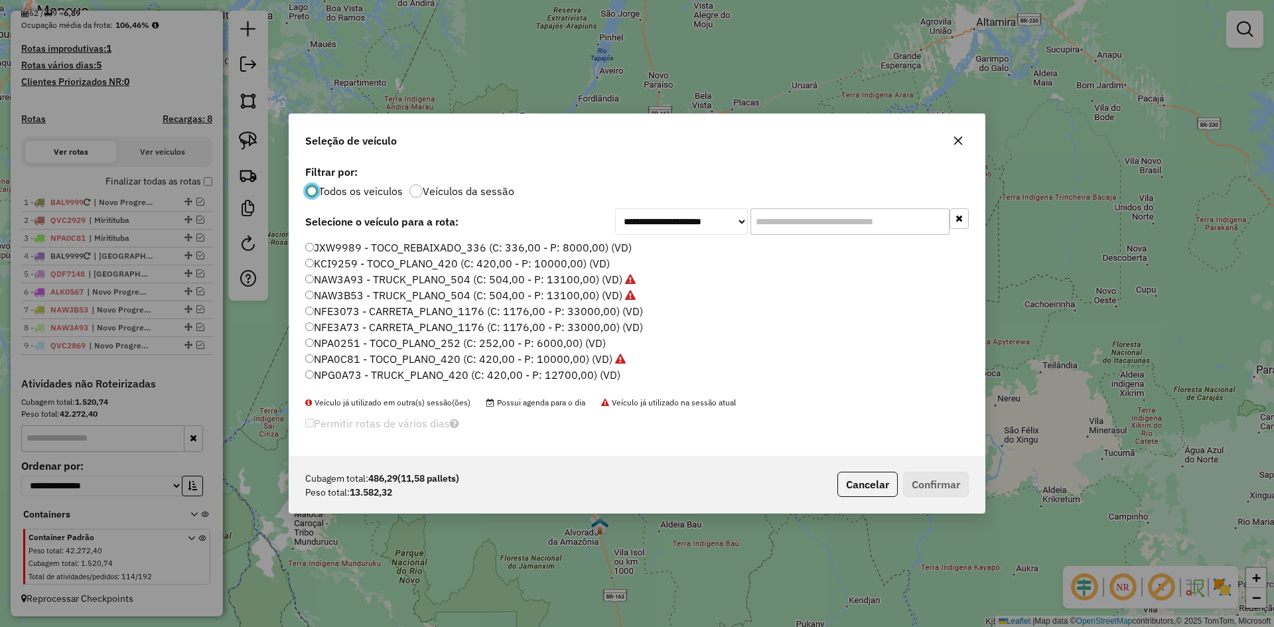
scroll to position [66, 0]
click at [352, 292] on label "NFE3073 - CARRETA_PLANO_1176 (C: 1176,00 - P: 33000,00) (VD)" at bounding box center [474, 293] width 338 height 16
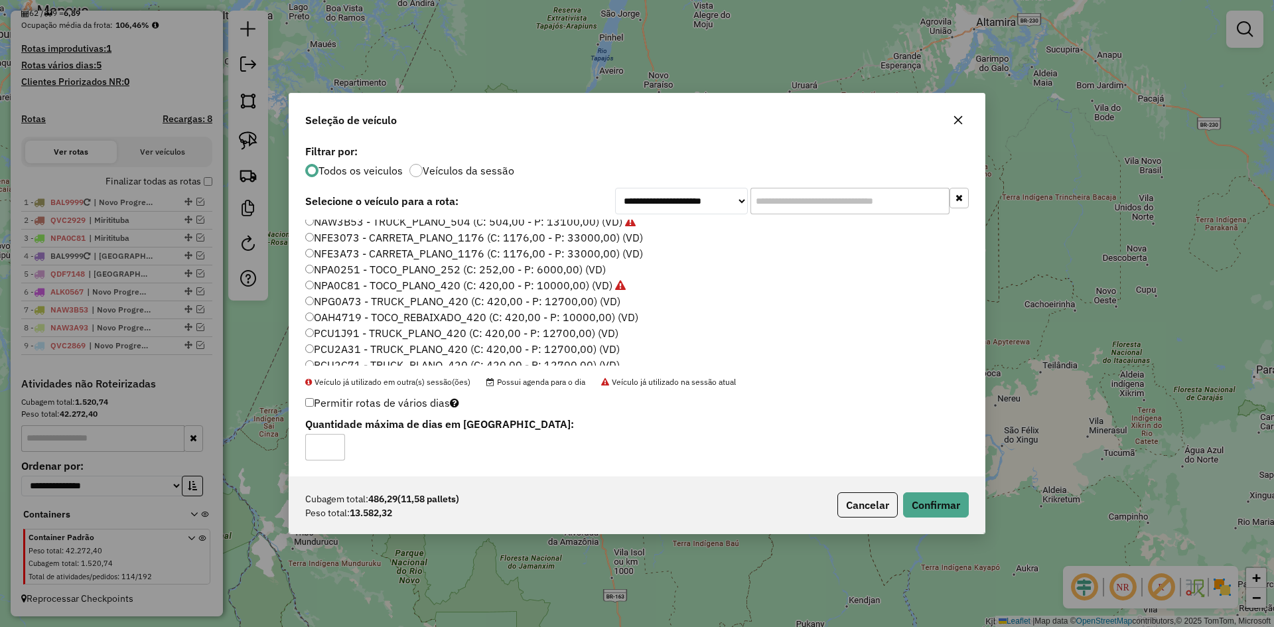
scroll to position [133, 0]
click at [354, 274] on label "NPG0A73 - TRUCK_PLANO_420 (C: 420,00 - P: 12700,00) (VD)" at bounding box center [462, 269] width 315 height 16
click at [945, 504] on button "Confirmar" at bounding box center [936, 504] width 66 height 25
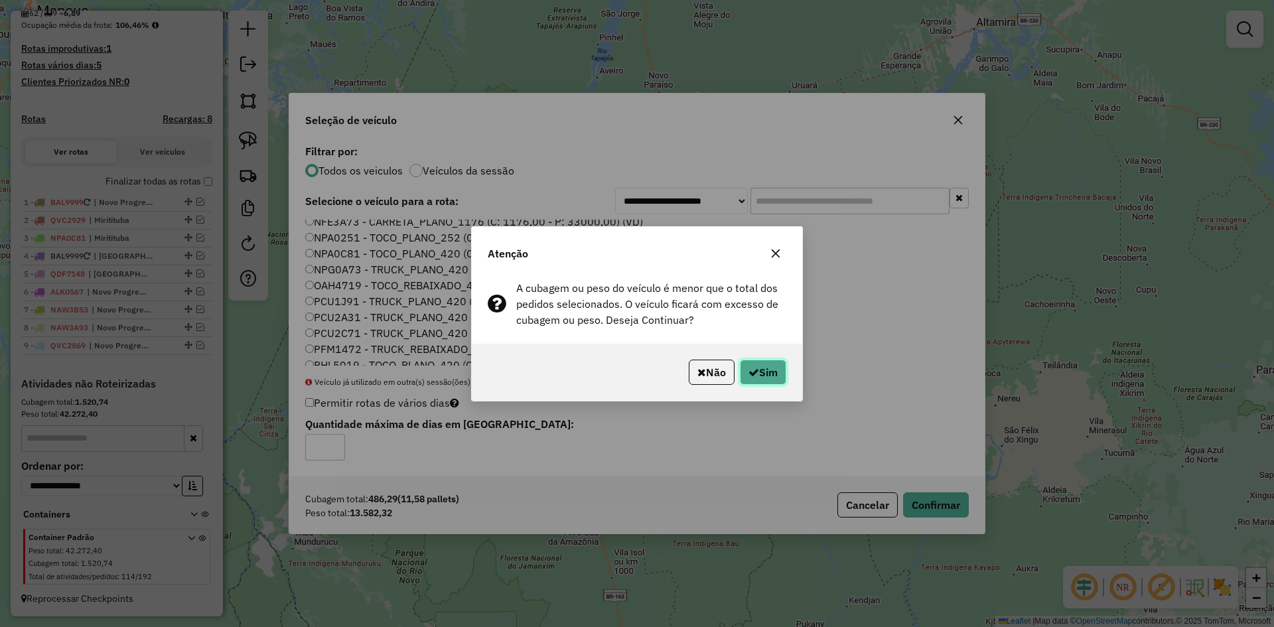
click at [775, 370] on button "Sim" at bounding box center [763, 372] width 46 height 25
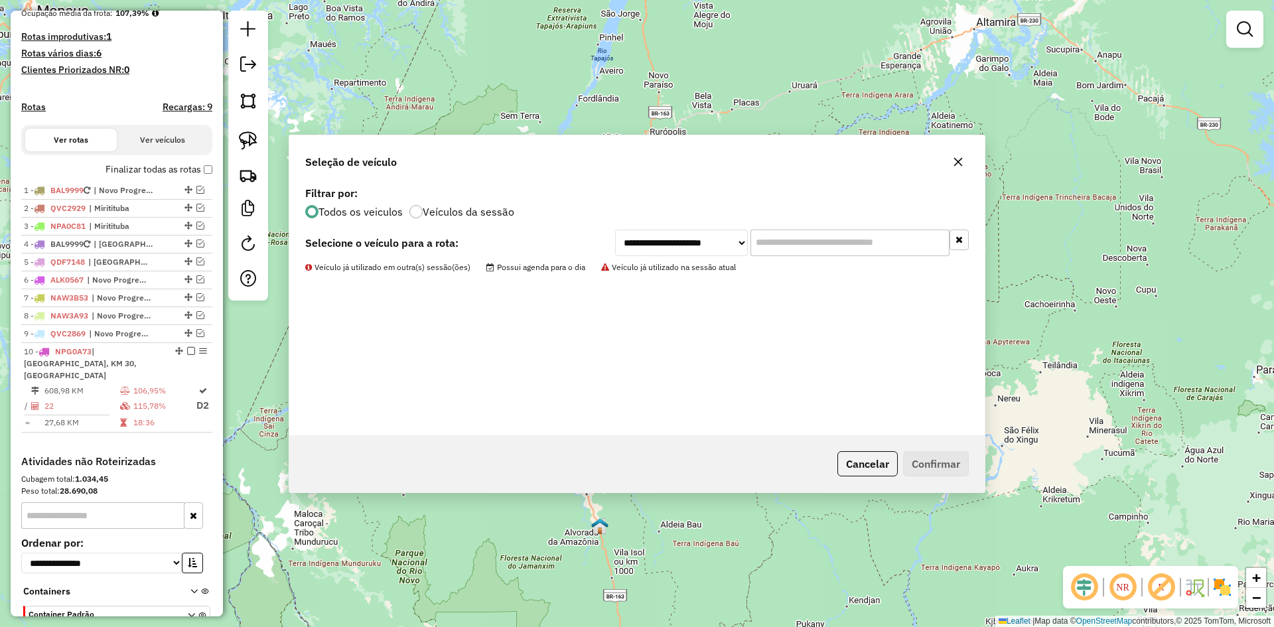
scroll to position [408, 0]
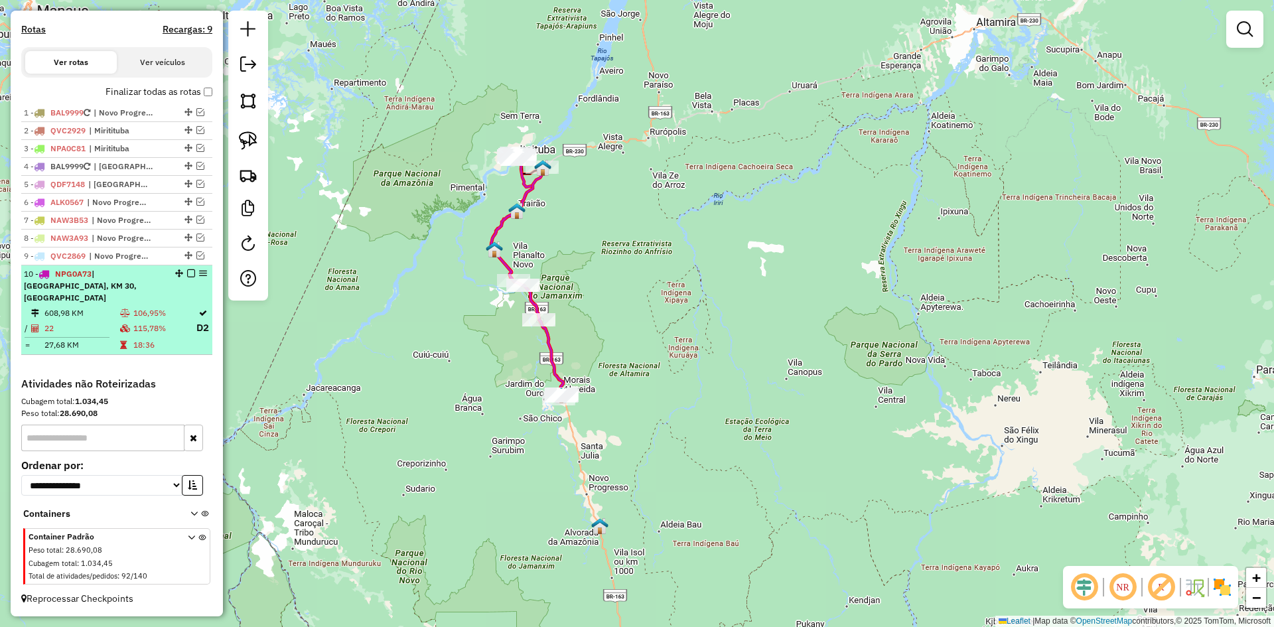
click at [145, 301] on div "10 - NPG0A73 | Caracol, KM 30, [GEOGRAPHIC_DATA]" at bounding box center [94, 286] width 141 height 36
select select "**********"
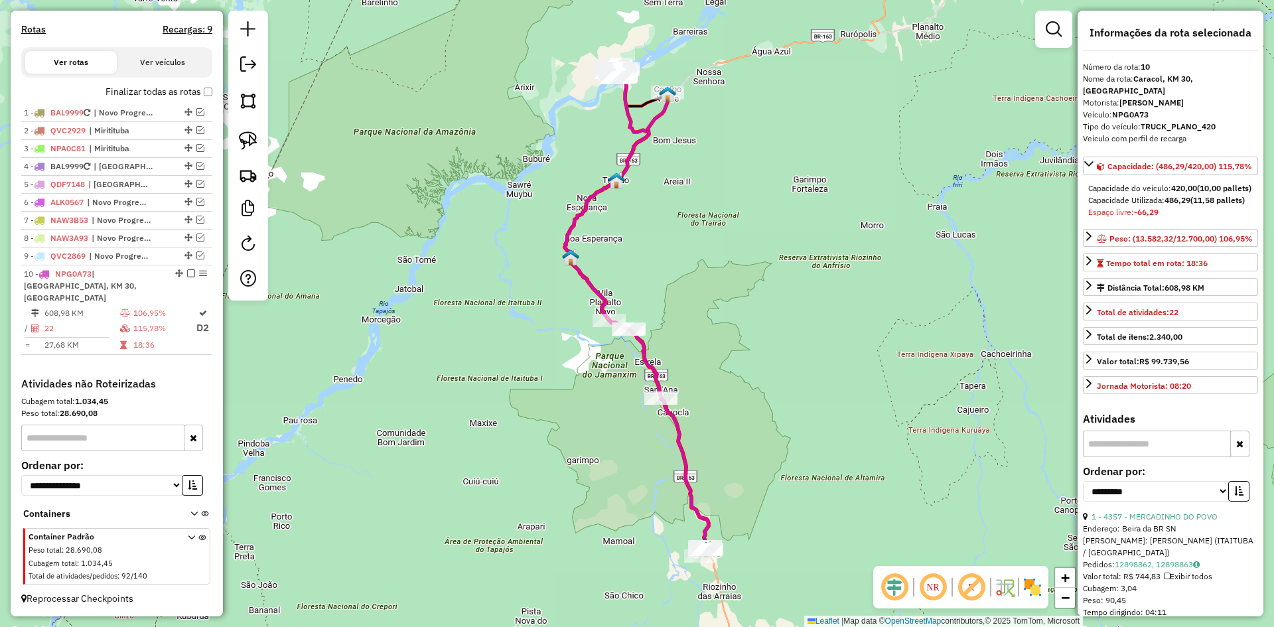
click at [673, 441] on icon at bounding box center [637, 324] width 144 height 462
click at [127, 262] on span "| Novo Progresso" at bounding box center [119, 256] width 61 height 12
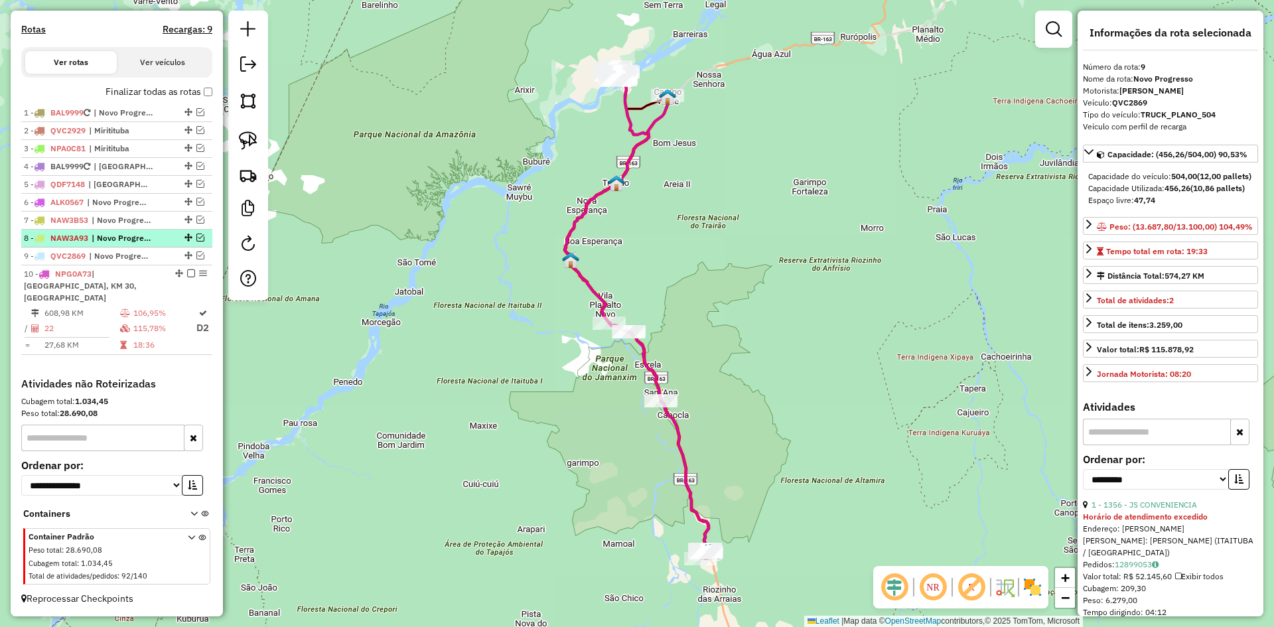
click at [111, 243] on li "8 - NAW3A93 | Novo Progresso" at bounding box center [116, 239] width 191 height 18
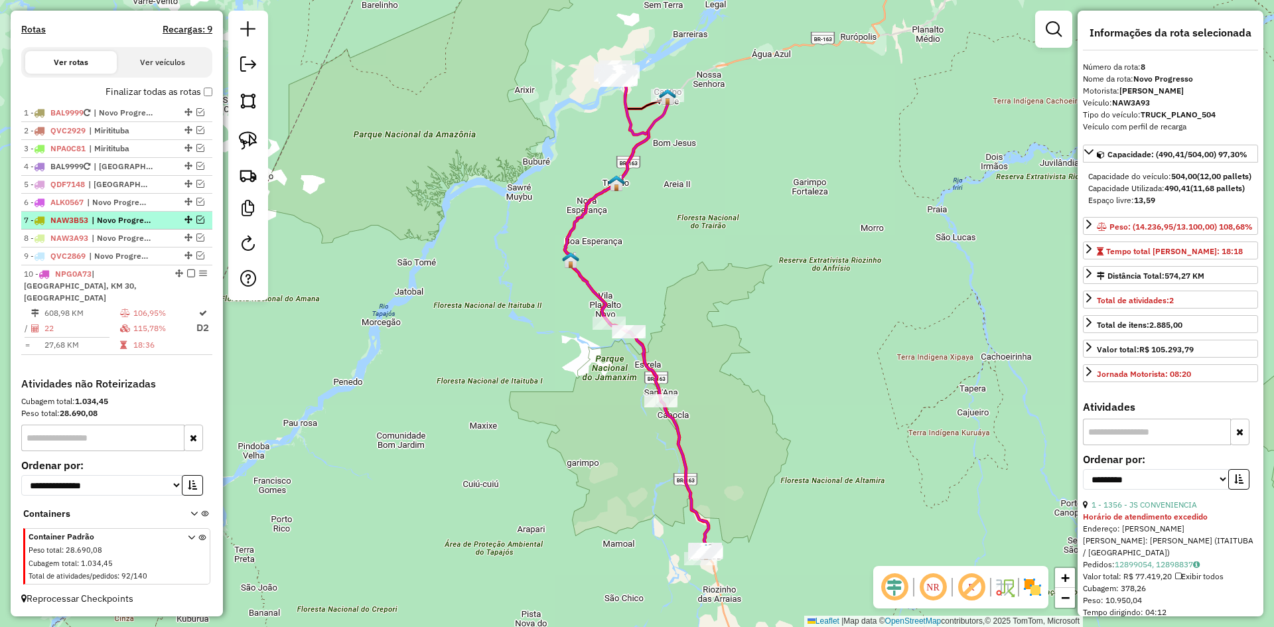
click at [109, 226] on span "| Novo Progresso" at bounding box center [122, 220] width 61 height 12
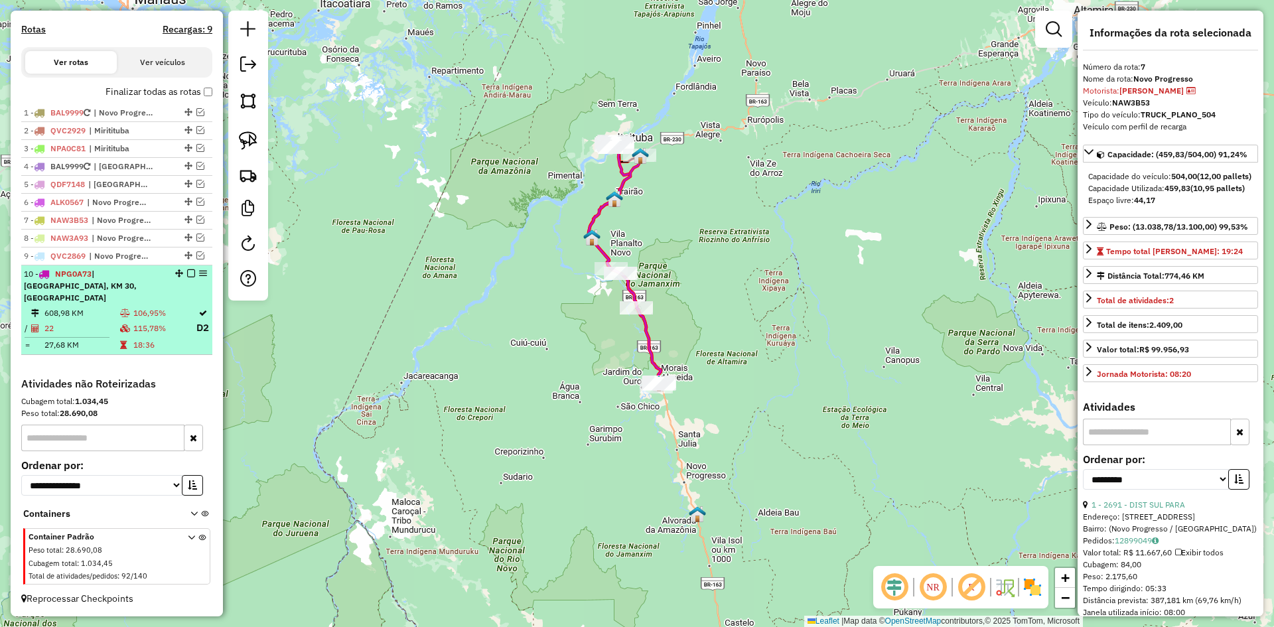
click at [133, 326] on td "115,78%" at bounding box center [164, 328] width 63 height 17
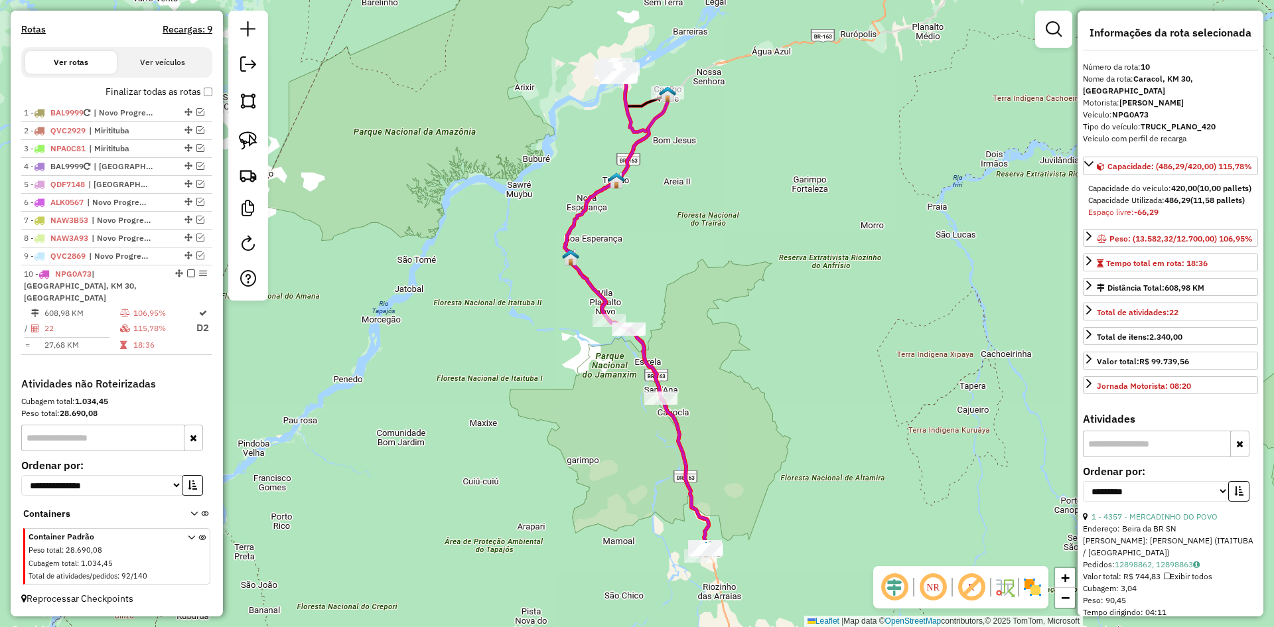
click at [651, 371] on icon at bounding box center [637, 324] width 144 height 462
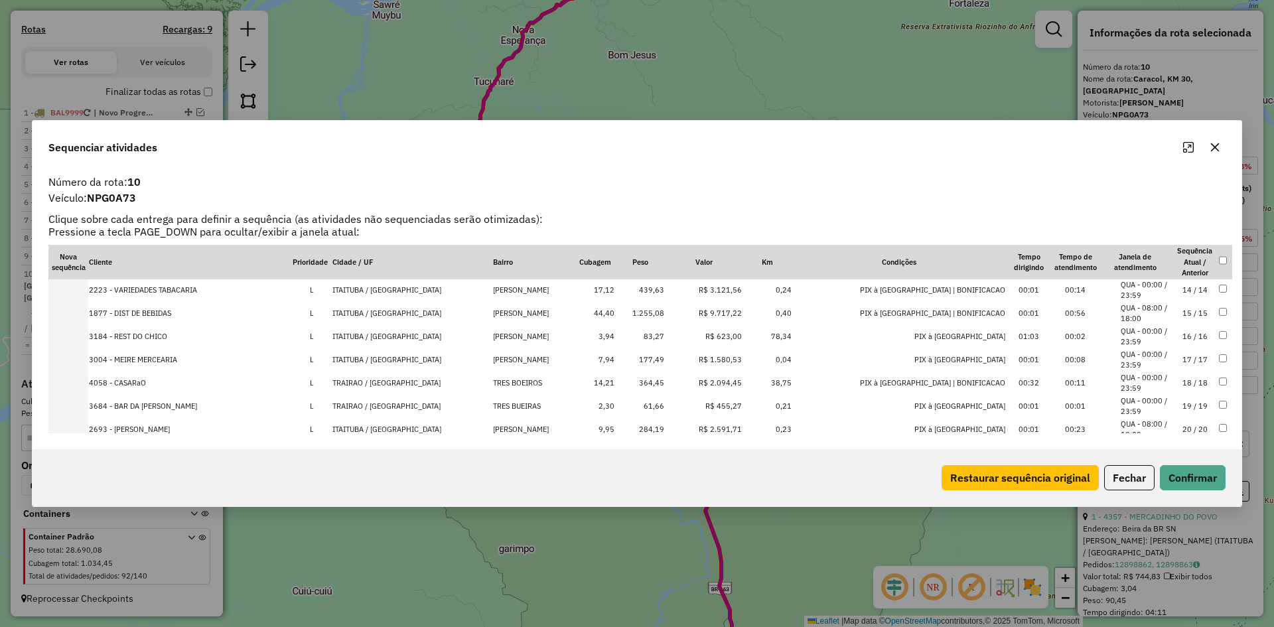
scroll to position [369, 0]
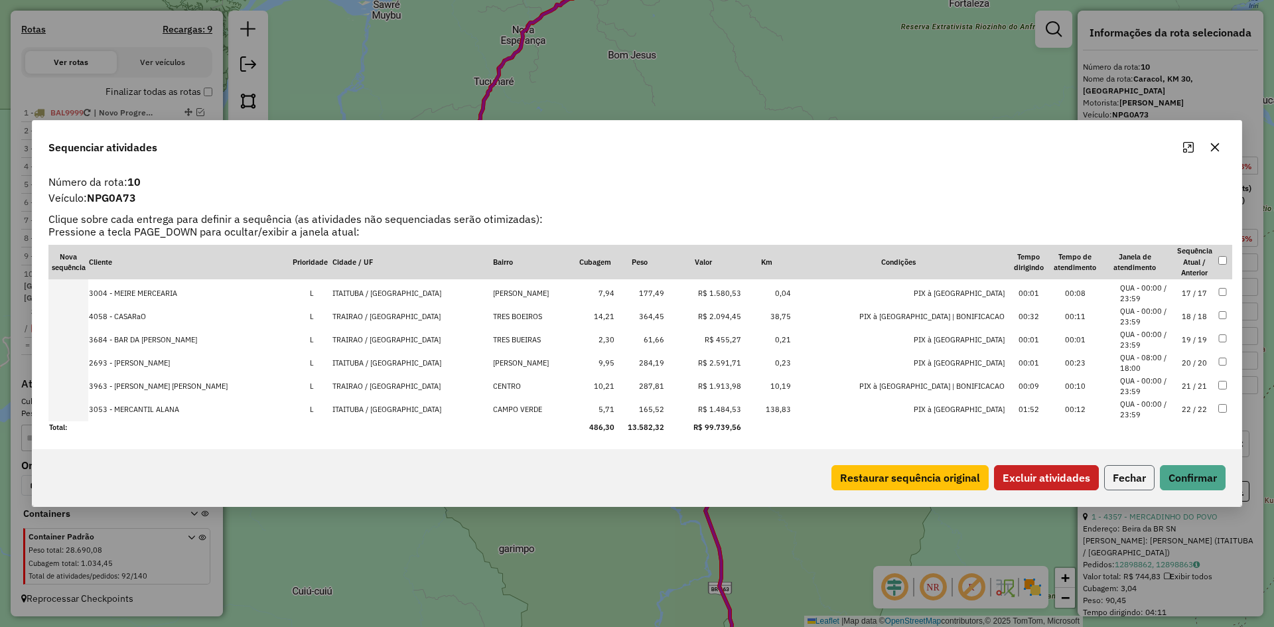
click at [1124, 476] on button "Fechar" at bounding box center [1129, 477] width 50 height 25
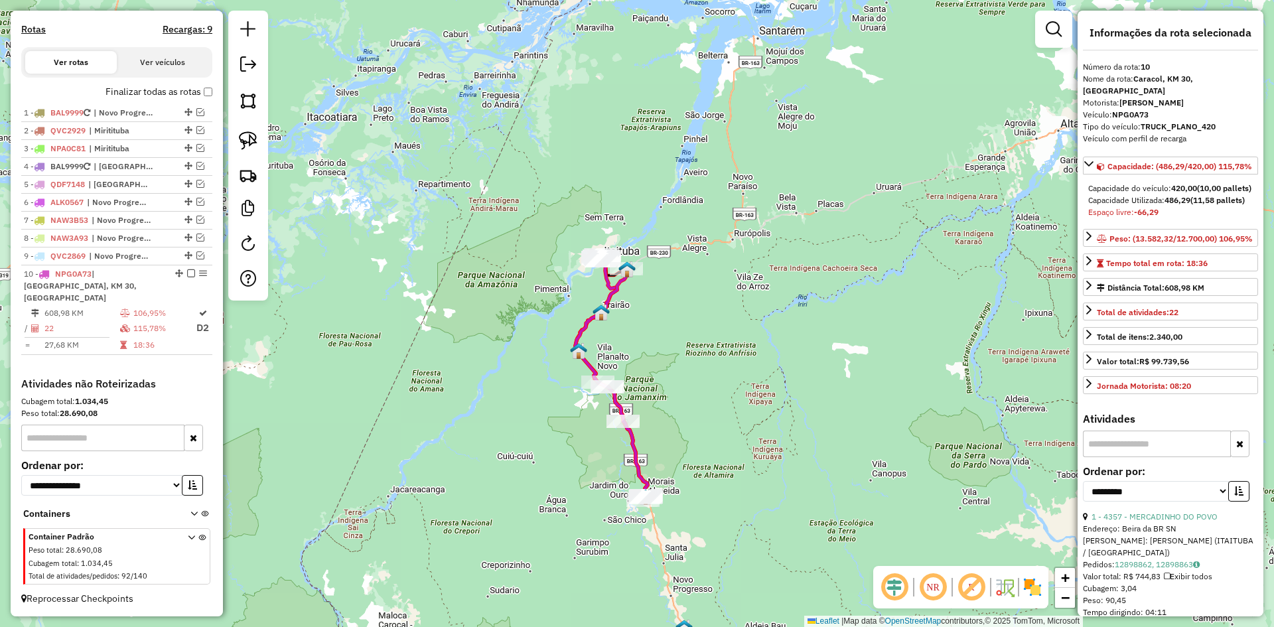
click at [635, 461] on icon at bounding box center [611, 384] width 72 height 231
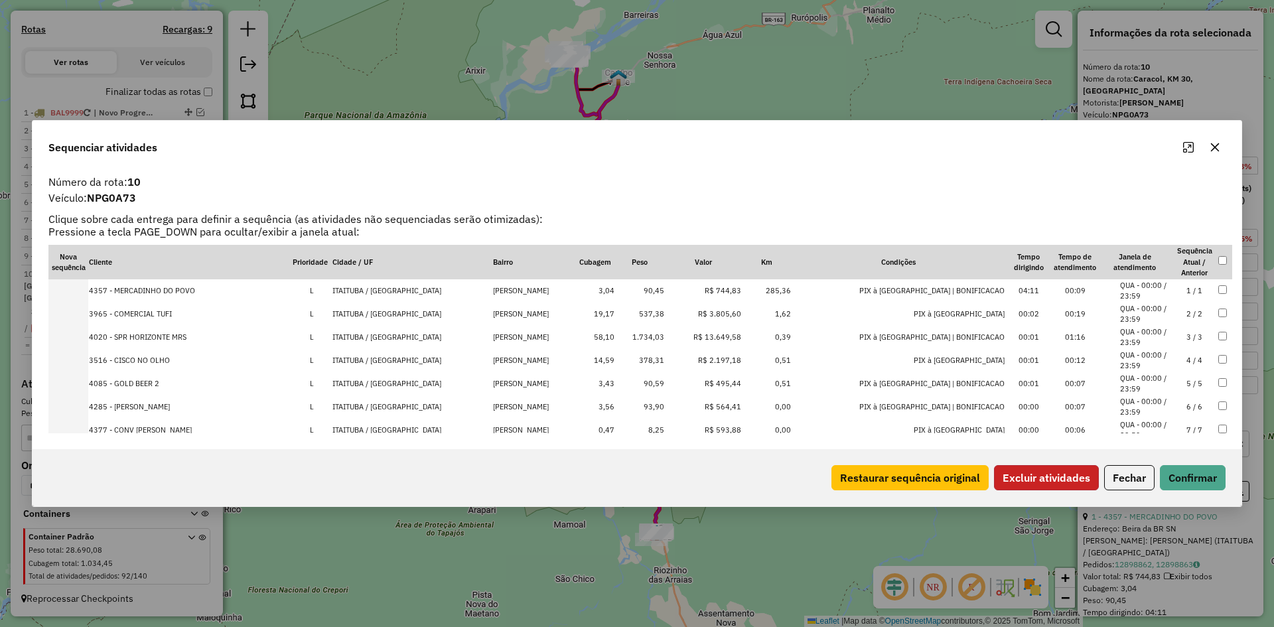
click at [1044, 473] on button "Excluir atividades" at bounding box center [1046, 477] width 105 height 25
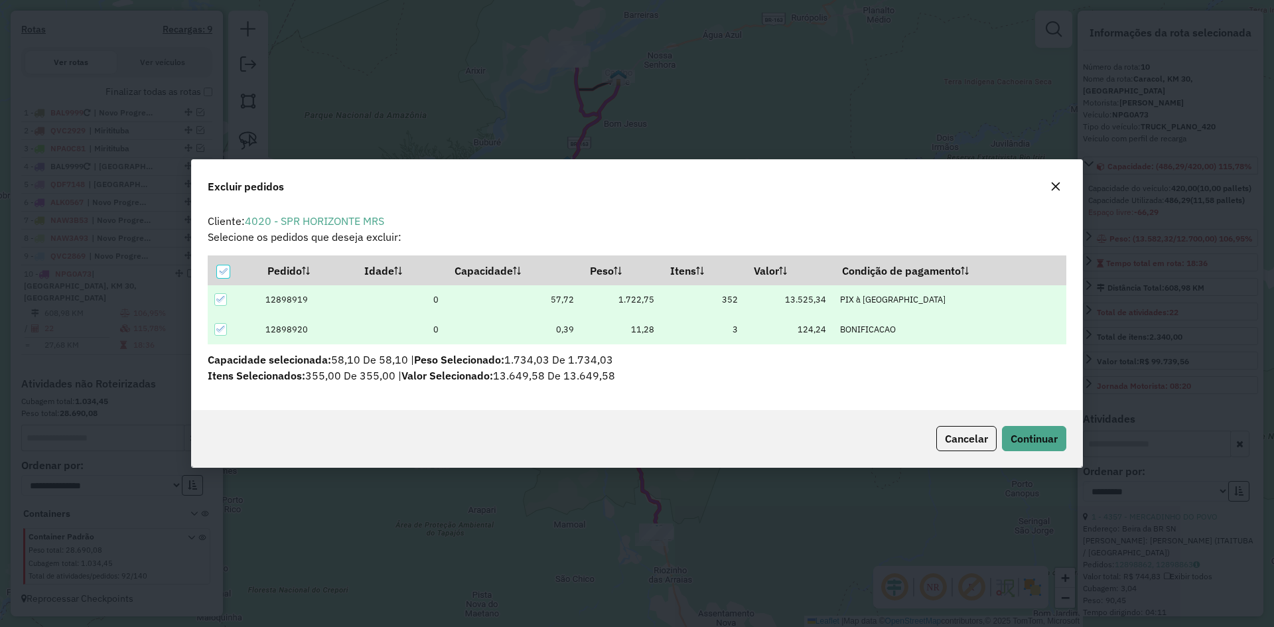
scroll to position [0, 0]
click at [1010, 440] on span "Continuar" at bounding box center [1033, 438] width 47 height 13
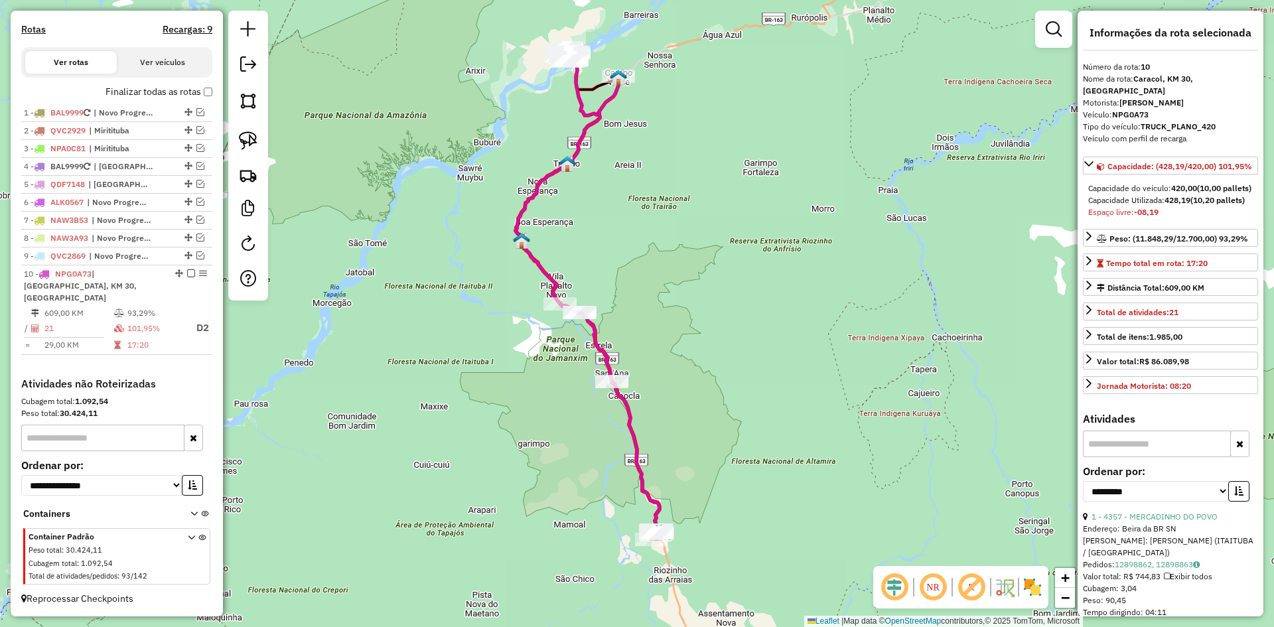
click at [642, 478] on icon at bounding box center [587, 307] width 144 height 462
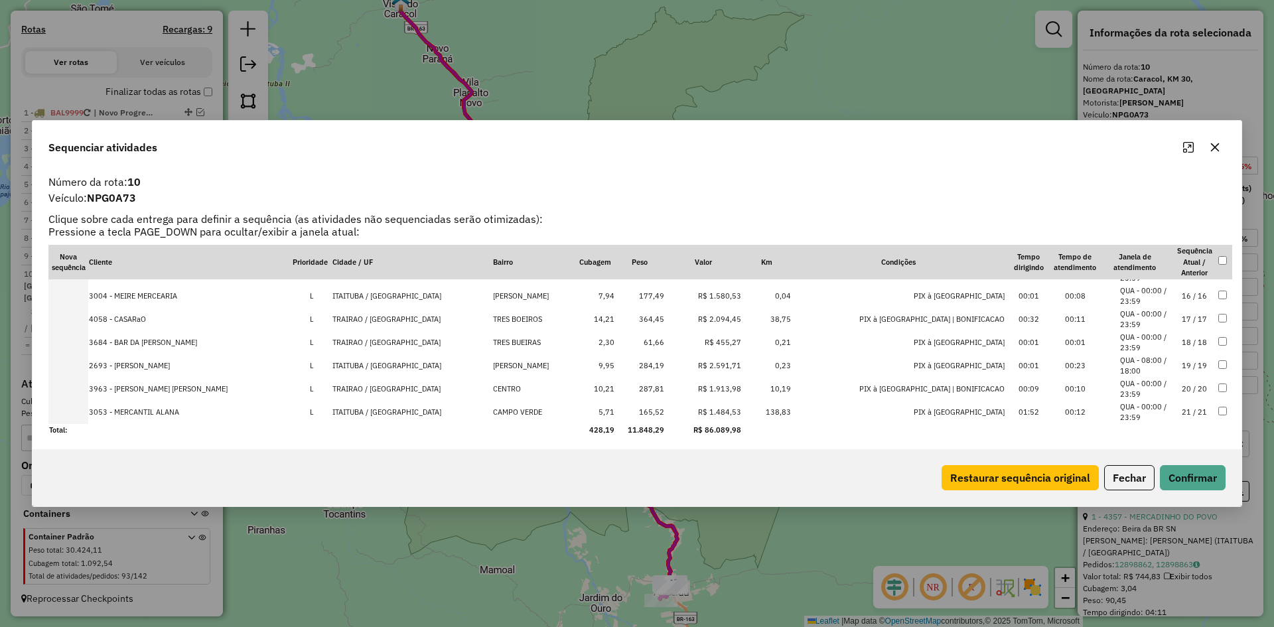
scroll to position [346, 0]
click at [665, 405] on td "165,52" at bounding box center [640, 409] width 50 height 23
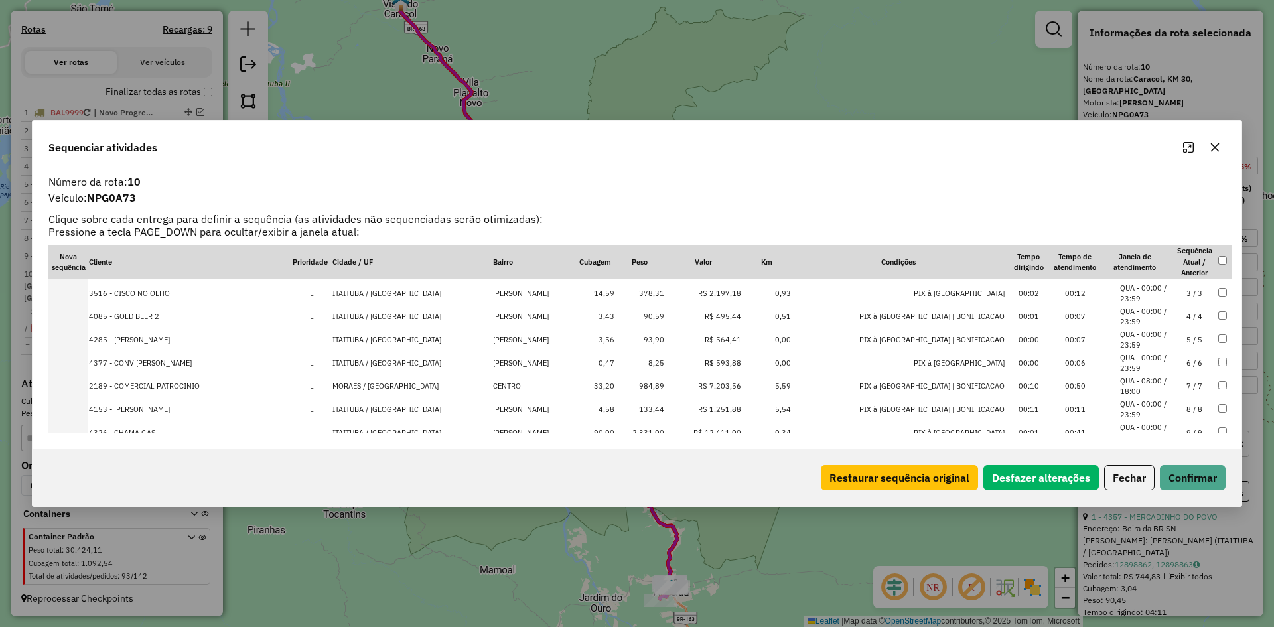
scroll to position [0, 0]
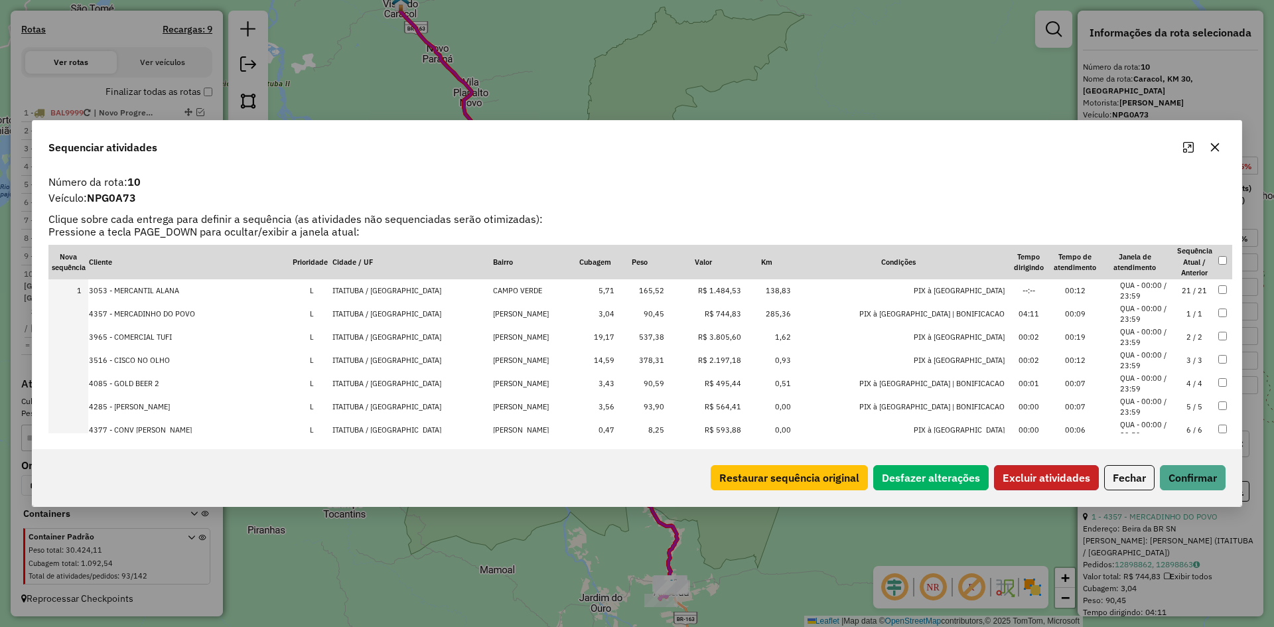
click at [1024, 487] on button "Excluir atividades" at bounding box center [1046, 477] width 105 height 25
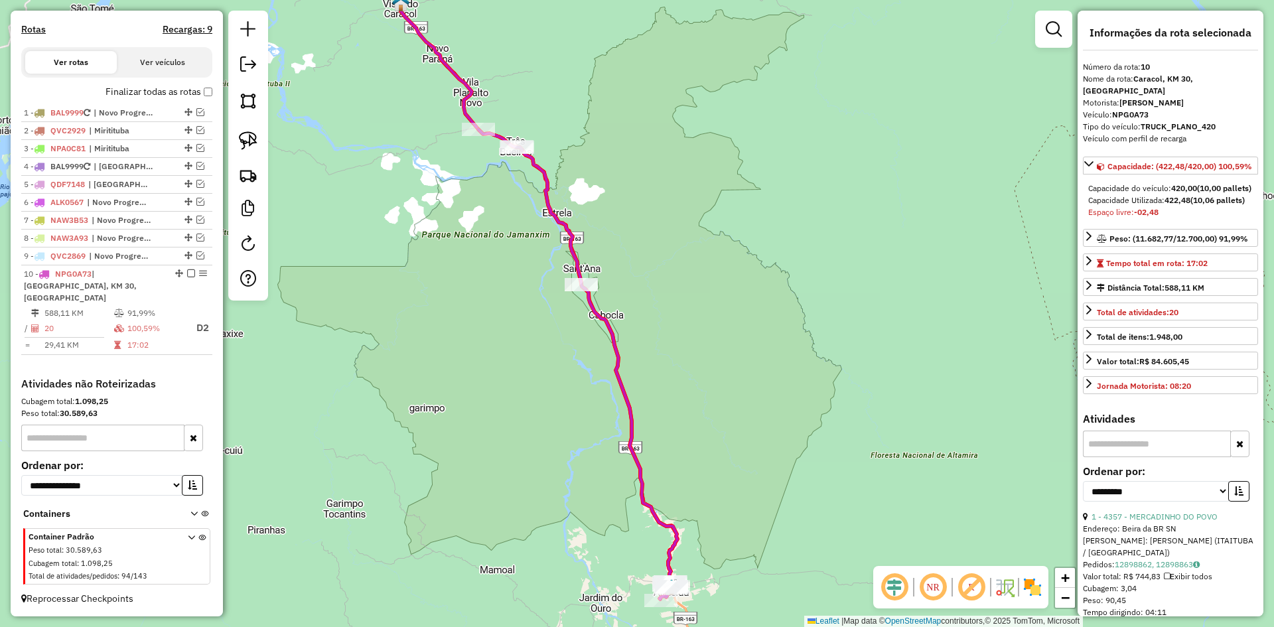
click at [648, 496] on icon at bounding box center [577, 364] width 199 height 470
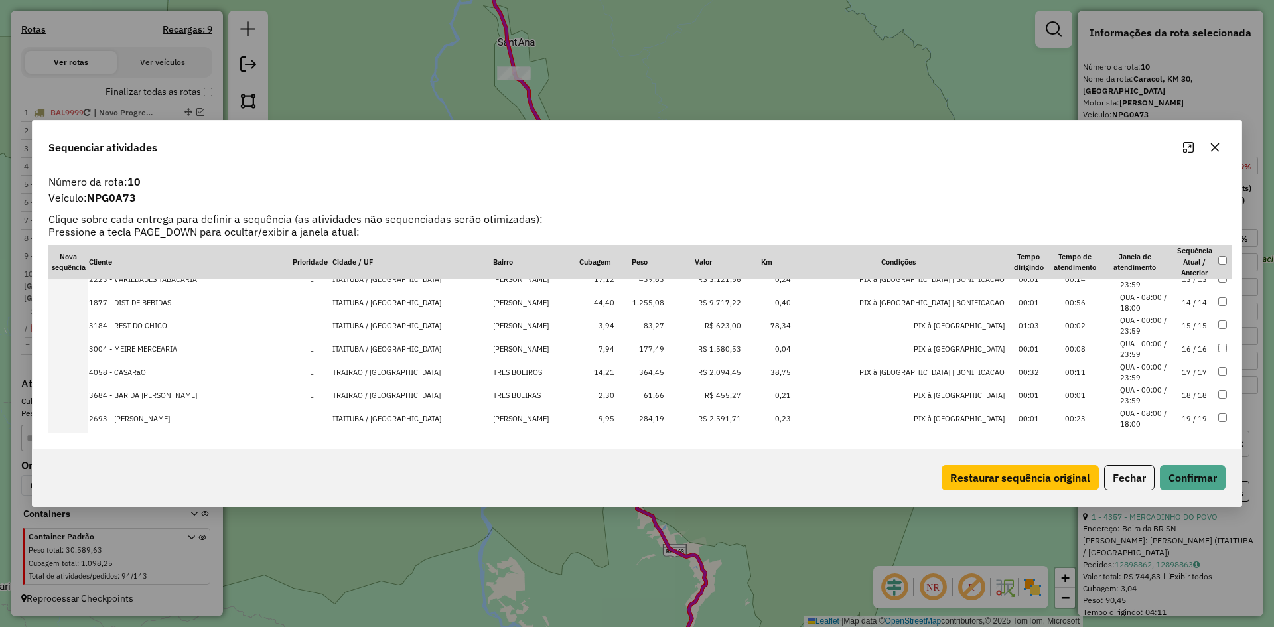
scroll to position [322, 0]
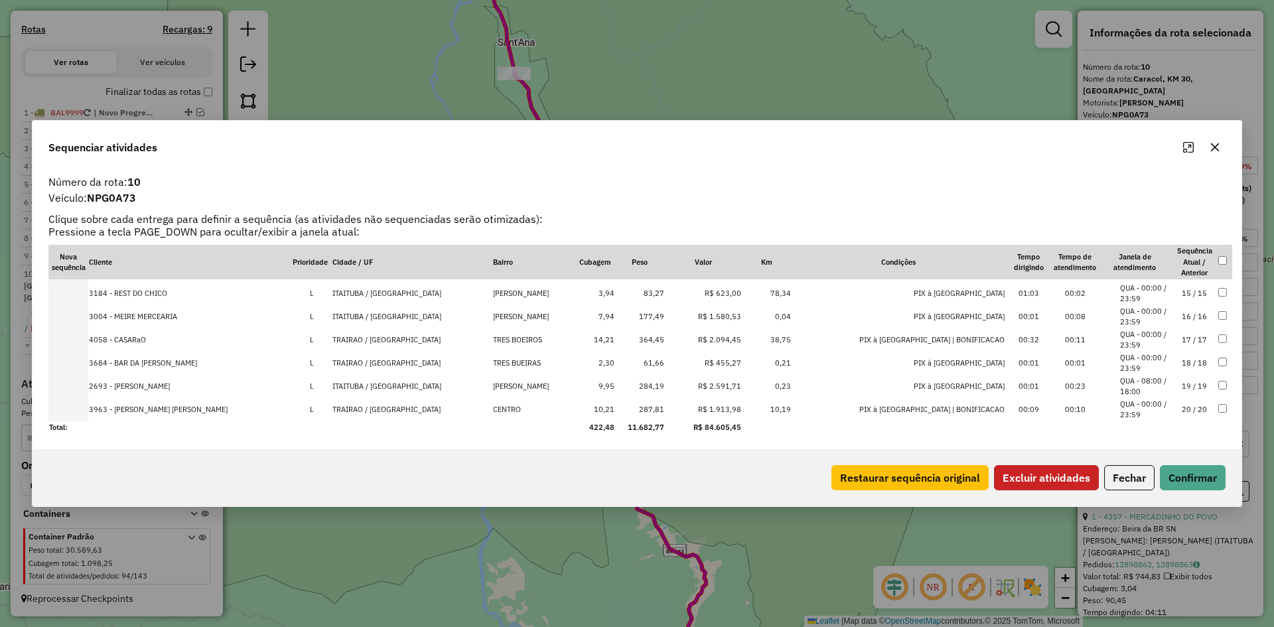
click at [1055, 474] on button "Excluir atividades" at bounding box center [1046, 477] width 105 height 25
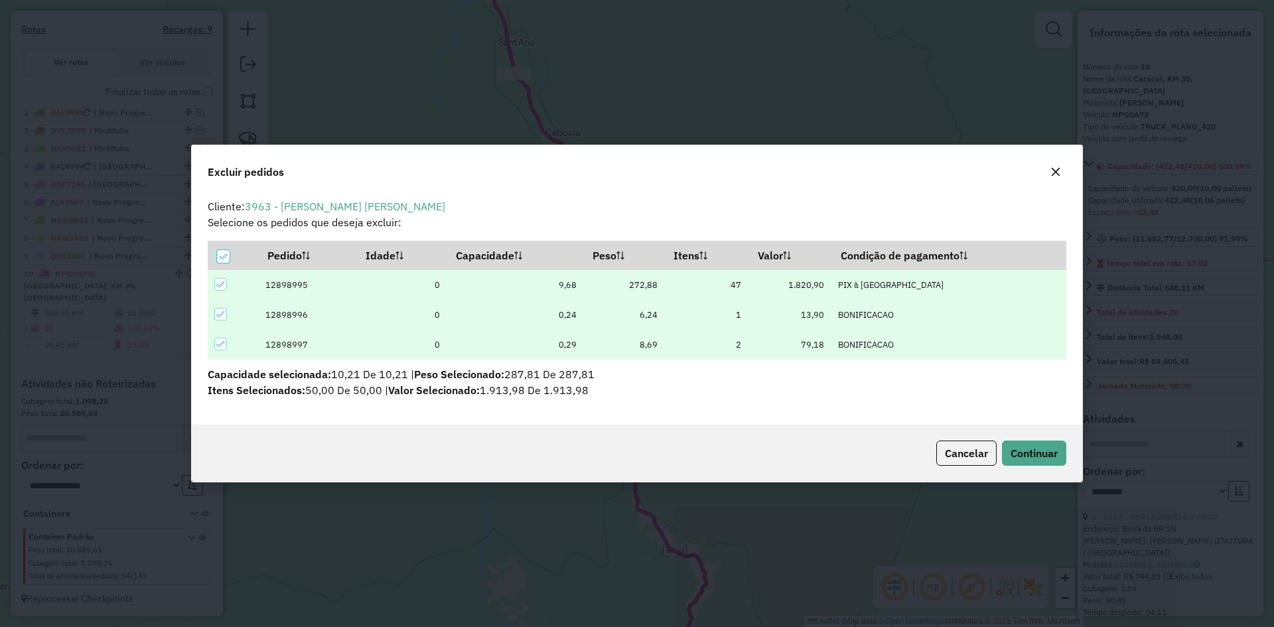
scroll to position [0, 0]
click at [1037, 456] on span "Continuar" at bounding box center [1033, 452] width 47 height 13
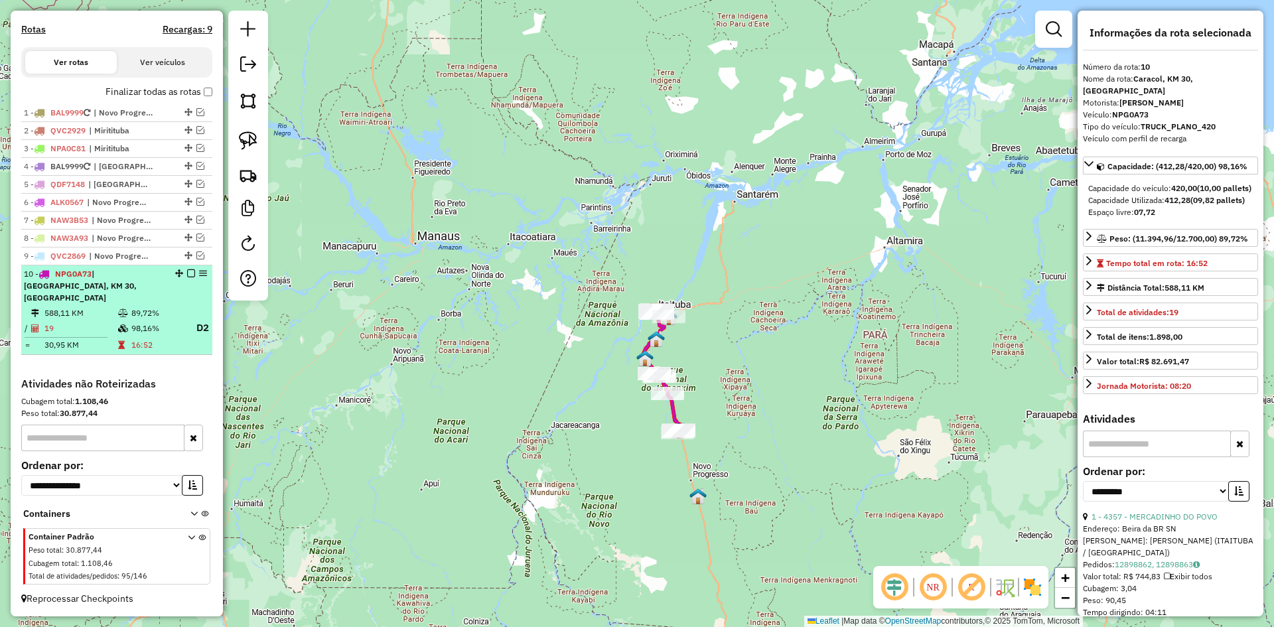
click at [187, 277] on em at bounding box center [191, 273] width 8 height 8
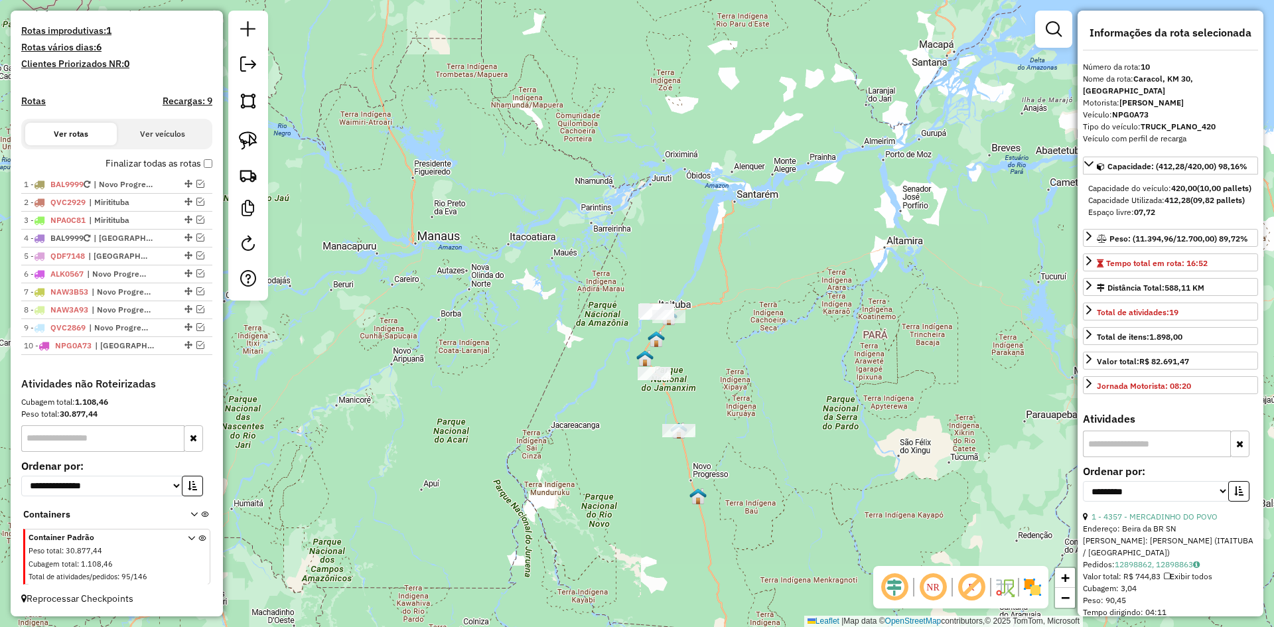
scroll to position [348, 0]
drag, startPoint x: 698, startPoint y: 367, endPoint x: 649, endPoint y: 375, distance: 49.1
click at [661, 382] on div "Janela de atendimento Grade de atendimento Capacidade Transportadoras Veículos …" at bounding box center [637, 313] width 1274 height 627
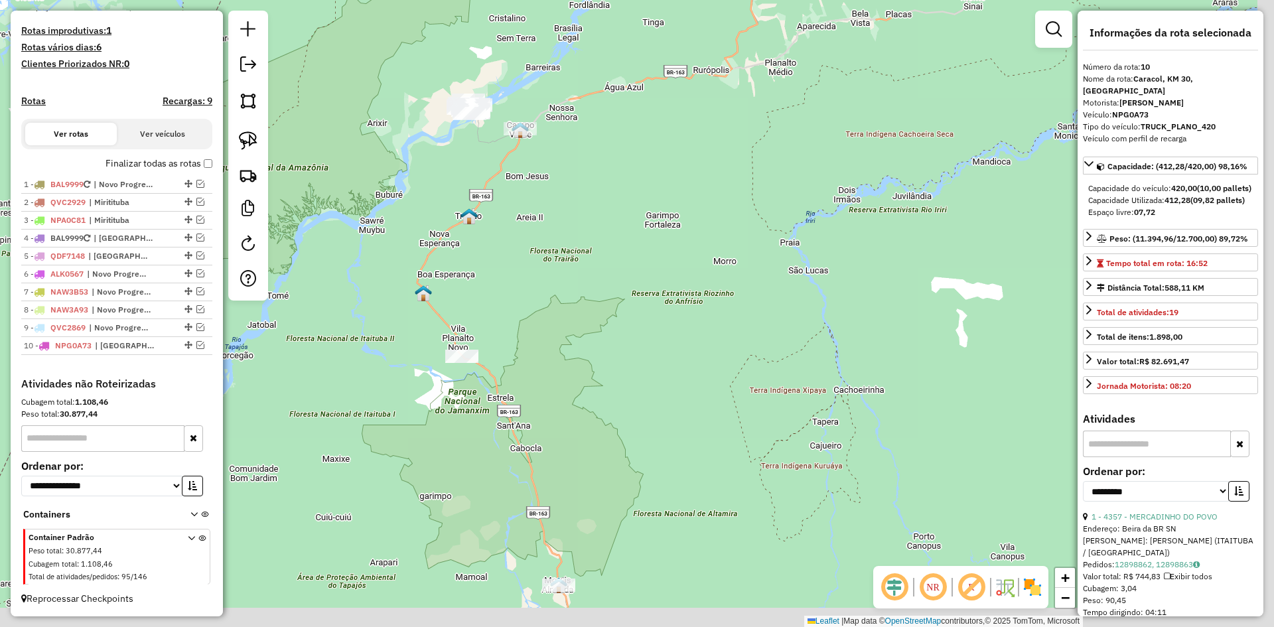
drag, startPoint x: 629, startPoint y: 330, endPoint x: 582, endPoint y: 245, distance: 97.7
click at [584, 241] on div "Janela de atendimento Grade de atendimento Capacidade Transportadoras Veículos …" at bounding box center [637, 313] width 1274 height 627
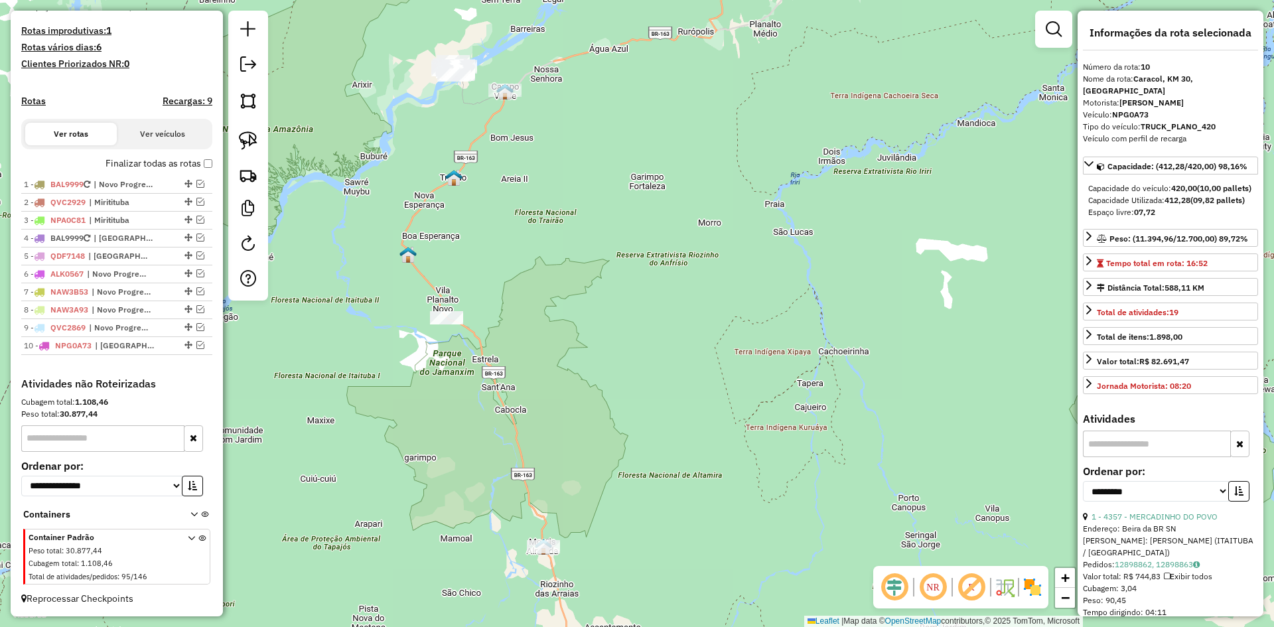
drag, startPoint x: 243, startPoint y: 134, endPoint x: 323, endPoint y: 167, distance: 86.9
click at [243, 134] on img at bounding box center [248, 140] width 19 height 19
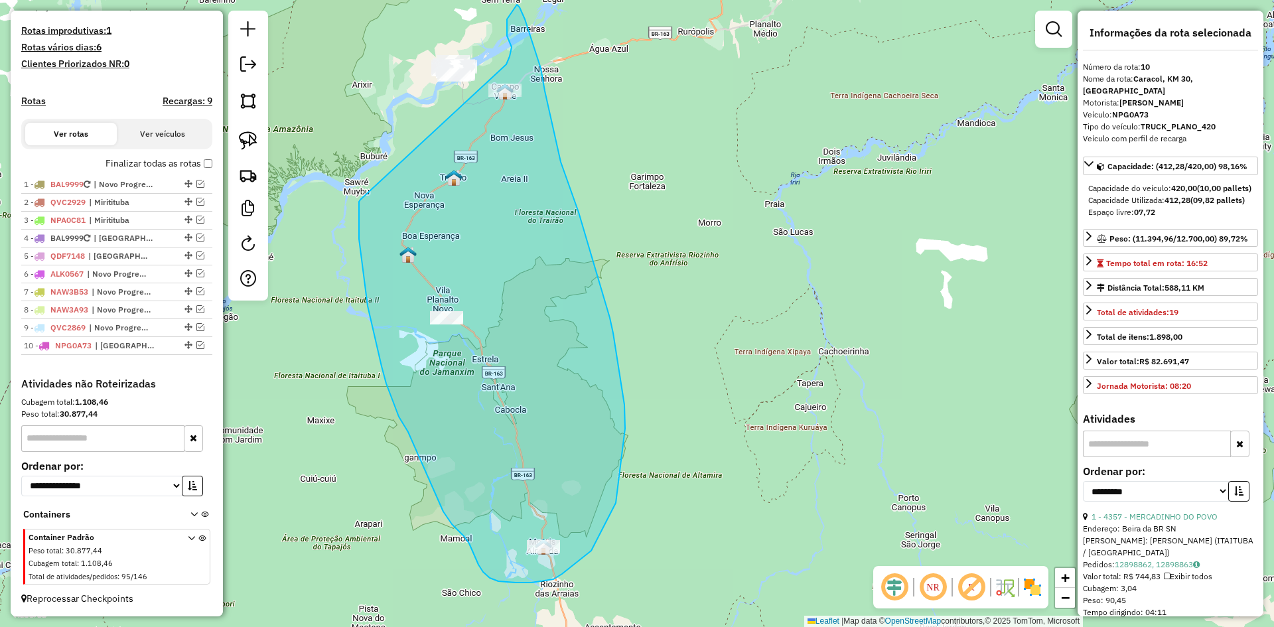
drag, startPoint x: 359, startPoint y: 239, endPoint x: 505, endPoint y: 64, distance: 227.9
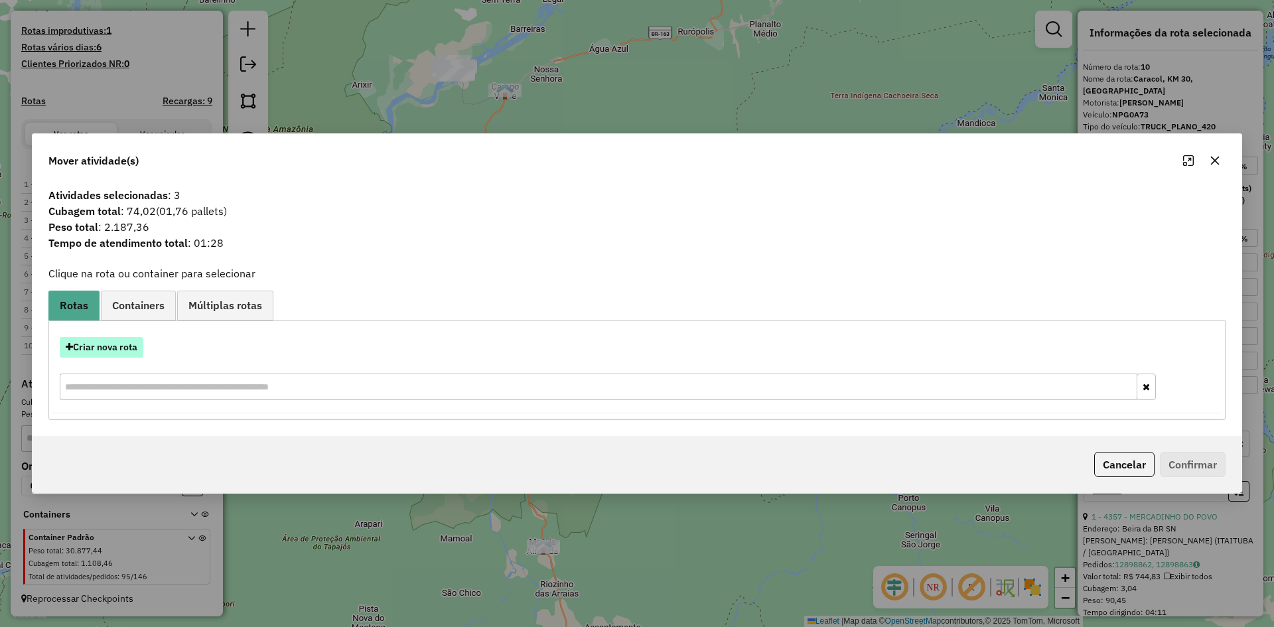
click at [89, 351] on button "Criar nova rota" at bounding box center [102, 347] width 84 height 21
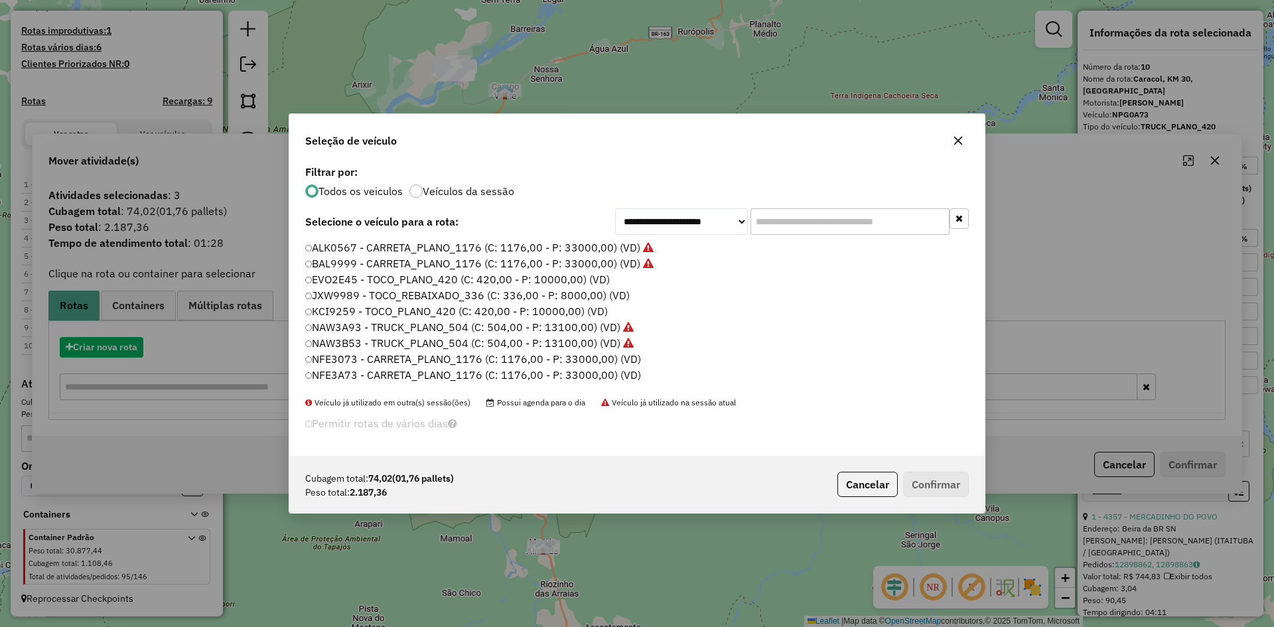
scroll to position [7, 4]
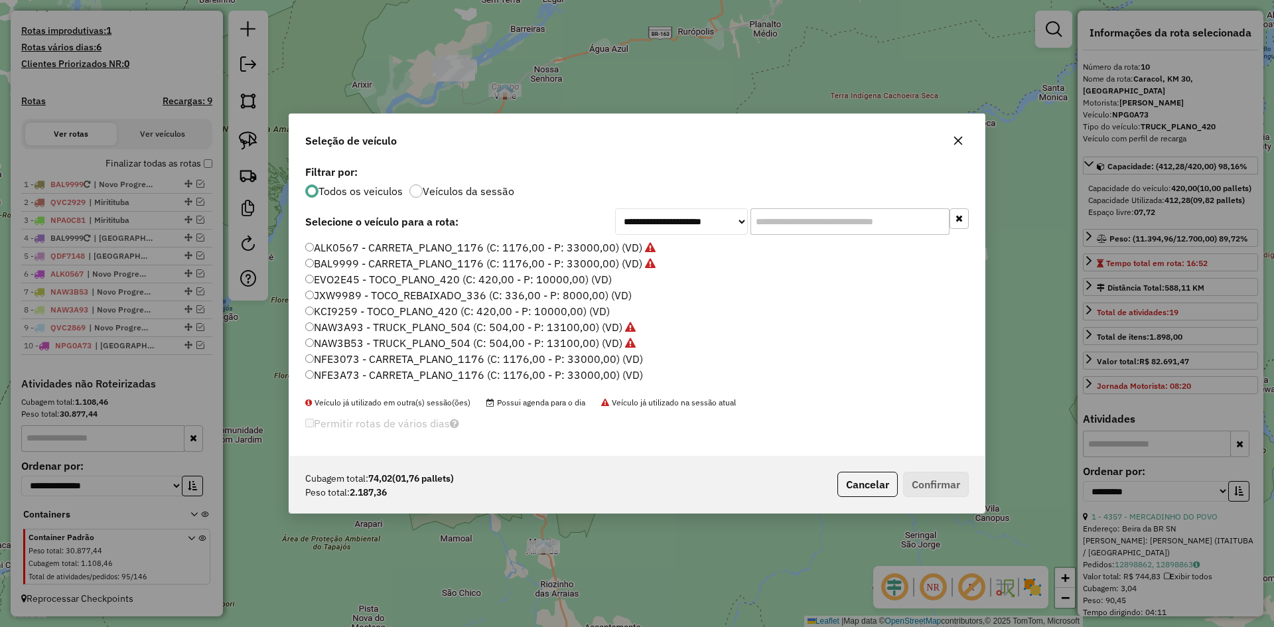
click at [361, 265] on label "BAL9999 - CARRETA_PLANO_1176 (C: 1176,00 - P: 33000,00) (VD)" at bounding box center [480, 263] width 350 height 16
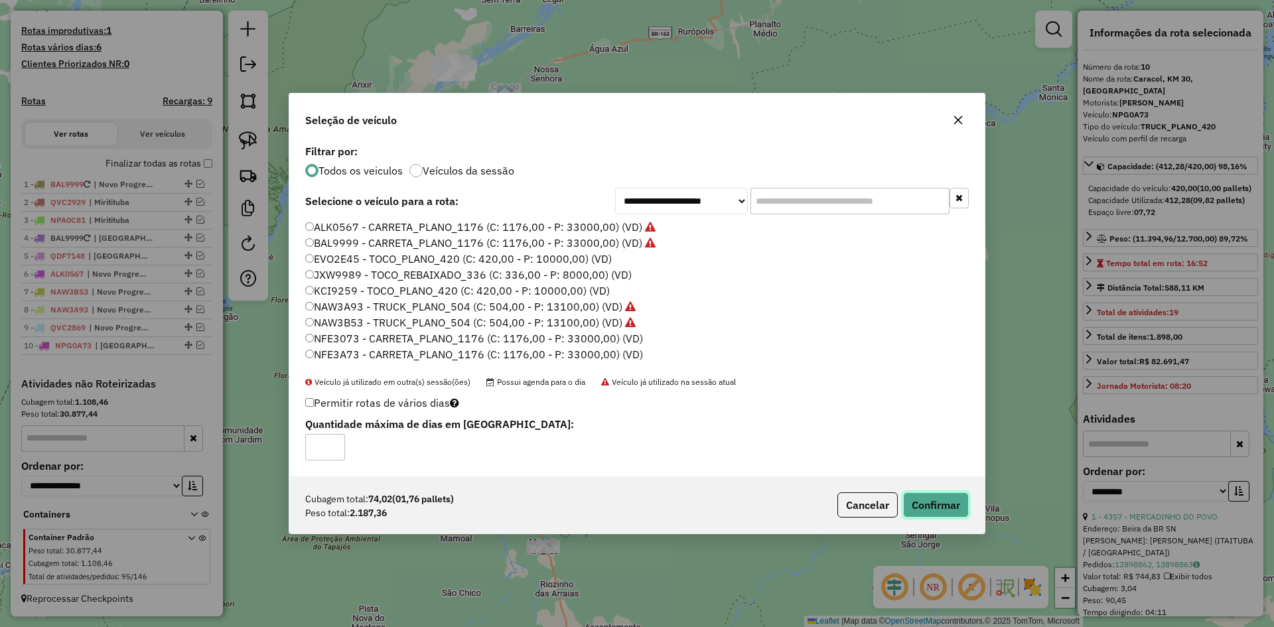
click at [945, 503] on button "Confirmar" at bounding box center [936, 504] width 66 height 25
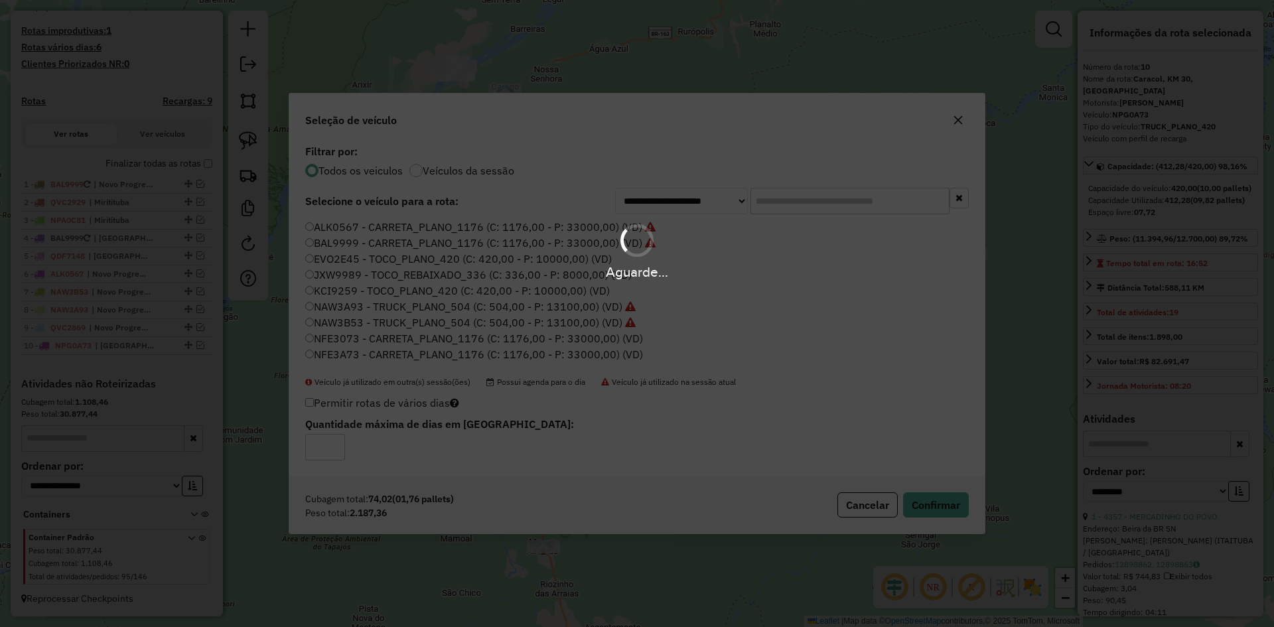
scroll to position [423, 0]
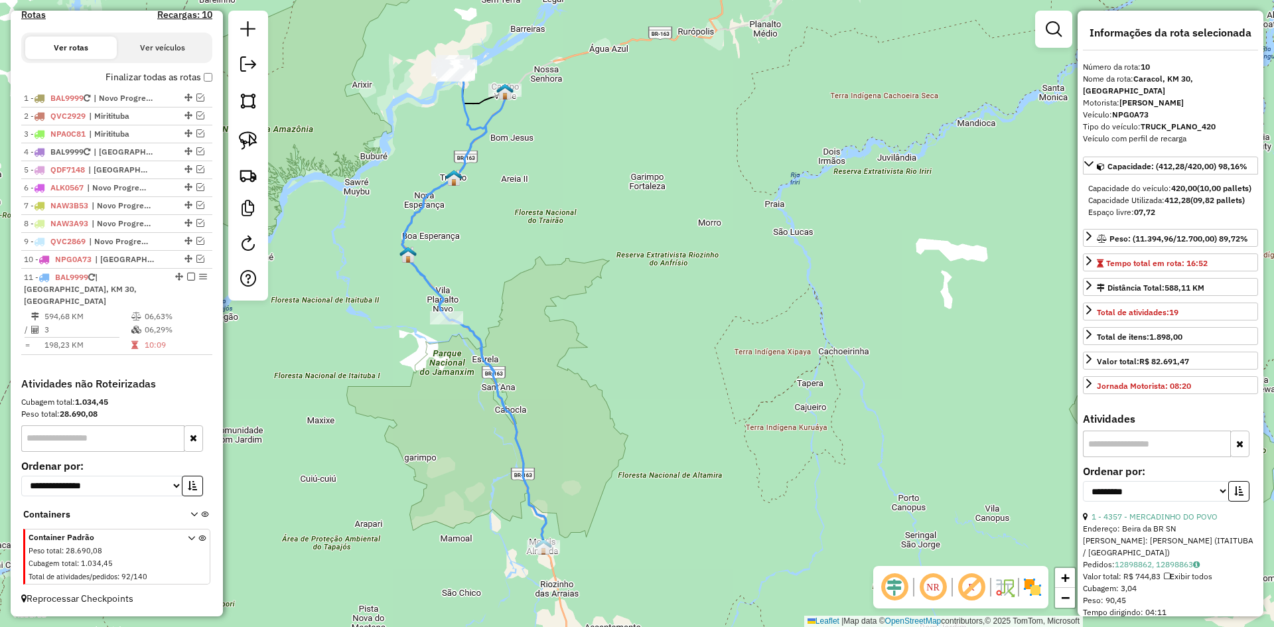
click at [511, 435] on icon at bounding box center [474, 318] width 144 height 456
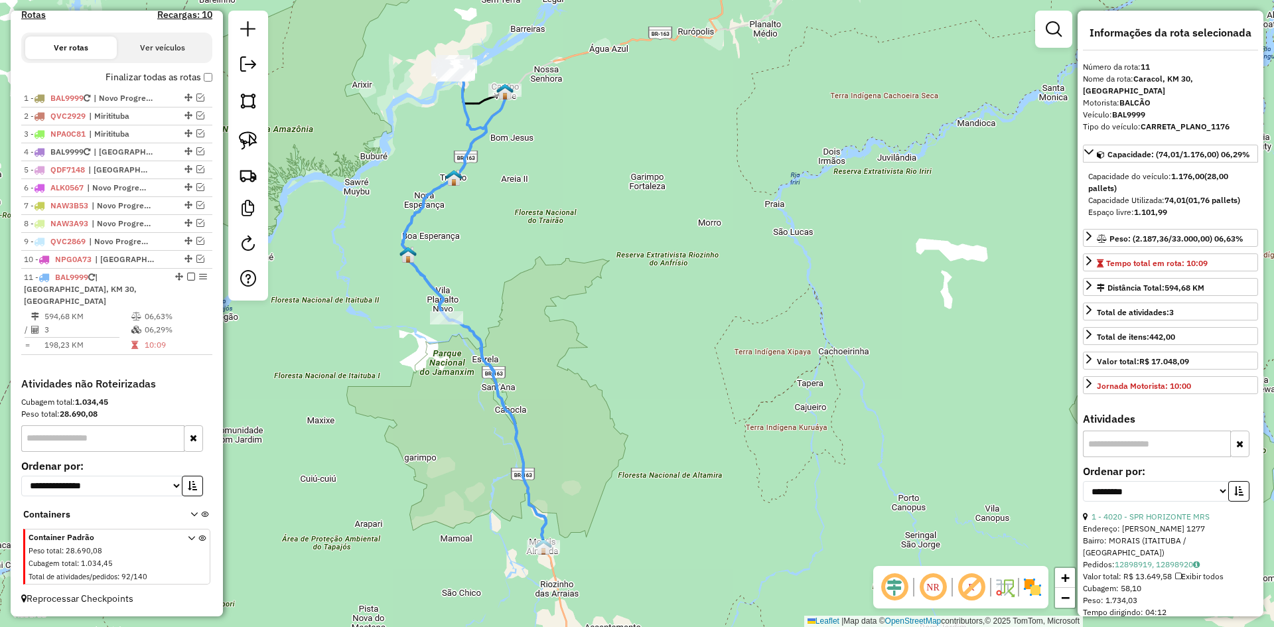
click at [511, 435] on icon at bounding box center [474, 318] width 144 height 456
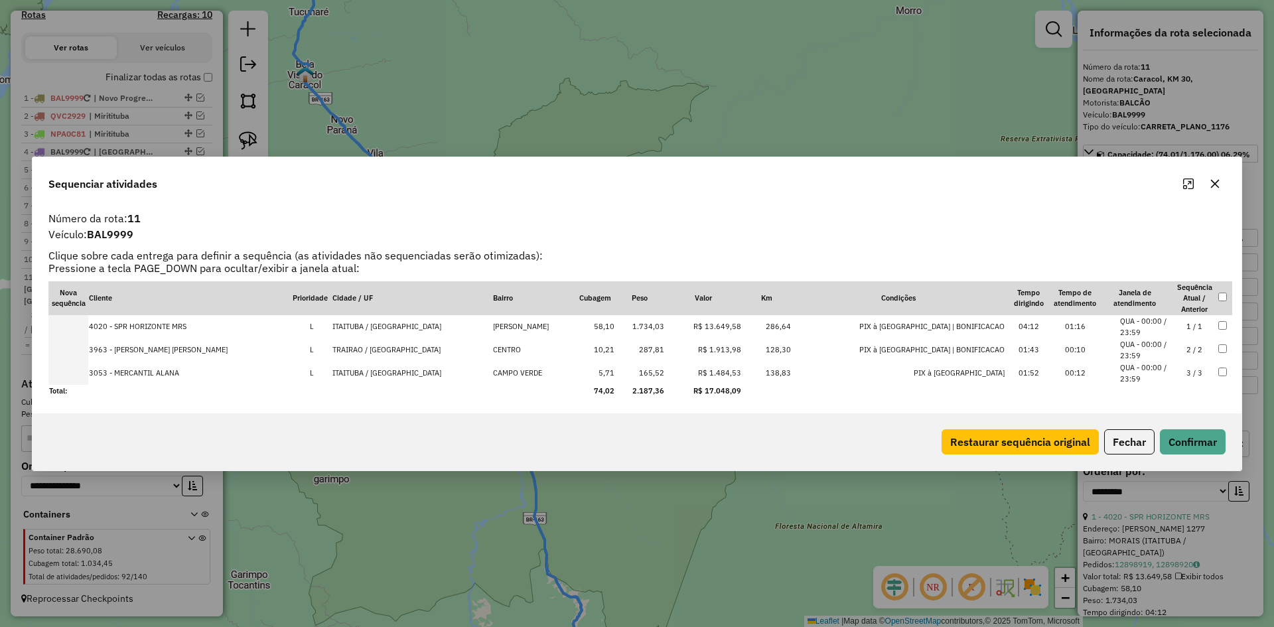
click at [1213, 184] on icon "button" at bounding box center [1215, 183] width 9 height 9
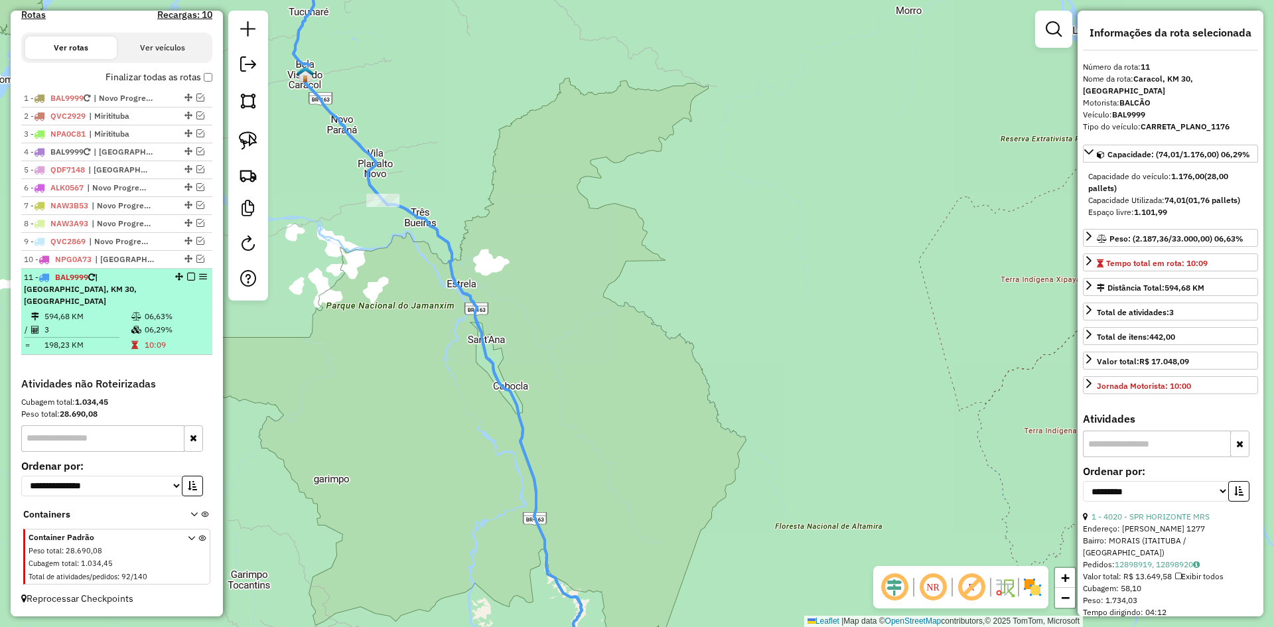
click at [187, 281] on em at bounding box center [191, 277] width 8 height 8
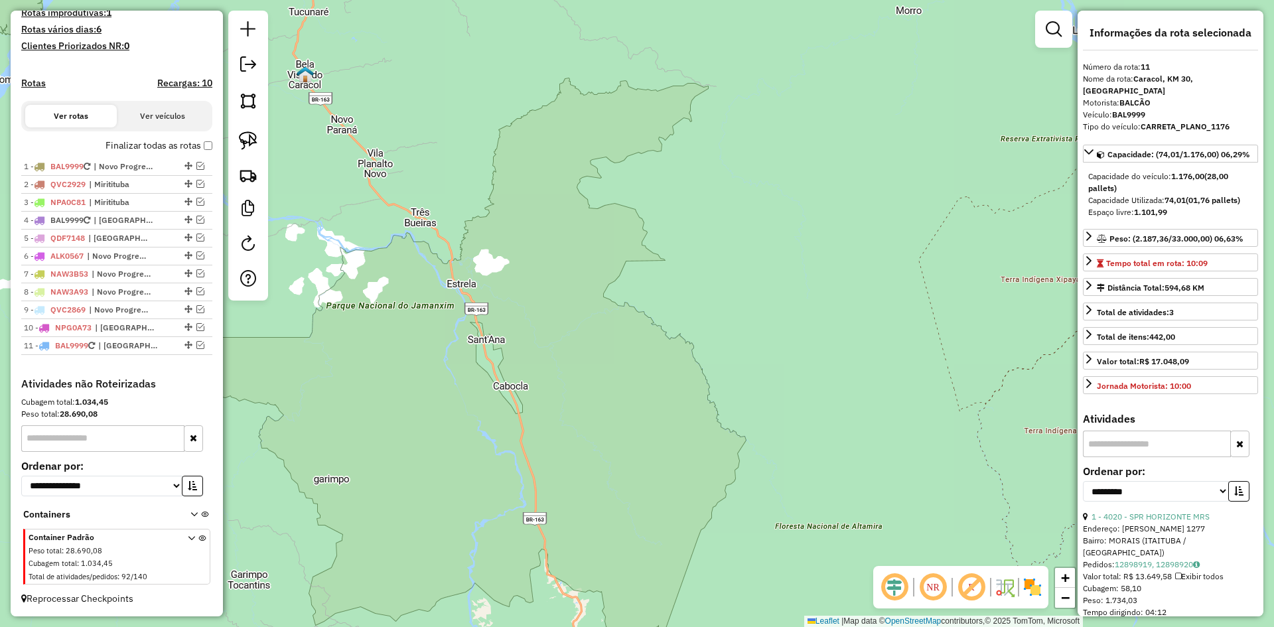
scroll to position [366, 0]
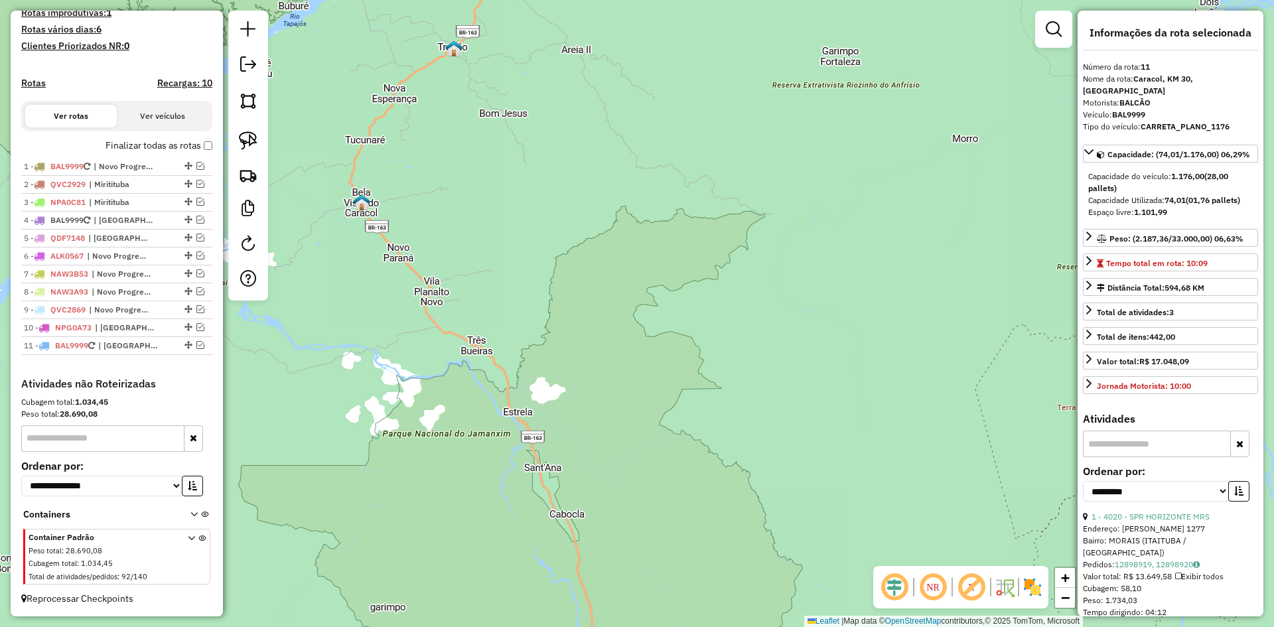
drag, startPoint x: 426, startPoint y: 406, endPoint x: 431, endPoint y: 366, distance: 40.7
click at [490, 543] on div "Janela de atendimento Grade de atendimento Capacidade Transportadoras Veículos …" at bounding box center [637, 313] width 1274 height 627
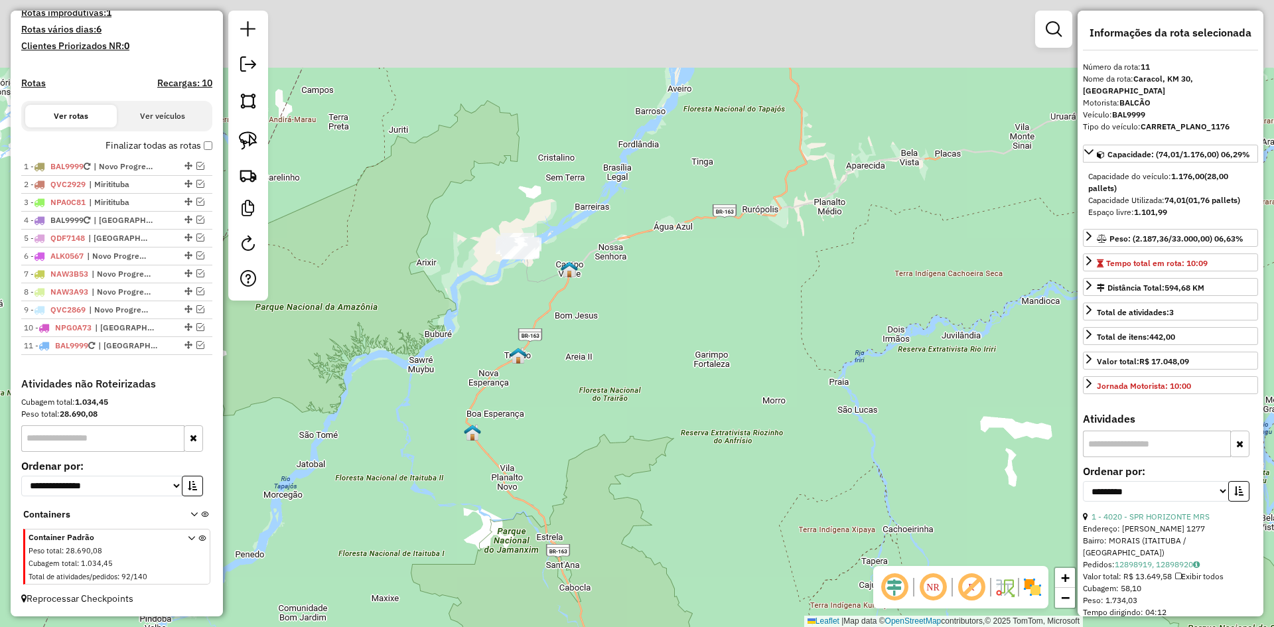
drag, startPoint x: 507, startPoint y: 214, endPoint x: 602, endPoint y: 429, distance: 234.9
click at [576, 419] on div "Janela de atendimento Grade de atendimento Capacidade Transportadoras Veículos …" at bounding box center [637, 313] width 1274 height 627
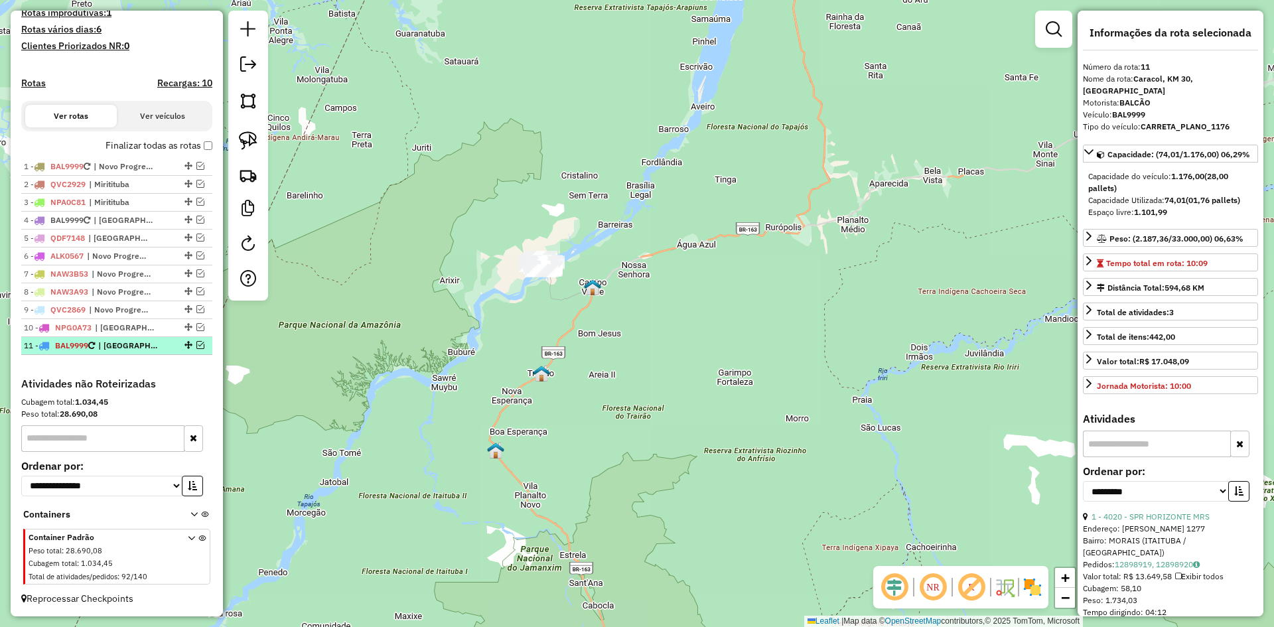
click at [200, 342] on em at bounding box center [200, 345] width 8 height 8
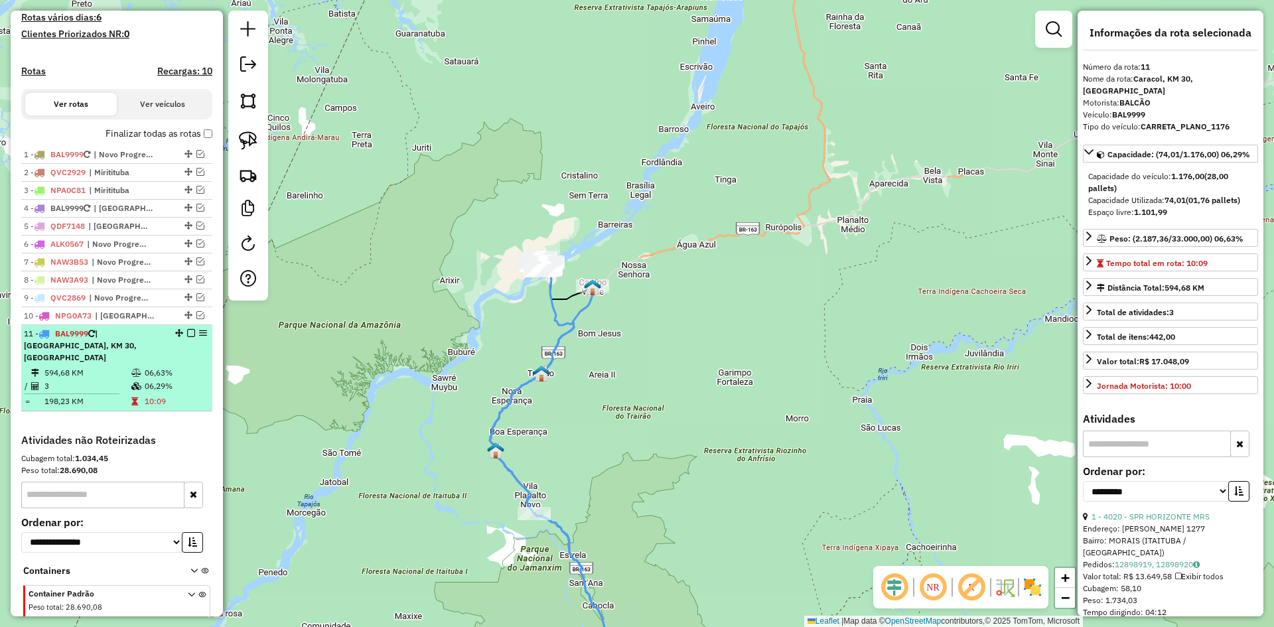
scroll to position [423, 0]
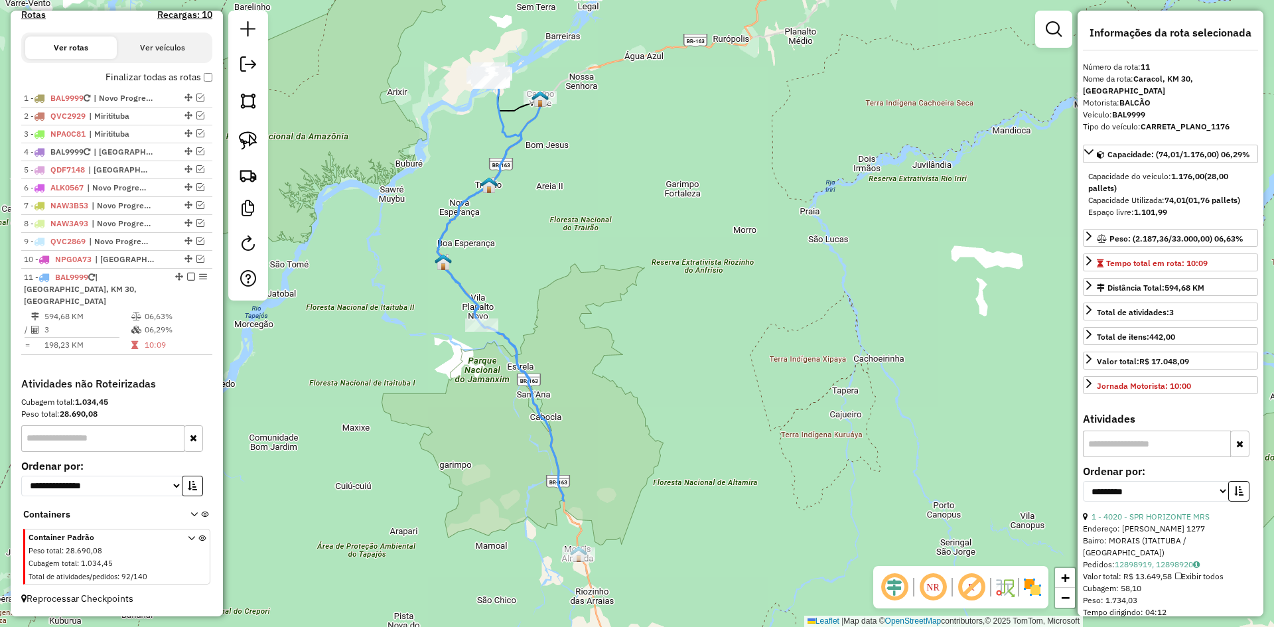
drag, startPoint x: 547, startPoint y: 444, endPoint x: 483, endPoint y: 244, distance: 209.6
click at [484, 244] on div "Janela de atendimento Grade de atendimento Capacidade Transportadoras Veículos …" at bounding box center [637, 313] width 1274 height 627
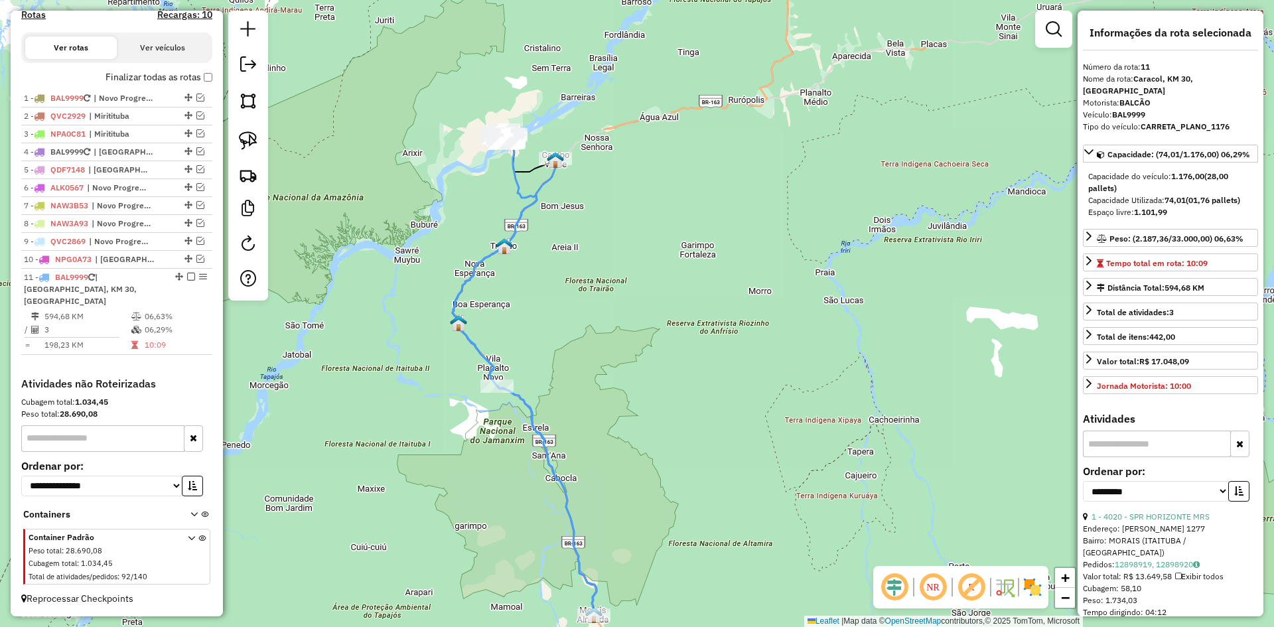
drag, startPoint x: 560, startPoint y: 336, endPoint x: 584, endPoint y: 414, distance: 81.4
click at [584, 414] on div "Janela de atendimento Grade de atendimento Capacidade Transportadoras Veículos …" at bounding box center [637, 313] width 1274 height 627
click at [198, 101] on em at bounding box center [200, 98] width 8 height 8
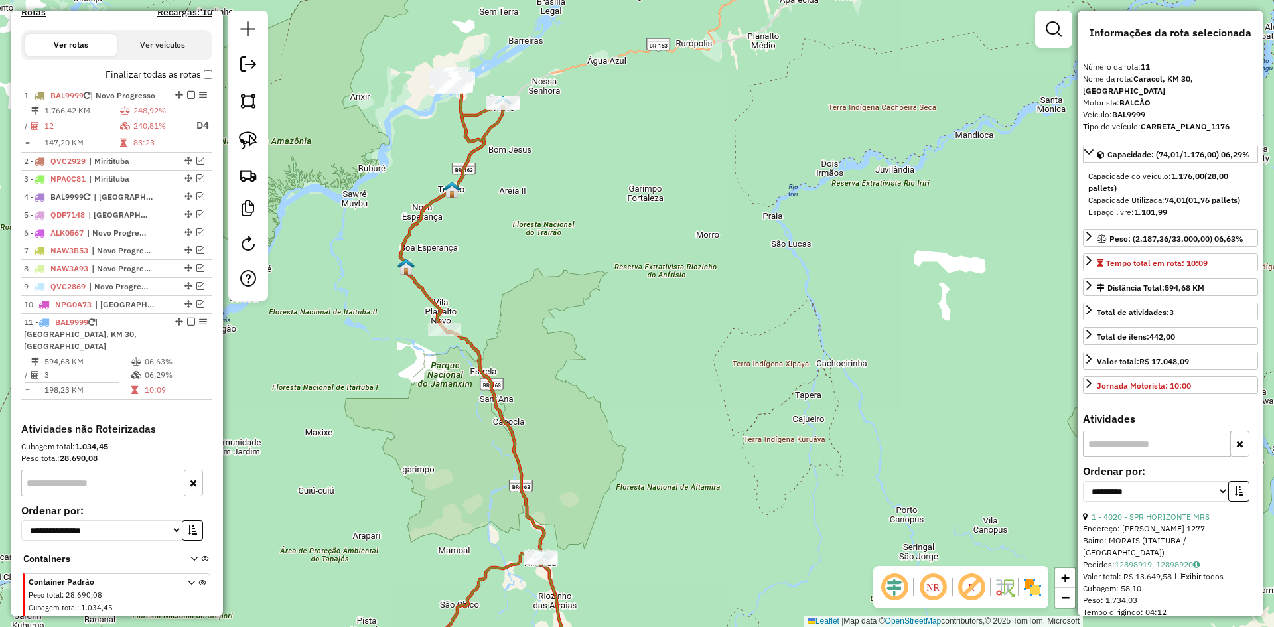
drag, startPoint x: 322, startPoint y: 249, endPoint x: 331, endPoint y: 200, distance: 50.6
click at [281, 174] on div "Janela de atendimento Grade de atendimento Capacidade Transportadoras Veículos …" at bounding box center [637, 313] width 1274 height 627
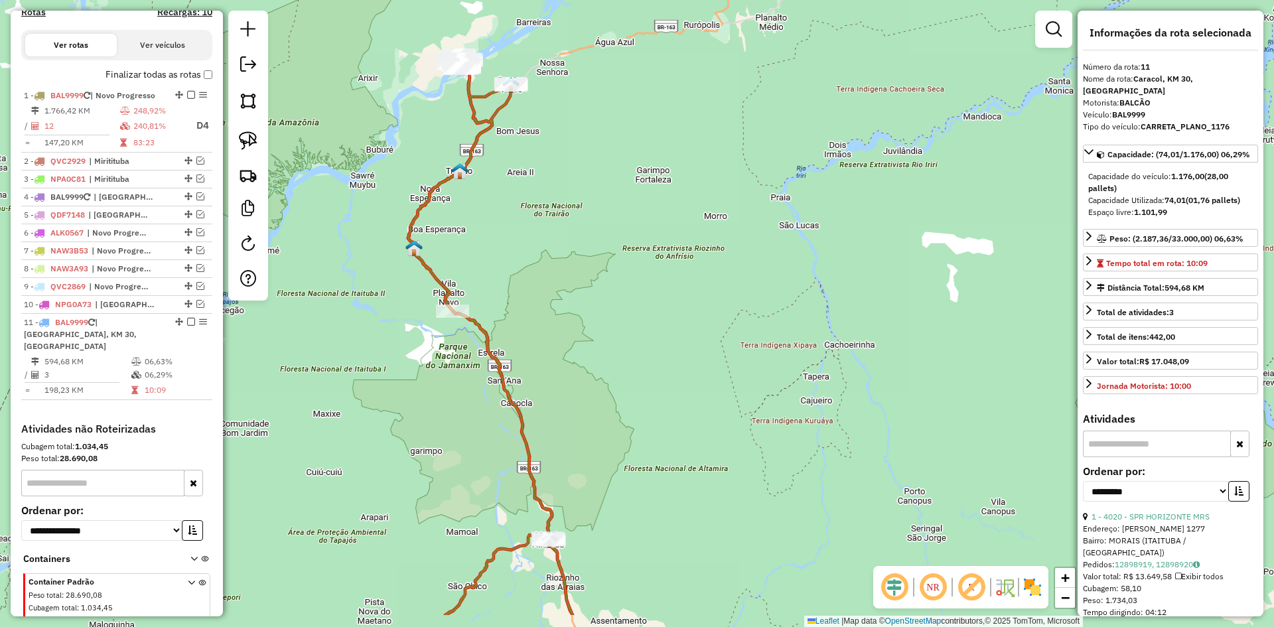
click at [394, 226] on div "Janela de atendimento Grade de atendimento Capacidade Transportadoras Veículos …" at bounding box center [637, 313] width 1274 height 627
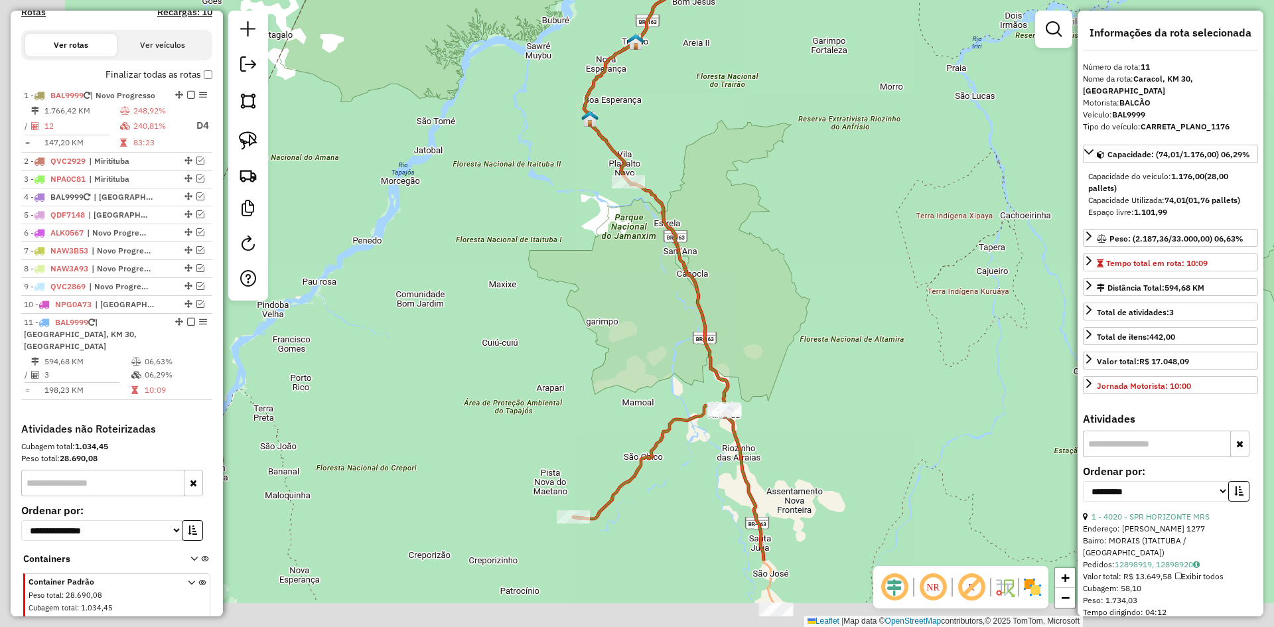
drag, startPoint x: 633, startPoint y: 255, endPoint x: 688, endPoint y: 234, distance: 59.0
click at [688, 234] on div "Janela de atendimento Grade de atendimento Capacidade Transportadoras Veículos …" at bounding box center [637, 313] width 1274 height 627
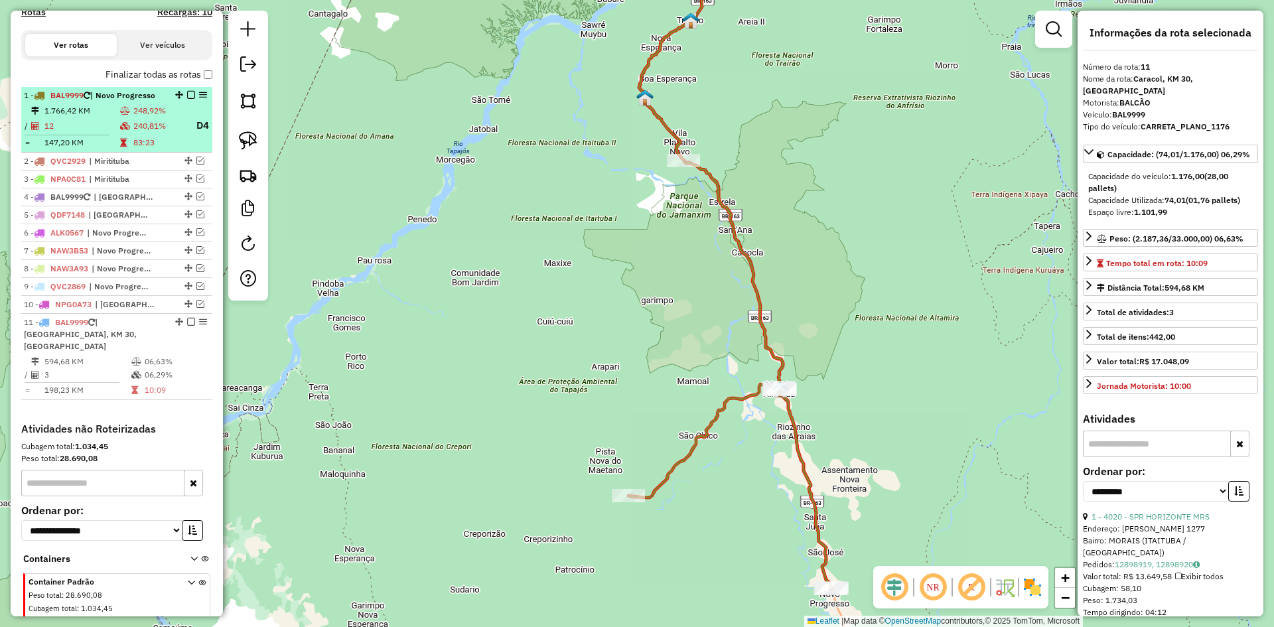
click at [187, 99] on em at bounding box center [191, 95] width 8 height 8
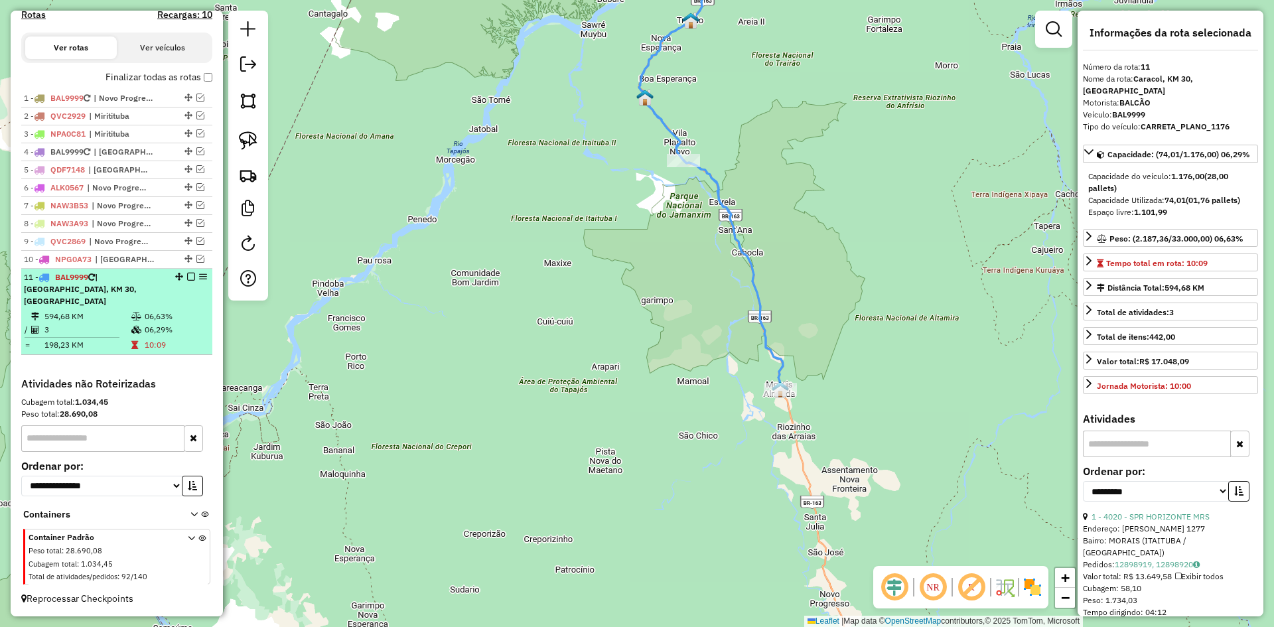
scroll to position [423, 0]
click at [187, 281] on em at bounding box center [191, 277] width 8 height 8
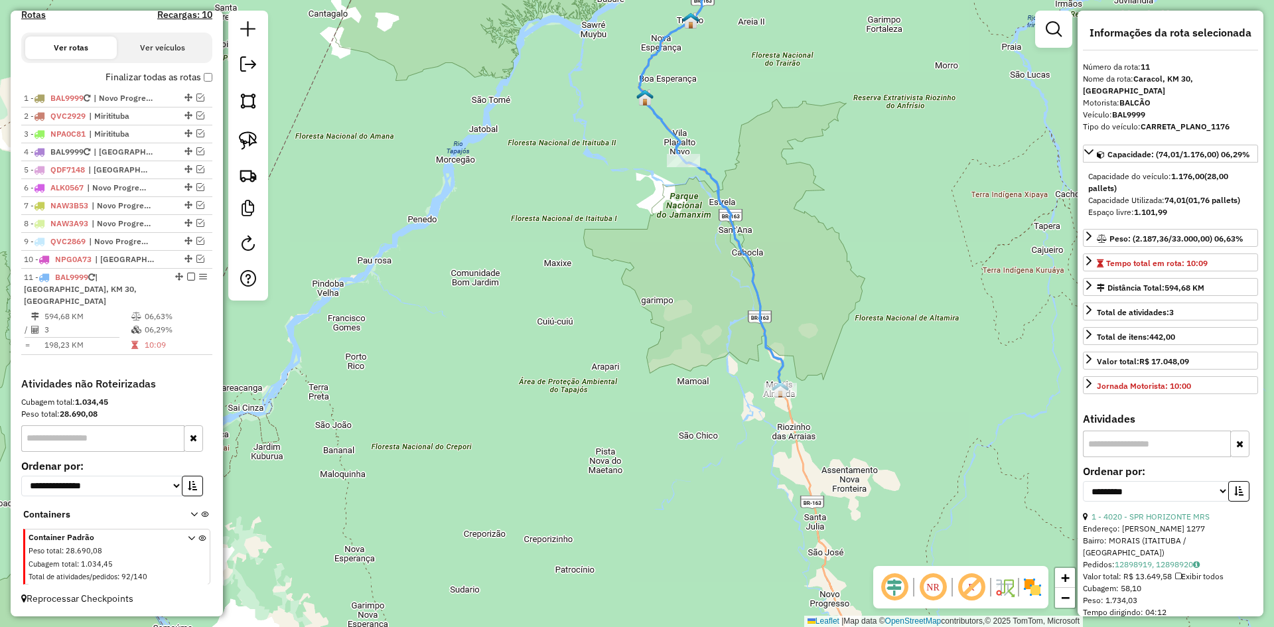
scroll to position [366, 0]
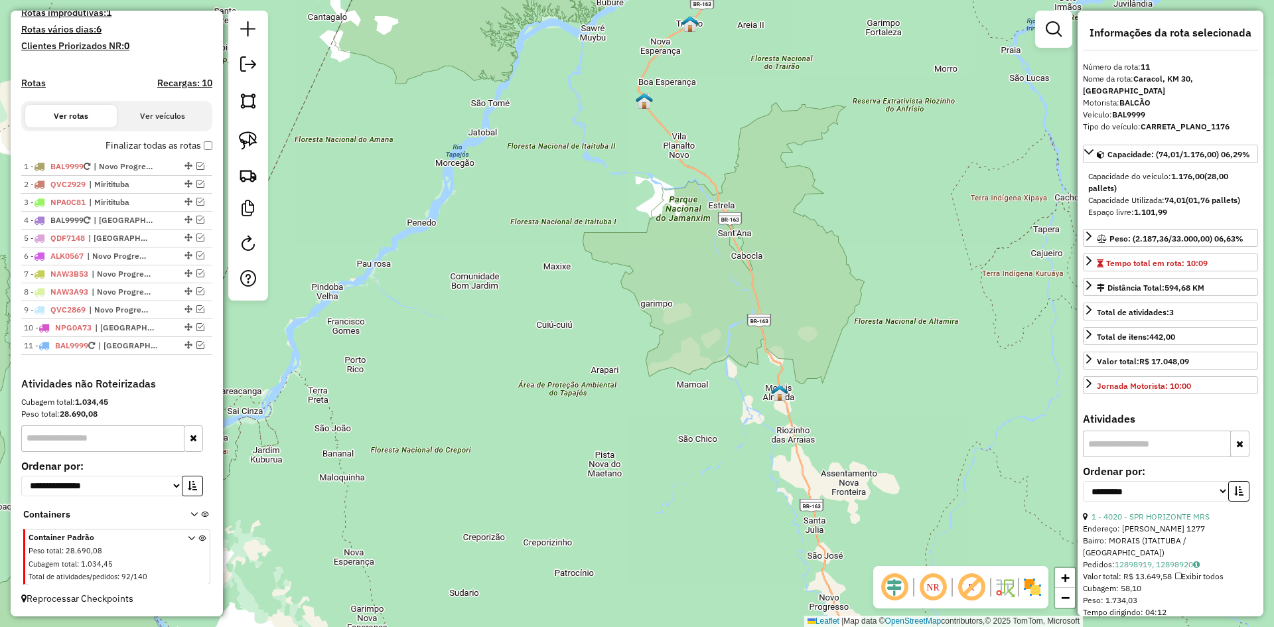
drag, startPoint x: 545, startPoint y: 375, endPoint x: 548, endPoint y: 501, distance: 126.1
click at [529, 534] on div "Janela de atendimento Grade de atendimento Capacidade Transportadoras Veículos …" at bounding box center [637, 313] width 1274 height 627
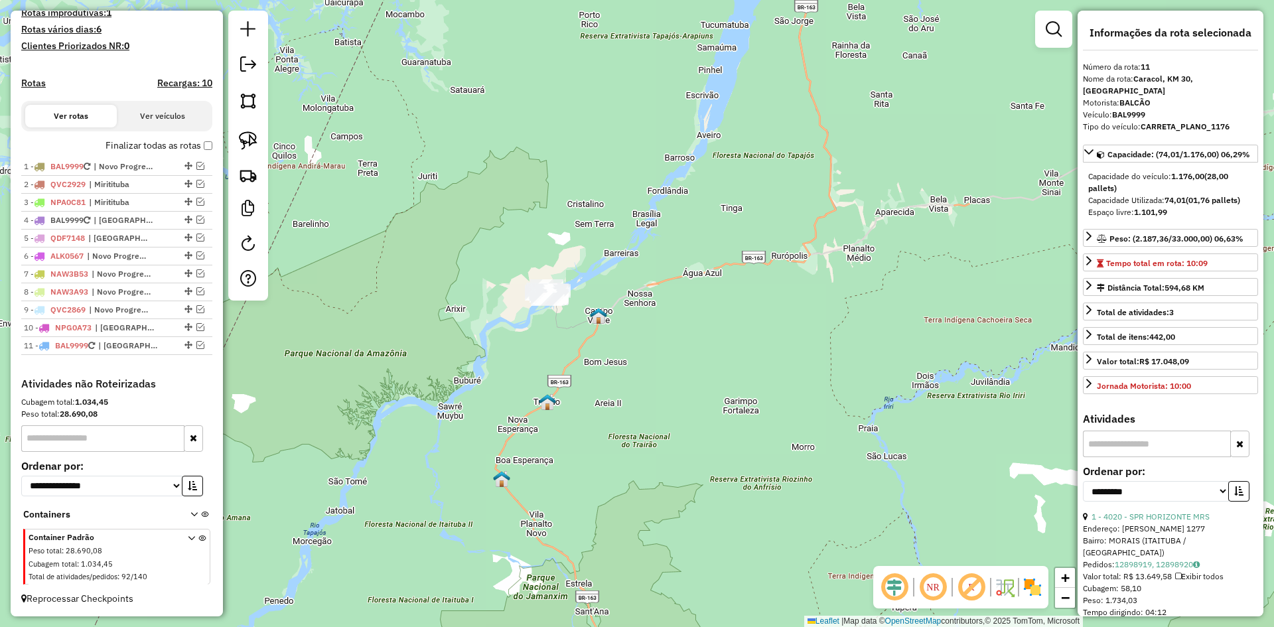
drag, startPoint x: 535, startPoint y: 355, endPoint x: 567, endPoint y: 344, distance: 33.8
click at [533, 370] on div "Janela de atendimento Grade de atendimento Capacidade Transportadoras Veículos …" at bounding box center [637, 313] width 1274 height 627
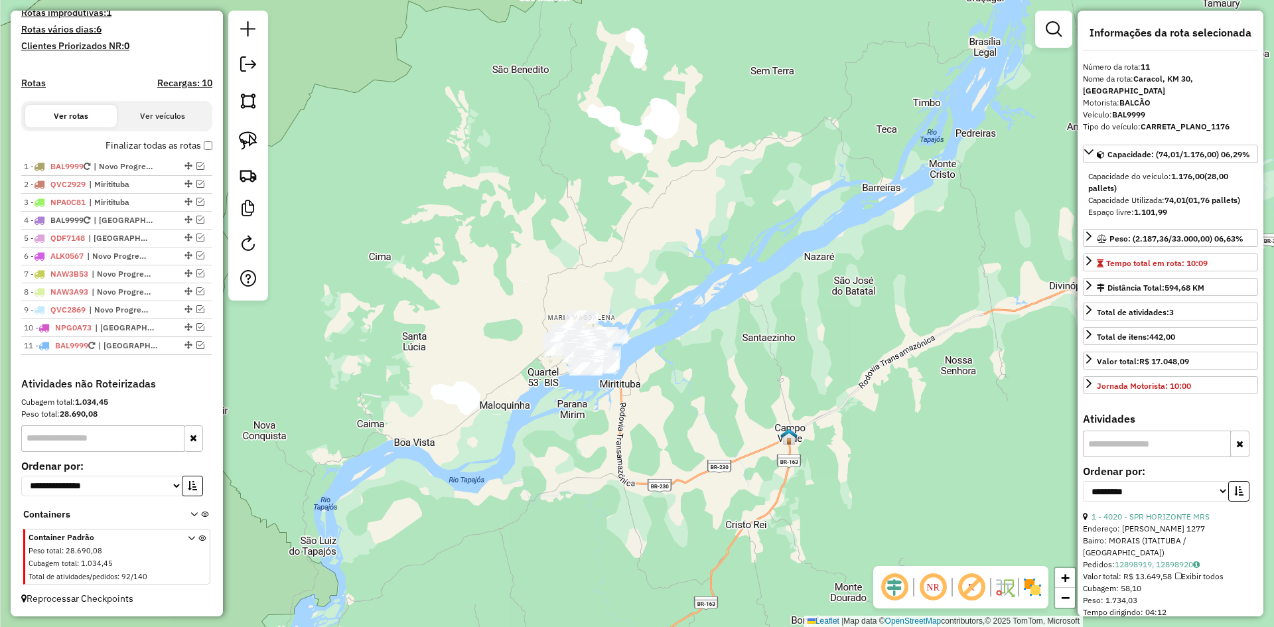
drag, startPoint x: 492, startPoint y: 368, endPoint x: 658, endPoint y: 334, distance: 169.8
click at [658, 334] on div "Janela de atendimento Grade de atendimento Capacidade Transportadoras Veículos …" at bounding box center [637, 313] width 1274 height 627
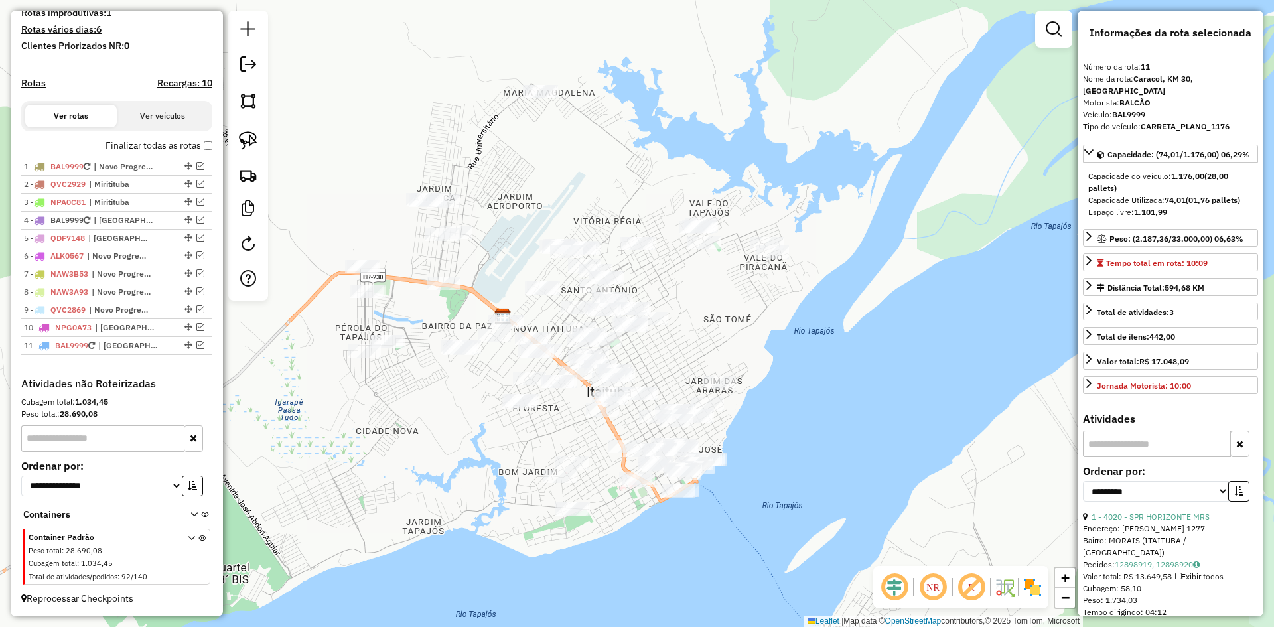
drag, startPoint x: 486, startPoint y: 399, endPoint x: 523, endPoint y: 446, distance: 60.0
click at [523, 446] on div "Janela de atendimento Grade de atendimento Capacidade Transportadoras Veículos …" at bounding box center [637, 313] width 1274 height 627
click at [241, 135] on img at bounding box center [248, 140] width 19 height 19
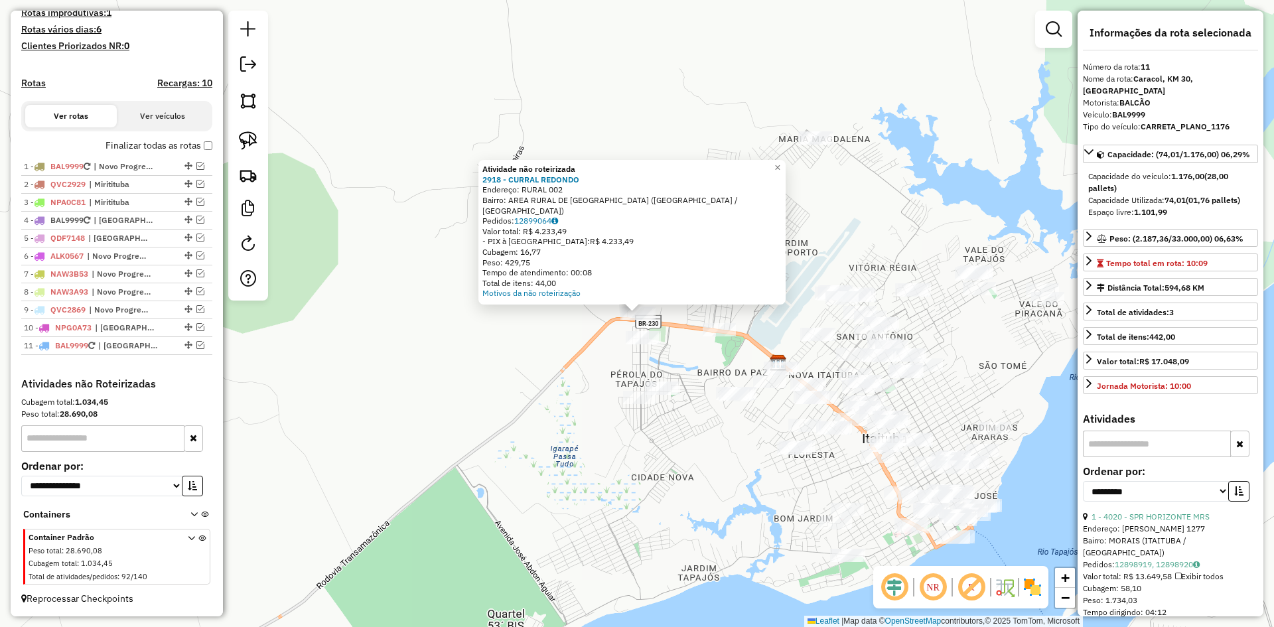
click at [490, 385] on div "Atividade não roteirizada 2918 - CURRAL REDONDO Endereço: RURAL 002 Bairro: ARE…" at bounding box center [637, 313] width 1274 height 627
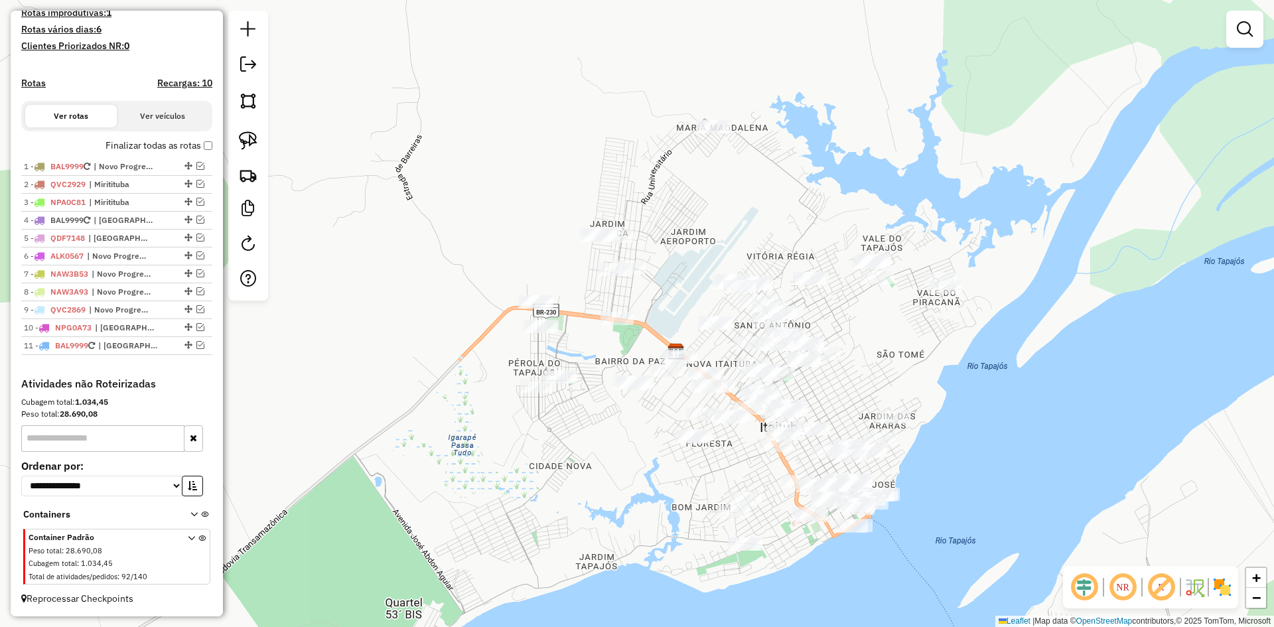
drag, startPoint x: 484, startPoint y: 381, endPoint x: 377, endPoint y: 379, distance: 106.8
click at [379, 369] on div "Janela de atendimento Grade de atendimento Capacidade Transportadoras Veículos …" at bounding box center [637, 313] width 1274 height 627
click at [249, 136] on img at bounding box center [248, 140] width 19 height 19
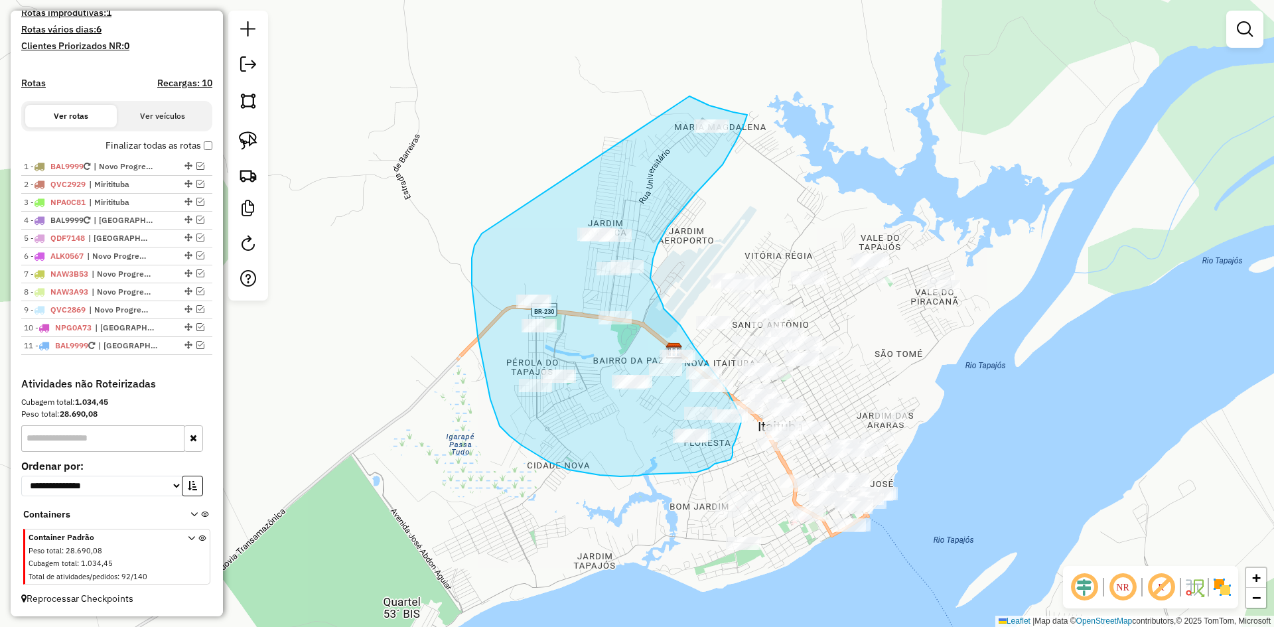
drag, startPoint x: 480, startPoint y: 235, endPoint x: 659, endPoint y: 83, distance: 234.9
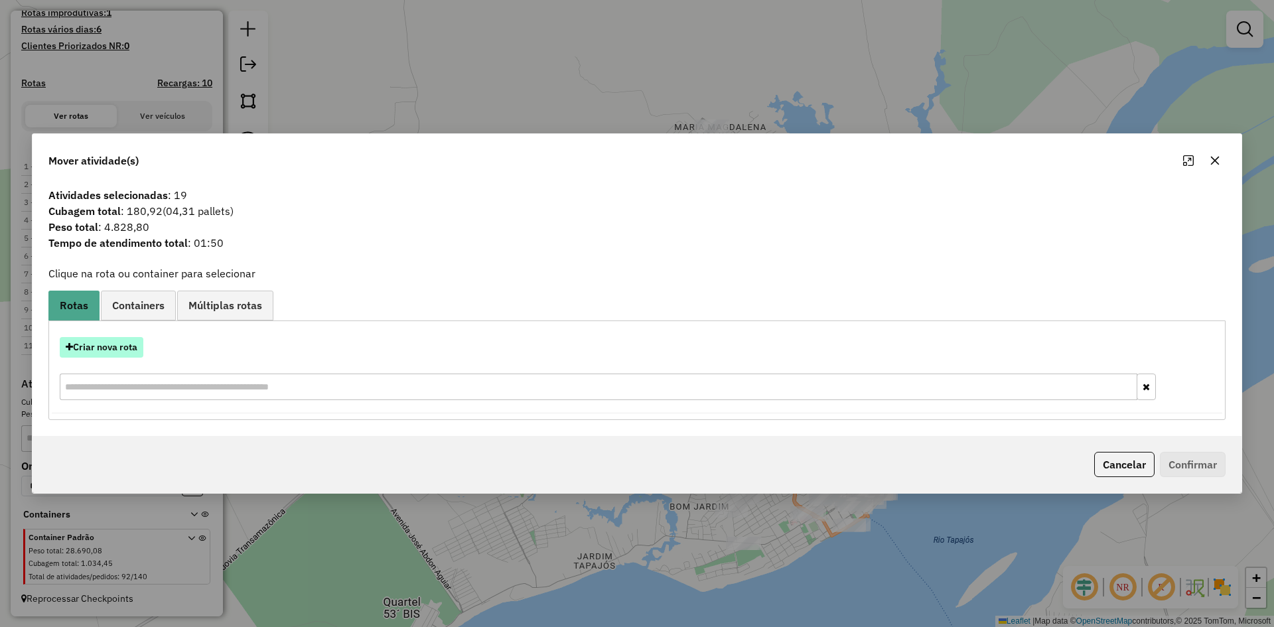
click at [113, 352] on button "Criar nova rota" at bounding box center [102, 347] width 84 height 21
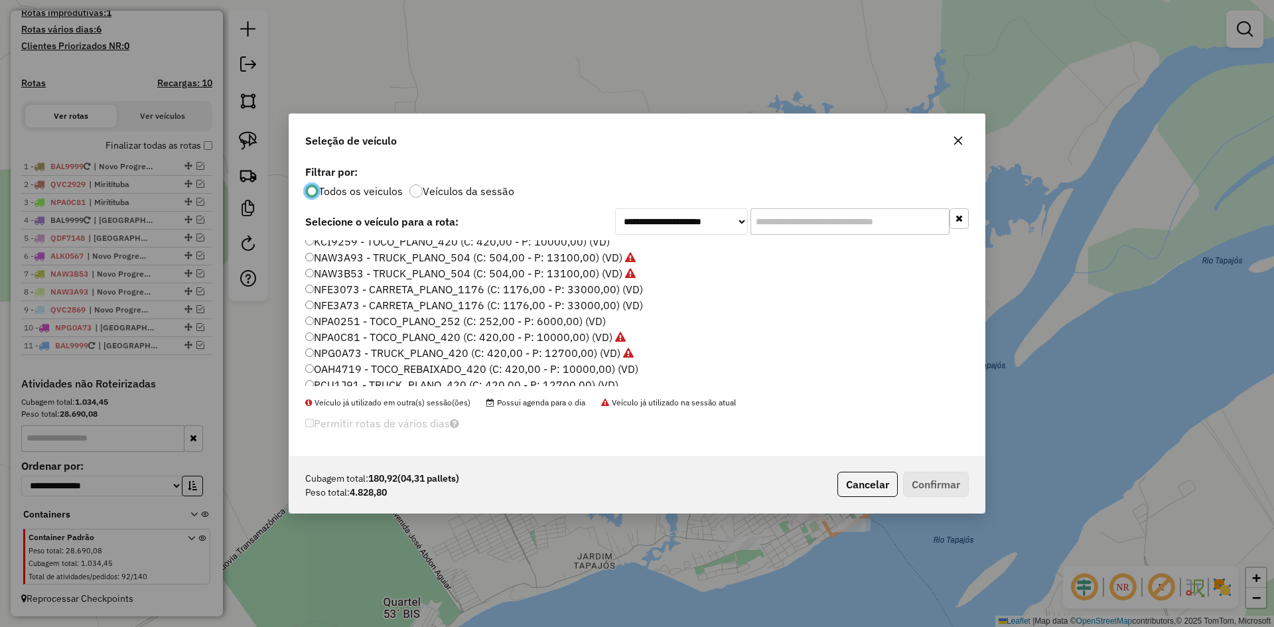
scroll to position [133, 0]
click at [361, 320] on label "PCU1J91 - TRUCK_PLANO_420 (C: 420,00 - P: 12700,00) (VD)" at bounding box center [461, 322] width 313 height 16
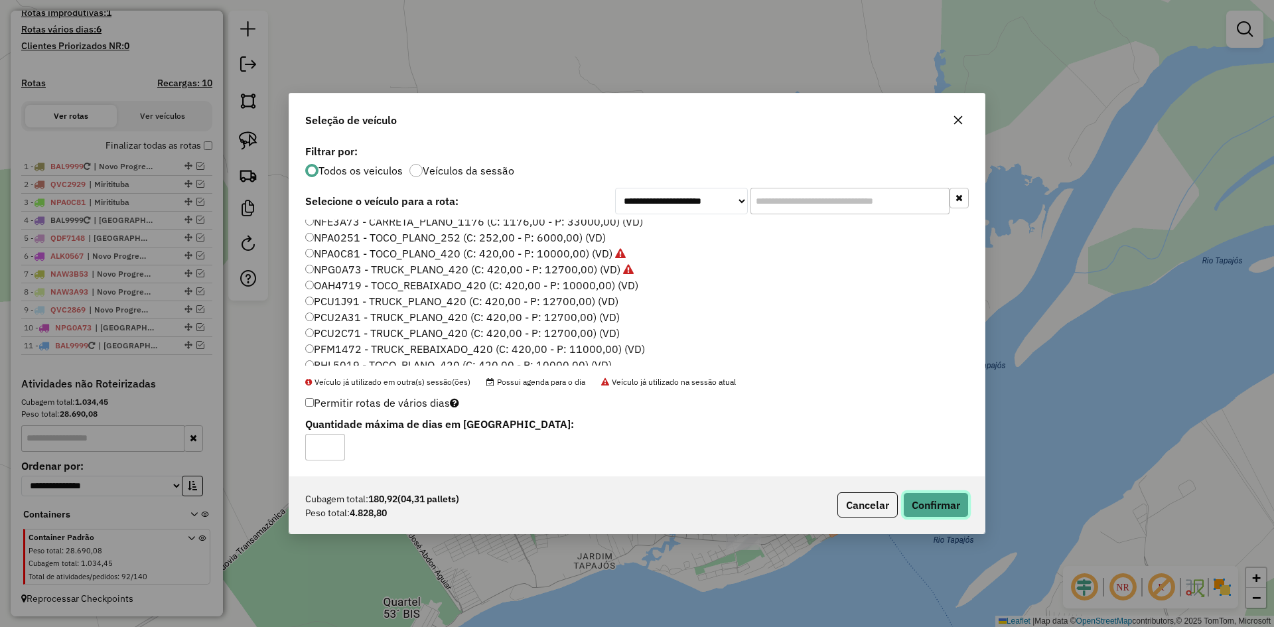
click at [937, 506] on button "Confirmar" at bounding box center [936, 504] width 66 height 25
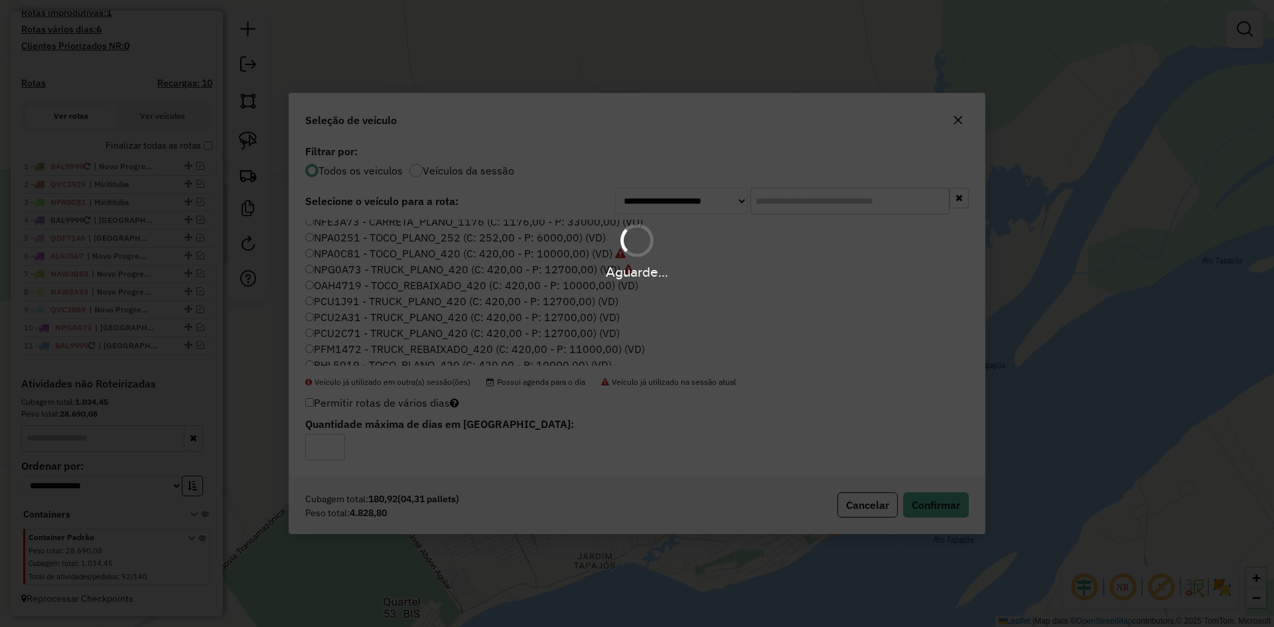
scroll to position [425, 0]
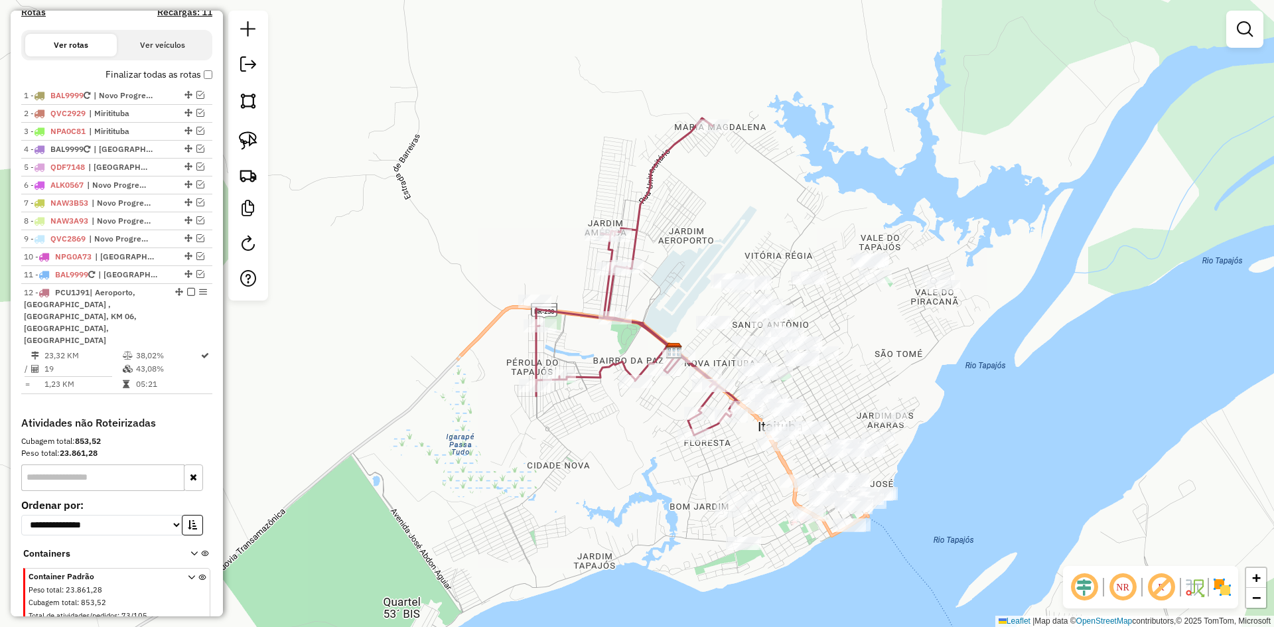
click at [632, 245] on icon at bounding box center [637, 276] width 203 height 317
select select "**********"
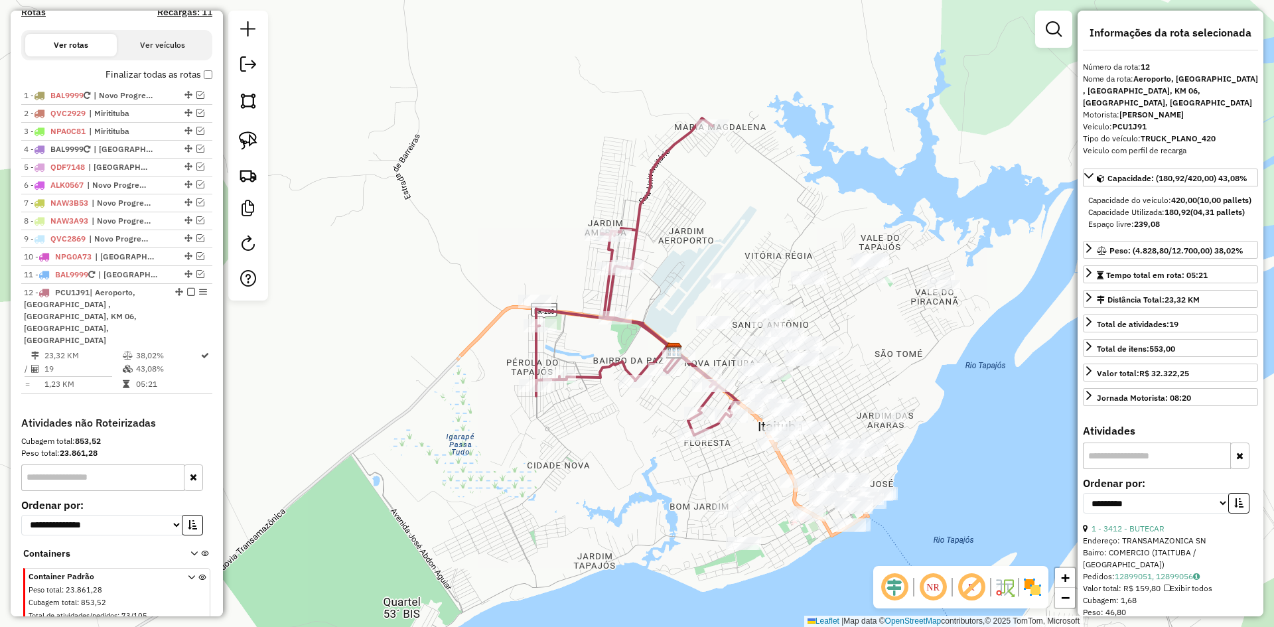
scroll to position [452, 0]
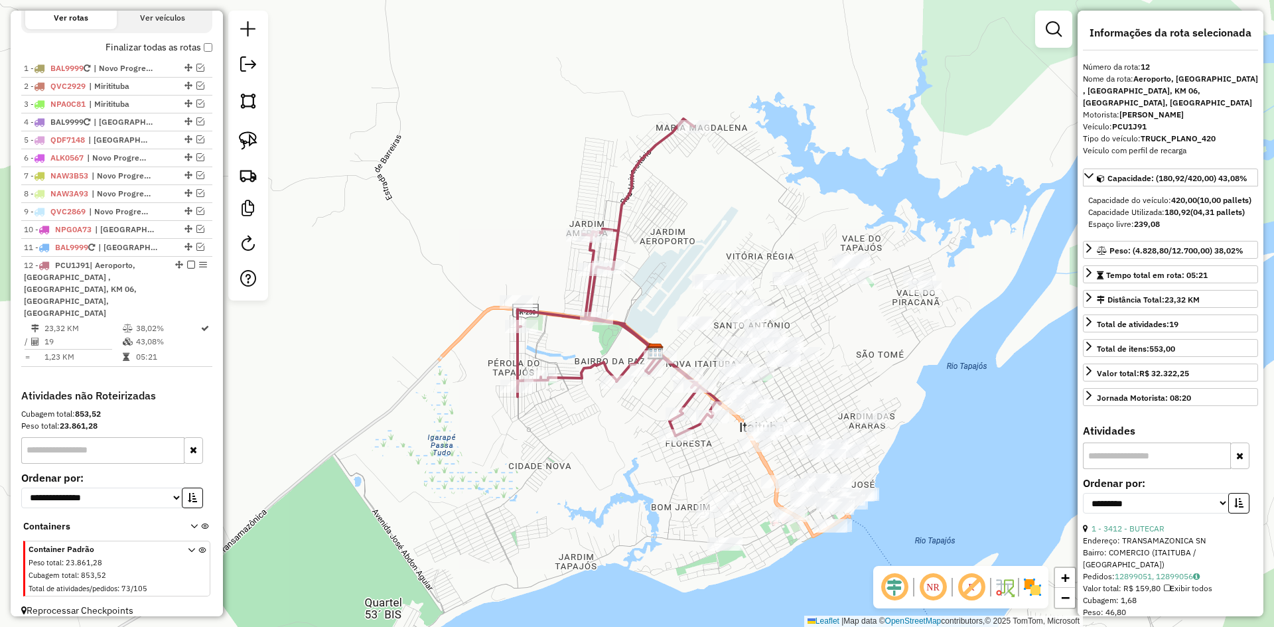
drag, startPoint x: 591, startPoint y: 437, endPoint x: 450, endPoint y: 416, distance: 142.2
click at [450, 416] on div "Janela de atendimento Grade de atendimento Capacidade Transportadoras Veículos …" at bounding box center [637, 313] width 1274 height 627
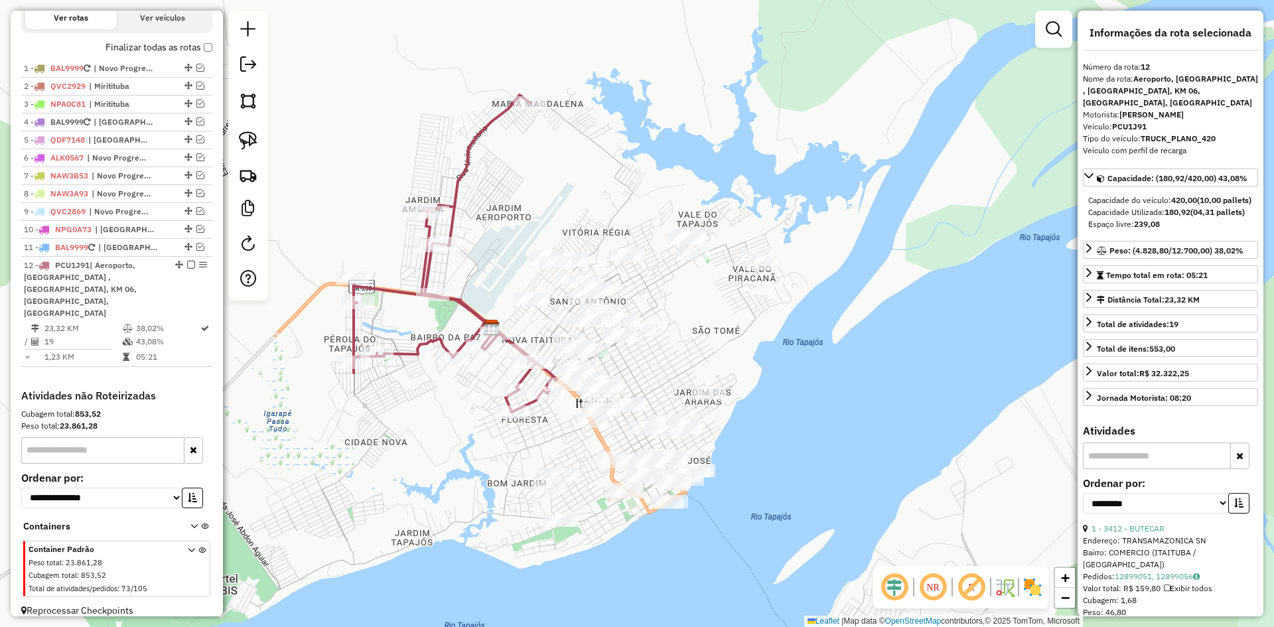
drag, startPoint x: 584, startPoint y: 450, endPoint x: 523, endPoint y: 435, distance: 62.3
click at [531, 439] on div "Janela de atendimento Grade de atendimento Capacidade Transportadoras Veículos …" at bounding box center [637, 313] width 1274 height 627
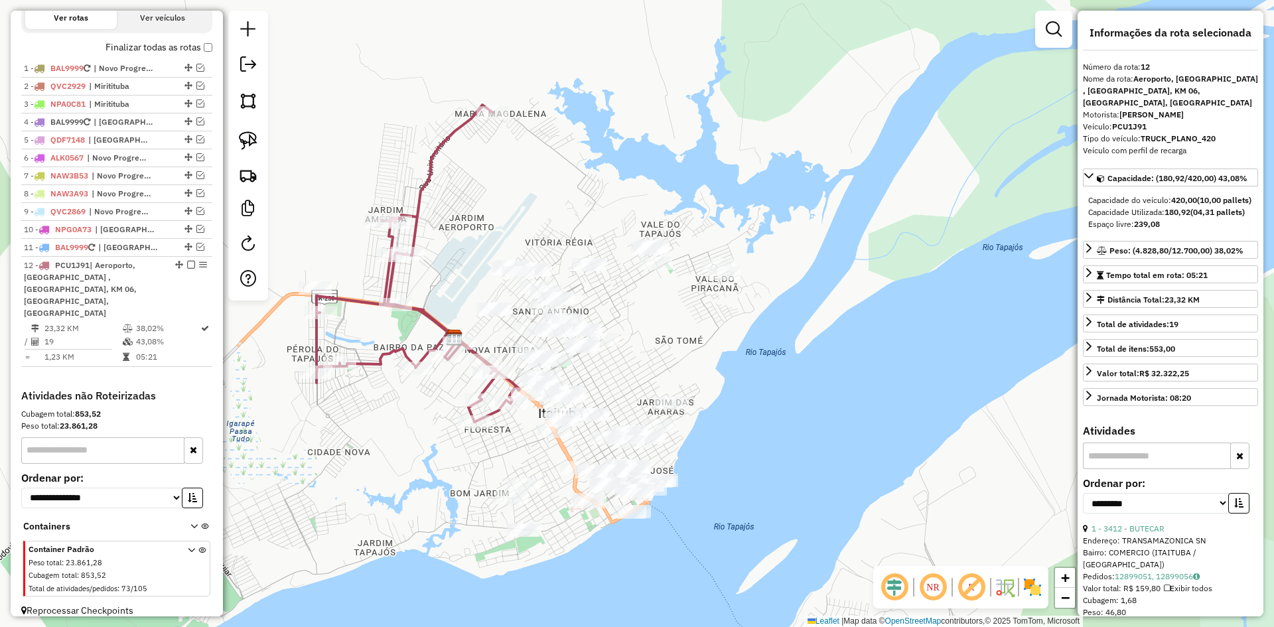
drag, startPoint x: 539, startPoint y: 434, endPoint x: 537, endPoint y: 446, distance: 12.2
click at [537, 446] on div "Janela de atendimento Grade de atendimento Capacidade Transportadoras Veículos …" at bounding box center [637, 313] width 1274 height 627
click at [245, 135] on img at bounding box center [248, 140] width 19 height 19
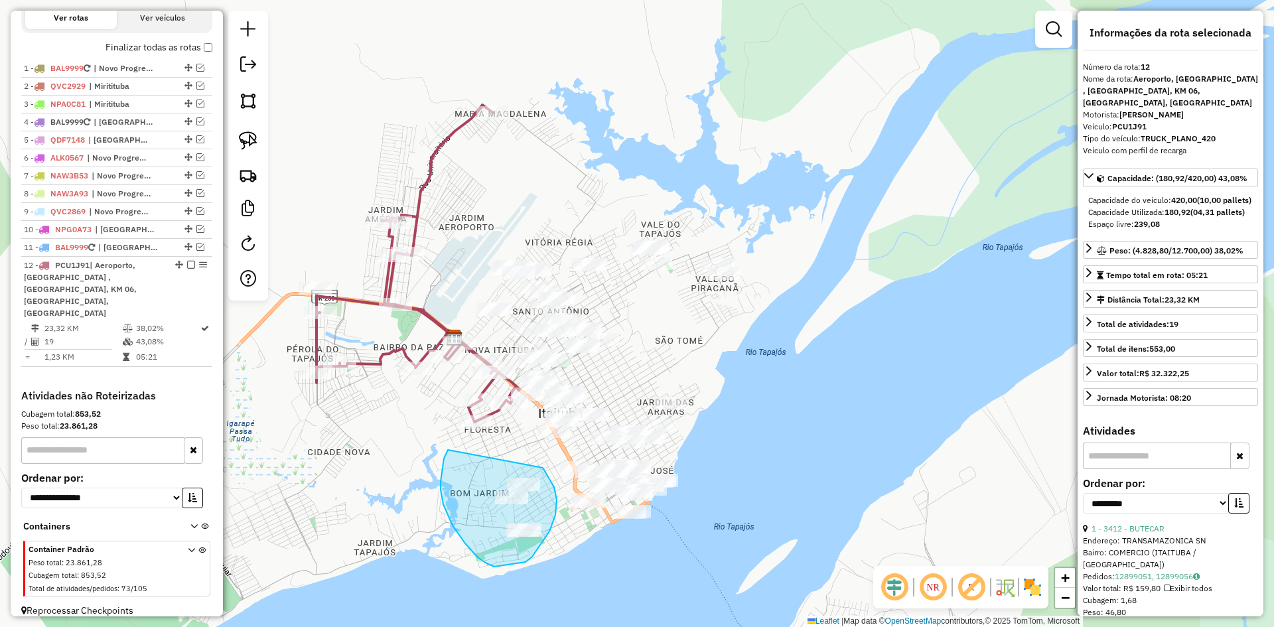
drag, startPoint x: 452, startPoint y: 525, endPoint x: 543, endPoint y: 468, distance: 107.1
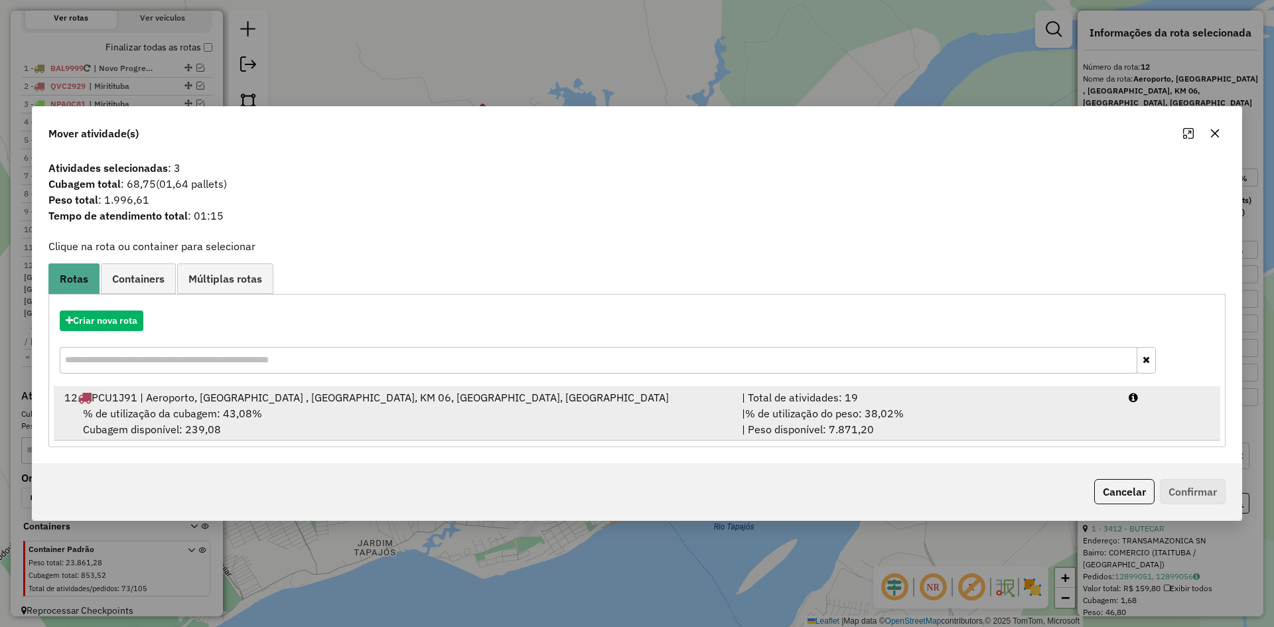
click at [252, 413] on span "% de utilização da cubagem: 43,08%" at bounding box center [172, 413] width 179 height 13
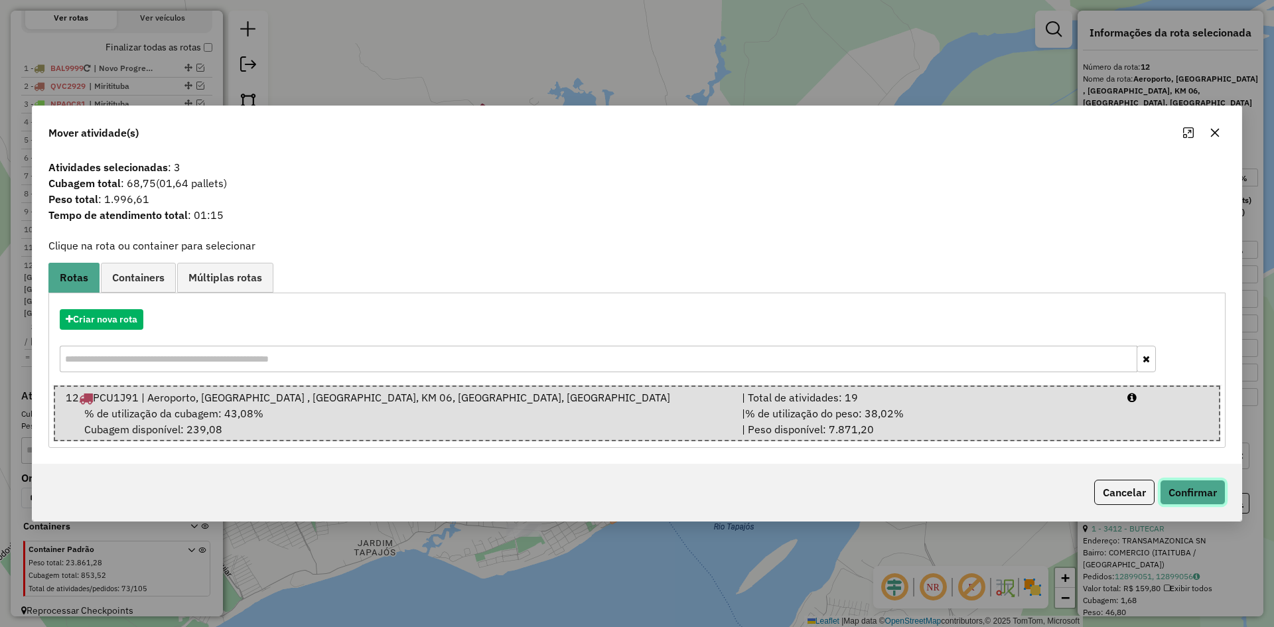
click at [1166, 488] on button "Confirmar" at bounding box center [1193, 492] width 66 height 25
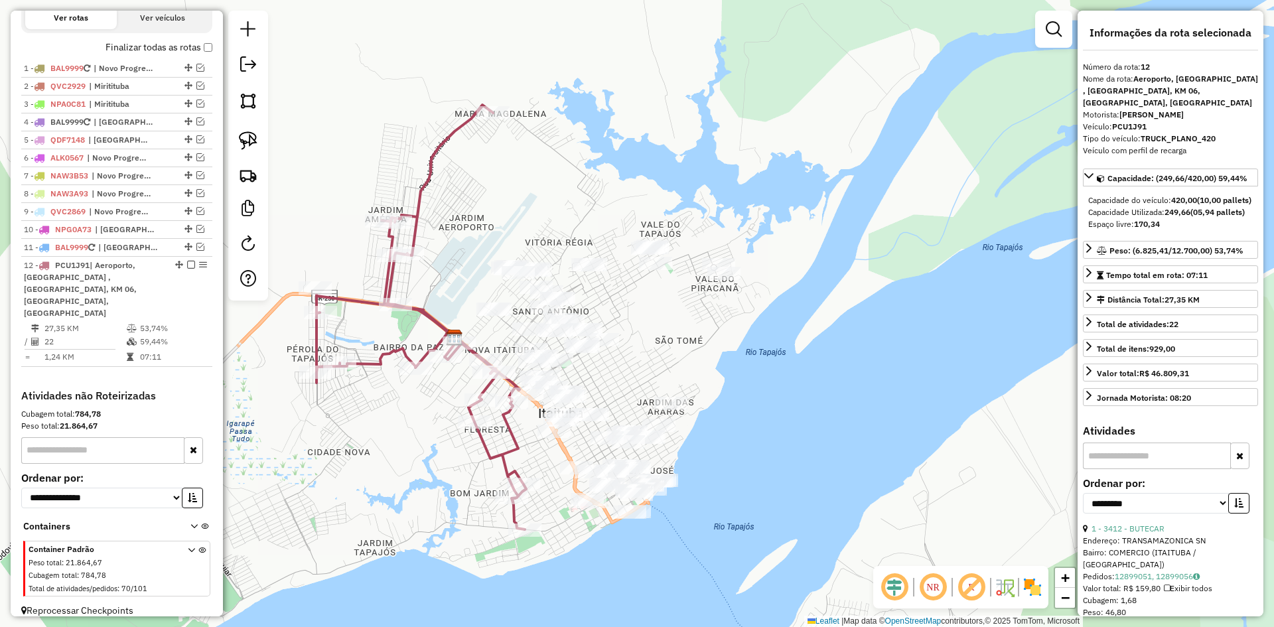
click at [510, 441] on icon at bounding box center [421, 317] width 210 height 425
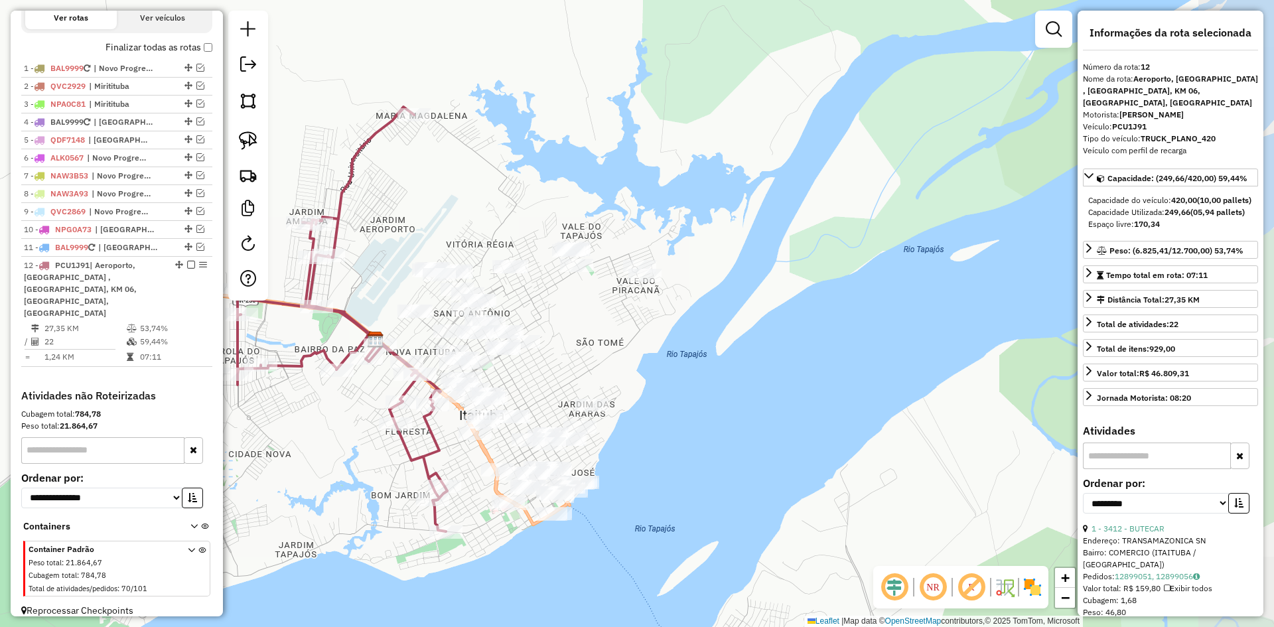
drag, startPoint x: 565, startPoint y: 486, endPoint x: 484, endPoint y: 488, distance: 81.0
click at [484, 488] on div "Janela de atendimento Grade de atendimento Capacidade Transportadoras Veículos …" at bounding box center [637, 313] width 1274 height 627
click at [251, 142] on img at bounding box center [248, 140] width 19 height 19
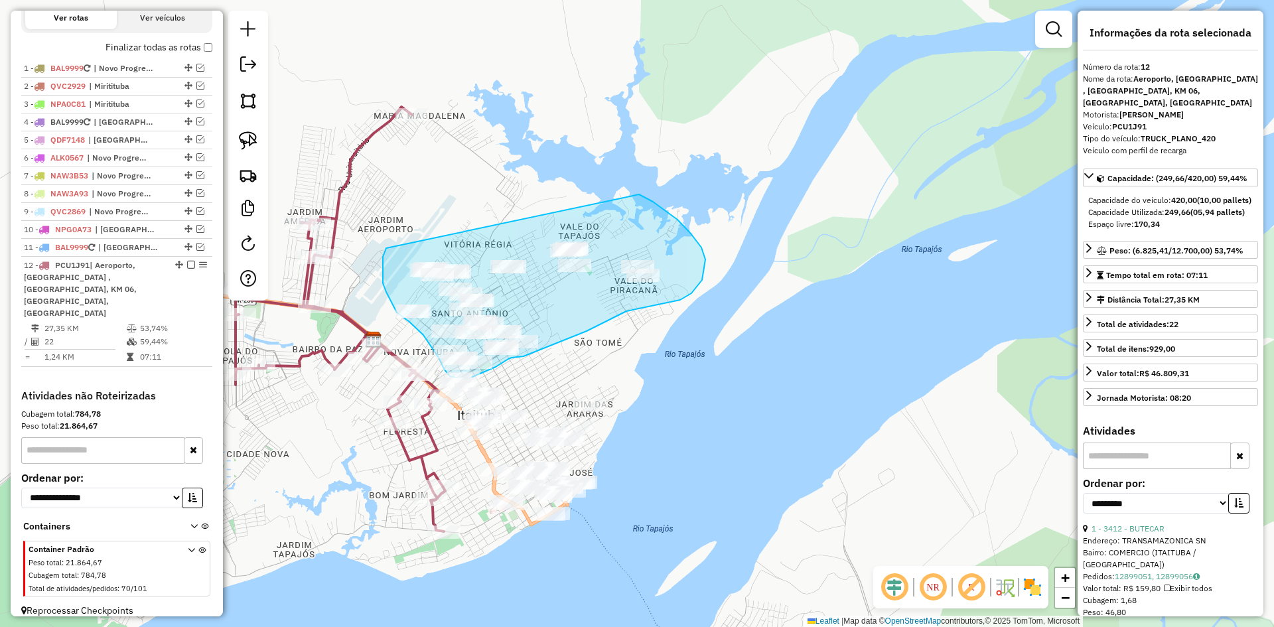
drag, startPoint x: 386, startPoint y: 248, endPoint x: 635, endPoint y: 190, distance: 255.4
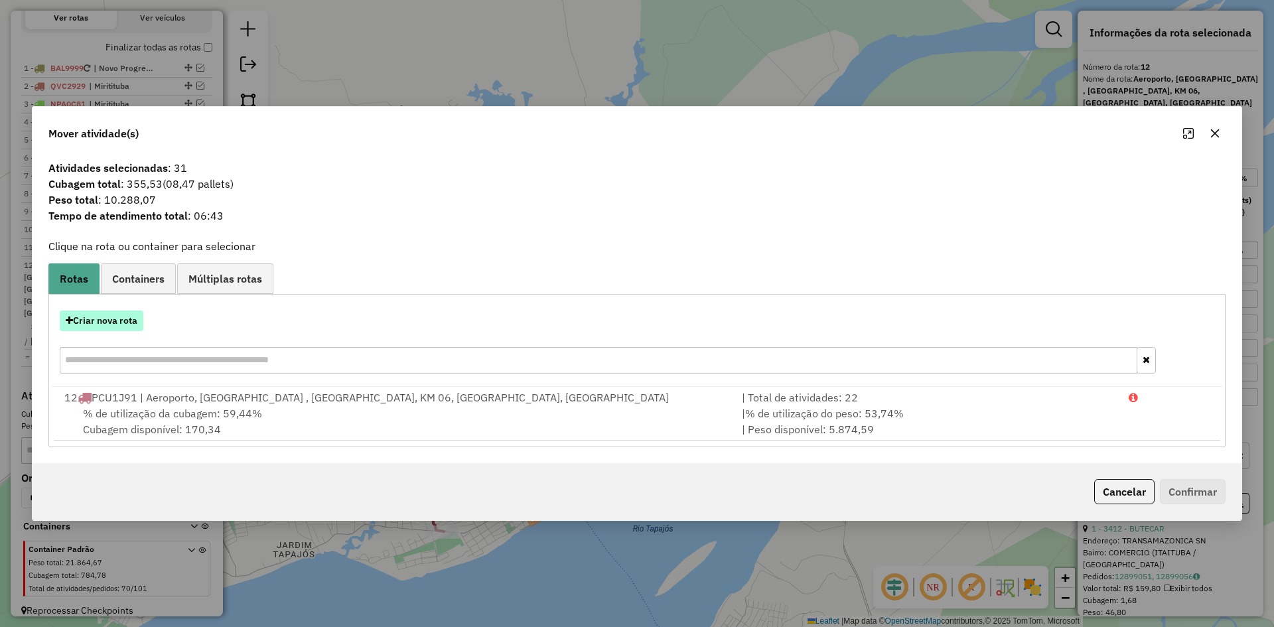
click at [121, 321] on button "Criar nova rota" at bounding box center [102, 320] width 84 height 21
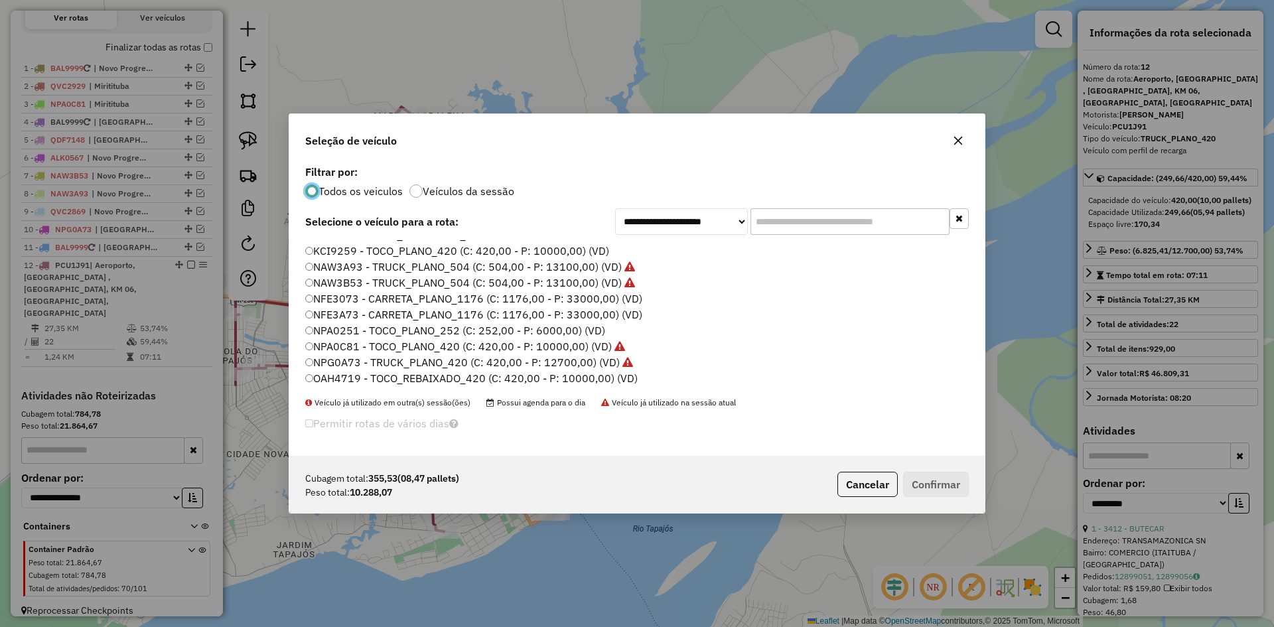
scroll to position [133, 0]
click at [355, 321] on label "PCU1J91 - TRUCK_PLANO_420 (C: 420,00 - P: 12700,00) (VD)" at bounding box center [468, 322] width 326 height 16
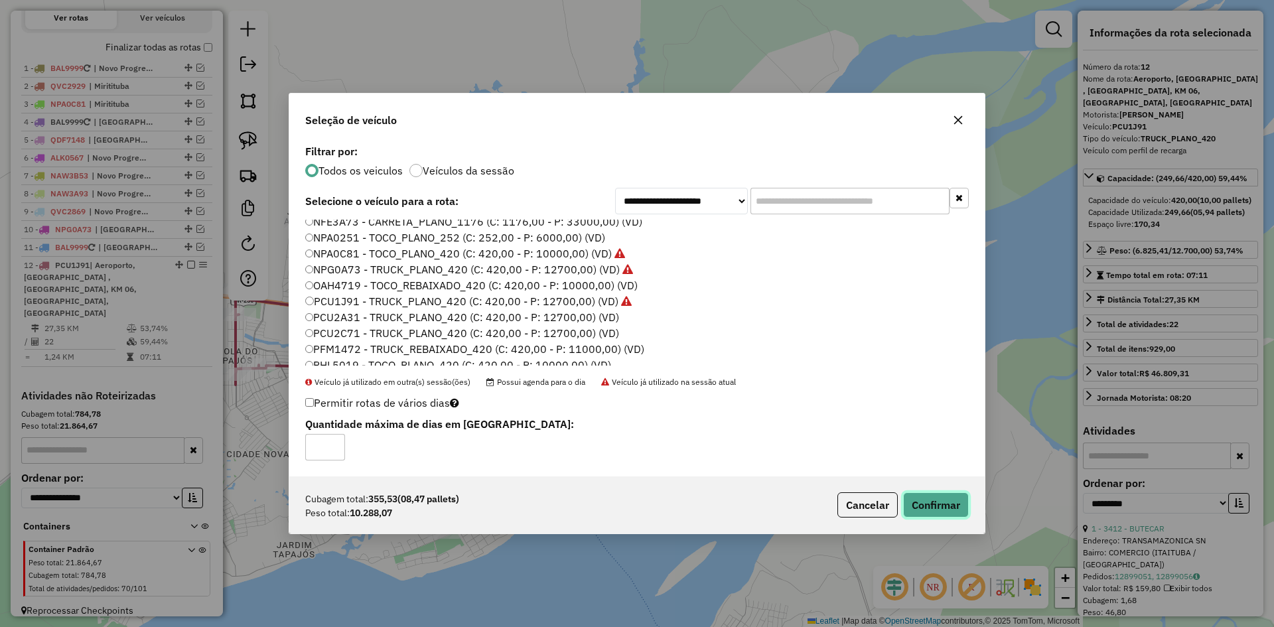
click at [957, 504] on button "Confirmar" at bounding box center [936, 504] width 66 height 25
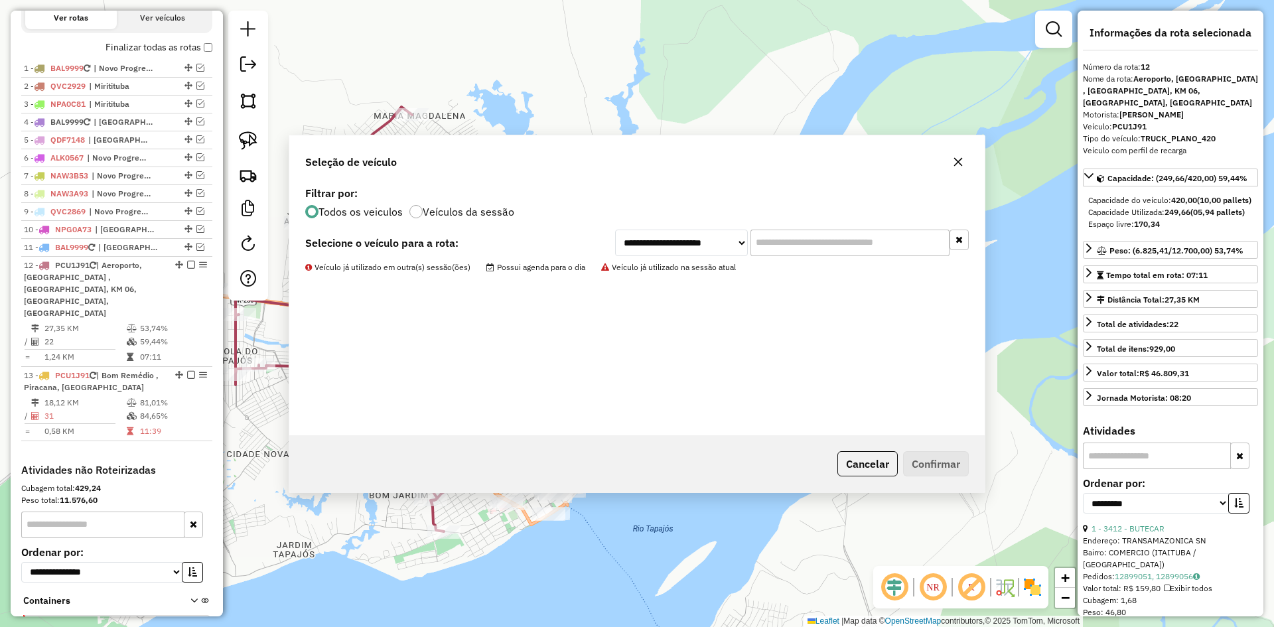
scroll to position [527, 0]
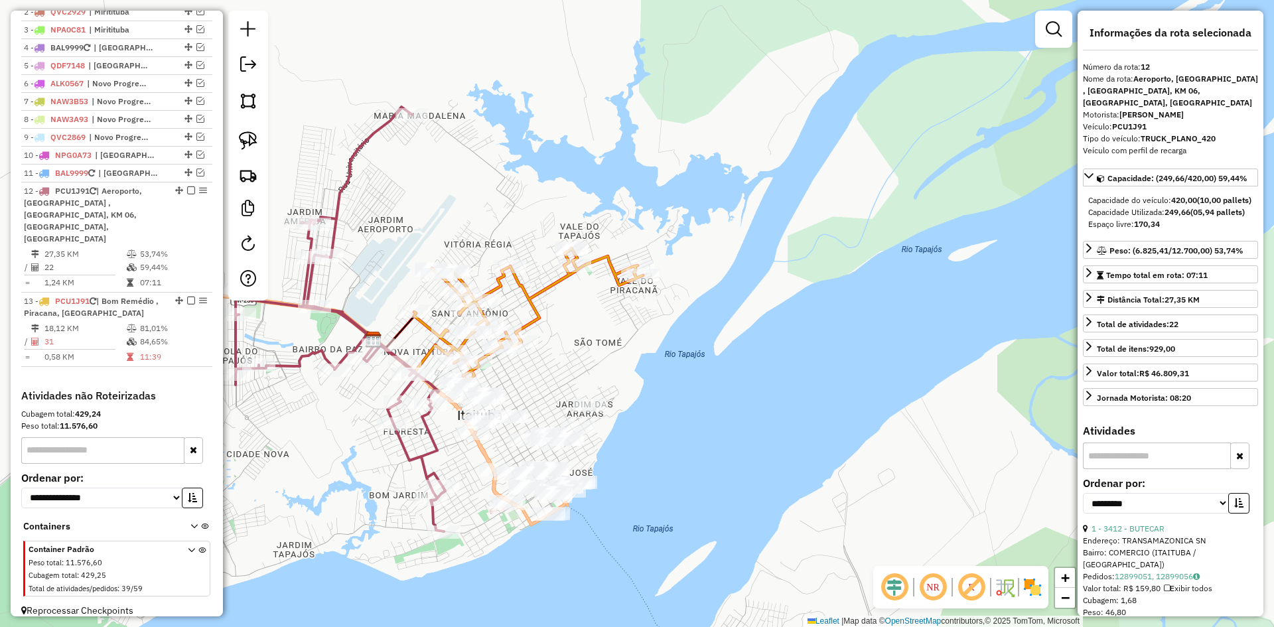
click at [525, 319] on icon at bounding box center [528, 314] width 229 height 133
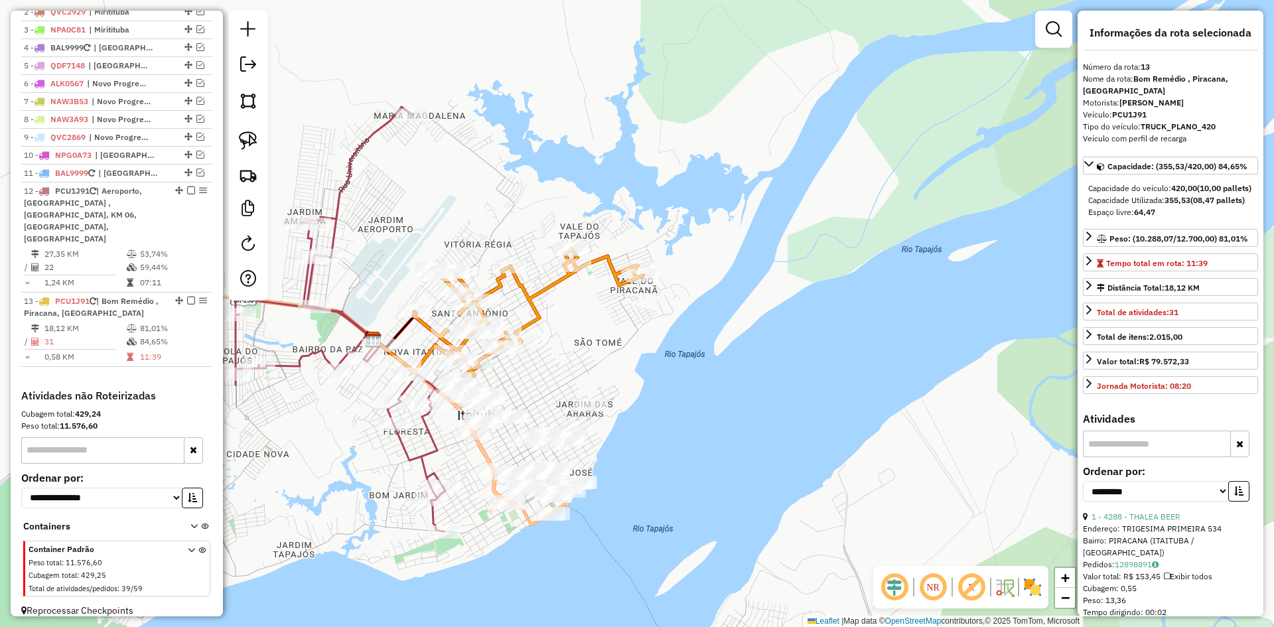
click at [525, 319] on icon at bounding box center [528, 314] width 229 height 133
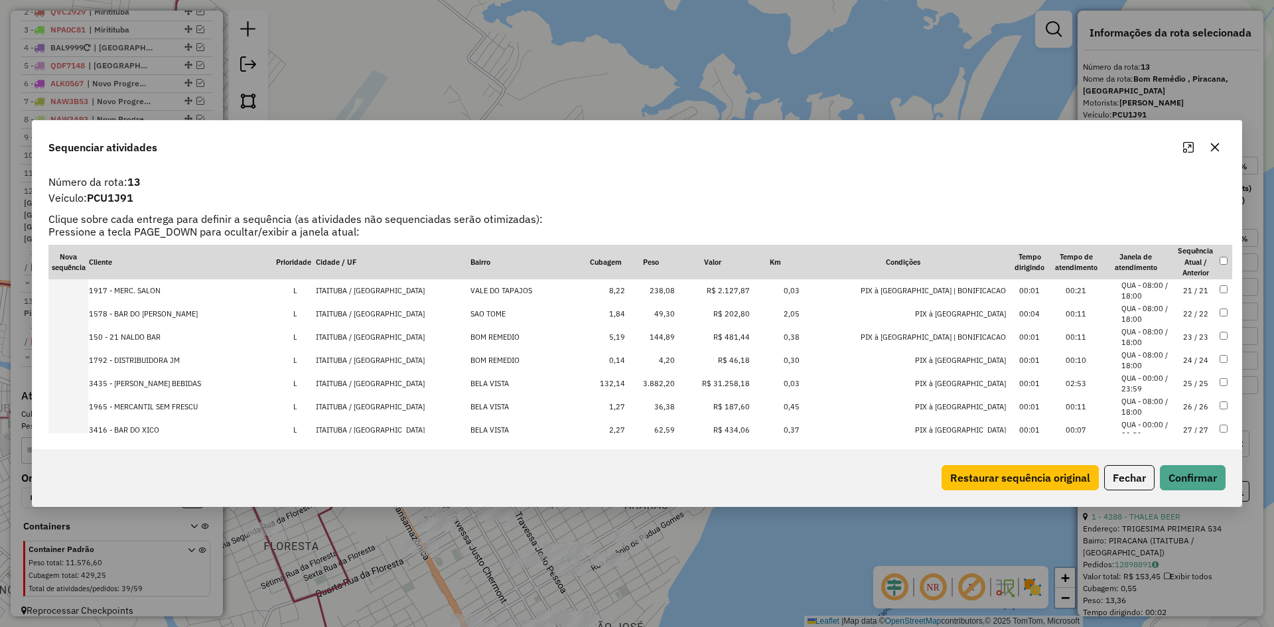
scroll to position [531, 0]
click at [675, 311] on td "3.882,20" at bounding box center [651, 317] width 50 height 23
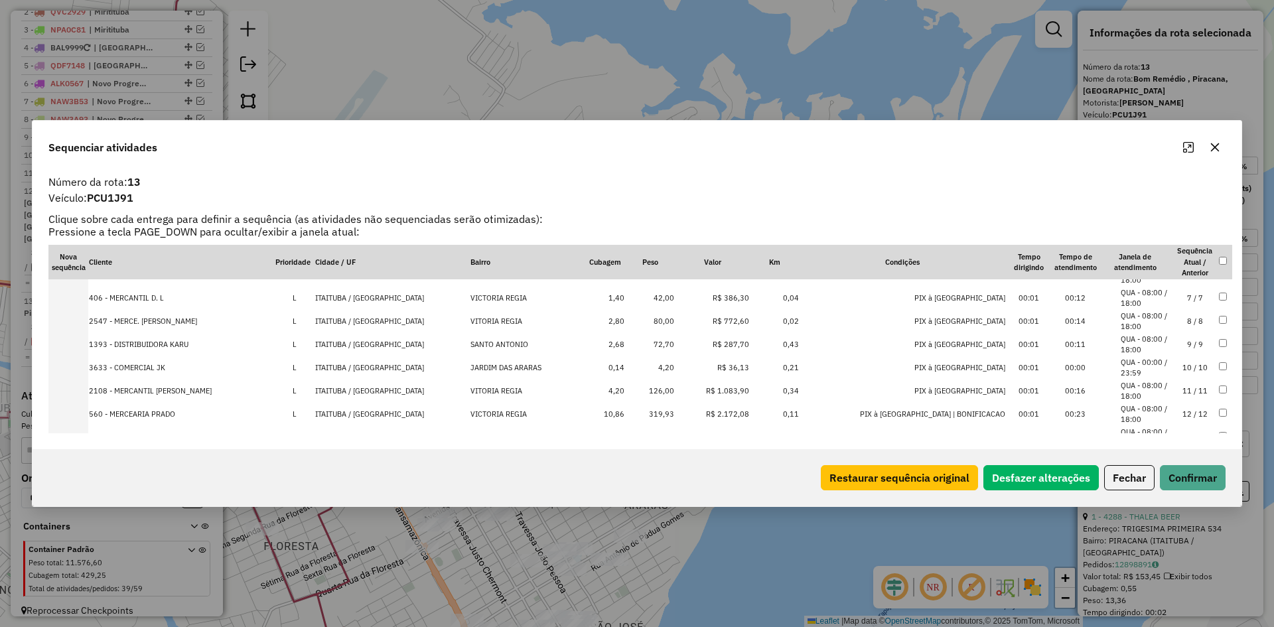
scroll to position [0, 0]
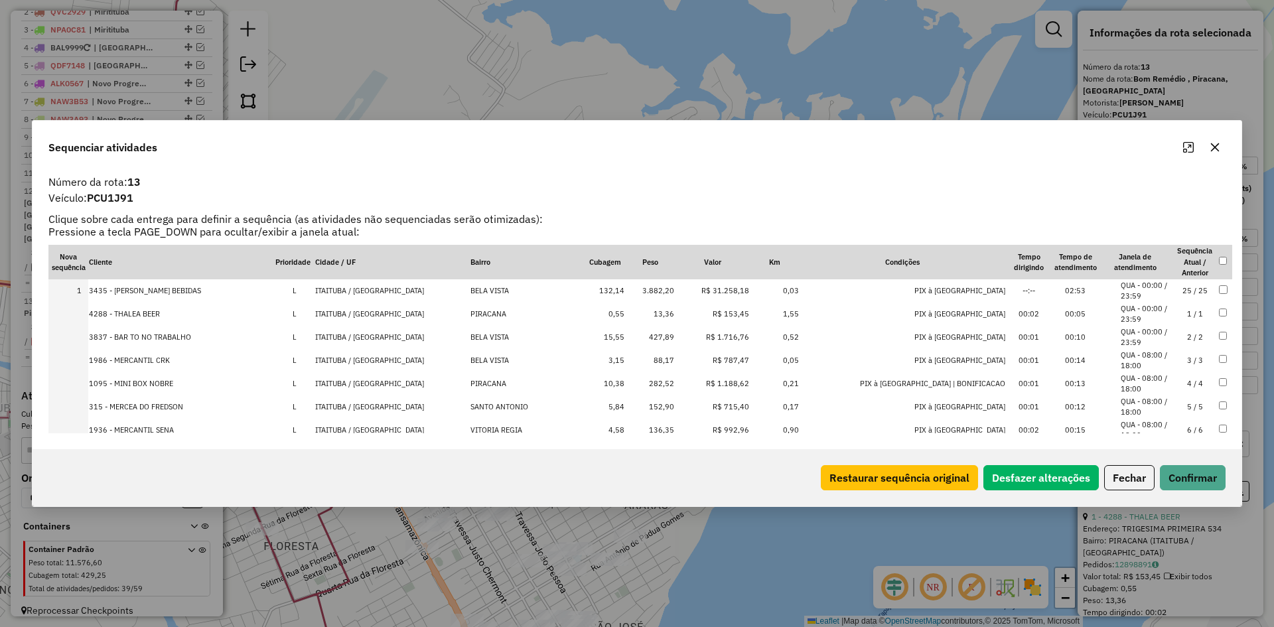
click at [1220, 289] on td at bounding box center [1225, 290] width 14 height 23
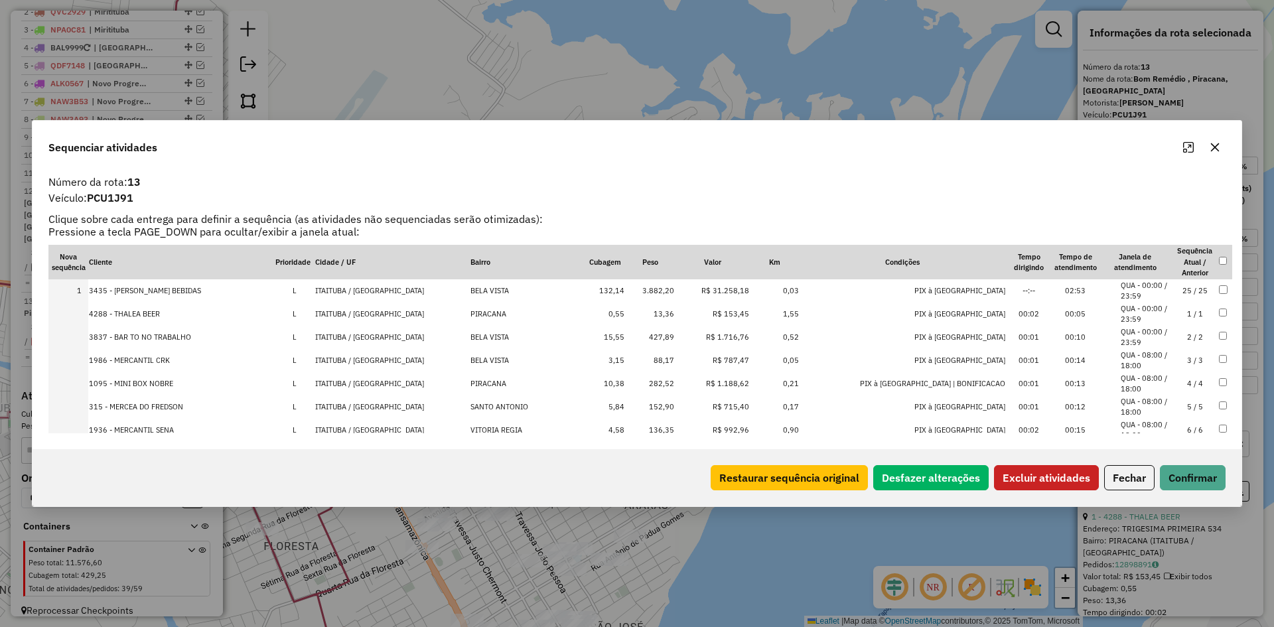
click at [1038, 462] on div "Restaurar sequência original Desfazer alterações Excluir atividades Fechar Conf…" at bounding box center [637, 477] width 1209 height 57
click at [1034, 475] on button "Excluir atividades" at bounding box center [1046, 477] width 105 height 25
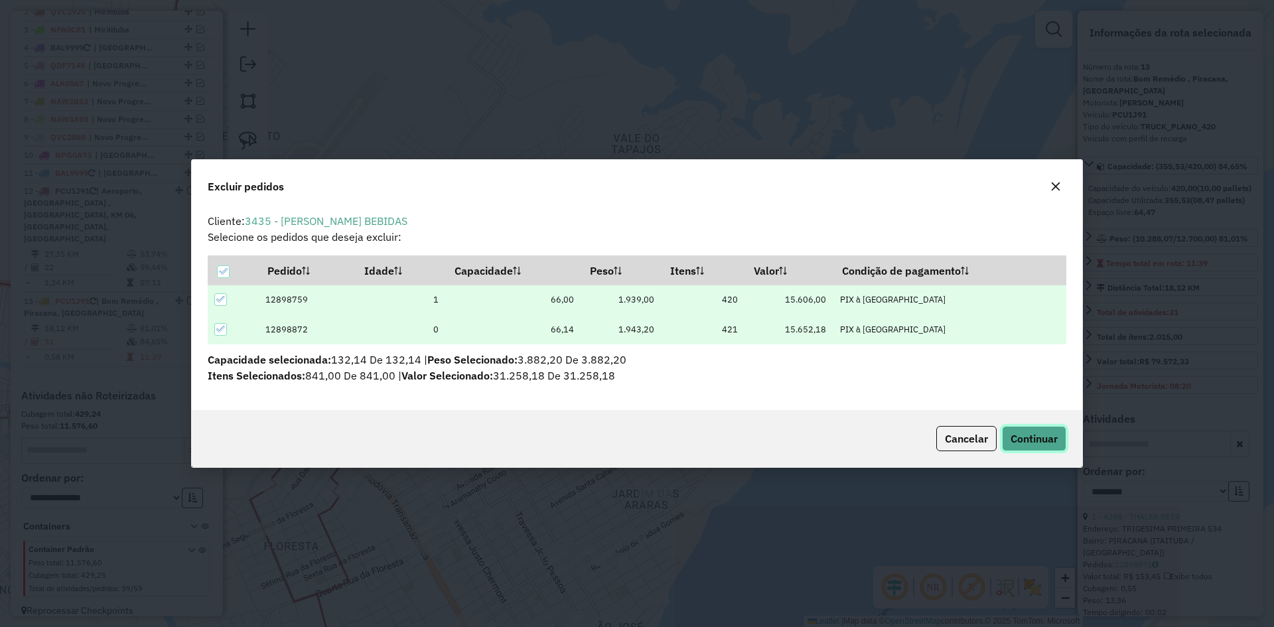
click at [1031, 432] on span "Continuar" at bounding box center [1033, 438] width 47 height 13
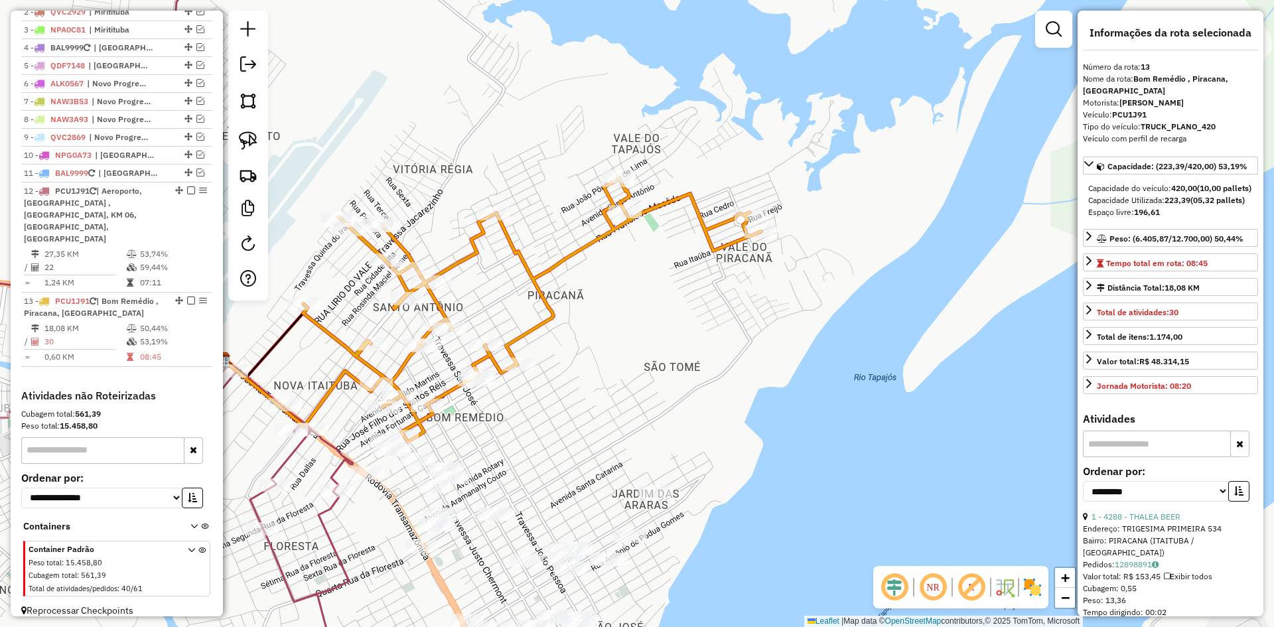
click at [521, 334] on icon at bounding box center [532, 309] width 458 height 265
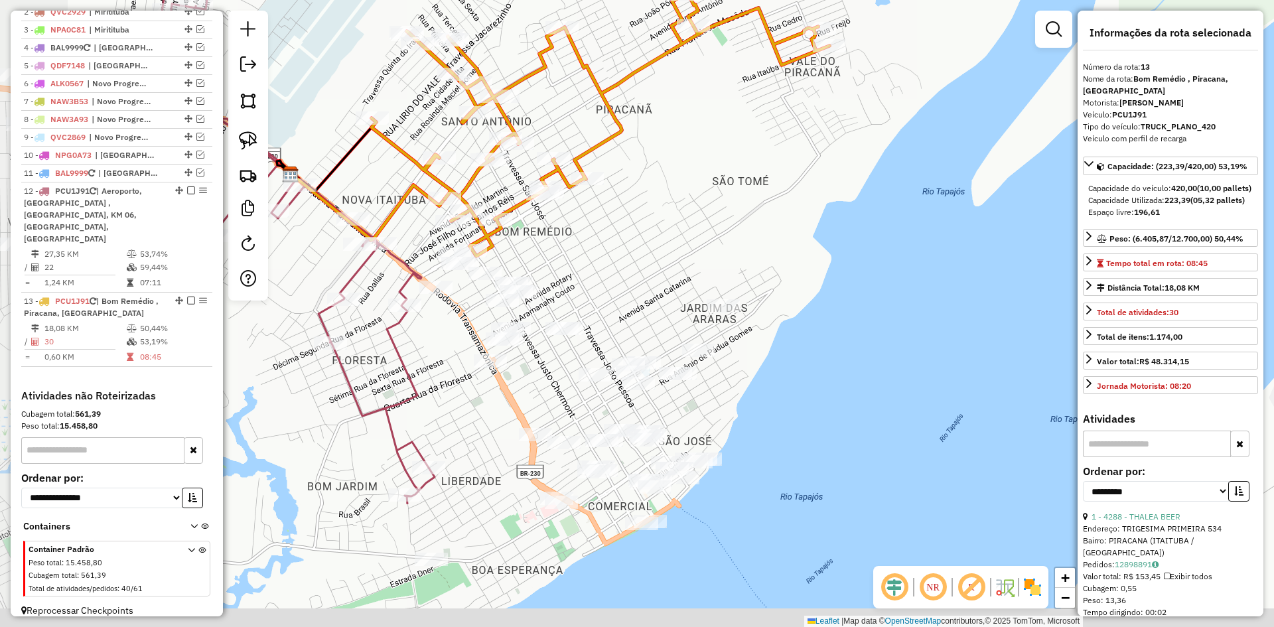
drag, startPoint x: 580, startPoint y: 373, endPoint x: 670, endPoint y: 153, distance: 238.6
click at [670, 153] on div "Janela de atendimento Grade de atendimento Capacidade Transportadoras Veículos …" at bounding box center [637, 313] width 1274 height 627
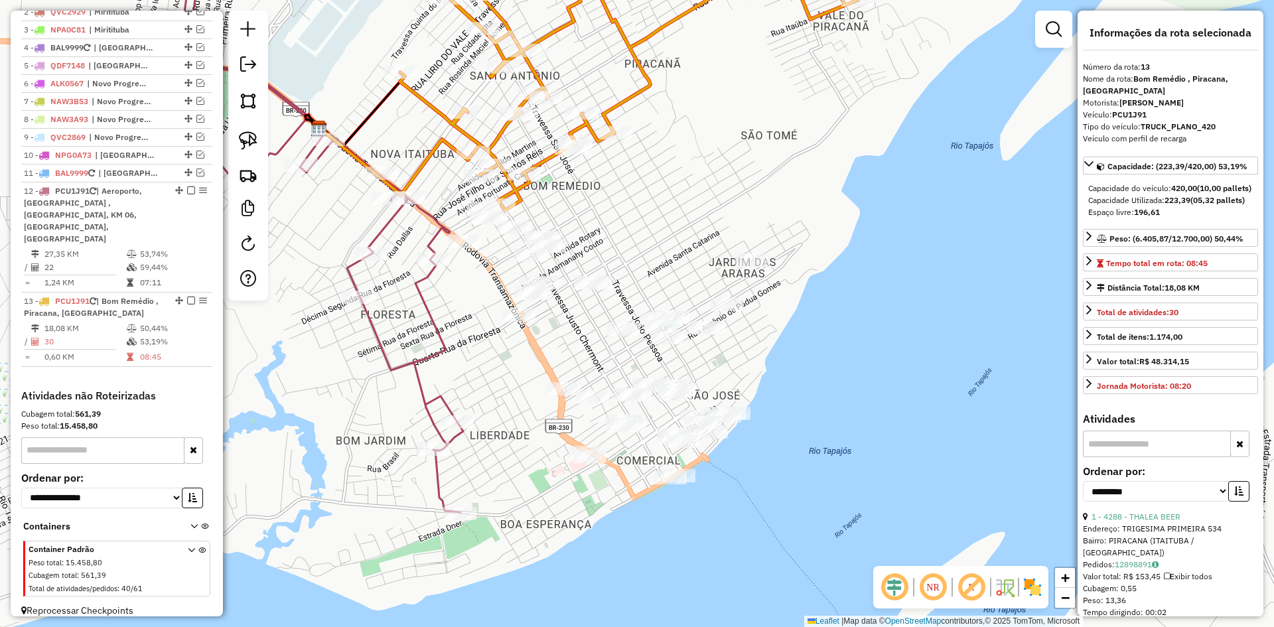
drag, startPoint x: 460, startPoint y: 360, endPoint x: 455, endPoint y: 280, distance: 80.4
click at [455, 279] on div "Janela de atendimento Grade de atendimento Capacidade Transportadoras Veículos …" at bounding box center [637, 313] width 1274 height 627
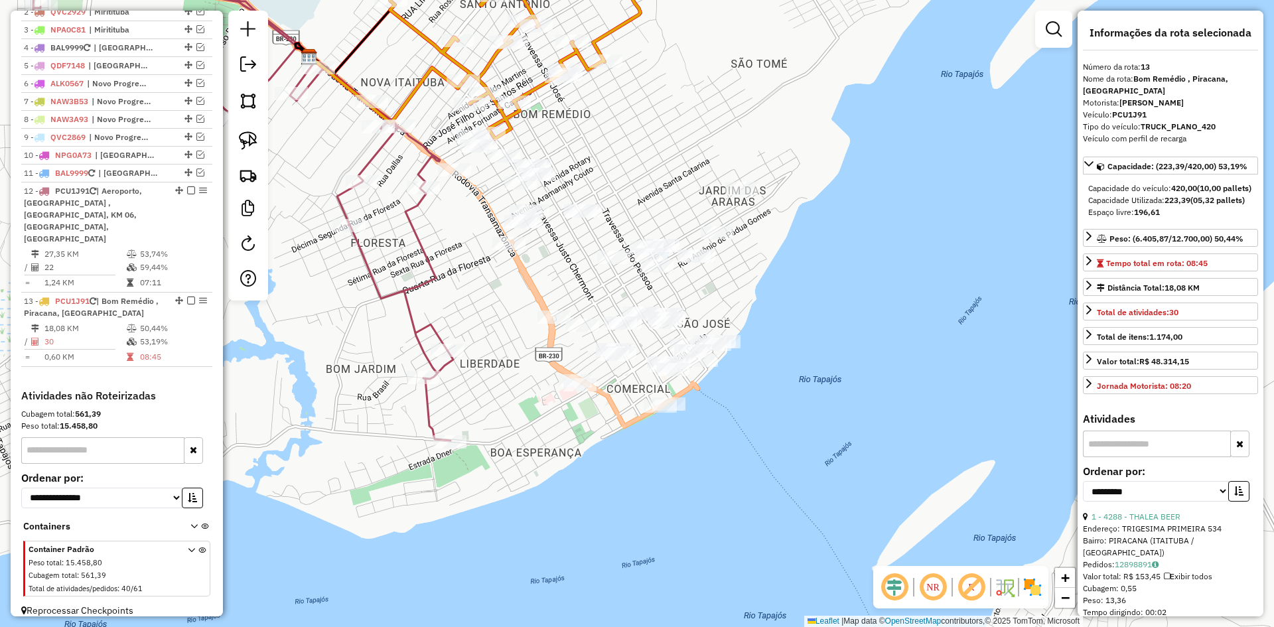
drag, startPoint x: 248, startPoint y: 139, endPoint x: 487, endPoint y: 312, distance: 295.4
click at [248, 139] on img at bounding box center [248, 140] width 19 height 19
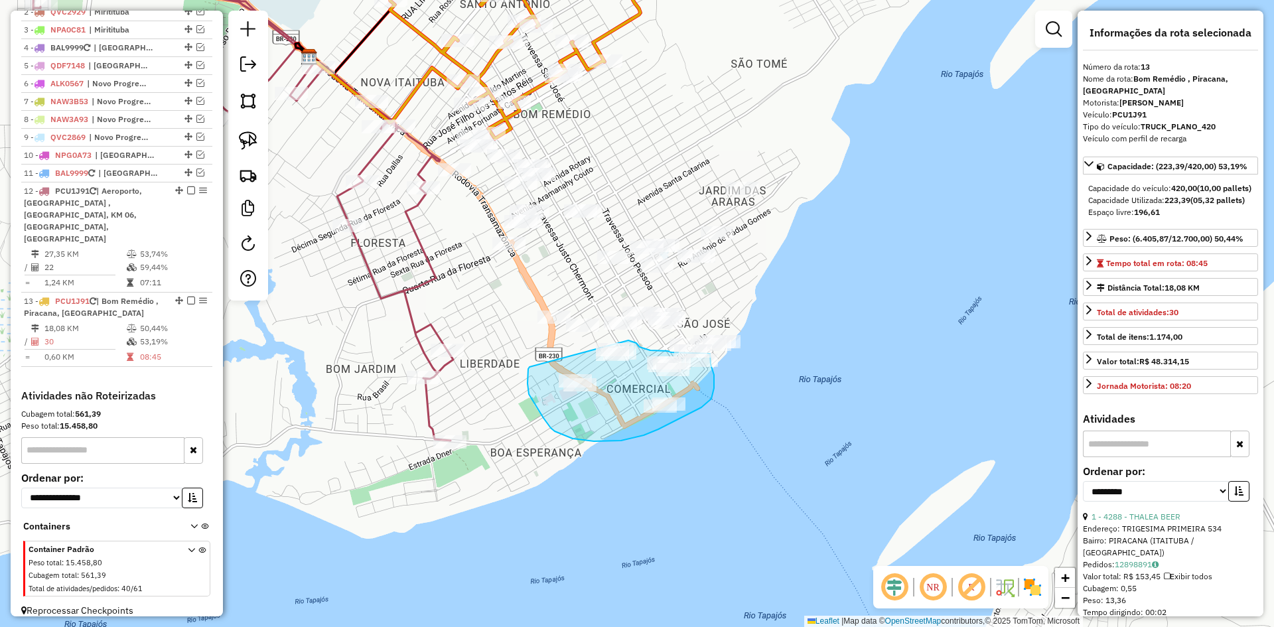
drag, startPoint x: 529, startPoint y: 394, endPoint x: 617, endPoint y: 340, distance: 103.3
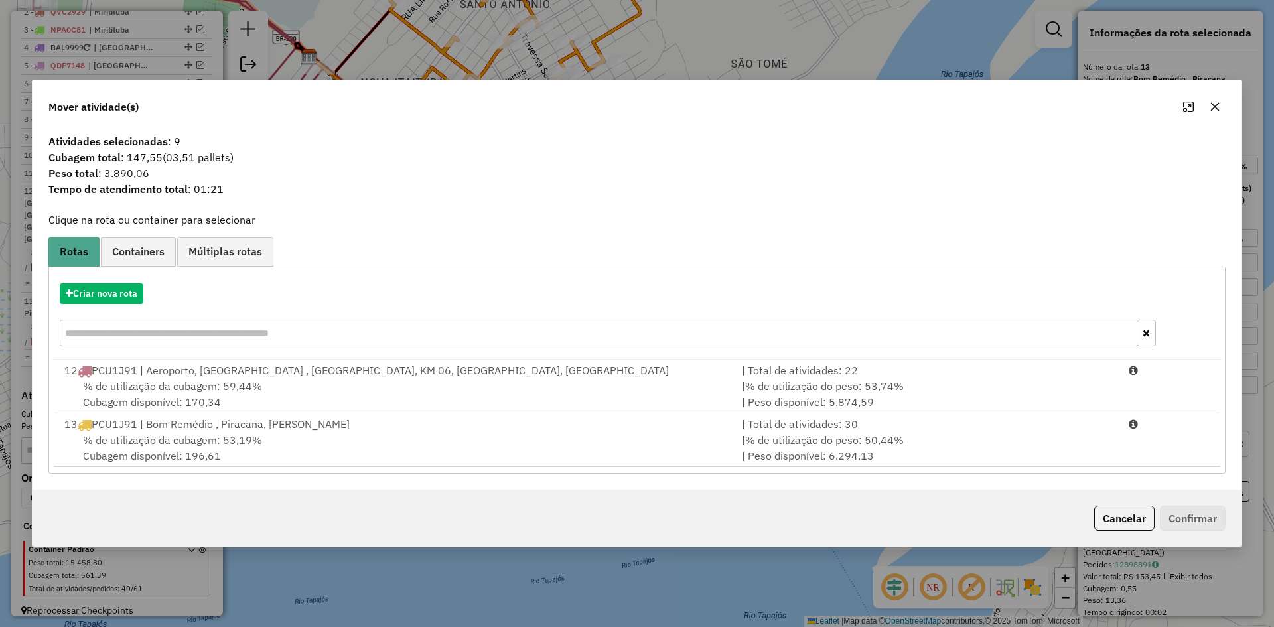
click at [180, 435] on span "% de utilização da cubagem: 53,19%" at bounding box center [172, 439] width 179 height 13
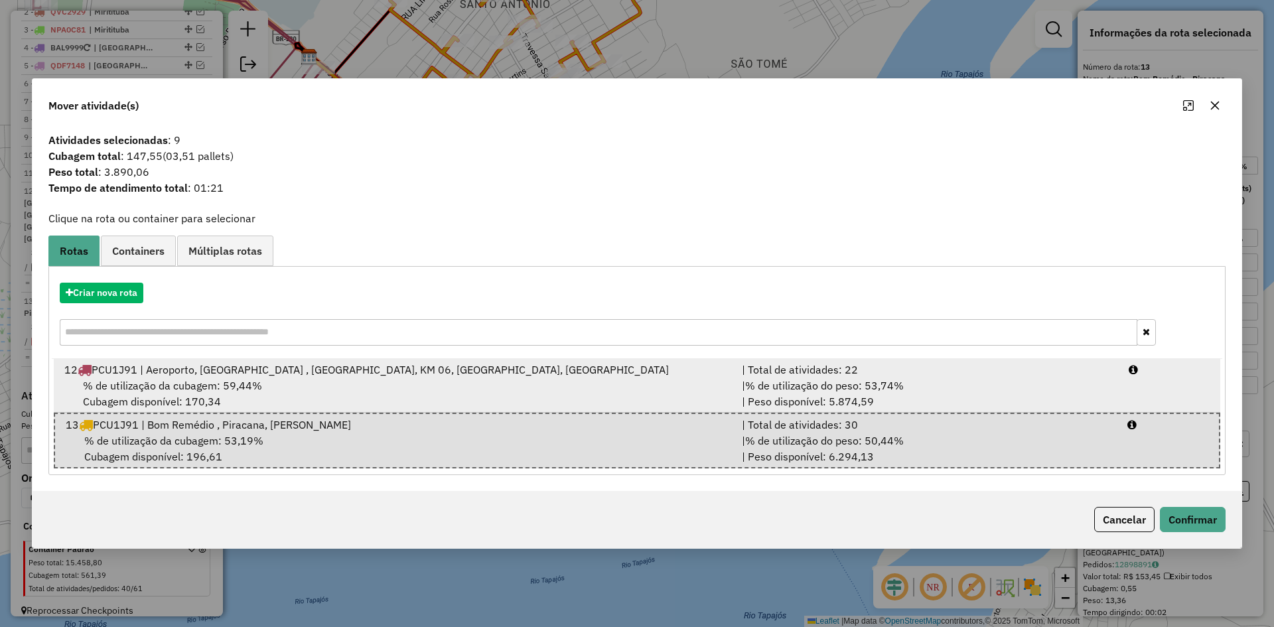
click at [777, 389] on span "% de utilização do peso: 53,74%" at bounding box center [824, 385] width 159 height 13
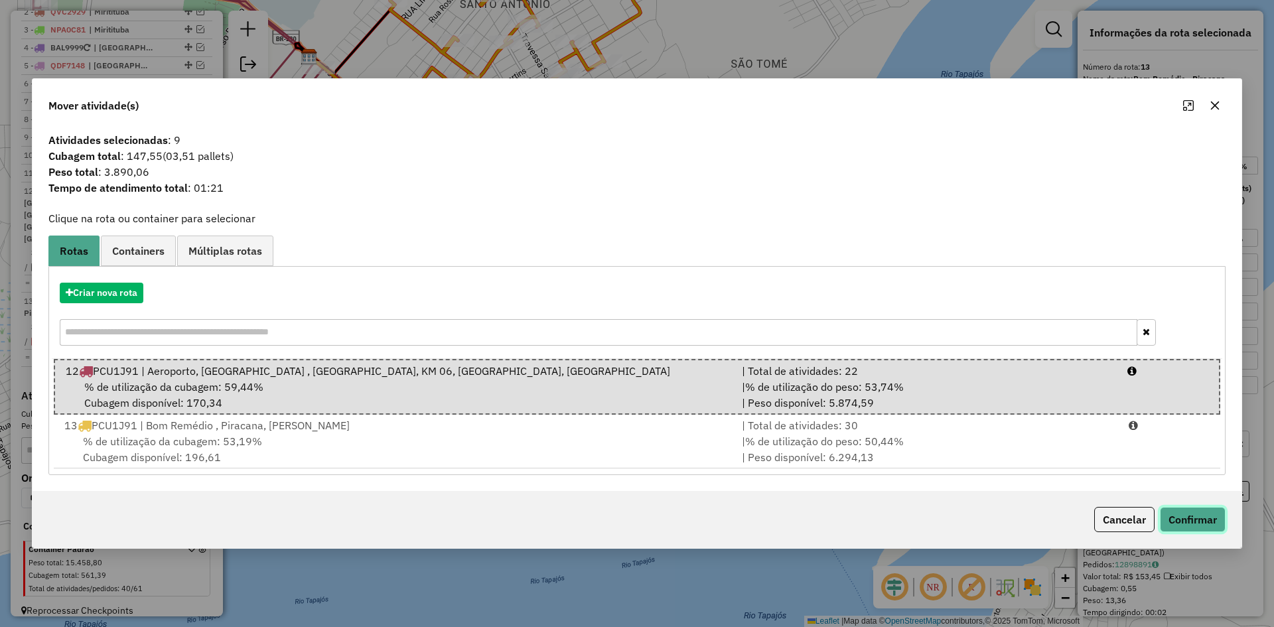
click at [1199, 515] on button "Confirmar" at bounding box center [1193, 519] width 66 height 25
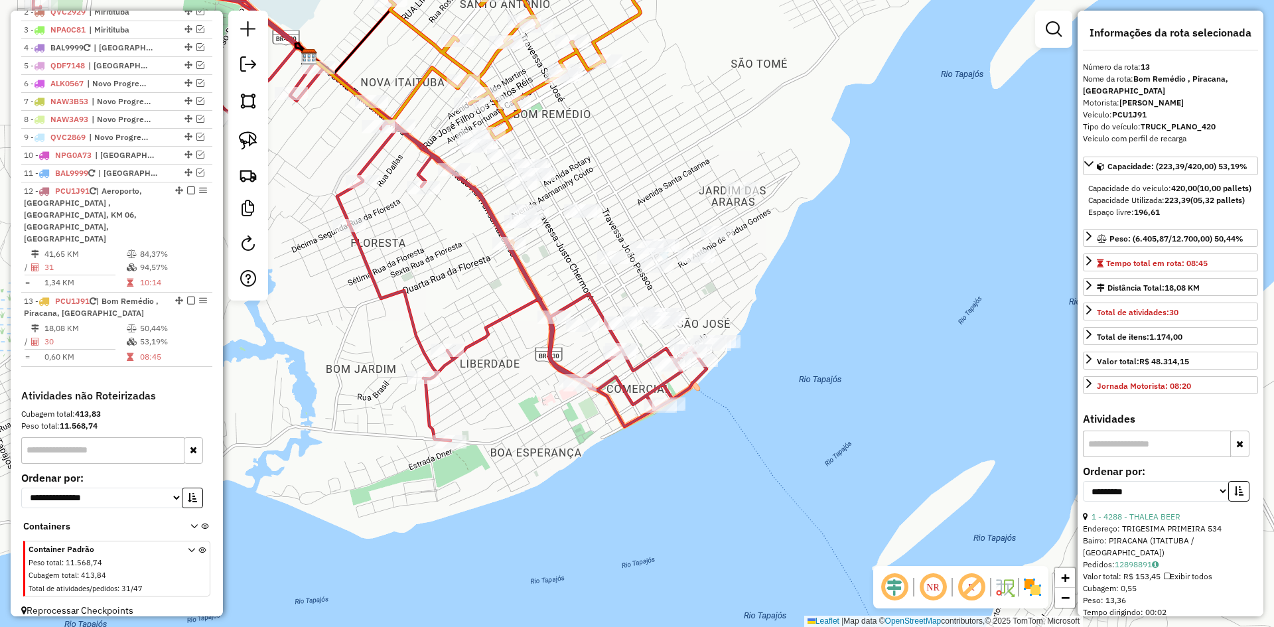
click at [473, 332] on div "Janela de atendimento Grade de atendimento Capacidade Transportadoras Veículos …" at bounding box center [637, 313] width 1274 height 627
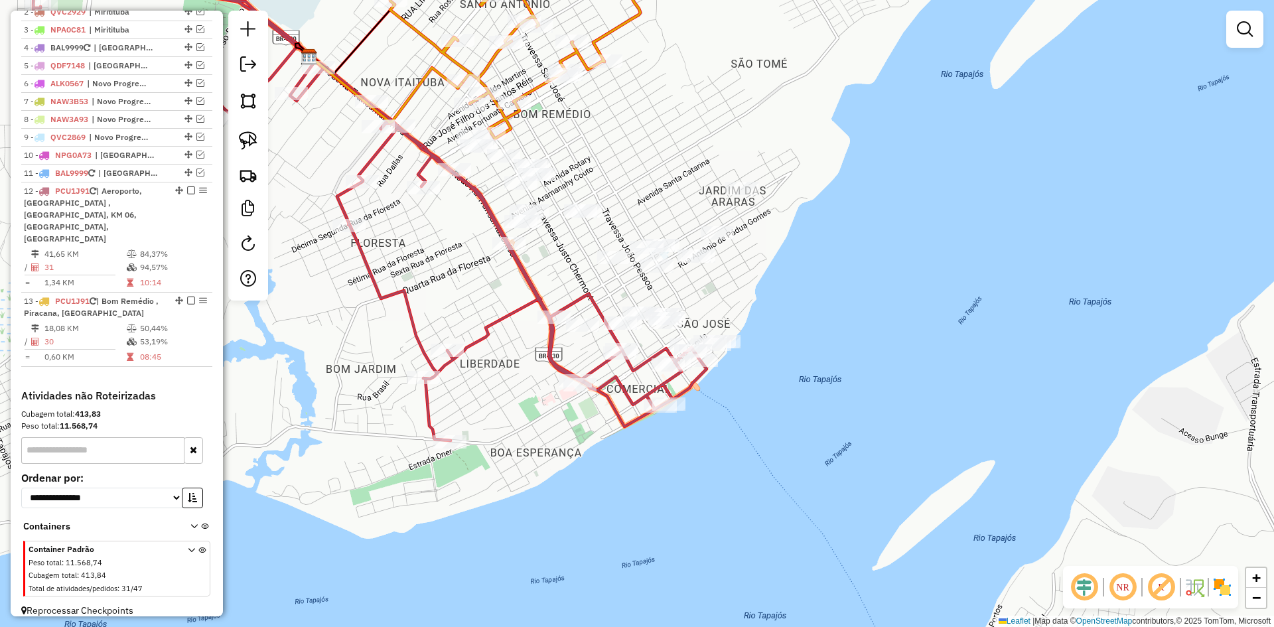
click at [478, 338] on icon at bounding box center [368, 189] width 675 height 503
select select "**********"
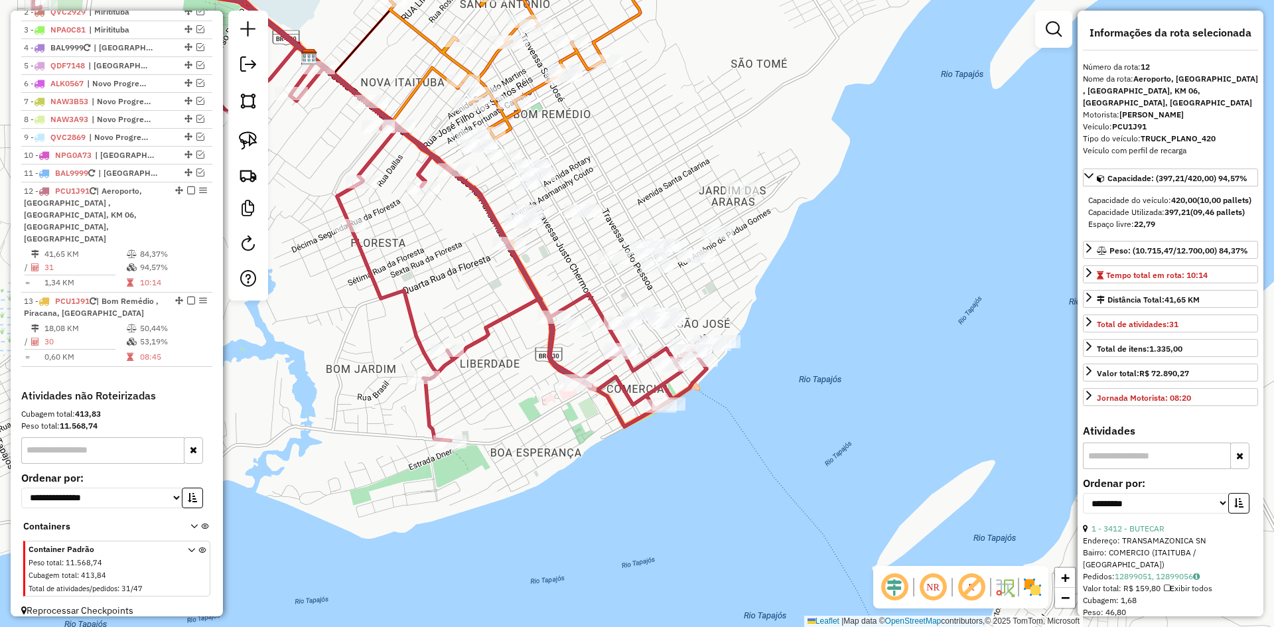
click at [621, 411] on icon at bounding box center [368, 189] width 675 height 503
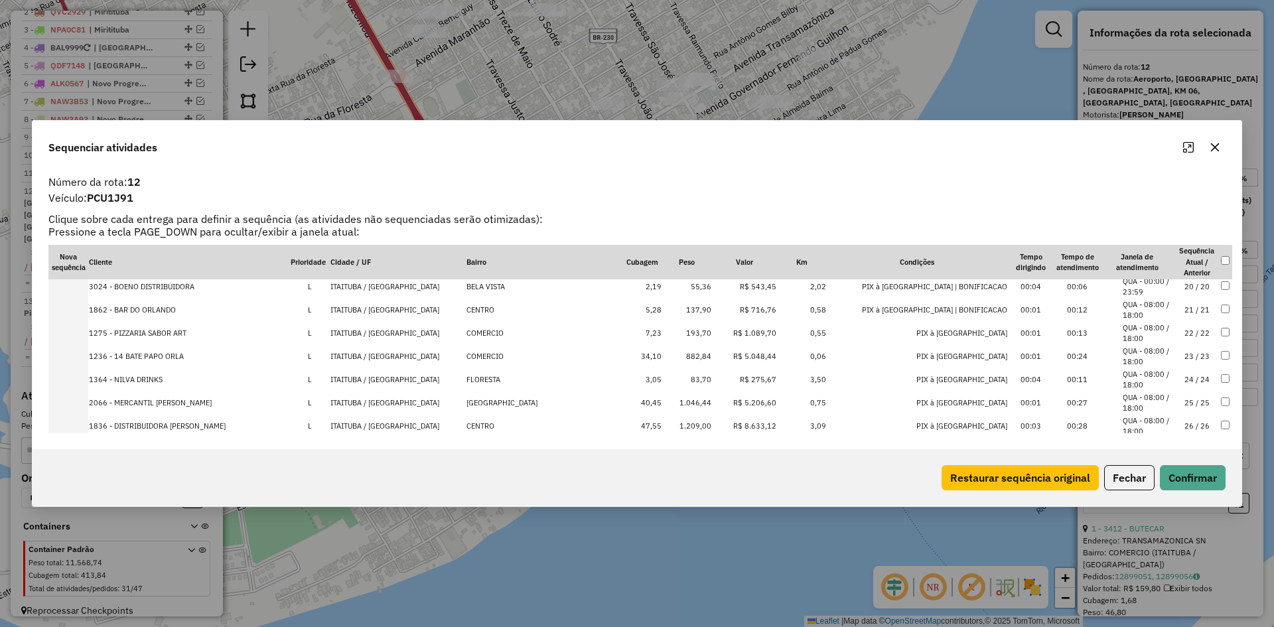
scroll to position [578, 0]
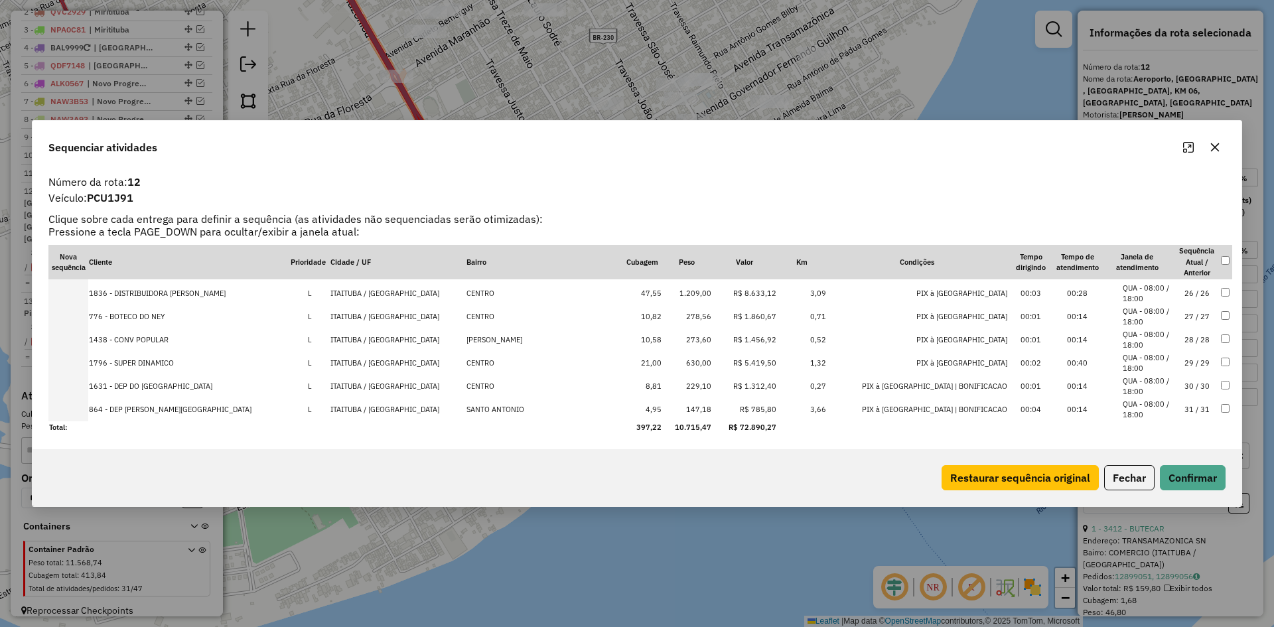
click at [1215, 150] on icon "button" at bounding box center [1214, 147] width 11 height 11
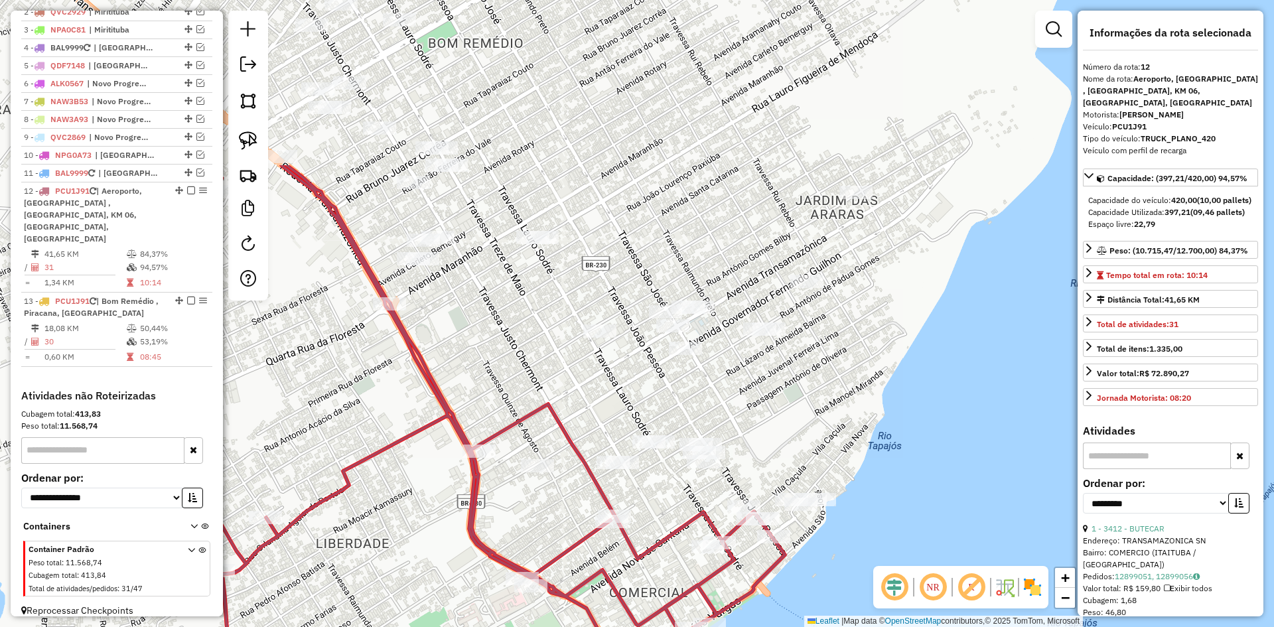
drag, startPoint x: 519, startPoint y: 222, endPoint x: 536, endPoint y: 430, distance: 209.0
click at [531, 449] on div "Janela de atendimento Grade de atendimento Capacidade Transportadoras Veículos …" at bounding box center [637, 313] width 1274 height 627
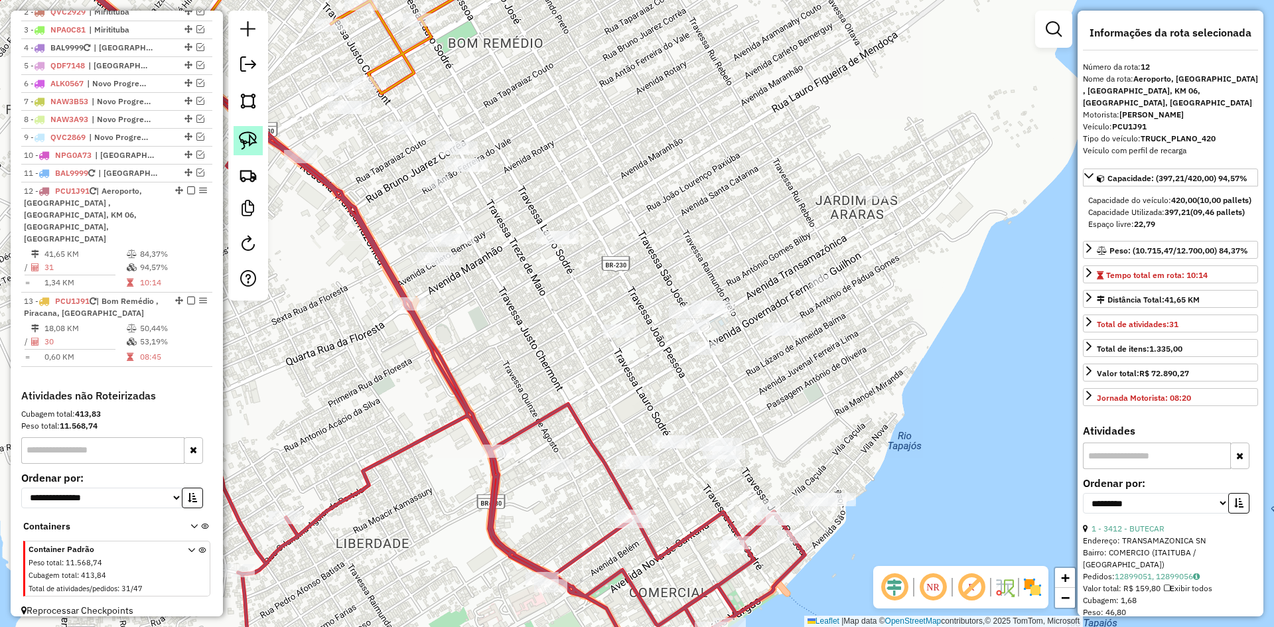
click at [249, 138] on img at bounding box center [248, 140] width 19 height 19
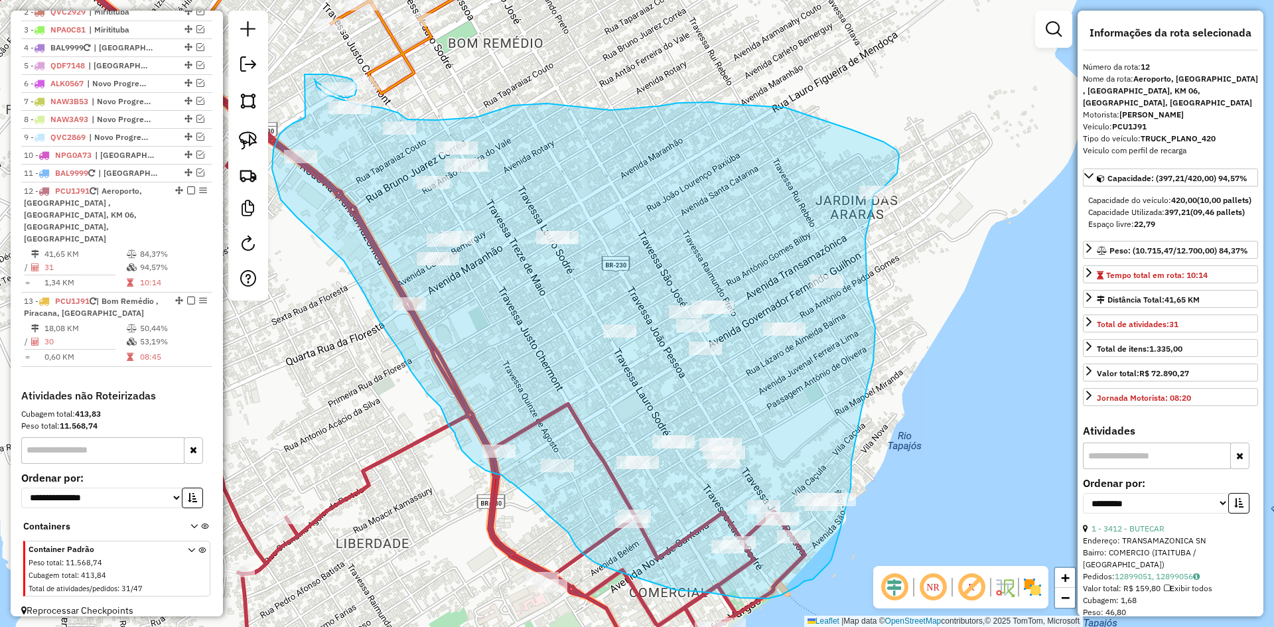
drag, startPoint x: 305, startPoint y: 117, endPoint x: 304, endPoint y: 74, distance: 43.1
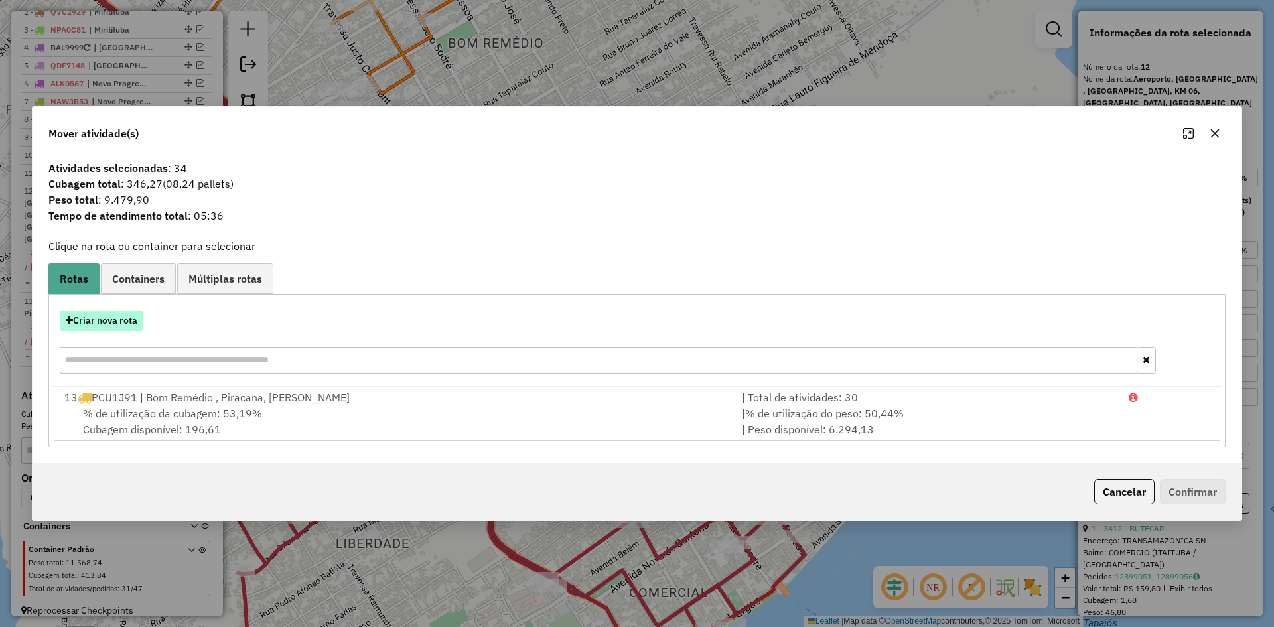
click at [115, 314] on button "Criar nova rota" at bounding box center [102, 320] width 84 height 21
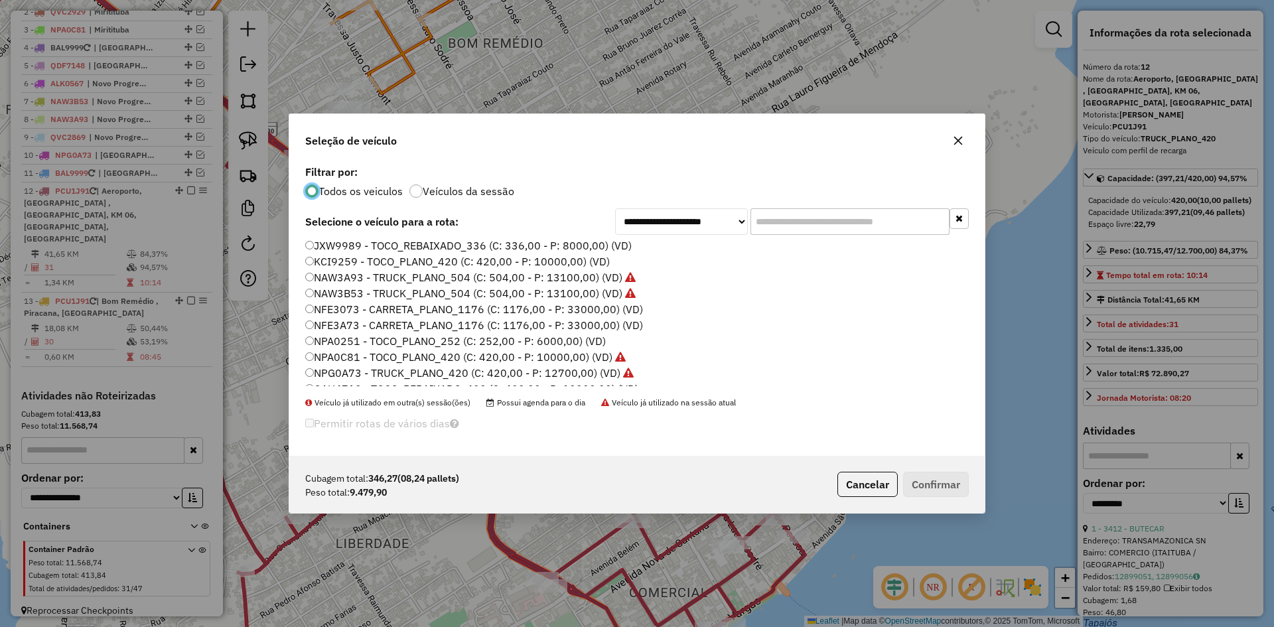
scroll to position [133, 0]
click at [355, 353] on label "PCU2C71 - TRUCK_PLANO_420 (C: 420,00 - P: 12700,00) (VD)" at bounding box center [462, 354] width 314 height 16
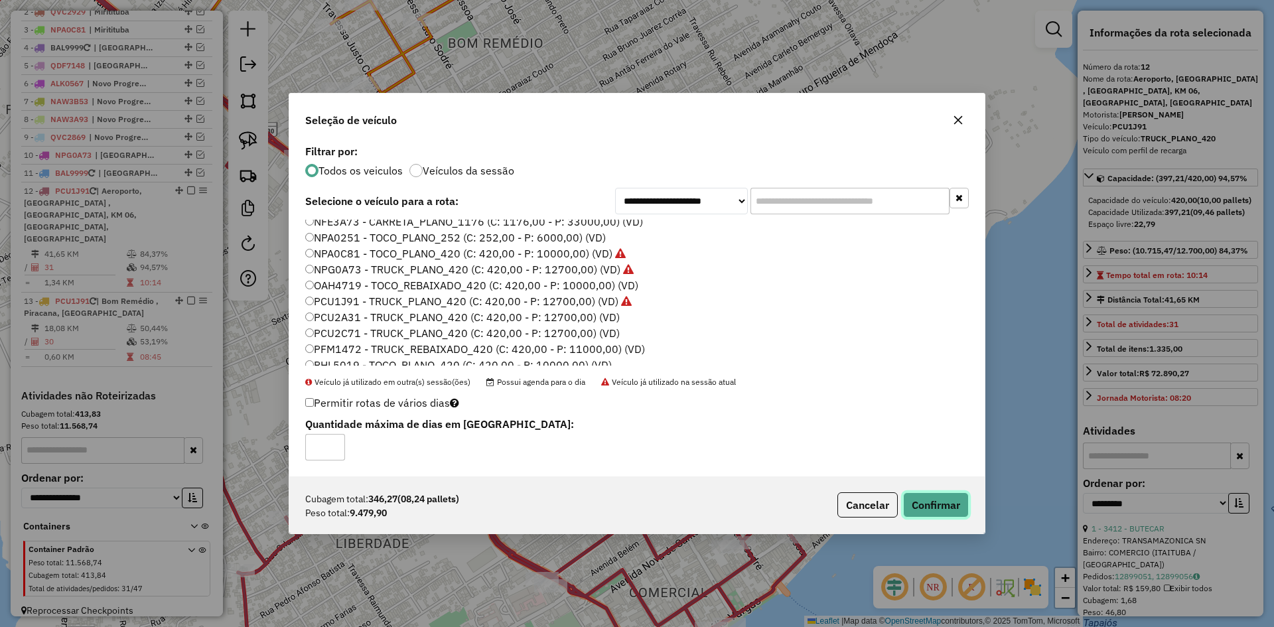
drag, startPoint x: 935, startPoint y: 509, endPoint x: 840, endPoint y: 415, distance: 133.2
click at [935, 509] on button "Confirmar" at bounding box center [936, 504] width 66 height 25
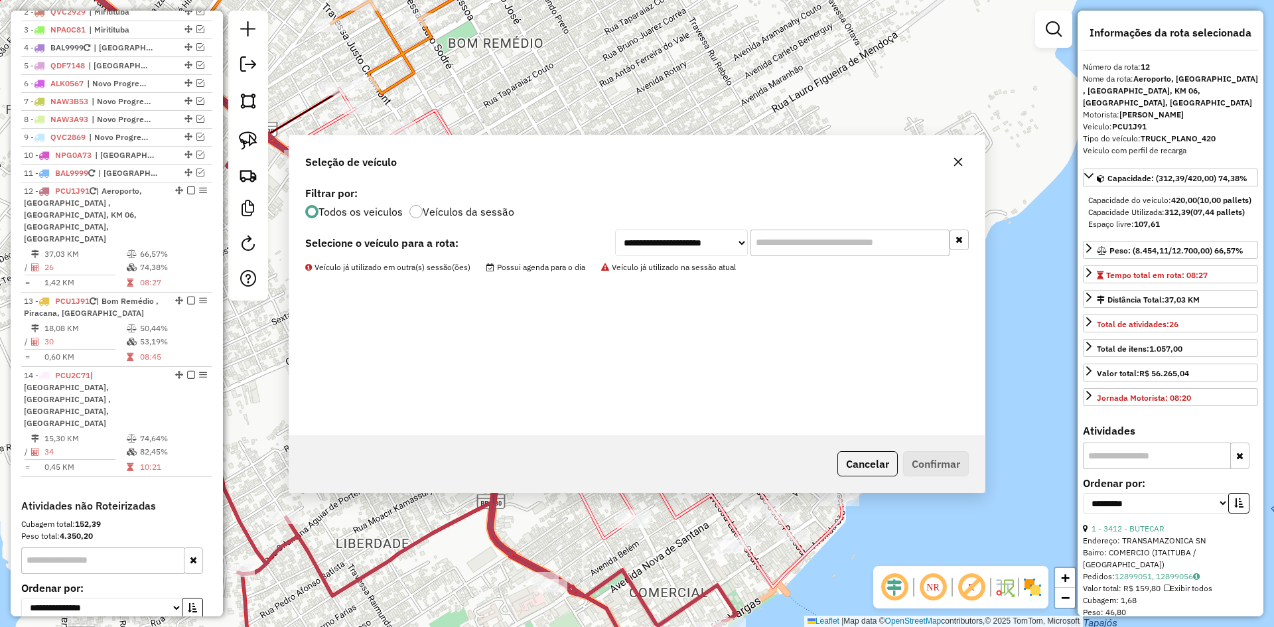
scroll to position [601, 0]
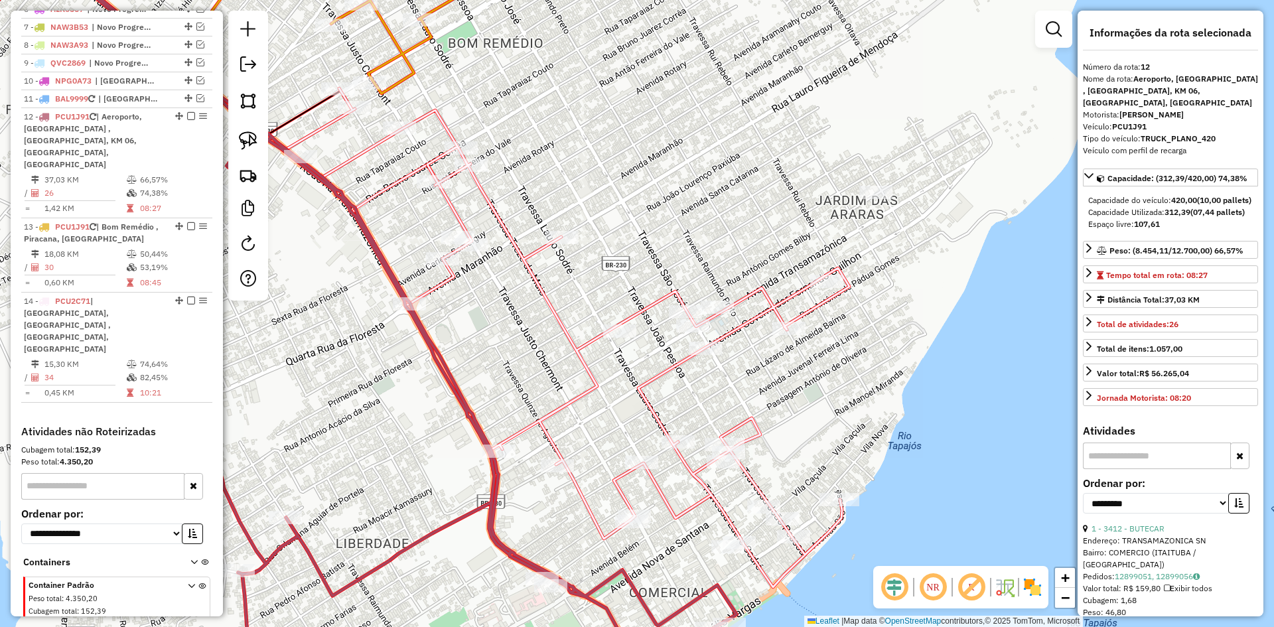
click at [647, 387] on icon at bounding box center [567, 337] width 563 height 499
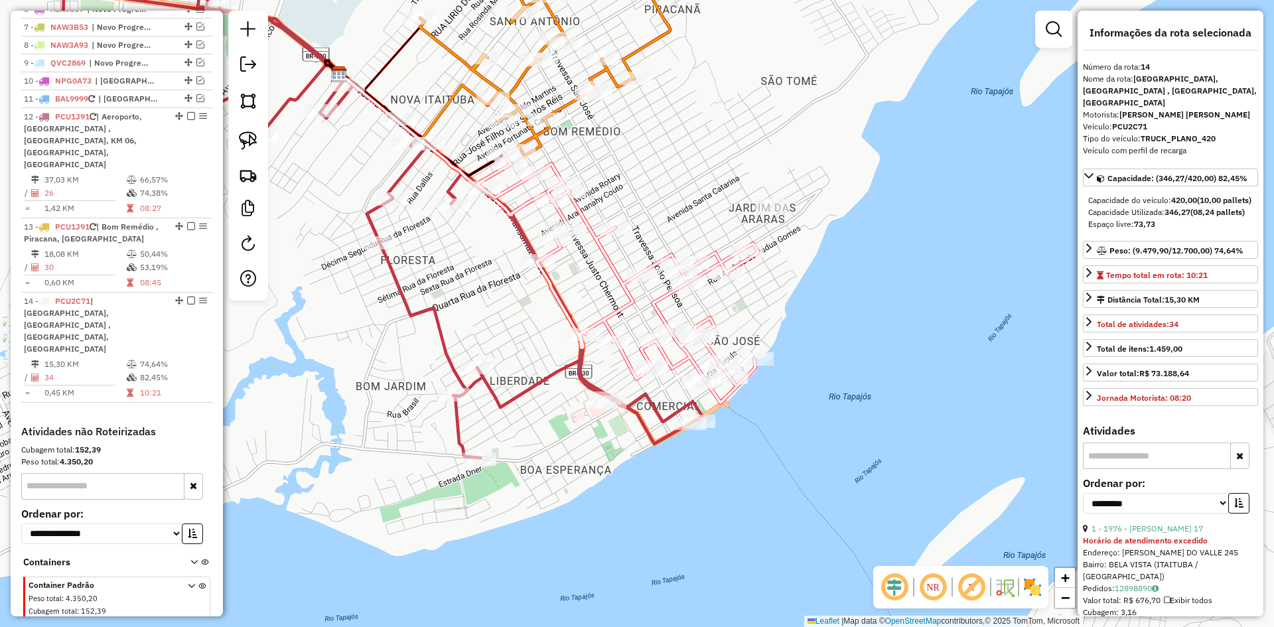
drag, startPoint x: 755, startPoint y: 389, endPoint x: 764, endPoint y: 309, distance: 80.7
click at [772, 302] on div "Janela de atendimento Grade de atendimento Capacidade Transportadoras Veículos …" at bounding box center [637, 313] width 1274 height 627
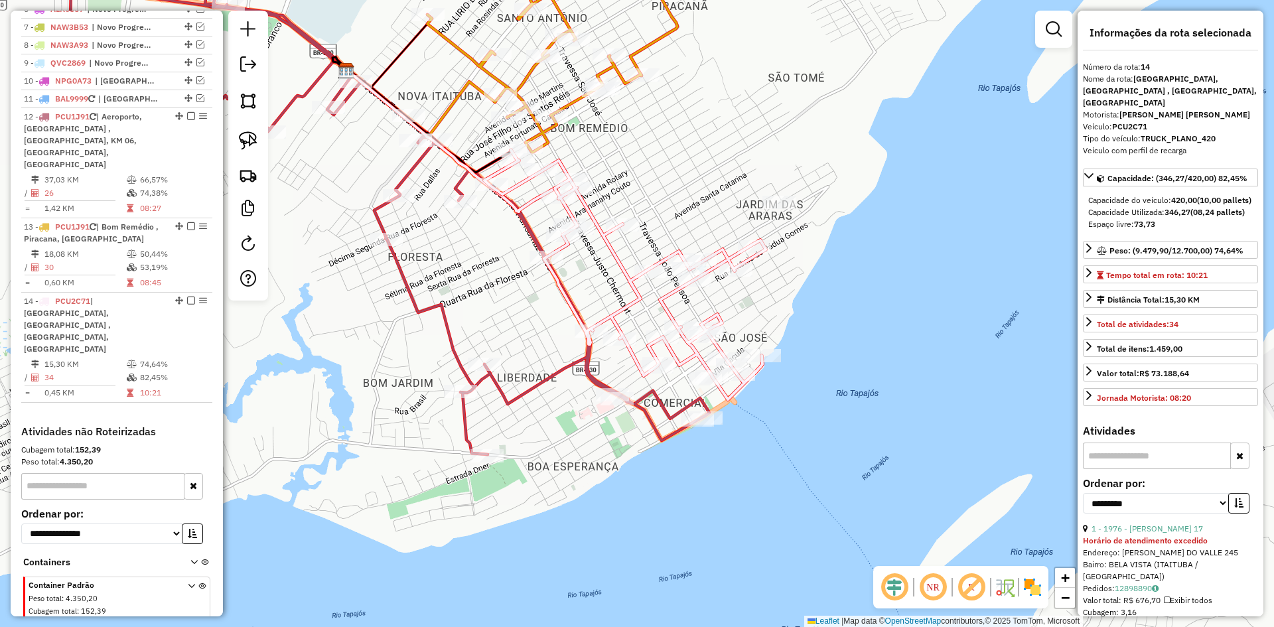
click at [545, 383] on icon at bounding box center [388, 196] width 641 height 517
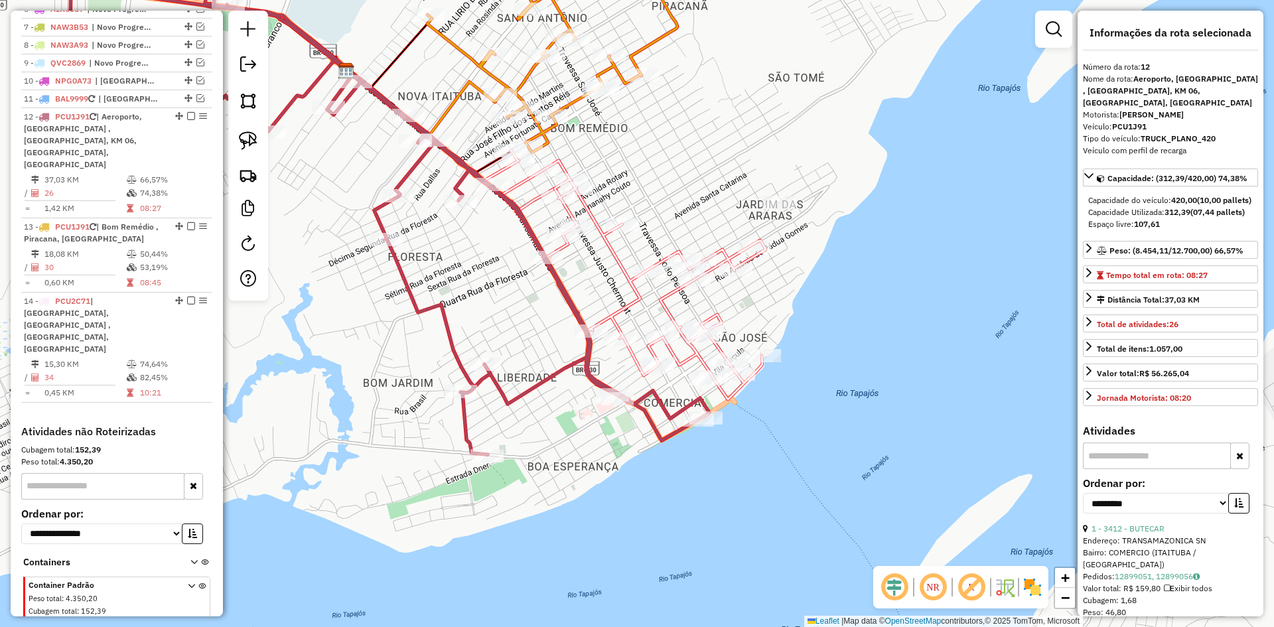
click at [544, 383] on icon at bounding box center [388, 196] width 641 height 517
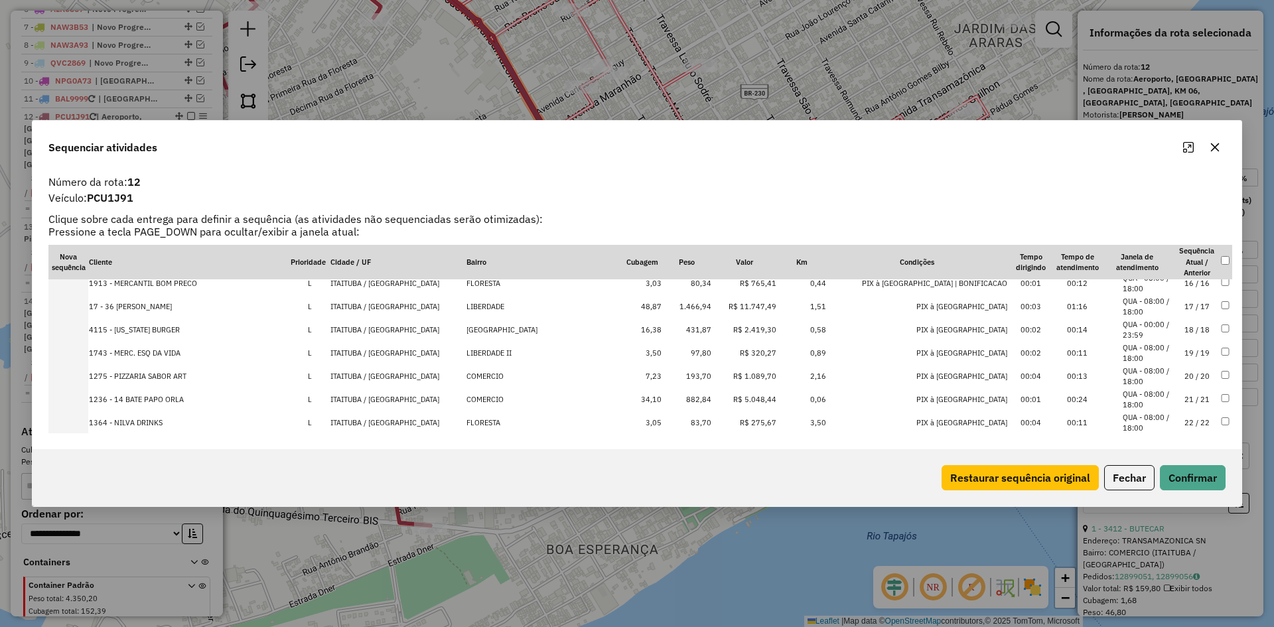
scroll to position [329, 0]
click at [687, 333] on td "1.466,94" at bounding box center [687, 333] width 50 height 23
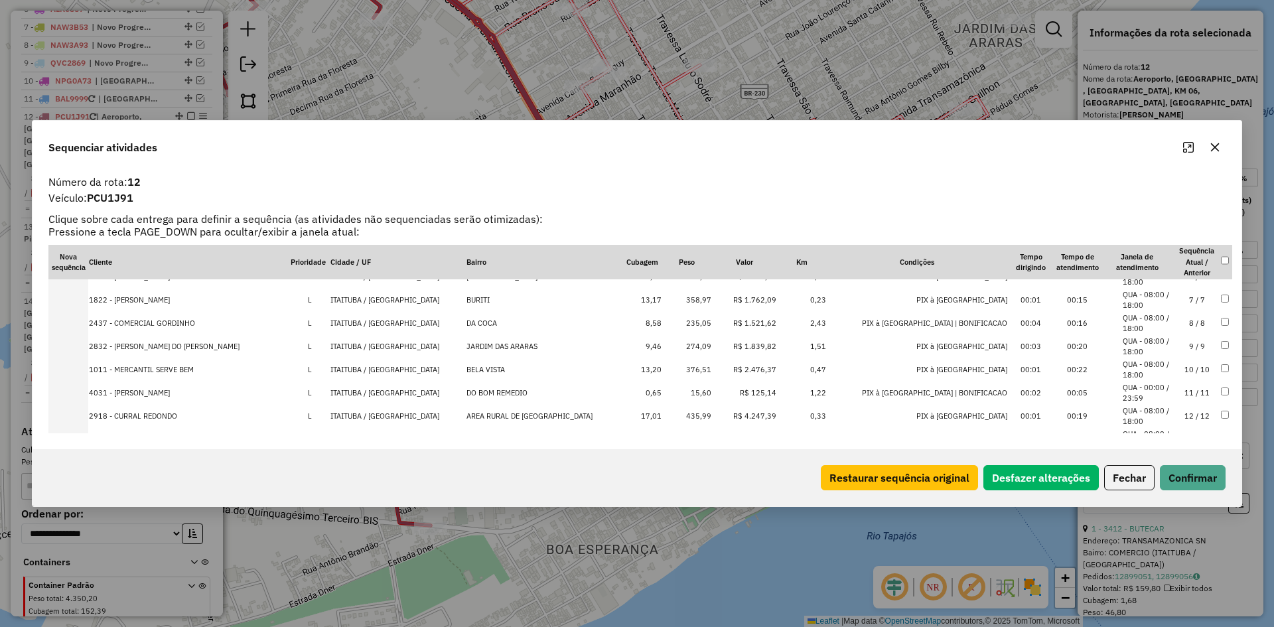
scroll to position [0, 0]
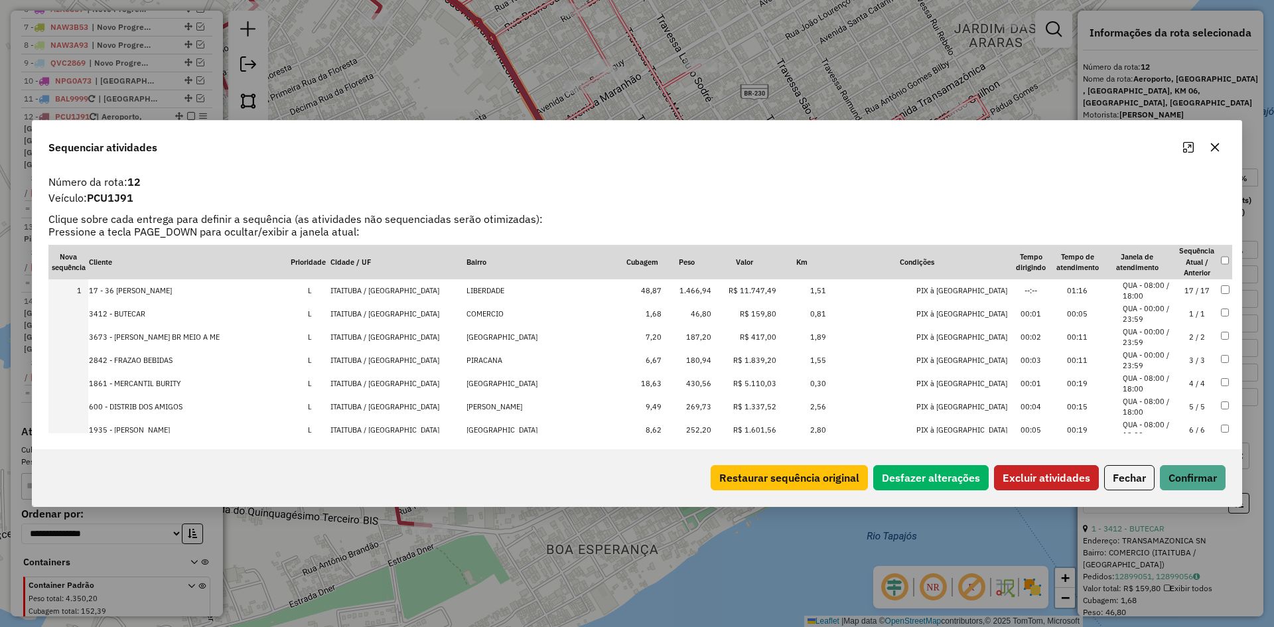
click at [1047, 478] on button "Excluir atividades" at bounding box center [1046, 477] width 105 height 25
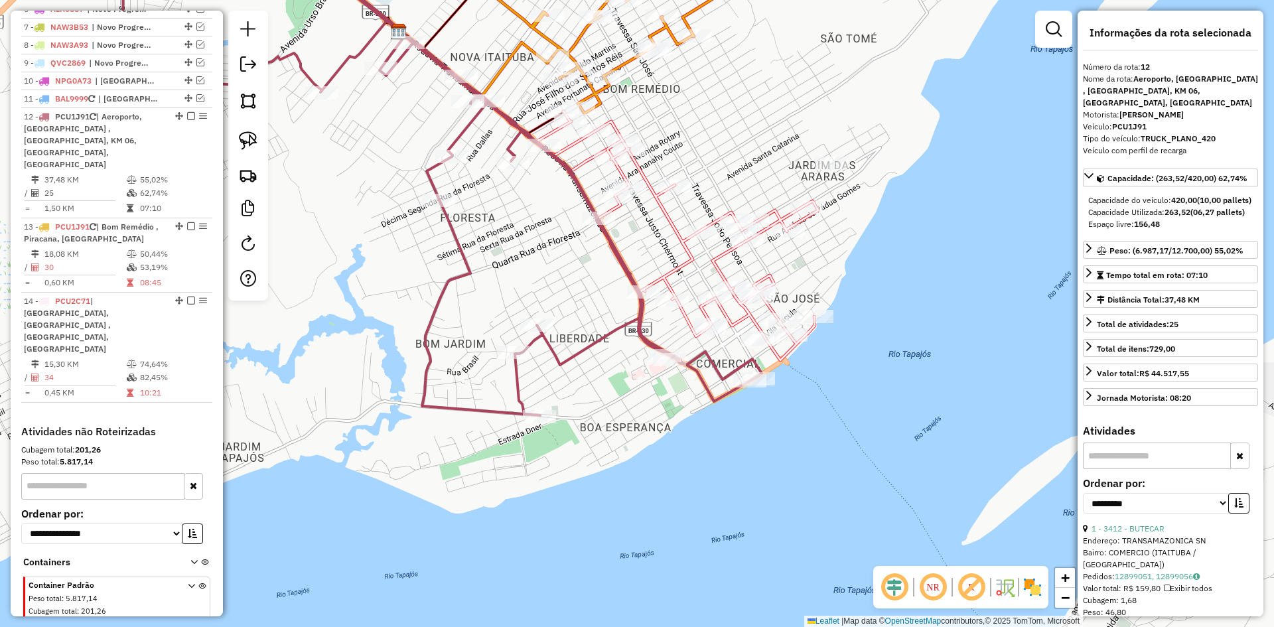
click at [572, 350] on icon at bounding box center [441, 177] width 641 height 478
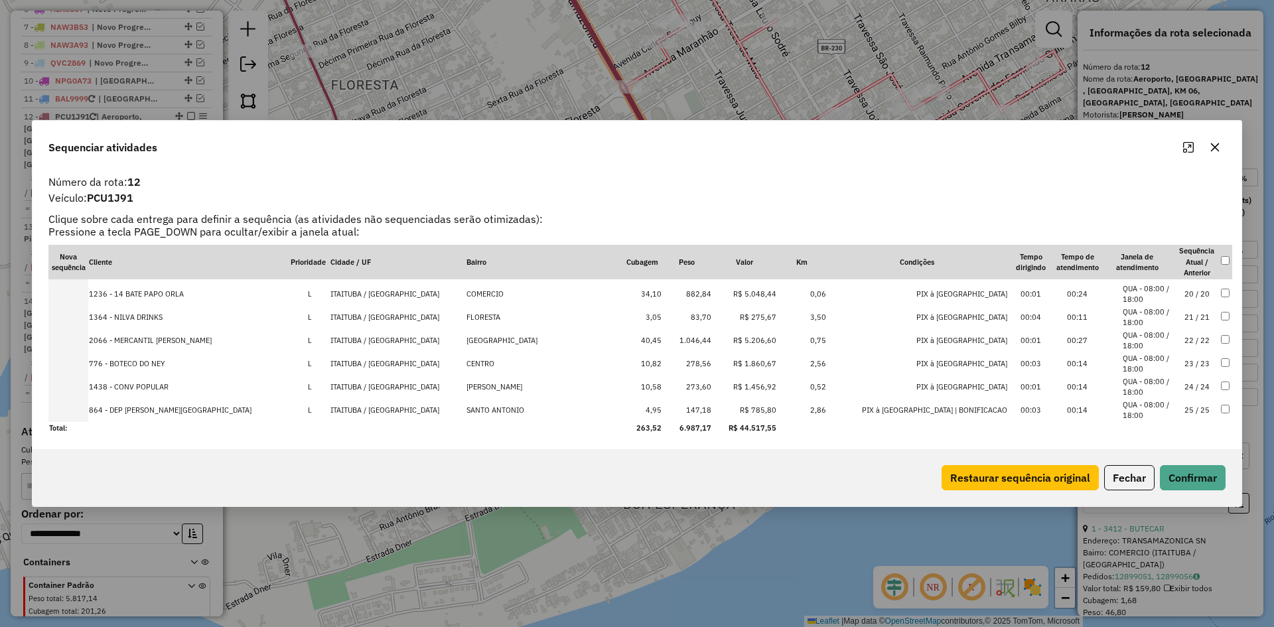
scroll to position [438, 0]
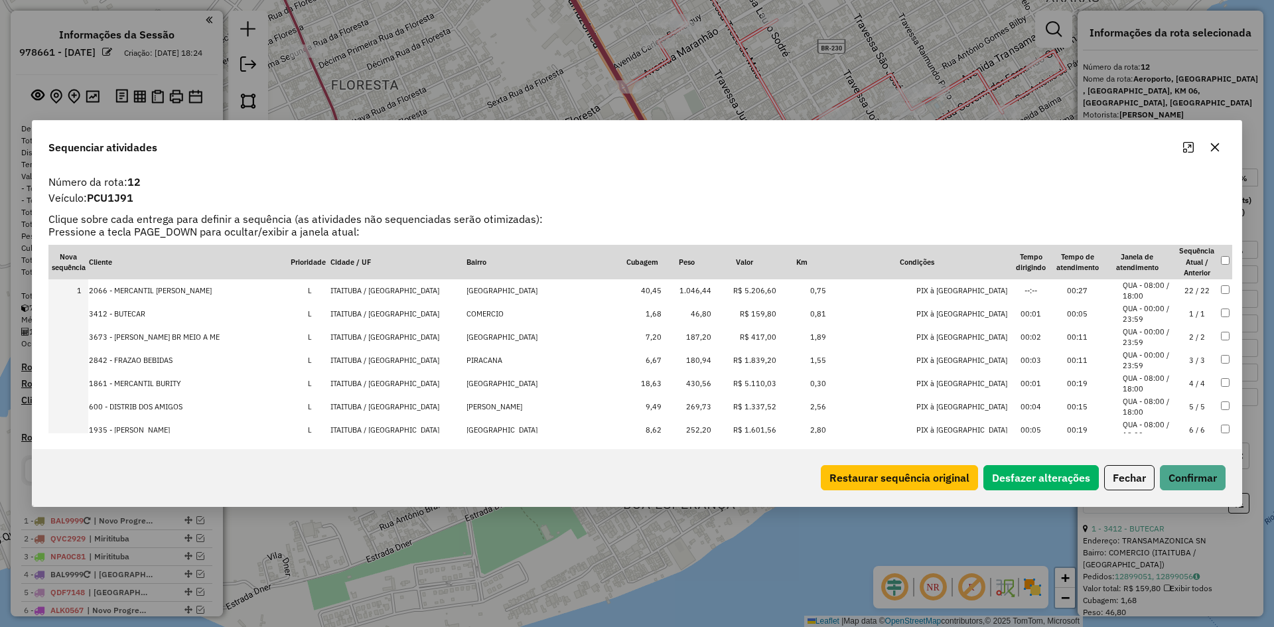
select select "**********"
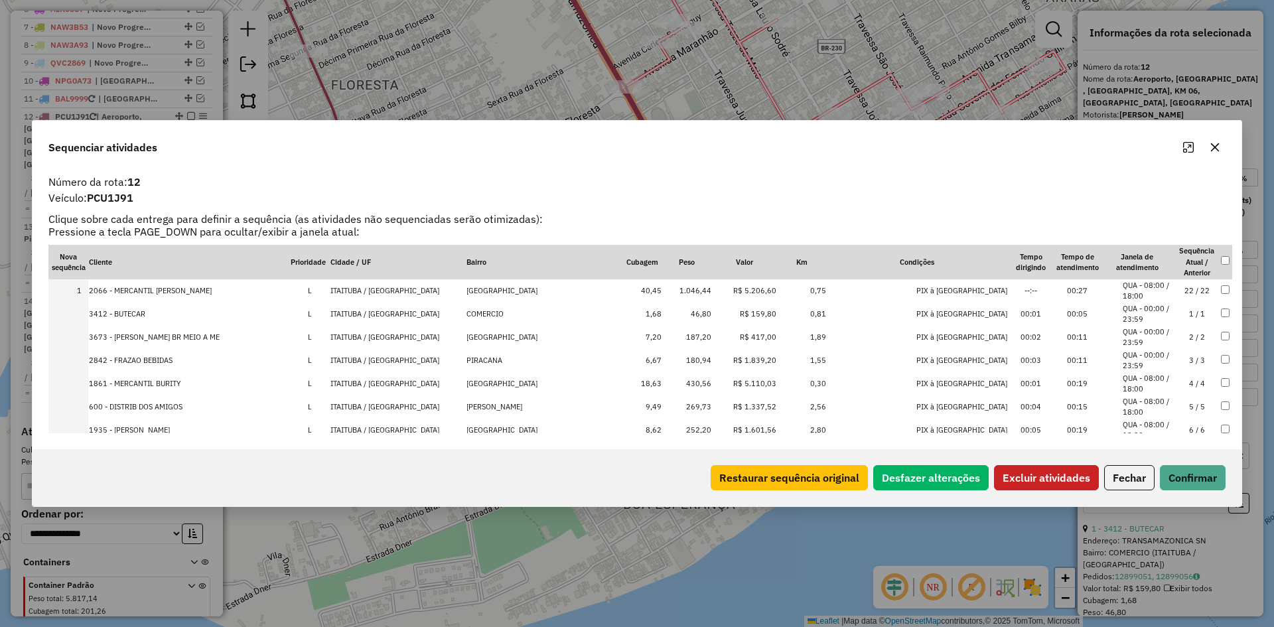
drag, startPoint x: 1030, startPoint y: 475, endPoint x: 1049, endPoint y: 475, distance: 18.6
click at [1032, 474] on button "Excluir atividades" at bounding box center [1046, 477] width 105 height 25
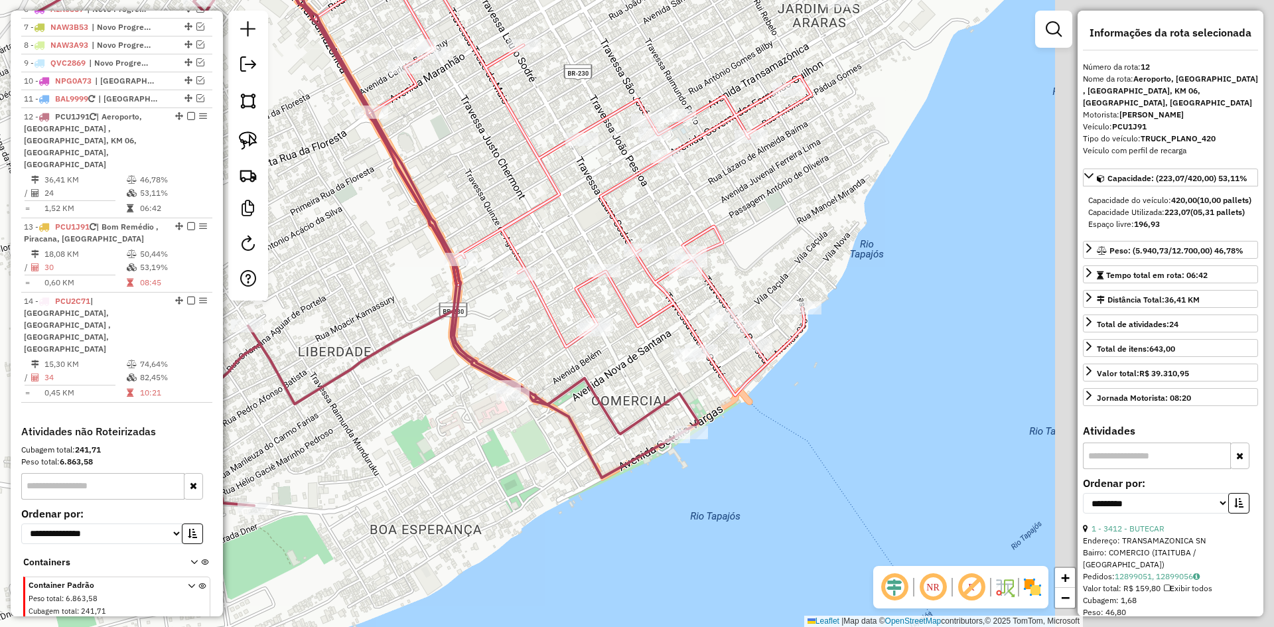
drag, startPoint x: 640, startPoint y: 415, endPoint x: 473, endPoint y: 438, distance: 168.9
click at [425, 432] on div "Janela de atendimento Grade de atendimento Capacidade Transportadoras Veículos …" at bounding box center [637, 313] width 1274 height 627
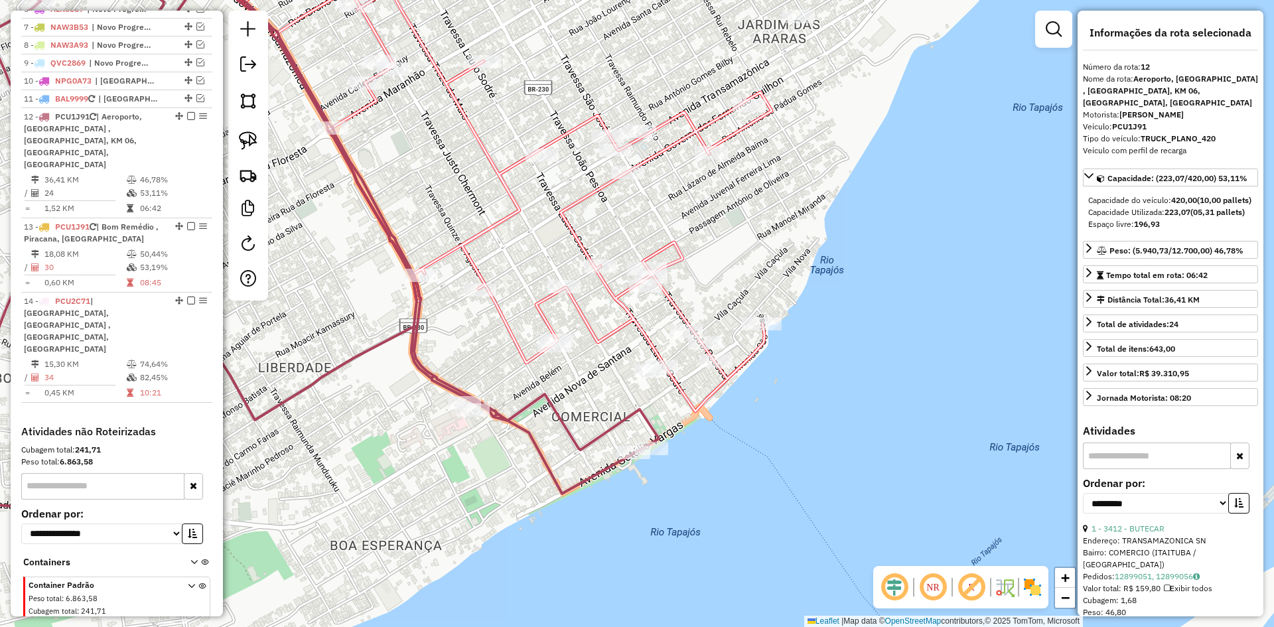
drag, startPoint x: 711, startPoint y: 391, endPoint x: 662, endPoint y: 409, distance: 52.3
click at [660, 411] on icon at bounding box center [489, 181] width 563 height 459
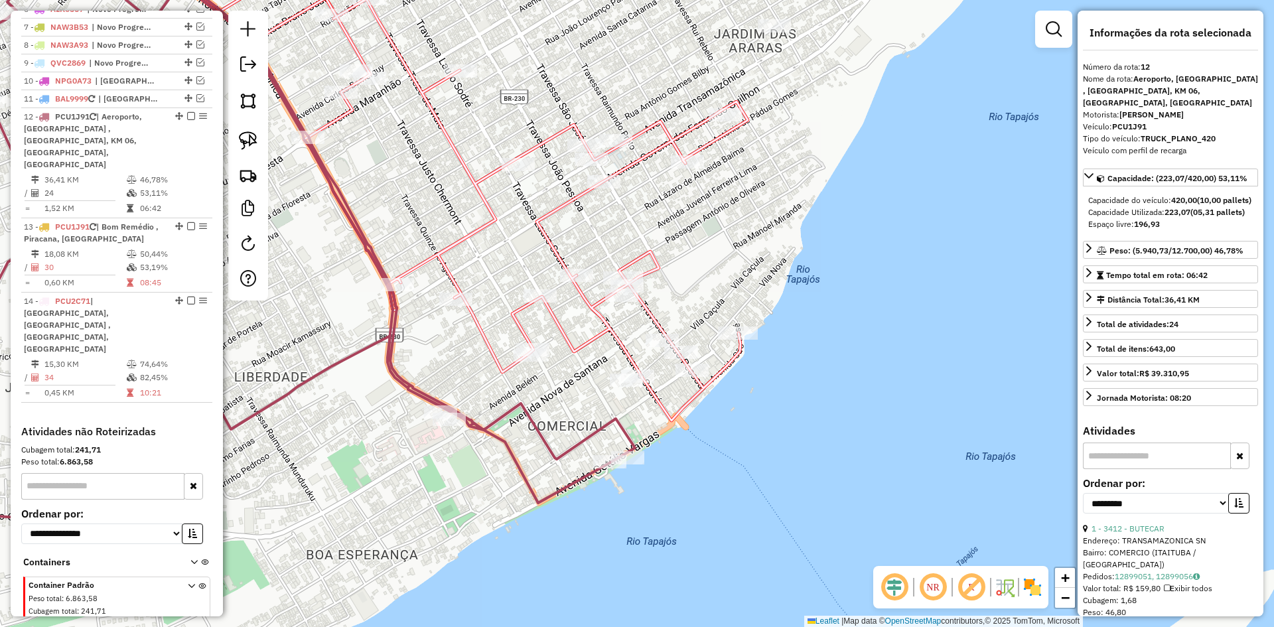
click at [667, 410] on icon at bounding box center [465, 179] width 563 height 483
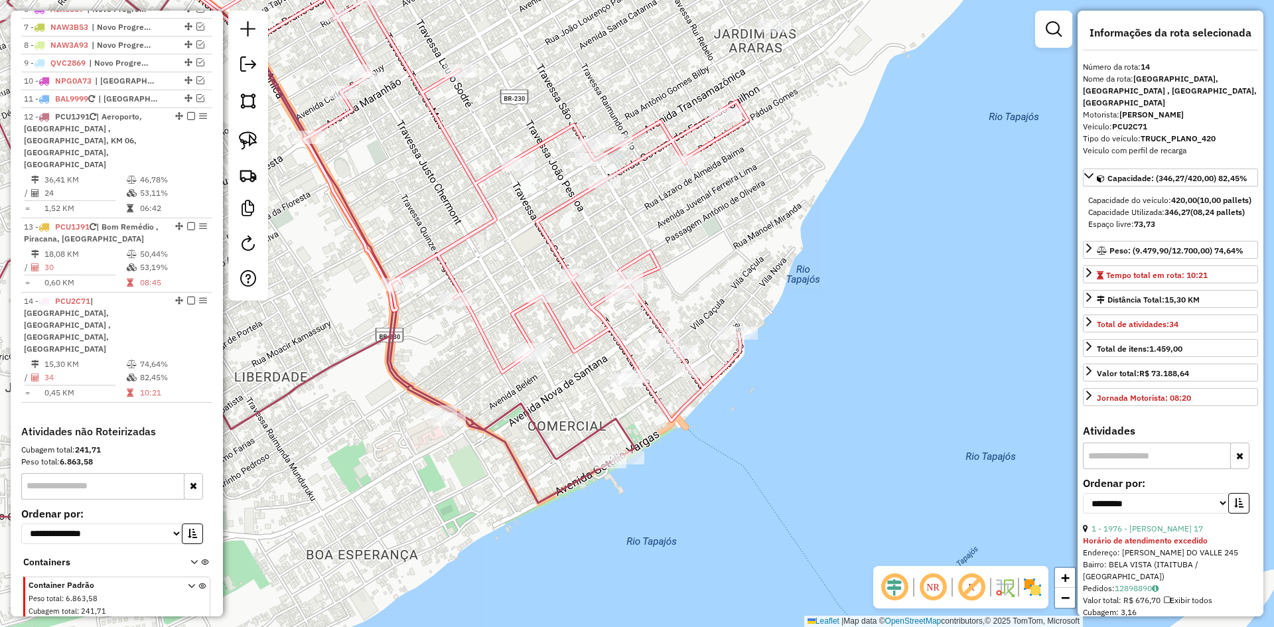
click at [667, 410] on icon at bounding box center [465, 179] width 563 height 483
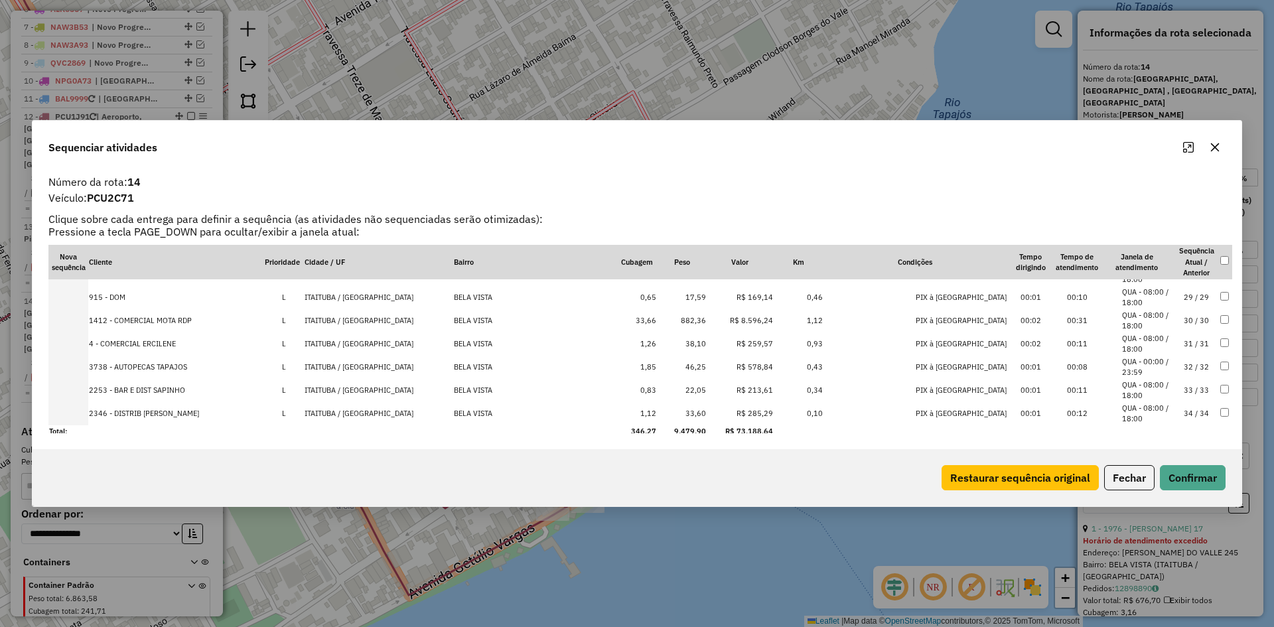
scroll to position [647, 0]
click at [706, 407] on td "33,60" at bounding box center [682, 409] width 50 height 23
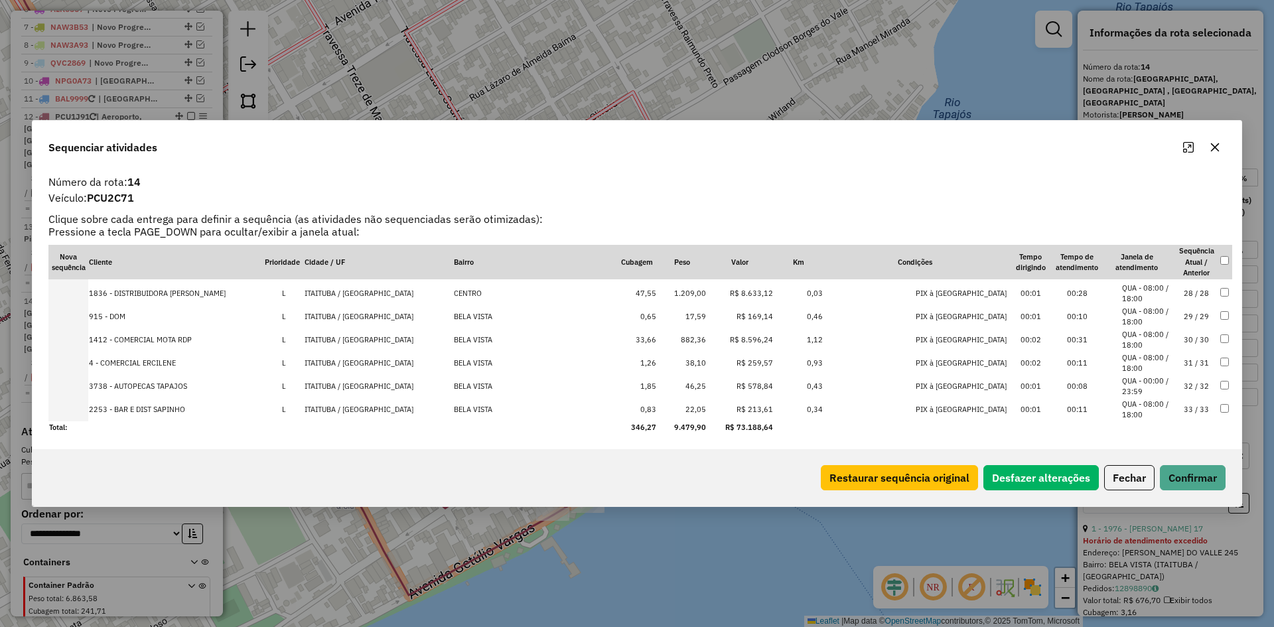
click at [722, 407] on tr "2253 - BAR E DIST SAPINHO L ITAITUBA / PA BELA VISTA 0,83 22,05 R$ 213,61 0,34 …" at bounding box center [639, 409] width 1183 height 23
click at [706, 393] on td "38,10" at bounding box center [682, 386] width 50 height 23
click at [706, 407] on td "46,25" at bounding box center [682, 409] width 50 height 23
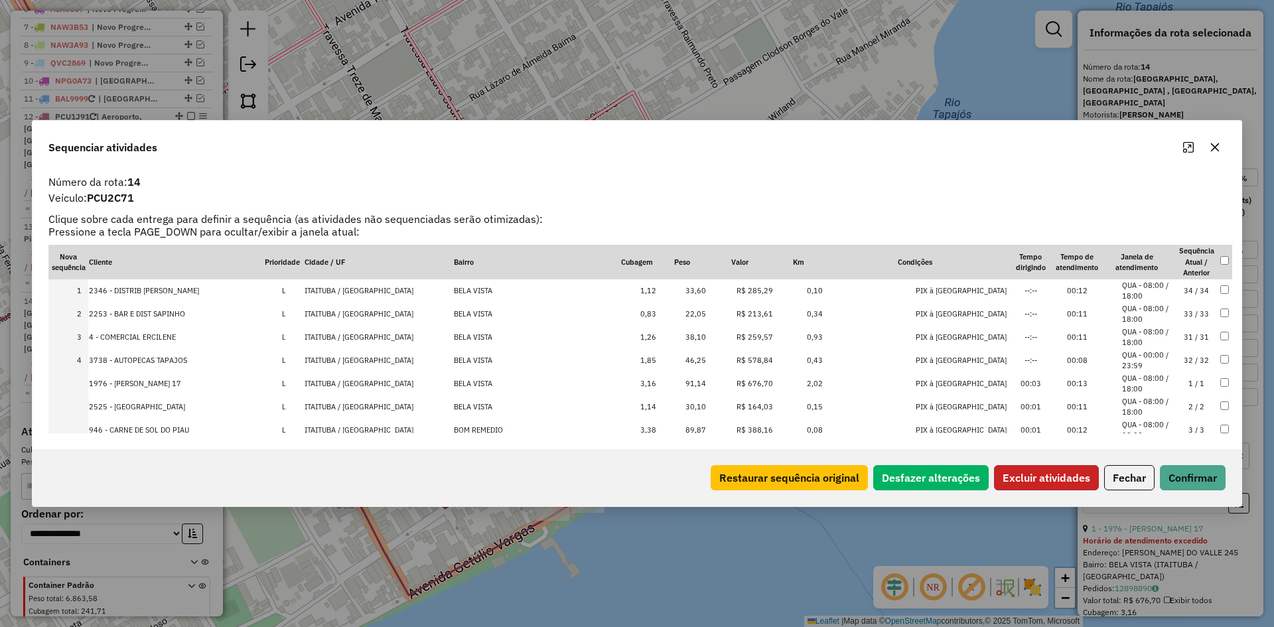
click at [1054, 481] on button "Excluir atividades" at bounding box center [1046, 477] width 105 height 25
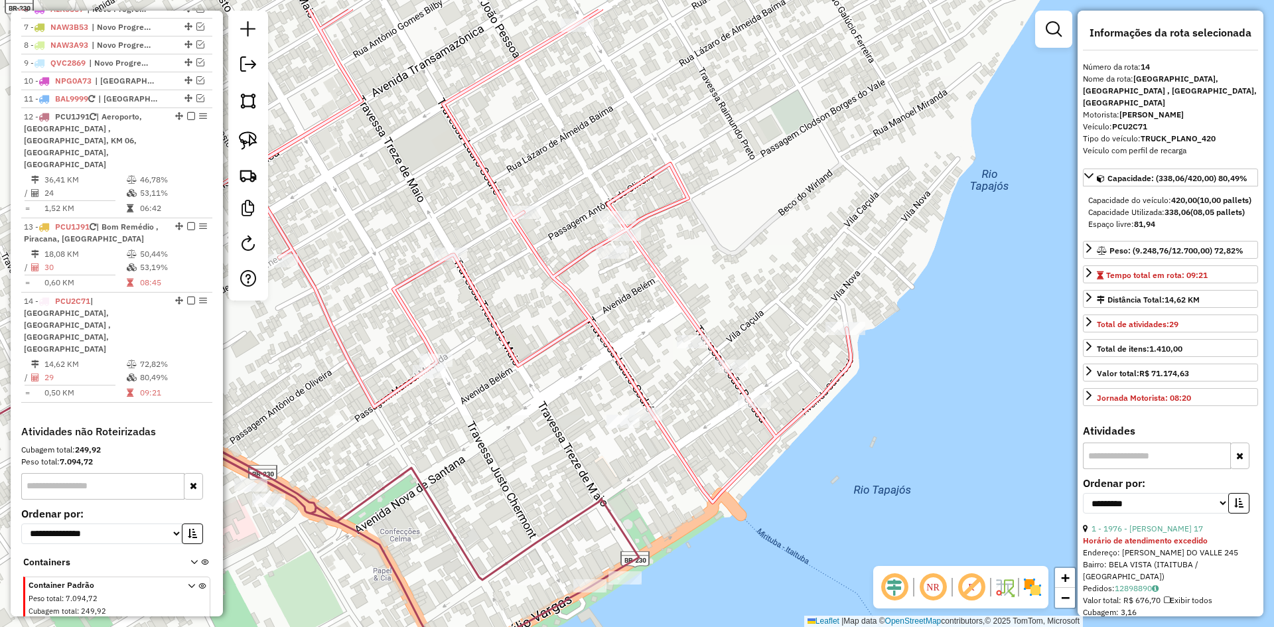
drag, startPoint x: 673, startPoint y: 433, endPoint x: 724, endPoint y: 500, distance: 84.3
click at [720, 500] on icon at bounding box center [436, 255] width 830 height 493
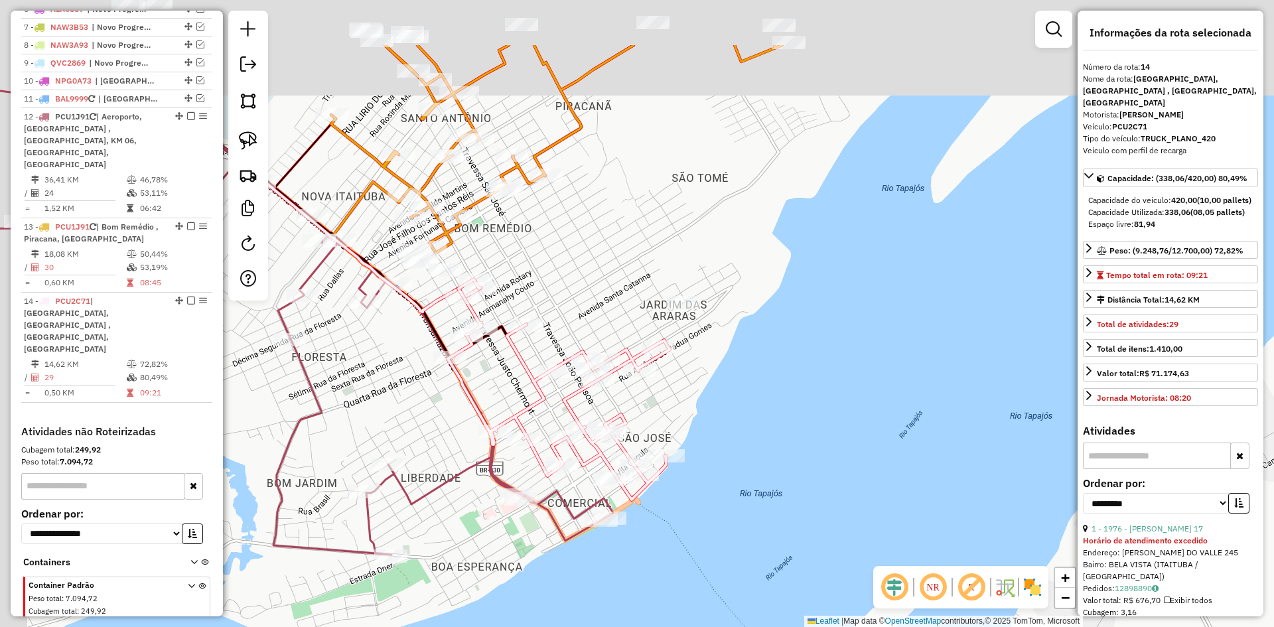
drag, startPoint x: 498, startPoint y: 188, endPoint x: 582, endPoint y: 304, distance: 143.4
click at [582, 304] on div "Janela de atendimento Grade de atendimento Capacidade Transportadoras Veículos …" at bounding box center [637, 313] width 1274 height 627
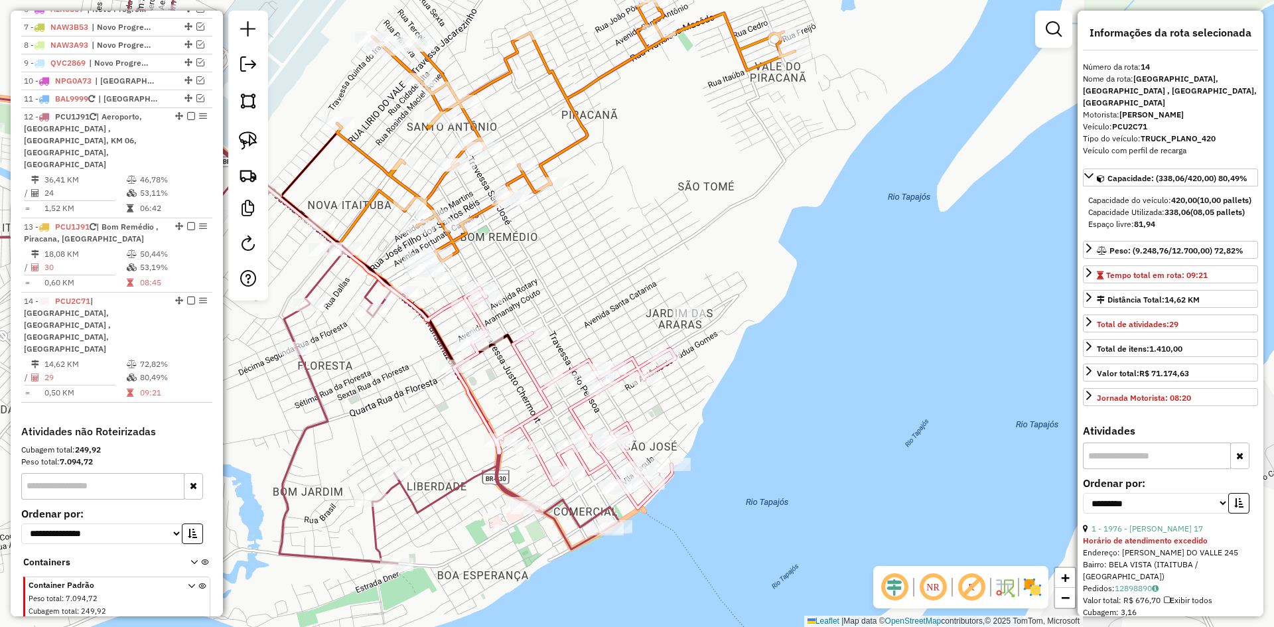
click at [480, 211] on icon at bounding box center [566, 129] width 458 height 265
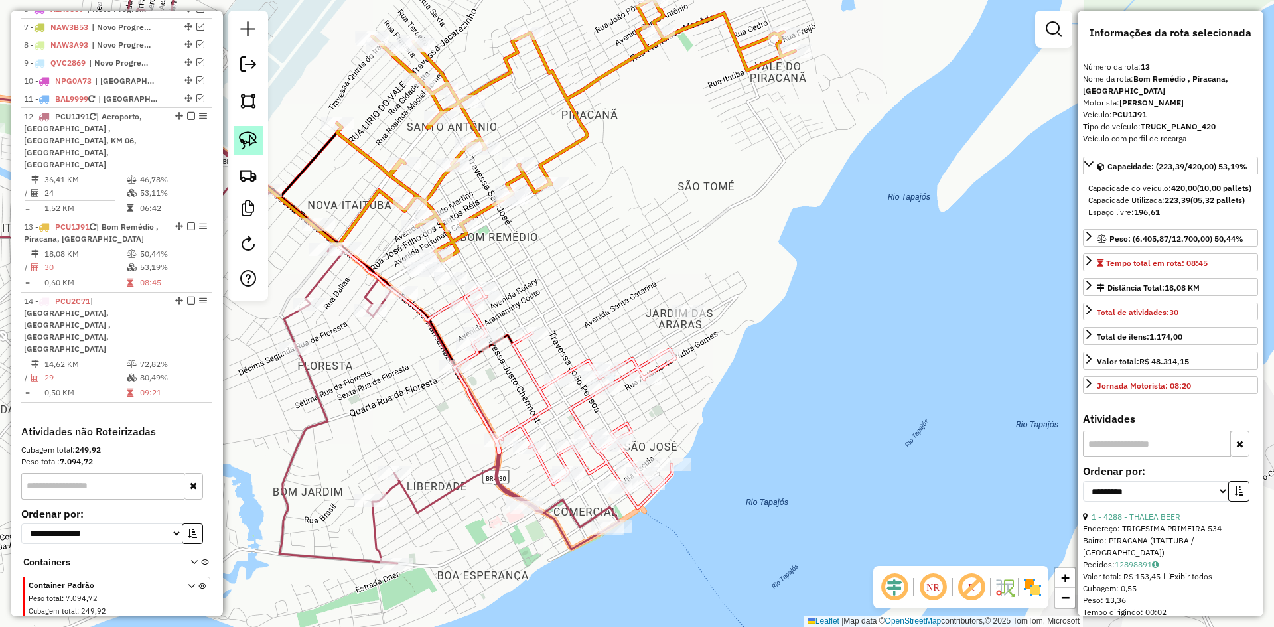
click at [244, 135] on img at bounding box center [248, 140] width 19 height 19
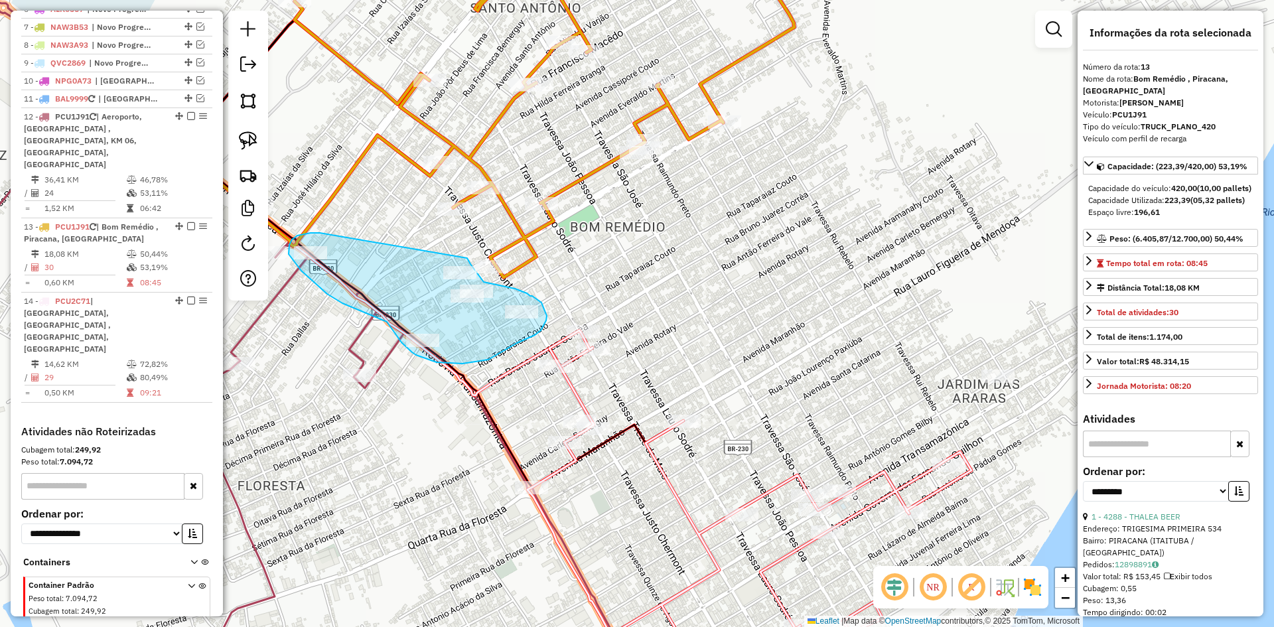
drag, startPoint x: 297, startPoint y: 235, endPoint x: 462, endPoint y: 254, distance: 166.2
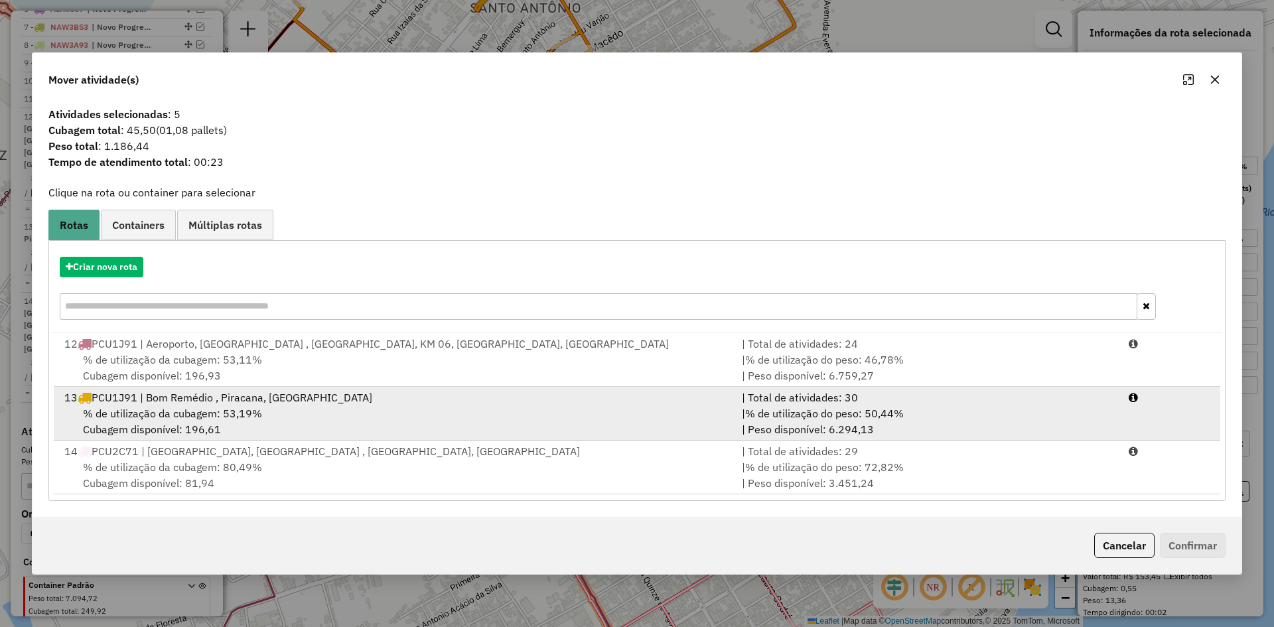
click at [782, 392] on div "| Total de atividades: 30" at bounding box center [927, 397] width 387 height 16
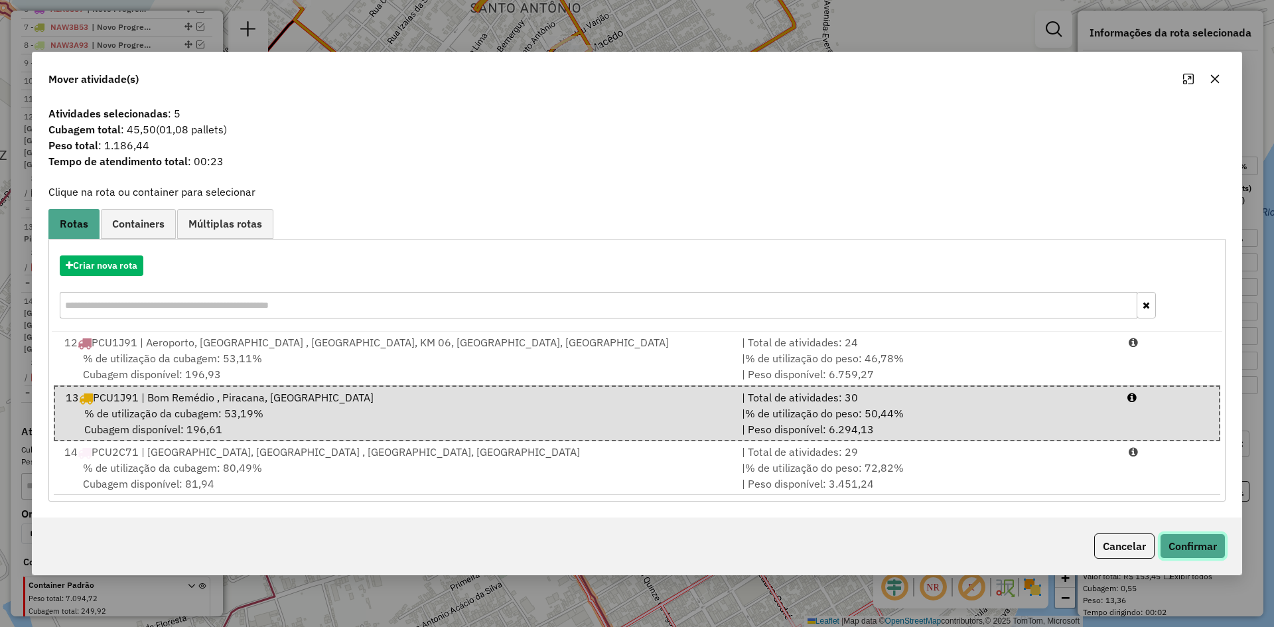
click at [1183, 543] on button "Confirmar" at bounding box center [1193, 545] width 66 height 25
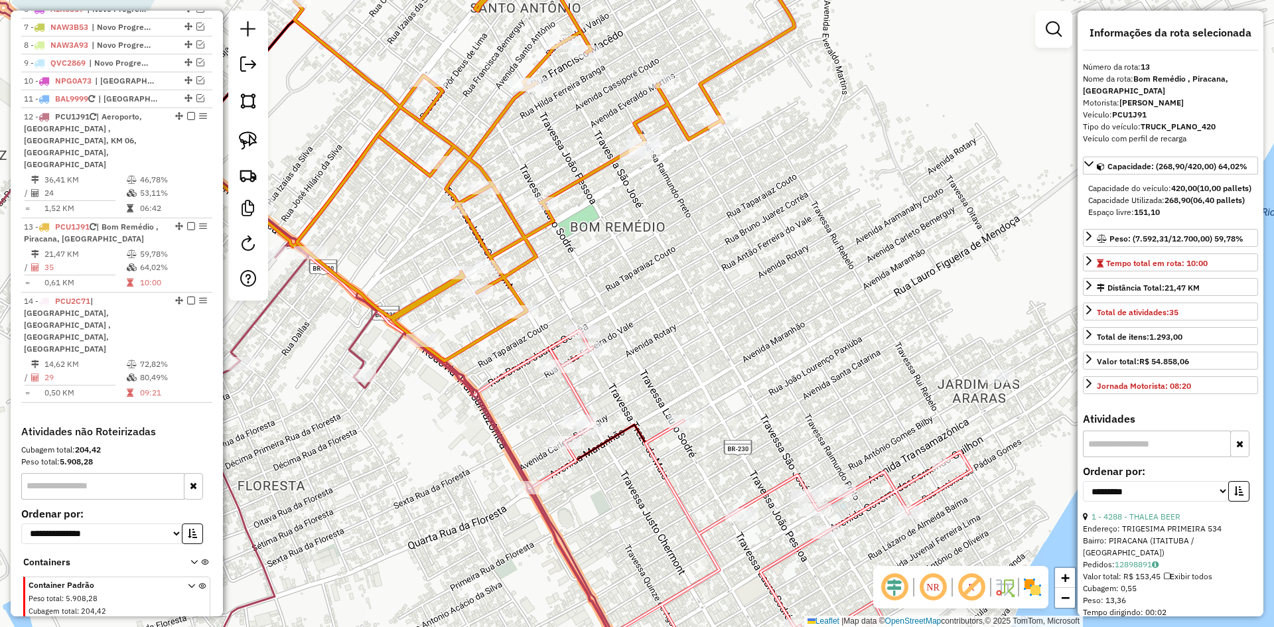
click at [511, 290] on icon at bounding box center [545, 149] width 500 height 423
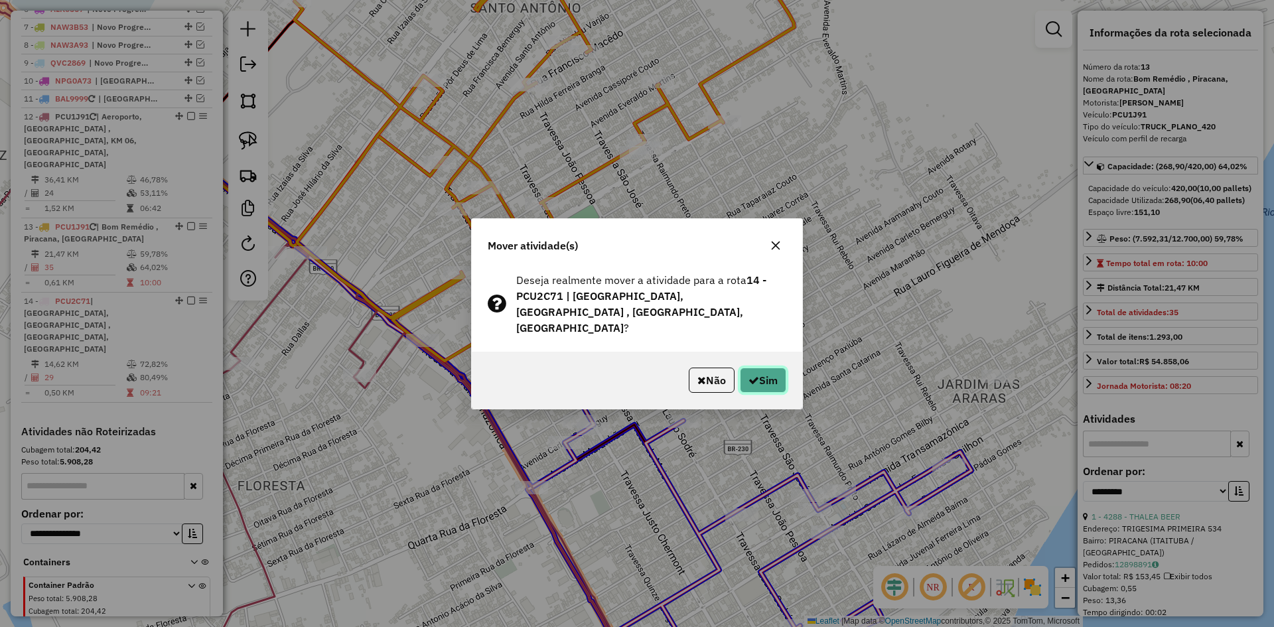
click at [748, 375] on icon "button" at bounding box center [753, 380] width 11 height 11
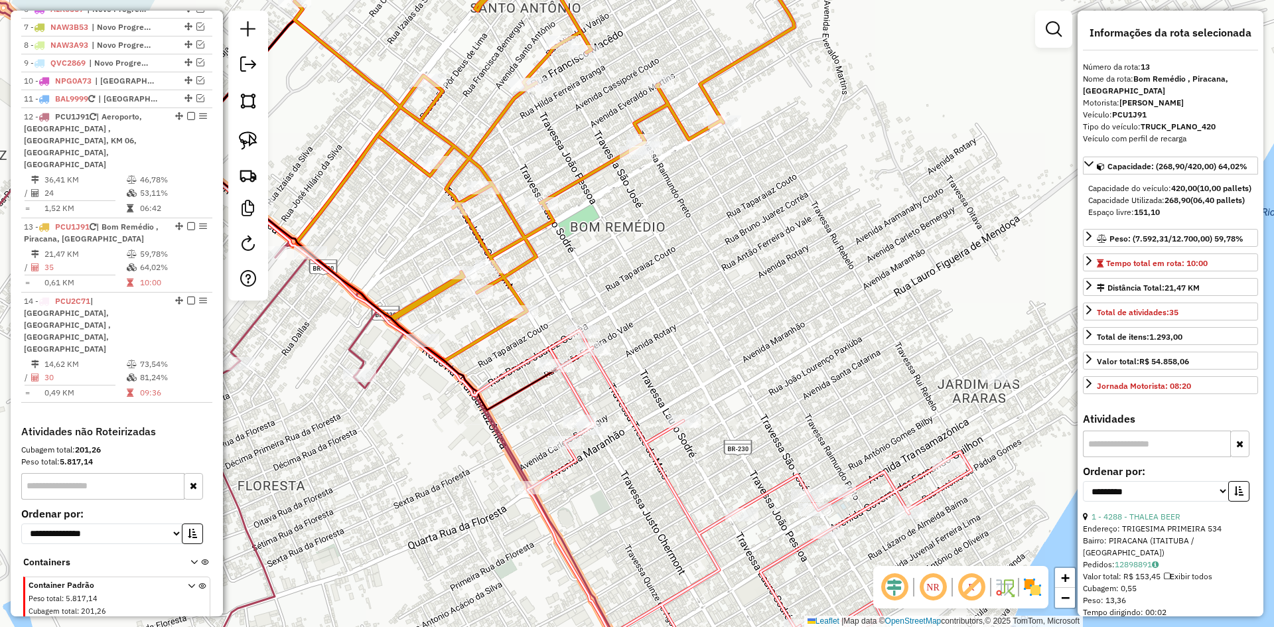
click at [774, 488] on icon at bounding box center [749, 510] width 444 height 360
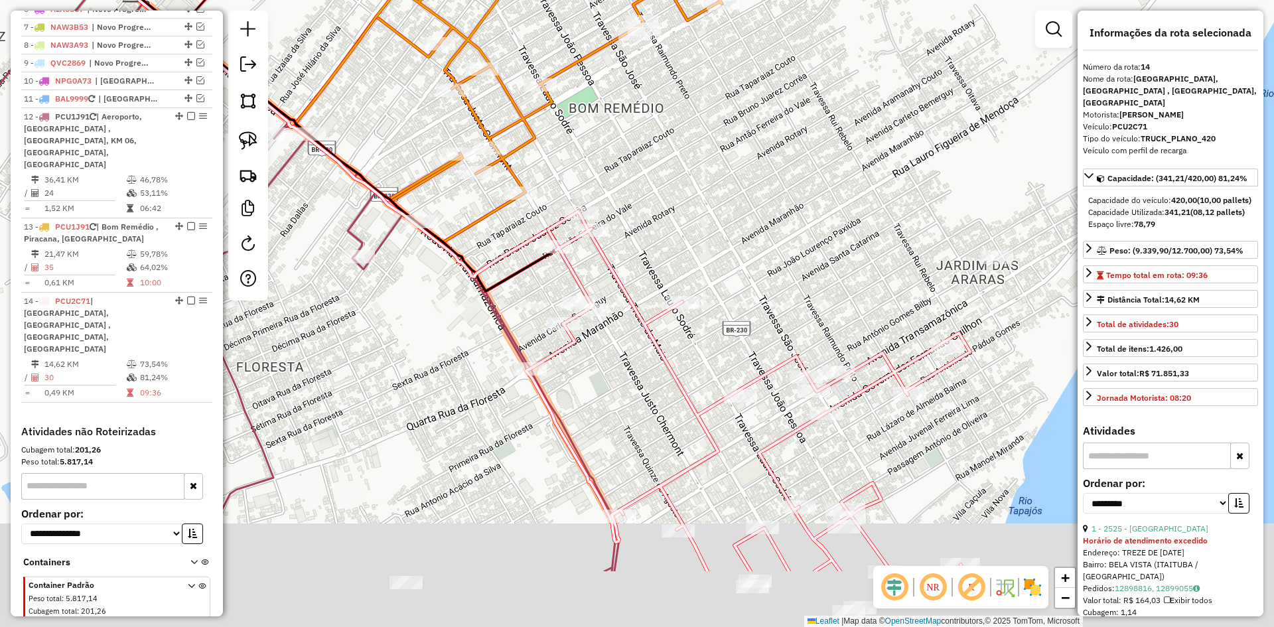
drag, startPoint x: 771, startPoint y: 389, endPoint x: 770, endPoint y: 265, distance: 124.7
click at [770, 265] on div "Janela de atendimento Grade de atendimento Capacidade Transportadoras Veículos …" at bounding box center [637, 313] width 1274 height 627
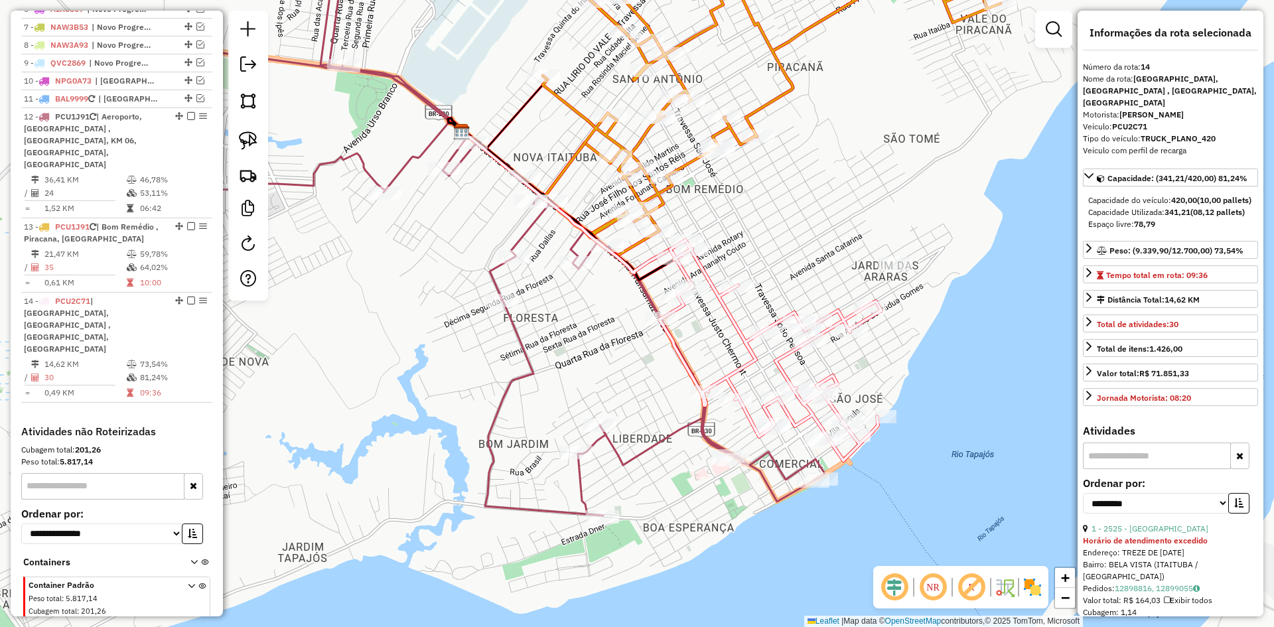
click at [659, 437] on icon at bounding box center [504, 227] width 641 height 578
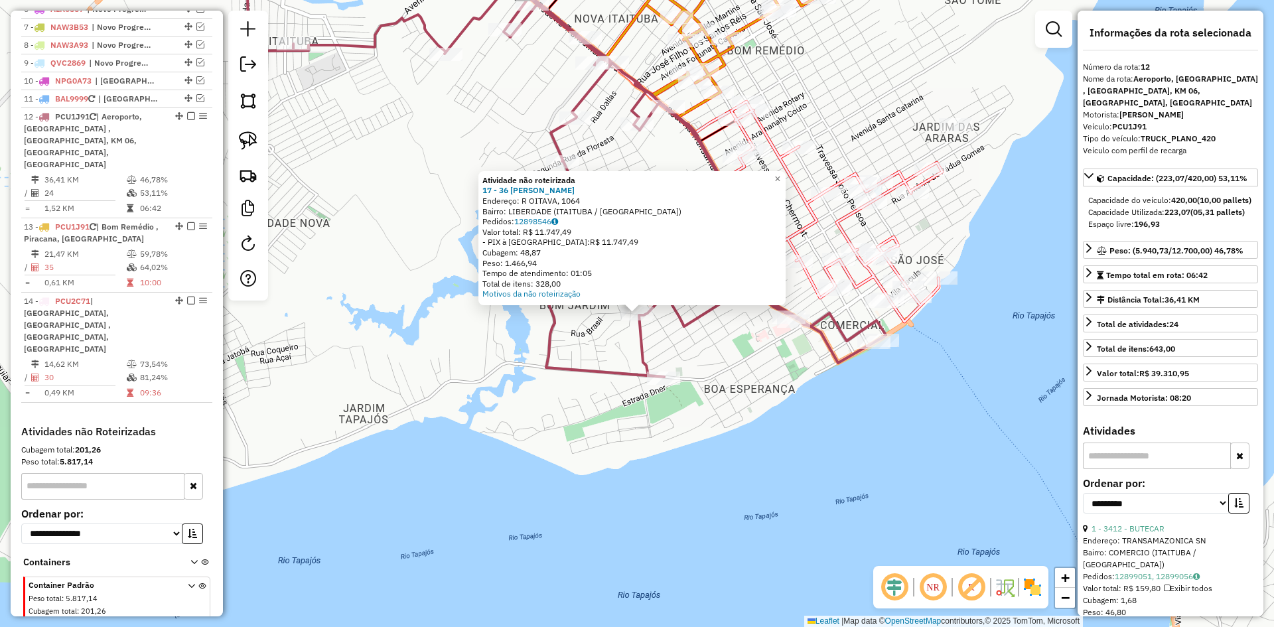
click at [553, 498] on div "Atividade não roteirizada 17 - 36 ALVES Endereço: R OITAVA, 1064 Bairro: LIBERD…" at bounding box center [637, 313] width 1274 height 627
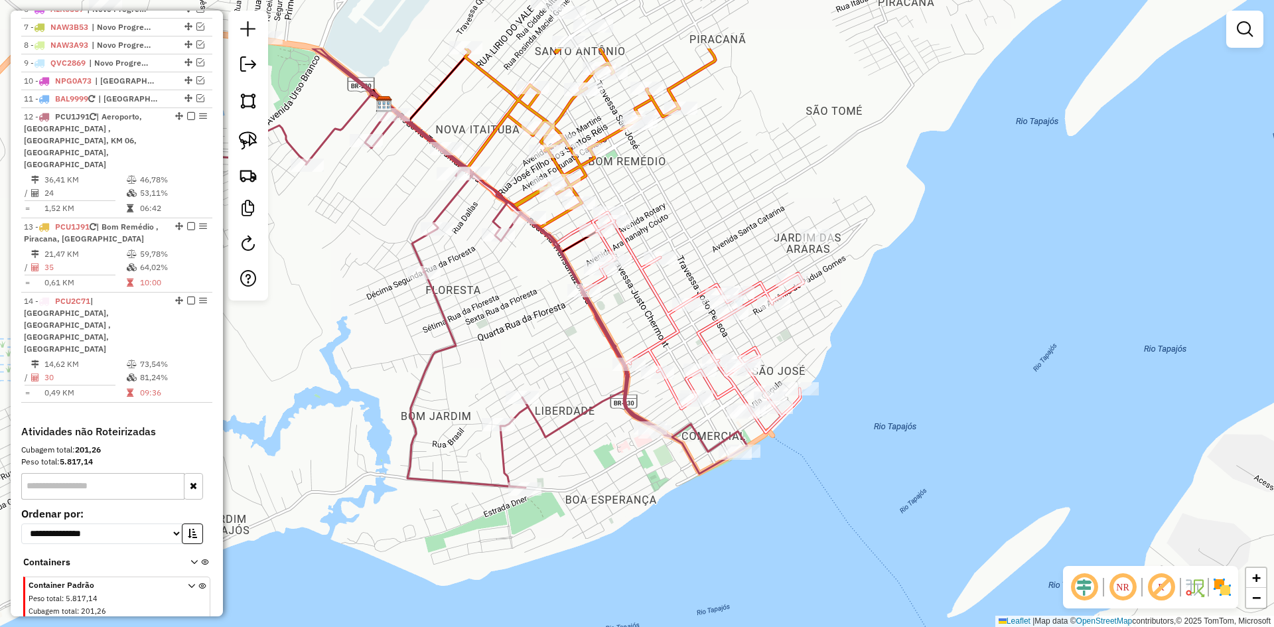
drag, startPoint x: 785, startPoint y: 418, endPoint x: 639, endPoint y: 532, distance: 184.7
click at [639, 532] on div "Janela de atendimento Grade de atendimento Capacidade Transportadoras Veículos …" at bounding box center [637, 313] width 1274 height 627
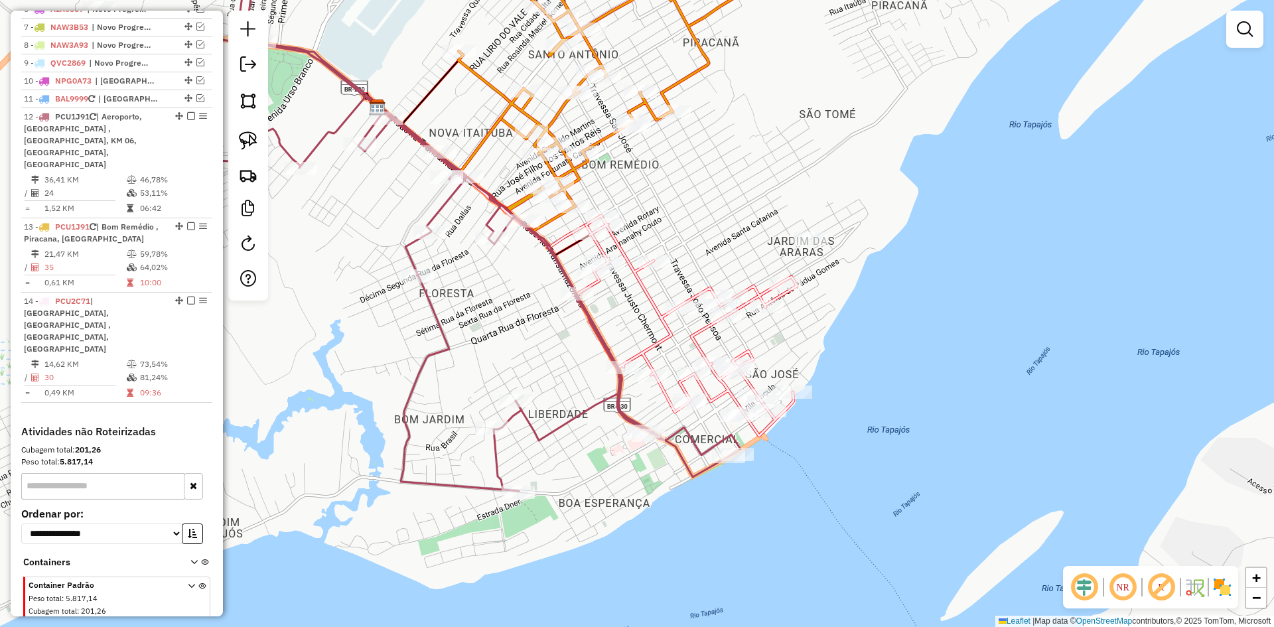
drag, startPoint x: 247, startPoint y: 139, endPoint x: 372, endPoint y: 212, distance: 145.1
click at [247, 139] on img at bounding box center [248, 140] width 19 height 19
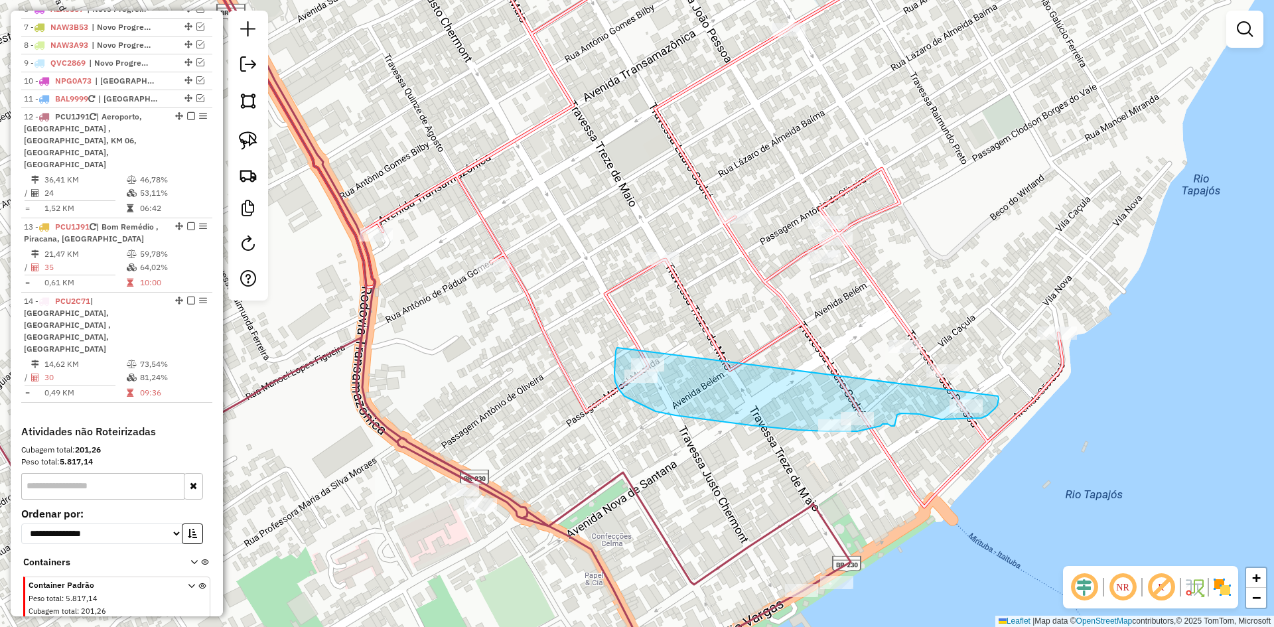
drag, startPoint x: 617, startPoint y: 348, endPoint x: 998, endPoint y: 396, distance: 383.8
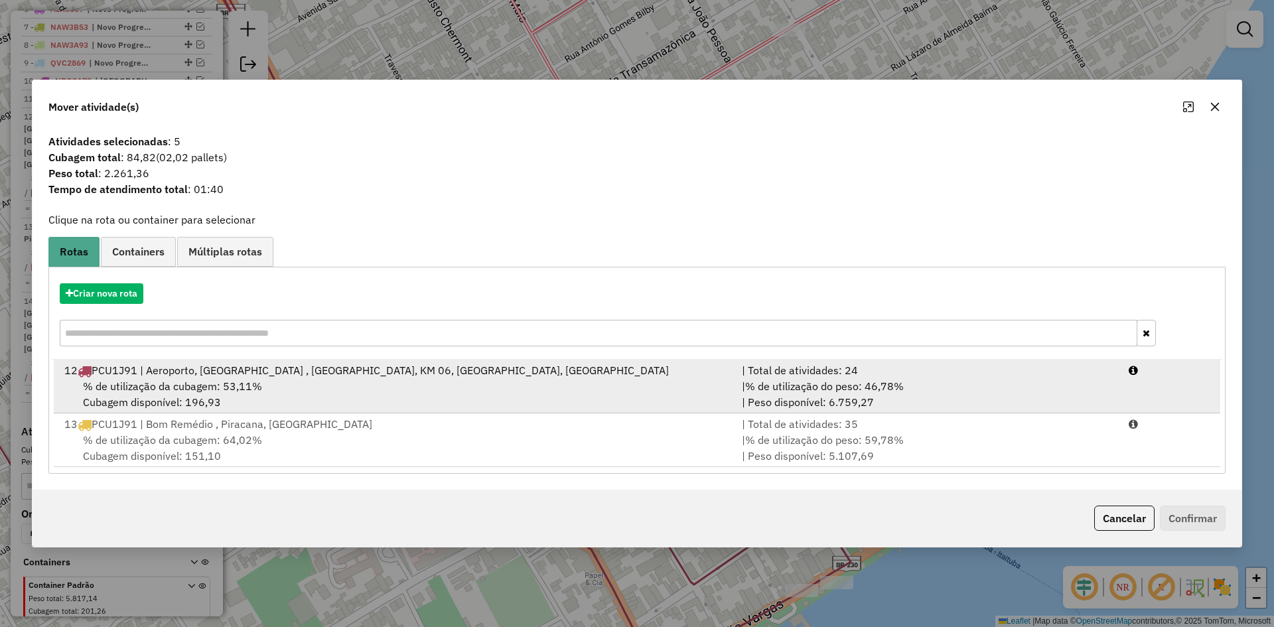
click at [333, 402] on div "% de utilização da cubagem: 53,11% Cubagem disponível: 196,93" at bounding box center [394, 394] width 677 height 32
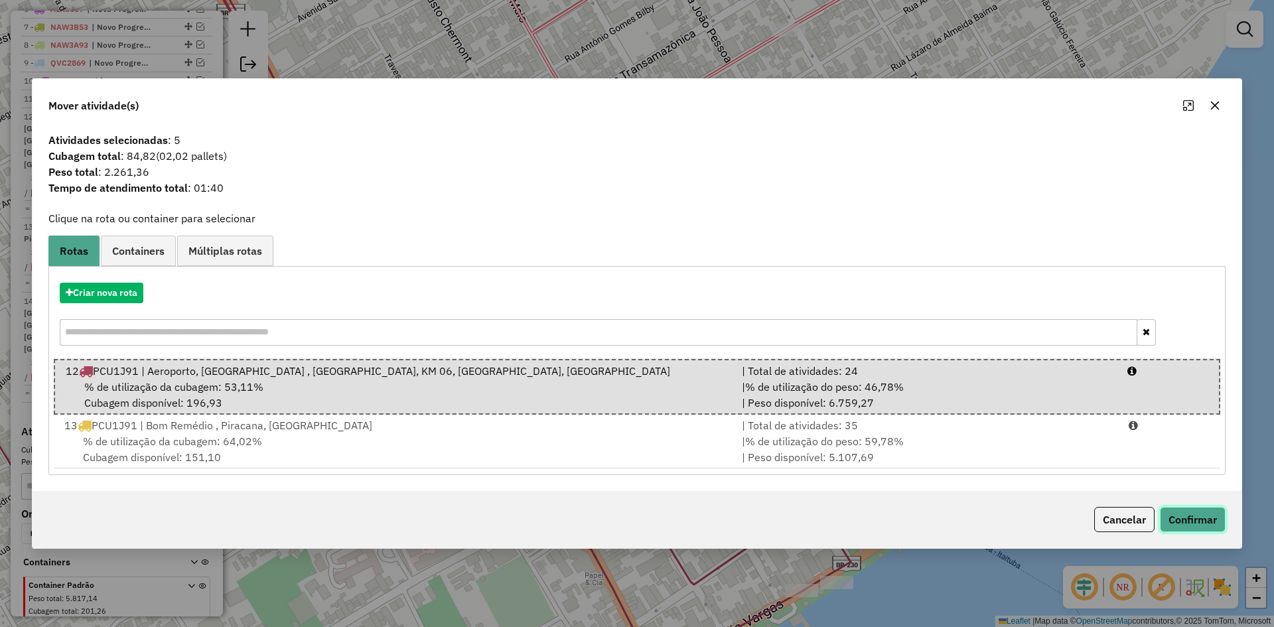
click at [1177, 521] on button "Confirmar" at bounding box center [1193, 519] width 66 height 25
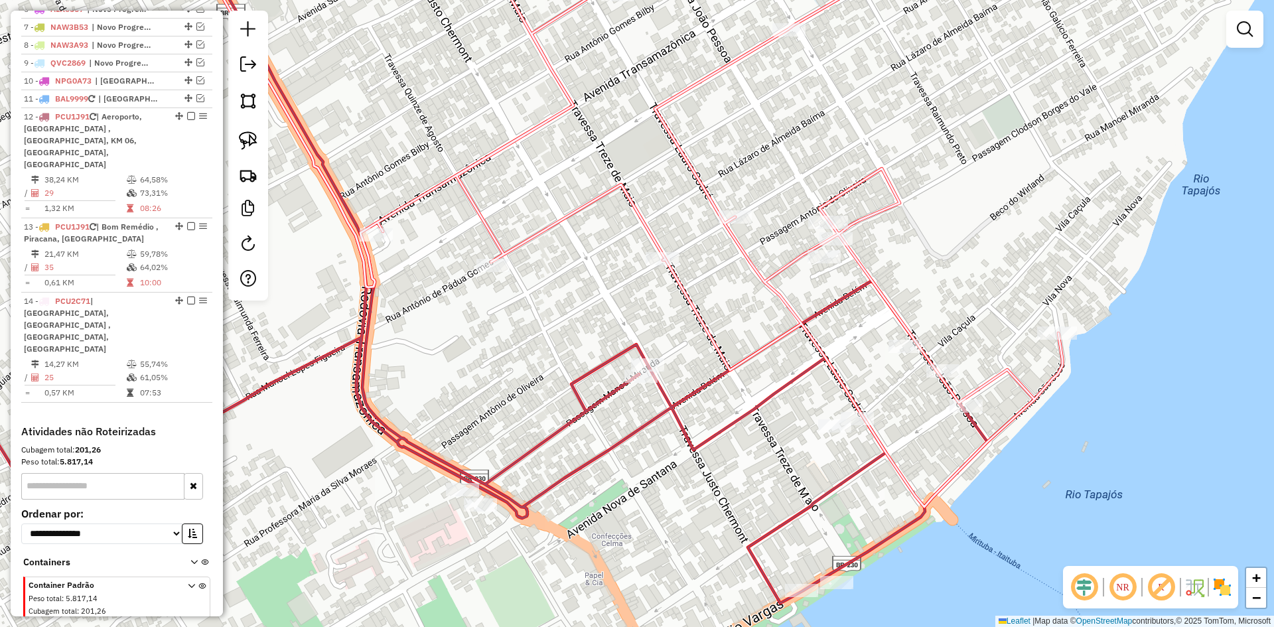
click at [558, 421] on icon at bounding box center [430, 314] width 1114 height 752
select select "**********"
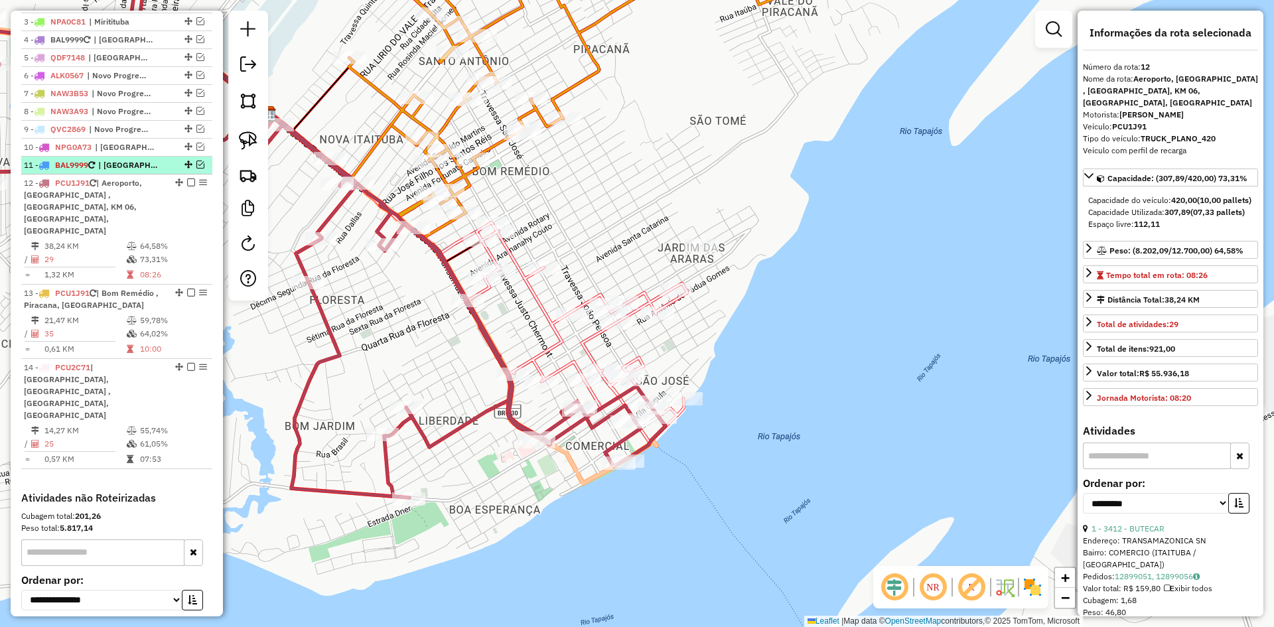
scroll to position [402, 0]
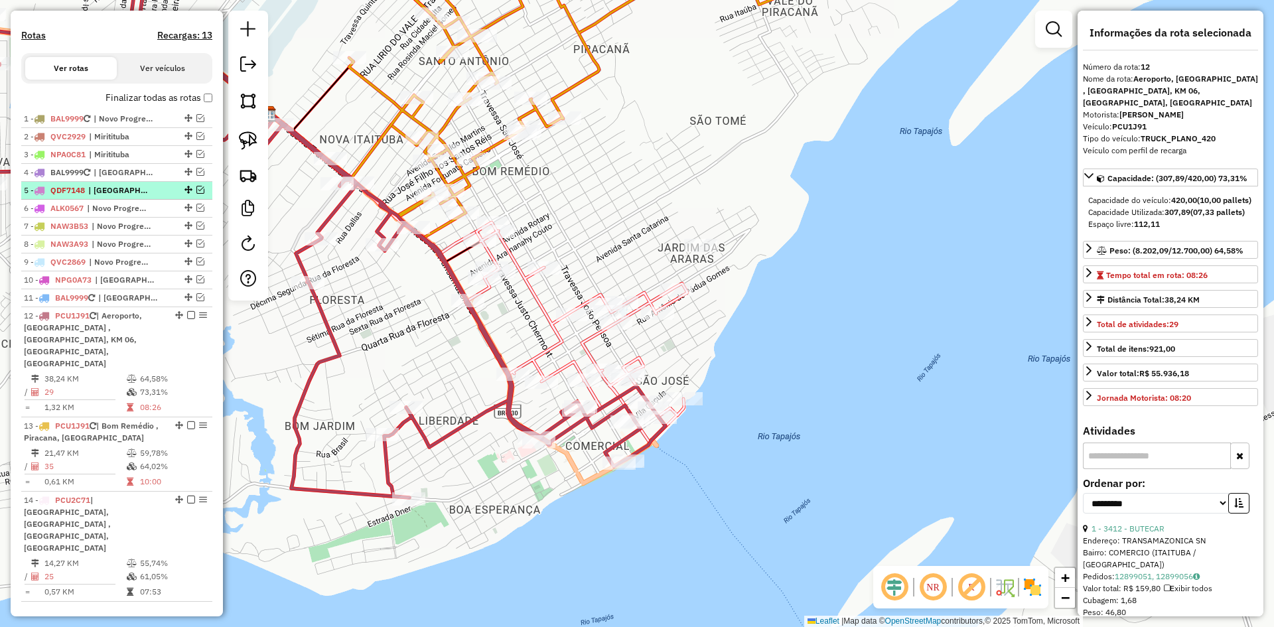
click at [90, 196] on span "| [GEOGRAPHIC_DATA]" at bounding box center [118, 190] width 61 height 12
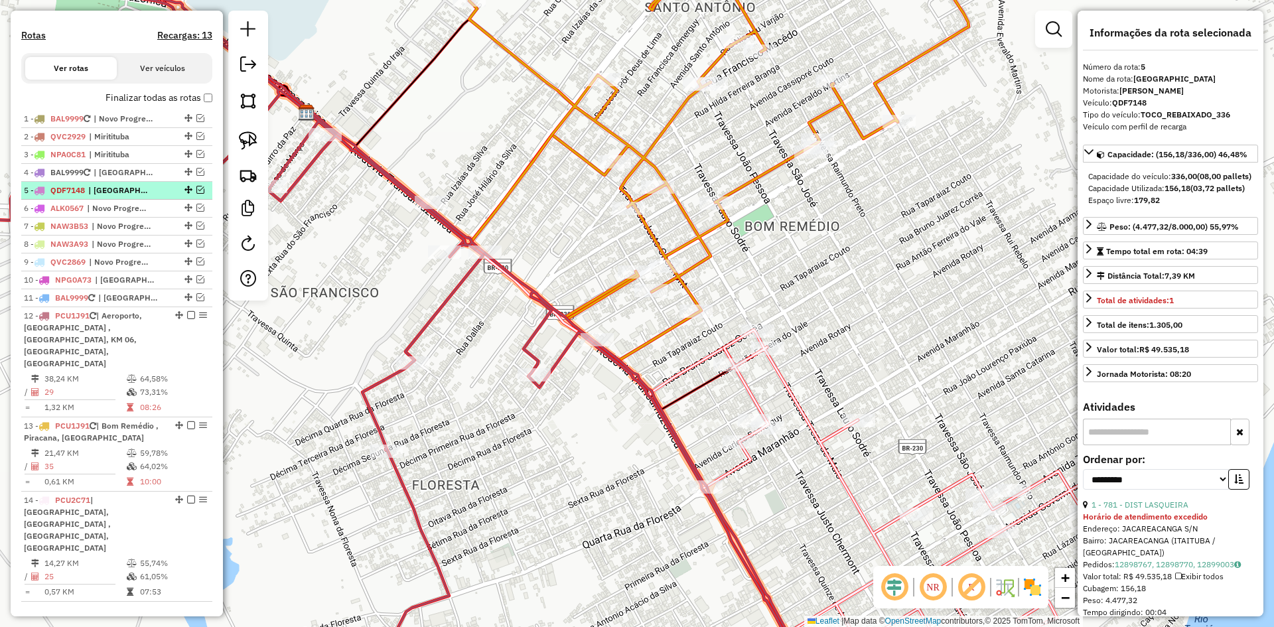
click at [198, 194] on em at bounding box center [200, 190] width 8 height 8
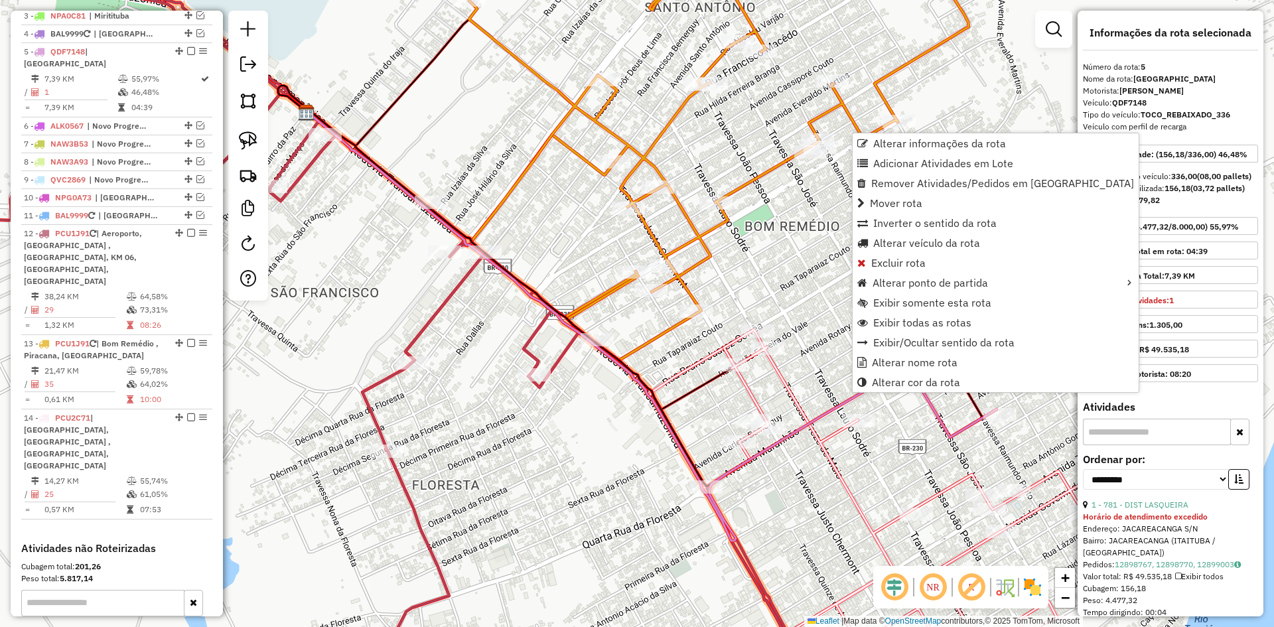
scroll to position [585, 0]
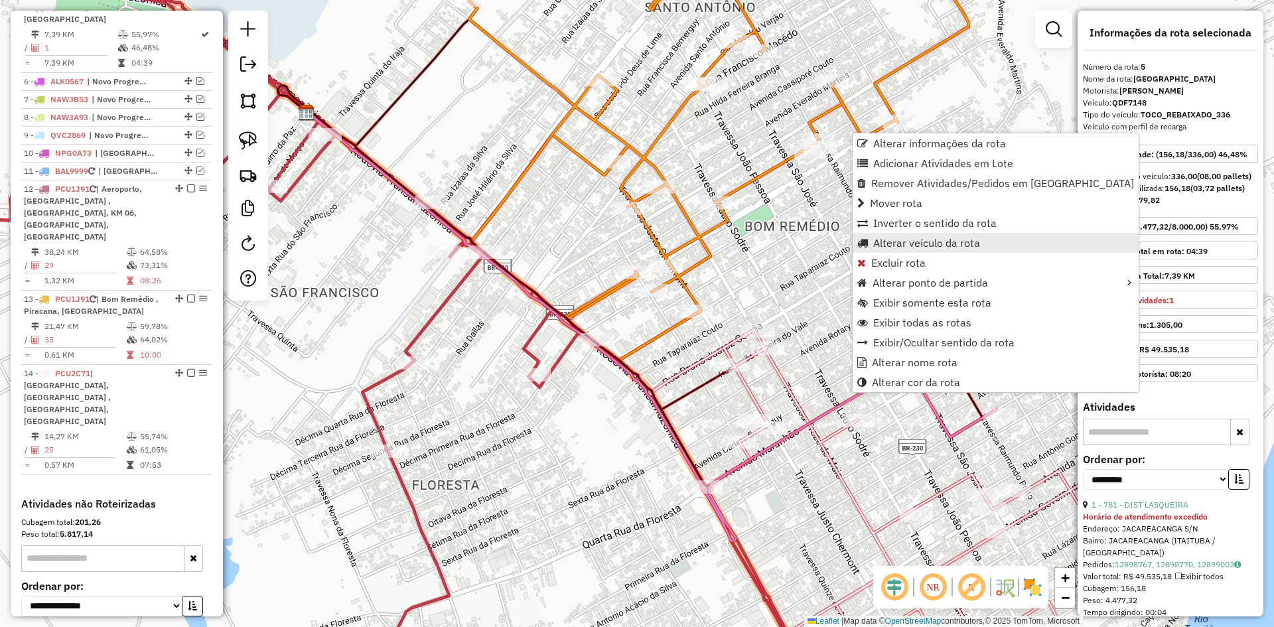
click at [909, 241] on span "Alterar veículo da rota" at bounding box center [926, 242] width 107 height 11
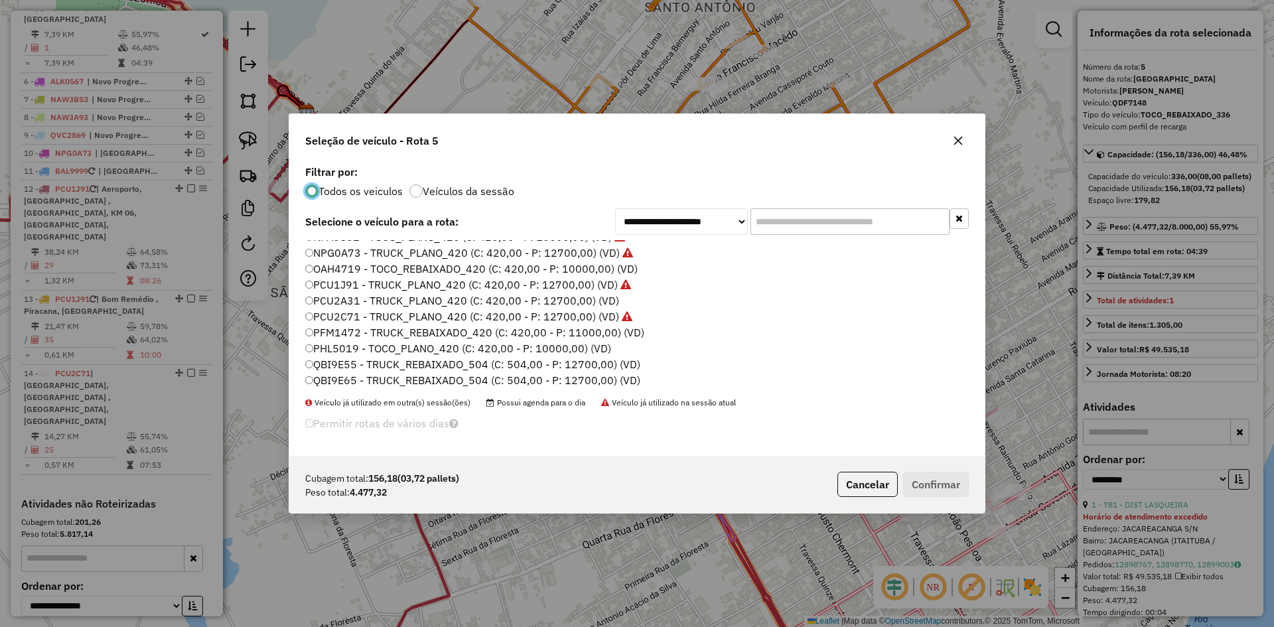
scroll to position [37, 0]
click at [354, 356] on label "NPA0251 - TOCO_PLANO_252 (C: 252,00 - P: 6000,00) (VD)" at bounding box center [455, 354] width 300 height 16
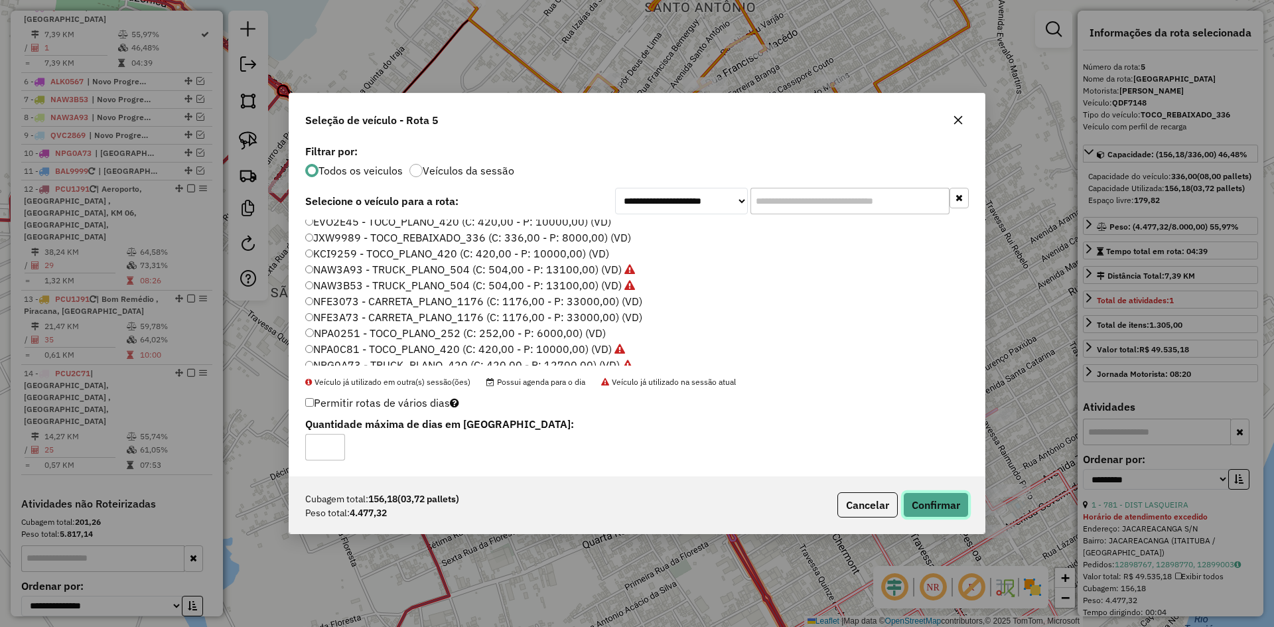
click at [938, 500] on button "Confirmar" at bounding box center [936, 504] width 66 height 25
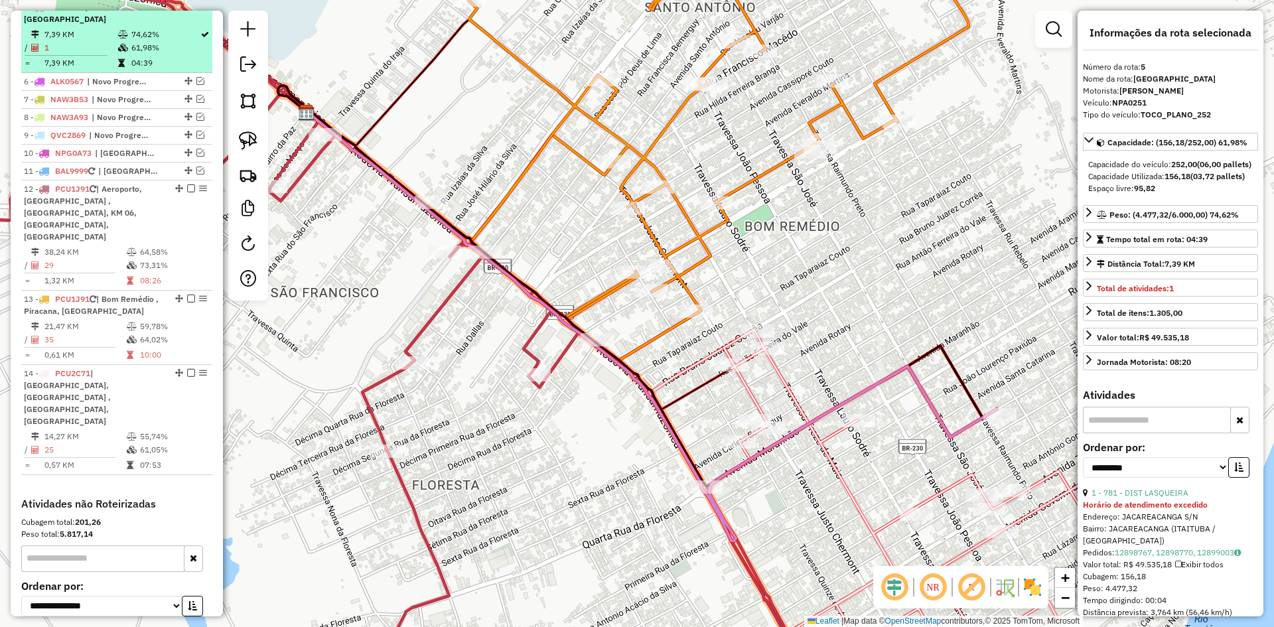
click at [167, 36] on td "74,62%" at bounding box center [165, 34] width 69 height 13
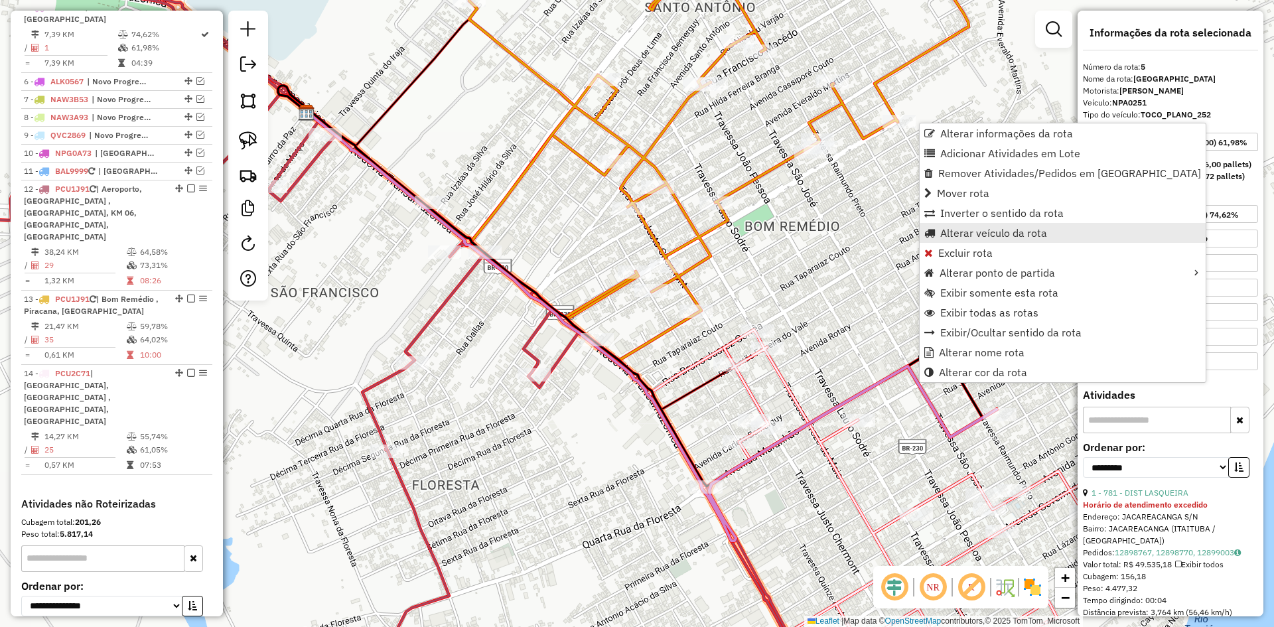
click at [992, 233] on span "Alterar veículo da rota" at bounding box center [993, 233] width 107 height 11
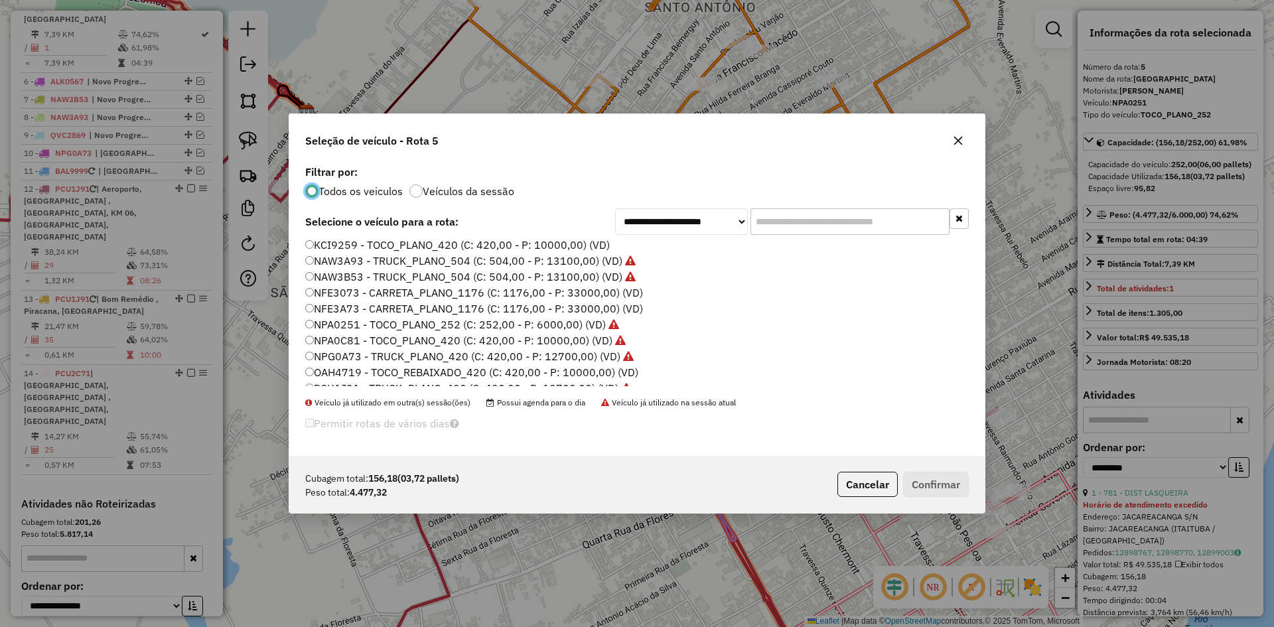
scroll to position [199, 0]
click at [361, 366] on label "QDF7148 - TOCO_REBAIXADO_336 (C: 336,00 - P: 8000,00) (VD)" at bounding box center [468, 367] width 326 height 16
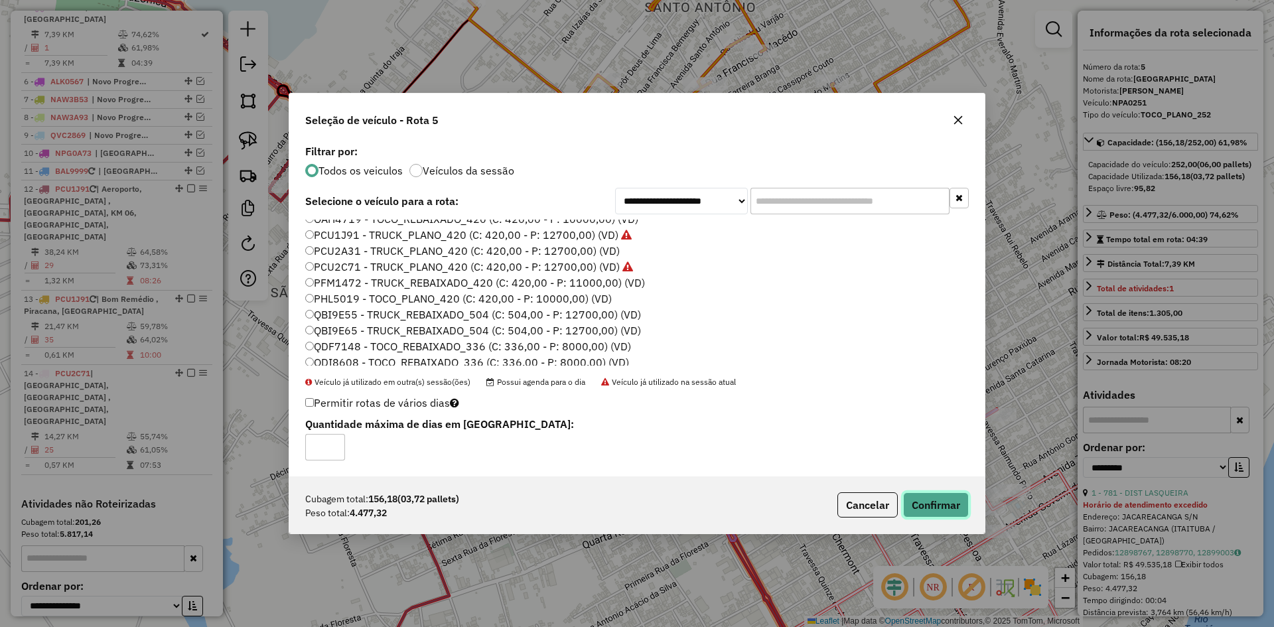
click at [945, 511] on button "Confirmar" at bounding box center [936, 504] width 66 height 25
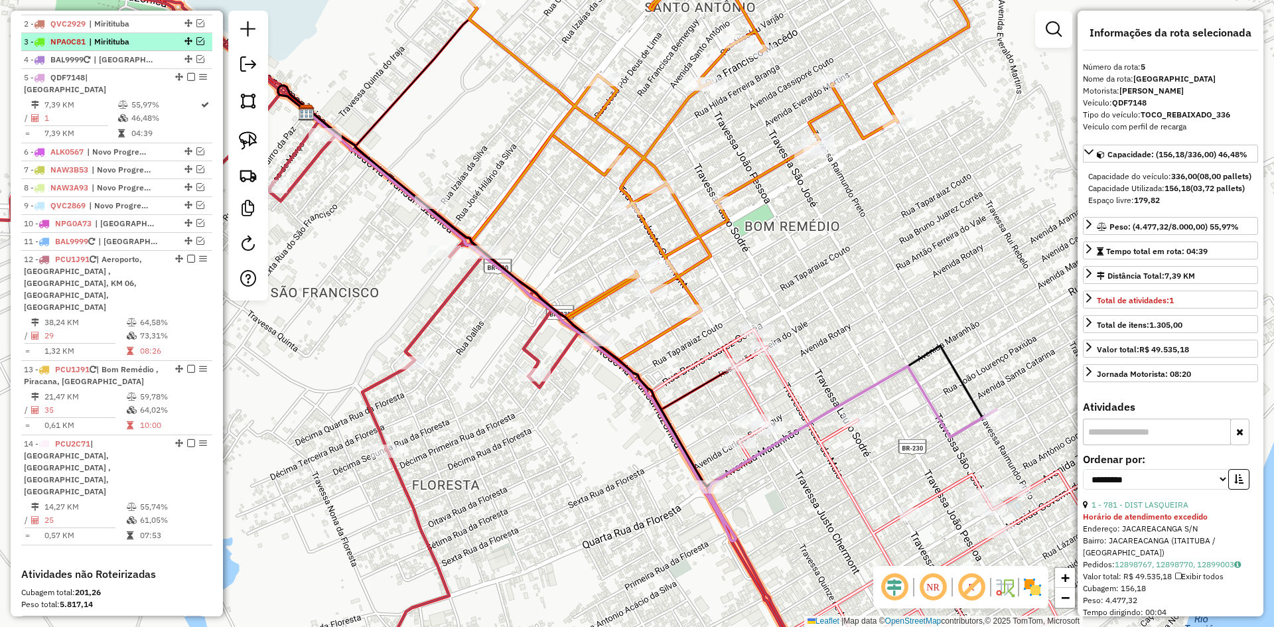
scroll to position [452, 0]
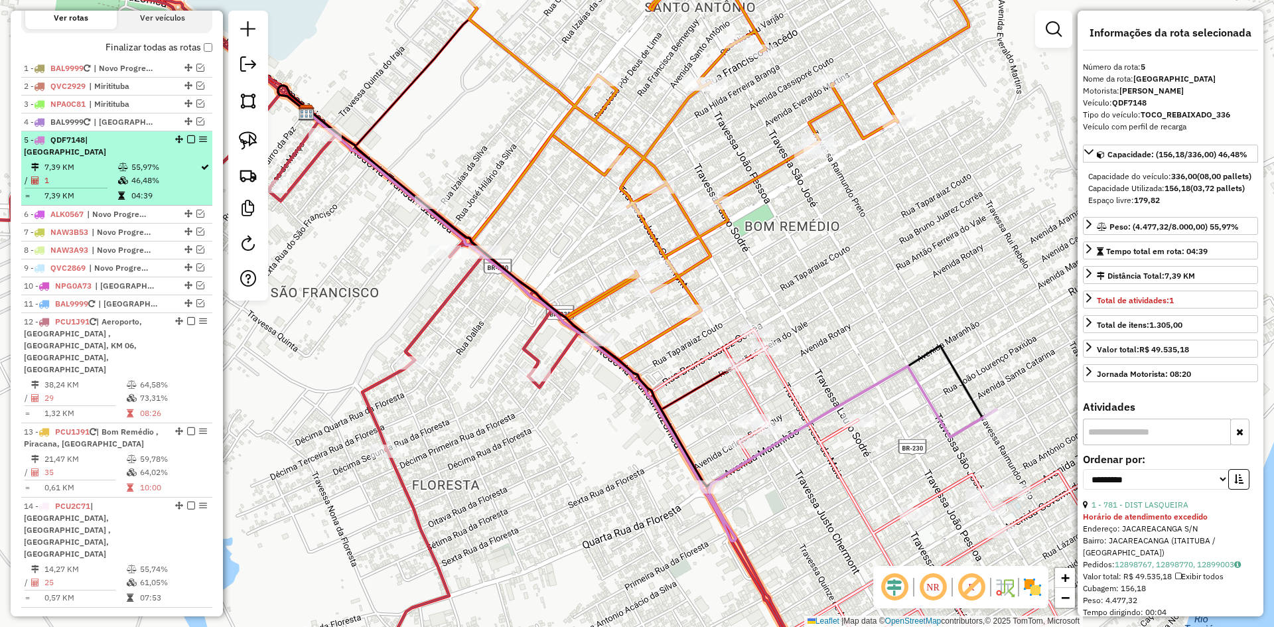
click at [153, 155] on div "5 - QDF7148 | [GEOGRAPHIC_DATA]" at bounding box center [94, 146] width 141 height 24
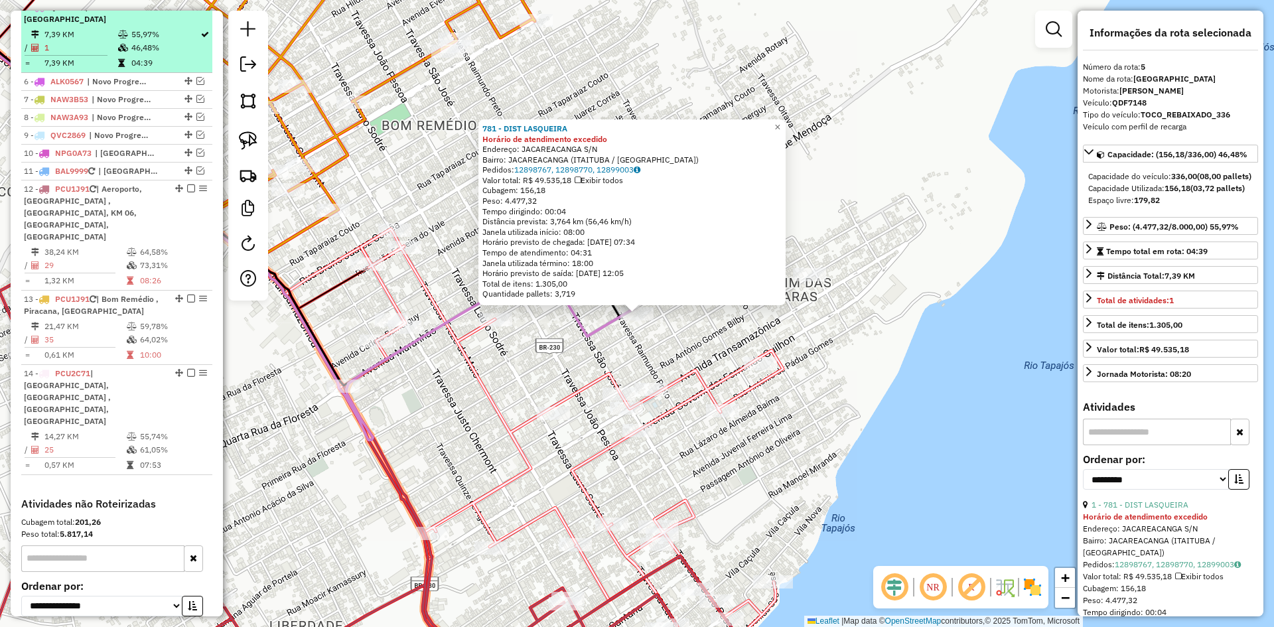
scroll to position [519, 0]
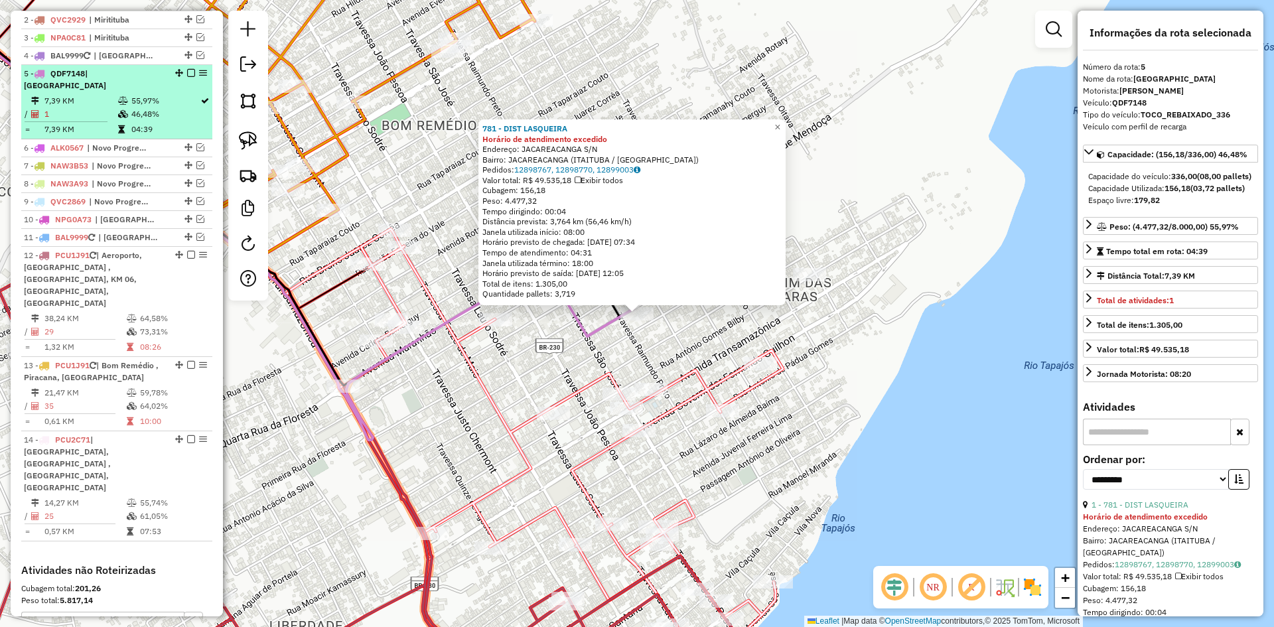
drag, startPoint x: 188, startPoint y: 84, endPoint x: 198, endPoint y: 89, distance: 11.0
click at [188, 77] on em at bounding box center [191, 73] width 8 height 8
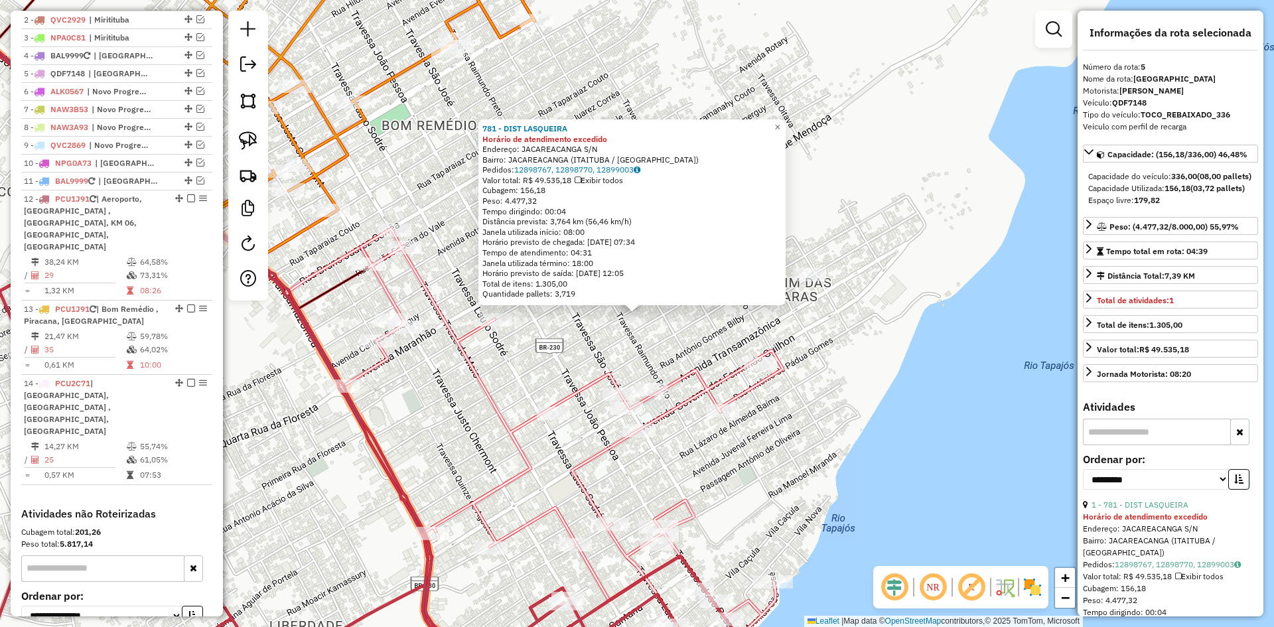
click at [805, 389] on div "781 - DIST LASQUEIRA Horário de atendimento excedido Endereço: JACAREACANGA S/N…" at bounding box center [637, 313] width 1274 height 627
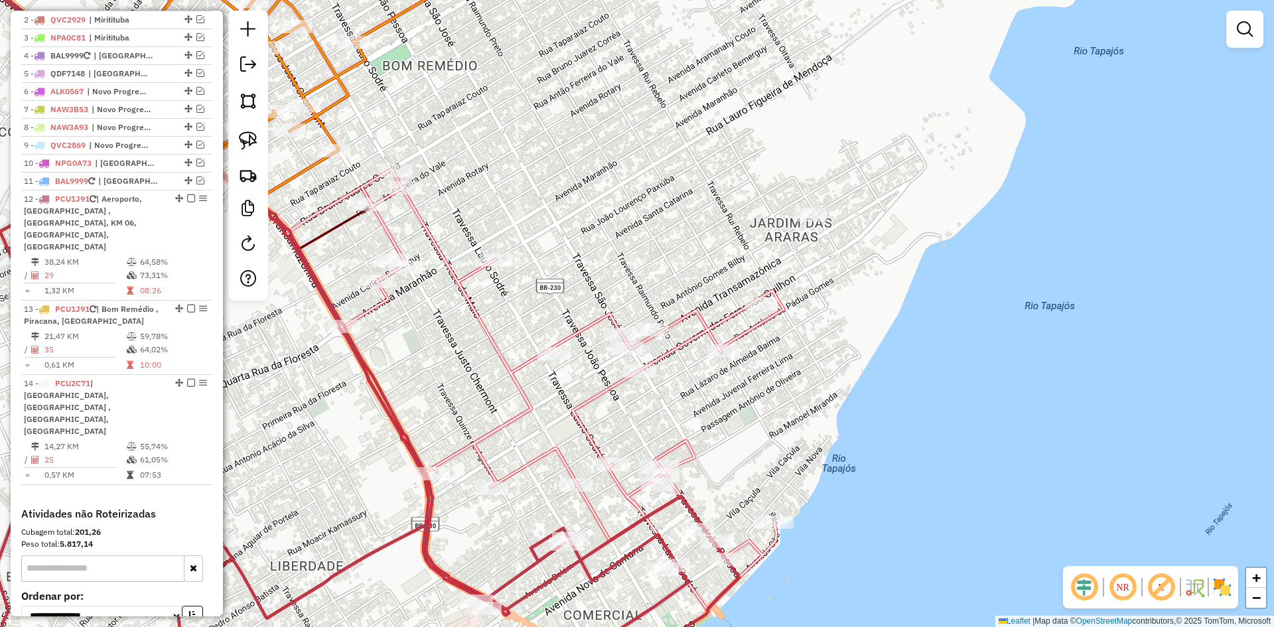
drag, startPoint x: 763, startPoint y: 492, endPoint x: 766, endPoint y: 418, distance: 73.7
click at [767, 429] on div "Janela de atendimento Grade de atendimento Capacidade Transportadoras Veículos …" at bounding box center [637, 313] width 1274 height 627
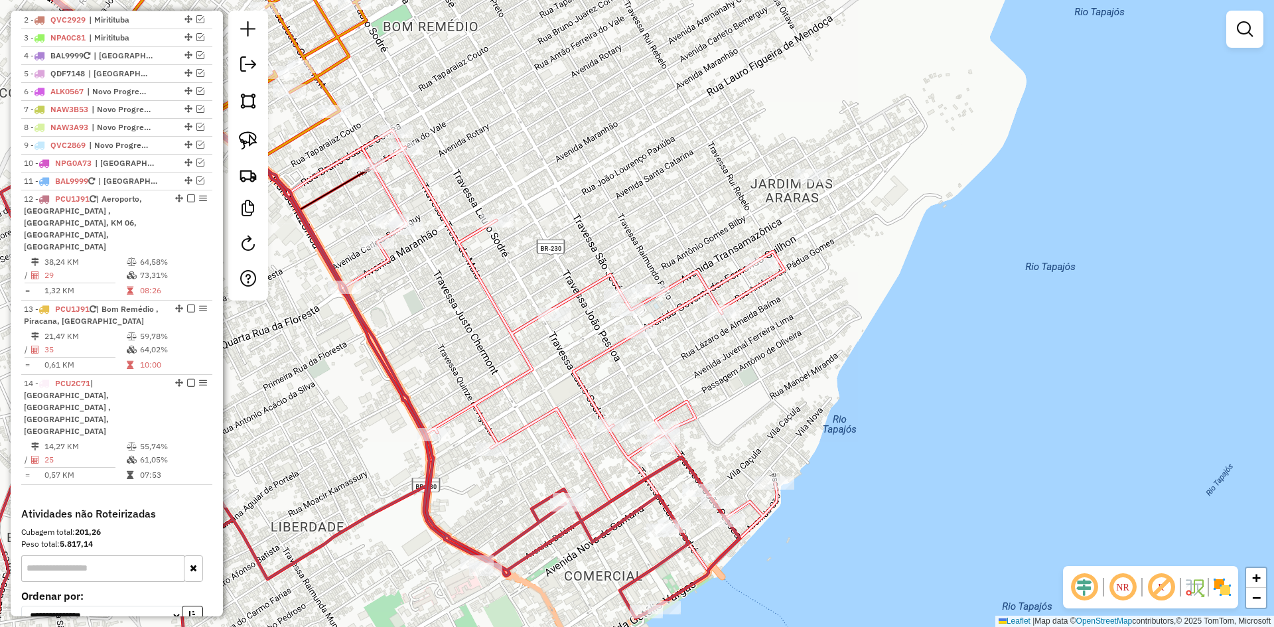
click at [644, 504] on icon at bounding box center [306, 309] width 867 height 743
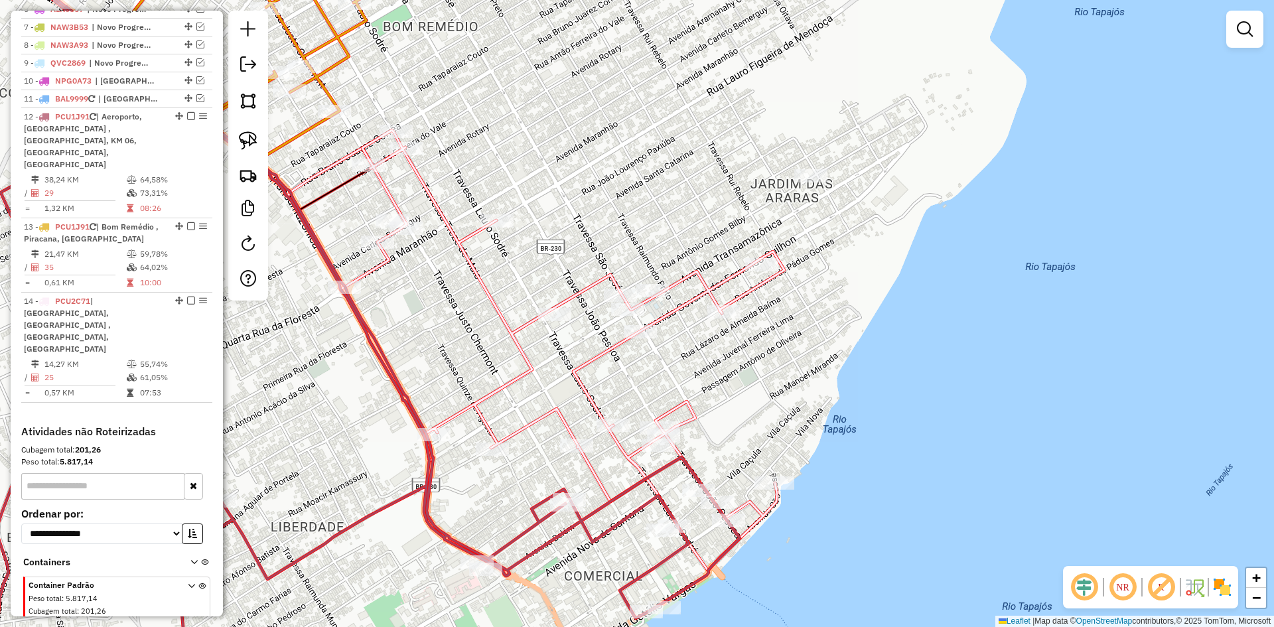
select select "**********"
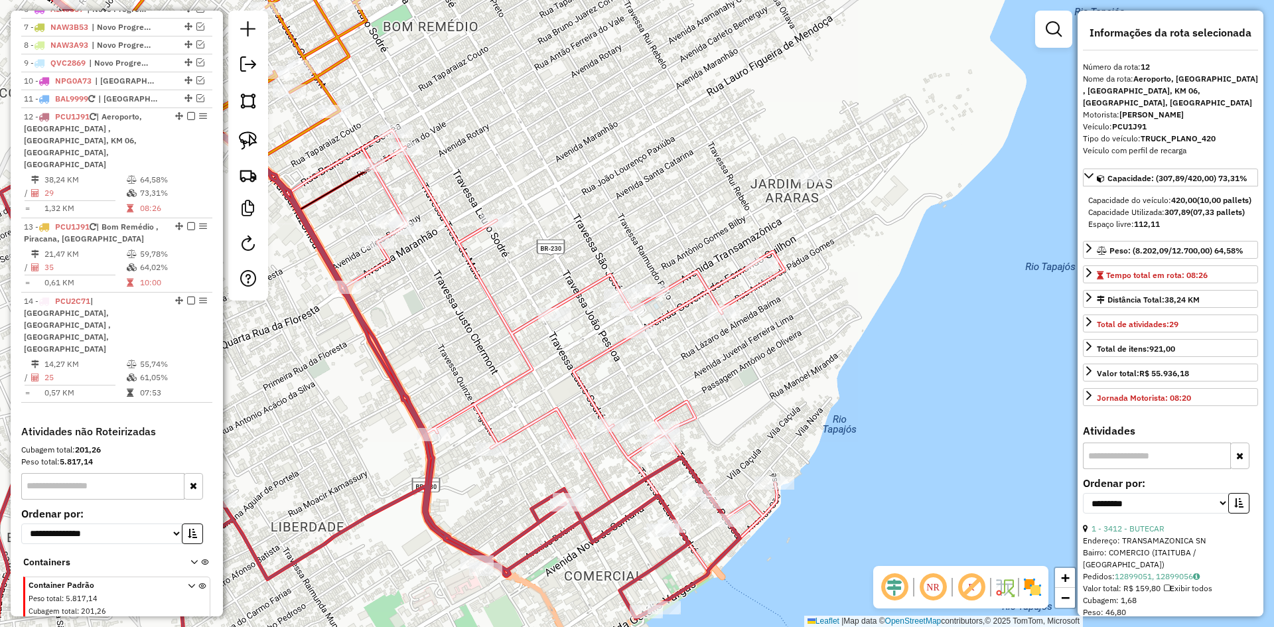
click at [644, 504] on icon at bounding box center [306, 309] width 867 height 743
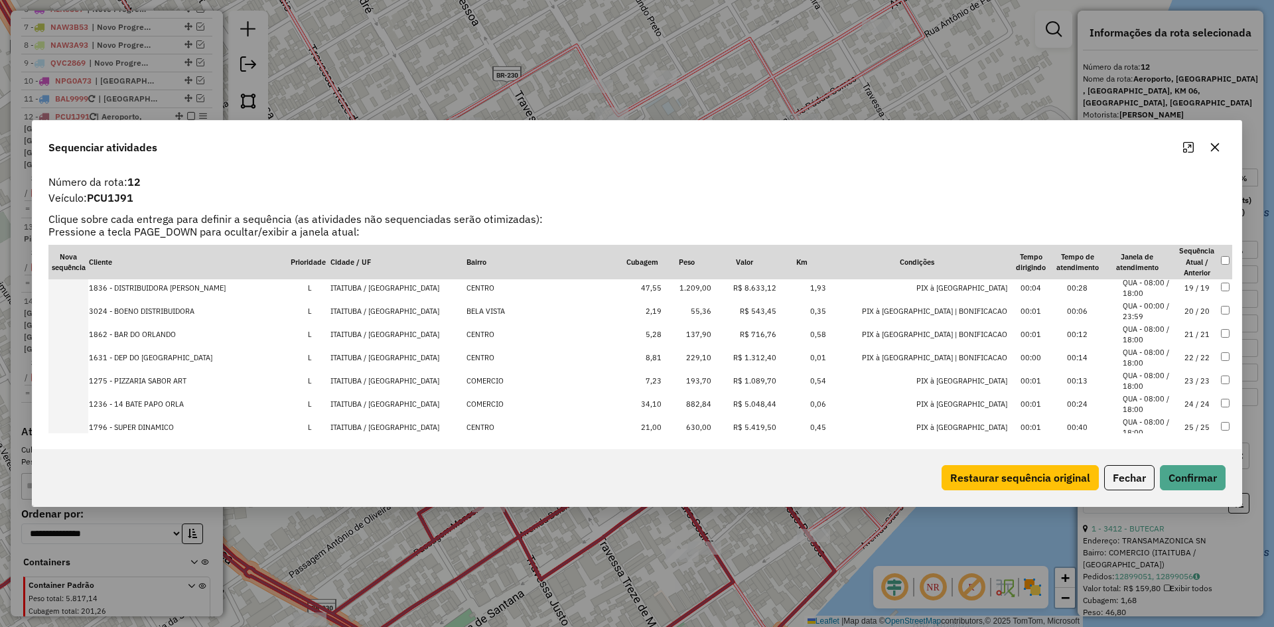
scroll to position [398, 0]
click at [680, 309] on td "1.209,00" at bounding box center [687, 310] width 50 height 23
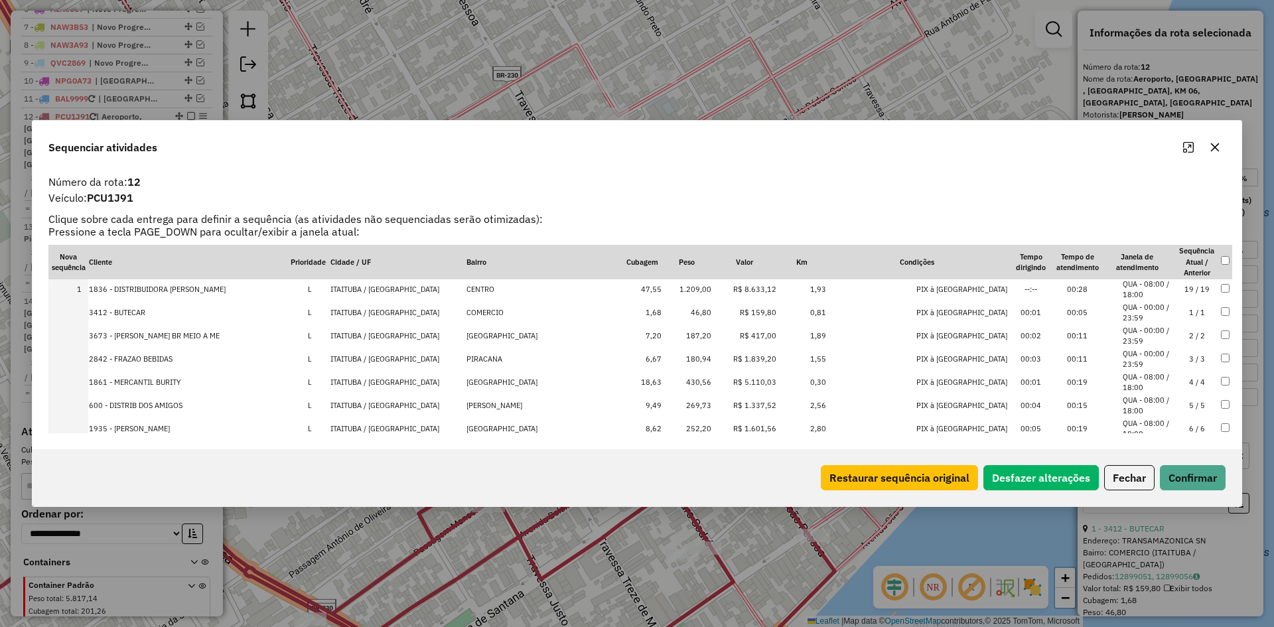
scroll to position [0, 0]
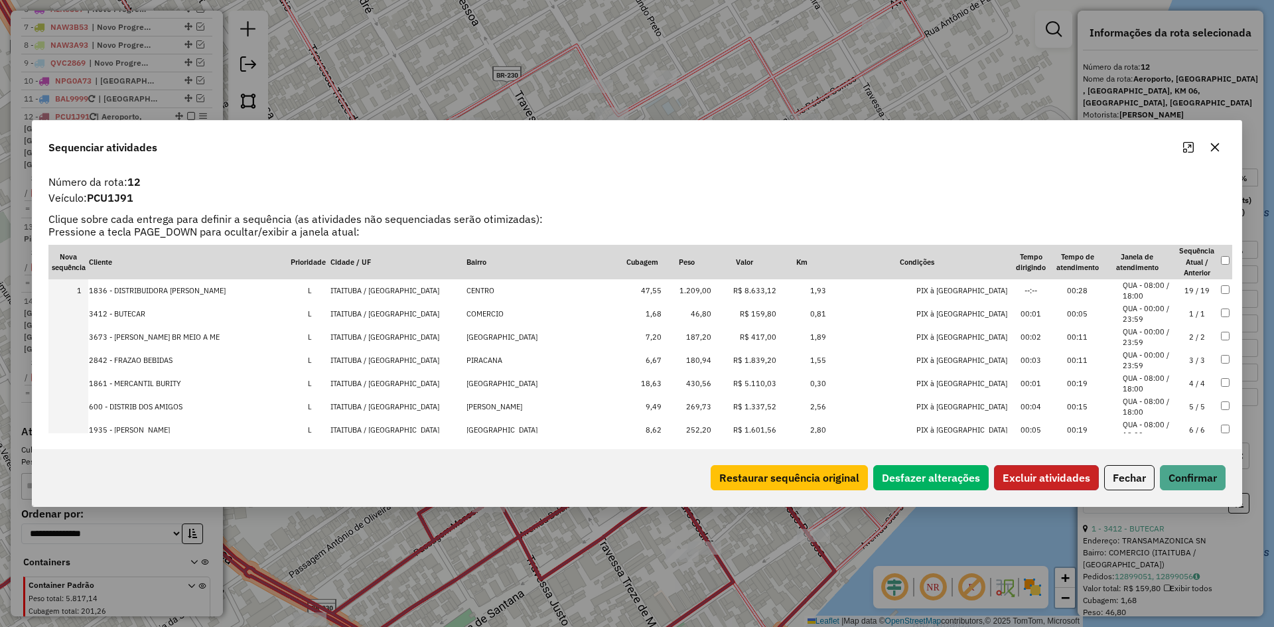
drag, startPoint x: 1045, startPoint y: 485, endPoint x: 1070, endPoint y: 509, distance: 34.7
click at [1045, 484] on button "Excluir atividades" at bounding box center [1046, 477] width 105 height 25
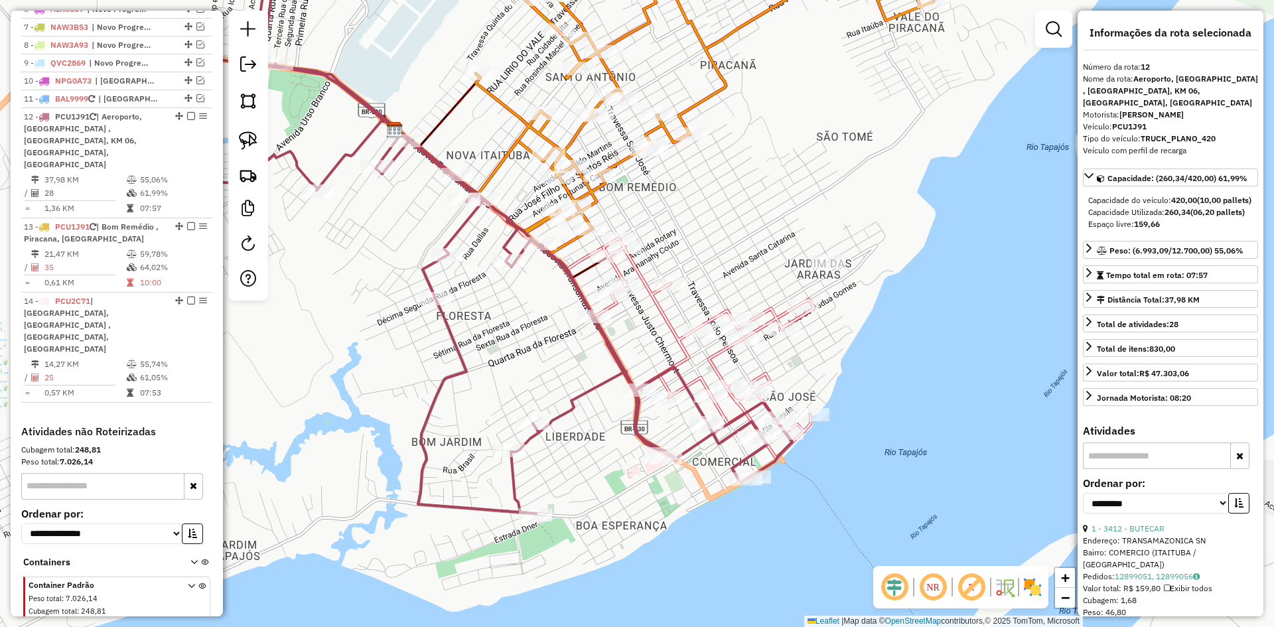
drag, startPoint x: 758, startPoint y: 391, endPoint x: 750, endPoint y: 393, distance: 8.1
click at [752, 393] on div "Janela de atendimento Grade de atendimento Capacidade Transportadoras Veículos …" at bounding box center [637, 313] width 1274 height 627
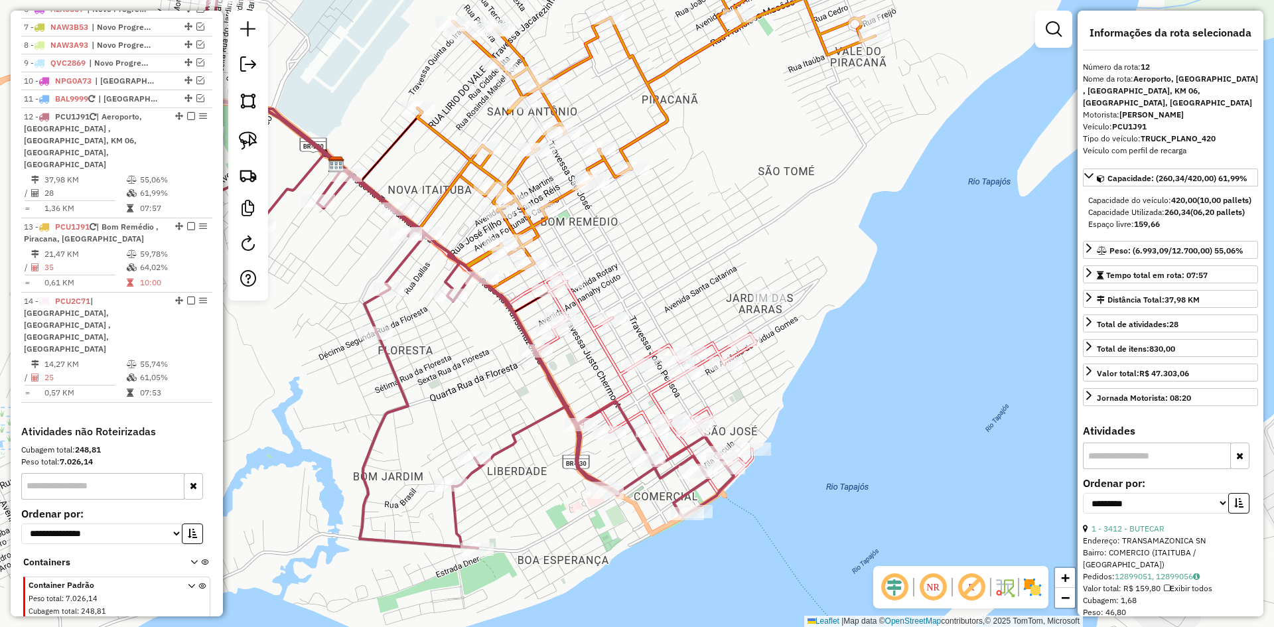
click at [643, 477] on icon at bounding box center [395, 243] width 675 height 610
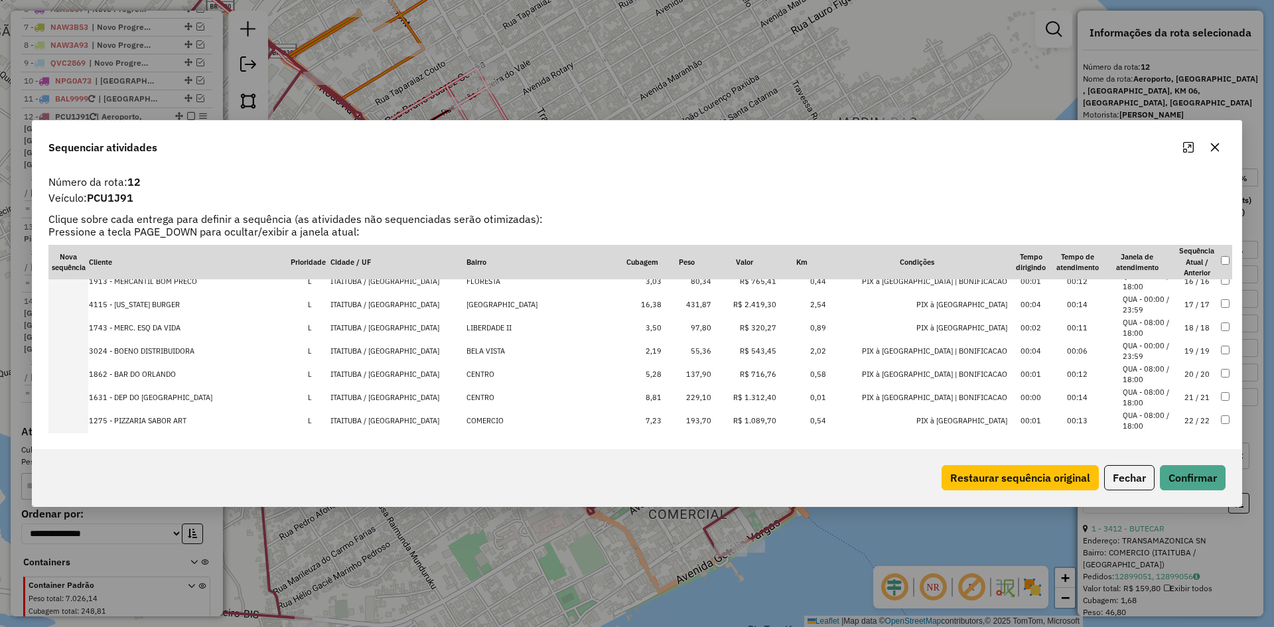
scroll to position [375, 0]
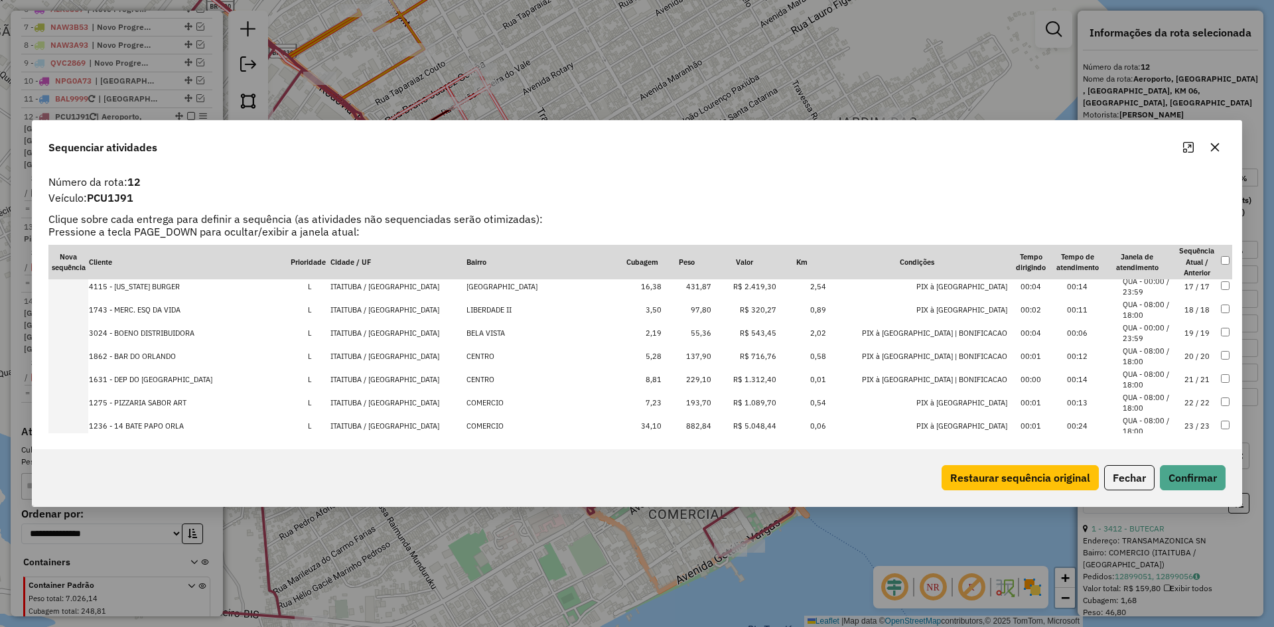
click at [678, 423] on td "882,84" at bounding box center [687, 426] width 50 height 23
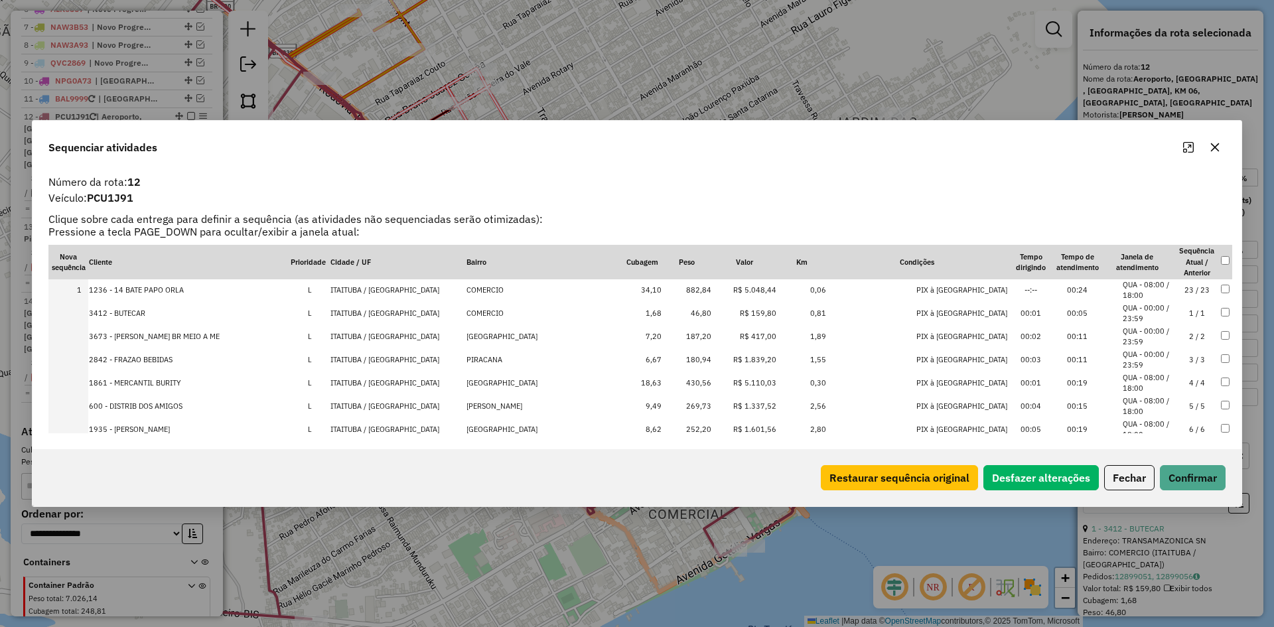
scroll to position [0, 0]
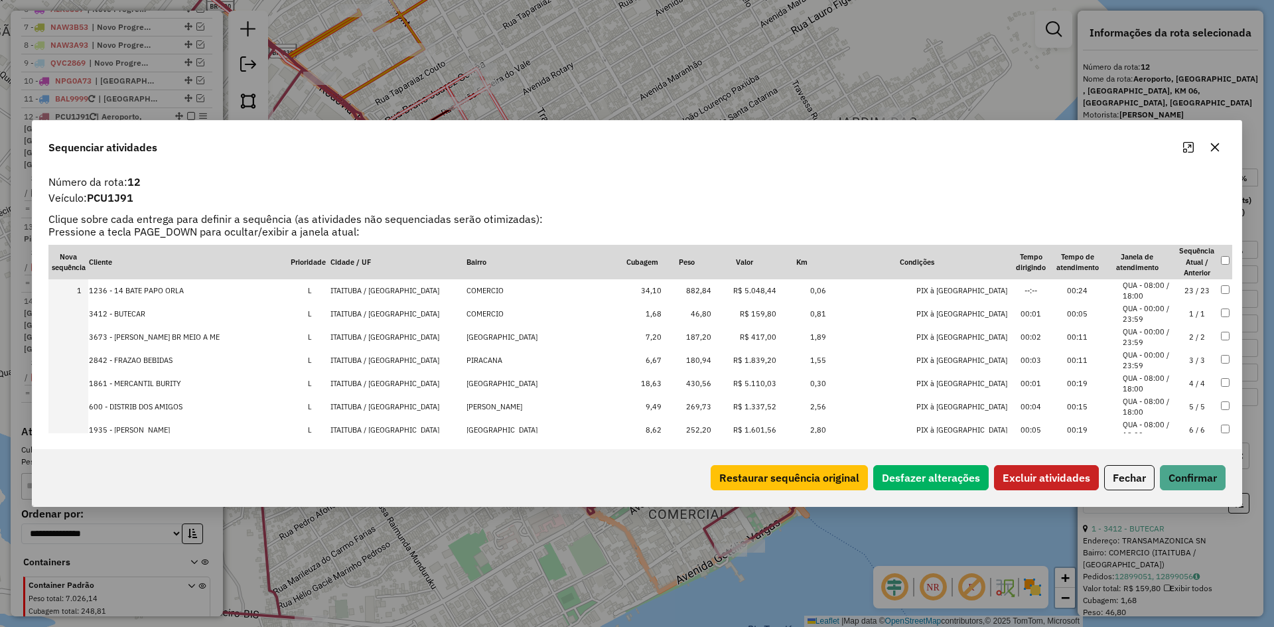
drag, startPoint x: 1035, startPoint y: 472, endPoint x: 1055, endPoint y: 467, distance: 21.1
click at [1035, 469] on button "Excluir atividades" at bounding box center [1046, 477] width 105 height 25
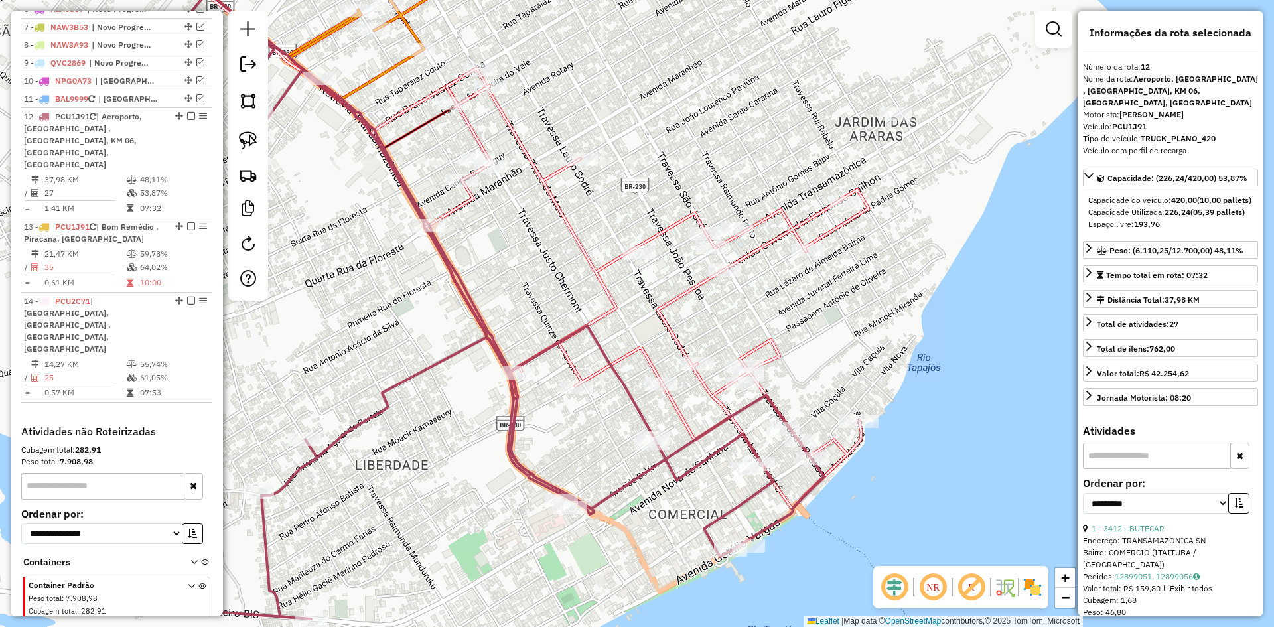
click at [442, 362] on icon at bounding box center [348, 278] width 951 height 681
click at [678, 222] on icon at bounding box center [647, 288] width 444 height 440
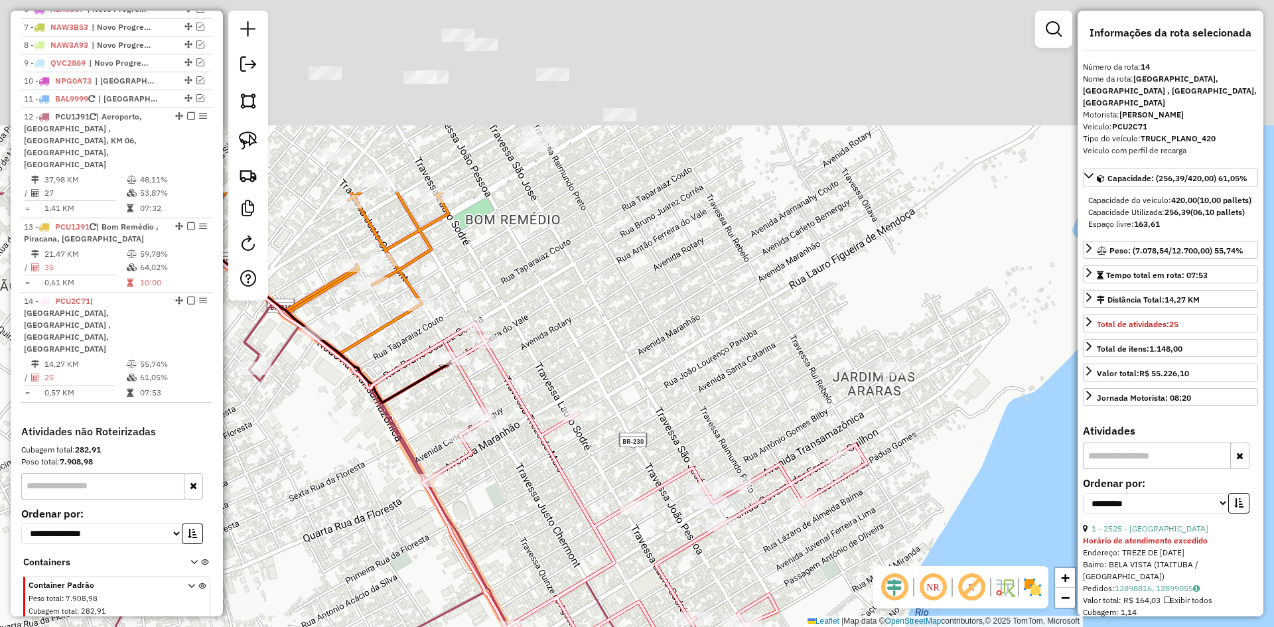
drag, startPoint x: 668, startPoint y: 141, endPoint x: 666, endPoint y: 397, distance: 256.1
click at [666, 397] on div "Janela de atendimento Grade de atendimento Capacidade Transportadoras Veículos …" at bounding box center [637, 313] width 1274 height 627
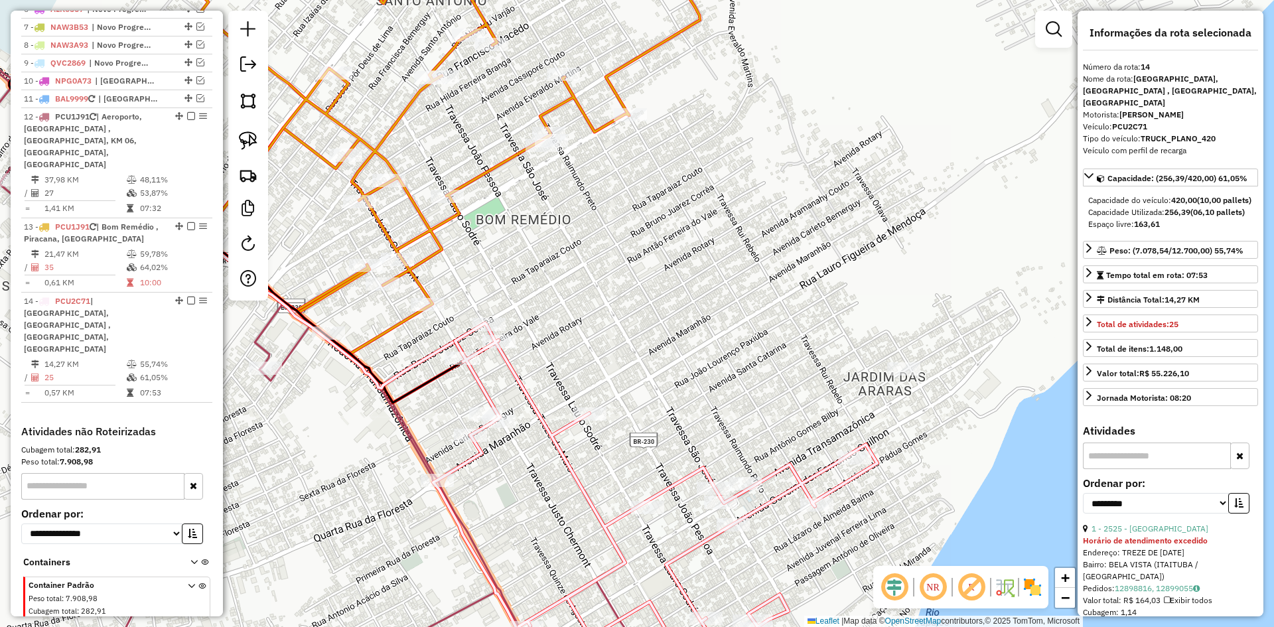
drag, startPoint x: 518, startPoint y: 281, endPoint x: 657, endPoint y: 289, distance: 139.5
click at [658, 290] on div "Janela de atendimento Grade de atendimento Capacidade Transportadoras Veículos …" at bounding box center [637, 313] width 1274 height 627
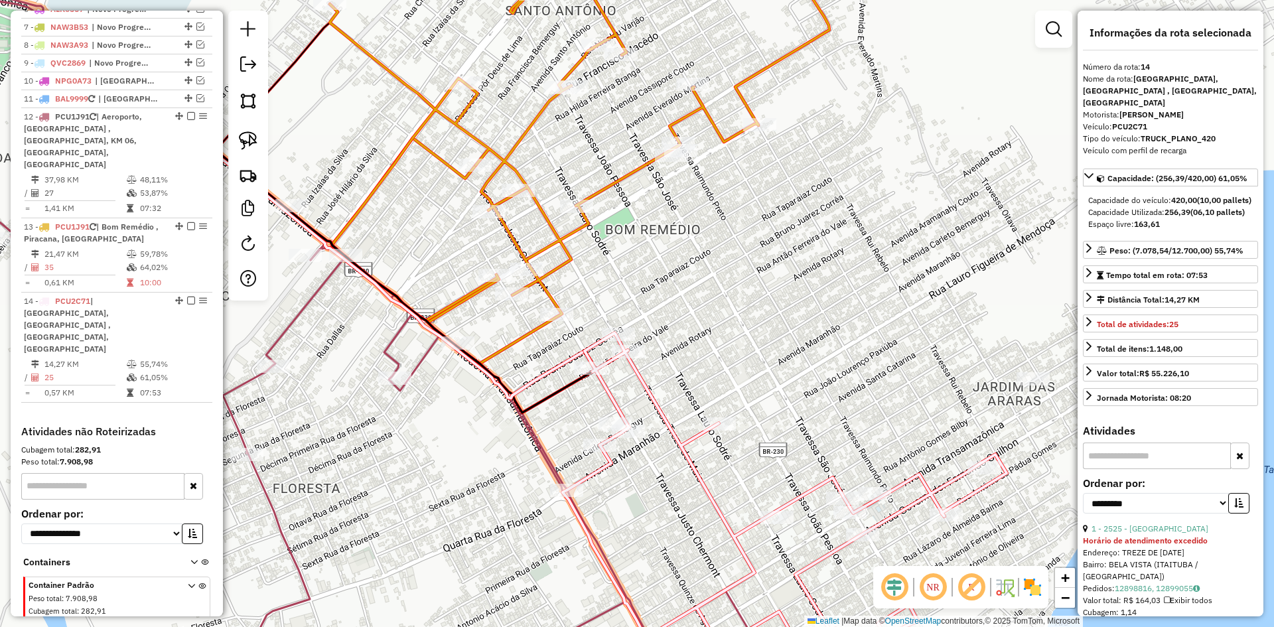
drag, startPoint x: 252, startPoint y: 133, endPoint x: 553, endPoint y: 275, distance: 332.1
click at [250, 135] on img at bounding box center [248, 140] width 19 height 19
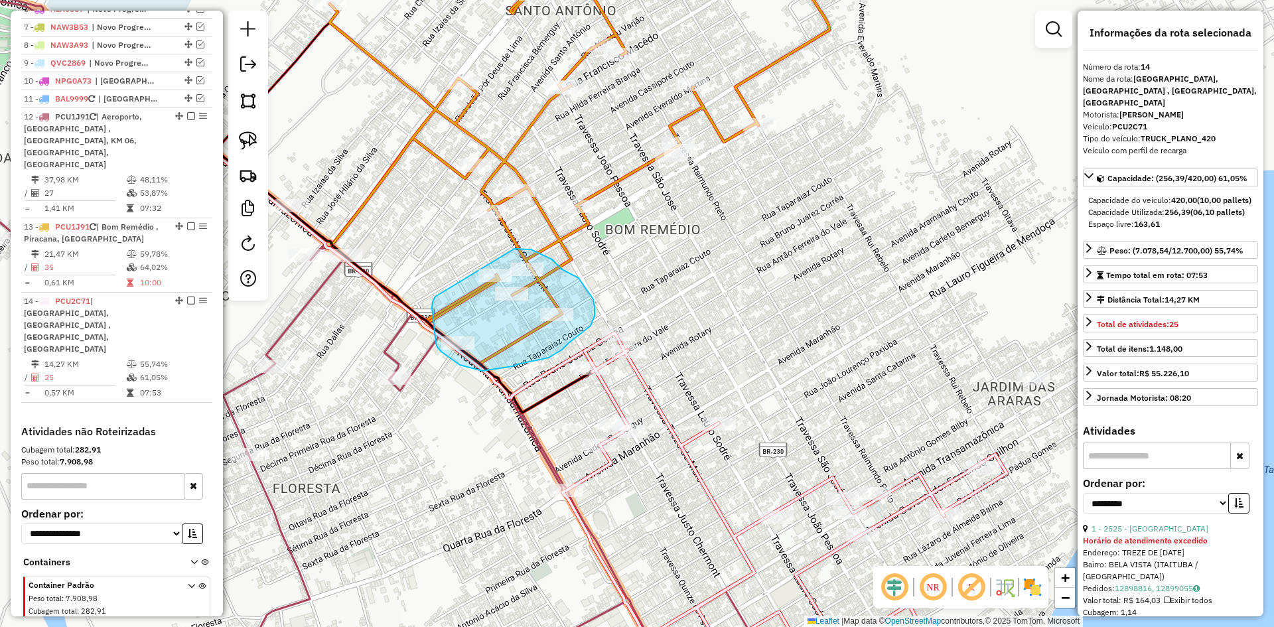
drag, startPoint x: 435, startPoint y: 297, endPoint x: 514, endPoint y: 249, distance: 92.3
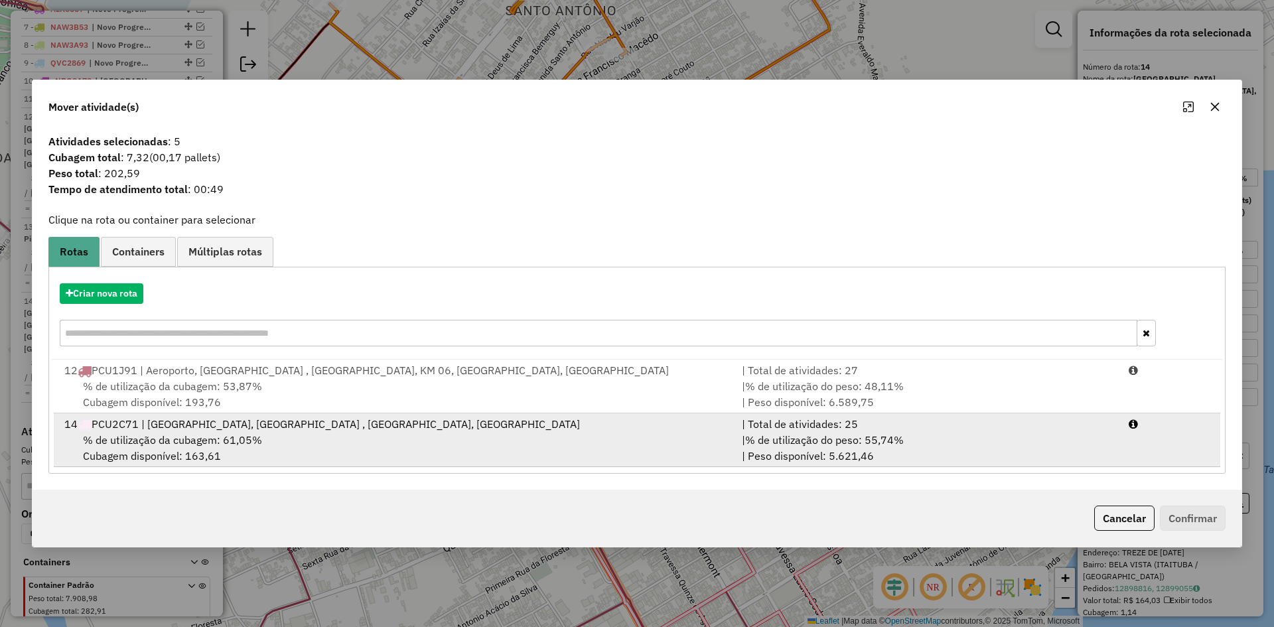
click at [298, 428] on div "14 PCU2C71 | Bela Vista, Bom Remédio , Centro, Jardim das Araras" at bounding box center [394, 424] width 677 height 16
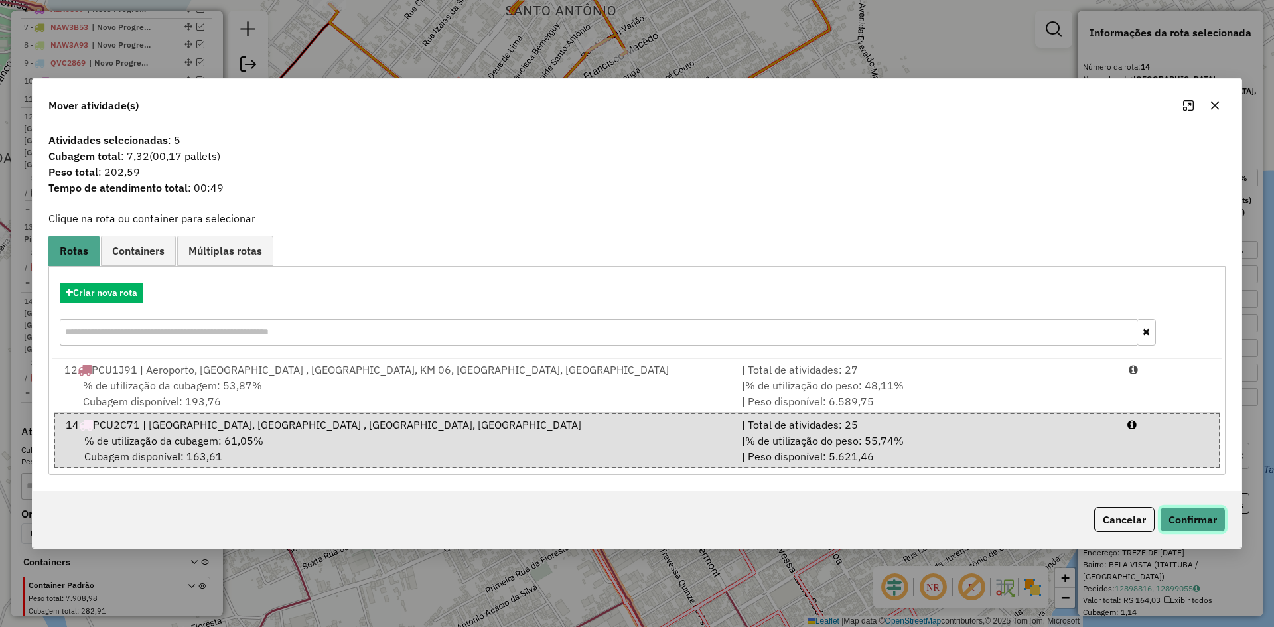
click at [1204, 519] on button "Confirmar" at bounding box center [1193, 519] width 66 height 25
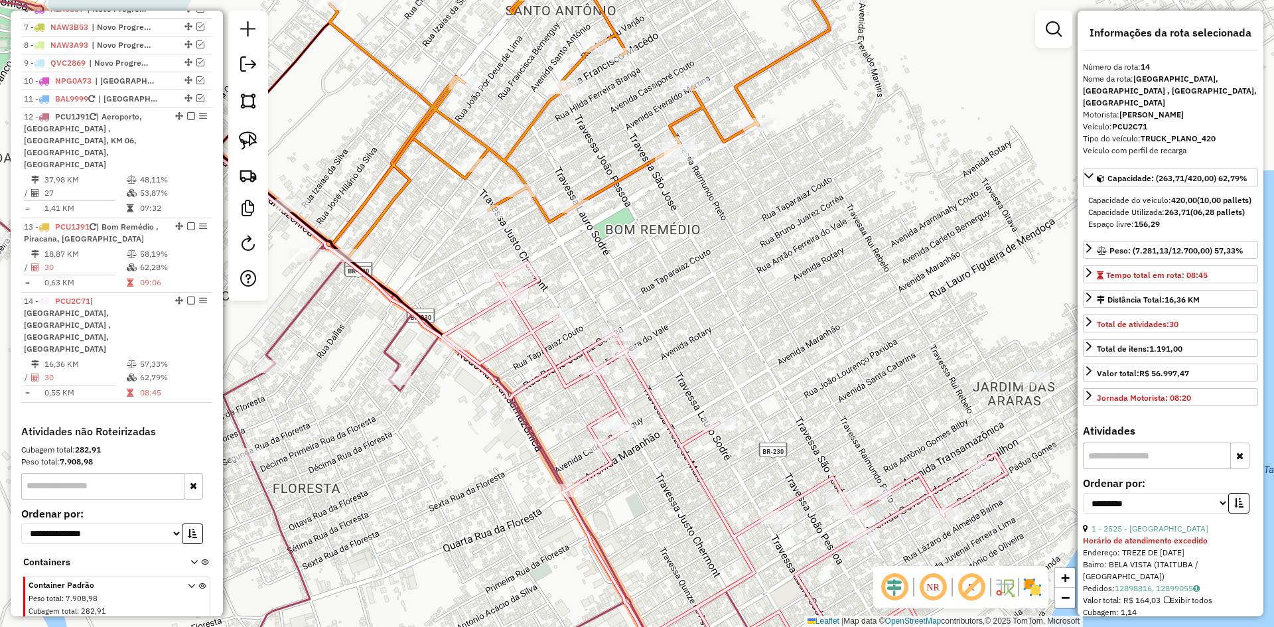
click at [603, 383] on icon at bounding box center [724, 476] width 563 height 428
click at [601, 184] on icon at bounding box center [580, 98] width 500 height 320
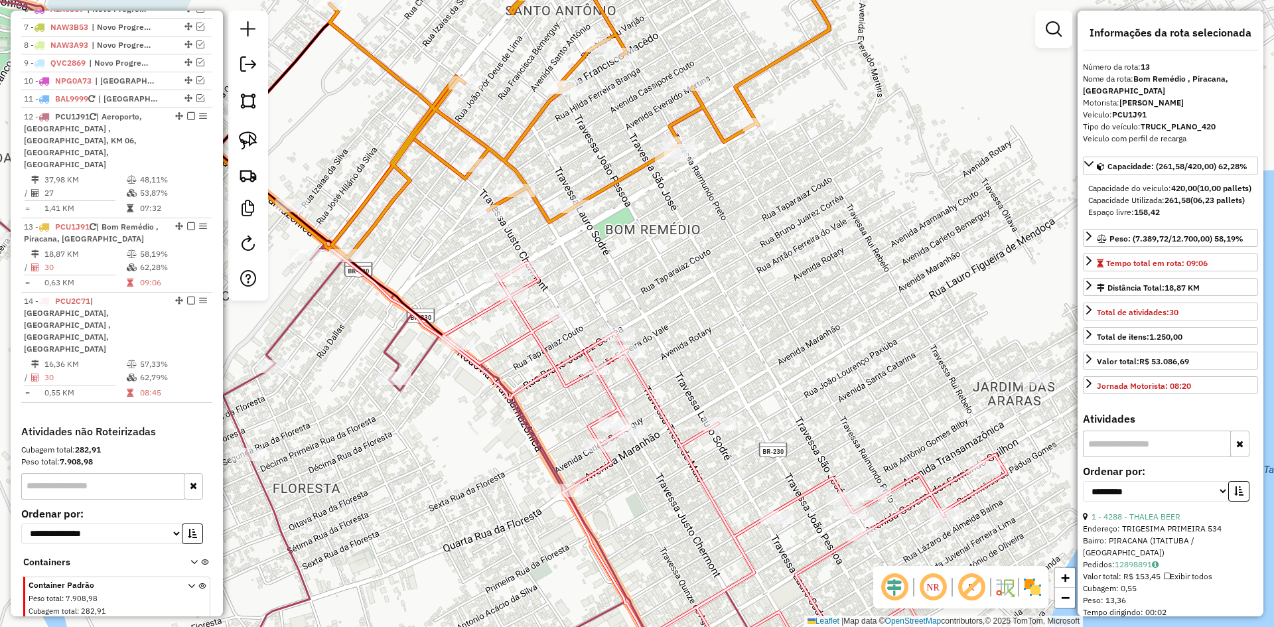
click at [405, 371] on icon at bounding box center [399, 314] width 1053 height 752
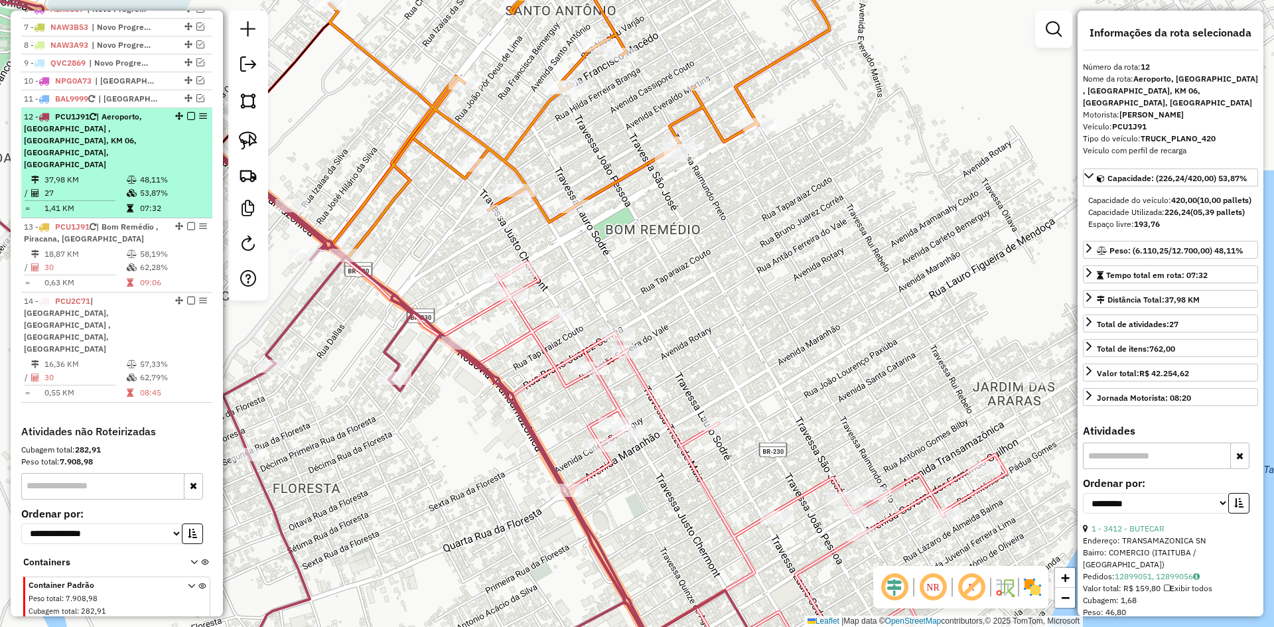
click at [188, 120] on em at bounding box center [191, 116] width 8 height 8
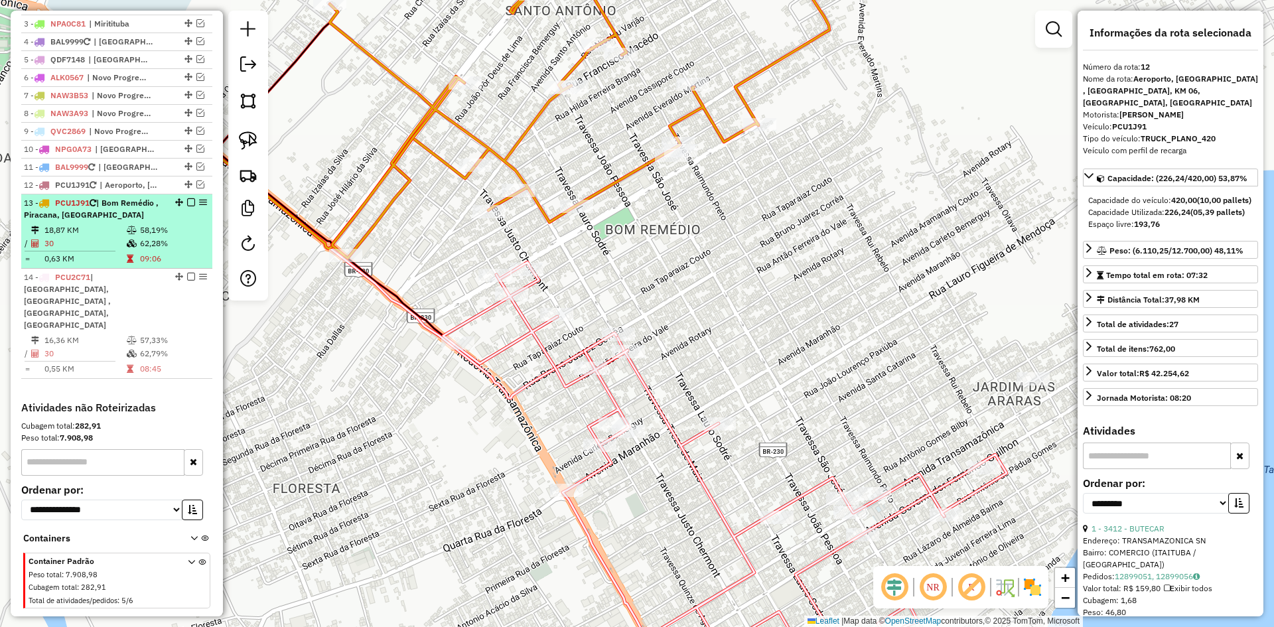
click at [188, 206] on em at bounding box center [191, 202] width 8 height 8
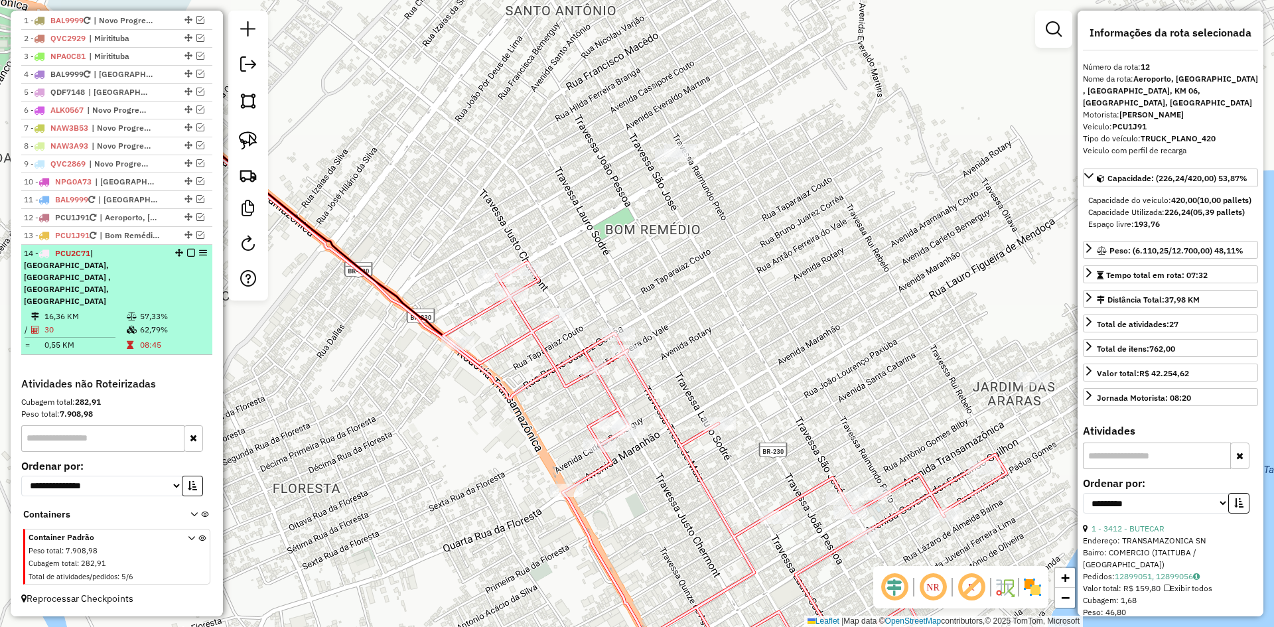
scroll to position [476, 0]
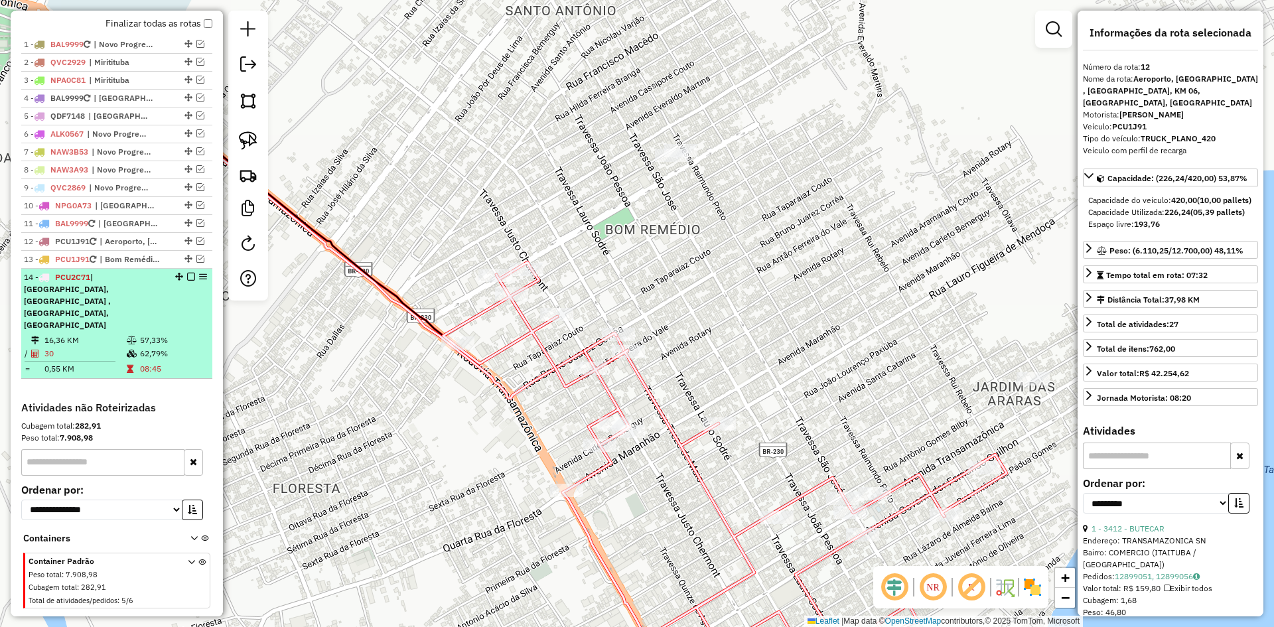
click at [180, 281] on div at bounding box center [187, 277] width 40 height 8
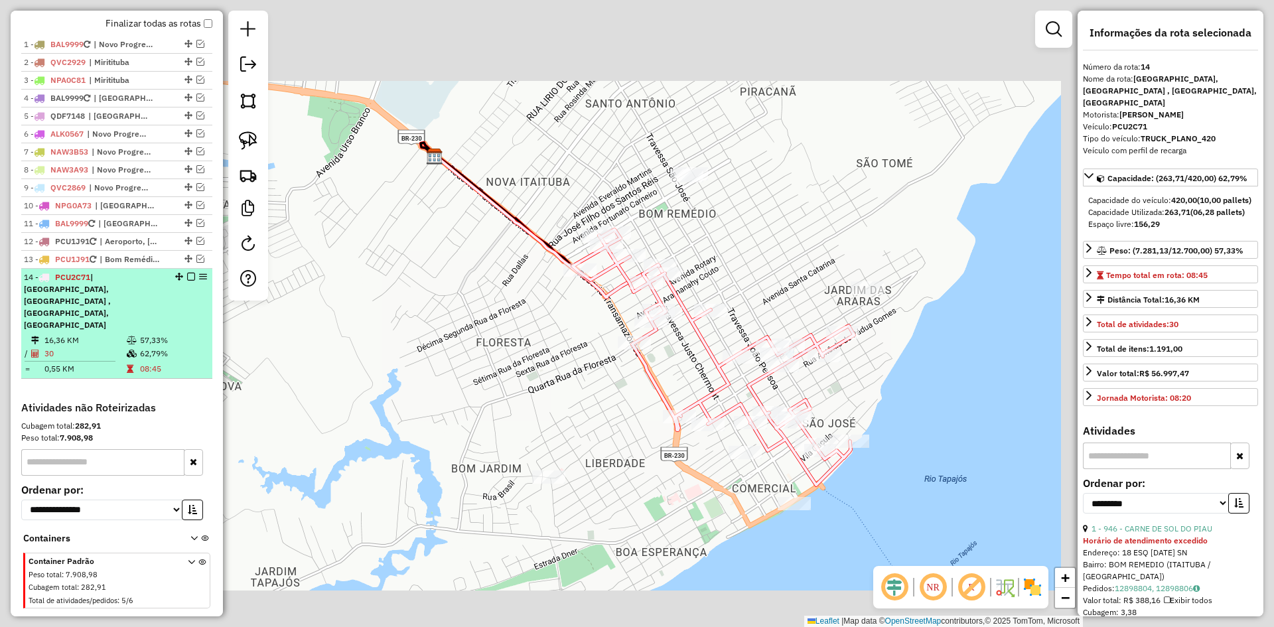
click at [187, 281] on em at bounding box center [191, 277] width 8 height 8
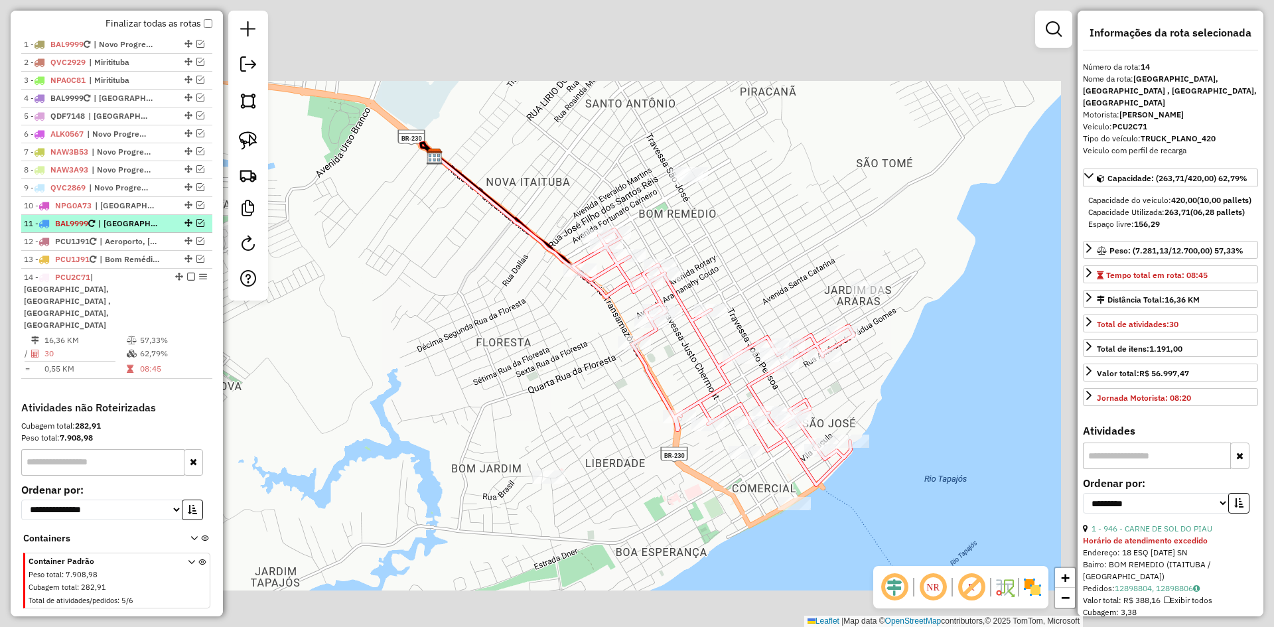
scroll to position [420, 0]
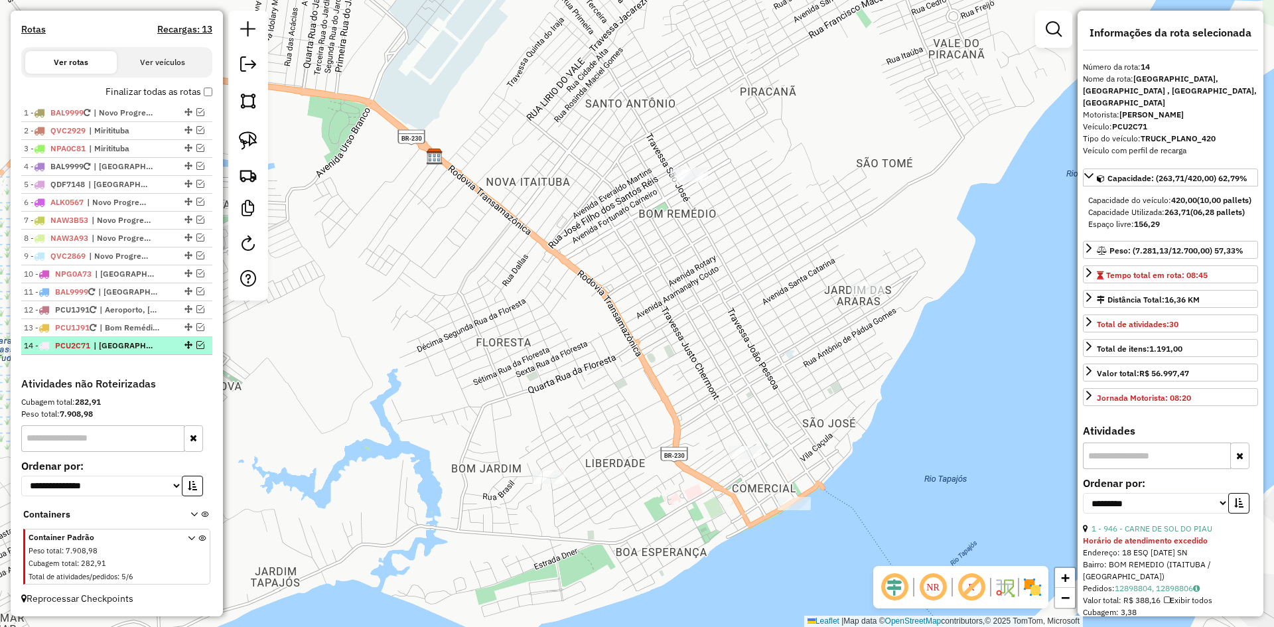
click at [110, 342] on span "| [GEOGRAPHIC_DATA], [GEOGRAPHIC_DATA] , [GEOGRAPHIC_DATA], [GEOGRAPHIC_DATA]" at bounding box center [124, 346] width 61 height 12
click at [131, 344] on span "| [GEOGRAPHIC_DATA], [GEOGRAPHIC_DATA] , [GEOGRAPHIC_DATA], [GEOGRAPHIC_DATA]" at bounding box center [124, 346] width 61 height 12
click at [196, 324] on em at bounding box center [200, 327] width 8 height 8
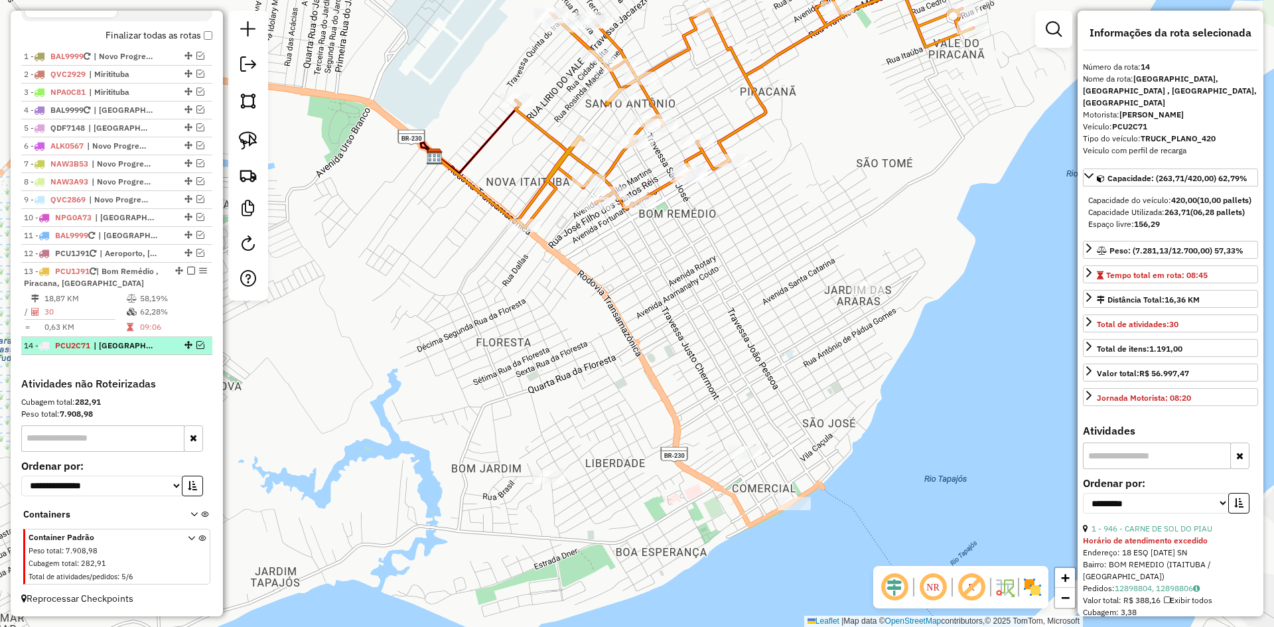
click at [196, 341] on em at bounding box center [200, 345] width 8 height 8
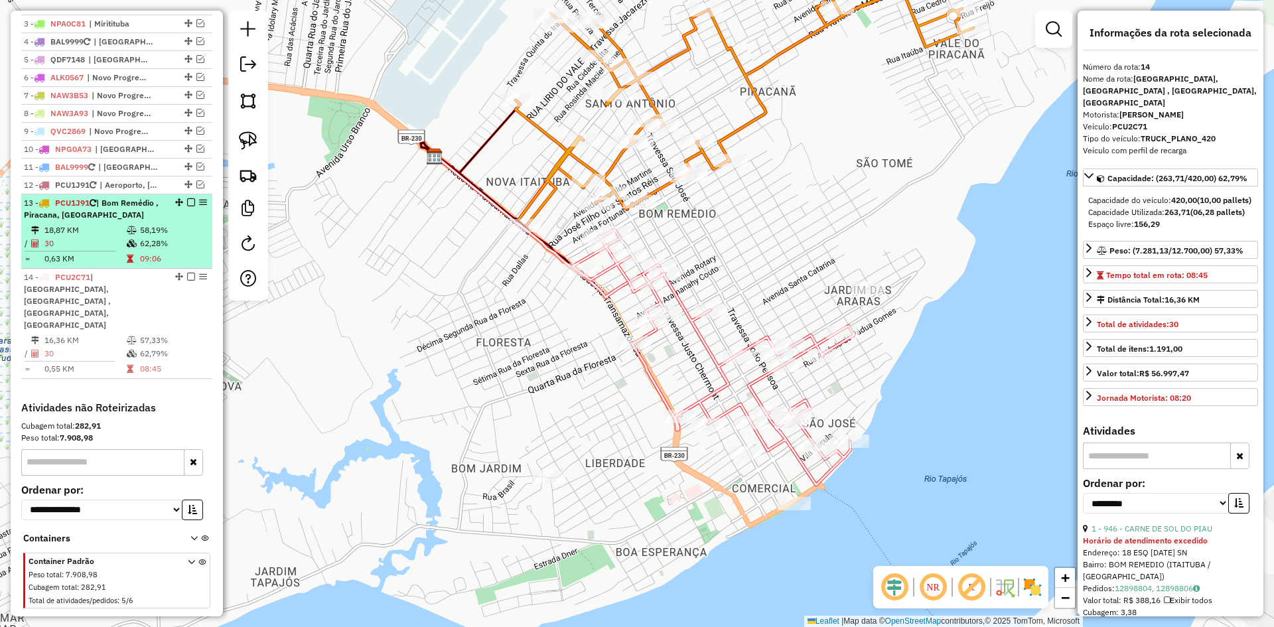
click at [187, 206] on em at bounding box center [191, 202] width 8 height 8
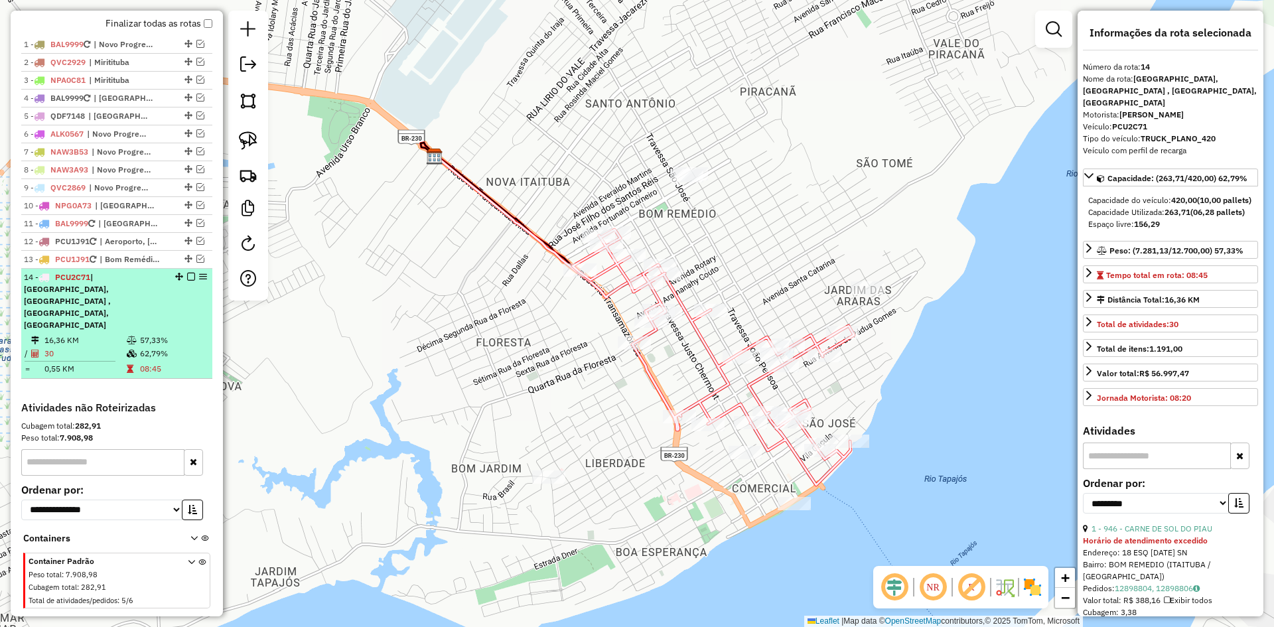
click at [188, 281] on em at bounding box center [191, 277] width 8 height 8
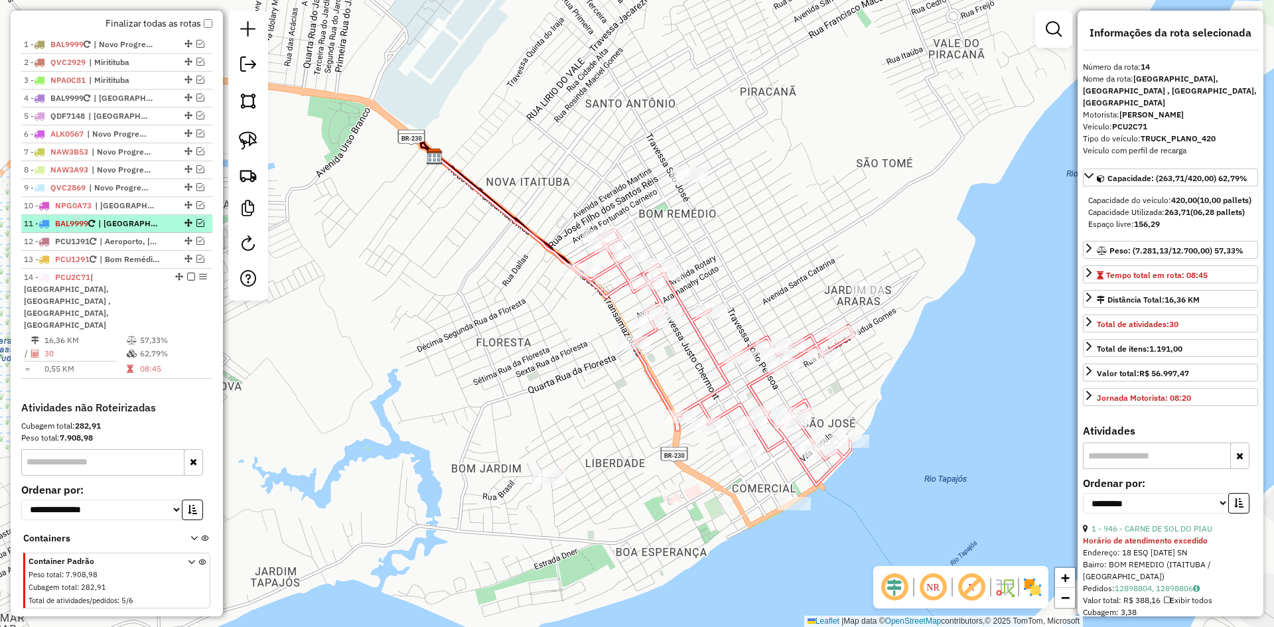
scroll to position [420, 0]
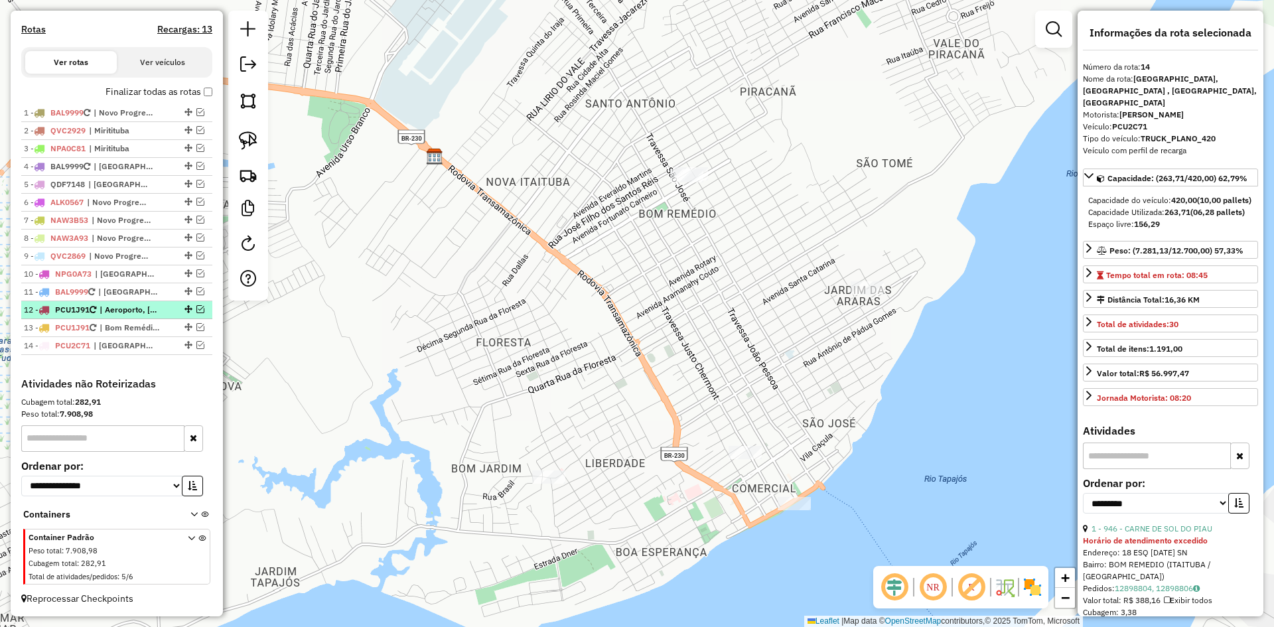
click at [198, 308] on em at bounding box center [200, 309] width 8 height 8
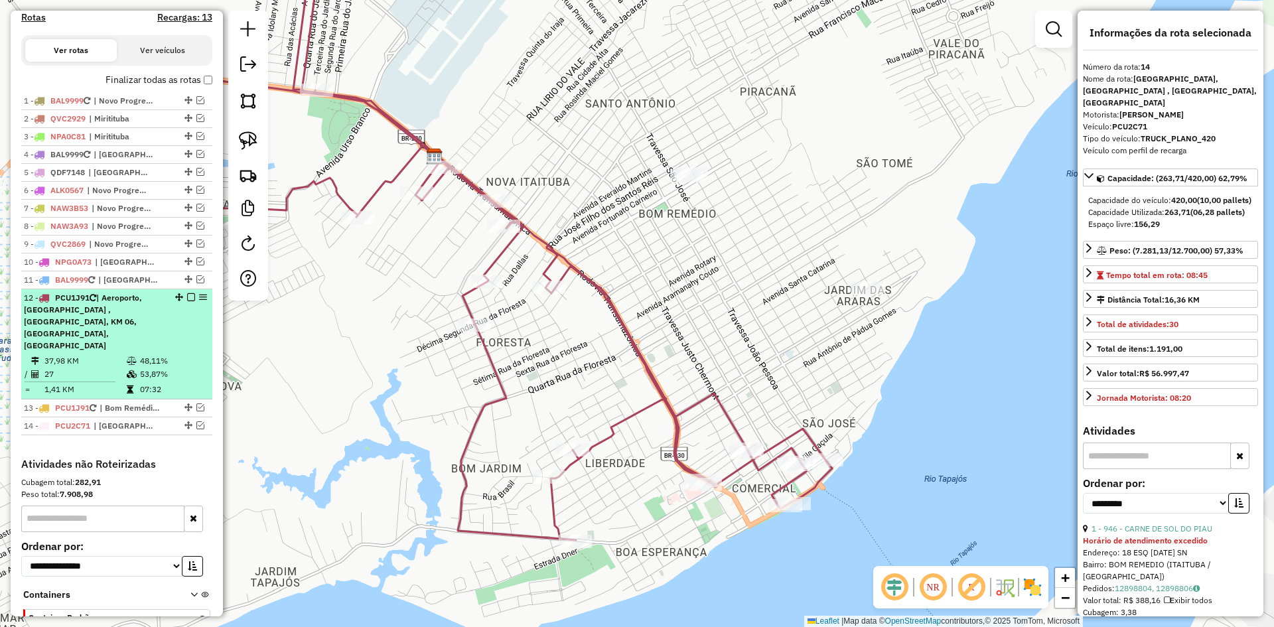
scroll to position [488, 0]
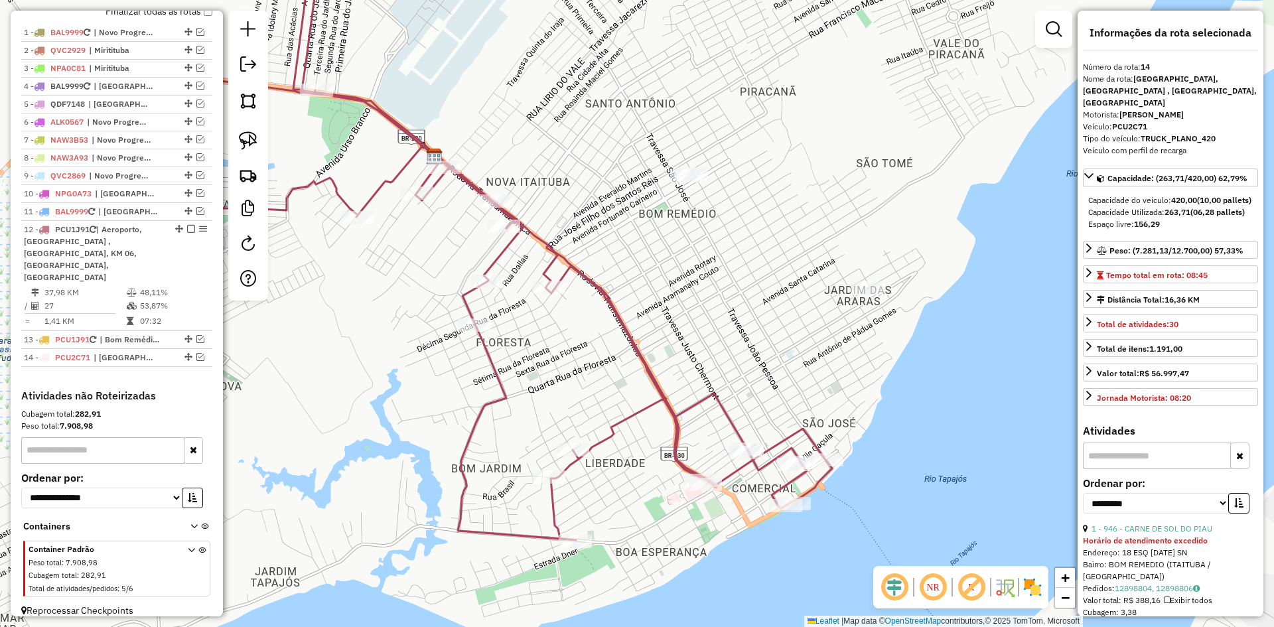
click at [491, 369] on icon at bounding box center [494, 239] width 675 height 602
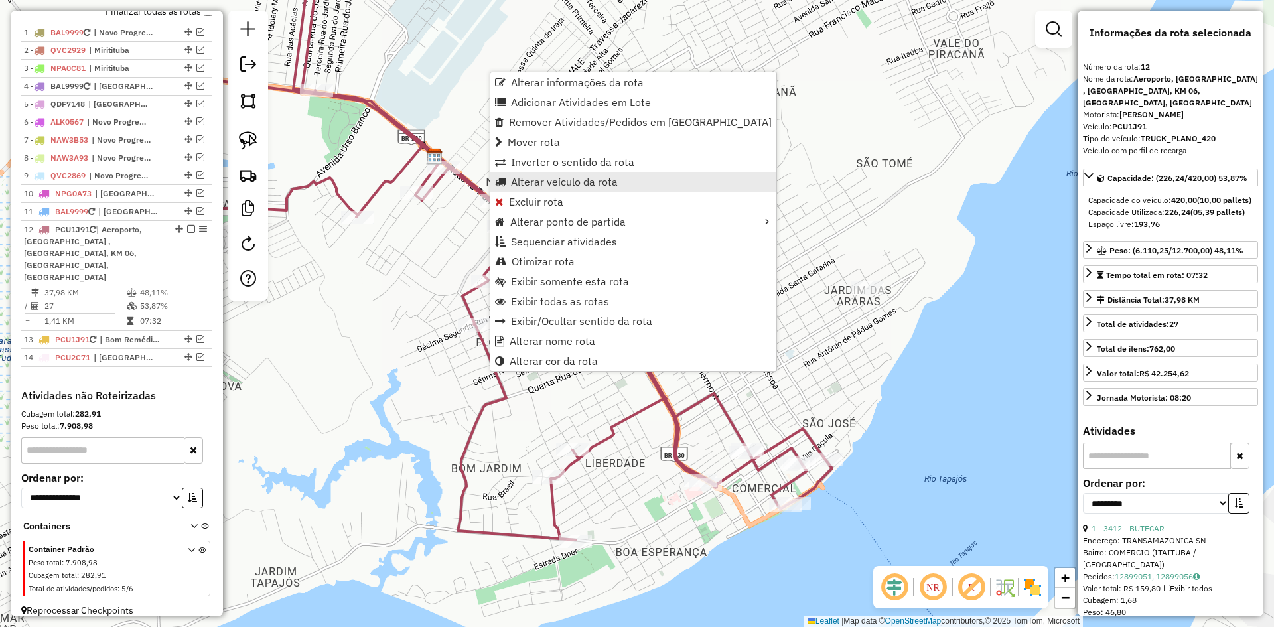
click at [543, 181] on span "Alterar veículo da rota" at bounding box center [564, 181] width 107 height 11
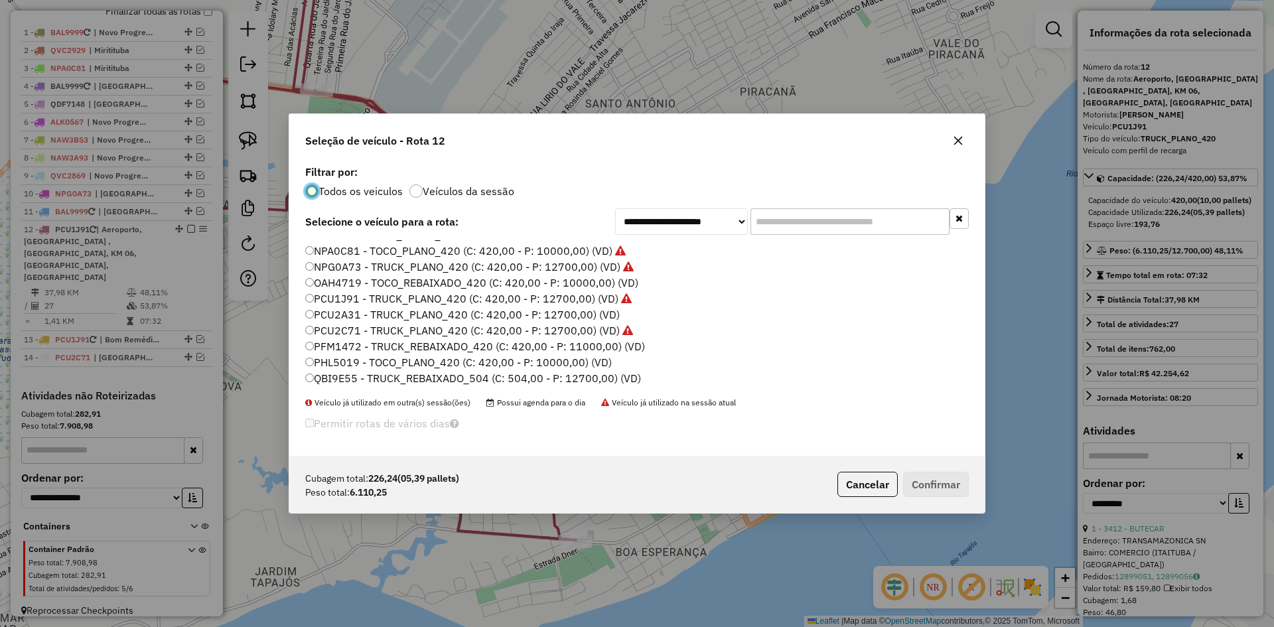
scroll to position [37, 0]
drag, startPoint x: 360, startPoint y: 355, endPoint x: 390, endPoint y: 344, distance: 32.5
click at [360, 354] on label "NPA0251 - TOCO_PLANO_252 (C: 252,00 - P: 6000,00) (VD)" at bounding box center [455, 354] width 301 height 16
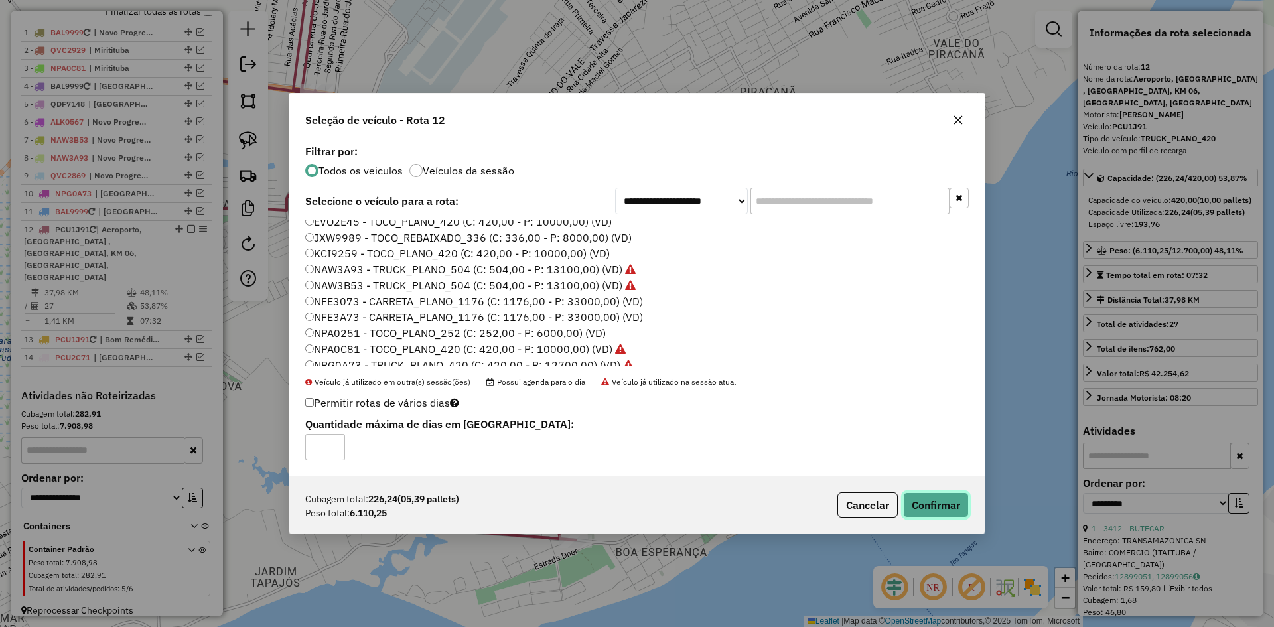
click at [929, 505] on button "Confirmar" at bounding box center [936, 504] width 66 height 25
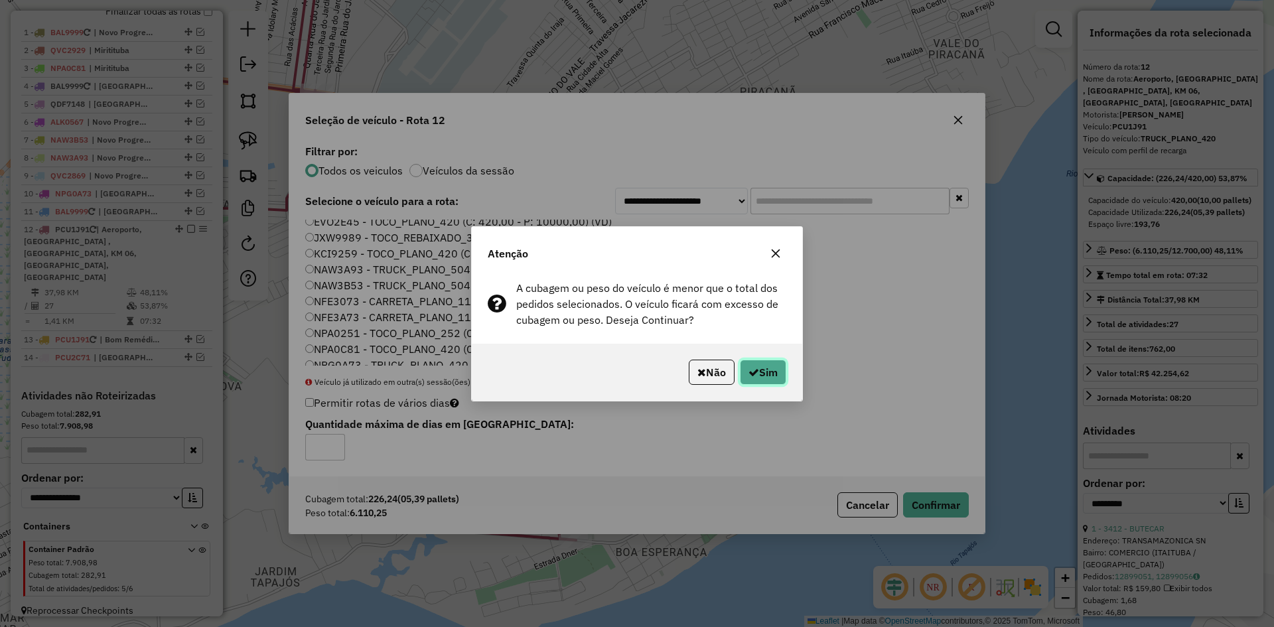
click at [764, 369] on button "Sim" at bounding box center [763, 372] width 46 height 25
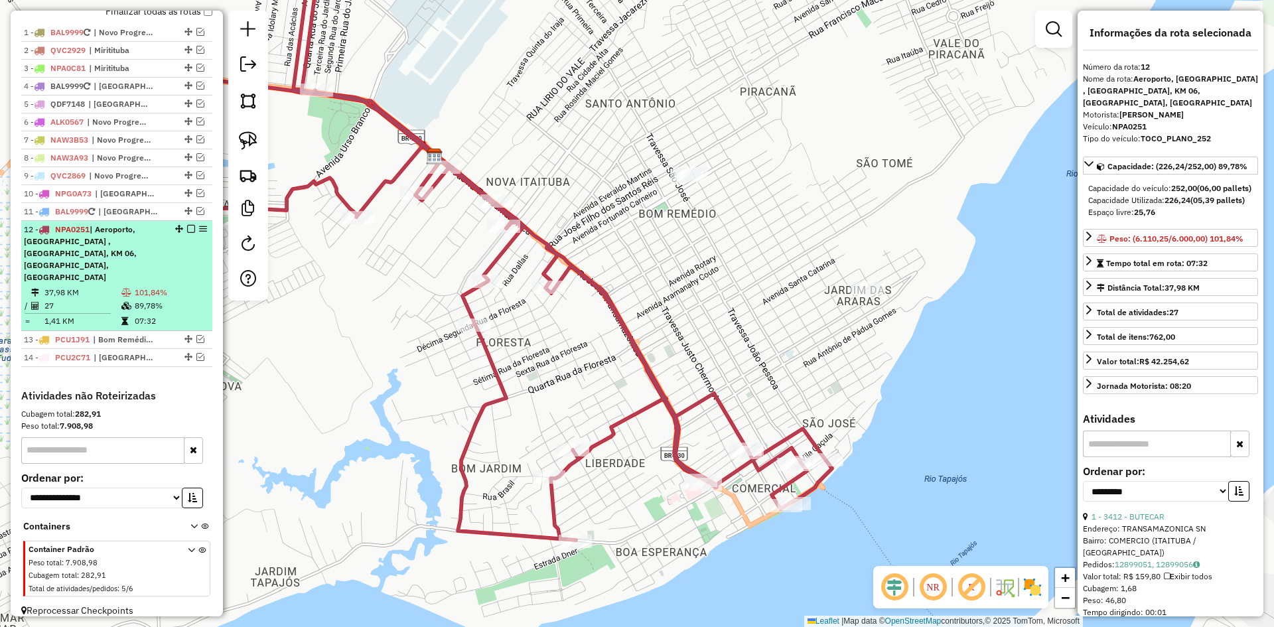
click at [187, 233] on em at bounding box center [191, 229] width 8 height 8
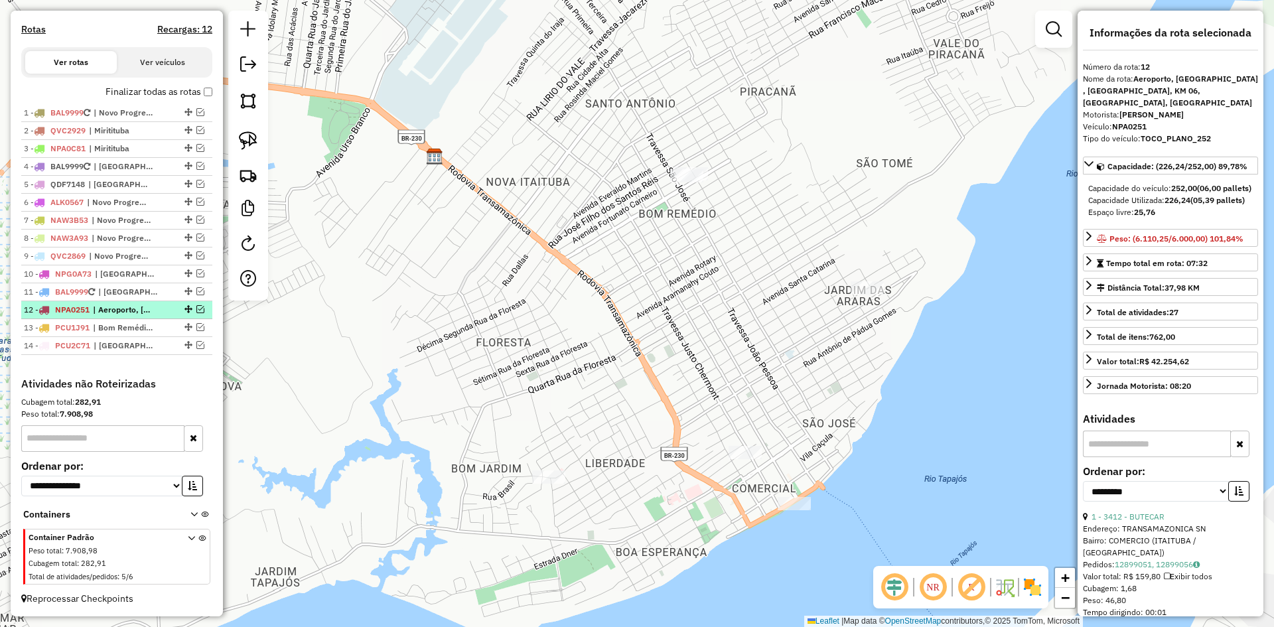
scroll to position [420, 0]
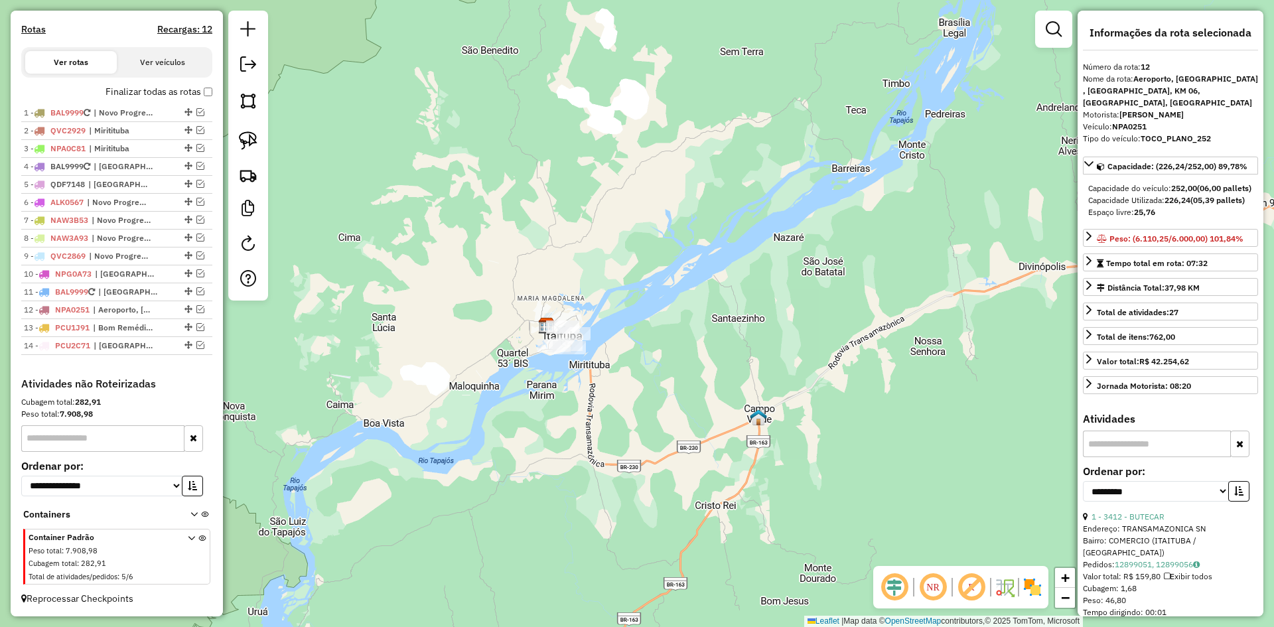
drag, startPoint x: 417, startPoint y: 355, endPoint x: 308, endPoint y: 218, distance: 175.6
click at [434, 322] on div "Janela de atendimento Grade de atendimento Capacidade Transportadoras Veículos …" at bounding box center [637, 313] width 1274 height 627
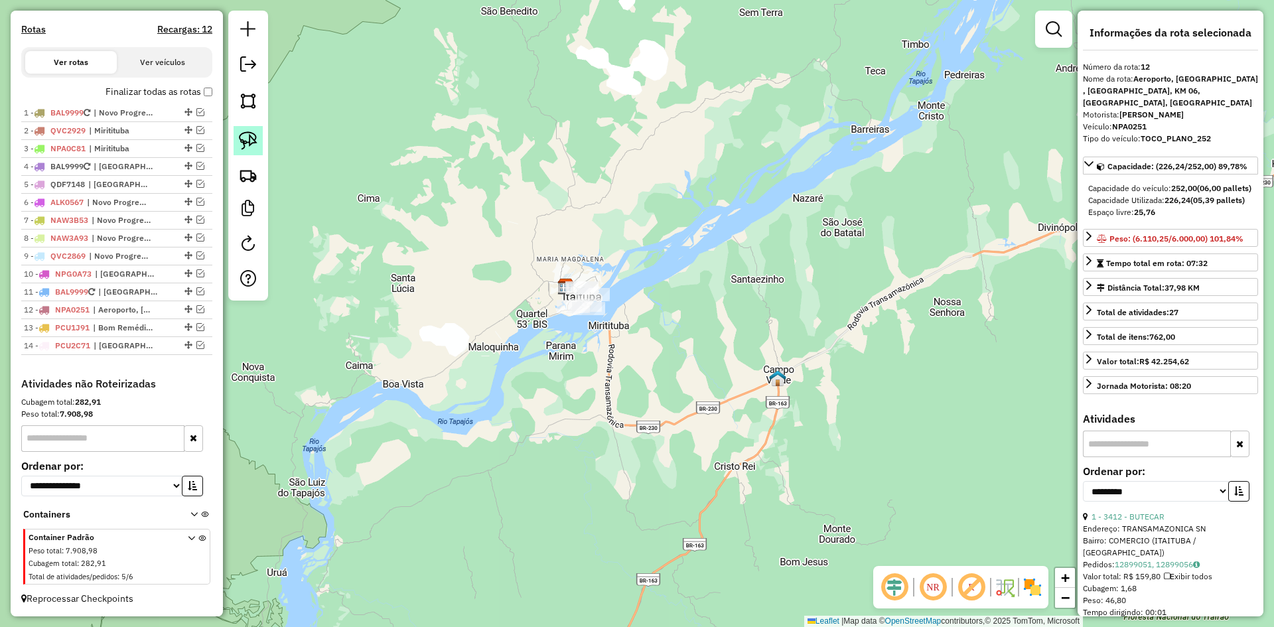
click at [251, 139] on img at bounding box center [248, 140] width 19 height 19
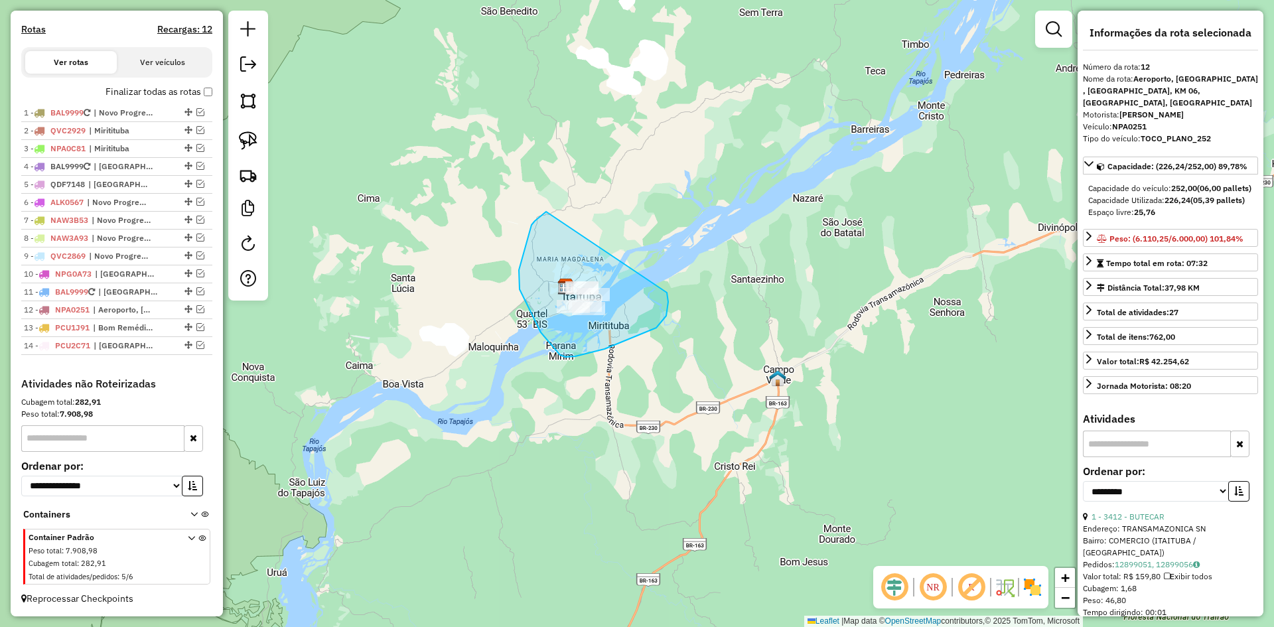
drag, startPoint x: 546, startPoint y: 212, endPoint x: 665, endPoint y: 293, distance: 144.6
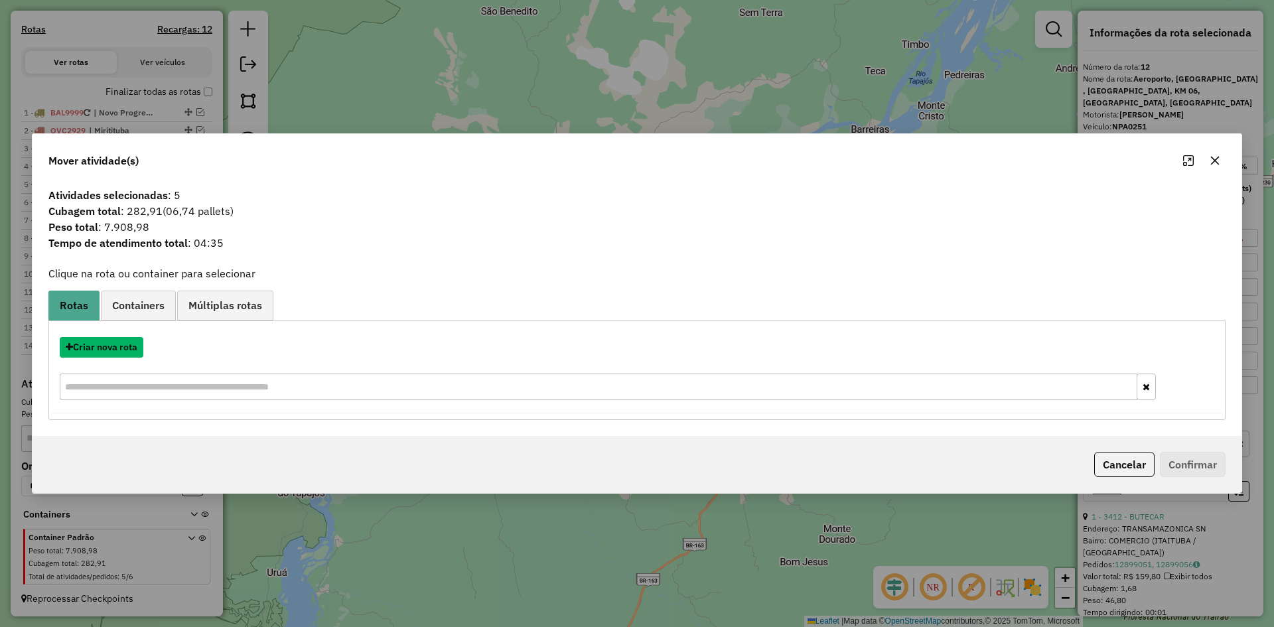
click at [133, 348] on button "Criar nova rota" at bounding box center [102, 347] width 84 height 21
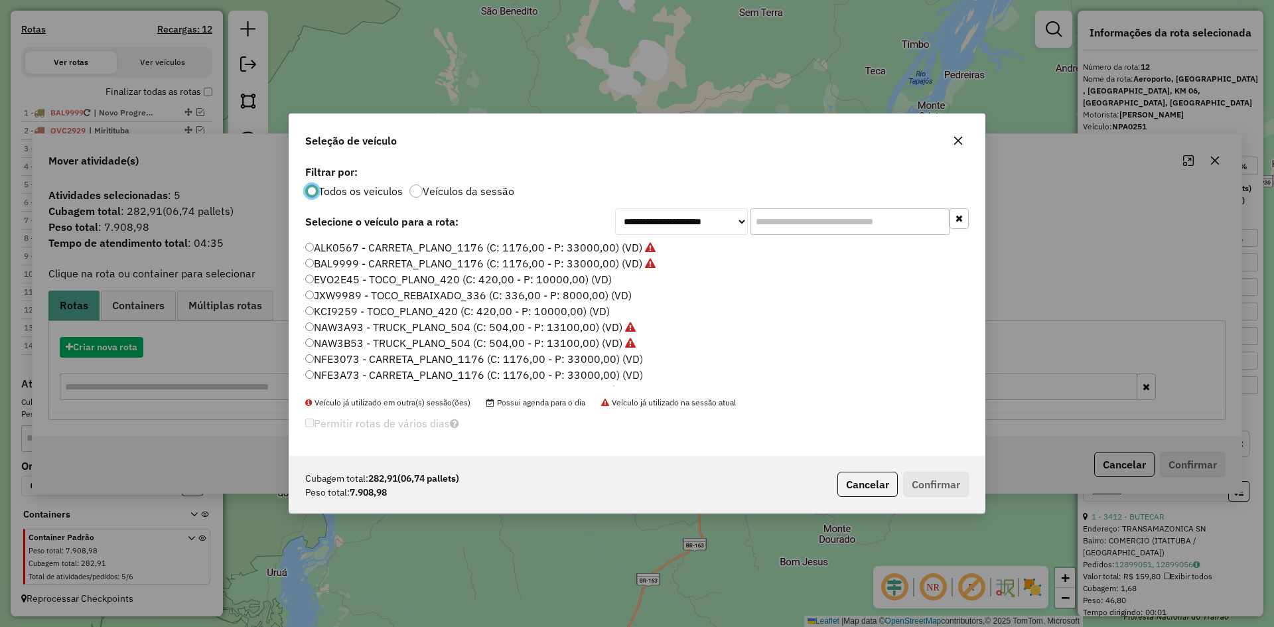
scroll to position [7, 4]
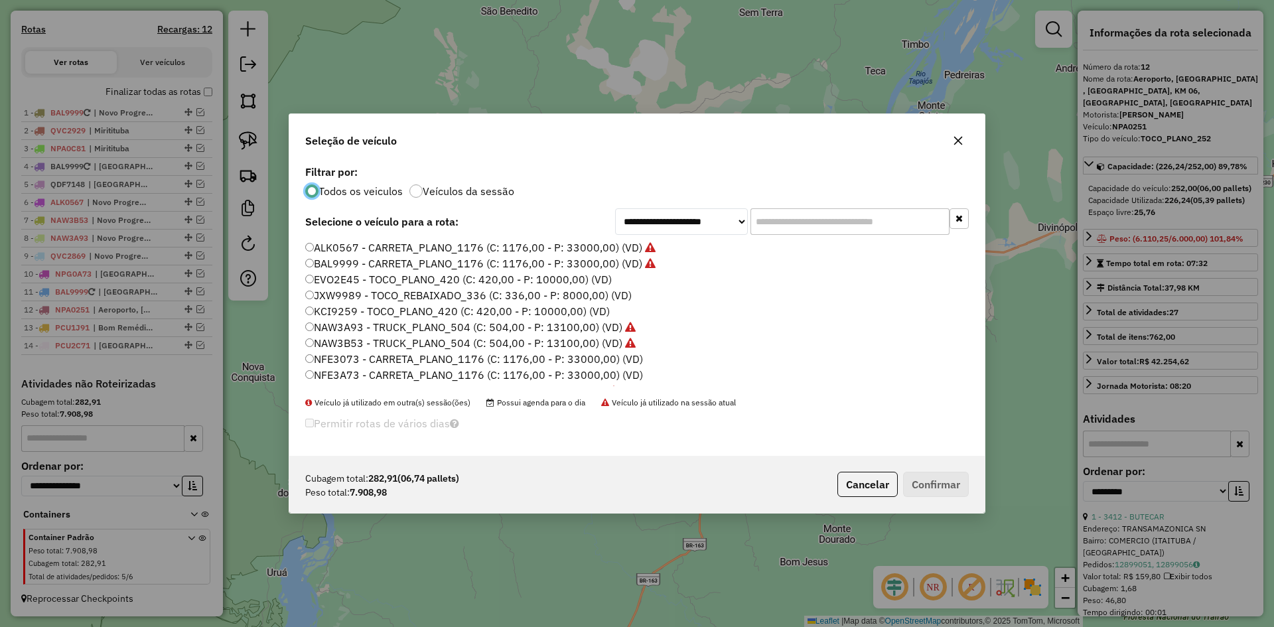
click at [338, 262] on label "BAL9999 - CARRETA_PLANO_1176 (C: 1176,00 - P: 33000,00) (VD)" at bounding box center [480, 263] width 350 height 16
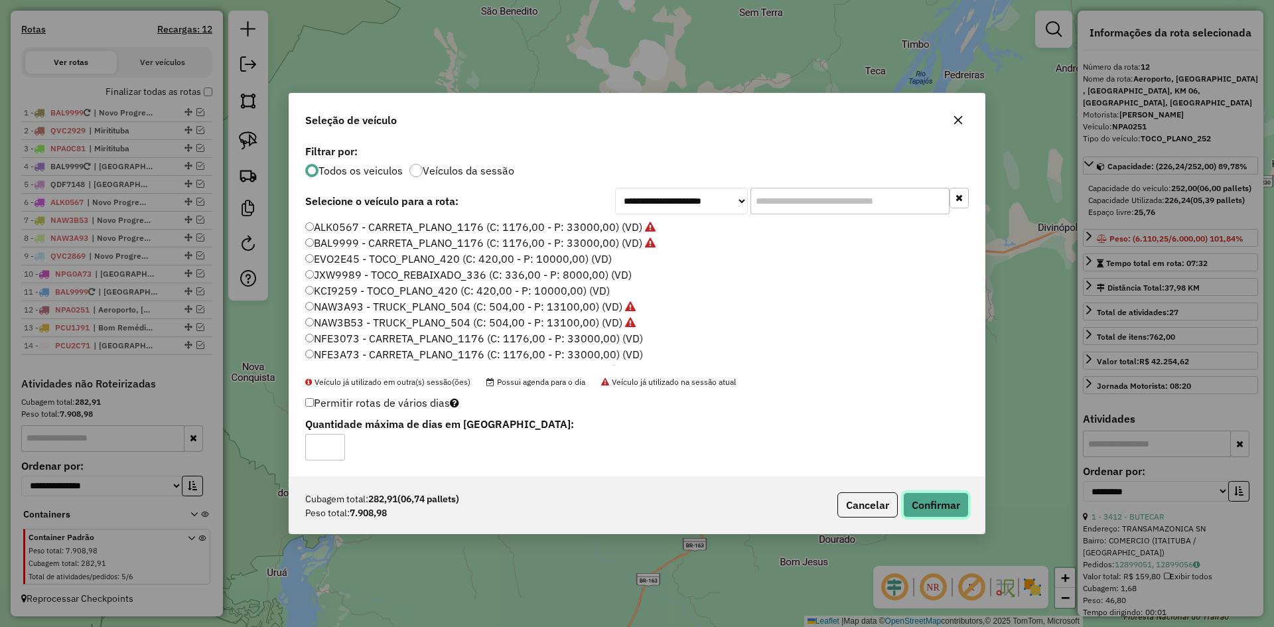
click at [944, 498] on button "Confirmar" at bounding box center [936, 504] width 66 height 25
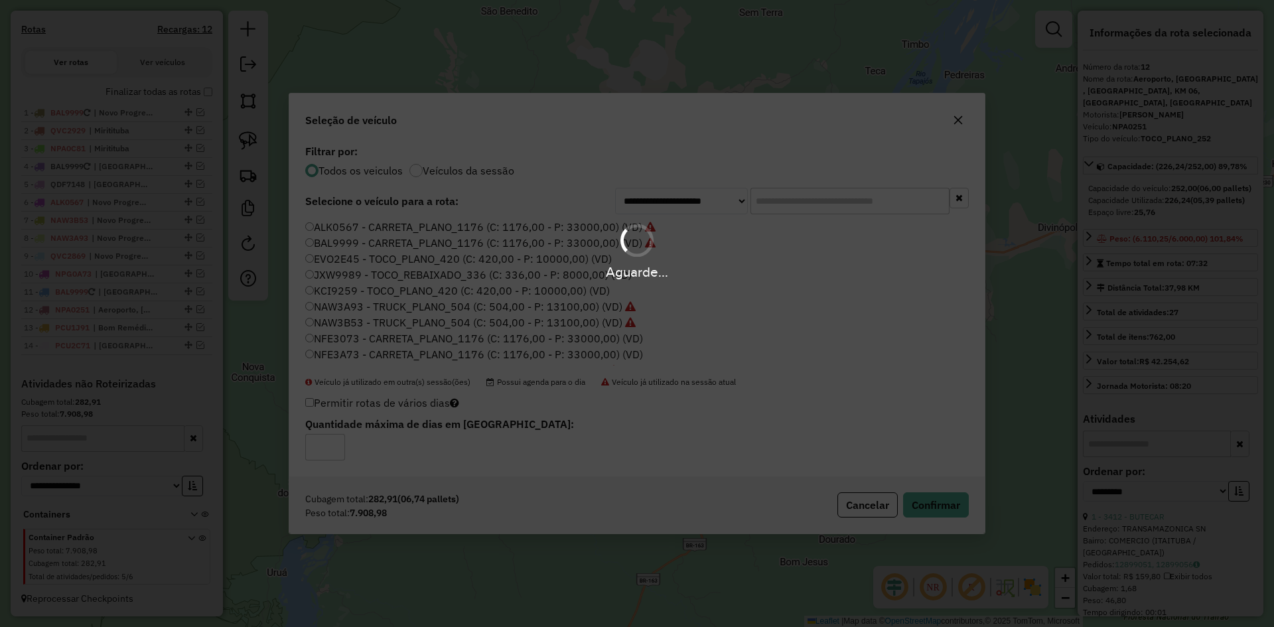
scroll to position [297, 0]
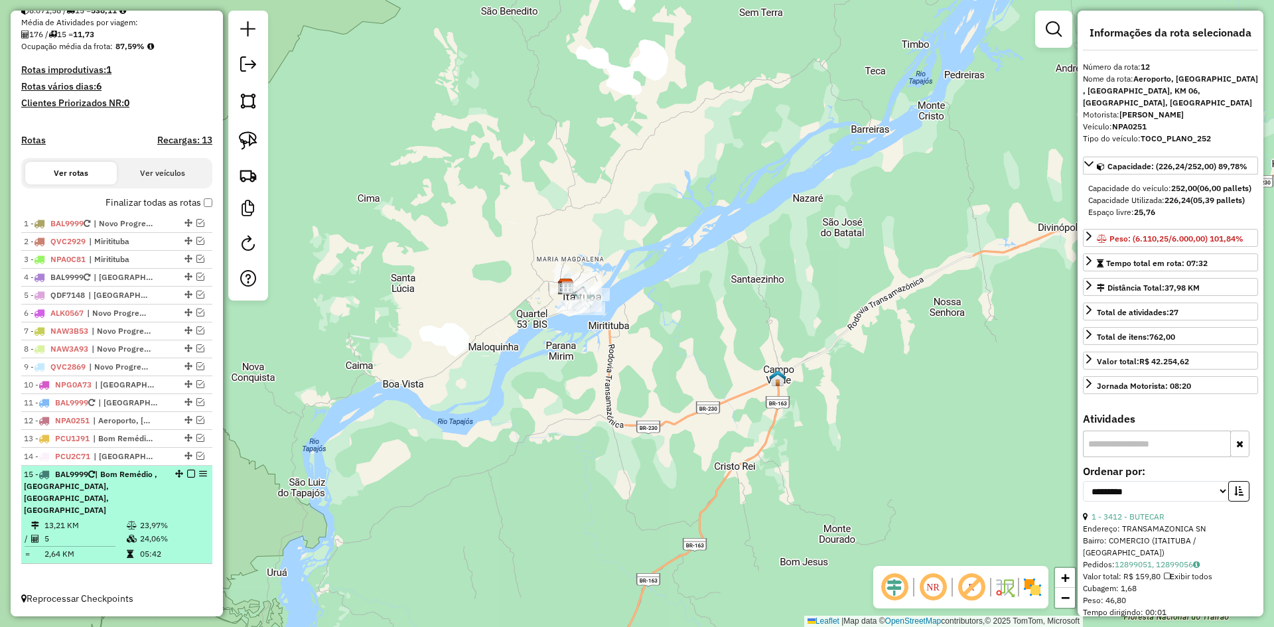
click at [163, 524] on td "23,97%" at bounding box center [172, 525] width 67 height 13
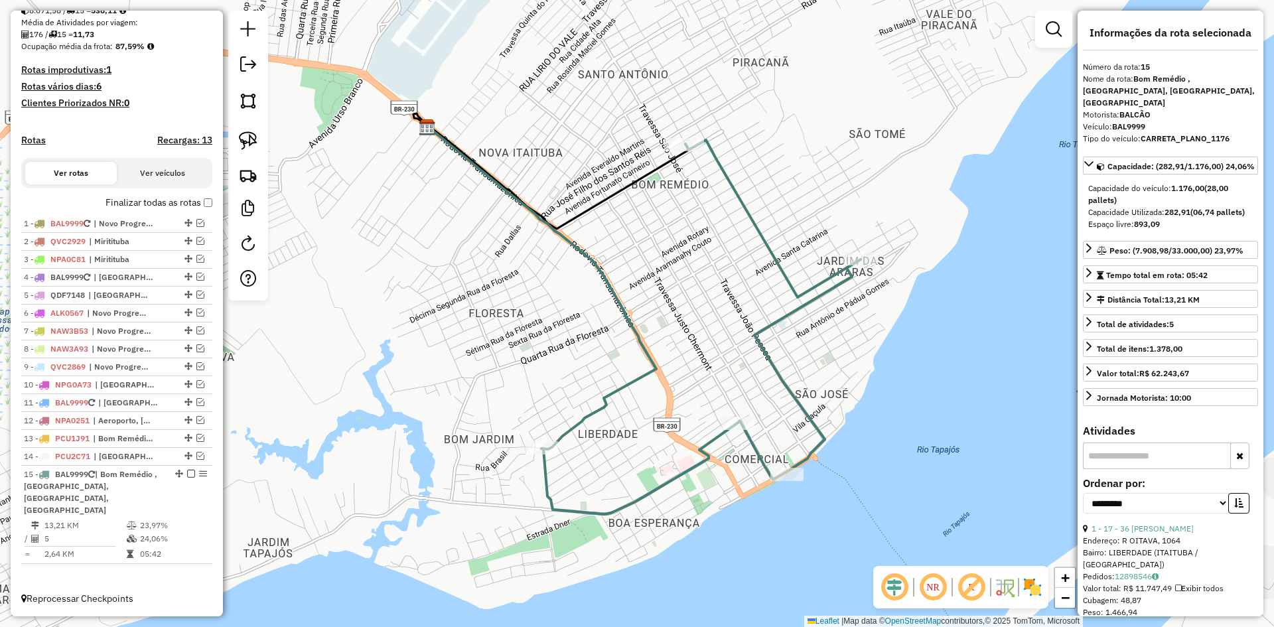
click at [788, 271] on icon at bounding box center [700, 327] width 319 height 374
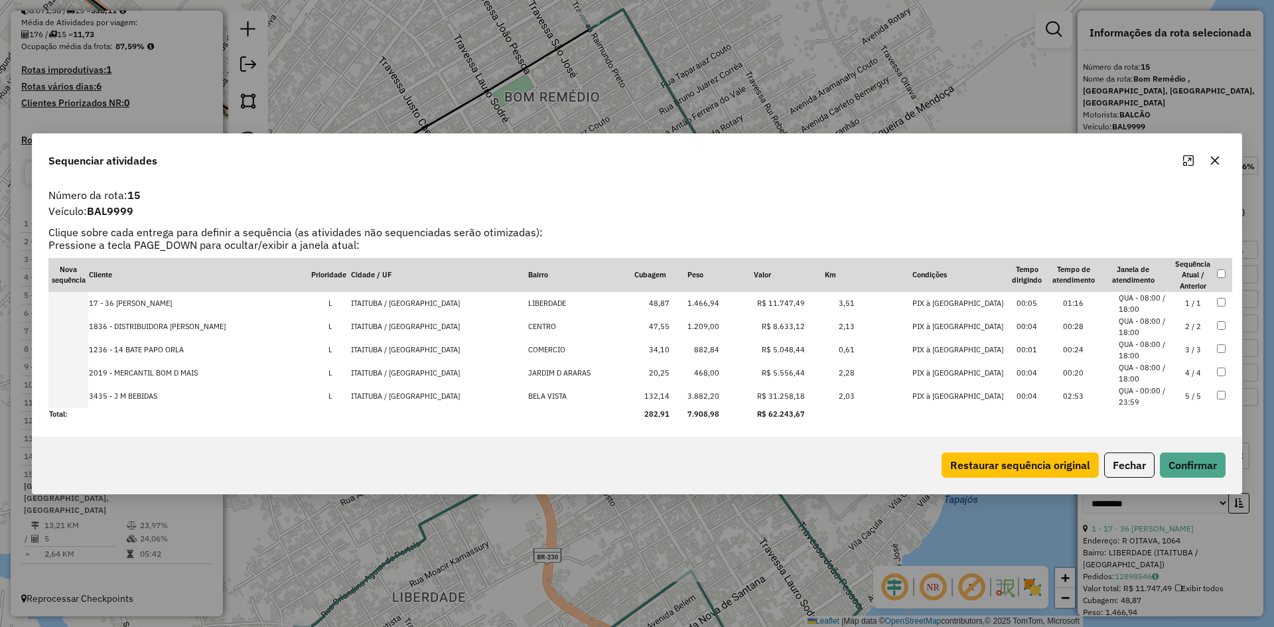
click at [1215, 165] on icon "button" at bounding box center [1214, 160] width 11 height 11
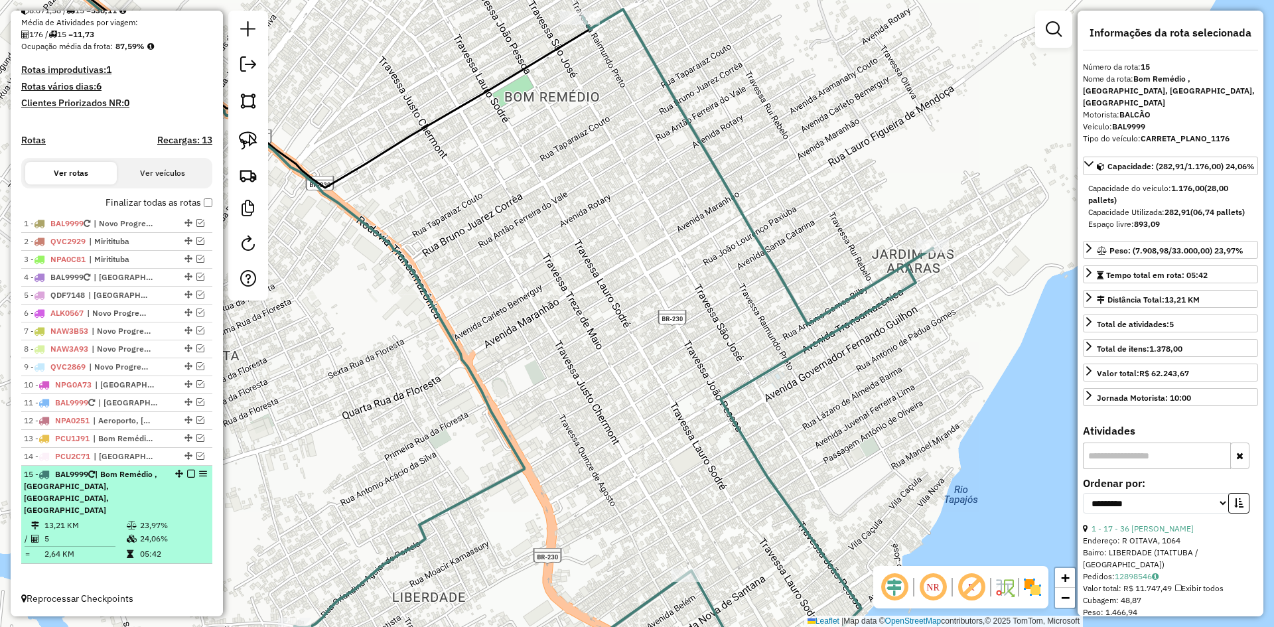
click at [187, 478] on em at bounding box center [191, 474] width 8 height 8
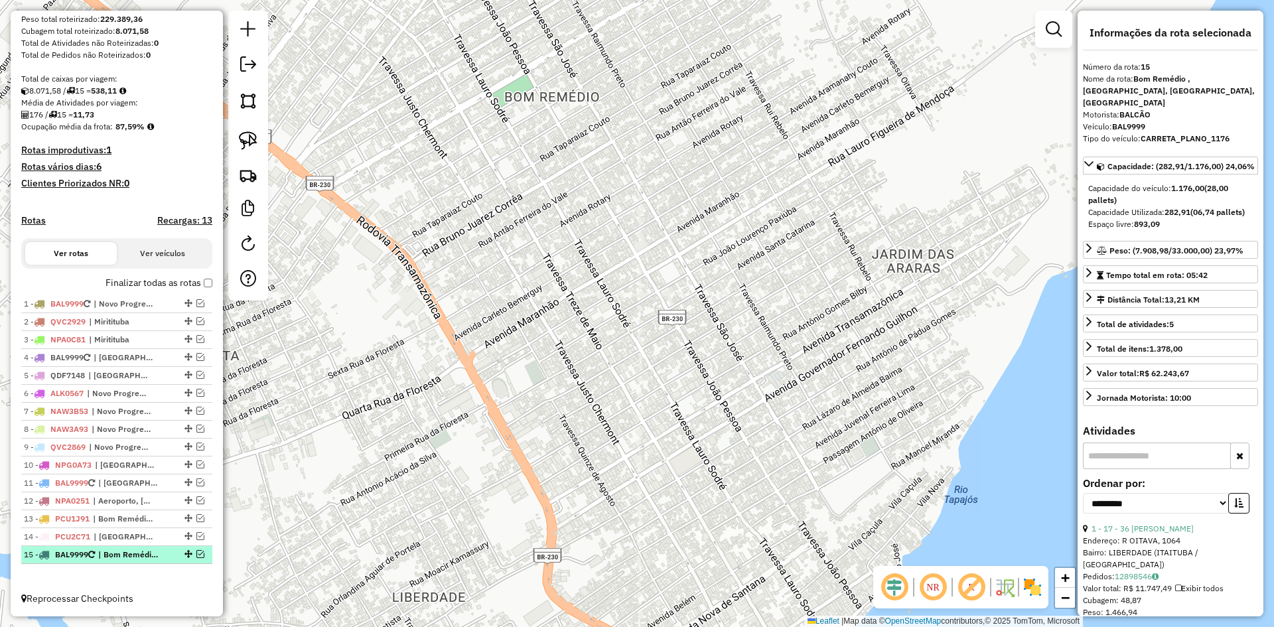
scroll to position [229, 0]
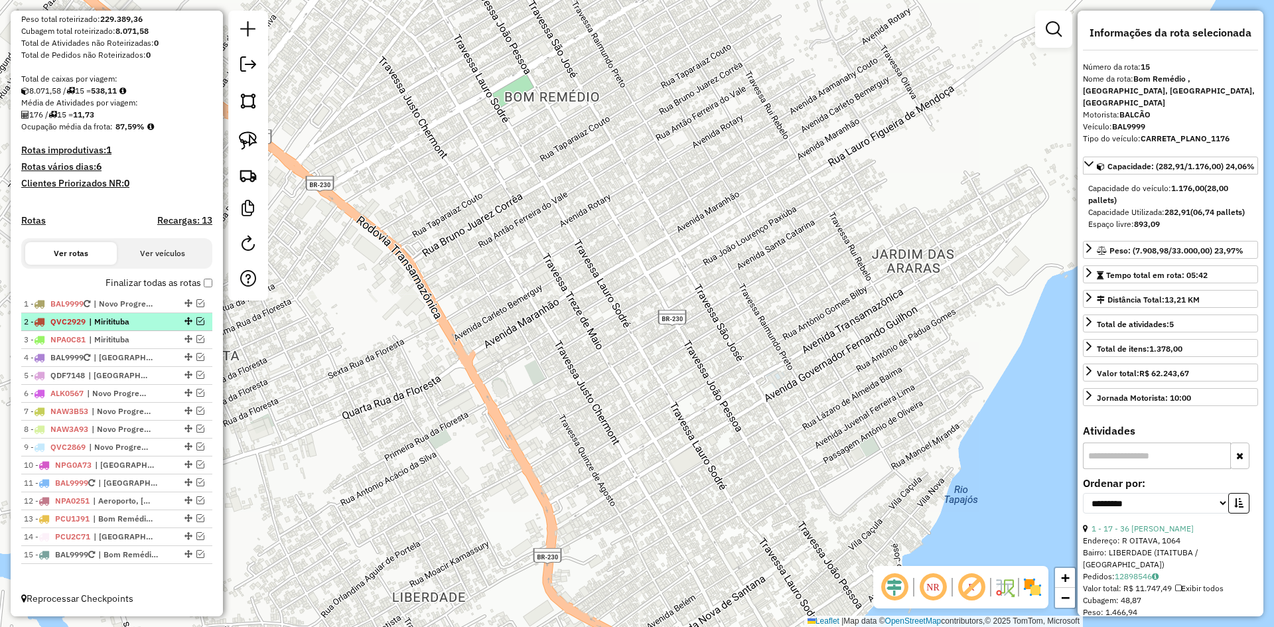
click at [100, 322] on span "| Miritituba" at bounding box center [119, 322] width 61 height 12
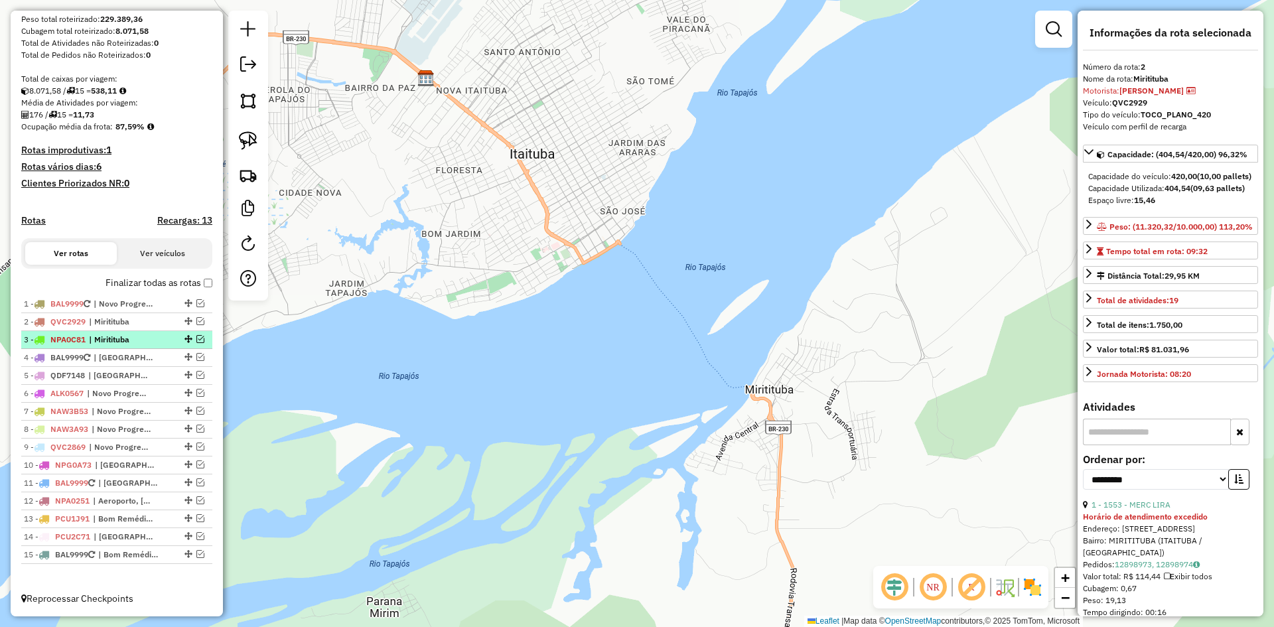
click at [100, 341] on span "| Miritituba" at bounding box center [119, 340] width 61 height 12
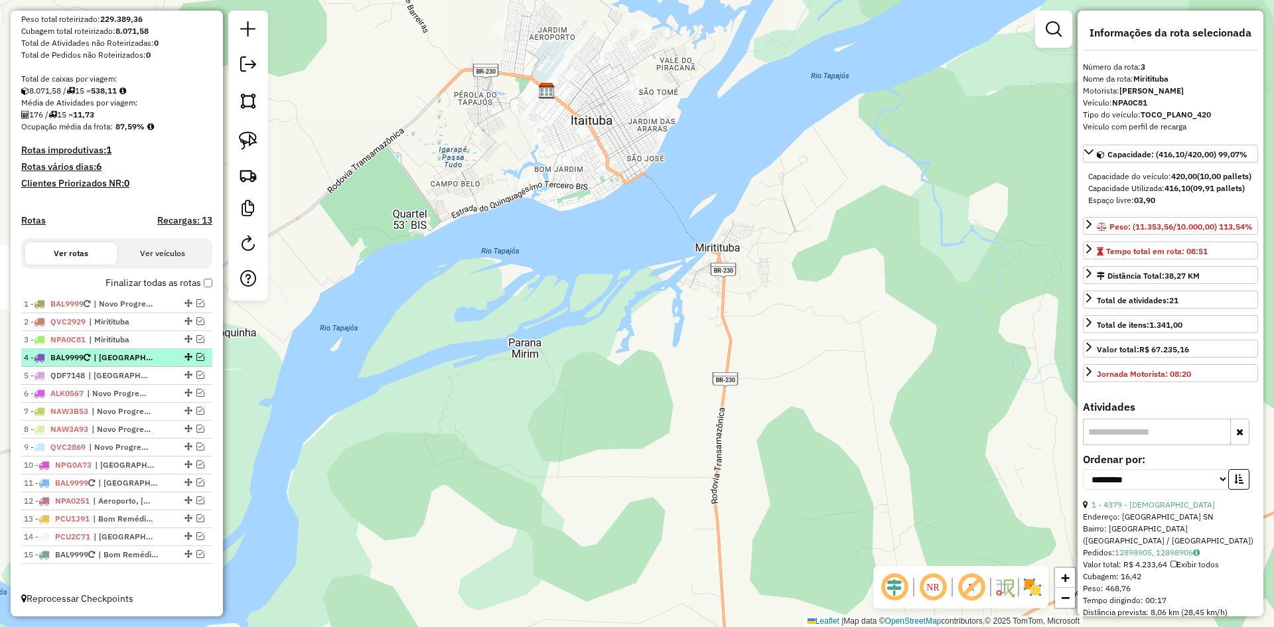
click at [111, 356] on span "| [GEOGRAPHIC_DATA], REVENDA" at bounding box center [124, 358] width 61 height 12
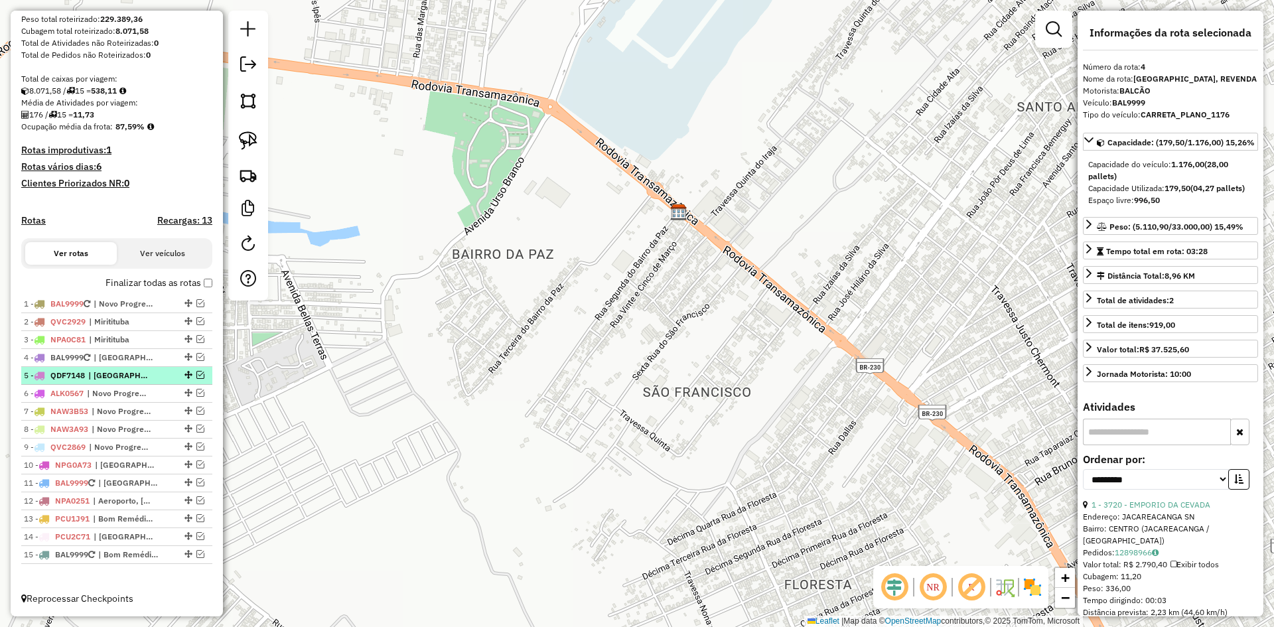
click at [115, 373] on span "| [GEOGRAPHIC_DATA]" at bounding box center [118, 375] width 61 height 12
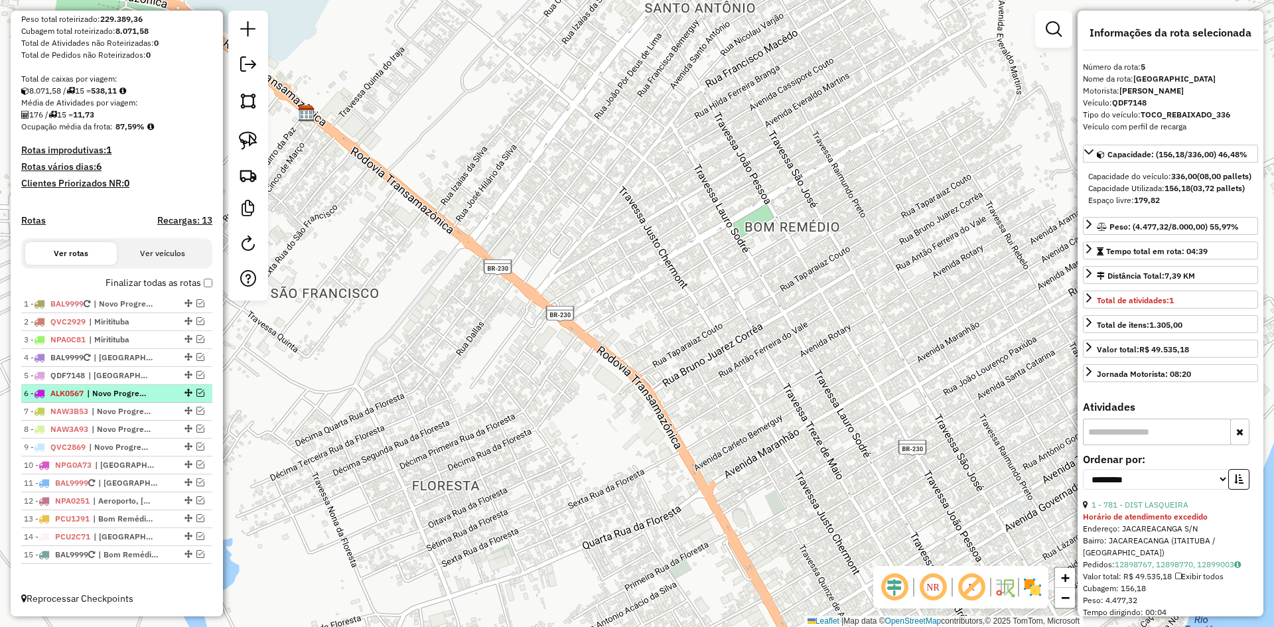
click at [111, 387] on span "| Novo Progresso" at bounding box center [117, 393] width 61 height 12
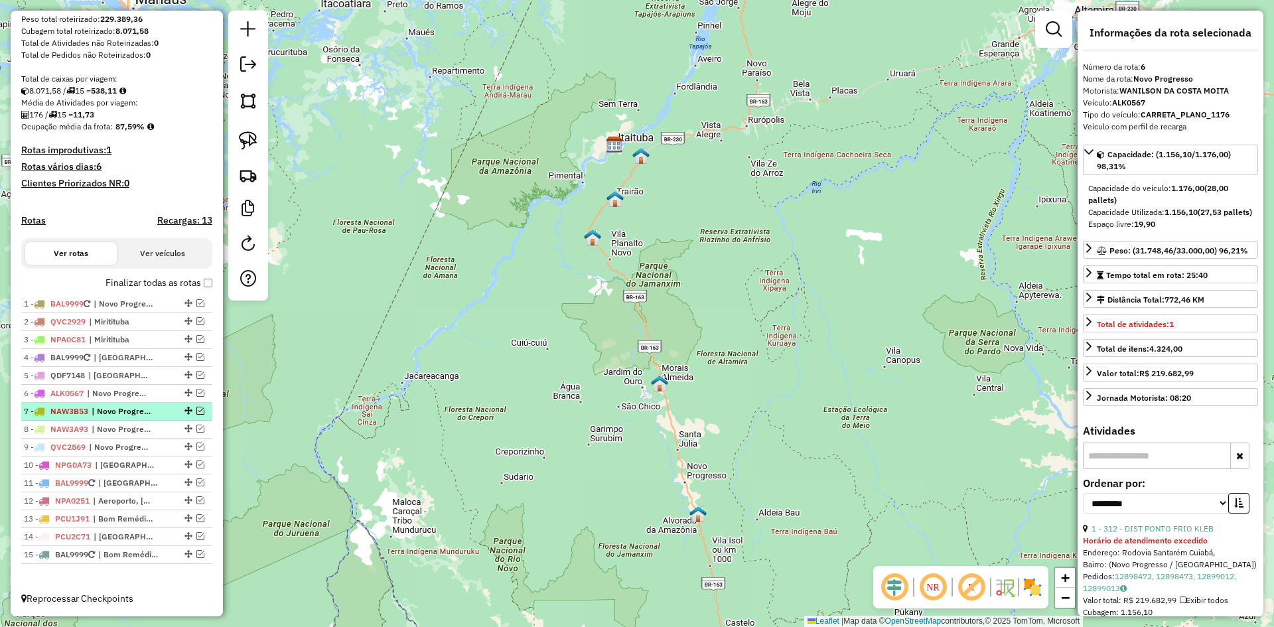
click at [122, 409] on span "| Novo Progresso" at bounding box center [122, 411] width 61 height 12
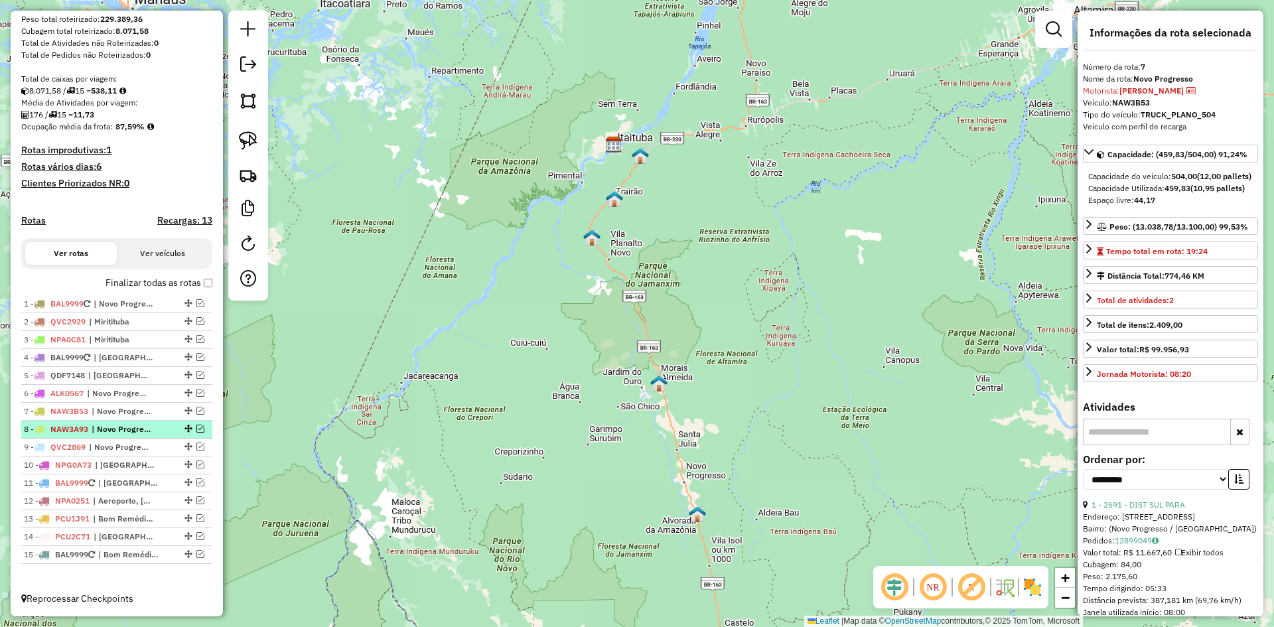
click at [120, 425] on span "| Novo Progresso" at bounding box center [122, 429] width 61 height 12
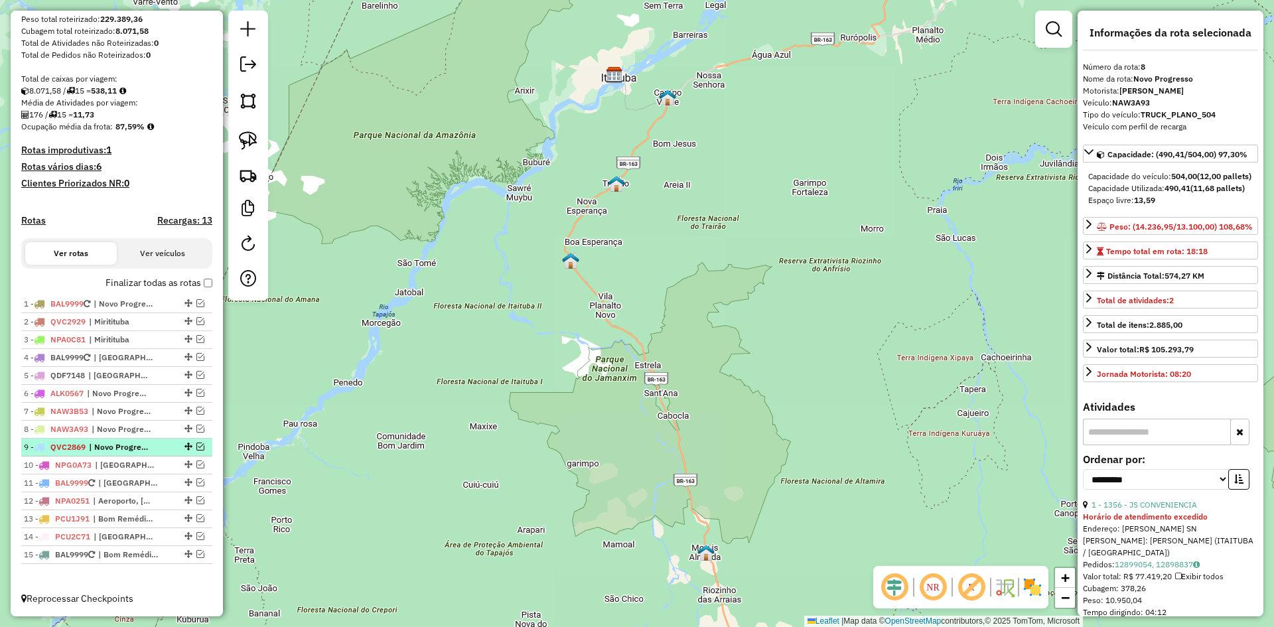
click at [113, 445] on span "| Novo Progresso" at bounding box center [119, 447] width 61 height 12
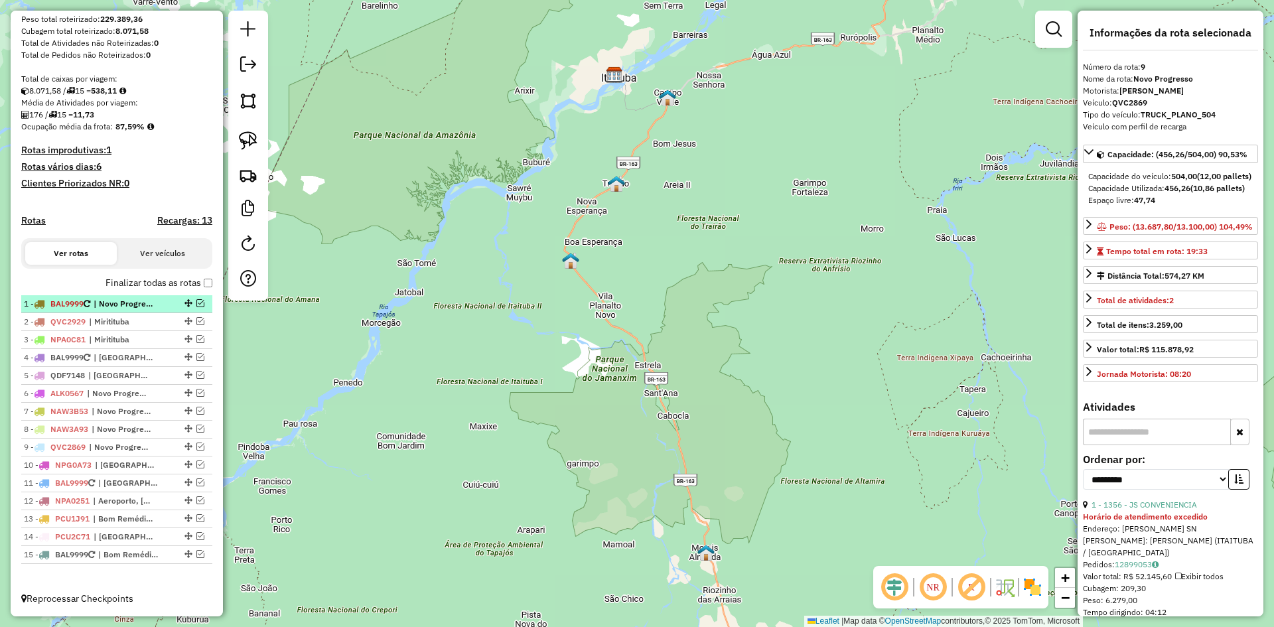
click at [198, 302] on em at bounding box center [200, 303] width 8 height 8
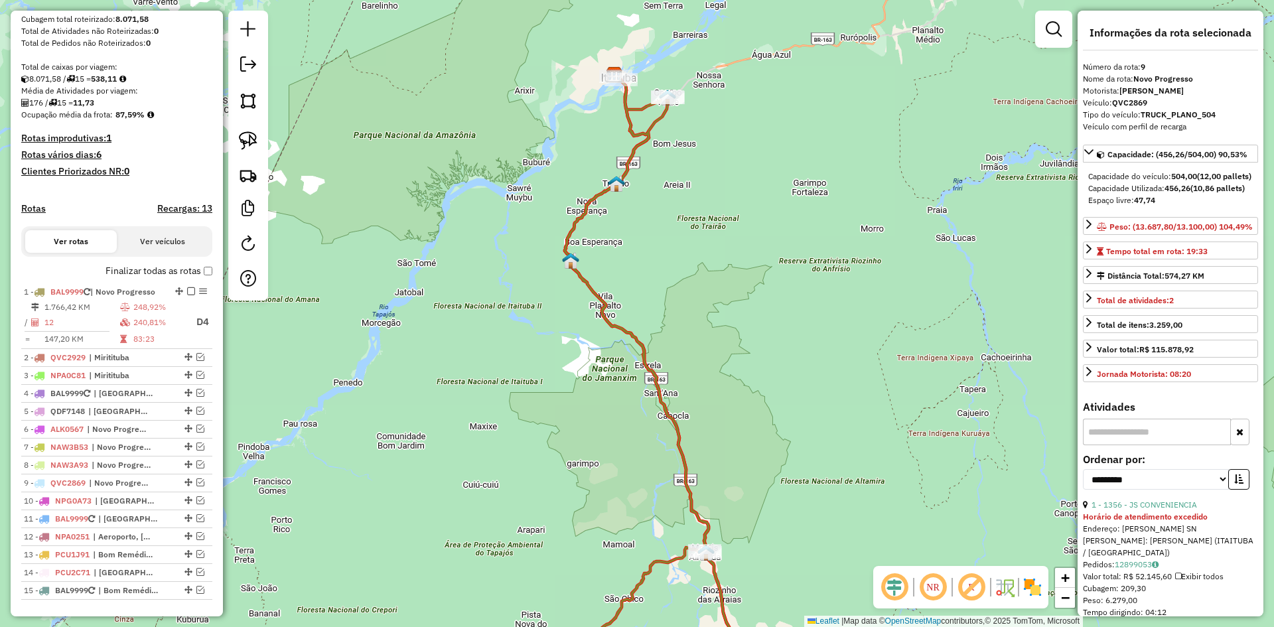
scroll to position [277, 0]
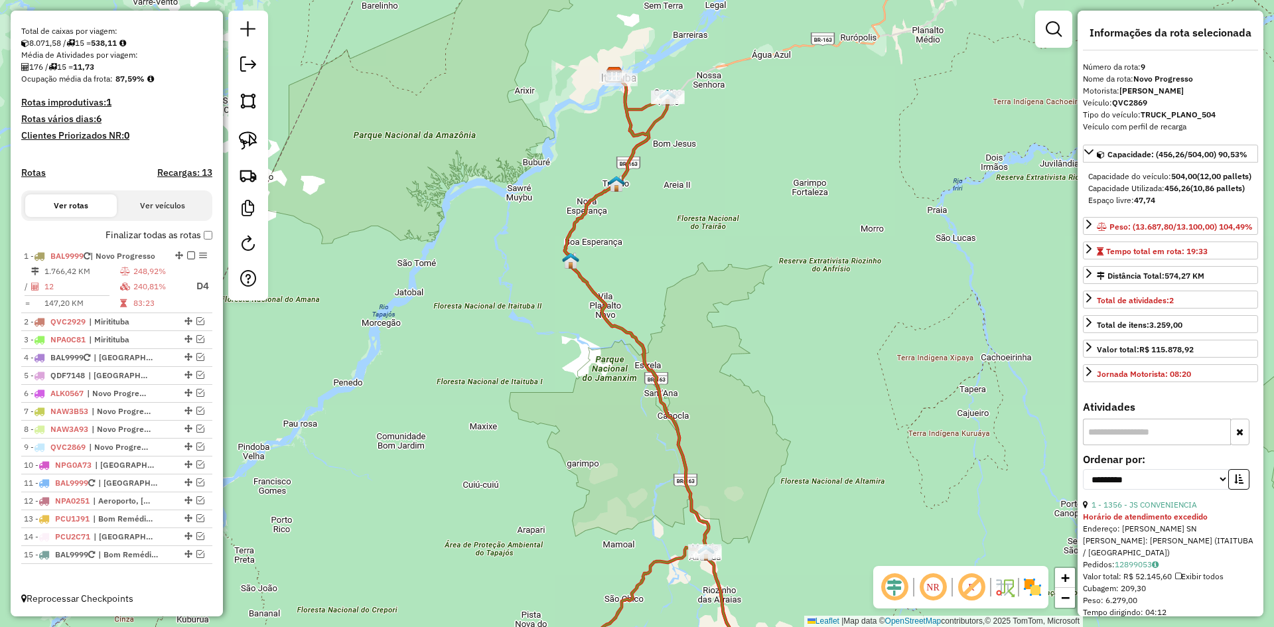
click at [631, 336] on icon at bounding box center [648, 383] width 188 height 614
click at [632, 336] on icon at bounding box center [648, 383] width 188 height 614
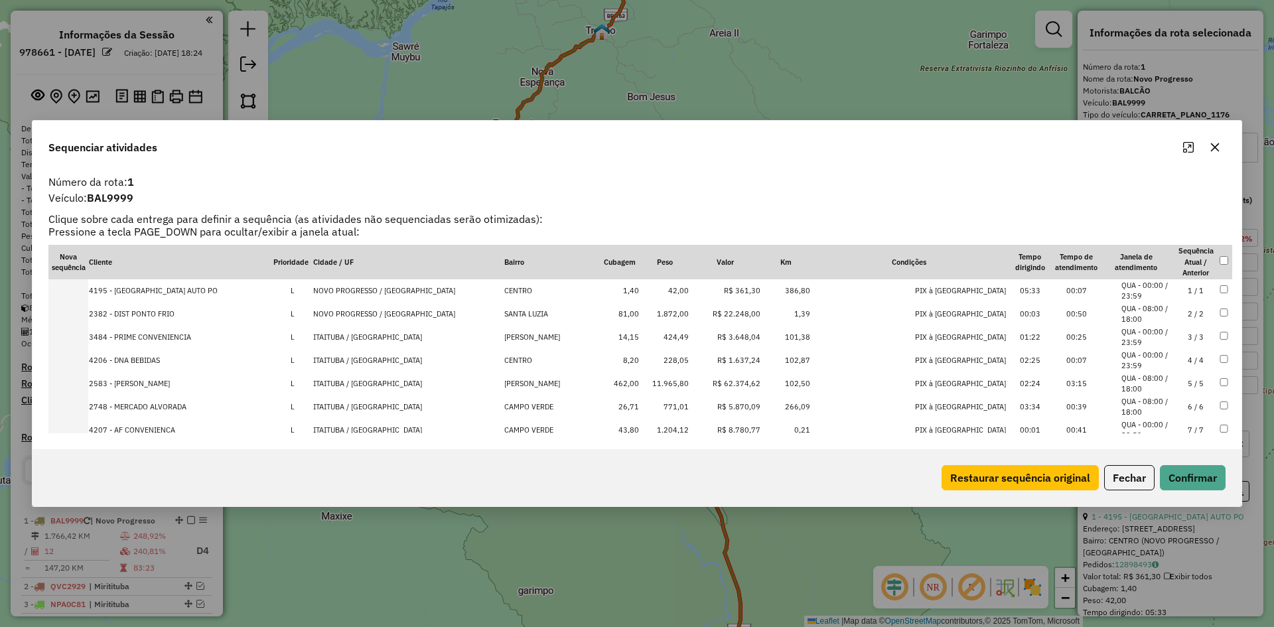
scroll to position [644, 0]
drag, startPoint x: 1216, startPoint y: 140, endPoint x: 442, endPoint y: 179, distance: 774.5
click at [1215, 138] on button "button" at bounding box center [1214, 147] width 21 height 21
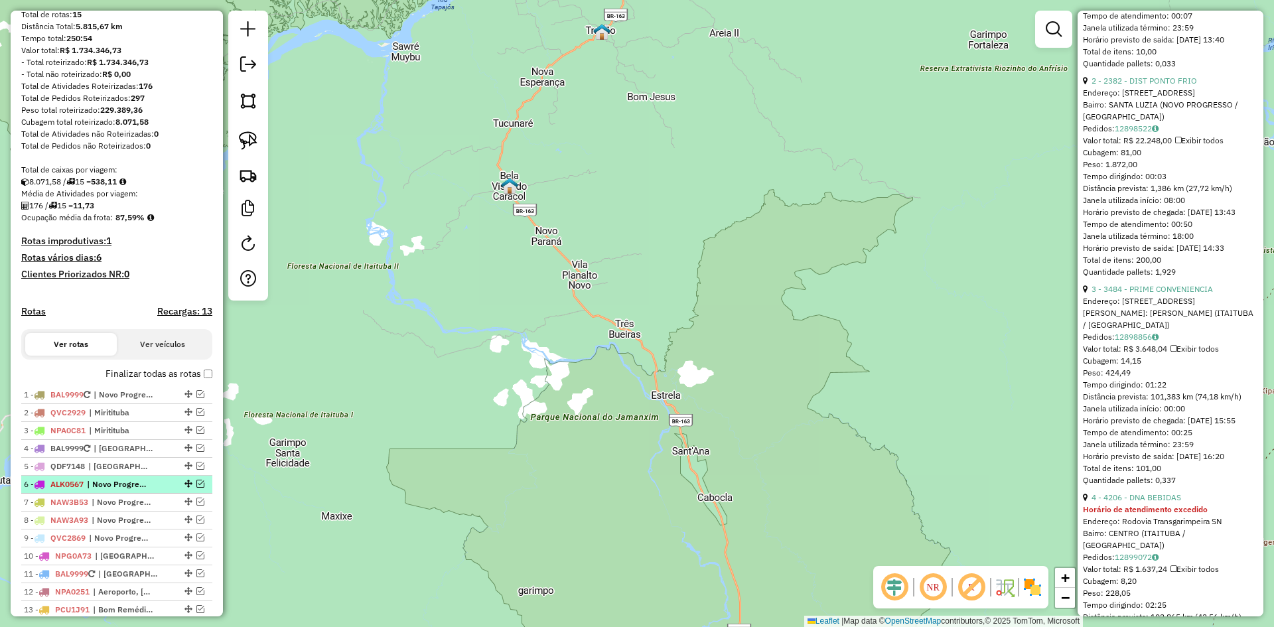
scroll to position [229, 0]
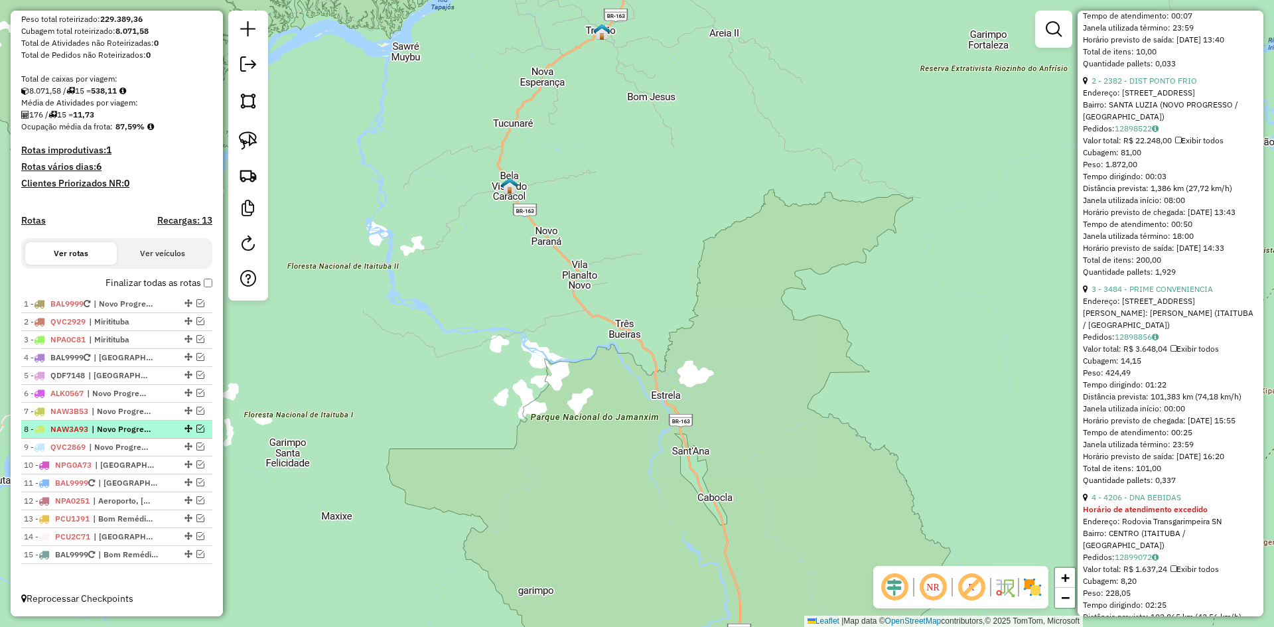
click at [100, 428] on span "| Novo Progresso" at bounding box center [122, 429] width 61 height 12
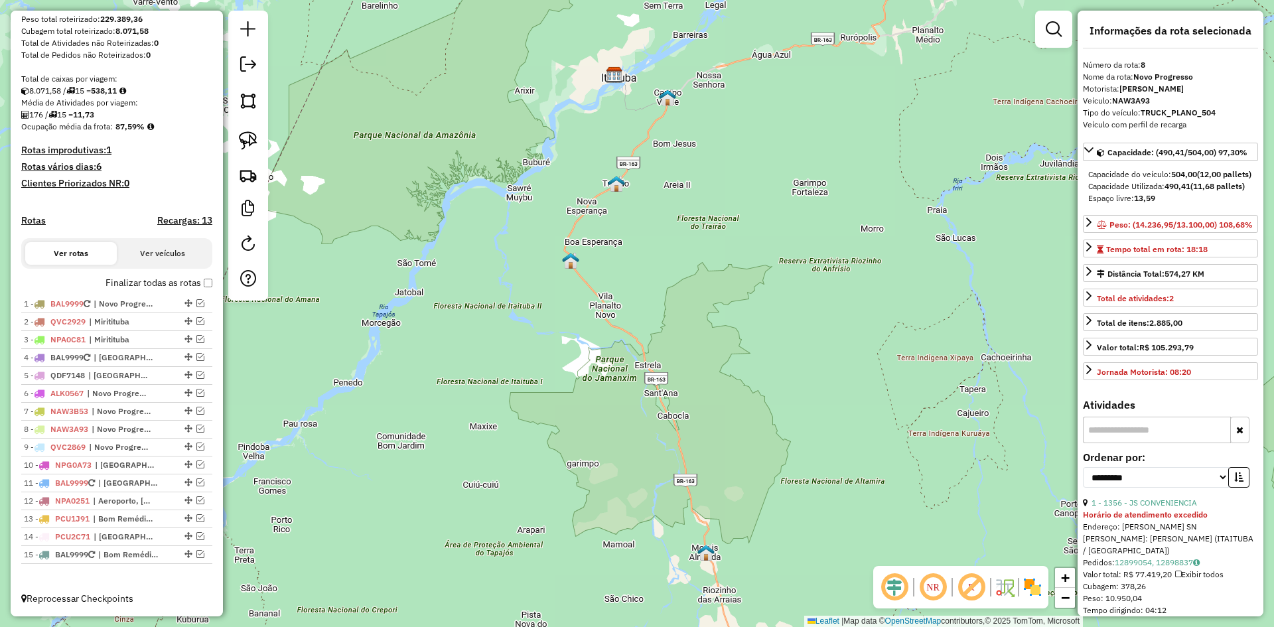
scroll to position [0, 0]
click at [155, 450] on div "9 - QVC2869 | Novo Progresso" at bounding box center [94, 447] width 141 height 12
click at [128, 466] on span "| [GEOGRAPHIC_DATA], KM 30, [GEOGRAPHIC_DATA]" at bounding box center [125, 465] width 61 height 12
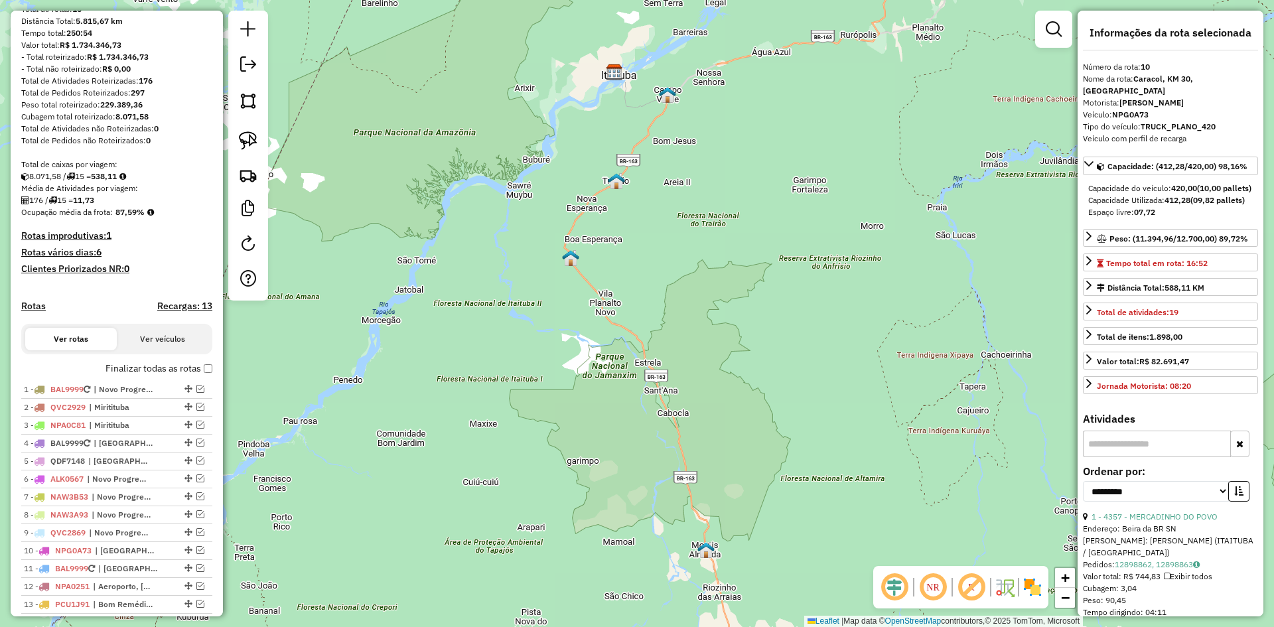
scroll to position [229, 0]
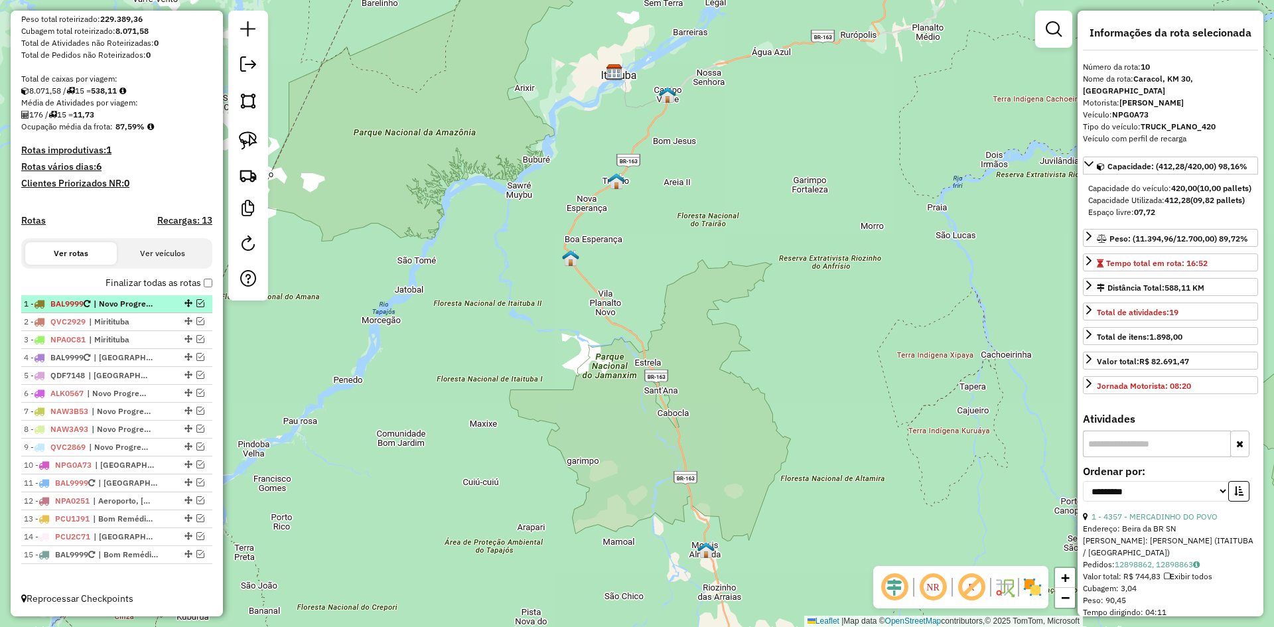
click at [198, 302] on em at bounding box center [200, 303] width 8 height 8
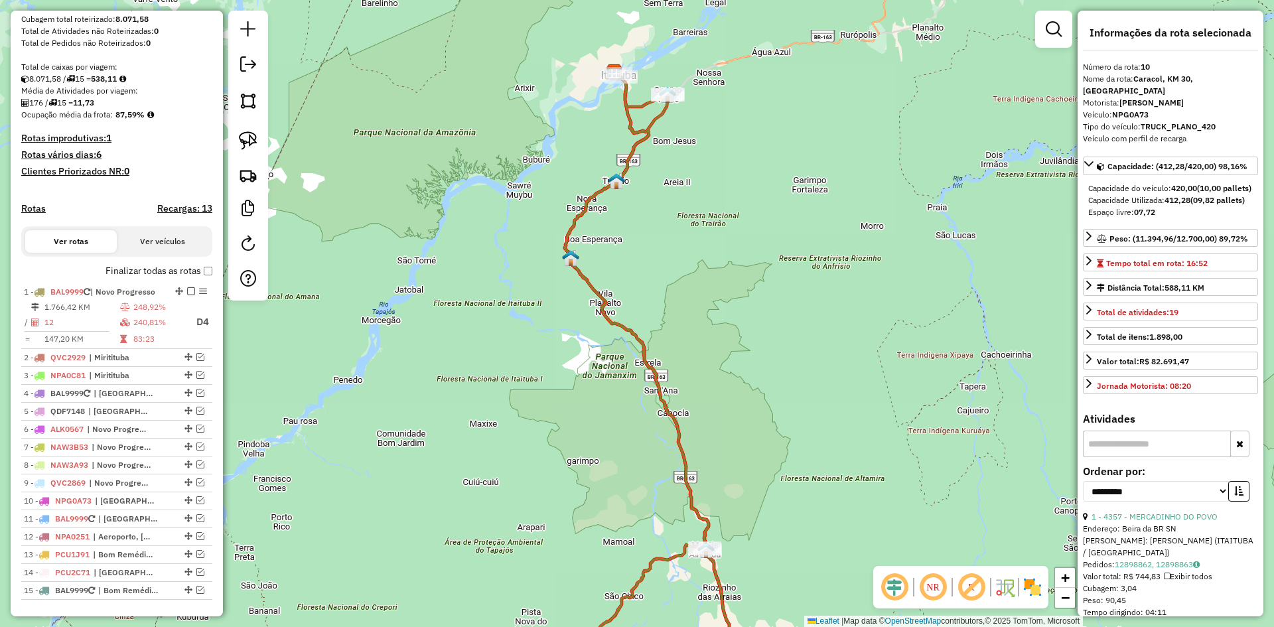
click at [661, 380] on icon at bounding box center [648, 381] width 189 height 617
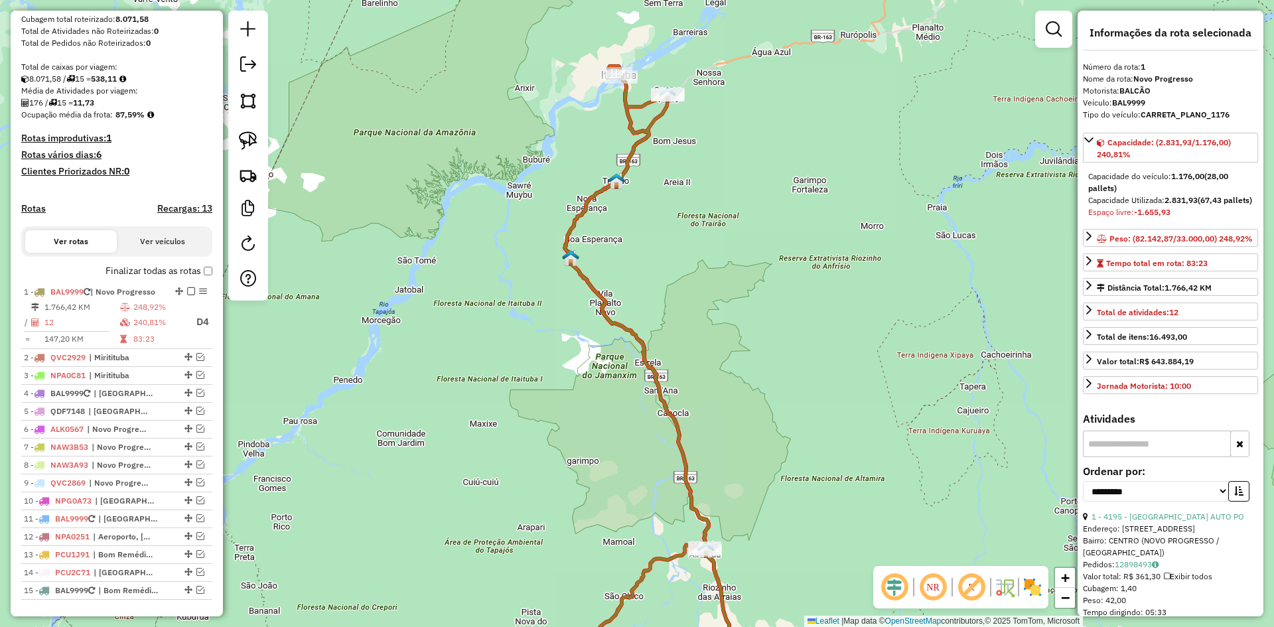
scroll to position [277, 0]
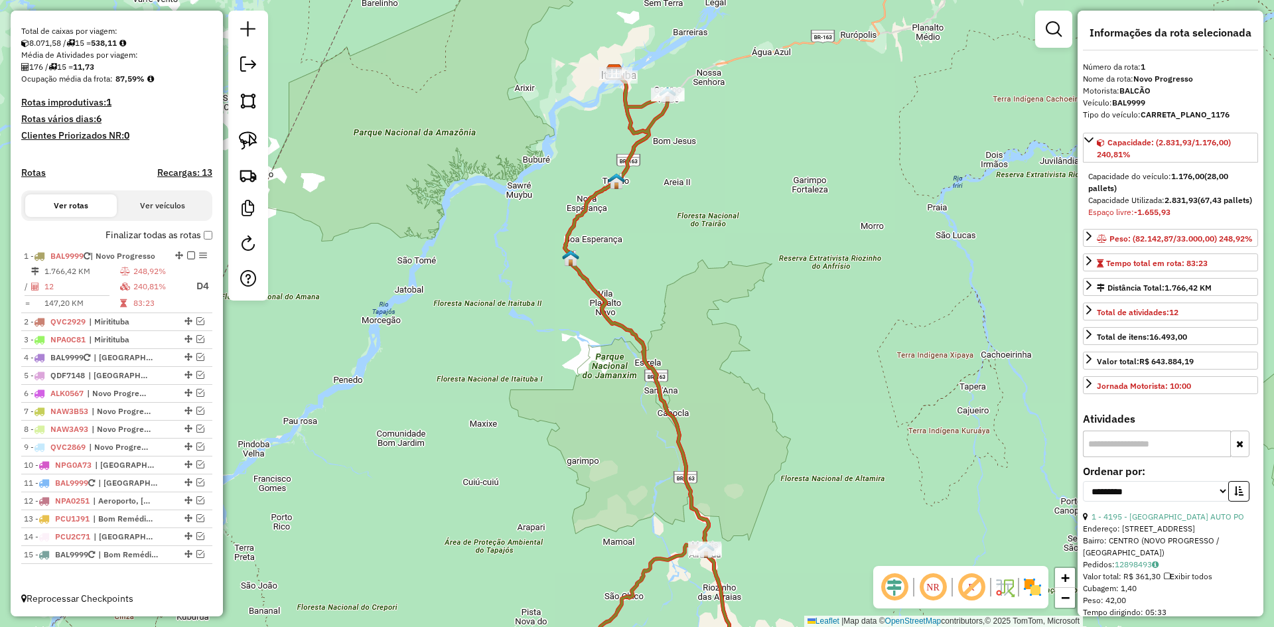
click at [661, 380] on icon at bounding box center [648, 381] width 189 height 617
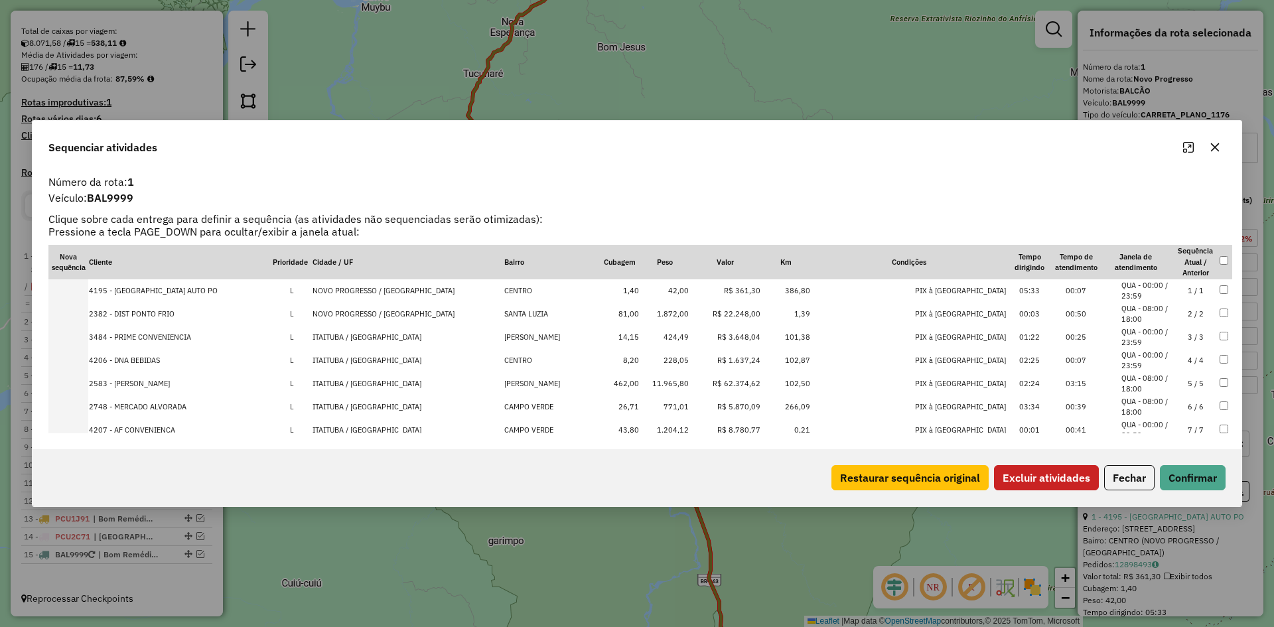
scroll to position [137, 0]
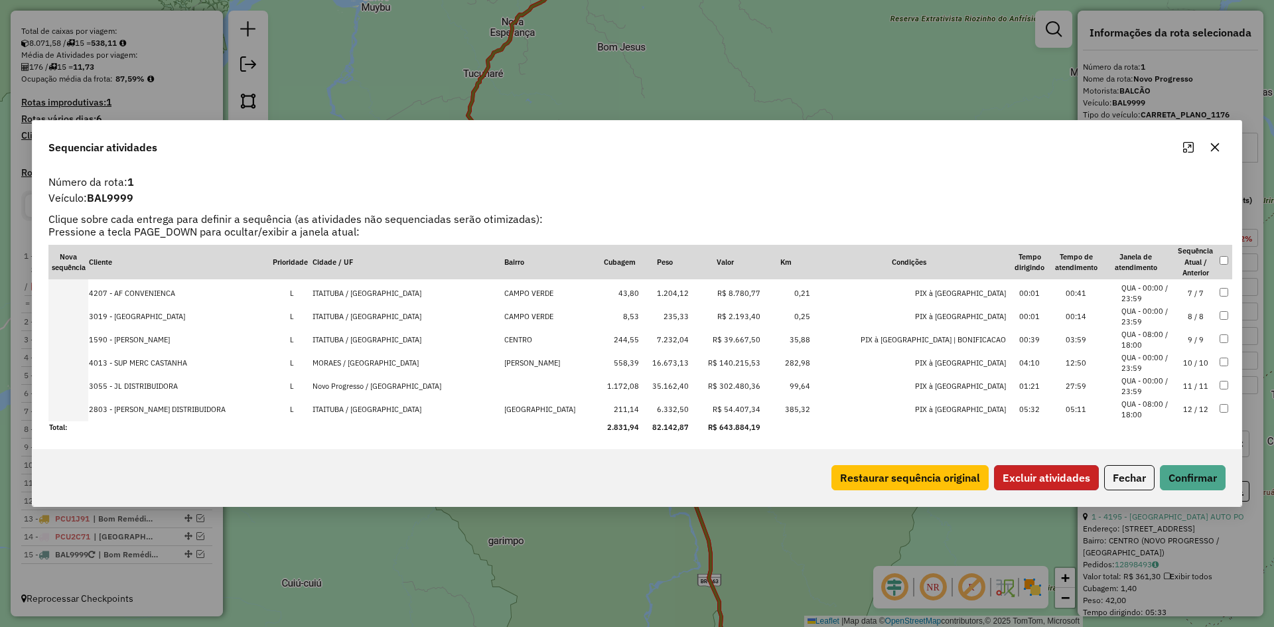
click at [1035, 478] on button "Excluir atividades" at bounding box center [1046, 477] width 105 height 25
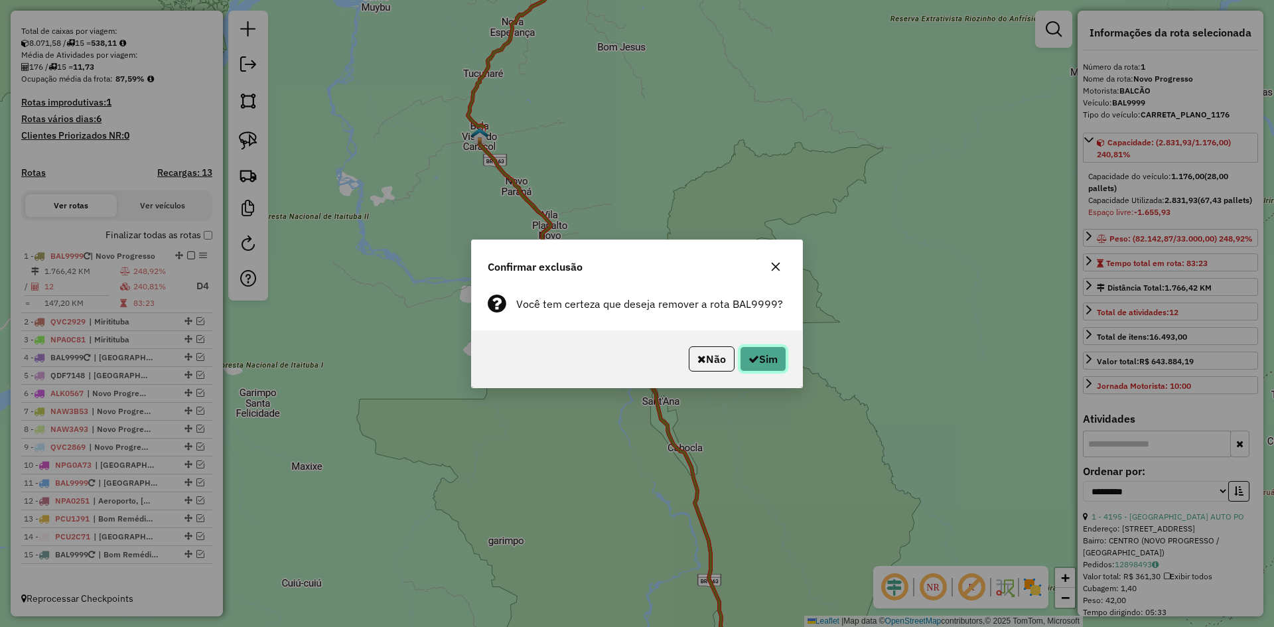
click at [768, 359] on button "Sim" at bounding box center [763, 358] width 46 height 25
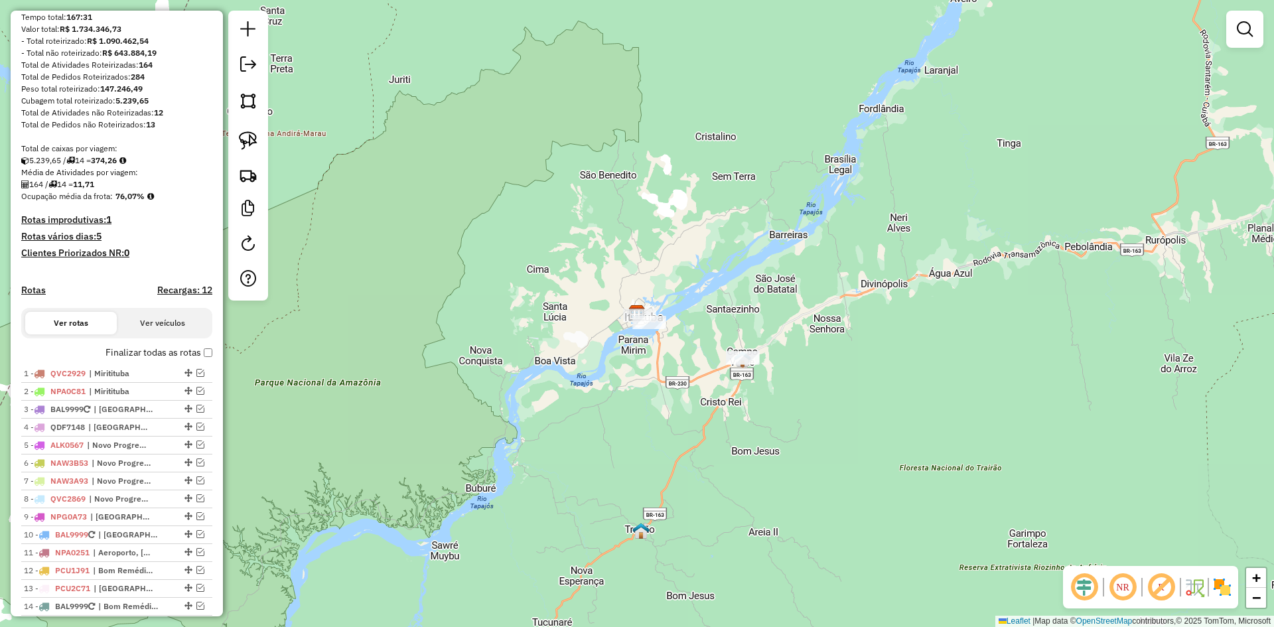
scroll to position [343, 0]
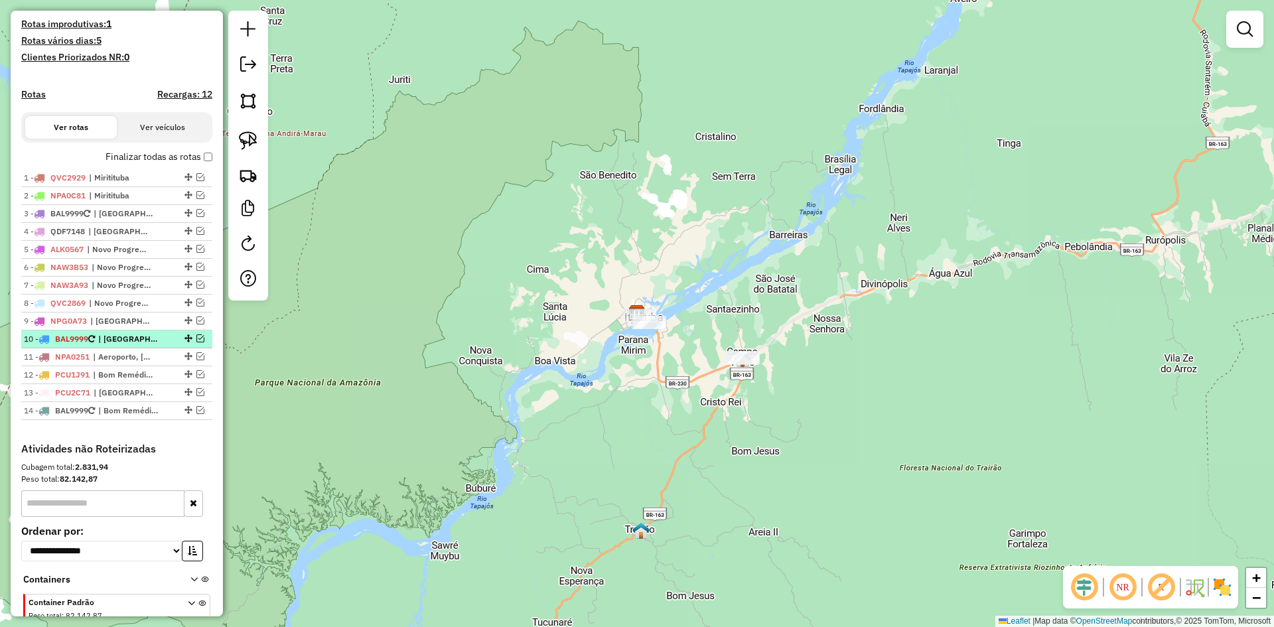
click at [192, 342] on div at bounding box center [187, 338] width 40 height 8
select select "**********"
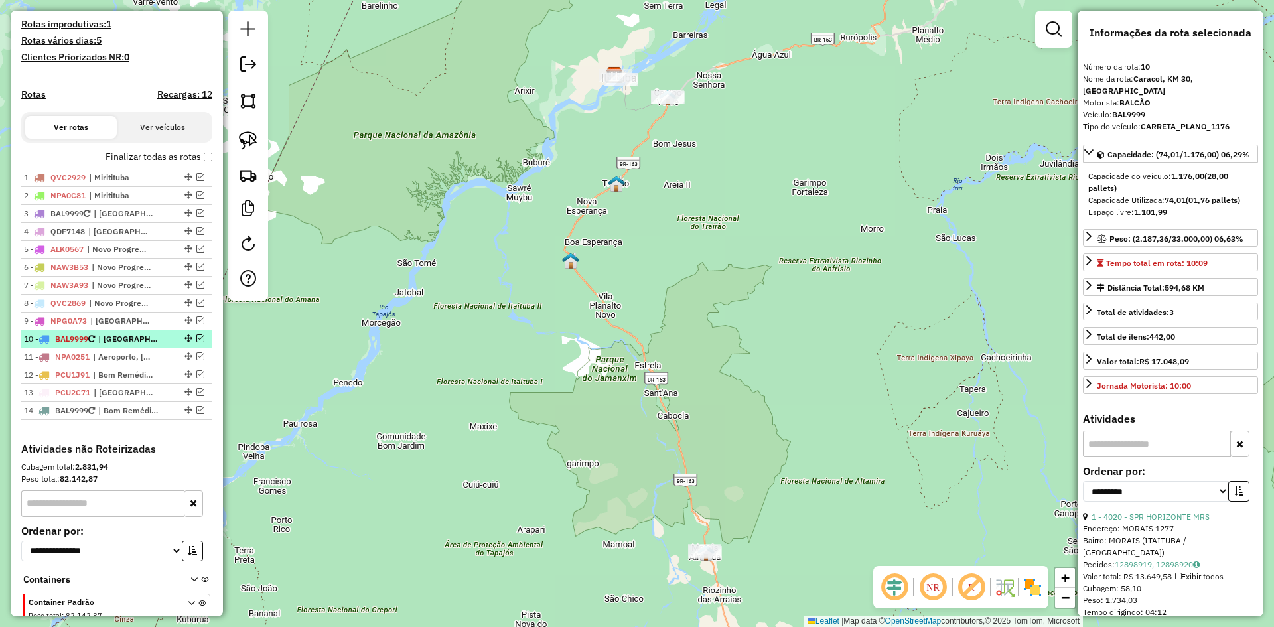
click at [198, 342] on em at bounding box center [200, 338] width 8 height 8
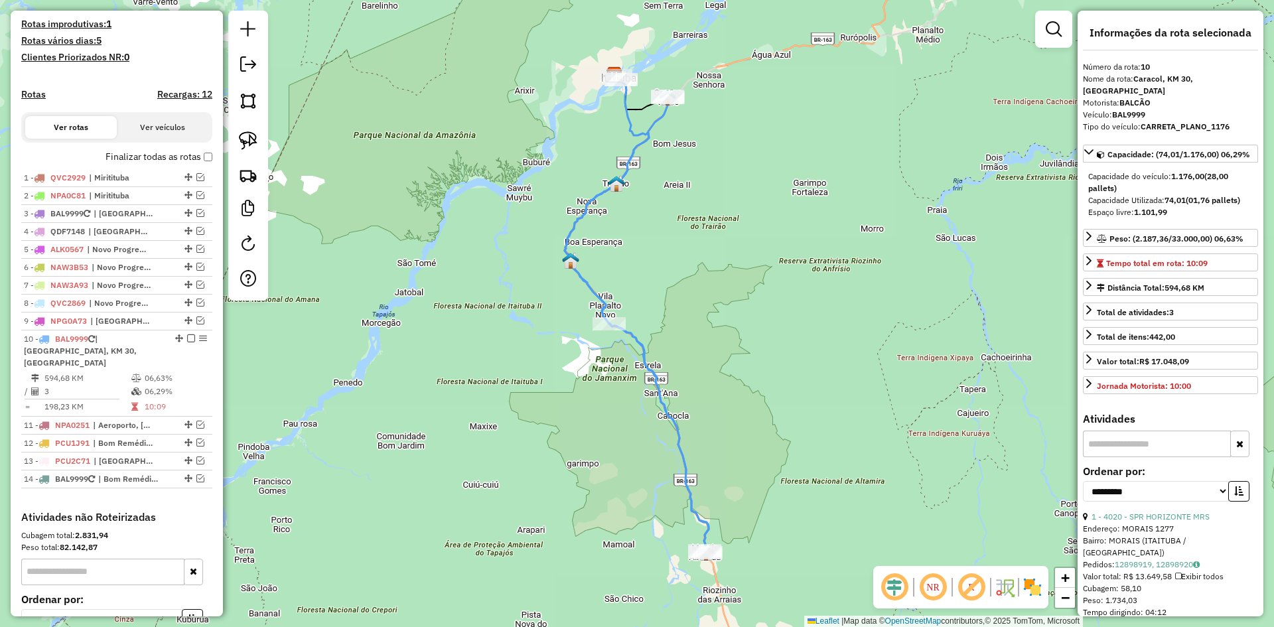
click at [649, 378] on icon at bounding box center [637, 324] width 144 height 456
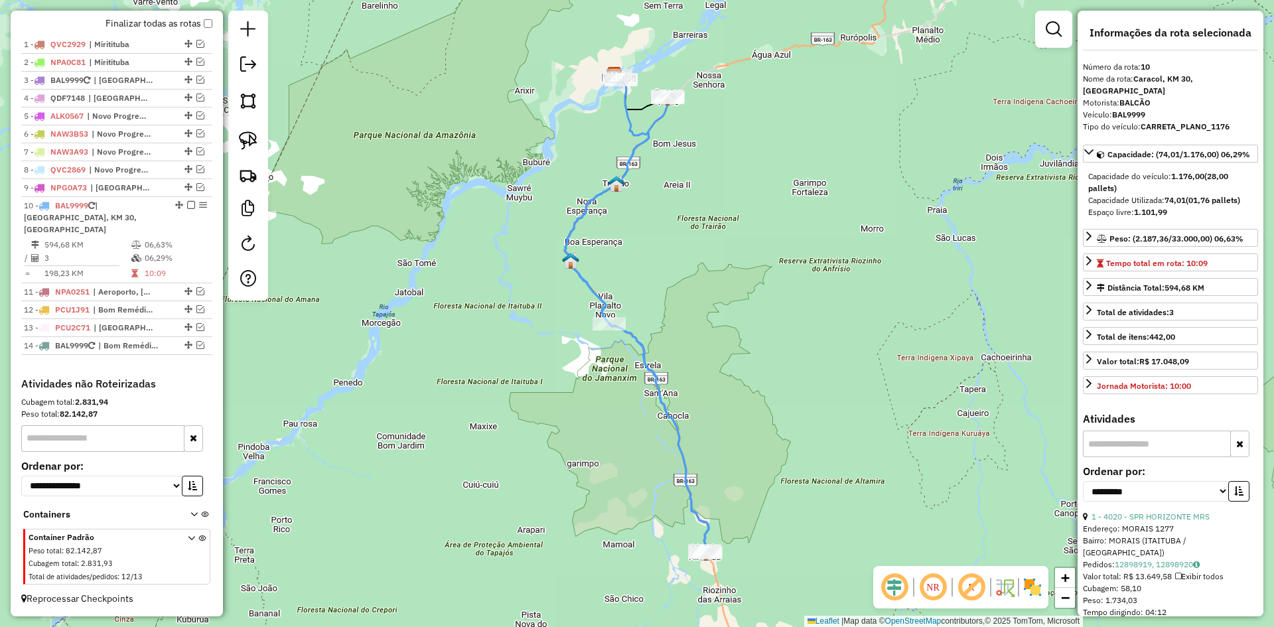
click at [649, 378] on icon at bounding box center [637, 324] width 144 height 456
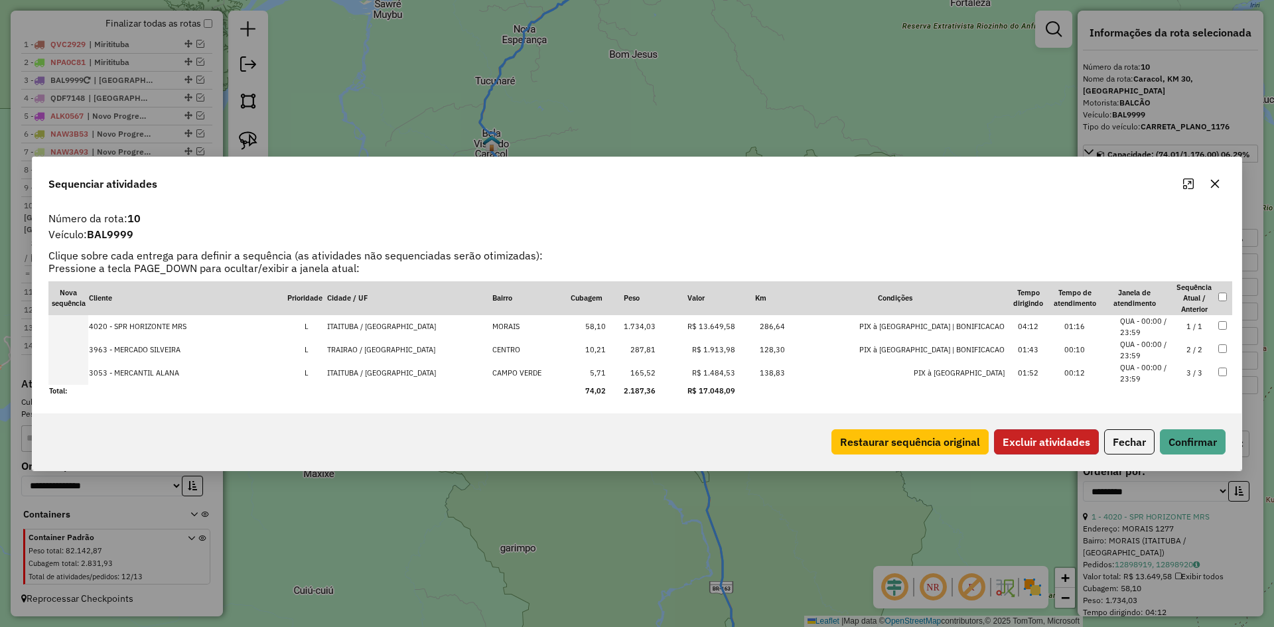
click at [1041, 444] on button "Excluir atividades" at bounding box center [1046, 441] width 105 height 25
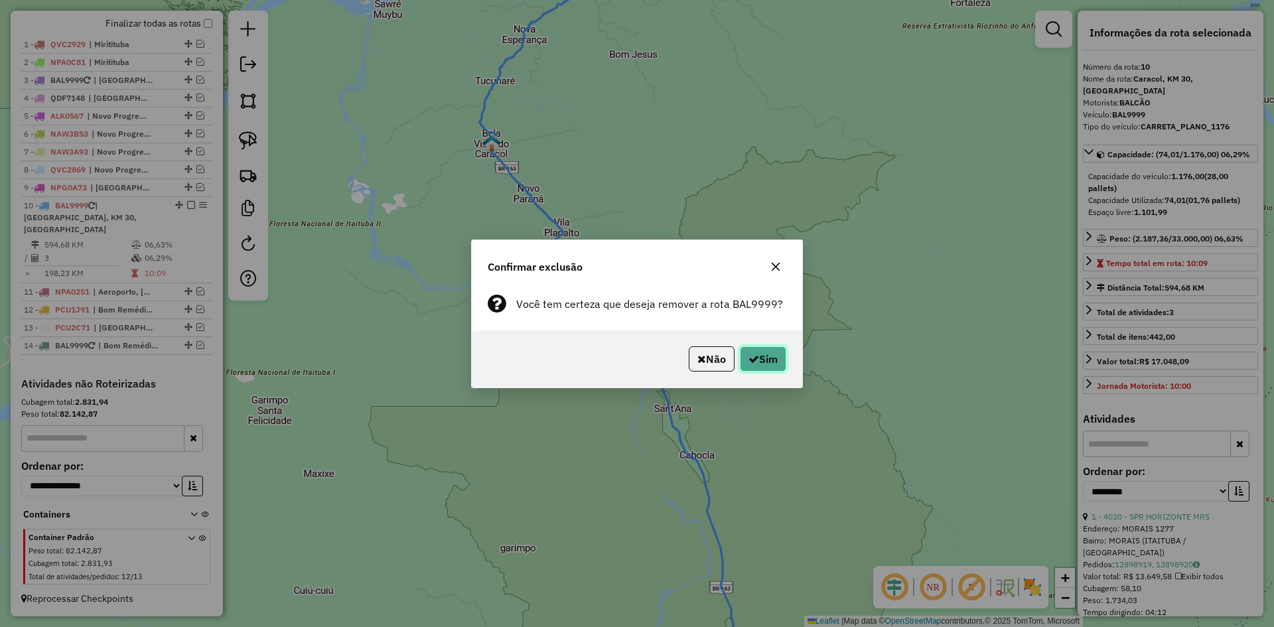
click at [759, 363] on button "Sim" at bounding box center [763, 358] width 46 height 25
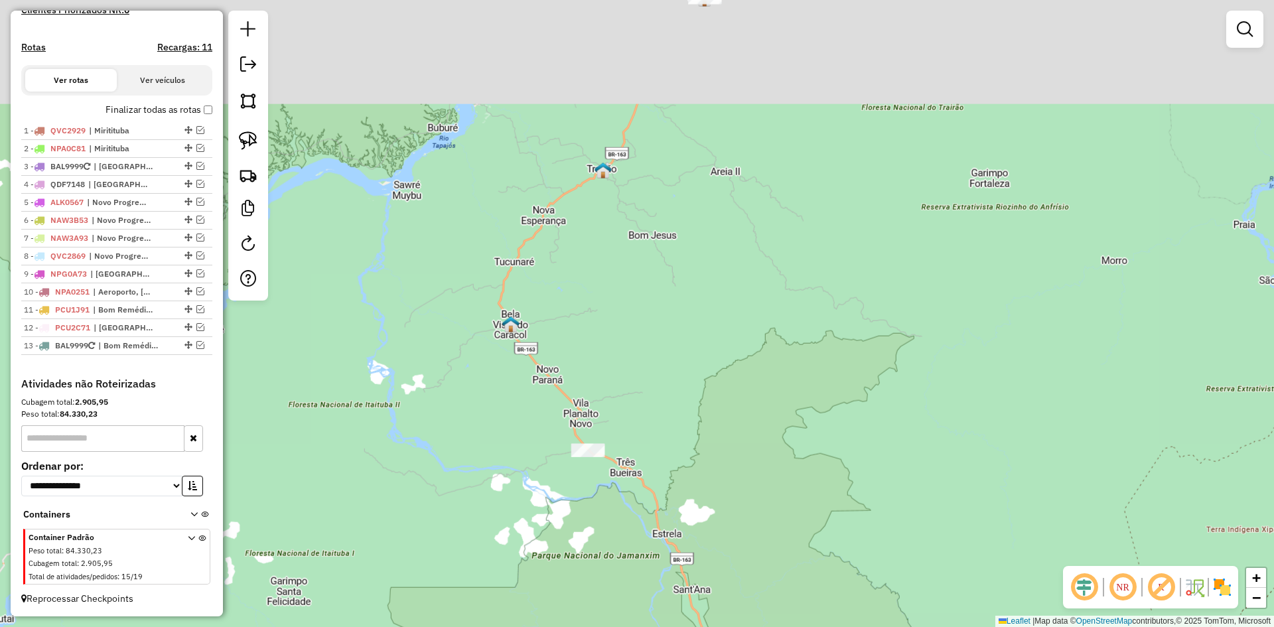
scroll to position [402, 0]
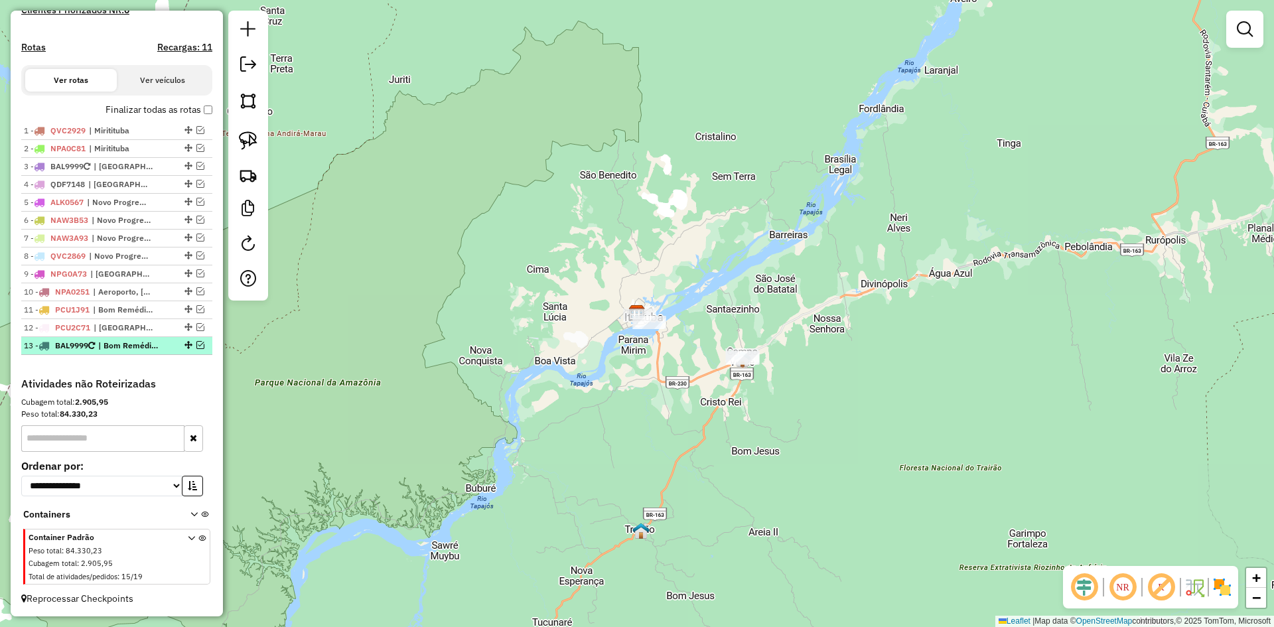
click at [196, 344] on em at bounding box center [200, 345] width 8 height 8
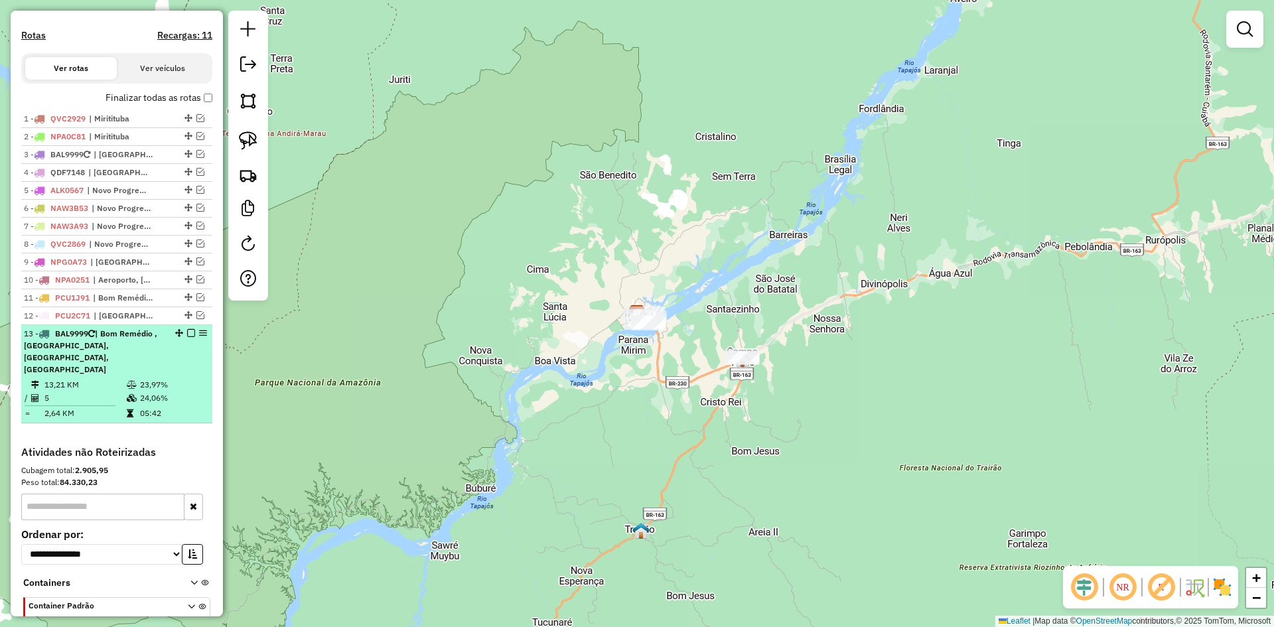
scroll to position [470, 0]
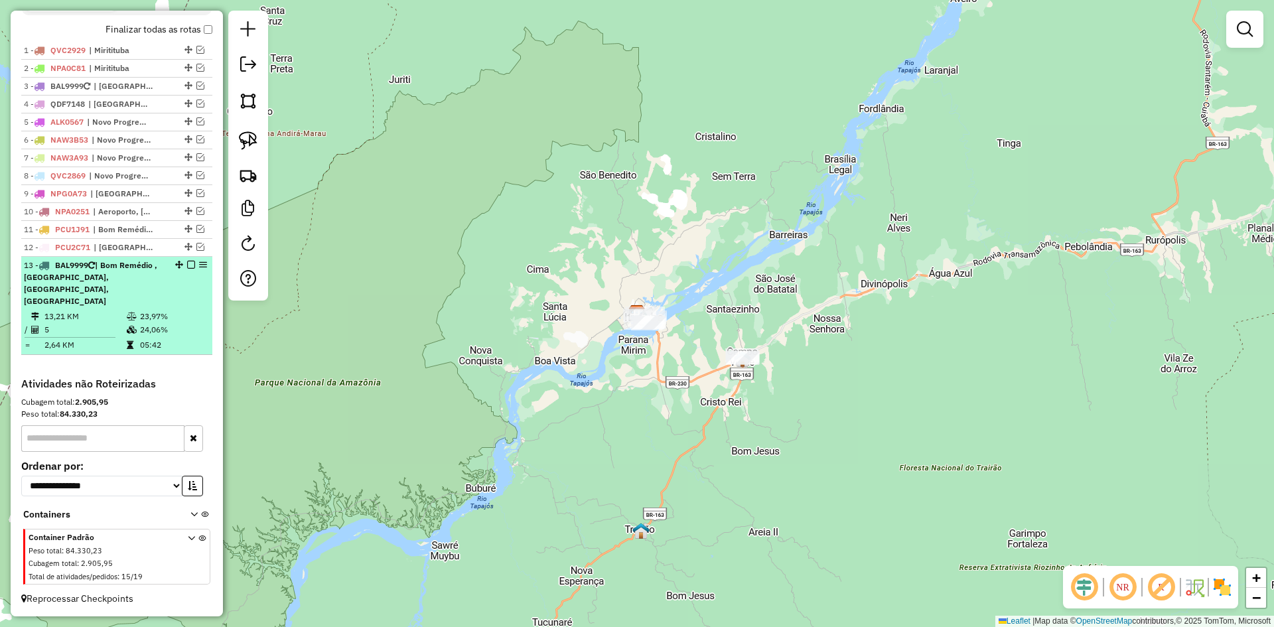
click at [153, 310] on td "23,97%" at bounding box center [172, 316] width 67 height 13
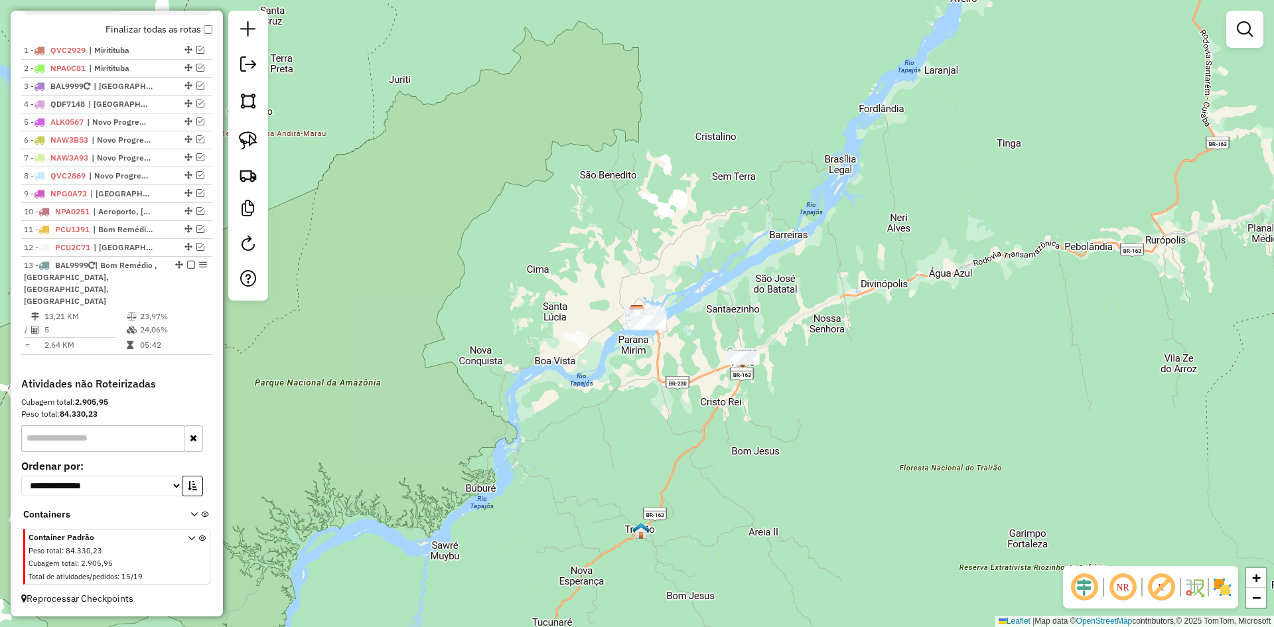
select select "**********"
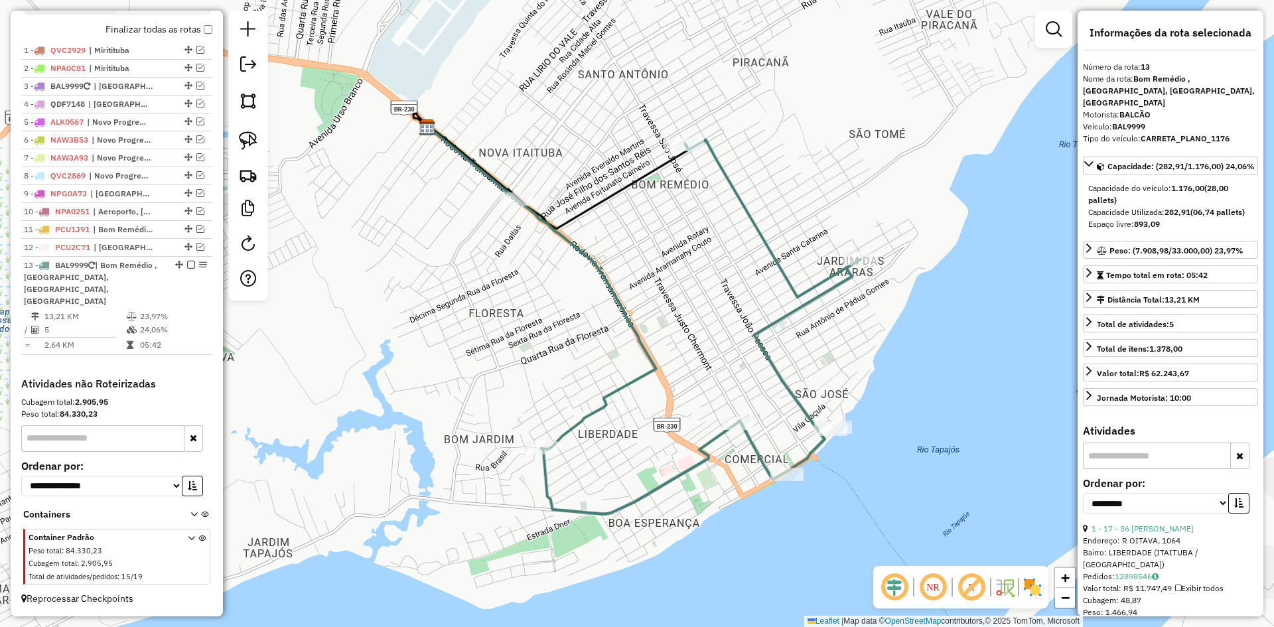
click at [655, 372] on icon at bounding box center [542, 288] width 228 height 322
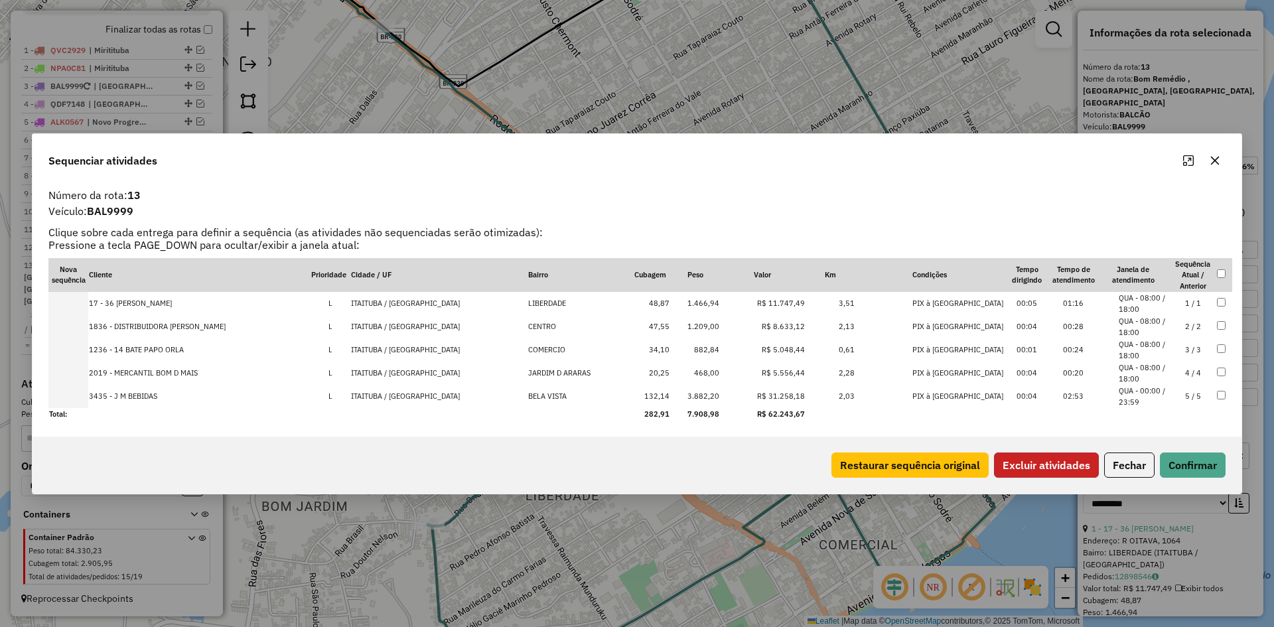
click at [1030, 464] on button "Excluir atividades" at bounding box center [1046, 464] width 105 height 25
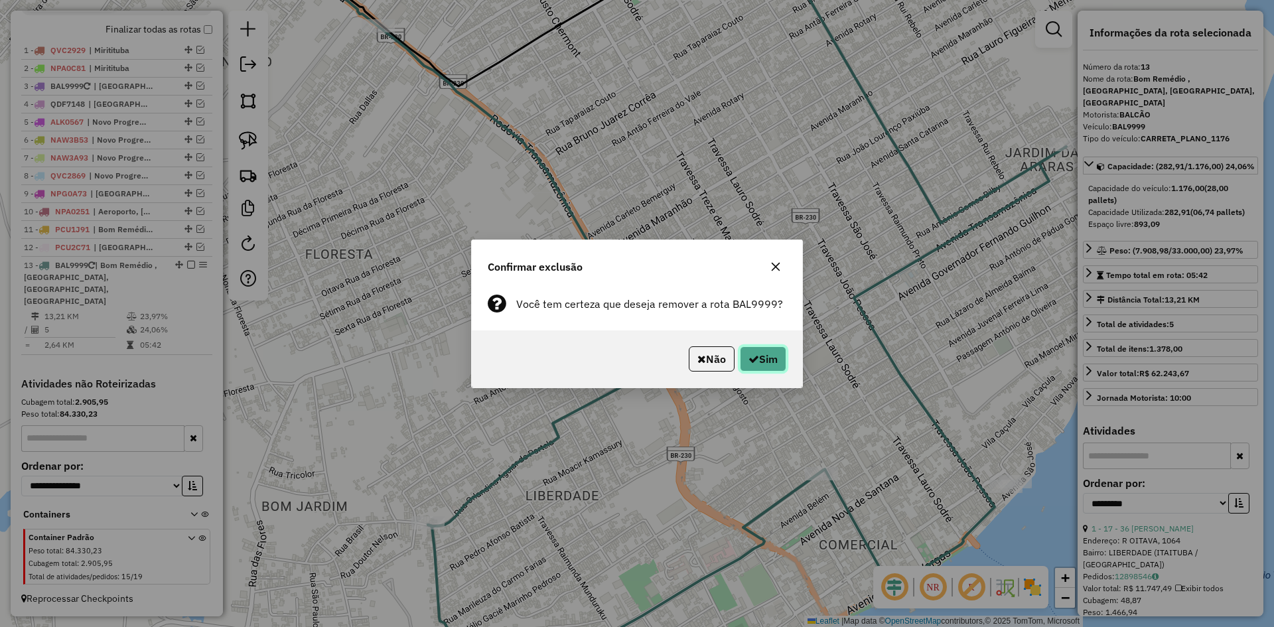
click at [759, 360] on button "Sim" at bounding box center [763, 358] width 46 height 25
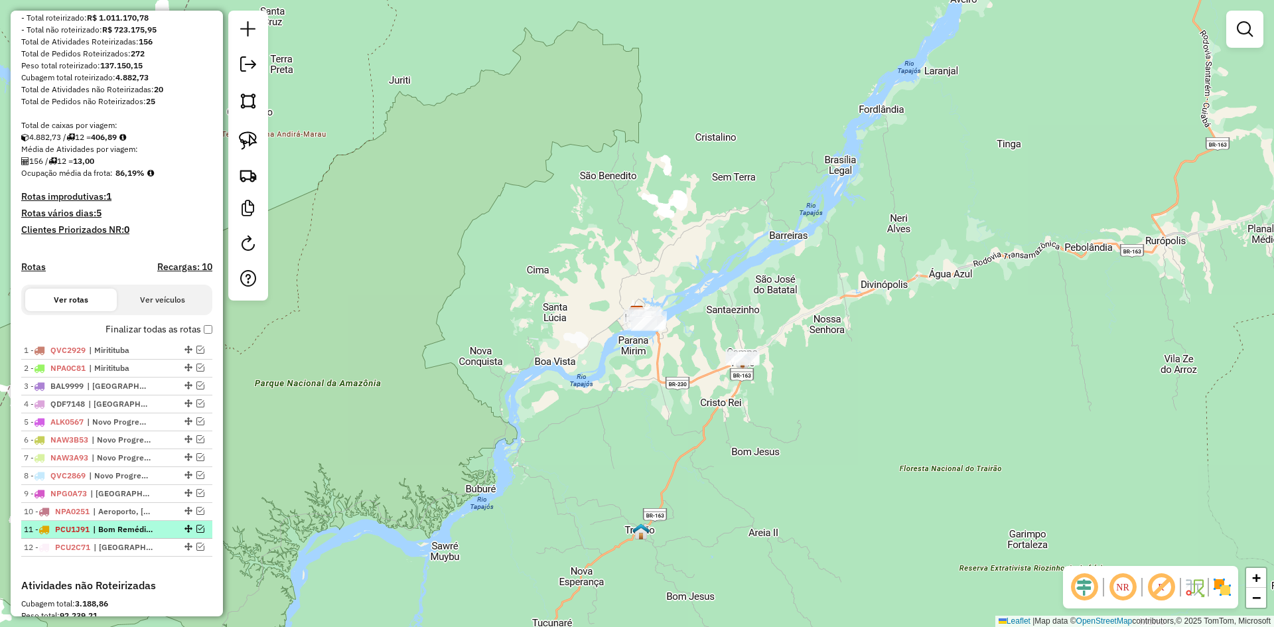
scroll to position [185, 0]
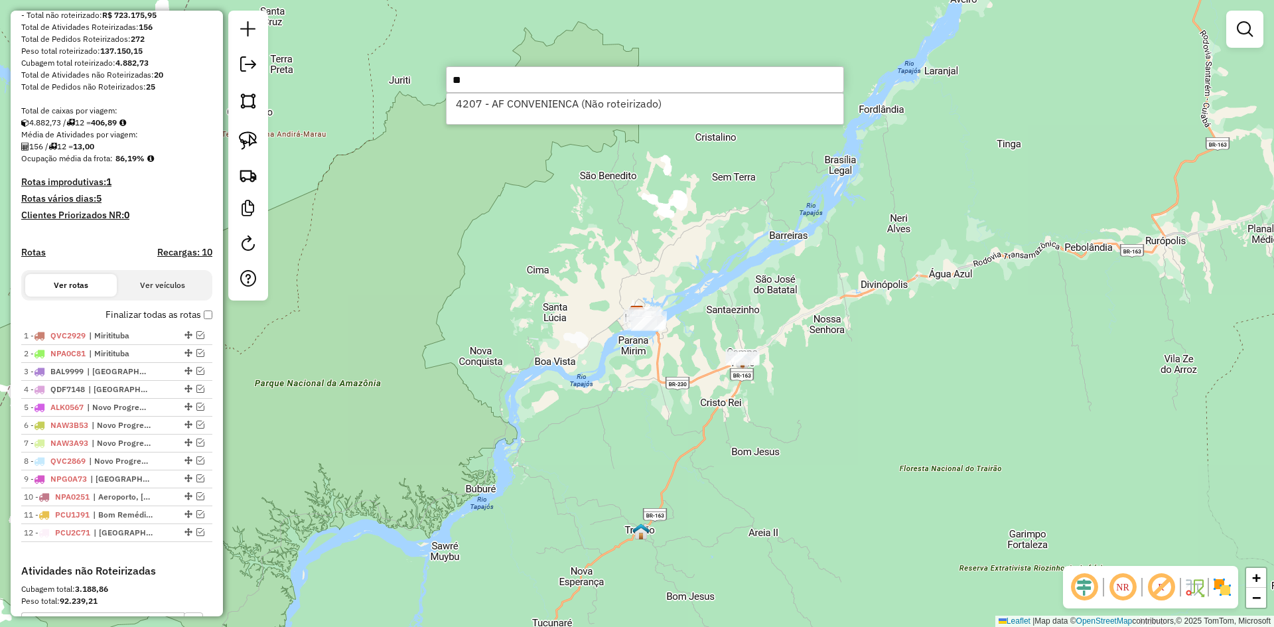
type input "*"
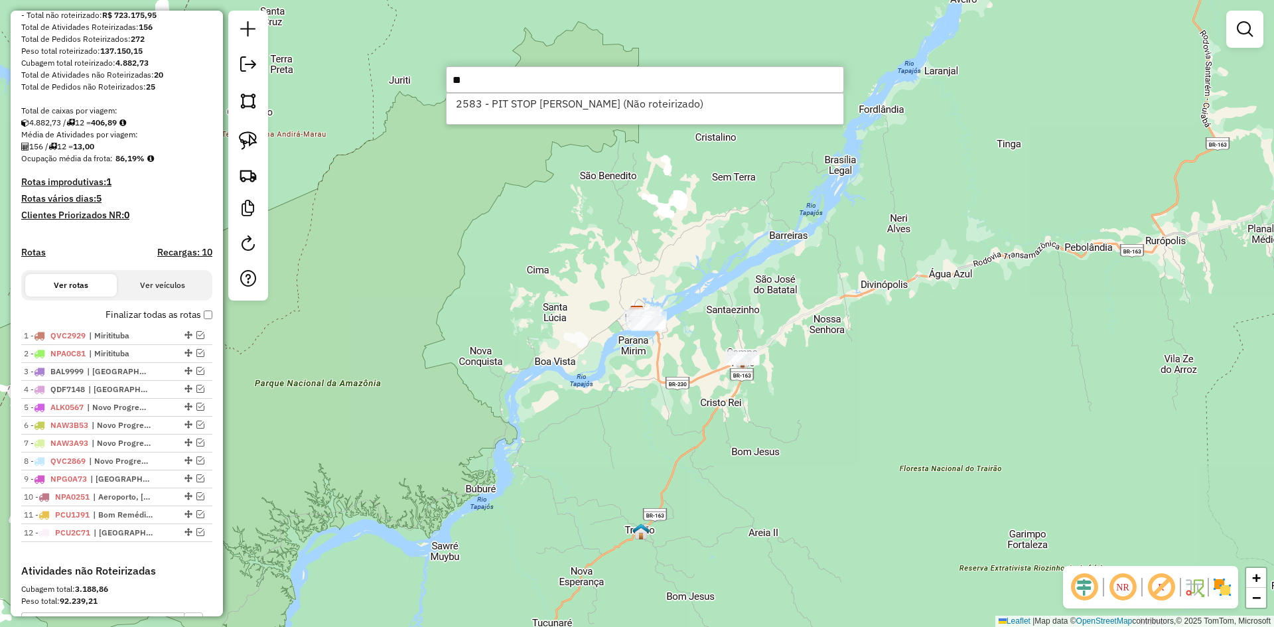
type input "*"
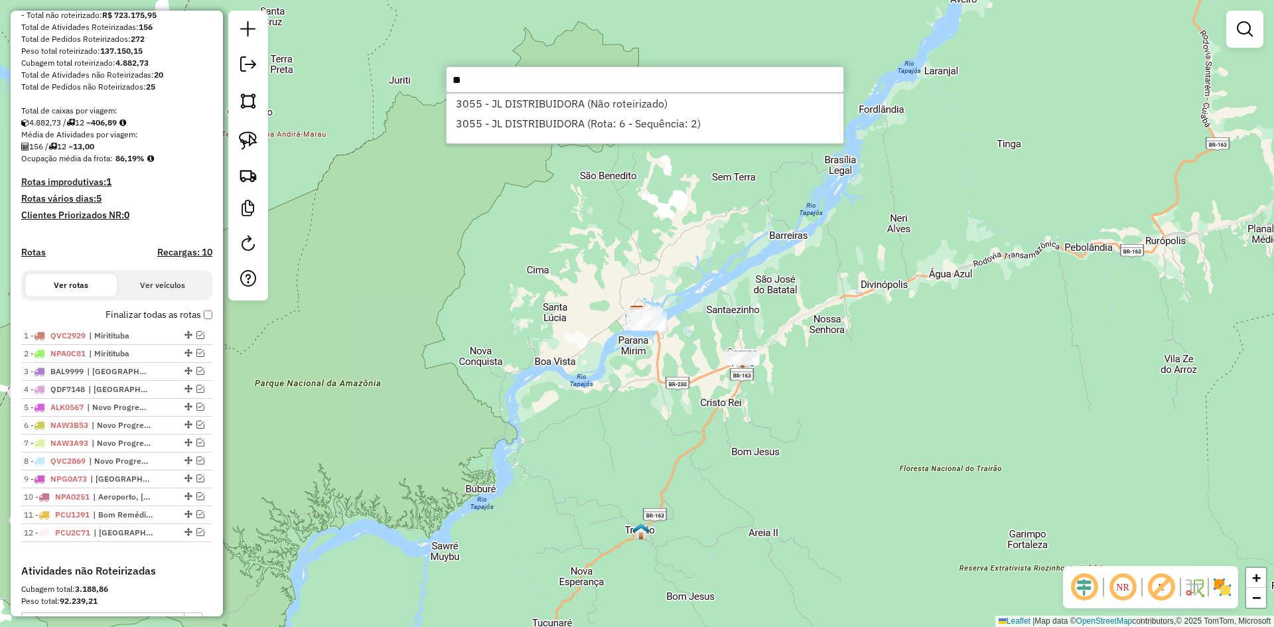
type input "*"
drag, startPoint x: 496, startPoint y: 84, endPoint x: 419, endPoint y: 80, distance: 76.4
click at [419, 80] on hb-router-mapa "Informações da Sessão 978661 - 13/08/2025 Criação: 12/08/2025 18:24 Depósito: B…" at bounding box center [637, 313] width 1274 height 627
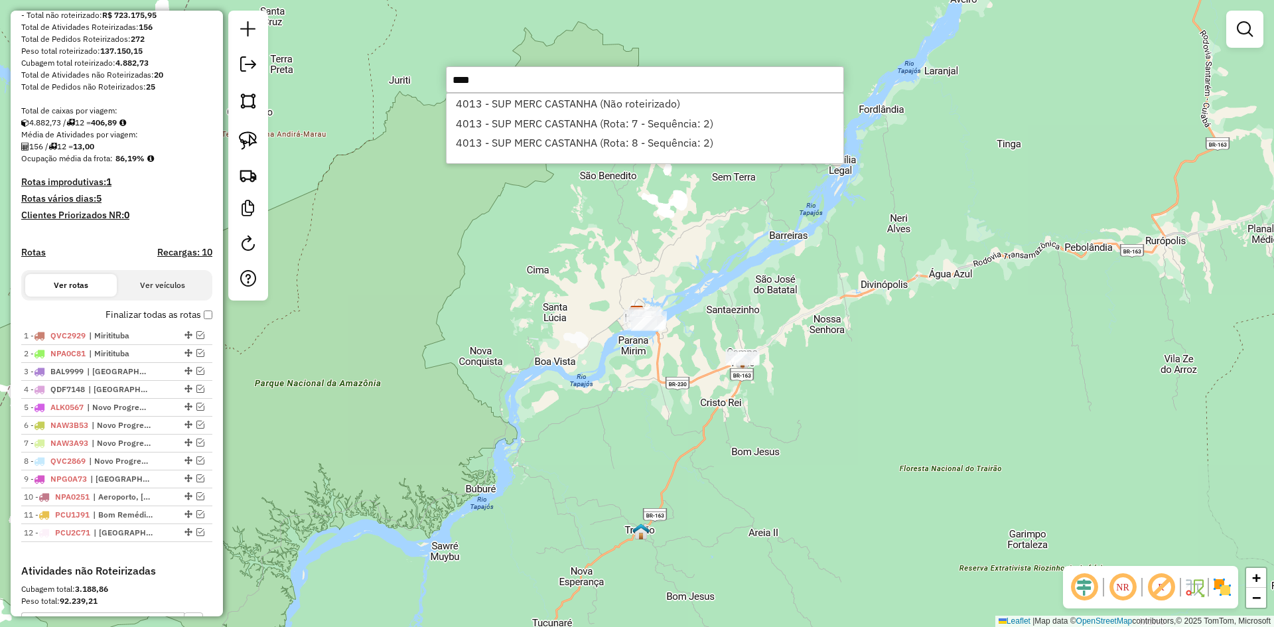
type input "****"
click at [519, 218] on div "Janela de atendimento Grade de atendimento Capacidade Transportadoras Veículos …" at bounding box center [637, 313] width 1274 height 627
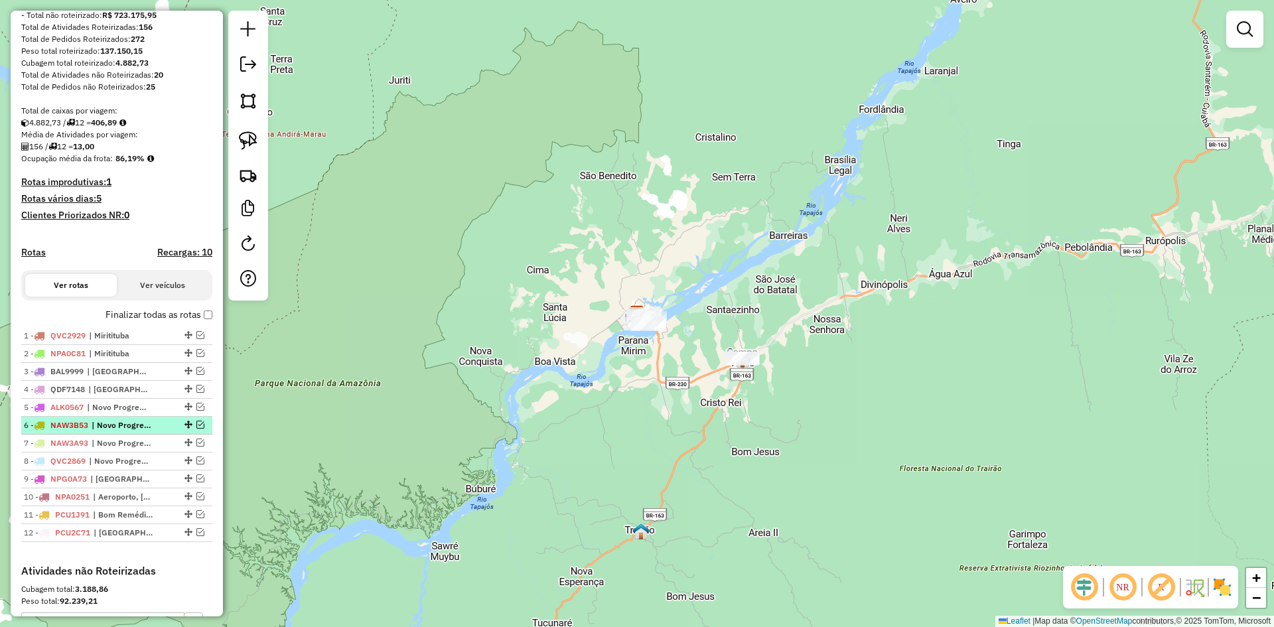
click at [98, 431] on span "| Novo Progresso" at bounding box center [122, 425] width 61 height 12
select select "**********"
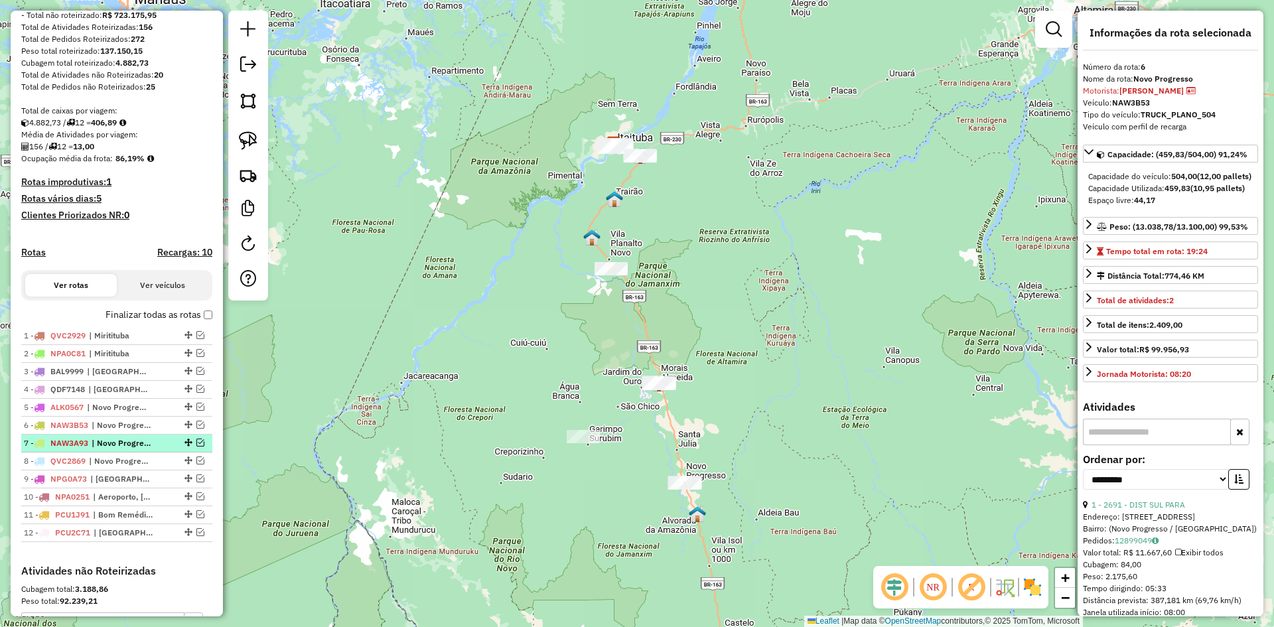
click at [102, 449] on span "| Novo Progresso" at bounding box center [122, 443] width 61 height 12
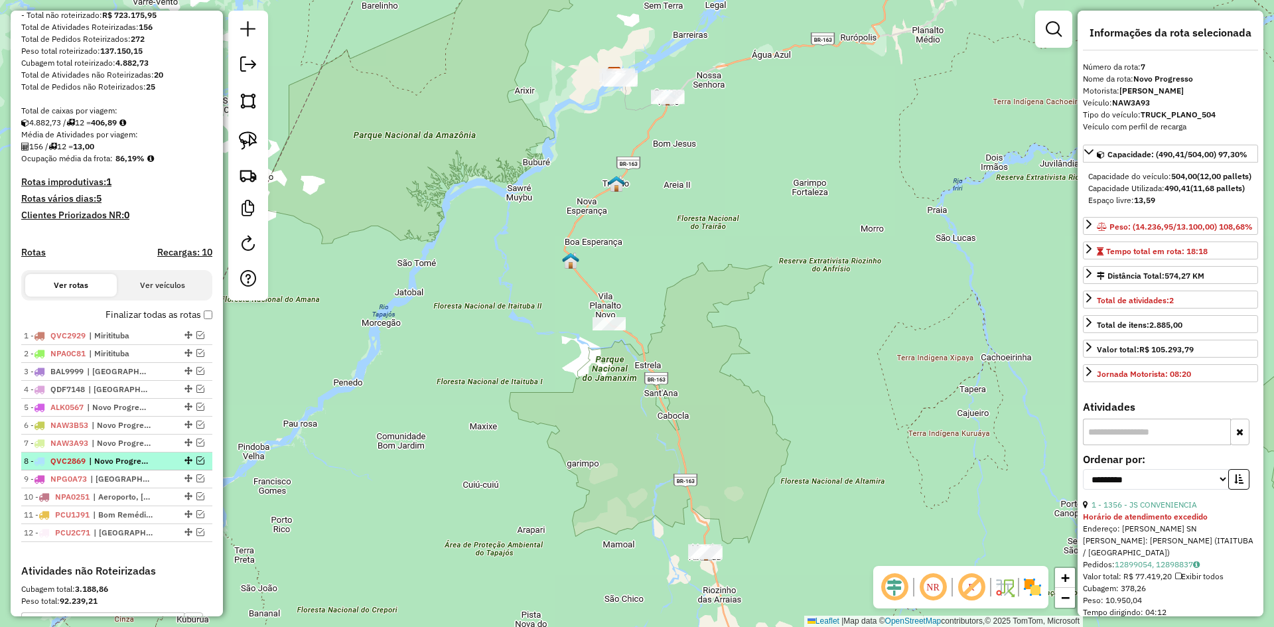
click at [106, 467] on span "| Novo Progresso" at bounding box center [119, 461] width 61 height 12
click at [108, 485] on span "| [GEOGRAPHIC_DATA], KM 30, [GEOGRAPHIC_DATA]" at bounding box center [120, 479] width 61 height 12
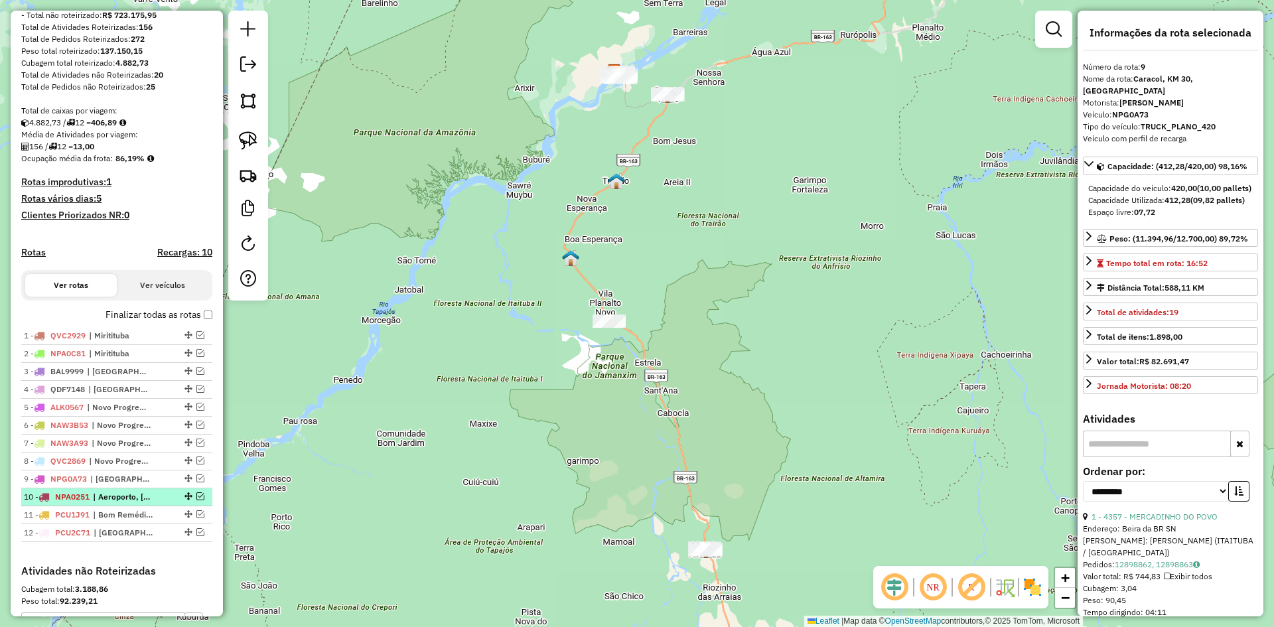
click at [108, 503] on span "| Aeroporto, [GEOGRAPHIC_DATA] , [GEOGRAPHIC_DATA], KM 06, [GEOGRAPHIC_DATA], […" at bounding box center [123, 497] width 61 height 12
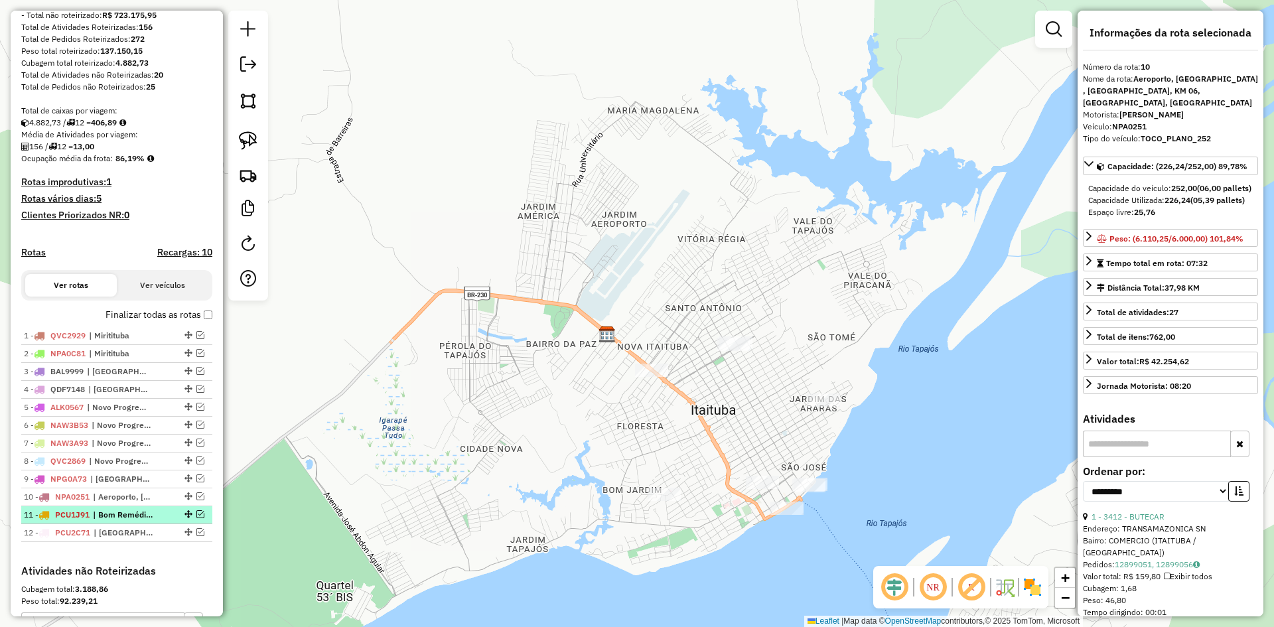
click at [101, 521] on span "| Bom Remédio , Piracana, [GEOGRAPHIC_DATA]" at bounding box center [123, 515] width 61 height 12
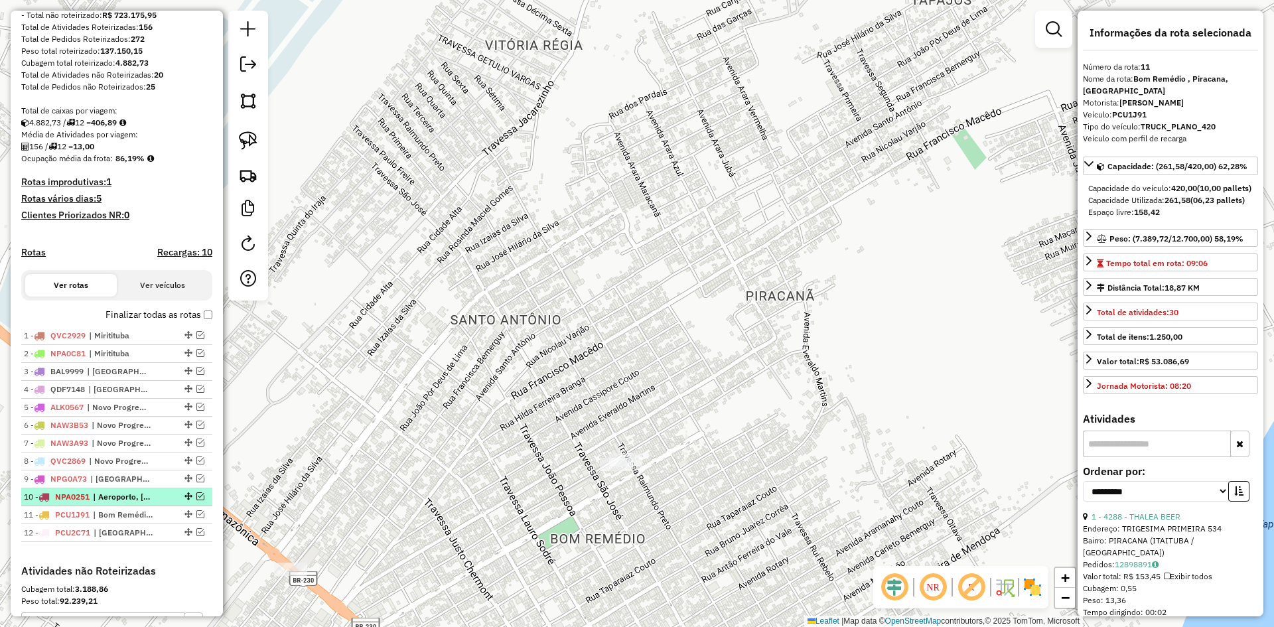
click at [198, 500] on em at bounding box center [200, 496] width 8 height 8
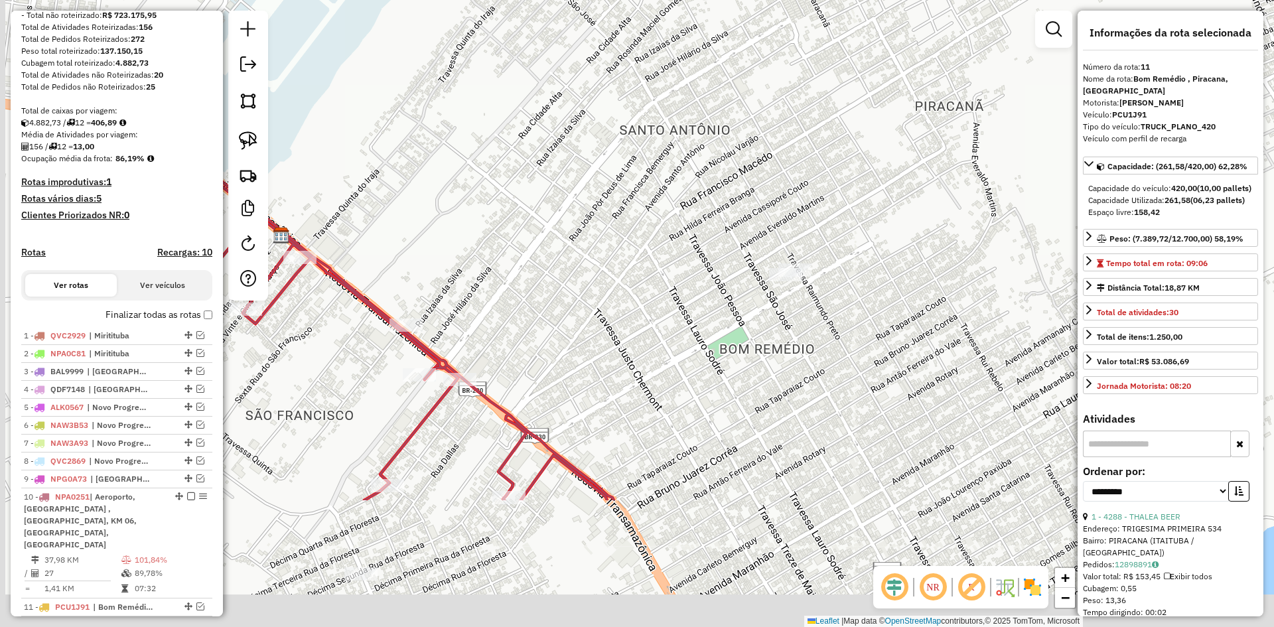
drag, startPoint x: 440, startPoint y: 492, endPoint x: 618, endPoint y: 298, distance: 263.4
click at [617, 298] on div "Janela de atendimento Grade de atendimento Capacidade Transportadoras Veículos …" at bounding box center [637, 313] width 1274 height 627
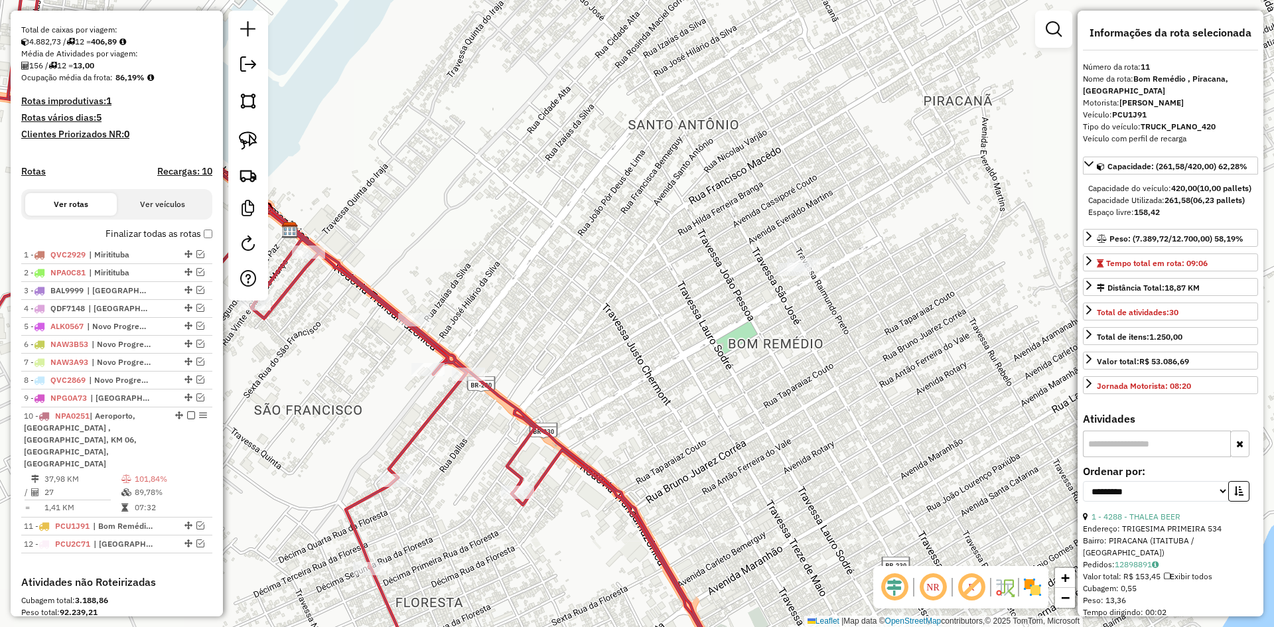
scroll to position [318, 0]
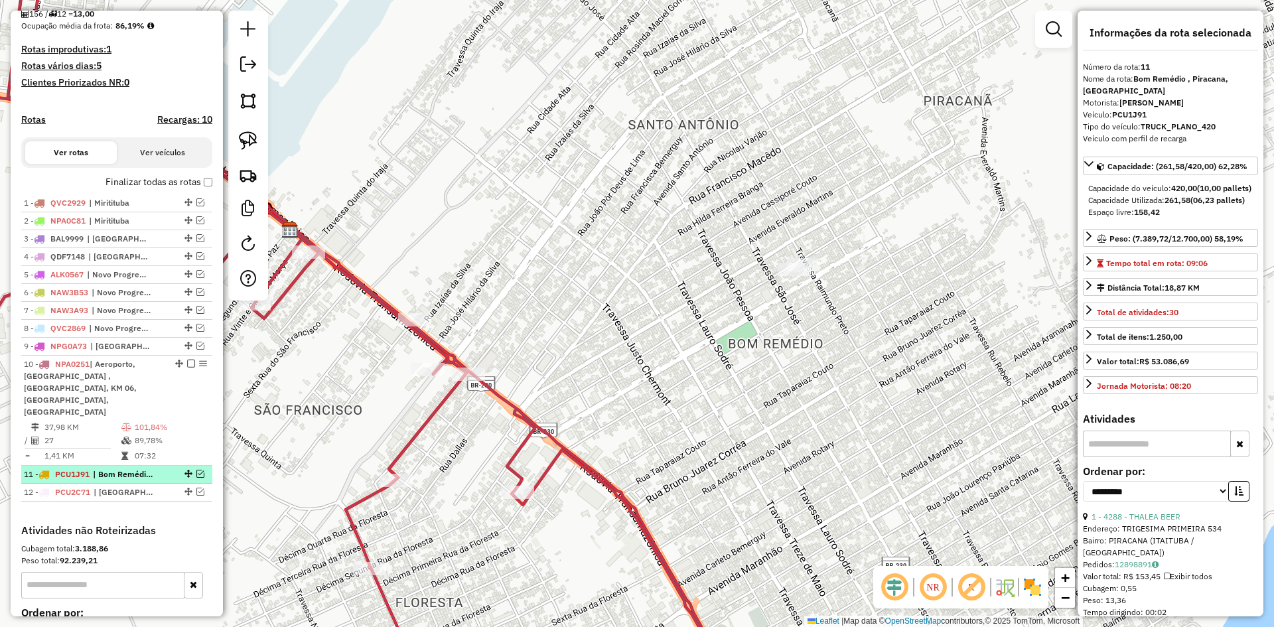
click at [196, 470] on em at bounding box center [200, 474] width 8 height 8
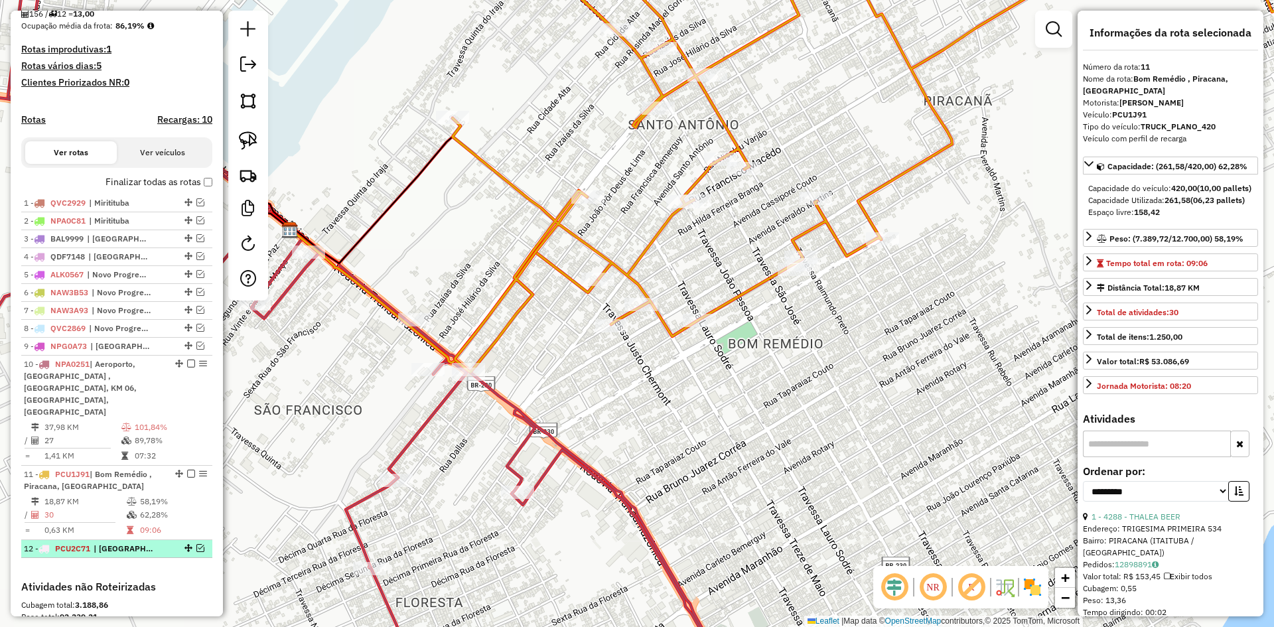
click at [198, 544] on em at bounding box center [200, 548] width 8 height 8
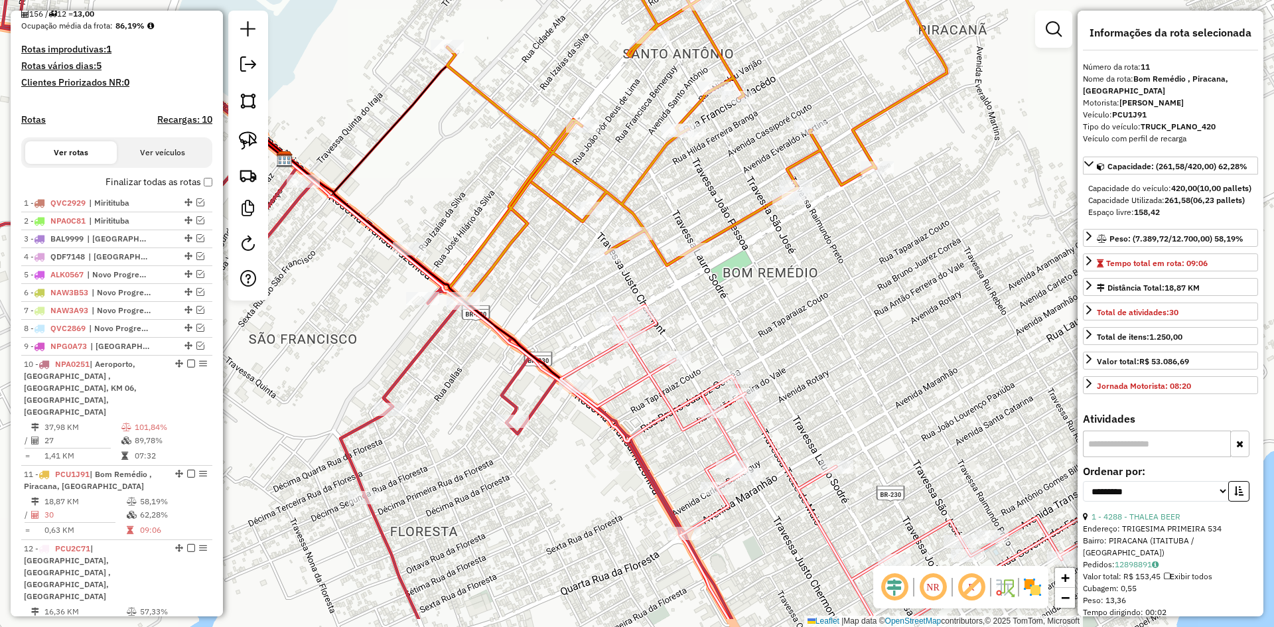
drag, startPoint x: 580, startPoint y: 495, endPoint x: 570, endPoint y: 366, distance: 129.8
click at [572, 369] on div "Janela de atendimento Grade de atendimento Capacidade Transportadoras Veículos …" at bounding box center [637, 313] width 1274 height 627
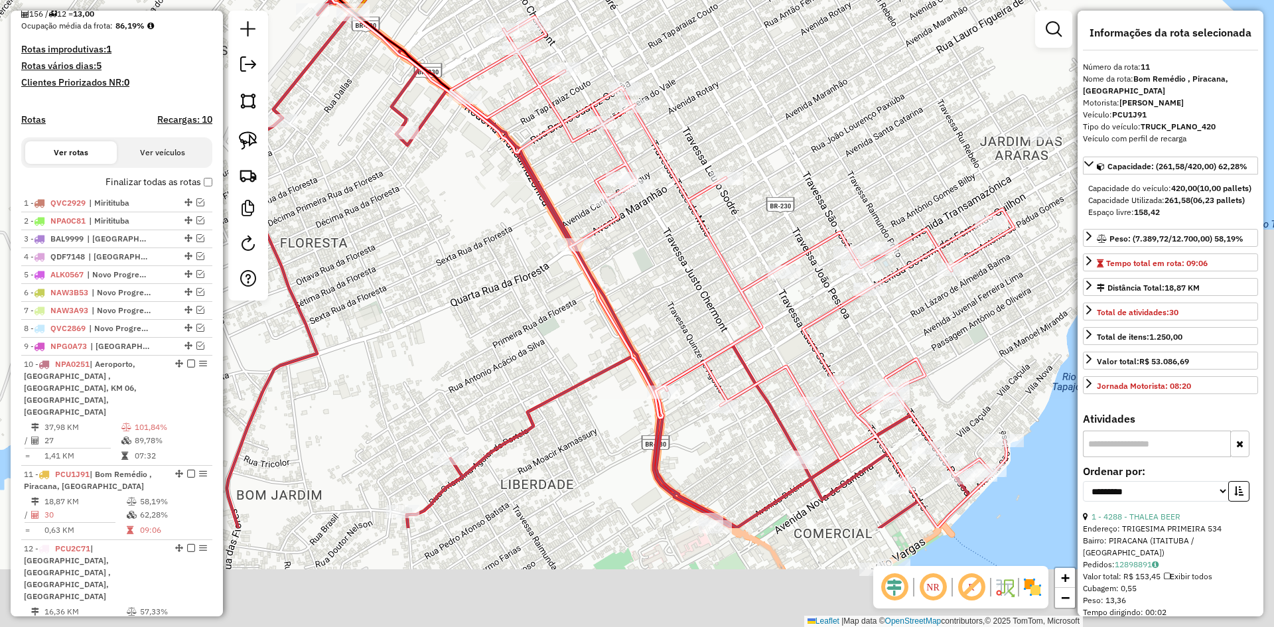
drag, startPoint x: 519, startPoint y: 320, endPoint x: 454, endPoint y: 254, distance: 91.9
click at [454, 254] on div "Janela de atendimento Grade de atendimento Capacidade Transportadoras Veículos …" at bounding box center [637, 313] width 1274 height 627
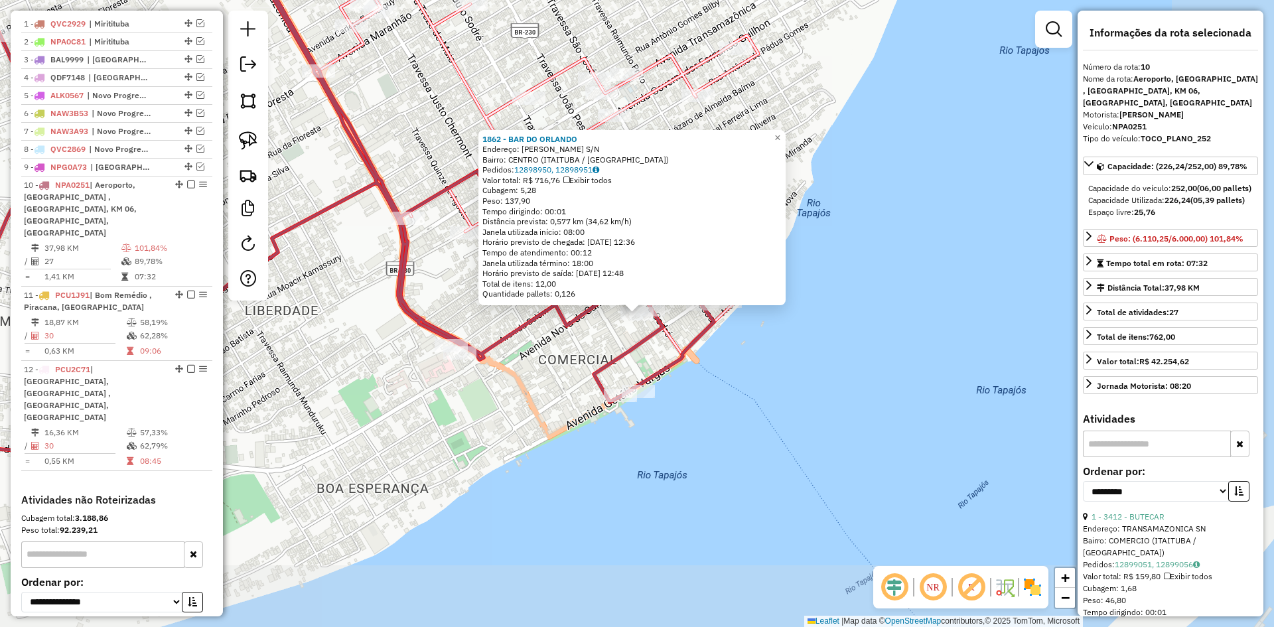
scroll to position [565, 0]
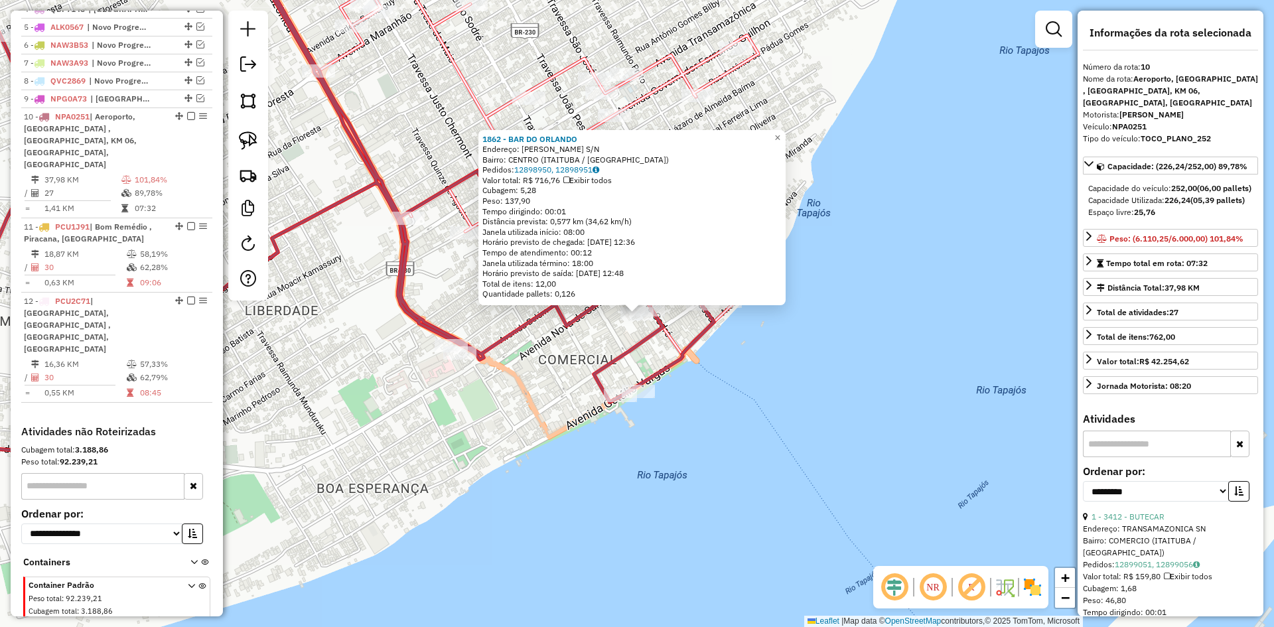
click at [542, 331] on div "1862 - BAR DO ORLANDO Endereço: LAURO SODRE S/N Bairro: CENTRO (ITAITUBA / PA) …" at bounding box center [637, 313] width 1274 height 627
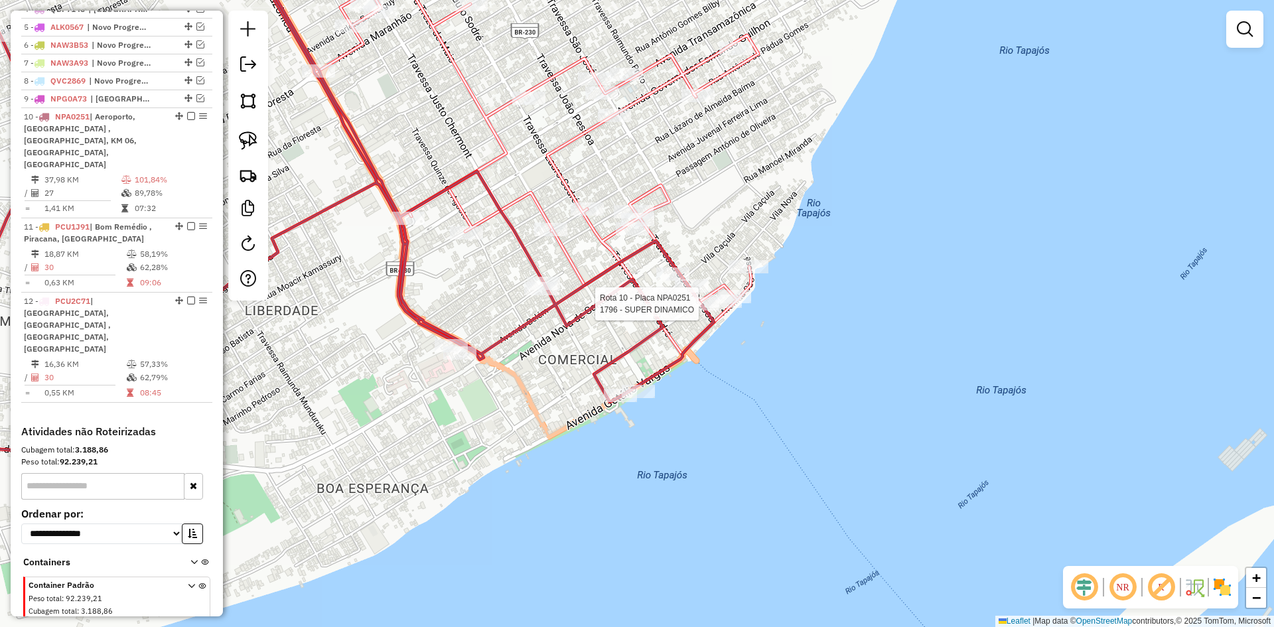
select select "**********"
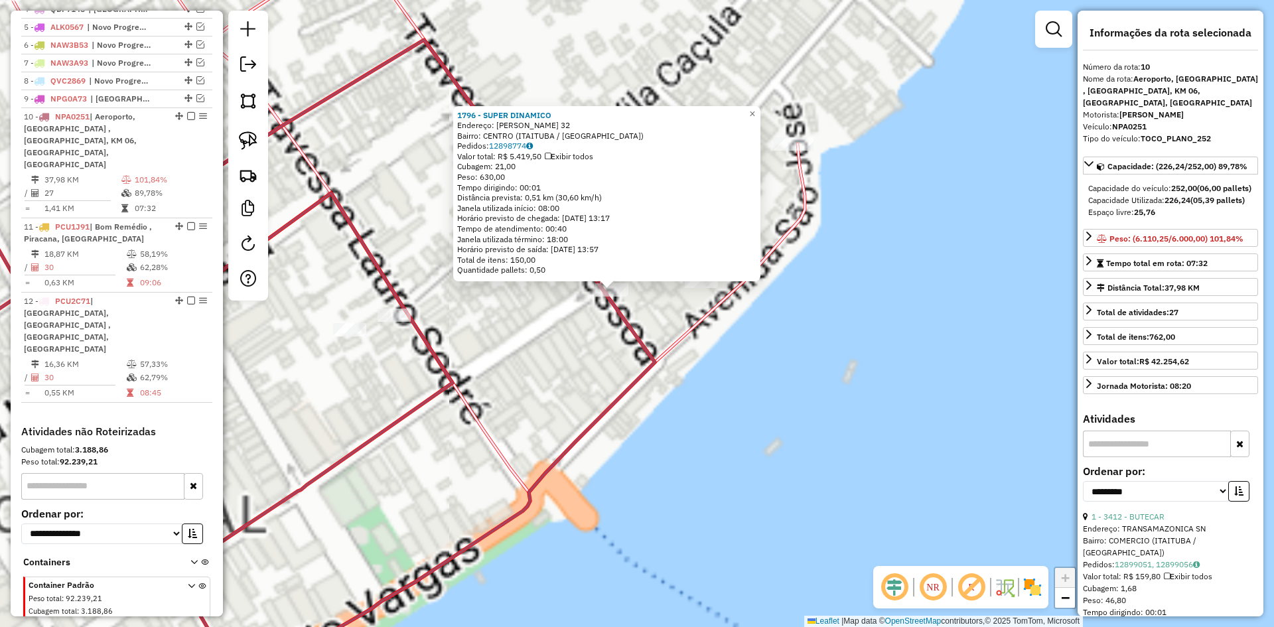
click at [582, 359] on div "1796 - SUPER DINAMICO Endereço: JOAO PESSOA 32 Bairro: CENTRO (ITAITUBA / PA) P…" at bounding box center [637, 313] width 1274 height 627
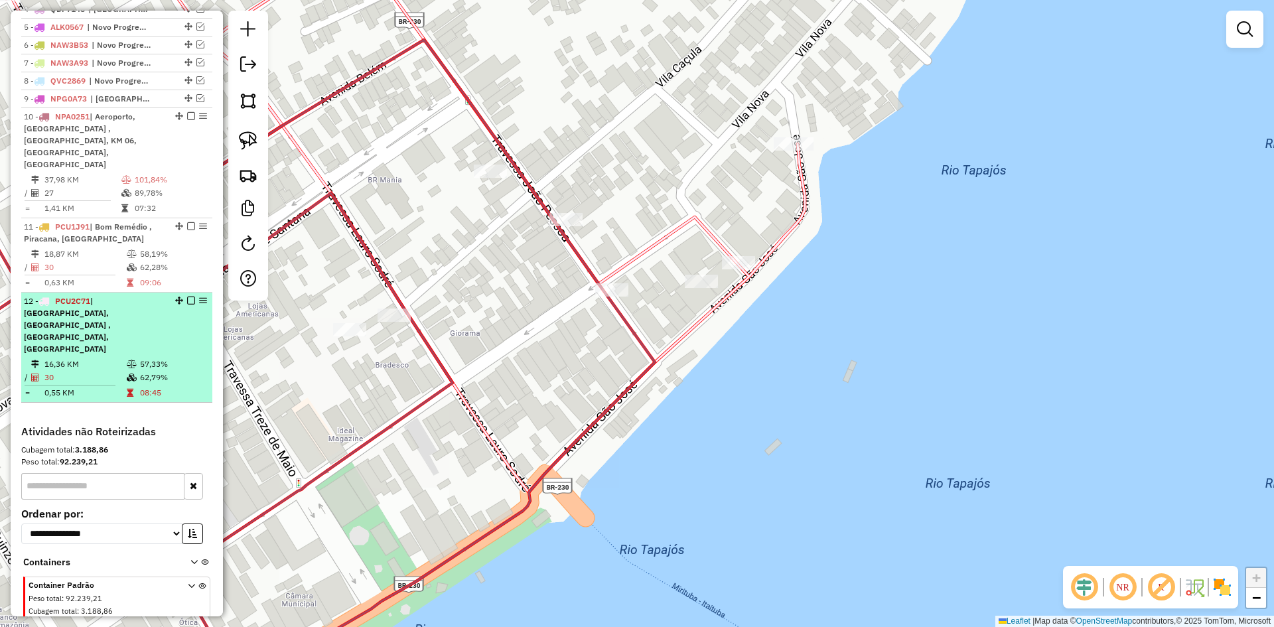
click at [96, 301] on span "| [GEOGRAPHIC_DATA], [GEOGRAPHIC_DATA] , [GEOGRAPHIC_DATA], [GEOGRAPHIC_DATA]" at bounding box center [67, 325] width 87 height 58
select select "**********"
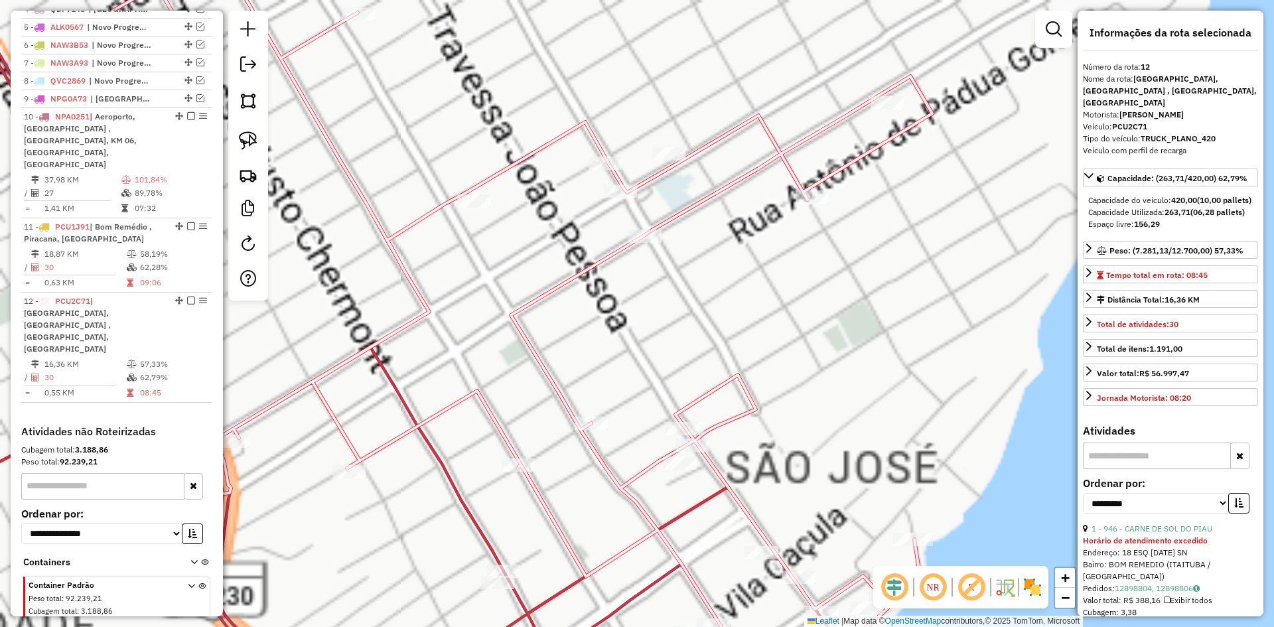
drag, startPoint x: 701, startPoint y: 185, endPoint x: 683, endPoint y: 160, distance: 31.3
click at [690, 159] on div "Janela de atendimento Grade de atendimento Capacidade Transportadoras Veículos …" at bounding box center [637, 313] width 1274 height 627
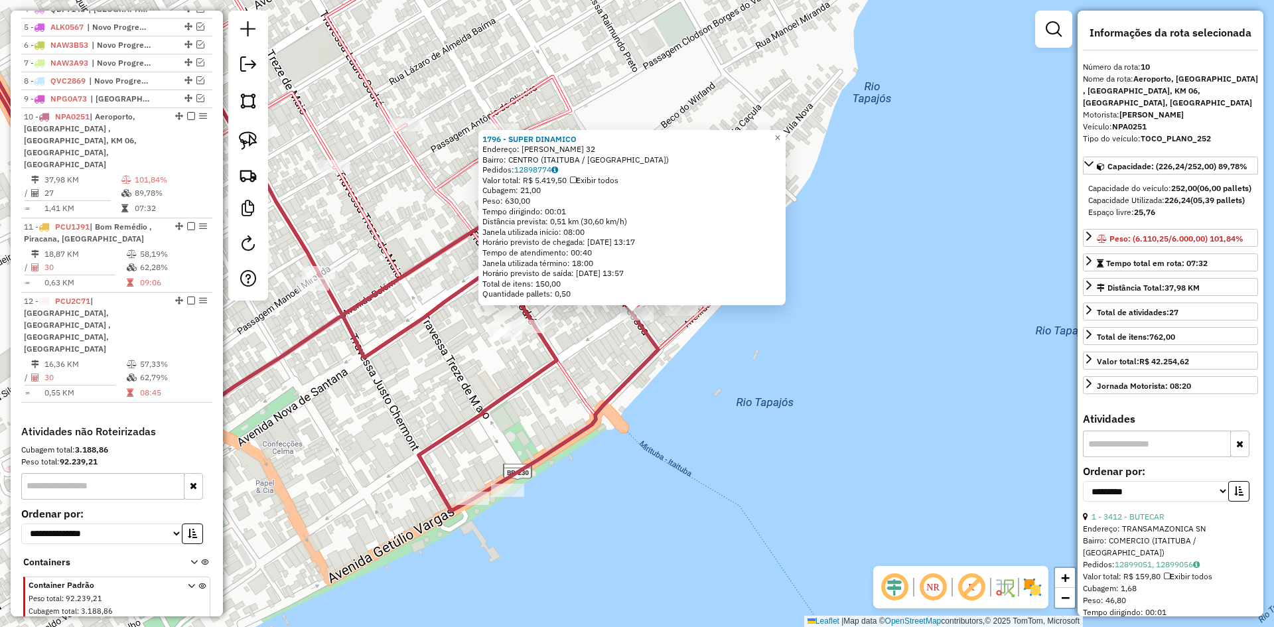
click at [600, 352] on div "1796 - SUPER DINAMICO Endereço: JOAO PESSOA 32 Bairro: CENTRO (ITAITUBA / PA) P…" at bounding box center [637, 313] width 1274 height 627
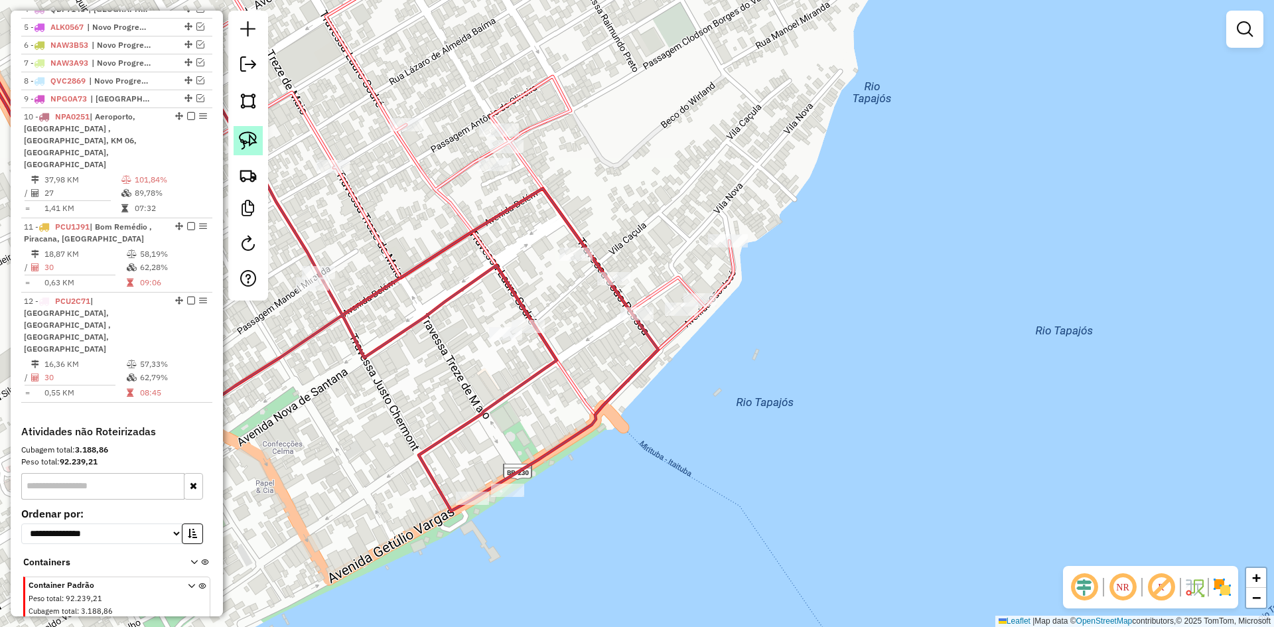
click at [244, 131] on img at bounding box center [248, 140] width 19 height 19
drag, startPoint x: 609, startPoint y: 297, endPoint x: 645, endPoint y: 300, distance: 36.0
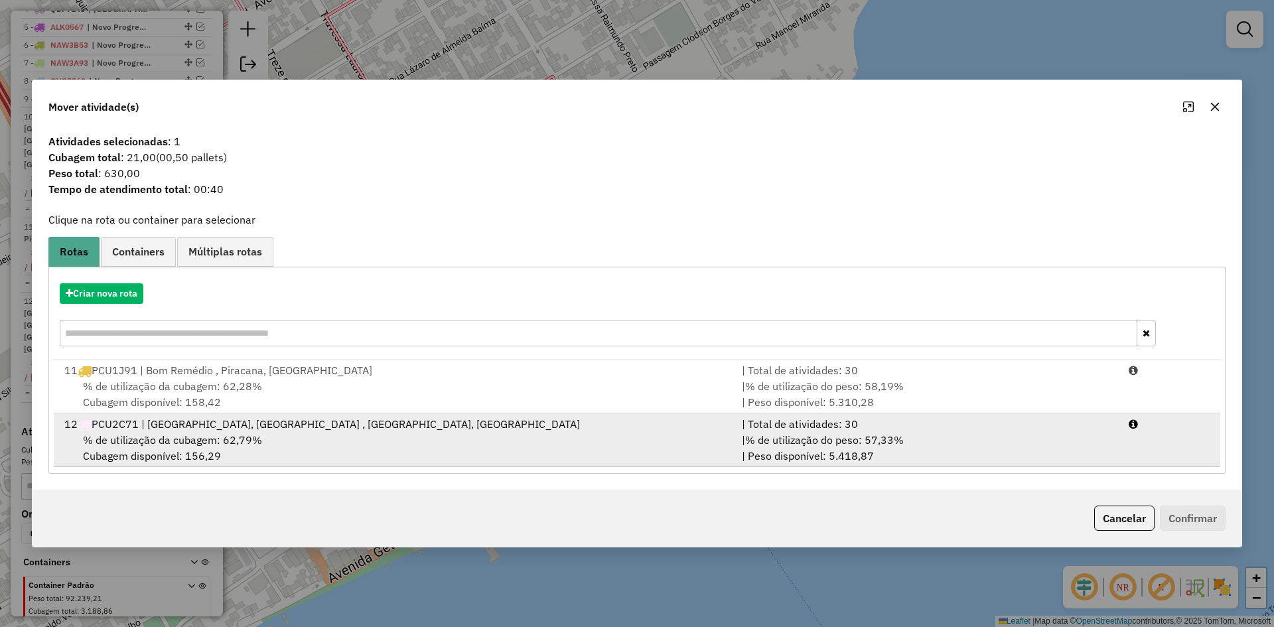
drag, startPoint x: 190, startPoint y: 426, endPoint x: 265, endPoint y: 425, distance: 75.6
click at [200, 425] on div "12 PCU2C71 | Bela Vista, Bom Remédio , Centro, Jardim das Araras" at bounding box center [394, 424] width 677 height 16
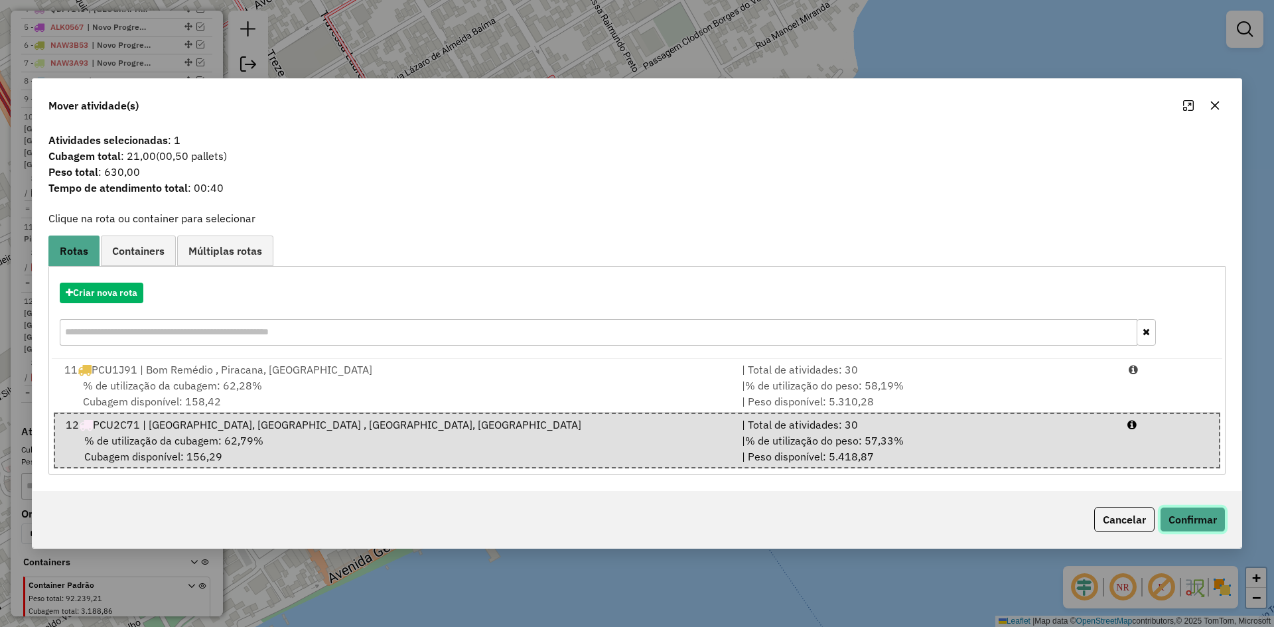
click at [1200, 513] on button "Confirmar" at bounding box center [1193, 519] width 66 height 25
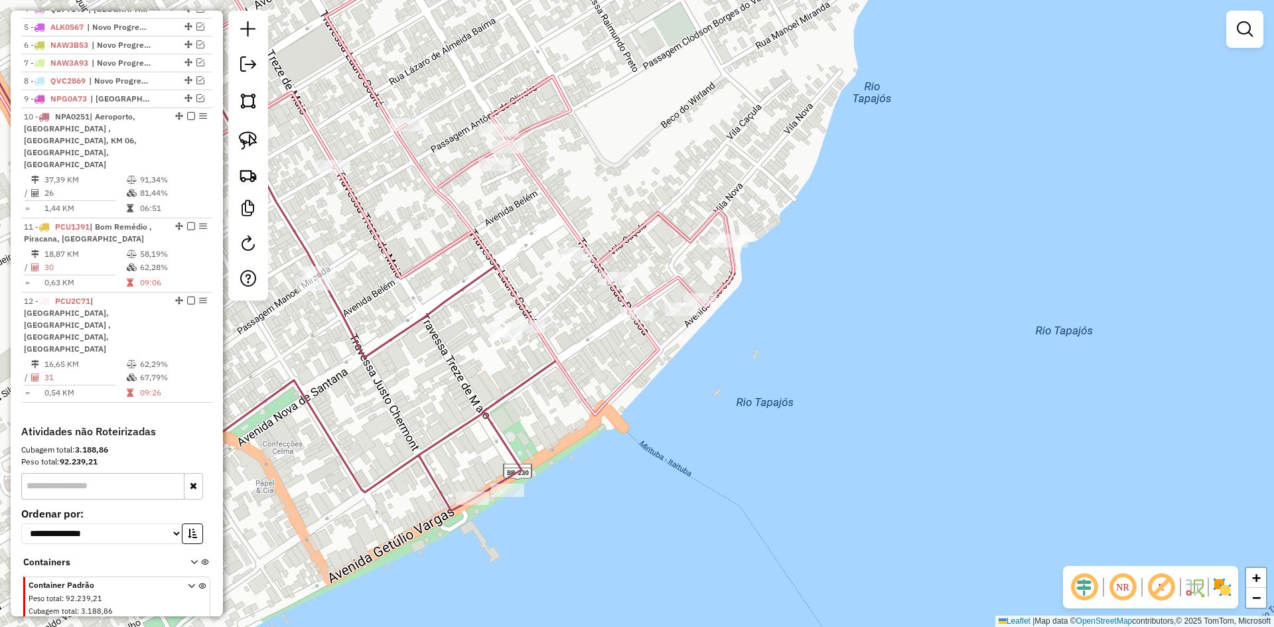
click at [625, 295] on icon at bounding box center [322, 176] width 822 height 477
select select "**********"
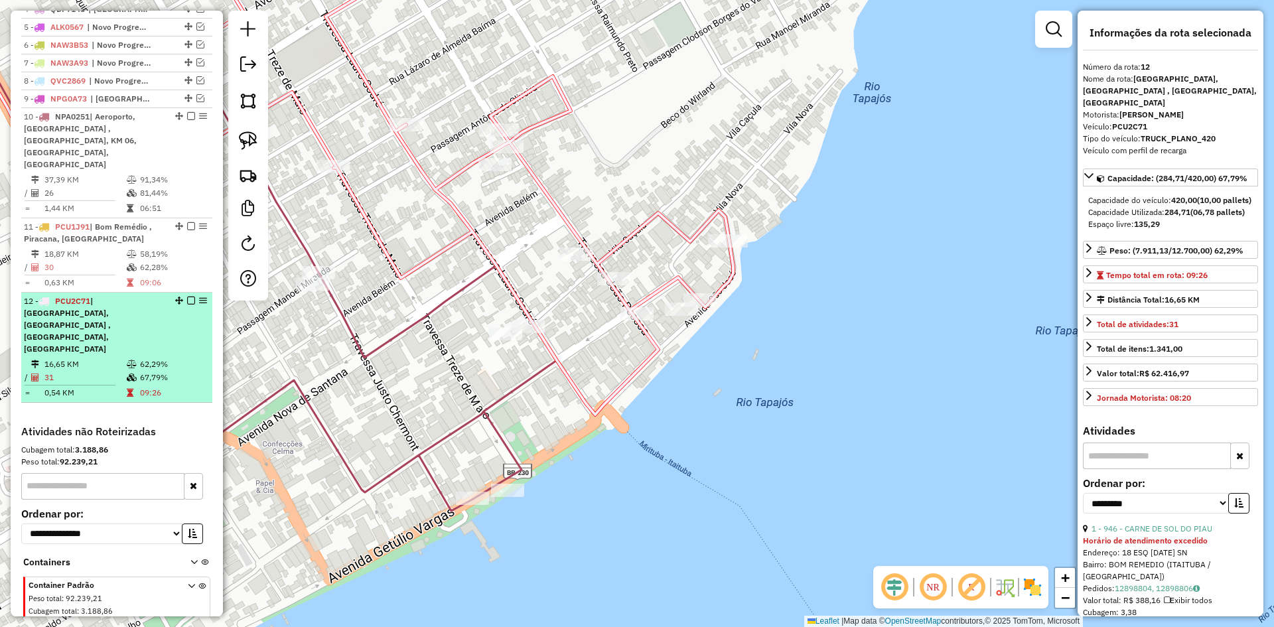
click at [112, 358] on td "16,65 KM" at bounding box center [85, 364] width 82 height 13
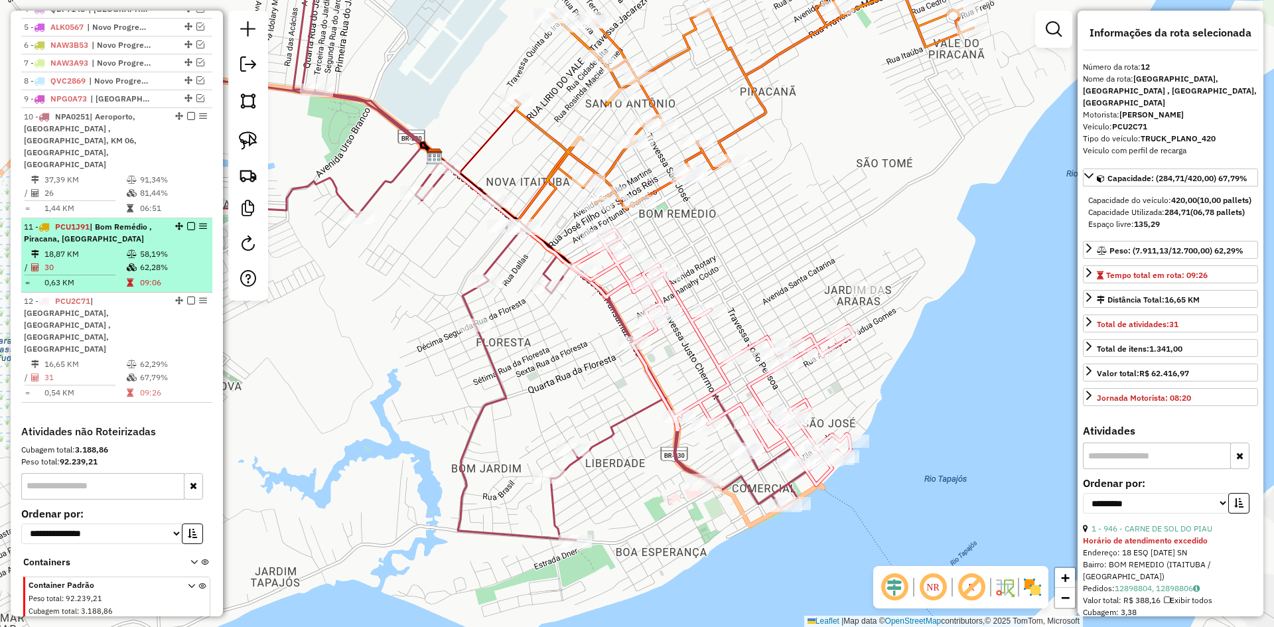
click at [127, 250] on icon at bounding box center [132, 254] width 10 height 8
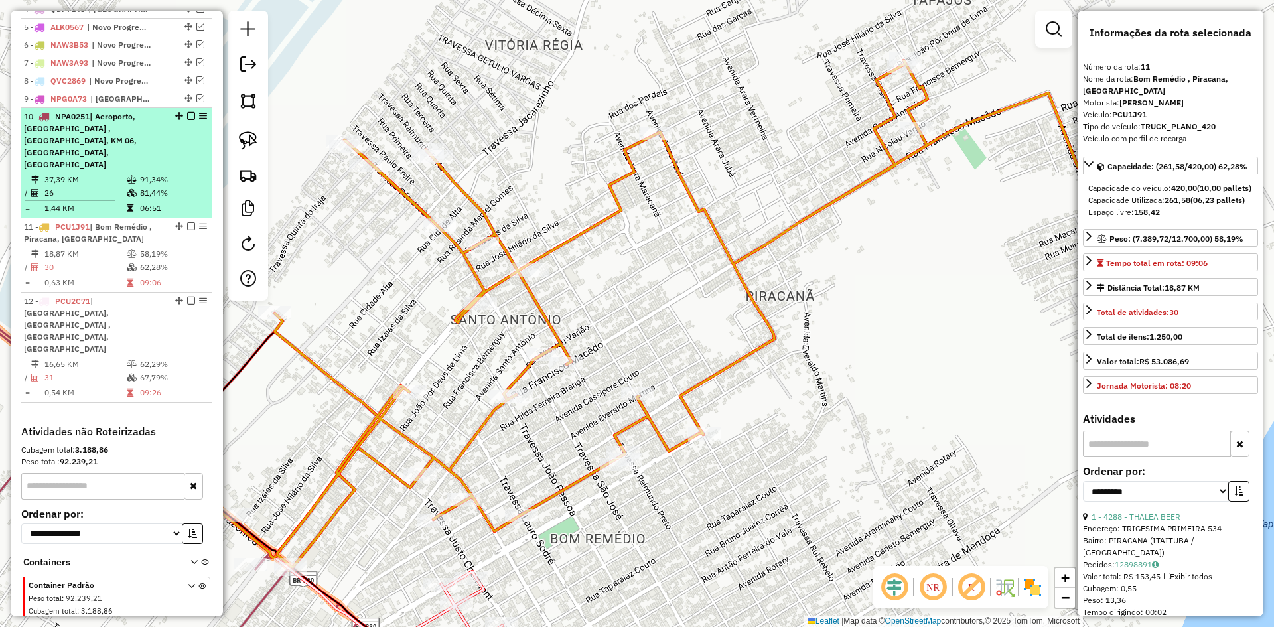
click at [127, 189] on icon at bounding box center [132, 193] width 10 height 8
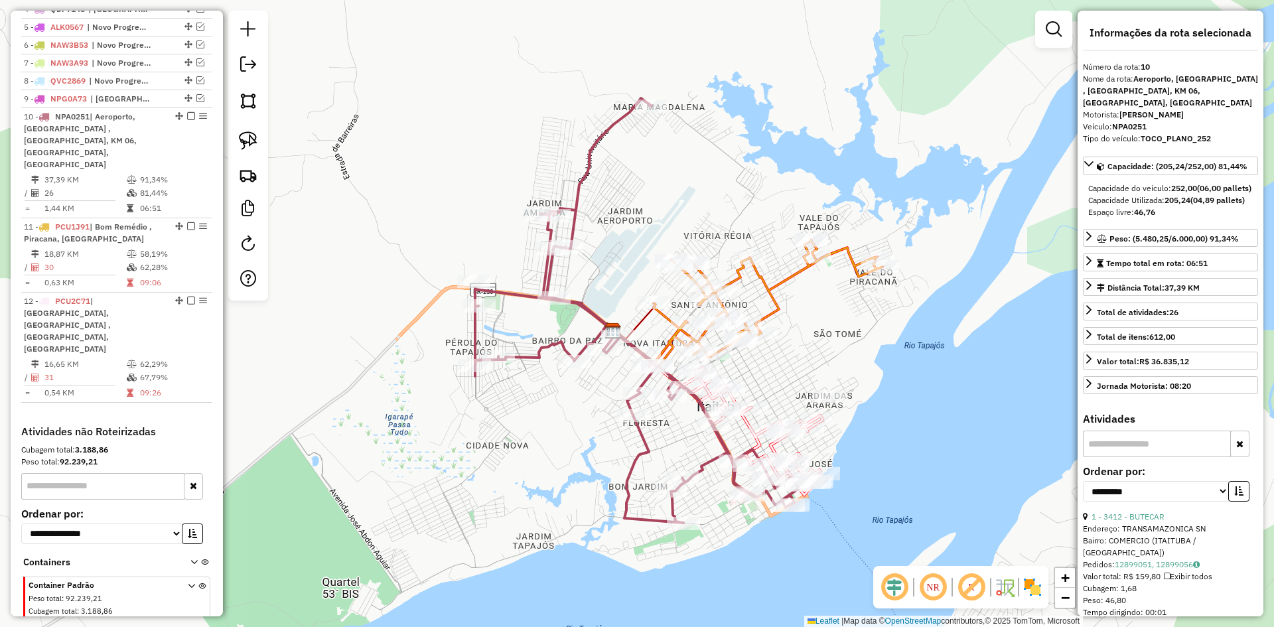
drag, startPoint x: 806, startPoint y: 397, endPoint x: 700, endPoint y: 304, distance: 141.0
click at [704, 306] on div "Janela de atendimento Grade de atendimento Capacidade Transportadoras Veículos …" at bounding box center [637, 313] width 1274 height 627
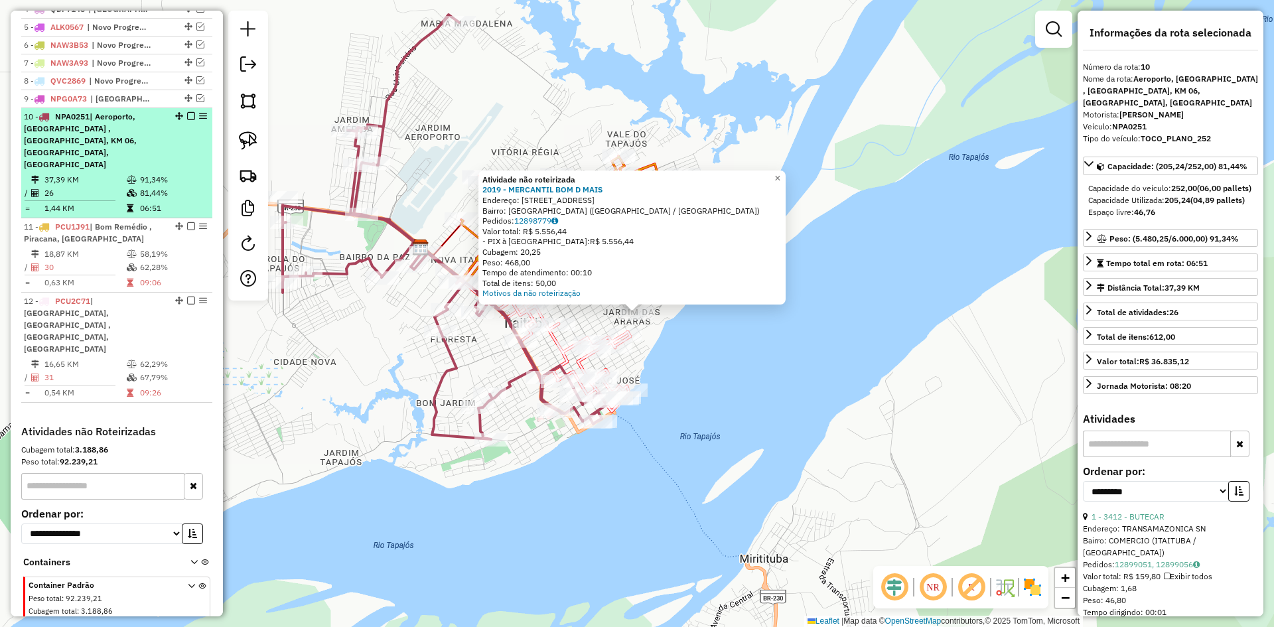
click at [159, 157] on div "10 - NPA0251 | Aeroporto, Bom Remédio , Floresta, KM 06, REVENDA, São Francisco" at bounding box center [94, 141] width 141 height 60
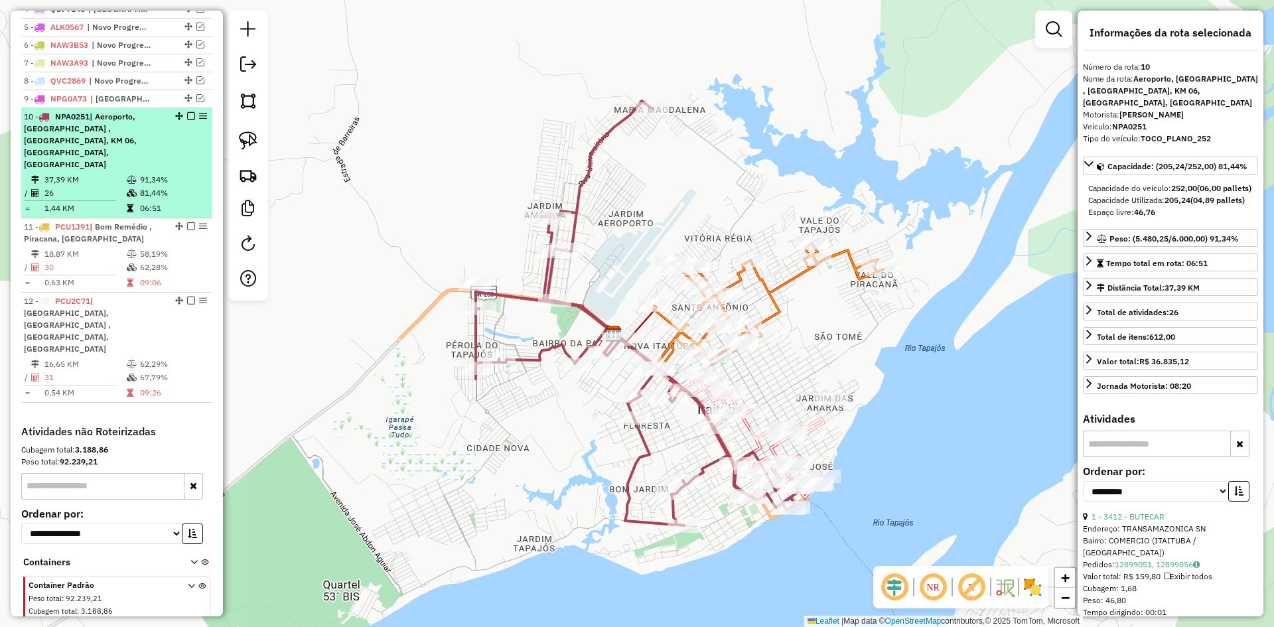
click at [187, 120] on em at bounding box center [191, 116] width 8 height 8
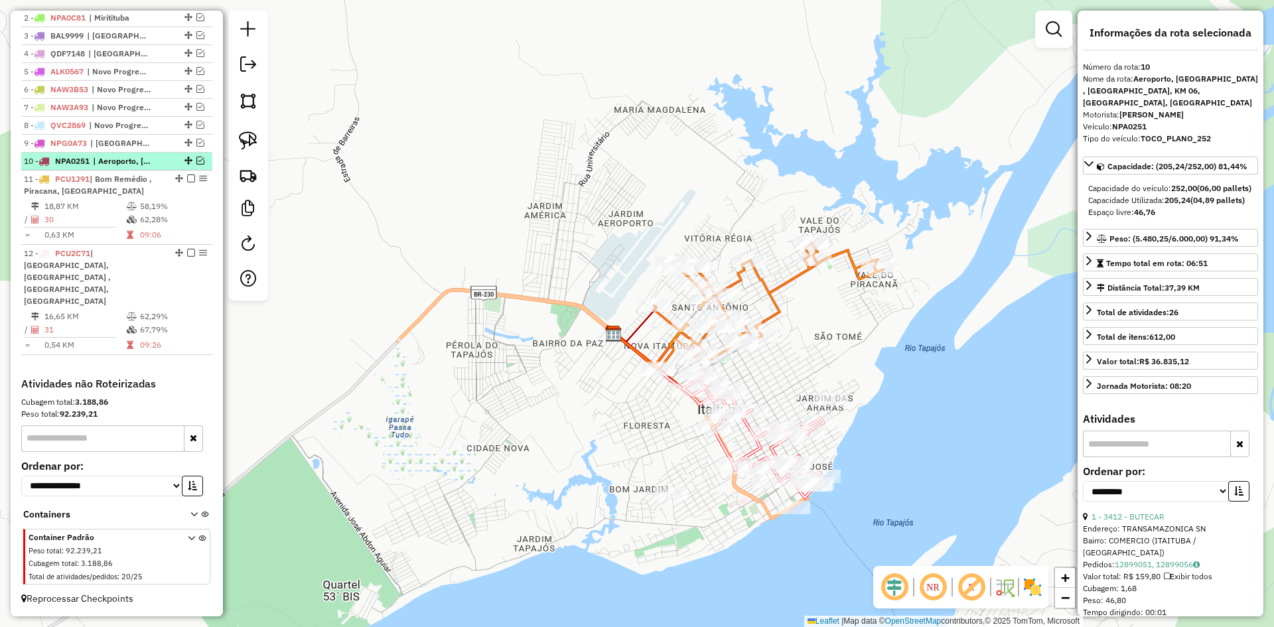
scroll to position [497, 0]
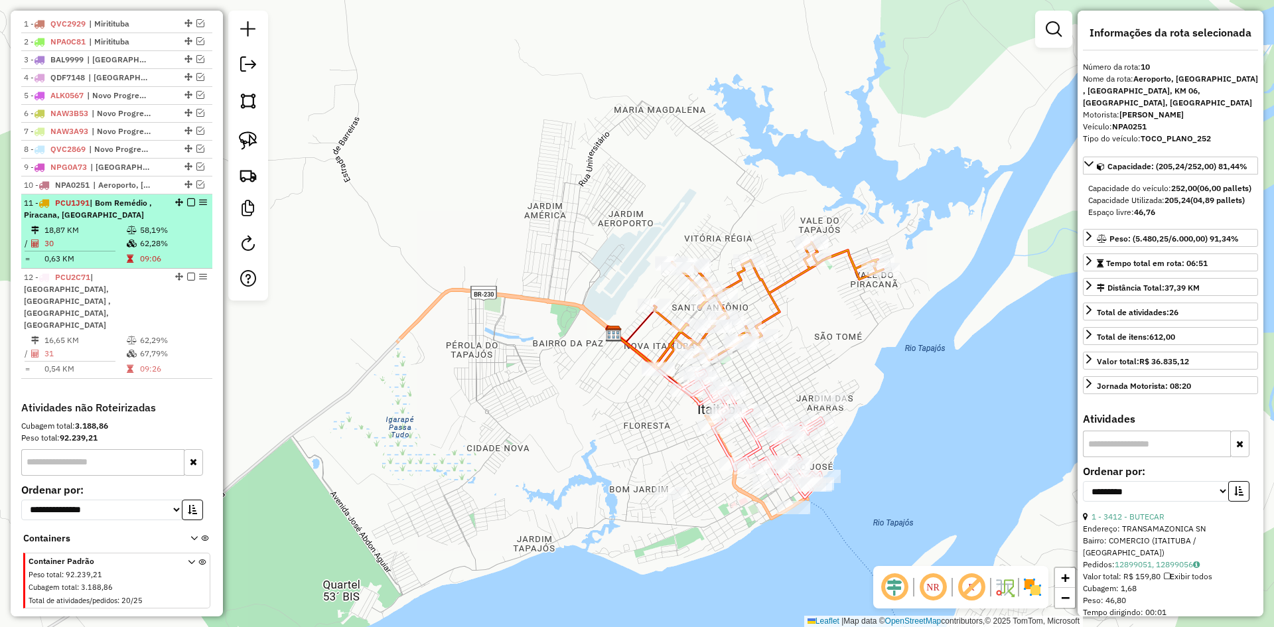
click at [151, 221] on div "11 - PCU1J91 | Bom Remédio , Piracana, Santo Antonio" at bounding box center [94, 209] width 141 height 24
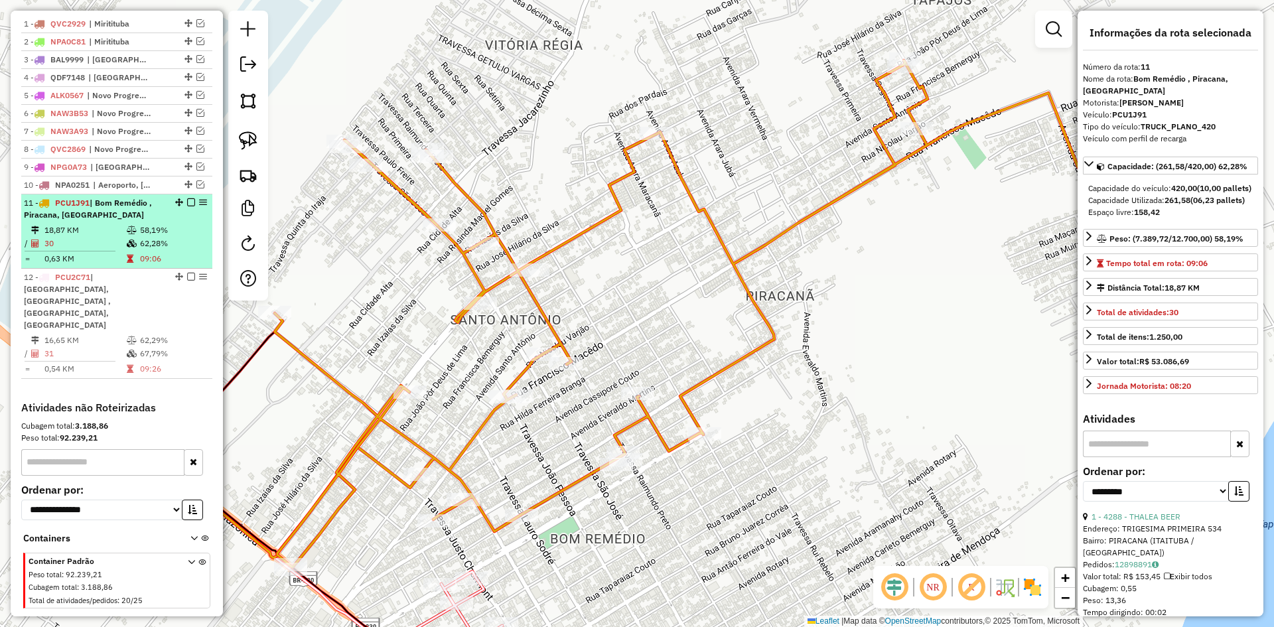
click at [187, 206] on em at bounding box center [191, 202] width 8 height 8
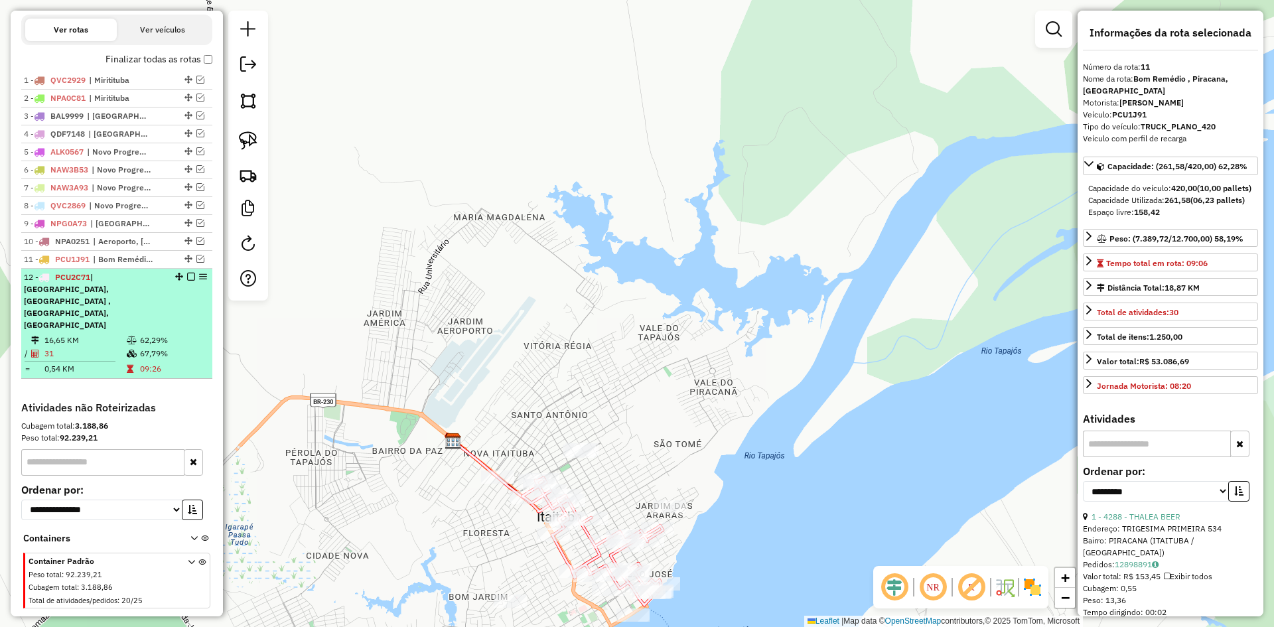
click at [189, 281] on em at bounding box center [191, 277] width 8 height 8
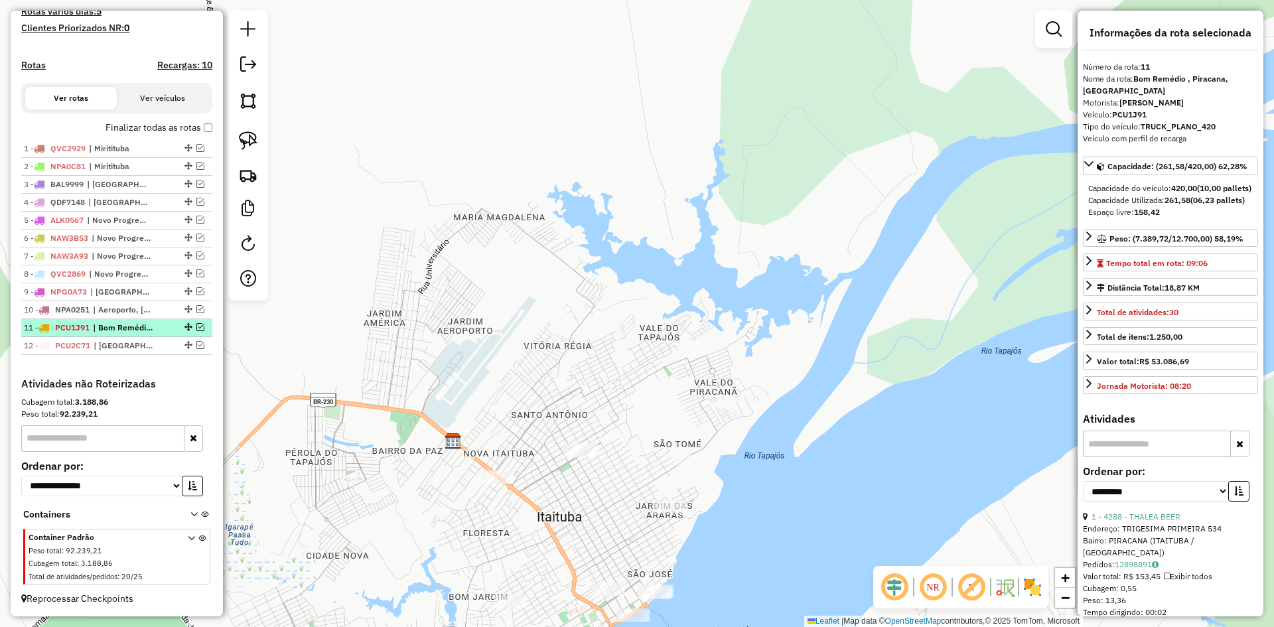
click at [167, 323] on div at bounding box center [187, 327] width 40 height 8
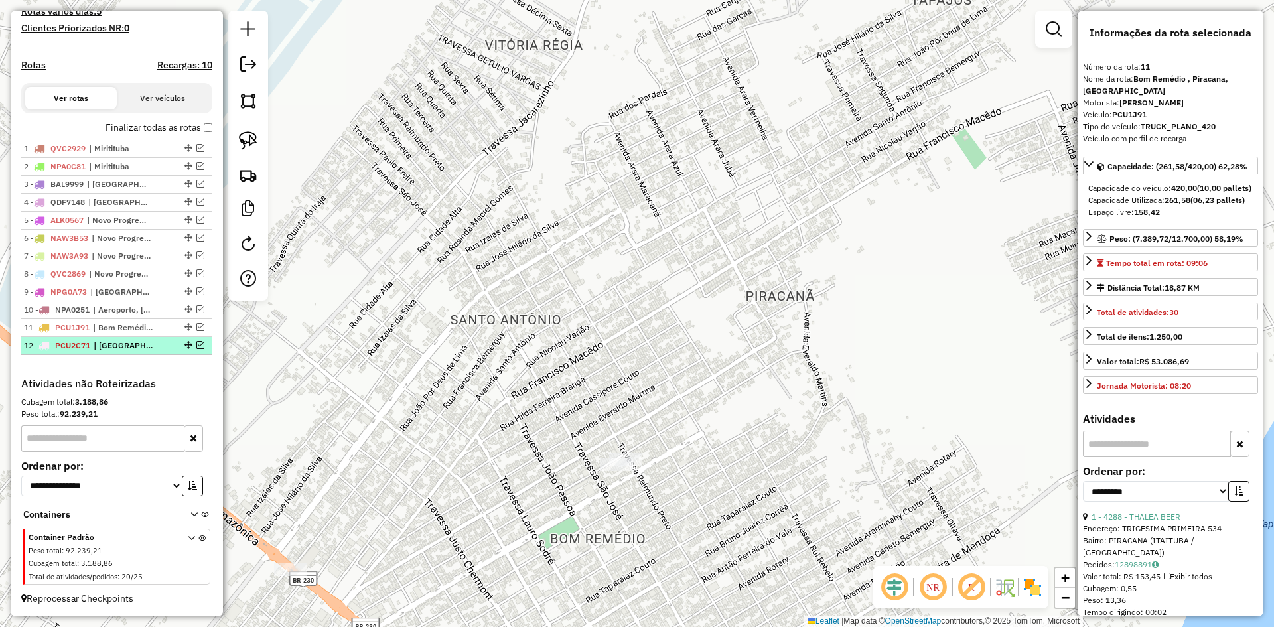
click at [145, 340] on span "| [GEOGRAPHIC_DATA], [GEOGRAPHIC_DATA] , [GEOGRAPHIC_DATA], [GEOGRAPHIC_DATA]" at bounding box center [124, 346] width 61 height 12
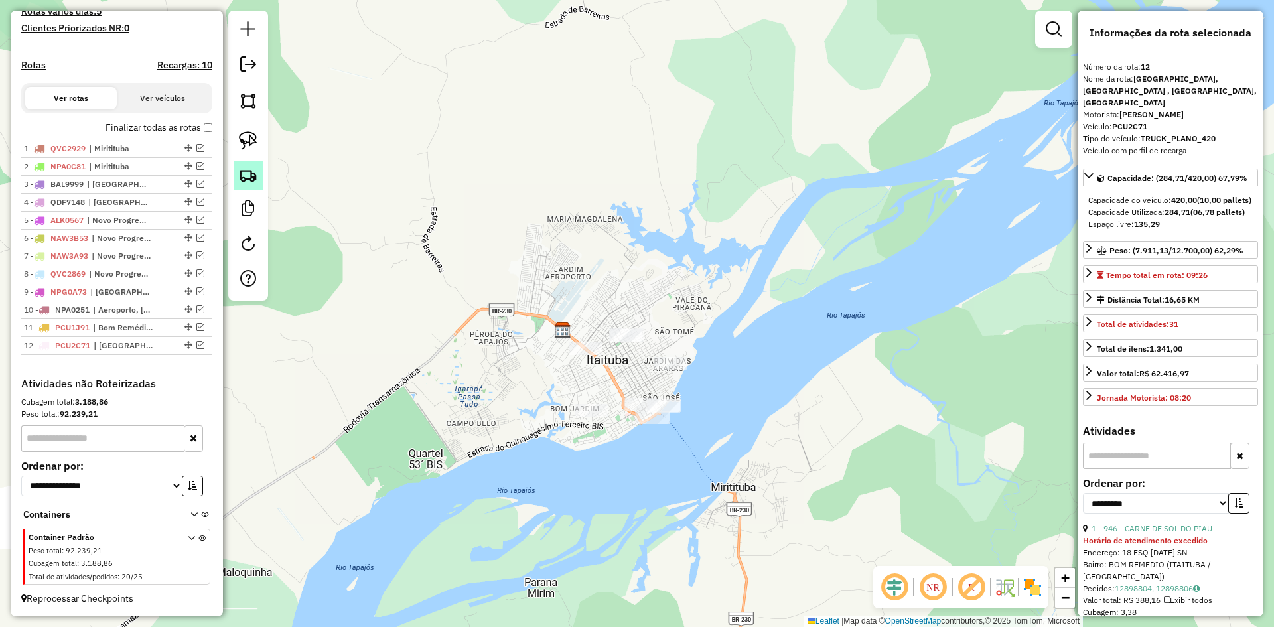
click at [246, 170] on img at bounding box center [248, 175] width 19 height 19
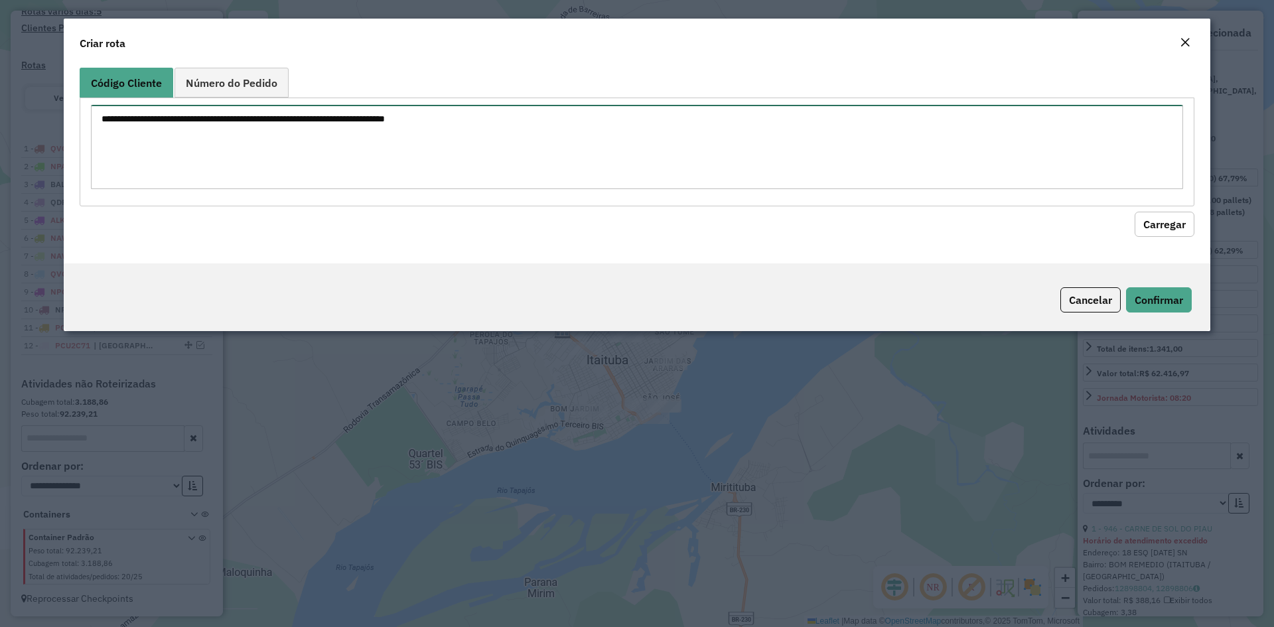
click at [281, 155] on textarea at bounding box center [637, 147] width 1092 height 84
type textarea "****"
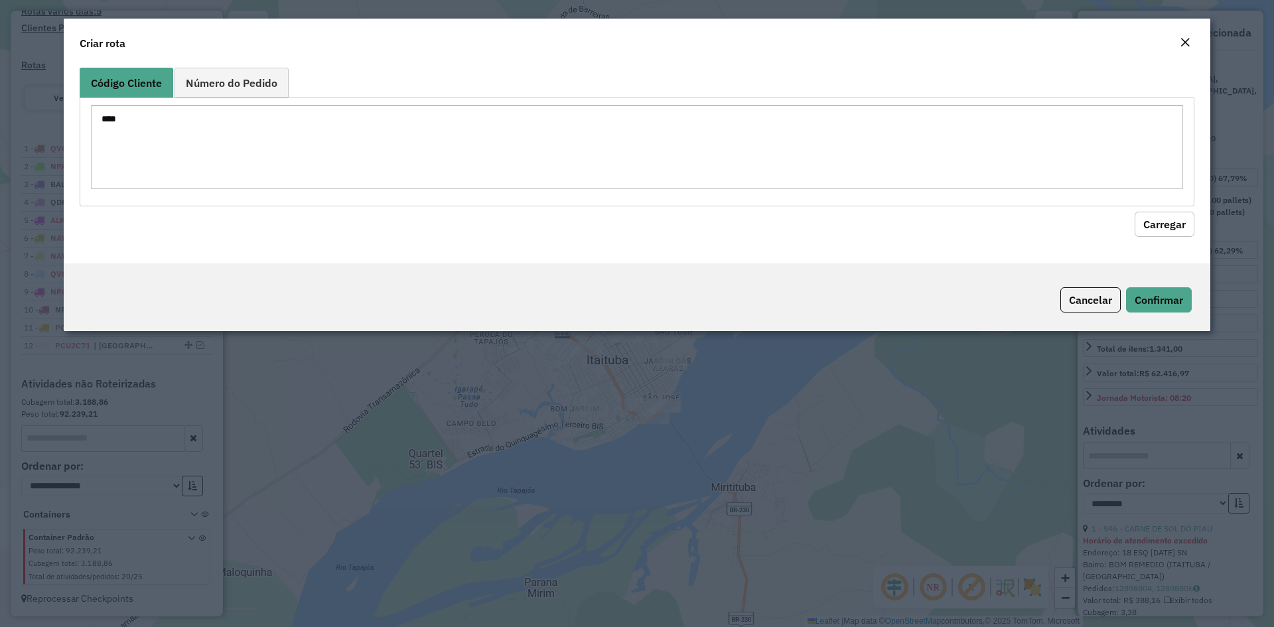
drag, startPoint x: 676, startPoint y: 536, endPoint x: 1233, endPoint y: 27, distance: 755.0
click at [676, 536] on modal-container "Criar rota Código Cliente Número do Pedido **** Carregar Cancelar Confirmar" at bounding box center [637, 313] width 1274 height 627
click at [1083, 288] on button "Cancelar" at bounding box center [1090, 299] width 60 height 25
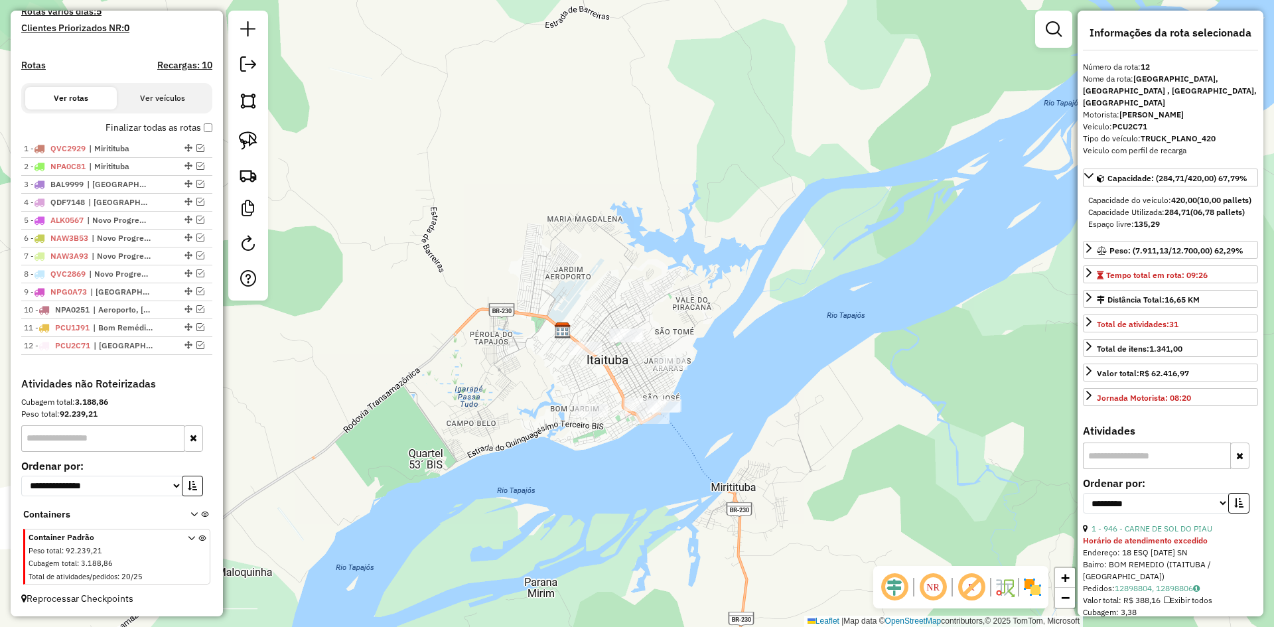
click at [252, 63] on em at bounding box center [248, 64] width 16 height 16
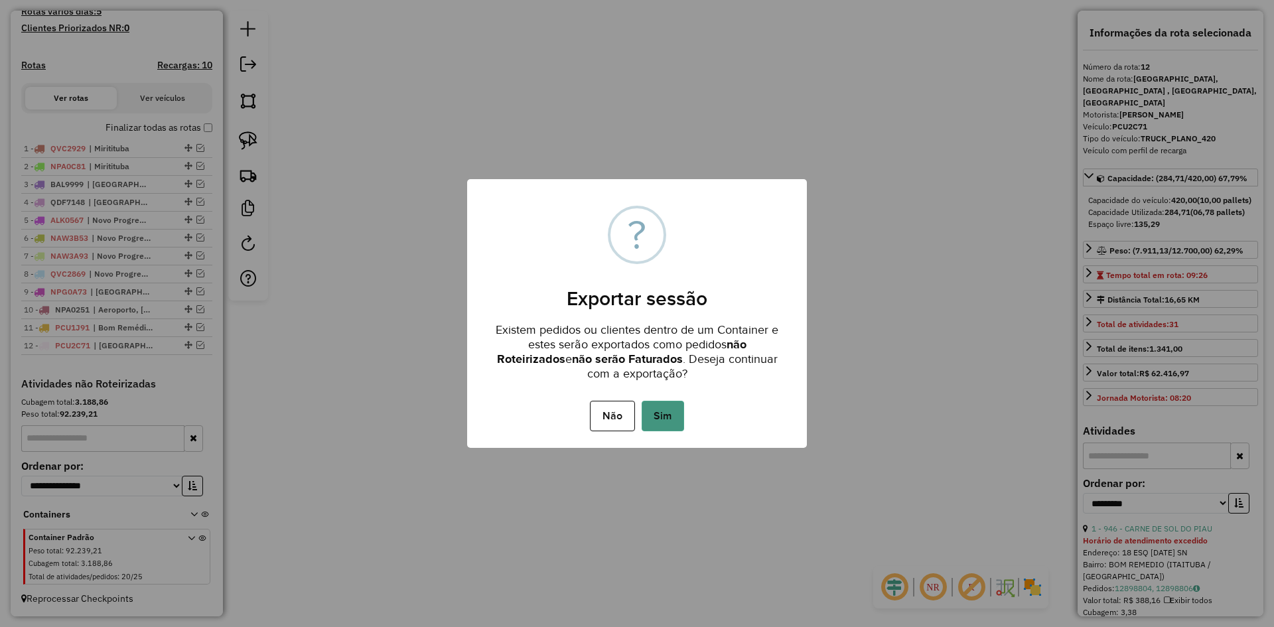
click at [670, 417] on button "Sim" at bounding box center [662, 416] width 42 height 31
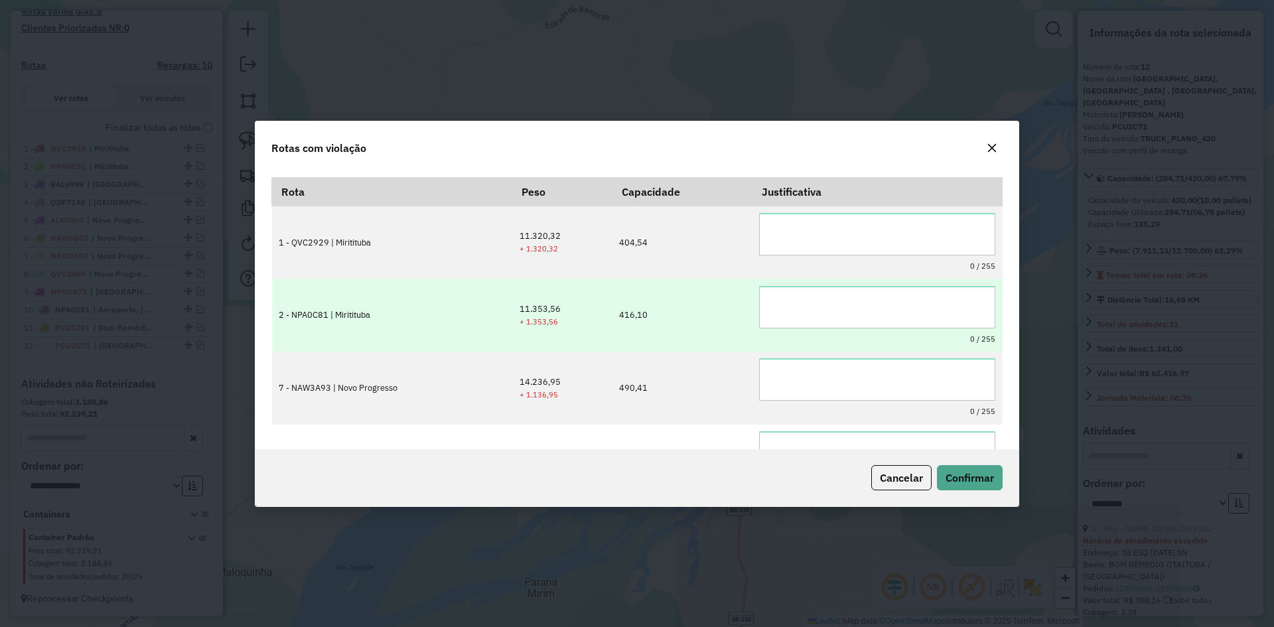
scroll to position [0, 0]
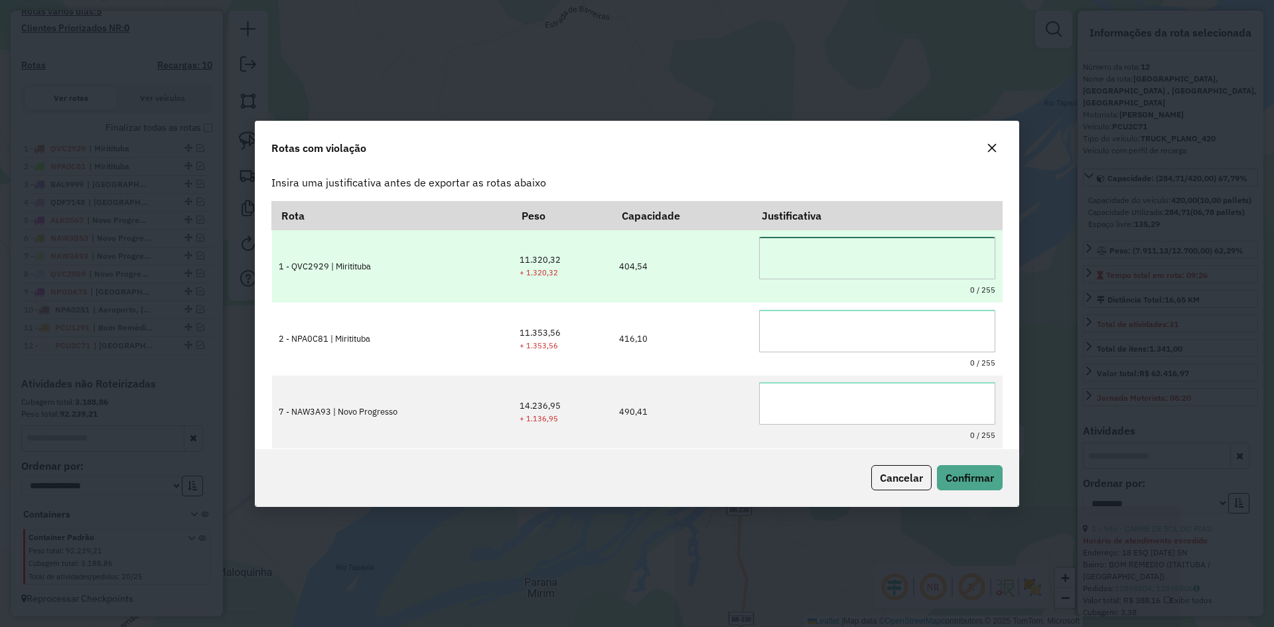
click at [801, 256] on textarea at bounding box center [877, 258] width 236 height 42
type textarea "*"
drag, startPoint x: 905, startPoint y: 252, endPoint x: 691, endPoint y: 261, distance: 215.1
click at [691, 259] on tr "**********" at bounding box center [637, 266] width 730 height 73
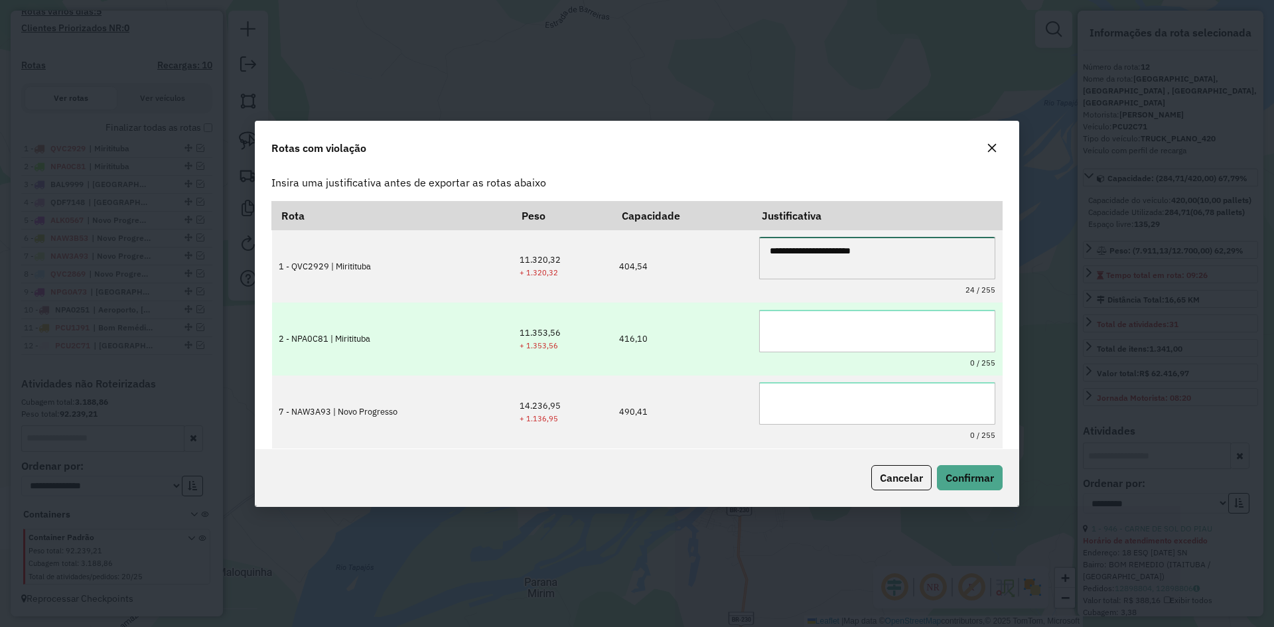
type textarea "**********"
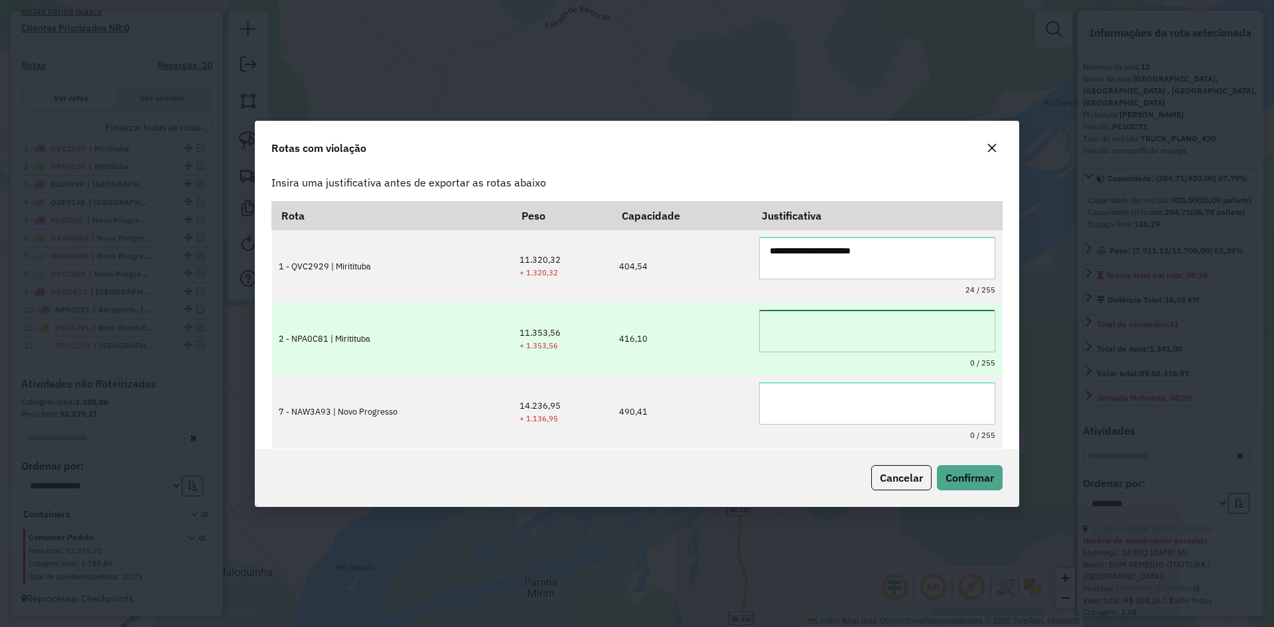
click at [829, 342] on textarea at bounding box center [877, 331] width 236 height 42
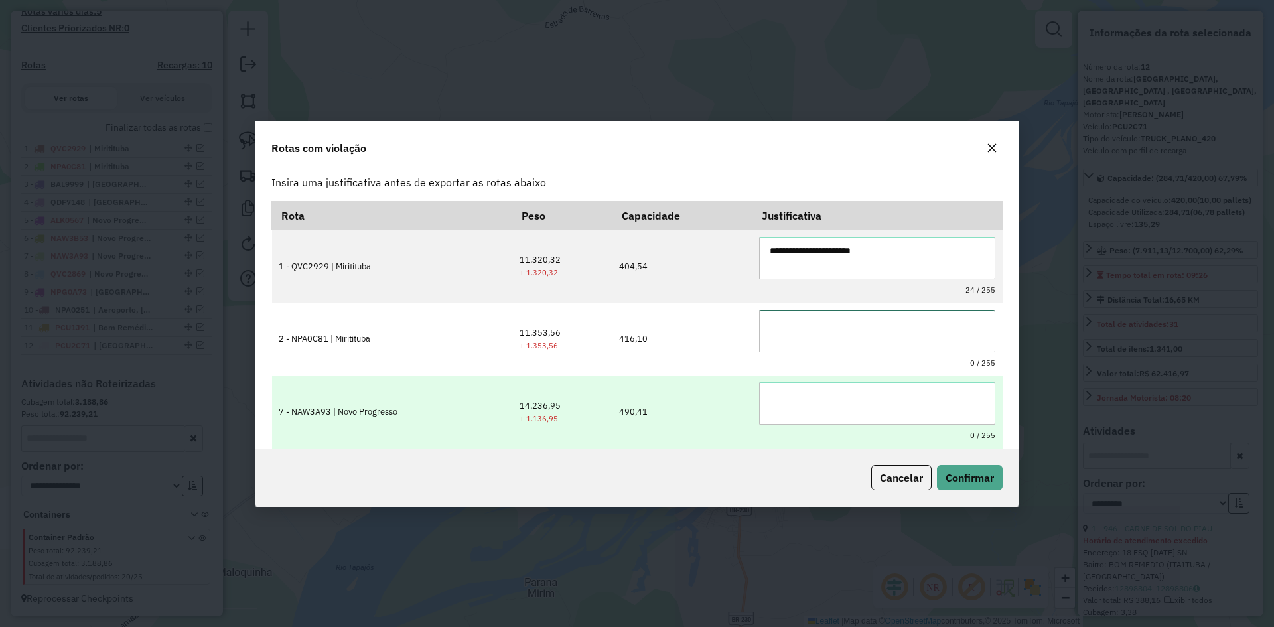
paste textarea "**********"
type textarea "**********"
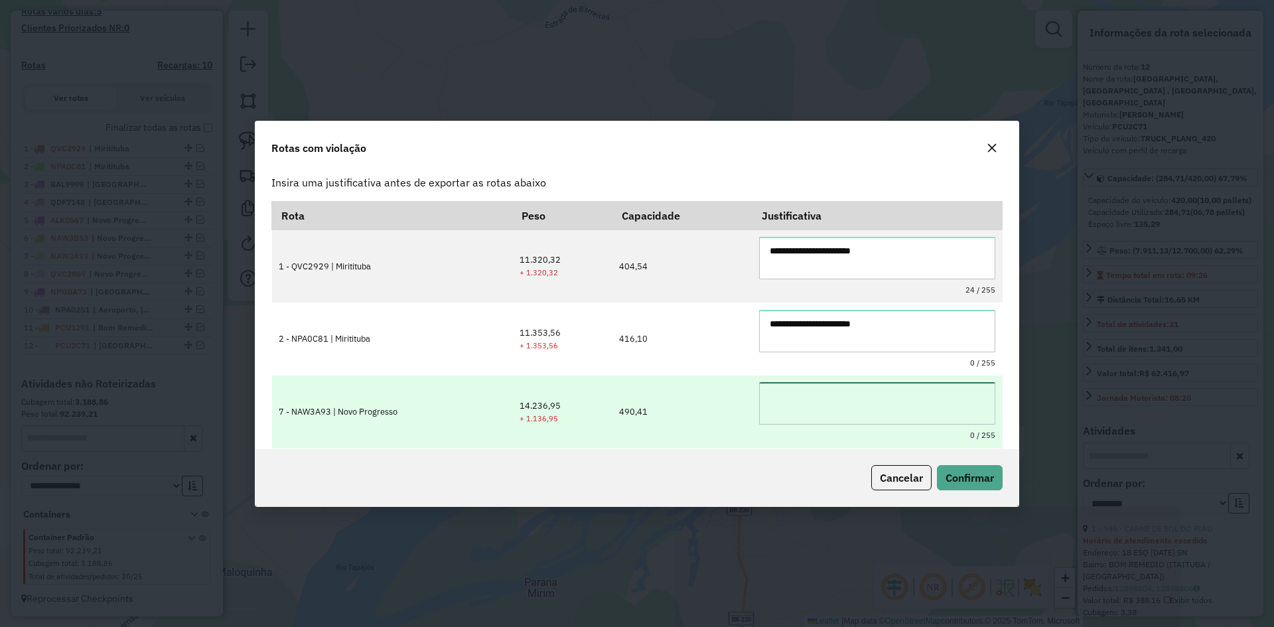
drag, startPoint x: 797, startPoint y: 425, endPoint x: 791, endPoint y: 411, distance: 14.5
click at [797, 425] on textarea at bounding box center [877, 403] width 236 height 42
click at [793, 409] on textarea at bounding box center [877, 403] width 236 height 42
paste textarea "**********"
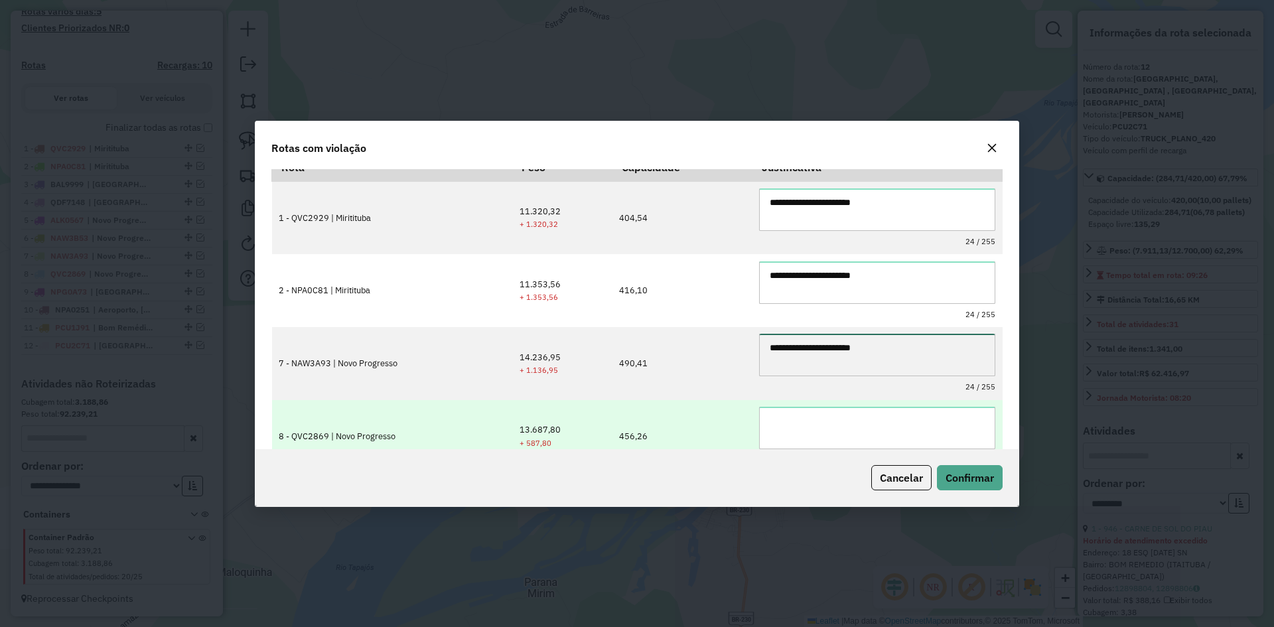
scroll to position [72, 0]
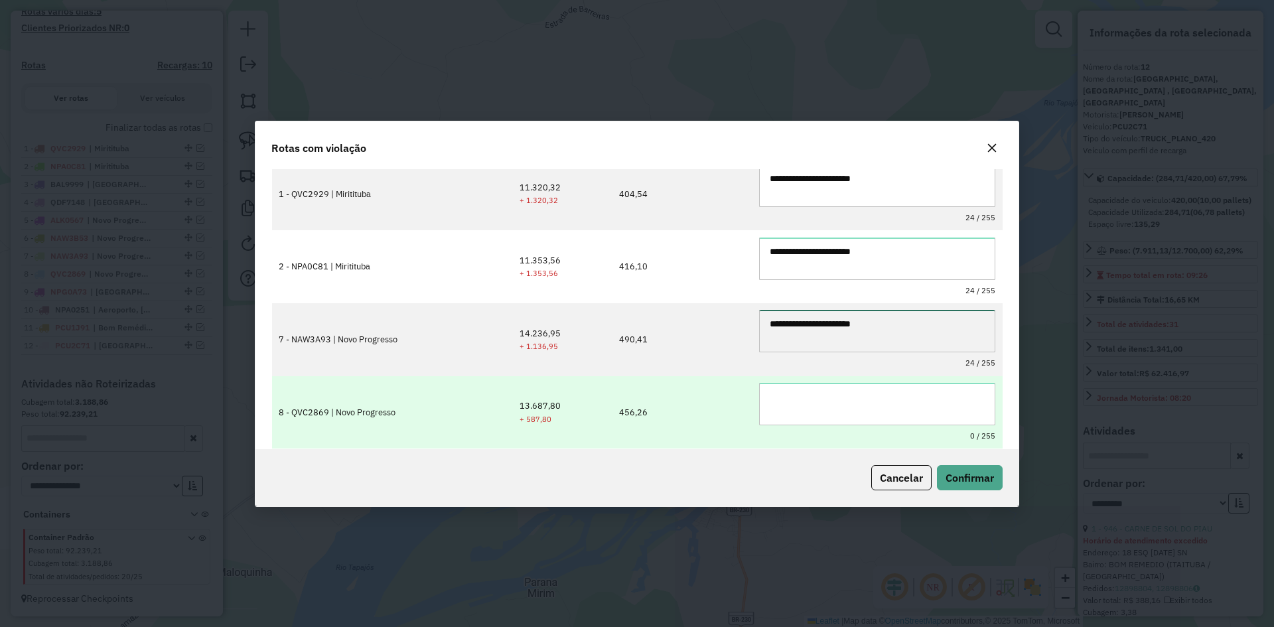
type textarea "**********"
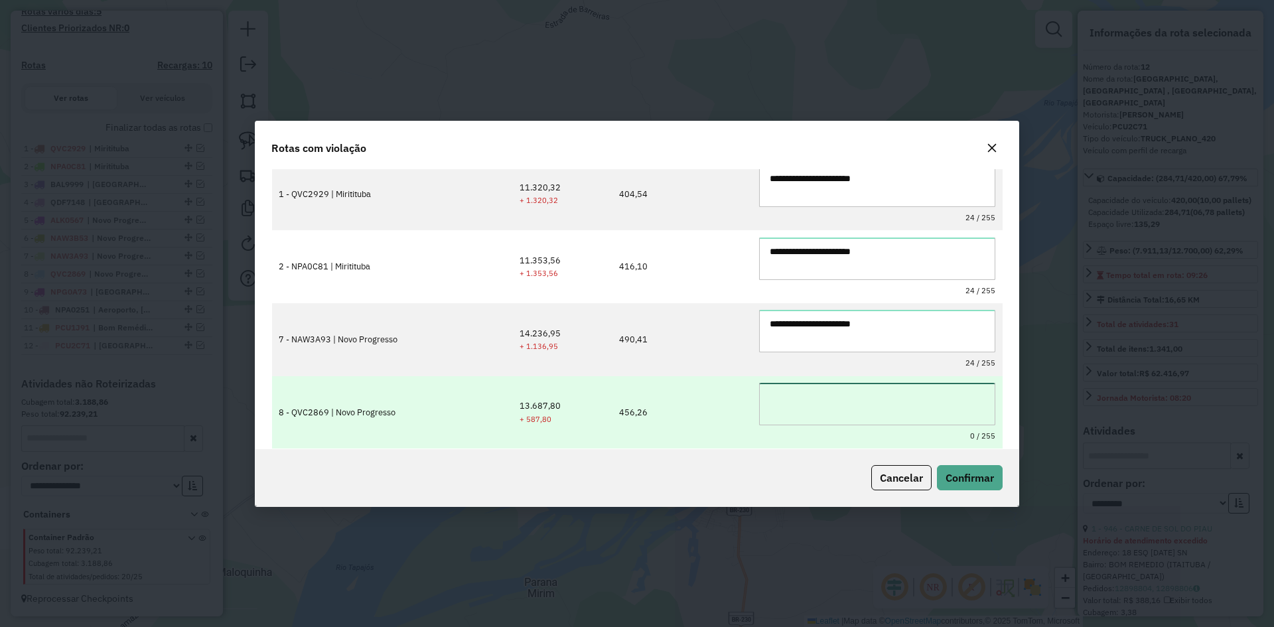
click at [842, 411] on textarea at bounding box center [877, 404] width 236 height 42
paste textarea "**********"
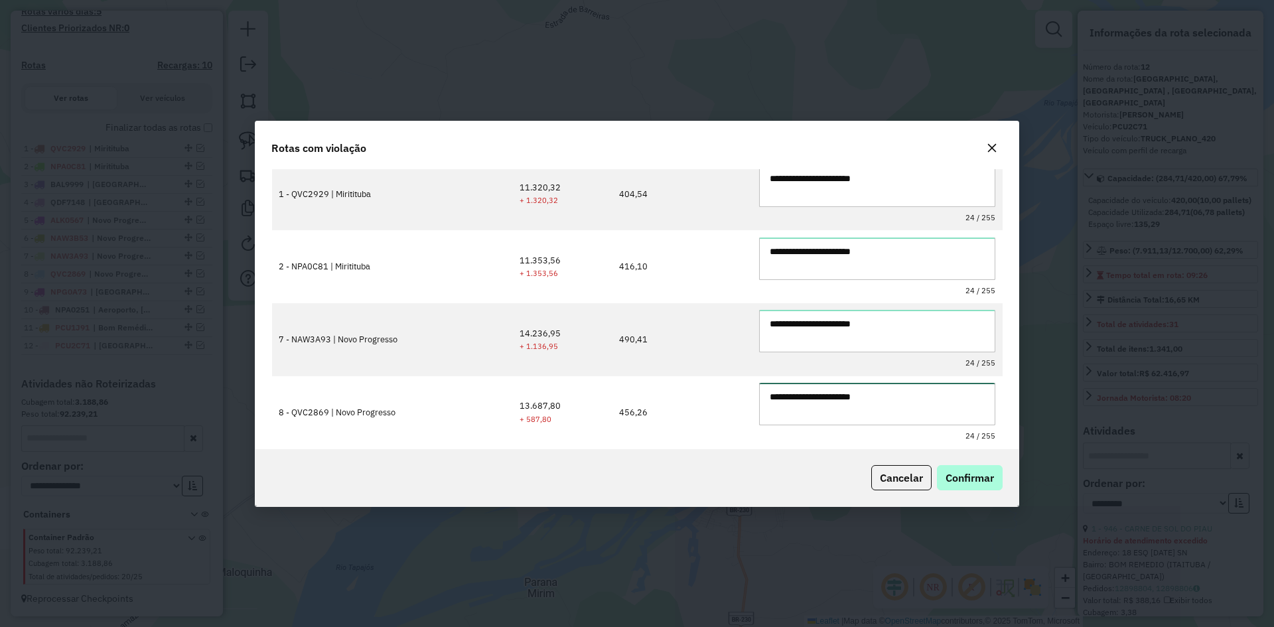
type textarea "**********"
click at [978, 476] on span "Confirmar" at bounding box center [969, 477] width 48 height 13
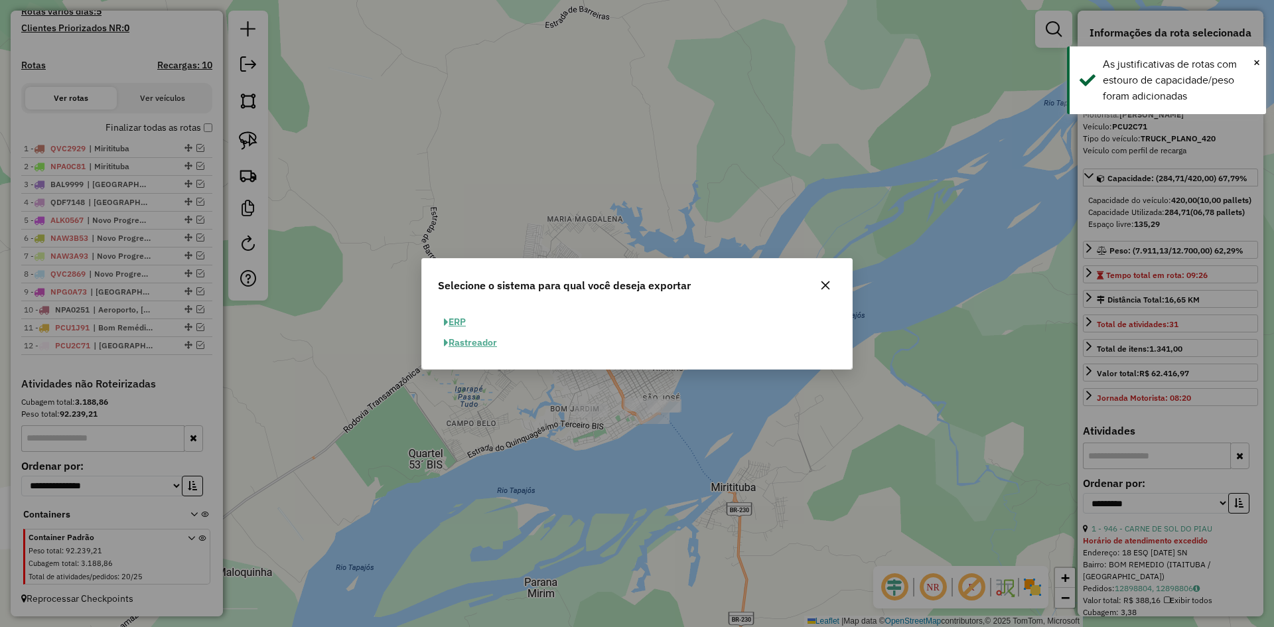
click at [455, 322] on button "ERP" at bounding box center [455, 322] width 34 height 21
select select "**"
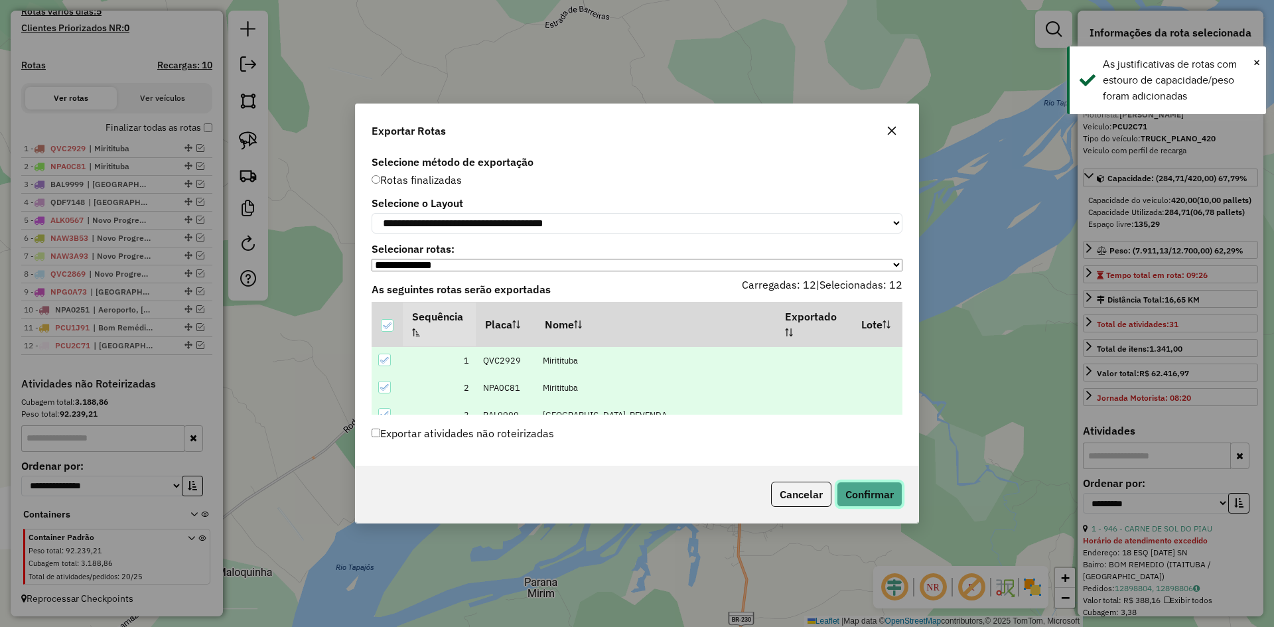
click at [854, 496] on button "Confirmar" at bounding box center [870, 494] width 66 height 25
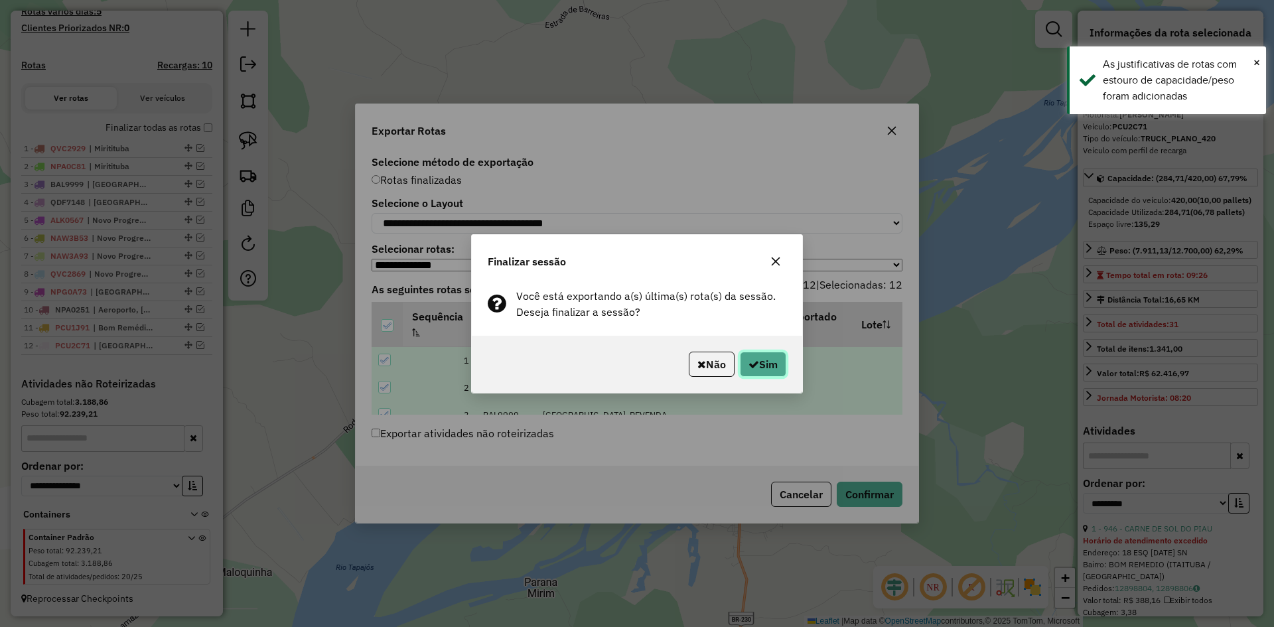
click at [767, 360] on button "Sim" at bounding box center [763, 364] width 46 height 25
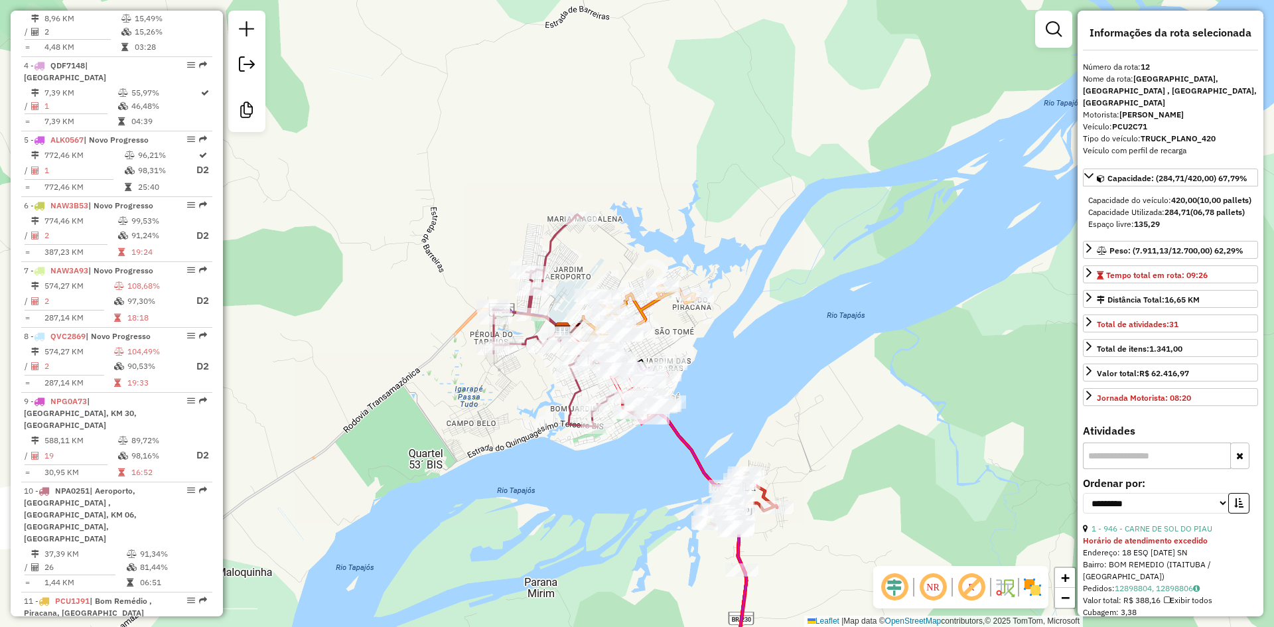
scroll to position [996, 0]
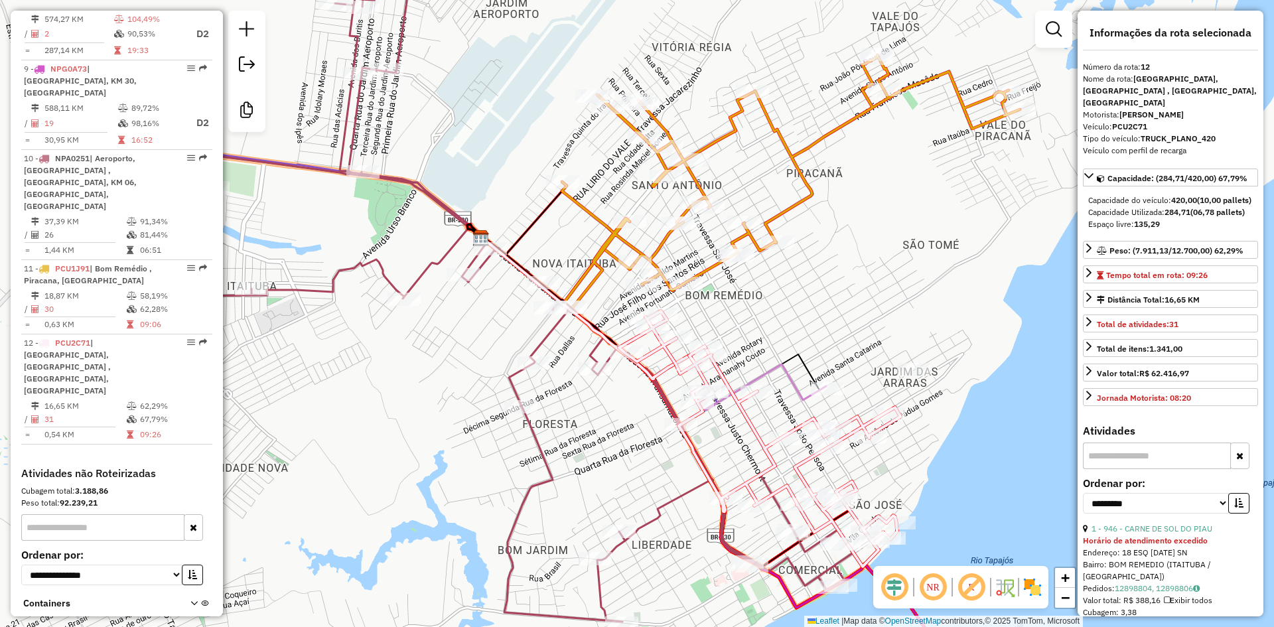
click at [751, 334] on div "Janela de atendimento Grade de atendimento Capacidade Transportadoras Veículos …" at bounding box center [637, 313] width 1274 height 627
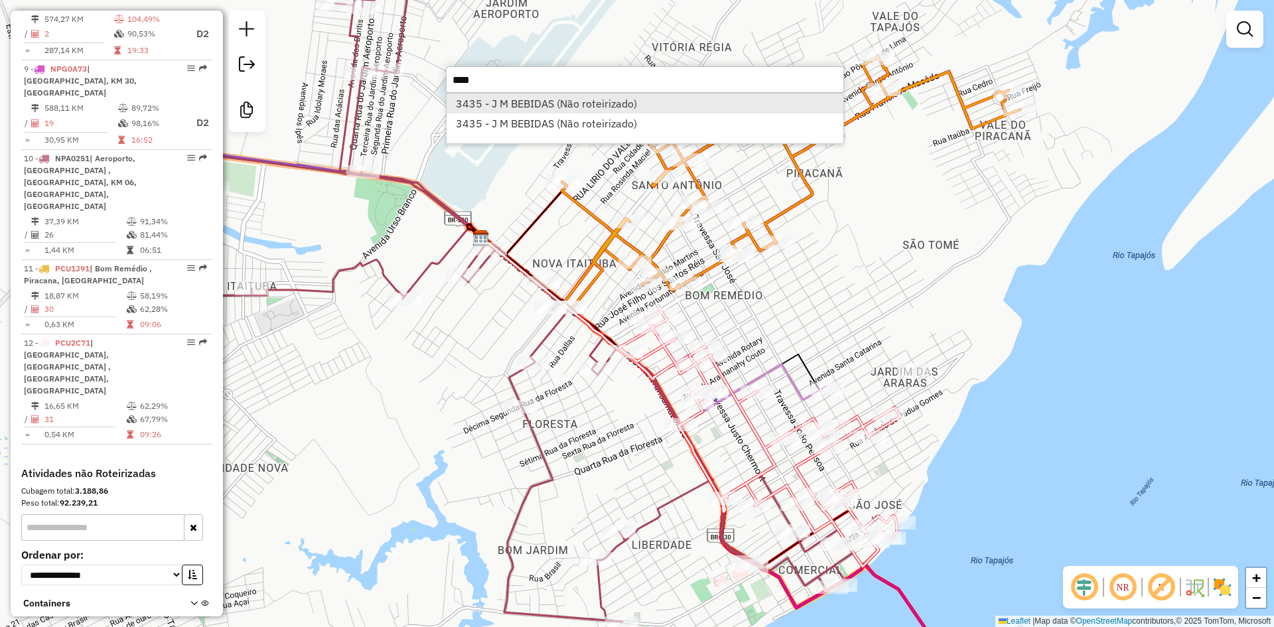
type input "****"
click at [521, 101] on li "3435 - J M BEBIDAS (Não roteirizado)" at bounding box center [644, 104] width 397 height 20
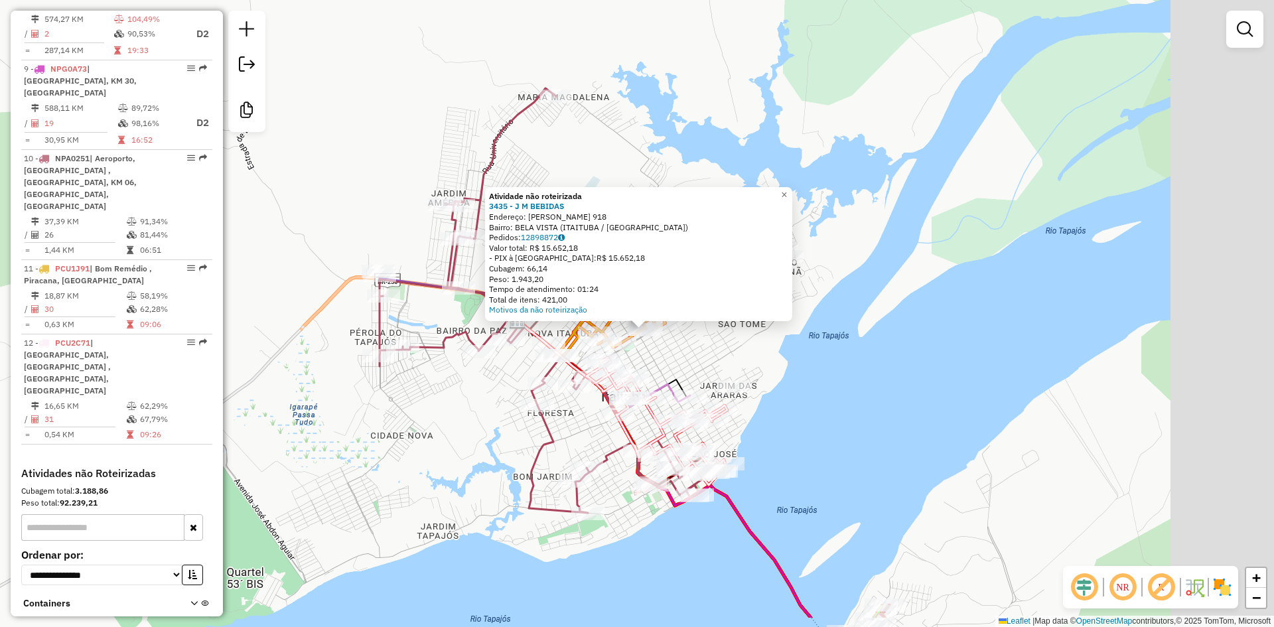
drag, startPoint x: 862, startPoint y: 417, endPoint x: 679, endPoint y: 340, distance: 199.2
click at [679, 340] on div "Atividade não roteirizada 3435 - J M BEBIDAS Endereço: FORTUNATO CARNEIRO 918 B…" at bounding box center [637, 313] width 1274 height 627
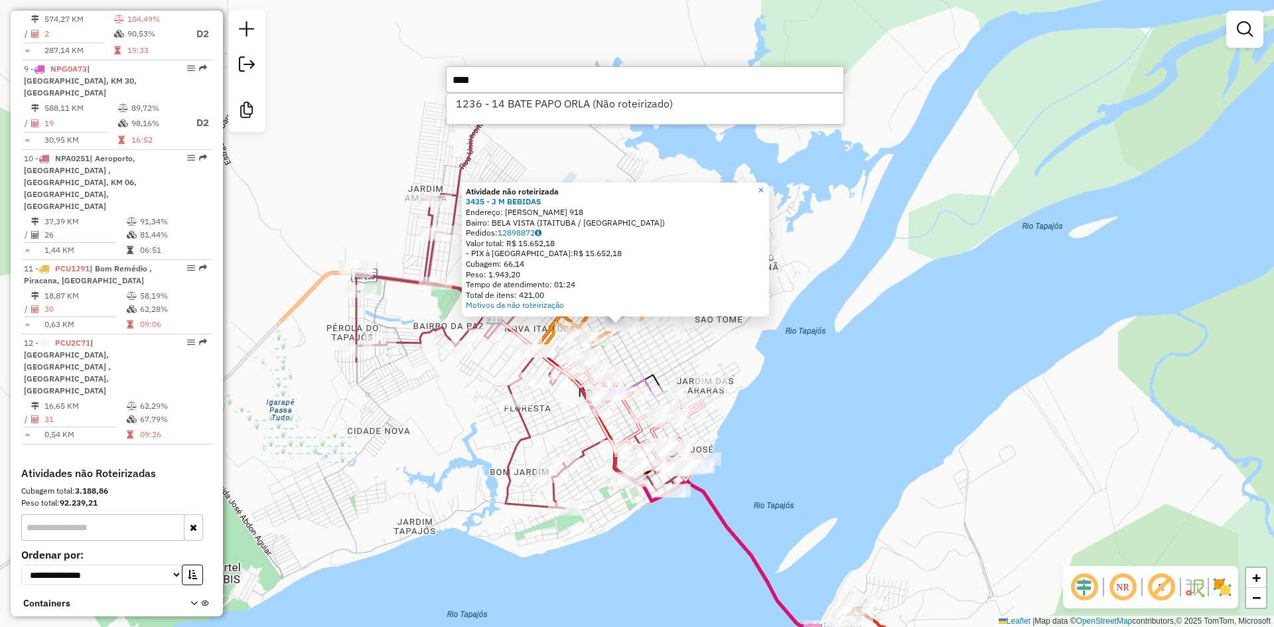
type input "****"
